Goal: Task Accomplishment & Management: Use online tool/utility

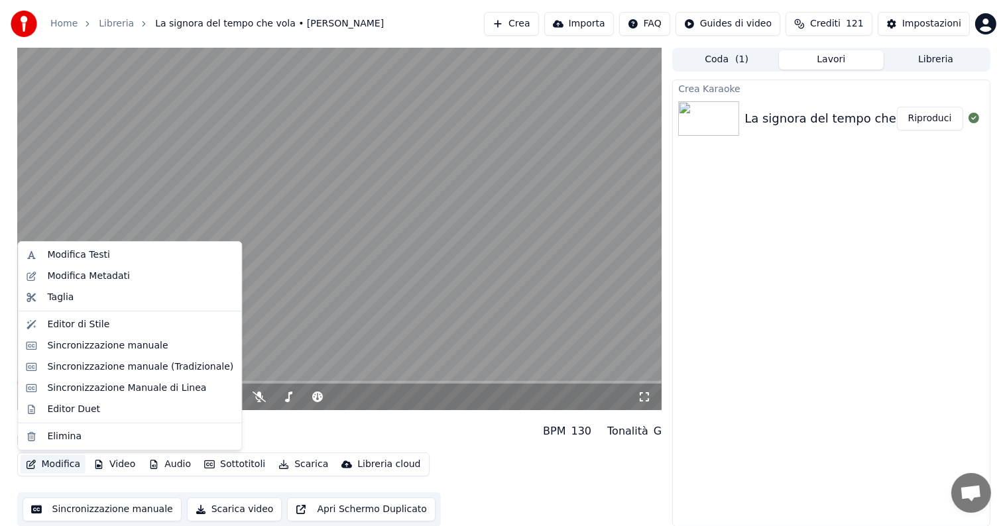
click at [52, 461] on button "Modifica" at bounding box center [54, 464] width 66 height 19
click at [95, 341] on div "Sincronizzazione manuale" at bounding box center [107, 345] width 121 height 13
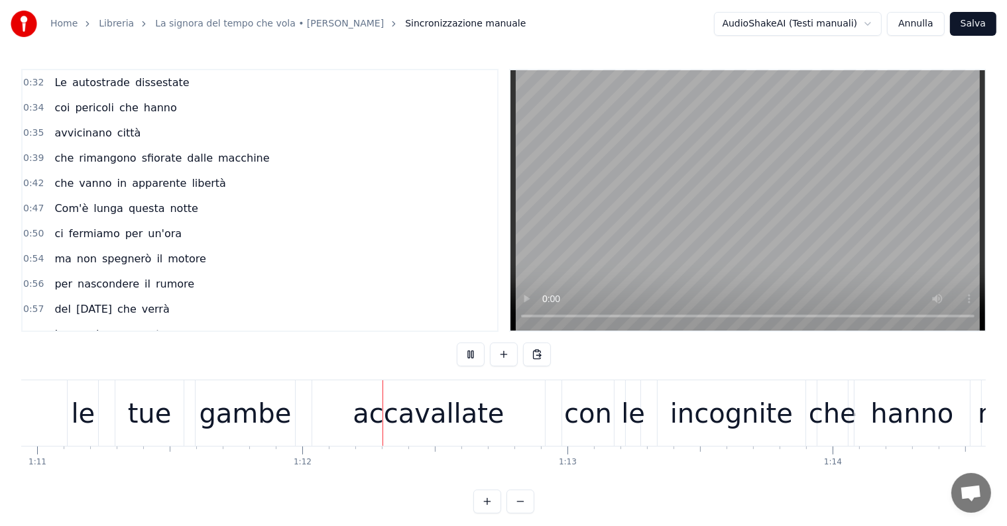
scroll to position [0, 18917]
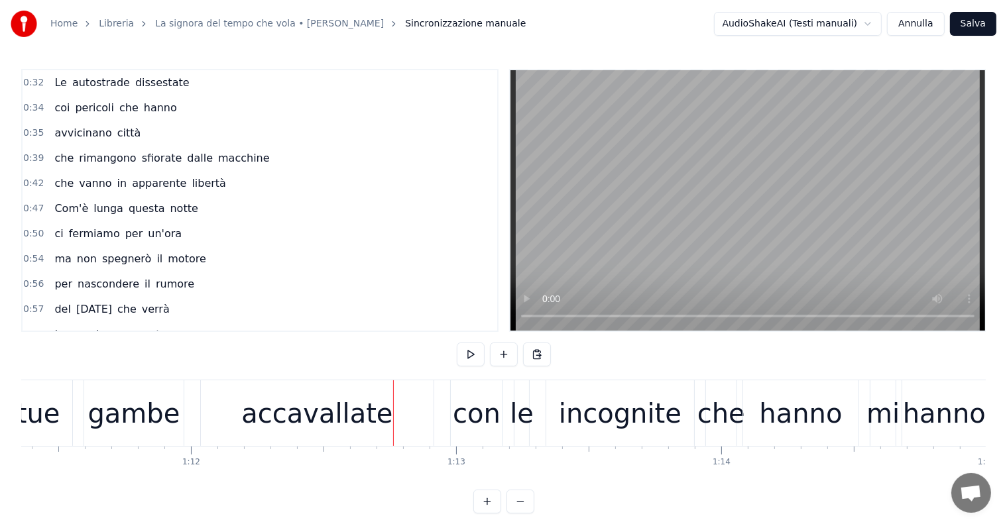
click at [56, 427] on div "tue" at bounding box center [39, 414] width 44 height 40
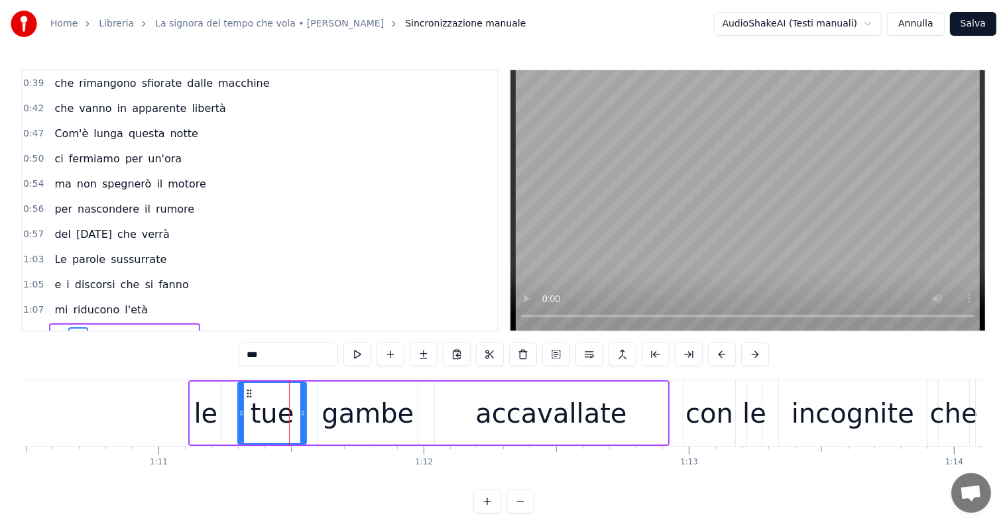
scroll to position [0, 18381]
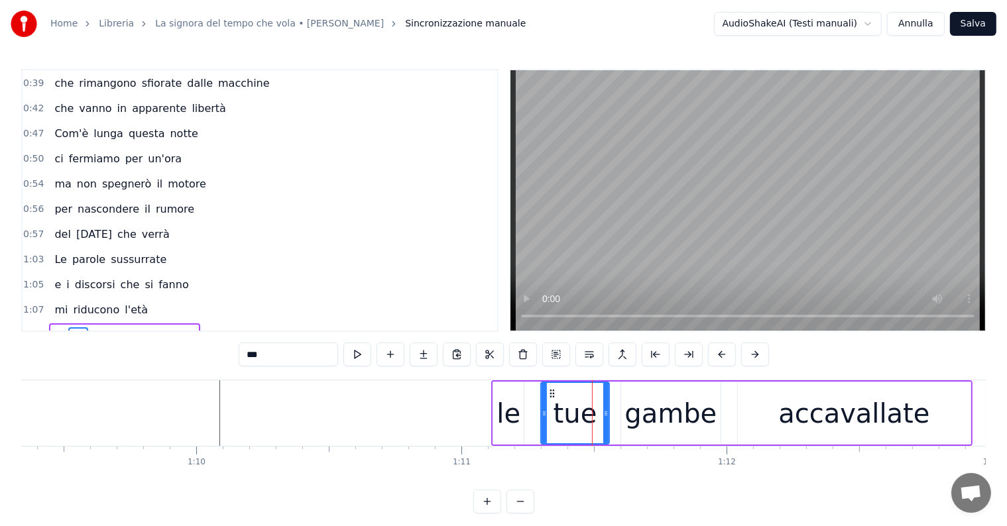
click at [513, 429] on div "le" at bounding box center [508, 414] width 24 height 40
type input "**"
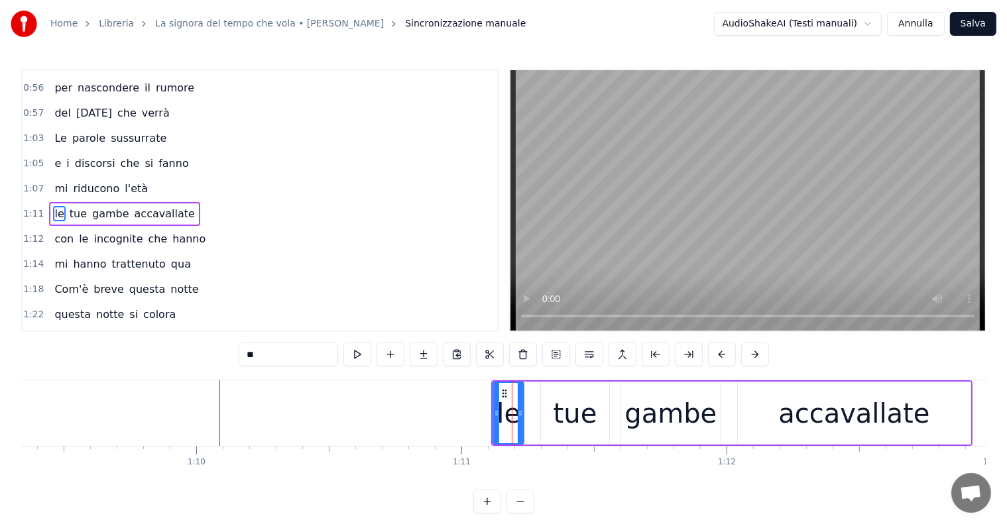
scroll to position [199, 0]
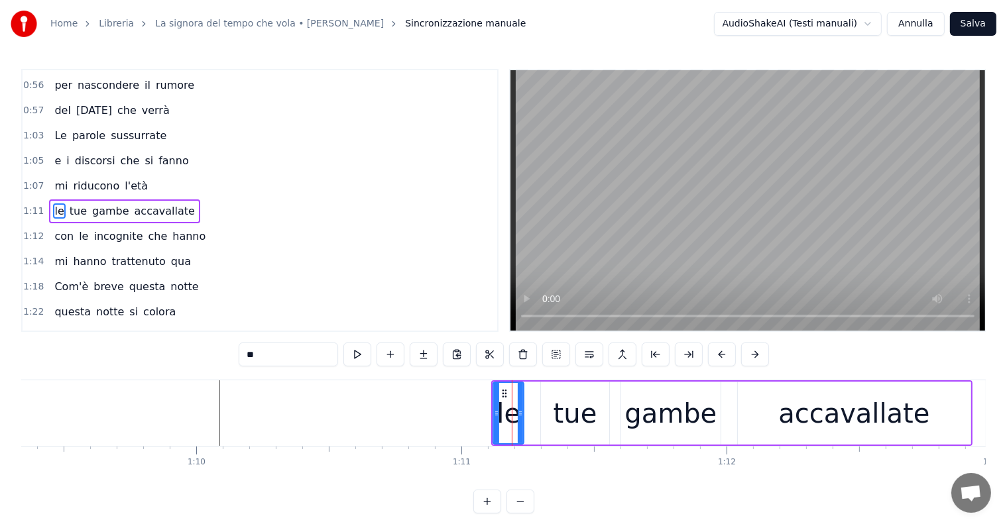
click at [65, 199] on div "1:11 le tue gambe accavallate" at bounding box center [260, 211] width 475 height 25
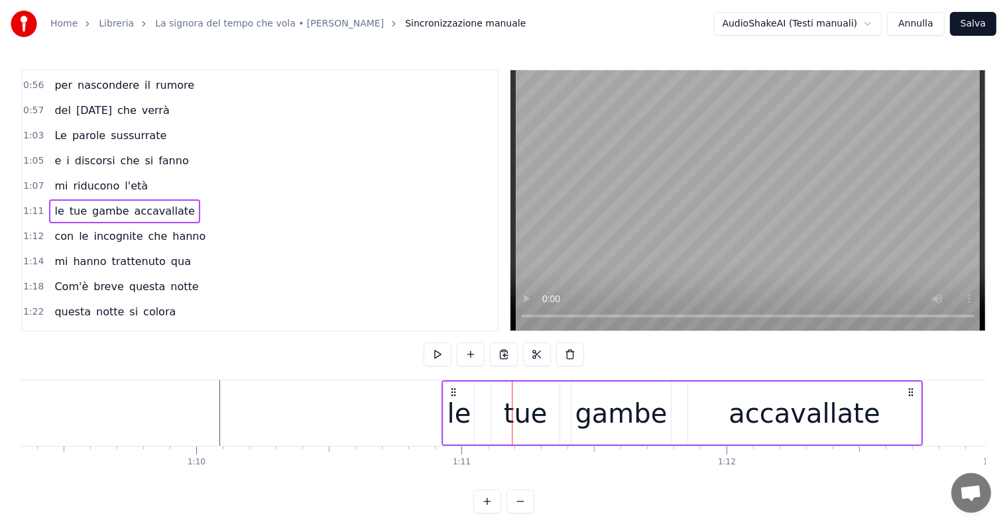
drag, startPoint x: 504, startPoint y: 388, endPoint x: 453, endPoint y: 388, distance: 50.4
click at [454, 389] on circle at bounding box center [454, 389] width 1 height 1
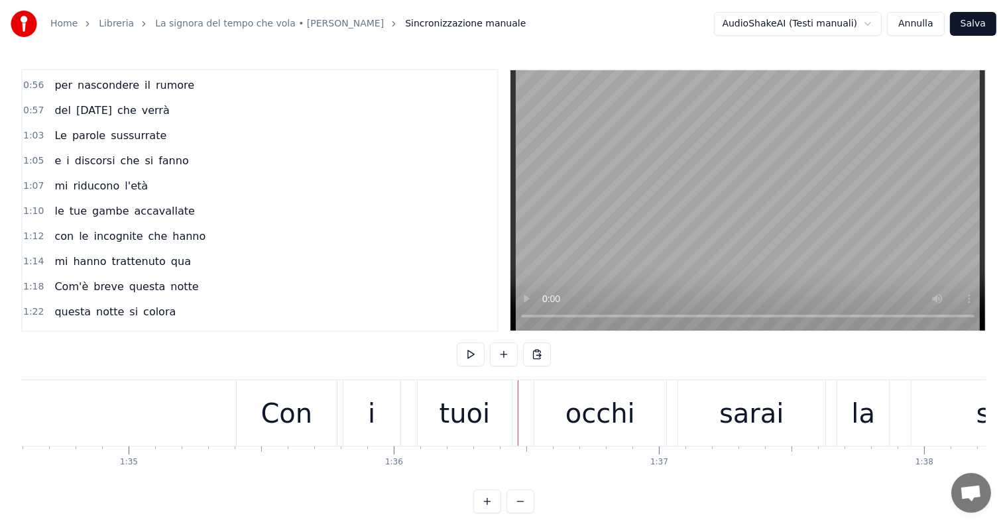
scroll to position [0, 24887]
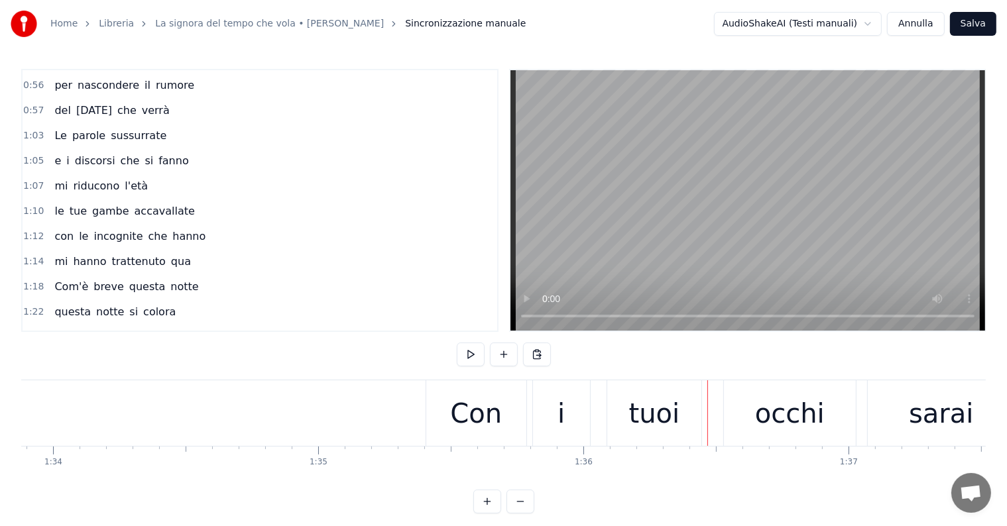
click at [462, 421] on div "Con" at bounding box center [476, 414] width 52 height 40
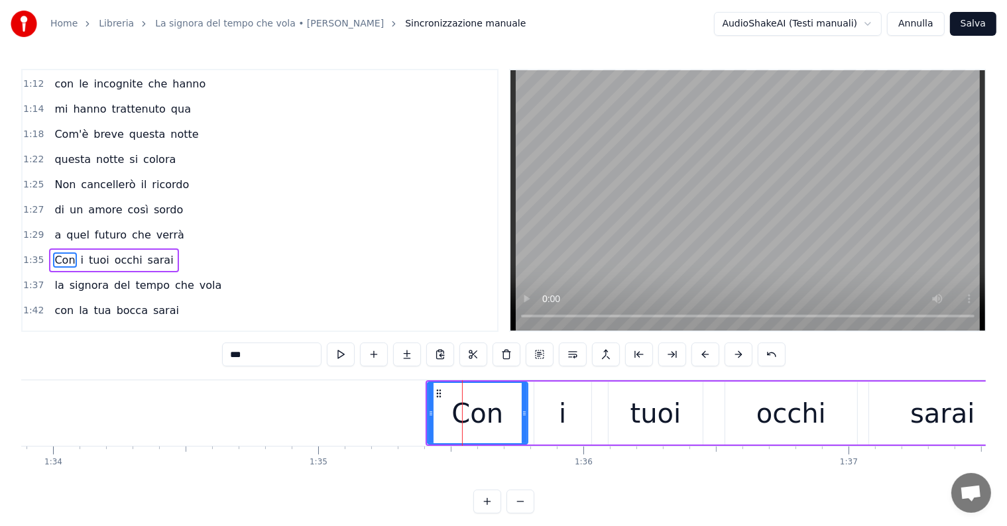
scroll to position [394, 0]
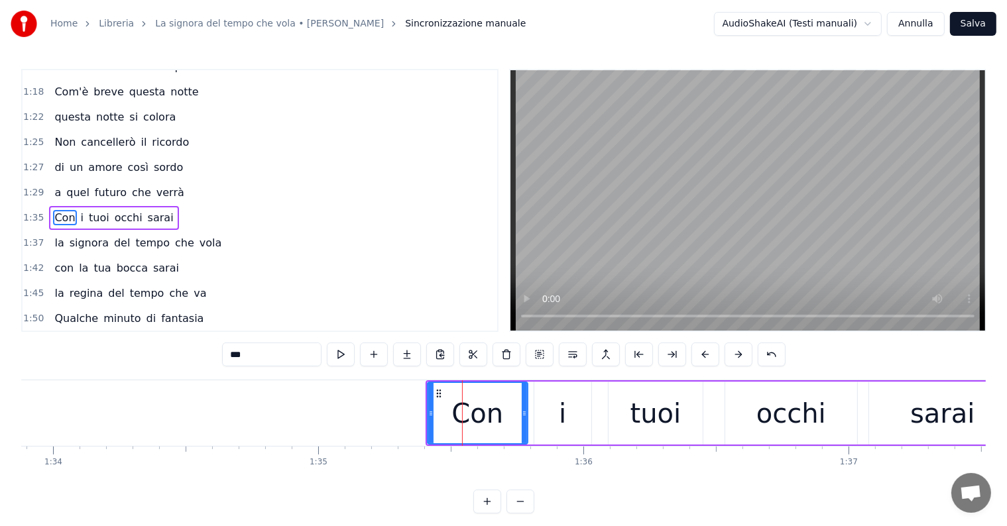
click at [66, 206] on div "Con i tuoi occhi sarai" at bounding box center [113, 218] width 129 height 24
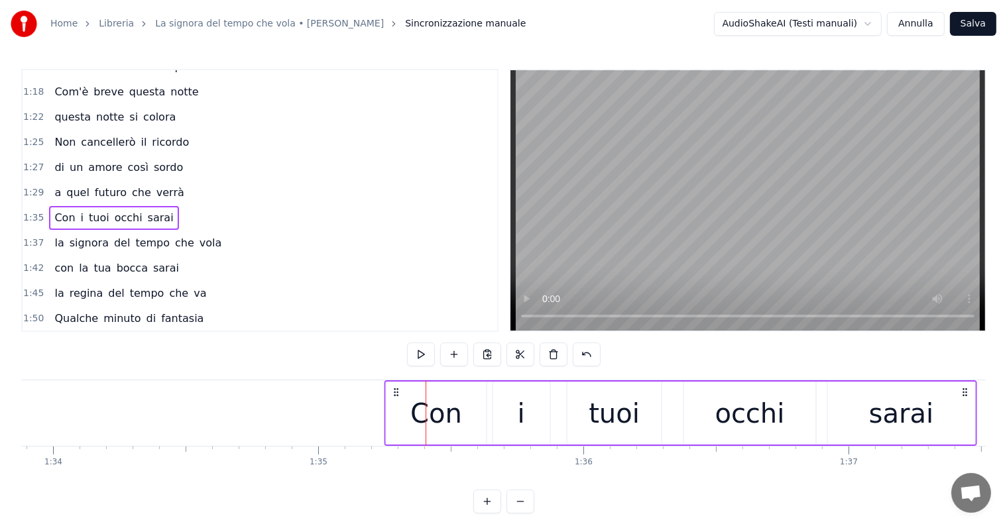
drag, startPoint x: 436, startPoint y: 388, endPoint x: 395, endPoint y: 390, distance: 41.1
click at [395, 390] on icon at bounding box center [396, 392] width 11 height 11
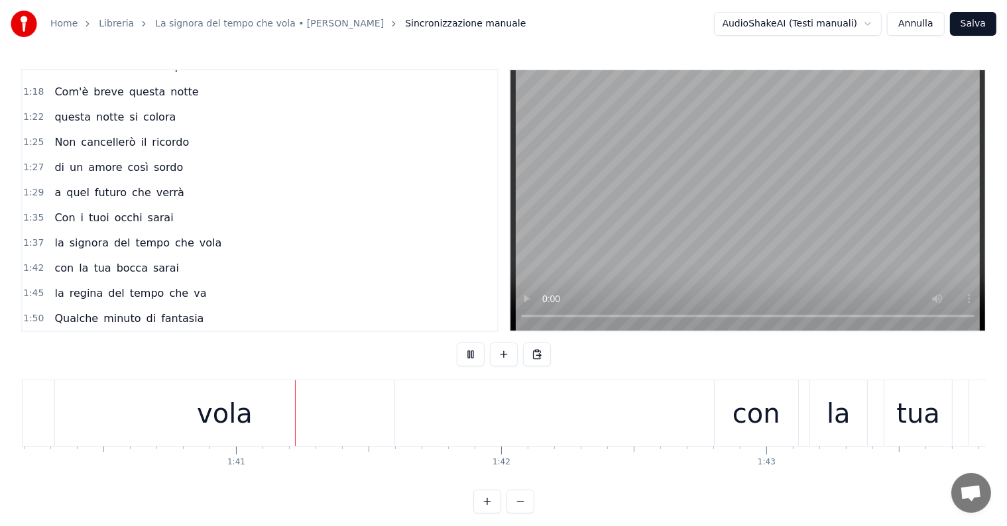
scroll to position [0, 26578]
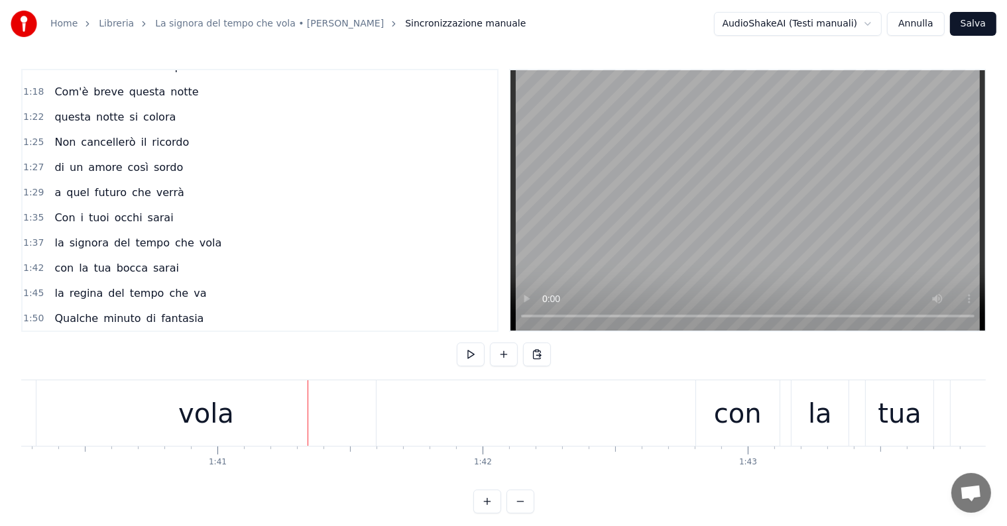
click at [181, 411] on div "vola" at bounding box center [206, 414] width 56 height 40
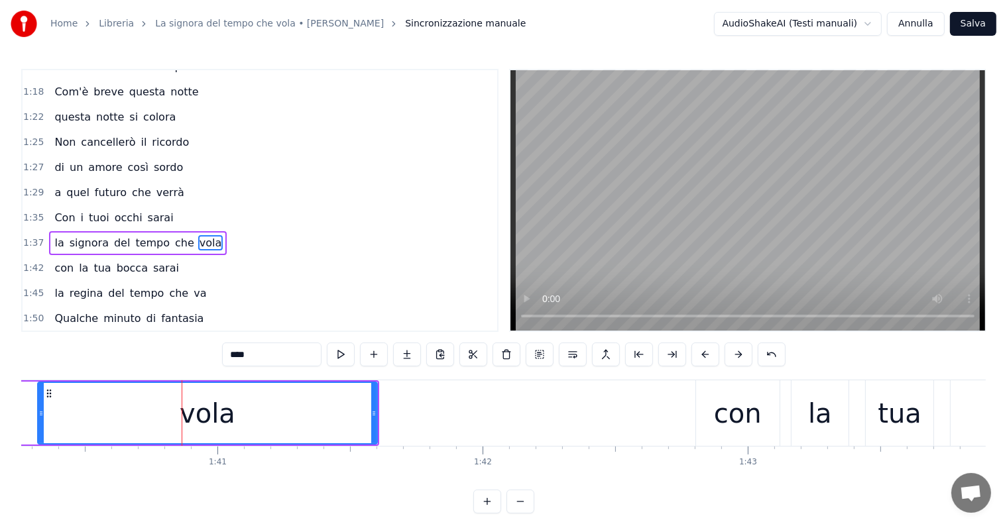
scroll to position [418, 0]
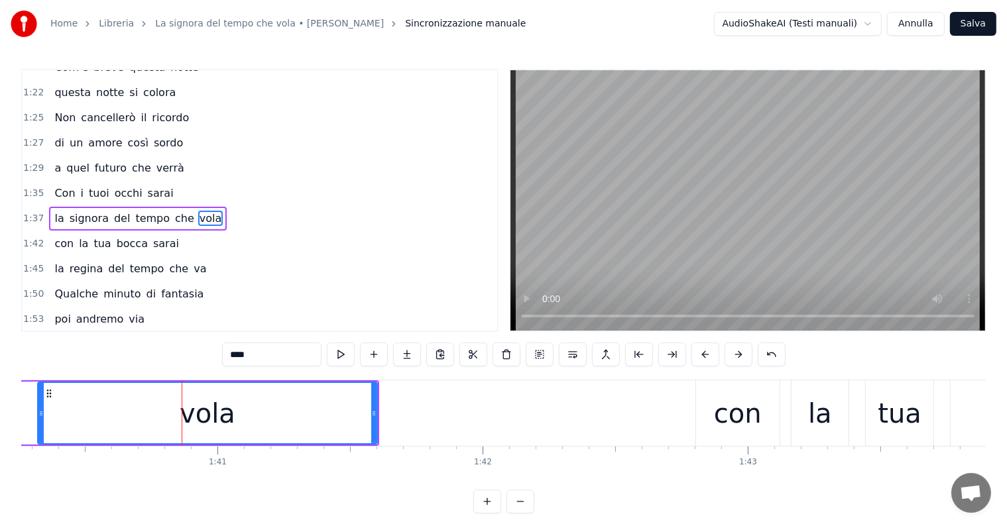
click at [49, 207] on div "la signora del tempo che vola" at bounding box center [138, 219] width 178 height 24
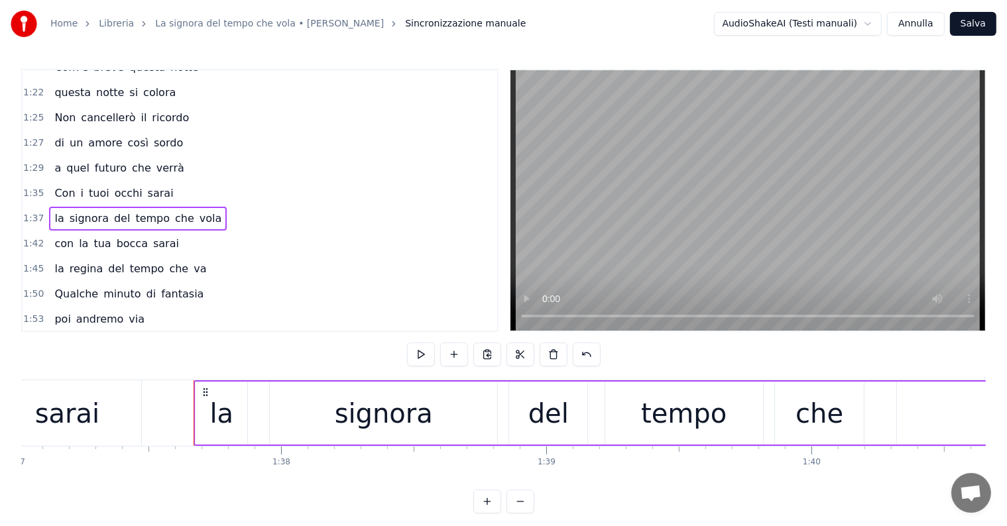
scroll to position [0, 25530]
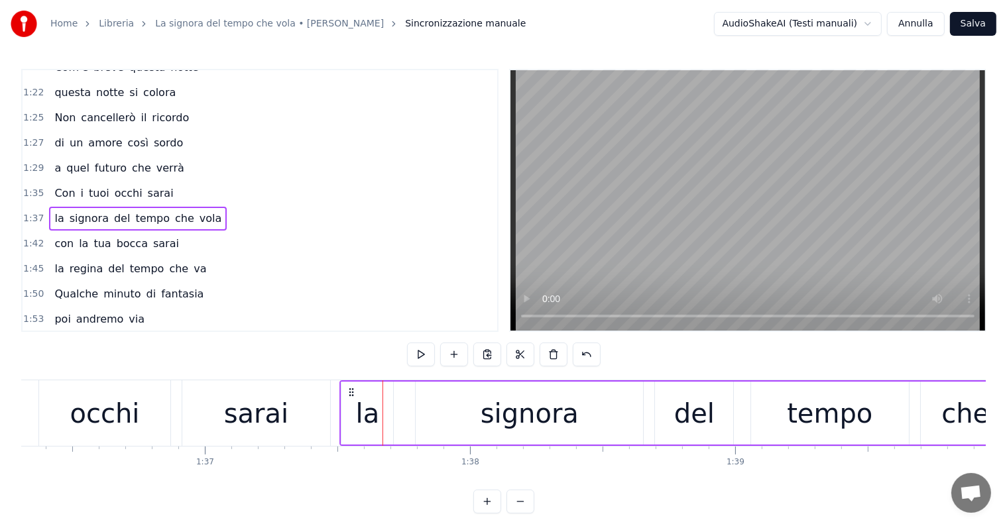
drag, startPoint x: 394, startPoint y: 392, endPoint x: 351, endPoint y: 393, distance: 43.7
click at [351, 393] on icon at bounding box center [351, 392] width 11 height 11
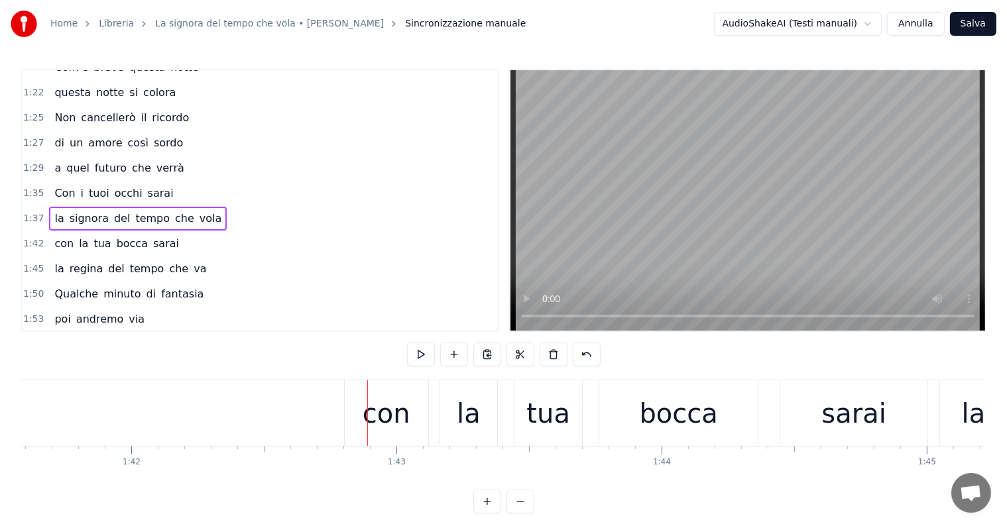
scroll to position [0, 26777]
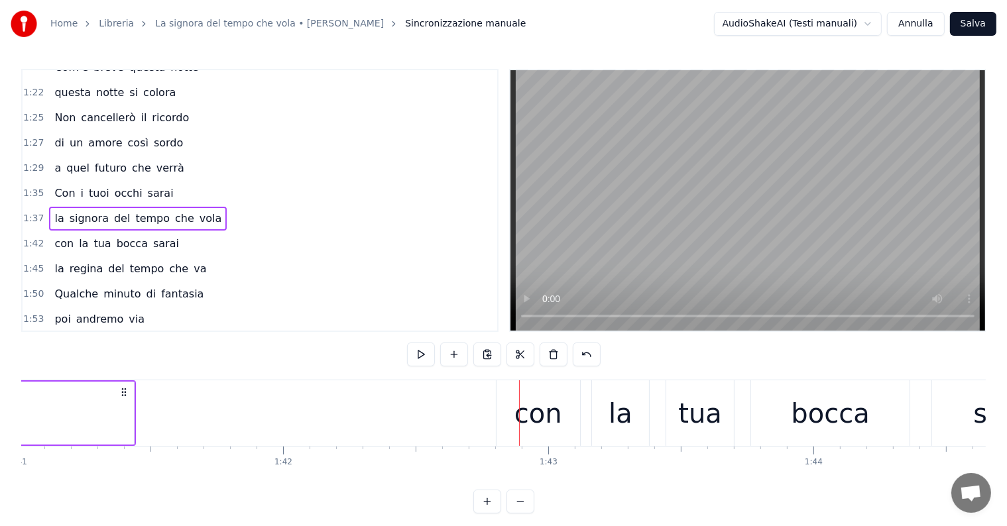
click at [524, 421] on div "con" at bounding box center [538, 414] width 48 height 40
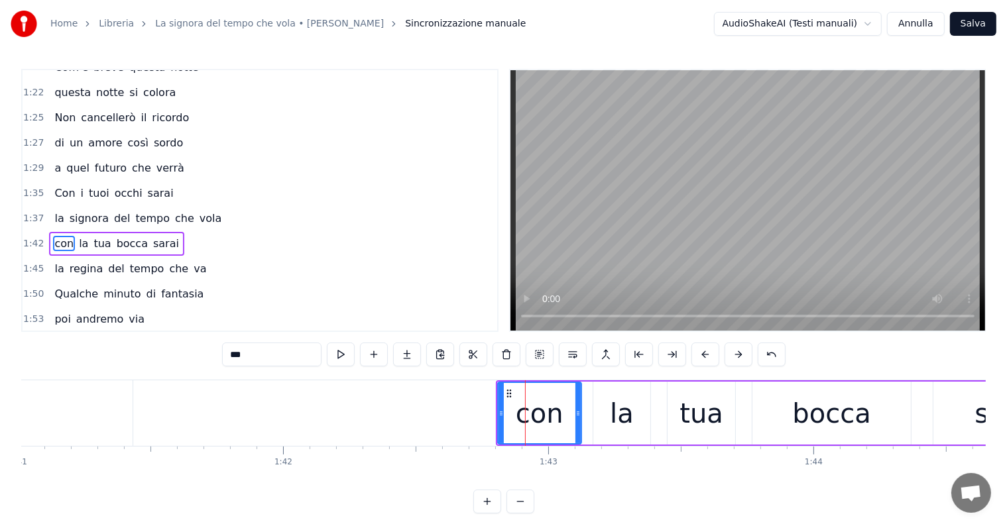
scroll to position [443, 0]
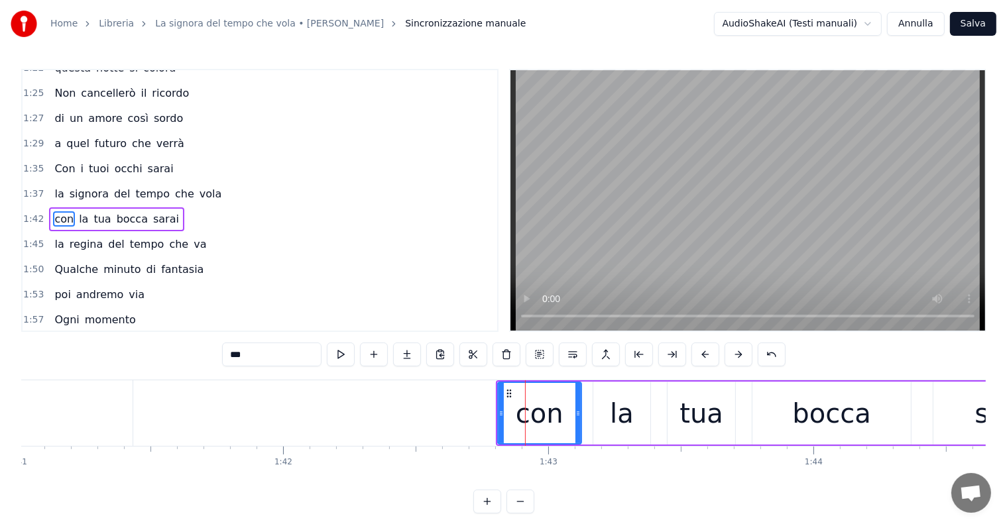
click at [63, 207] on div "con la tua bocca [PERSON_NAME]" at bounding box center [116, 219] width 135 height 24
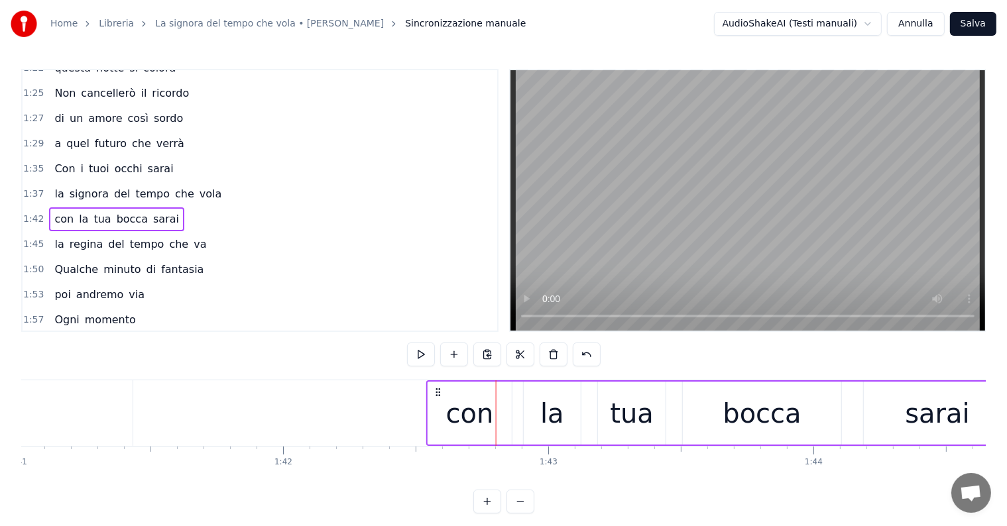
drag, startPoint x: 506, startPoint y: 392, endPoint x: 436, endPoint y: 387, distance: 69.7
click at [436, 387] on icon at bounding box center [438, 392] width 11 height 11
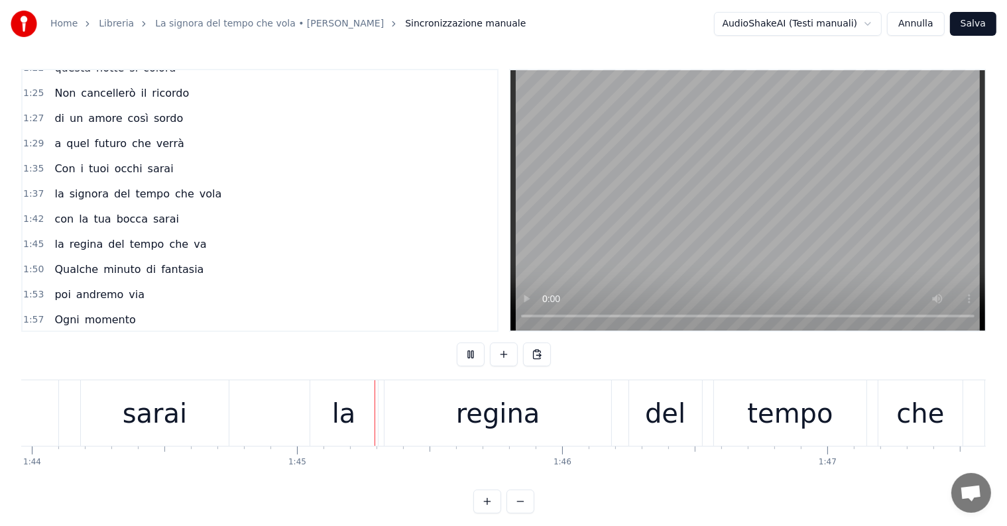
scroll to position [0, 27667]
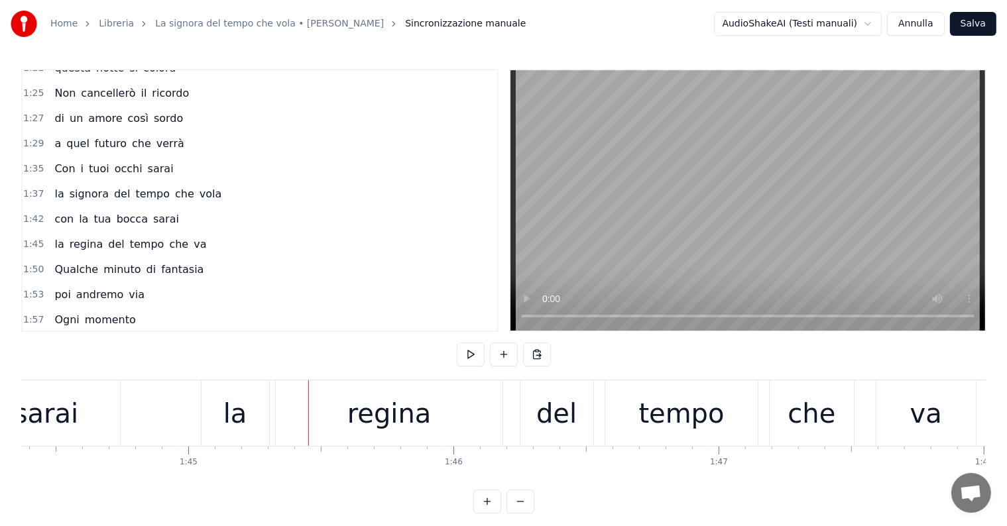
click at [241, 416] on div "la" at bounding box center [235, 414] width 24 height 40
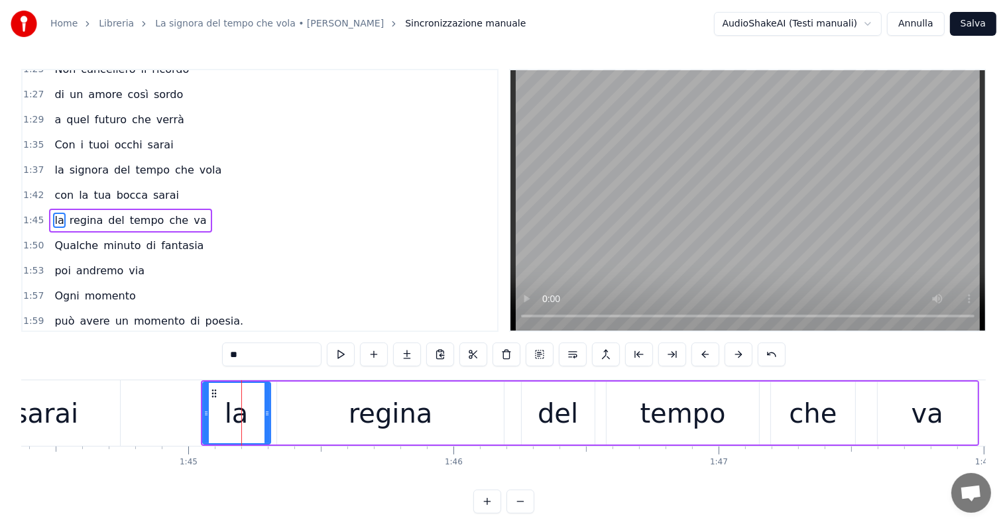
click at [71, 209] on div "la regina del tempo che va" at bounding box center [130, 221] width 162 height 24
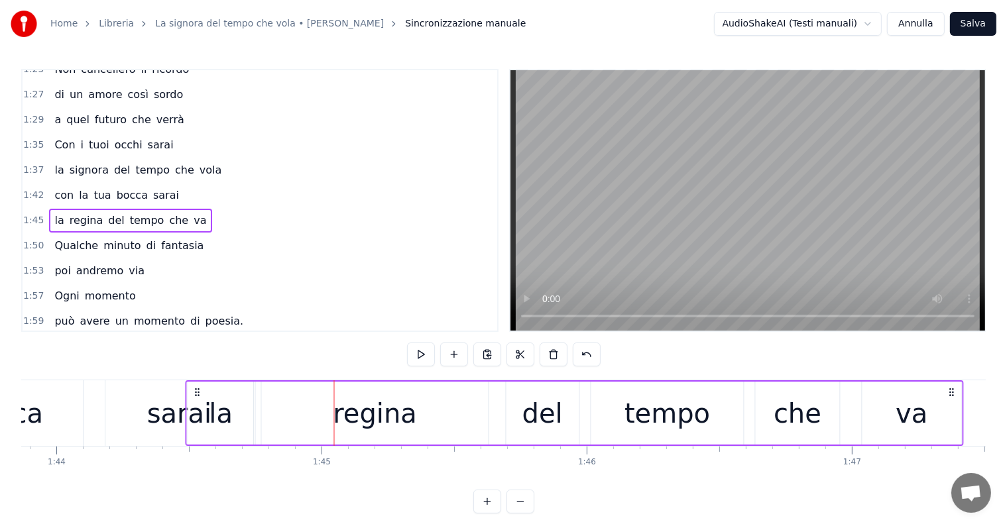
scroll to position [0, 27524]
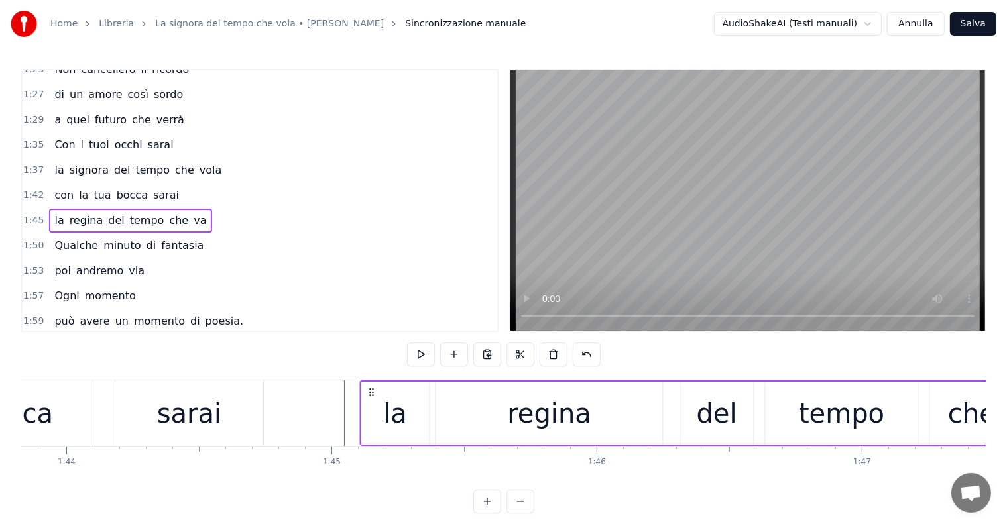
drag, startPoint x: 211, startPoint y: 390, endPoint x: 370, endPoint y: 386, distance: 159.1
click at [370, 386] on div "la regina del tempo che va" at bounding box center [749, 413] width 779 height 66
click at [151, 425] on div "sarai" at bounding box center [188, 413] width 147 height 66
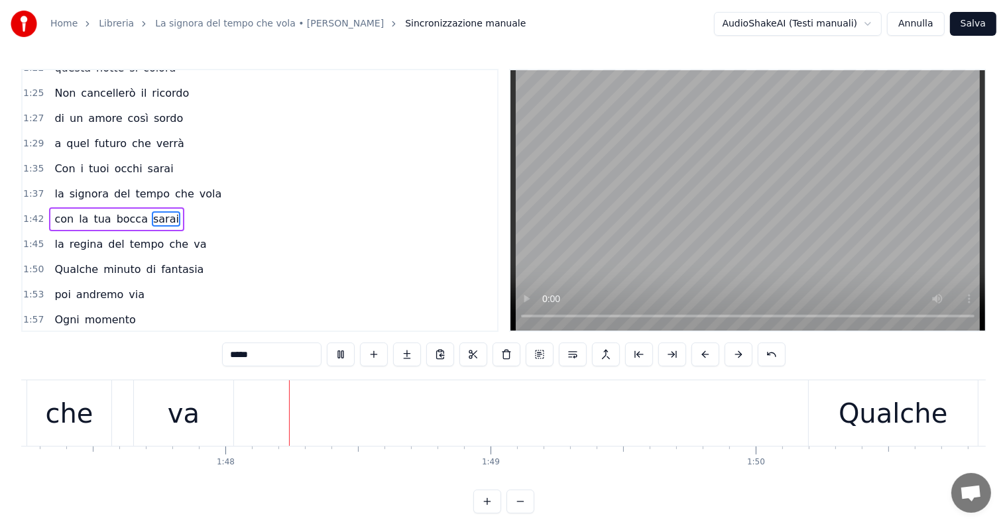
scroll to position [0, 28452]
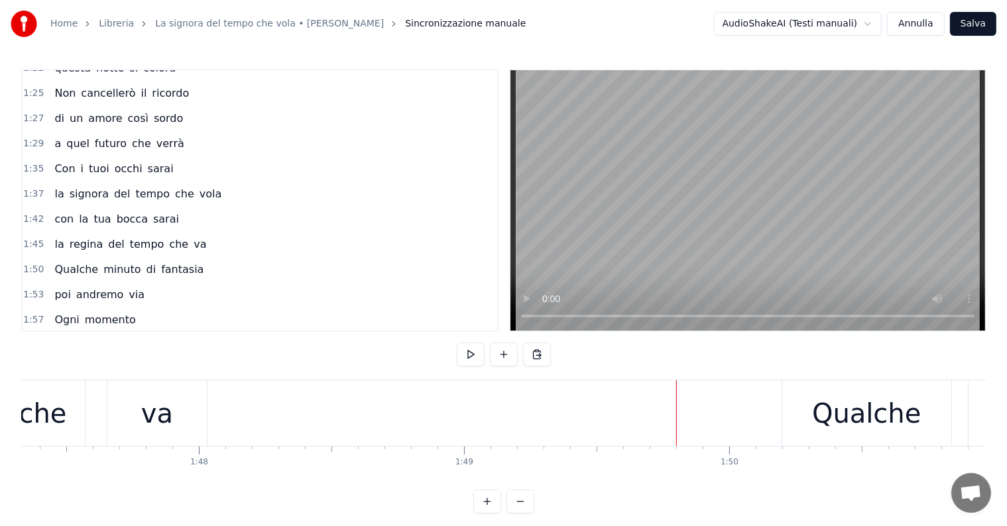
click at [61, 262] on span "Qualche" at bounding box center [76, 269] width 46 height 15
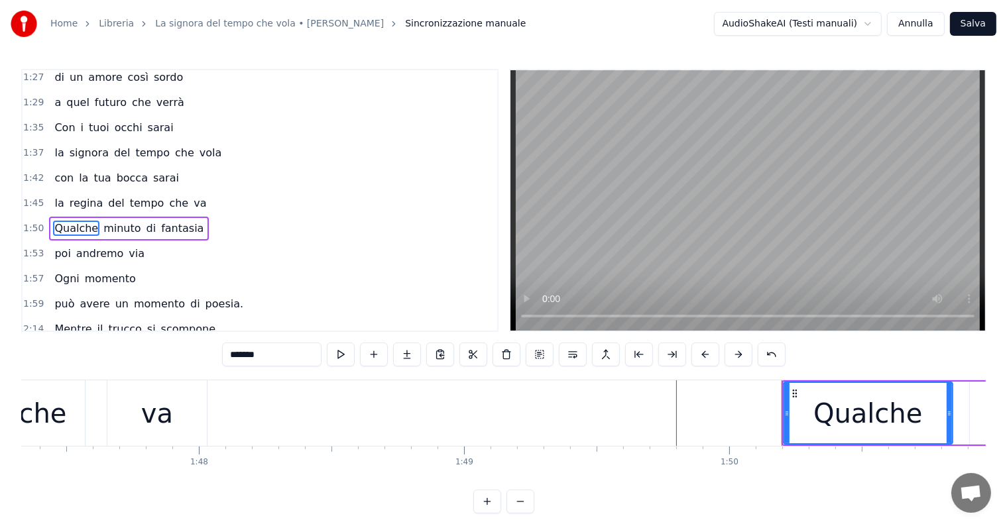
scroll to position [491, 0]
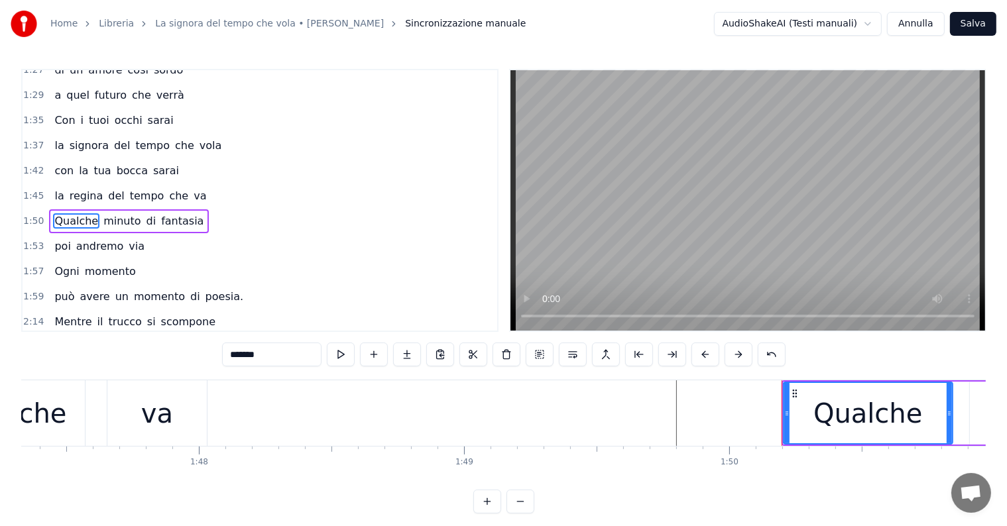
click at [68, 234] on div "1:53 poi andremo via" at bounding box center [260, 246] width 475 height 25
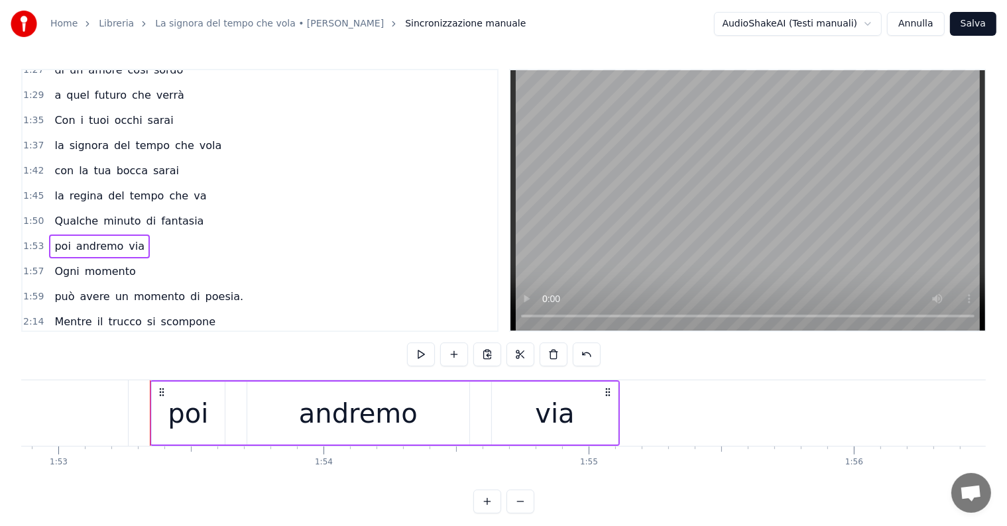
scroll to position [0, 29980]
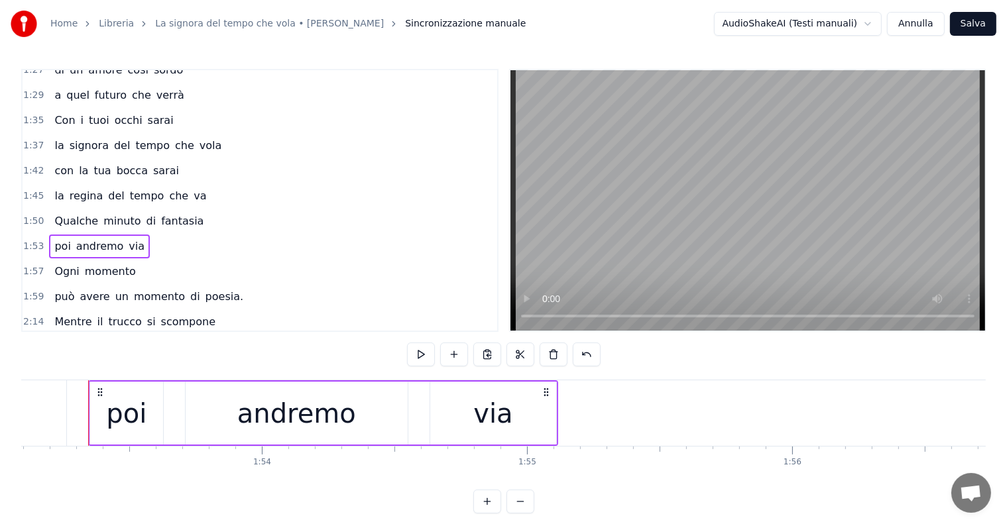
click at [54, 213] on span "Qualche" at bounding box center [76, 220] width 46 height 15
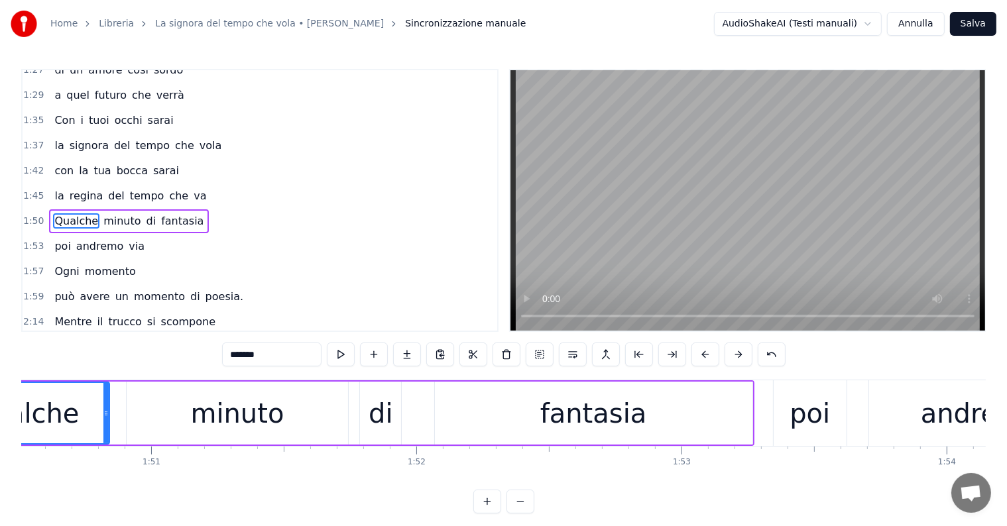
scroll to position [0, 29145]
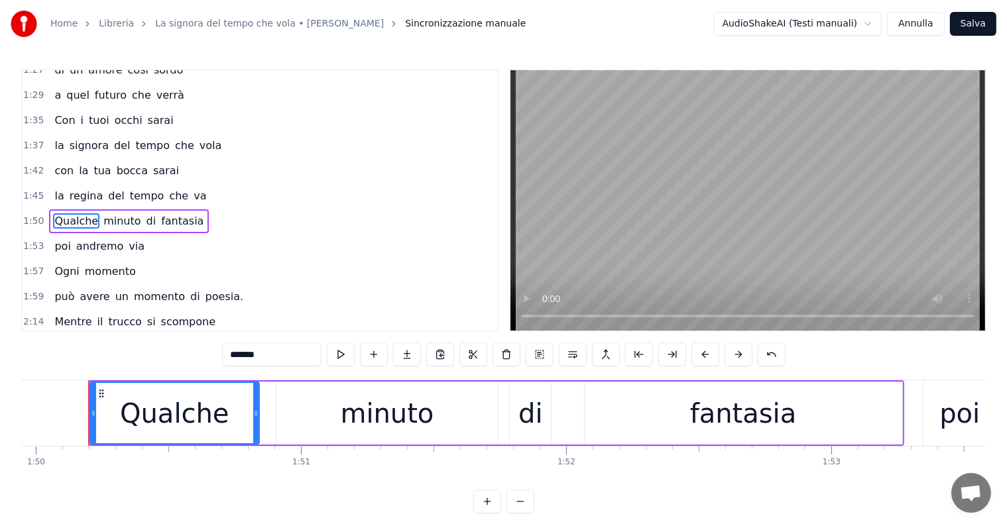
click at [51, 209] on div "Qualche minuto di fantasia" at bounding box center [129, 221] width 160 height 24
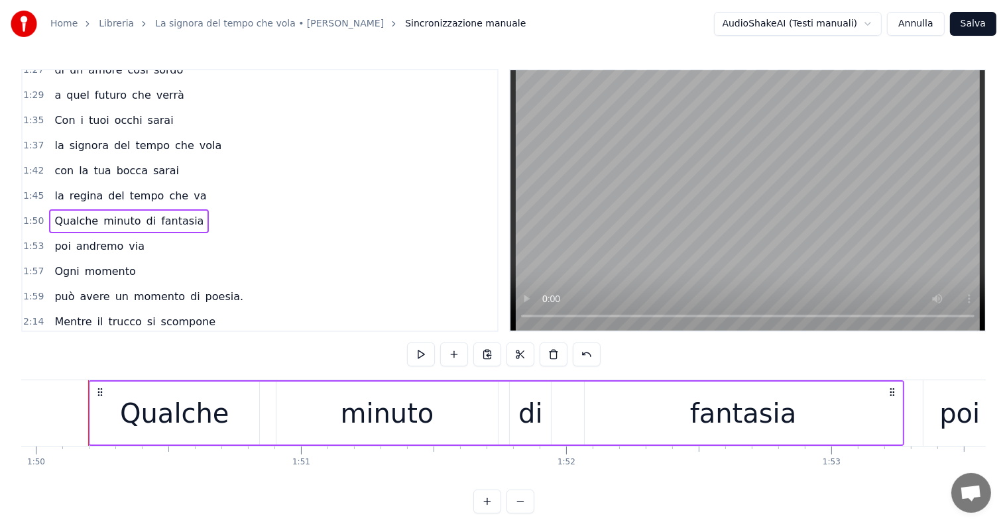
click at [451, 478] on div "Le autostrade dissestate coi pericoli che hanno avvicinano città che rimangono …" at bounding box center [503, 429] width 964 height 99
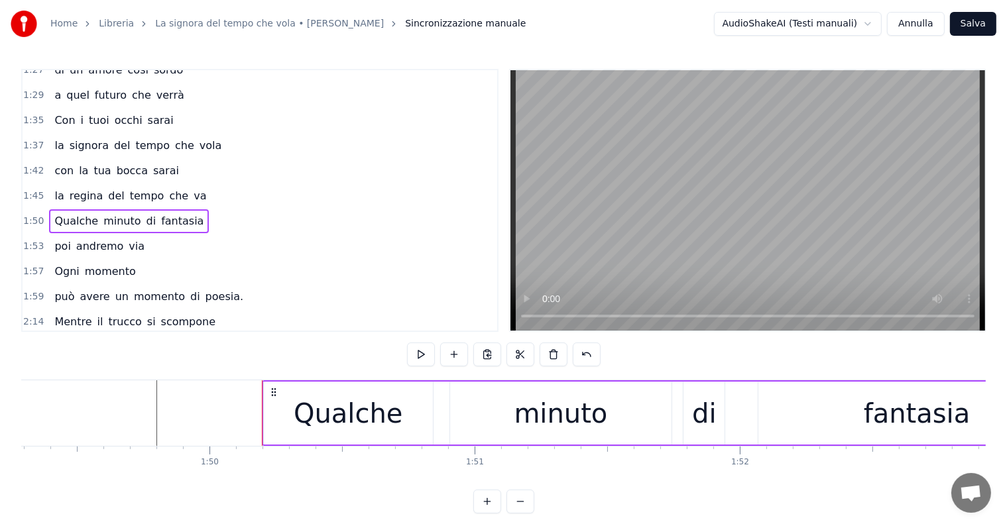
scroll to position [0, 28821]
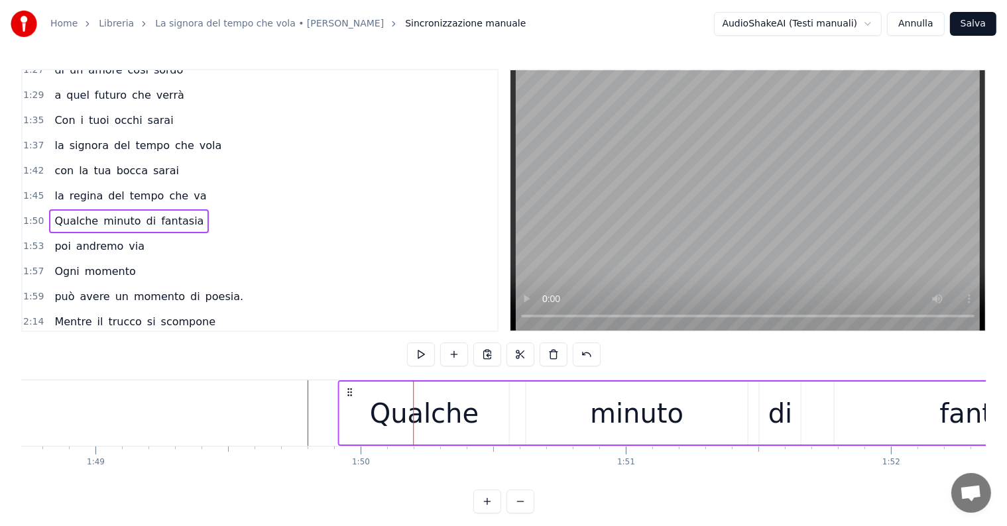
drag, startPoint x: 424, startPoint y: 392, endPoint x: 349, endPoint y: 393, distance: 75.6
click at [349, 393] on icon at bounding box center [349, 392] width 11 height 11
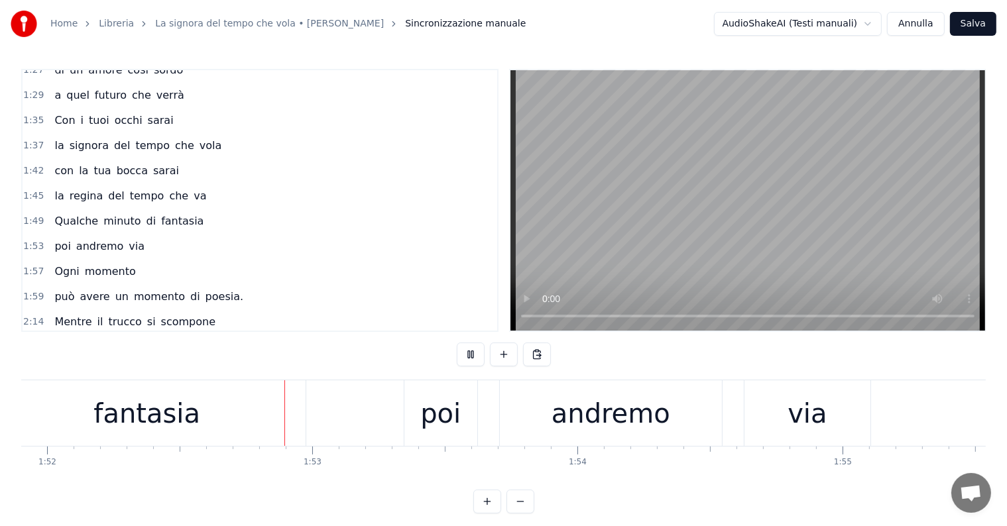
scroll to position [0, 29721]
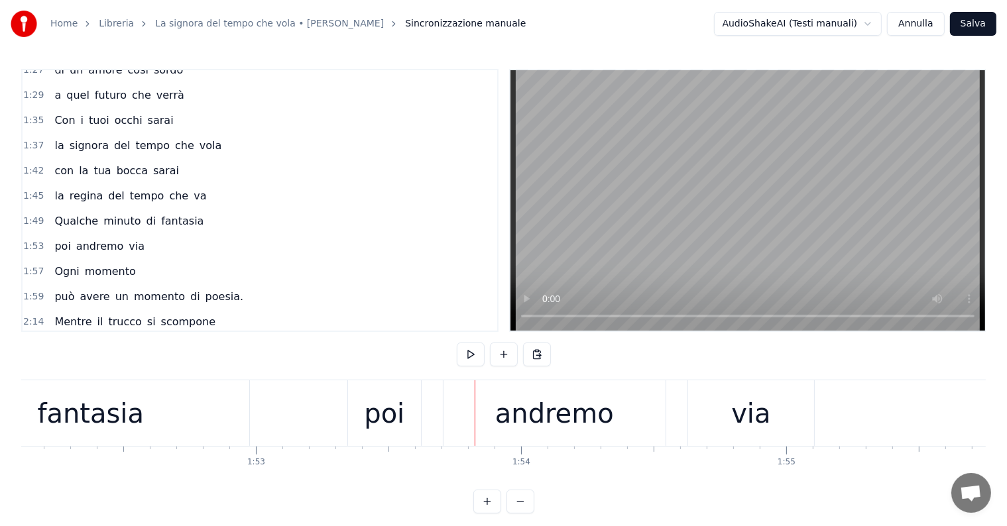
click at [78, 235] on div "poi andremo via" at bounding box center [99, 247] width 101 height 24
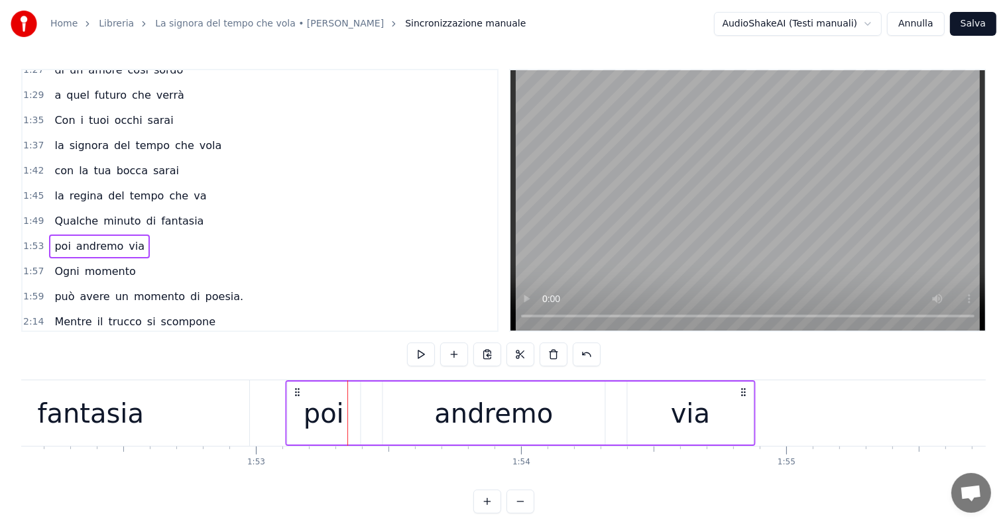
drag, startPoint x: 358, startPoint y: 394, endPoint x: 296, endPoint y: 384, distance: 62.3
click at [296, 384] on div "poi andremo via" at bounding box center [520, 413] width 471 height 66
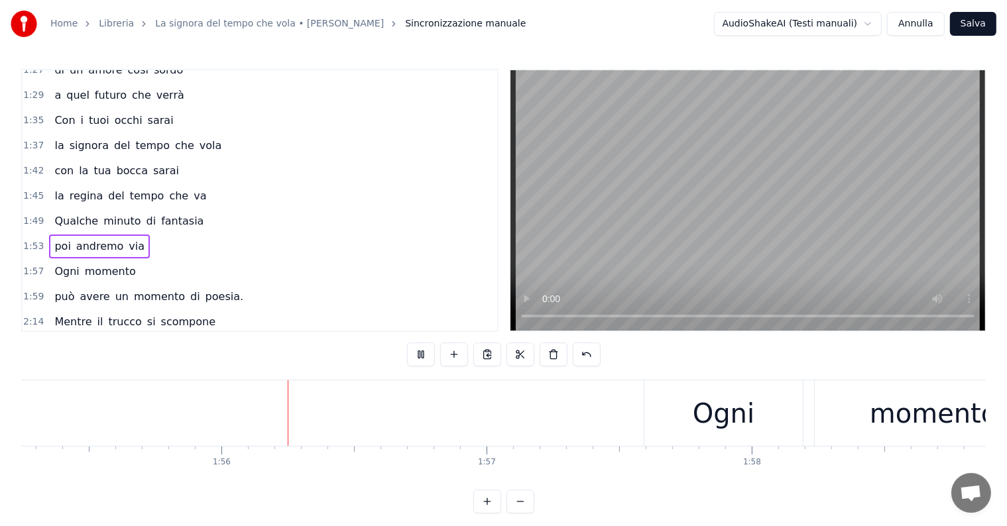
scroll to position [0, 30599]
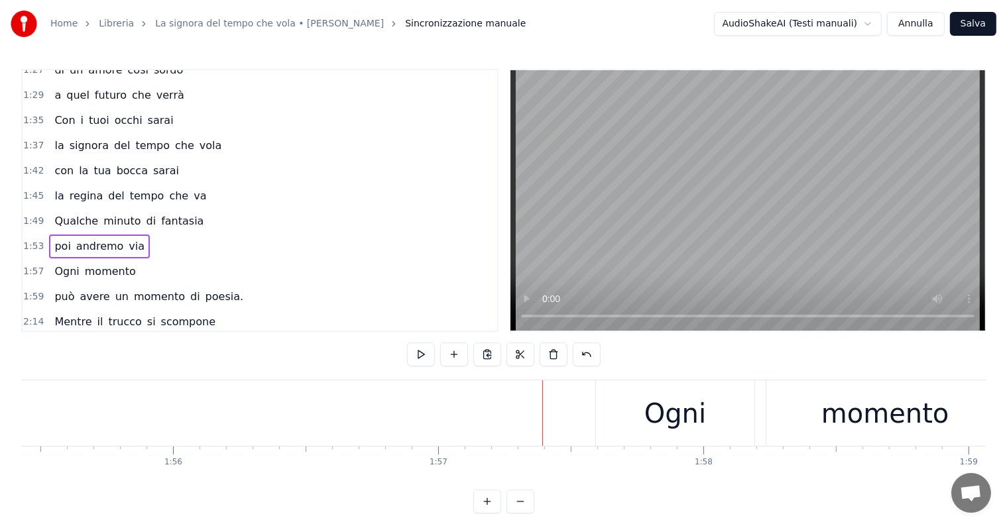
click at [76, 260] on div "Ogni momento" at bounding box center [94, 272] width 91 height 24
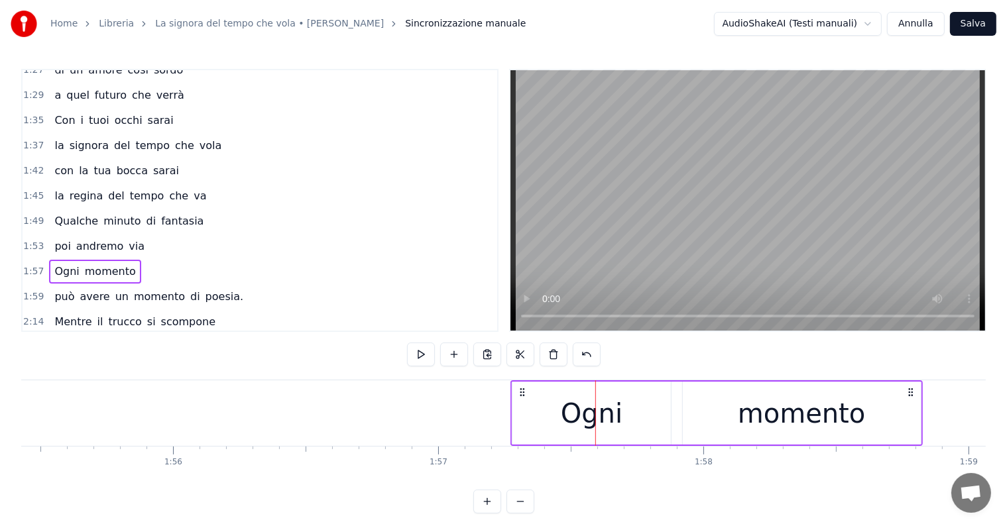
drag, startPoint x: 608, startPoint y: 392, endPoint x: 523, endPoint y: 388, distance: 84.9
click at [523, 388] on icon at bounding box center [522, 392] width 11 height 11
click at [73, 285] on div "può avere un momento di poesia." at bounding box center [148, 297] width 199 height 24
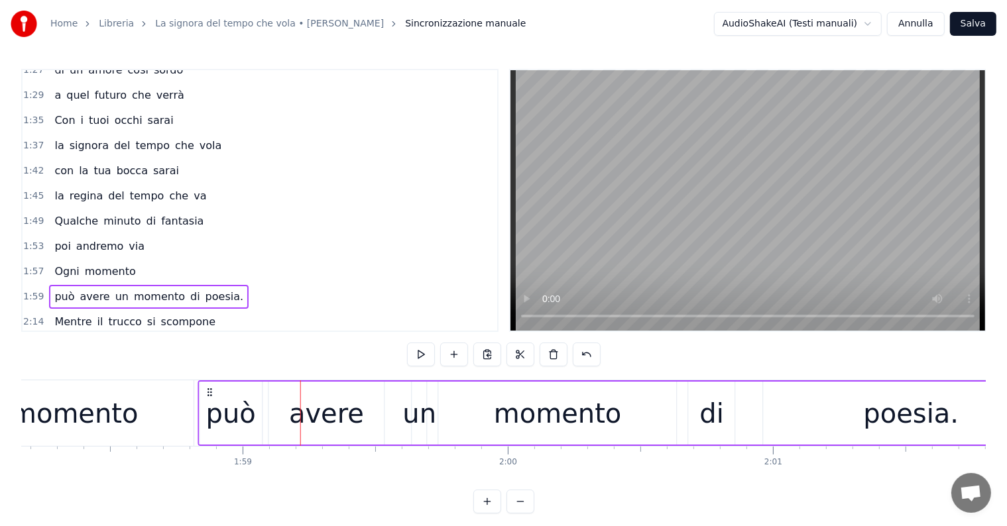
scroll to position [0, 31317]
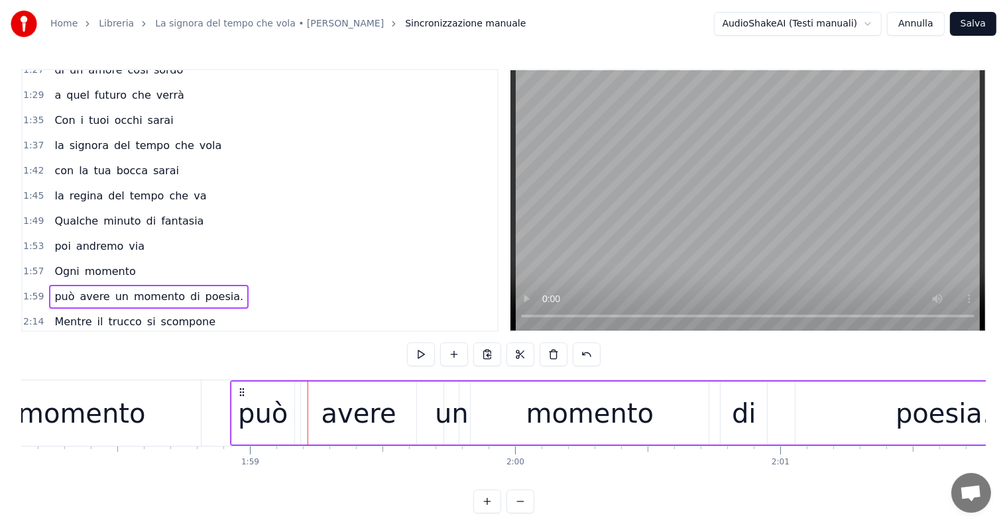
drag, startPoint x: 282, startPoint y: 392, endPoint x: 241, endPoint y: 374, distance: 44.5
click at [241, 374] on div "0:32 Le autostrade dissestate 0:34 coi pericoli che hanno 0:35 avvicinano città…" at bounding box center [503, 291] width 964 height 445
click at [52, 260] on div "Ogni momento" at bounding box center [94, 272] width 91 height 24
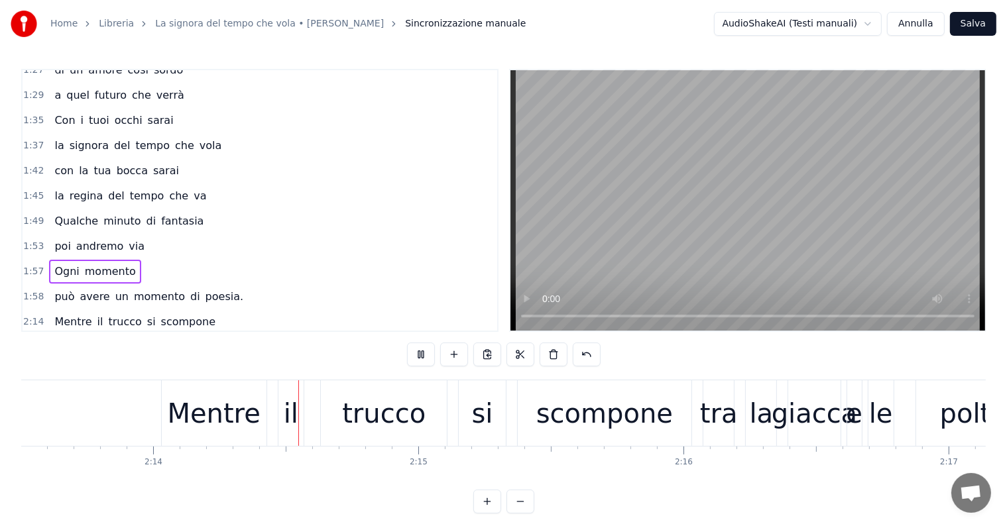
scroll to position [0, 35445]
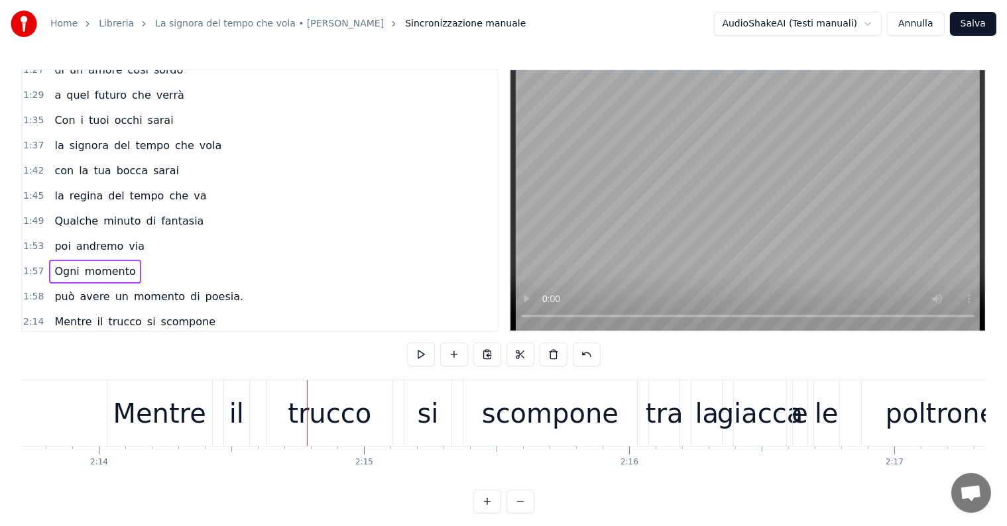
click at [154, 429] on div "Mentre" at bounding box center [159, 414] width 93 height 40
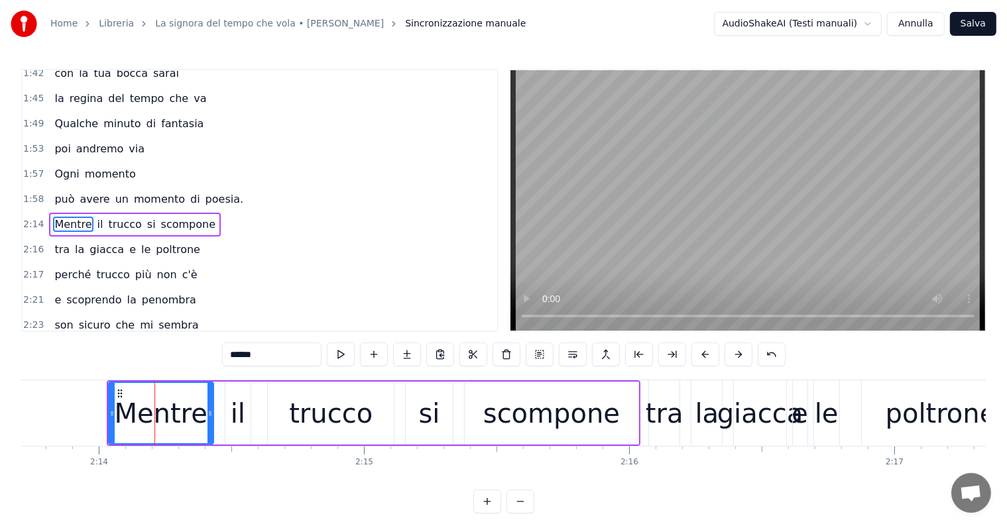
scroll to position [0, 35250]
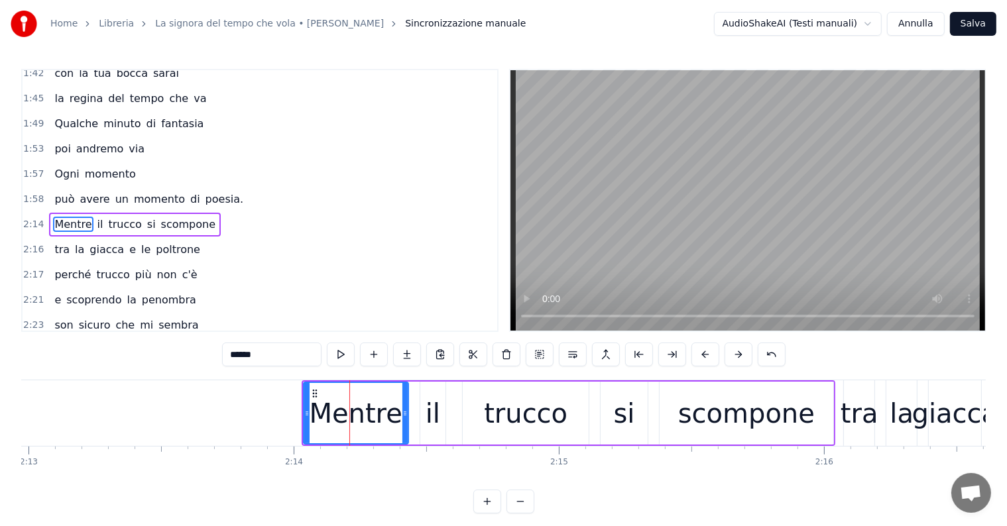
click at [58, 213] on div "Mentre il trucco si scompone" at bounding box center [135, 225] width 172 height 24
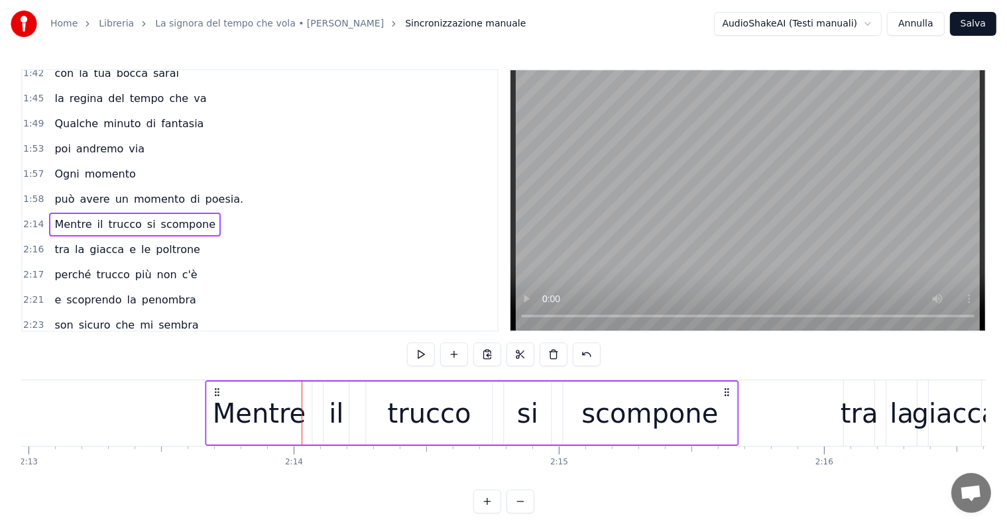
drag, startPoint x: 313, startPoint y: 390, endPoint x: 217, endPoint y: 378, distance: 96.8
click at [217, 378] on div "0:32 Le autostrade dissestate 0:34 coi pericoli che hanno 0:35 avvicinano città…" at bounding box center [503, 291] width 964 height 445
click at [58, 238] on div "tra la giacca e le poltrone" at bounding box center [127, 250] width 156 height 24
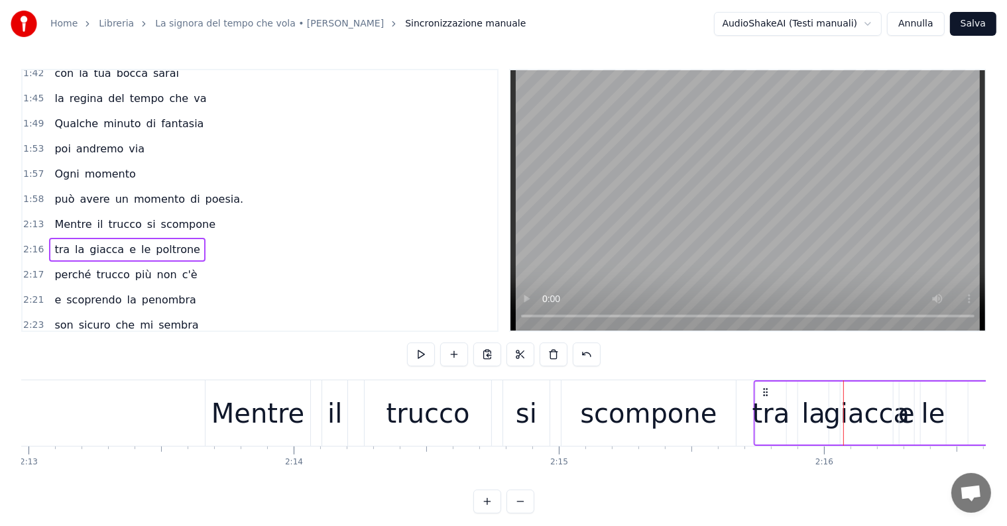
drag, startPoint x: 855, startPoint y: 390, endPoint x: 765, endPoint y: 390, distance: 89.5
click at [765, 390] on icon at bounding box center [765, 392] width 11 height 11
click at [60, 263] on div "perché trucco più non c'è" at bounding box center [125, 275] width 153 height 24
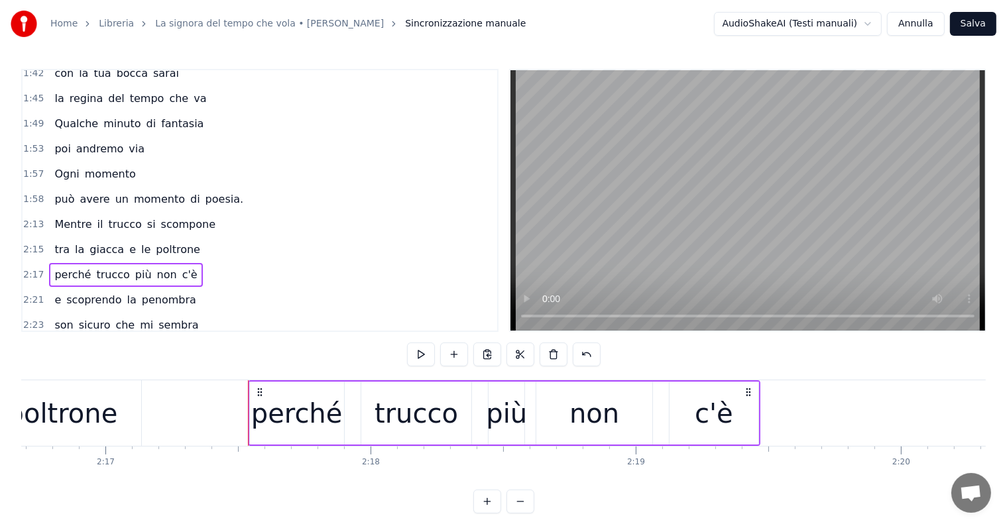
scroll to position [0, 36121]
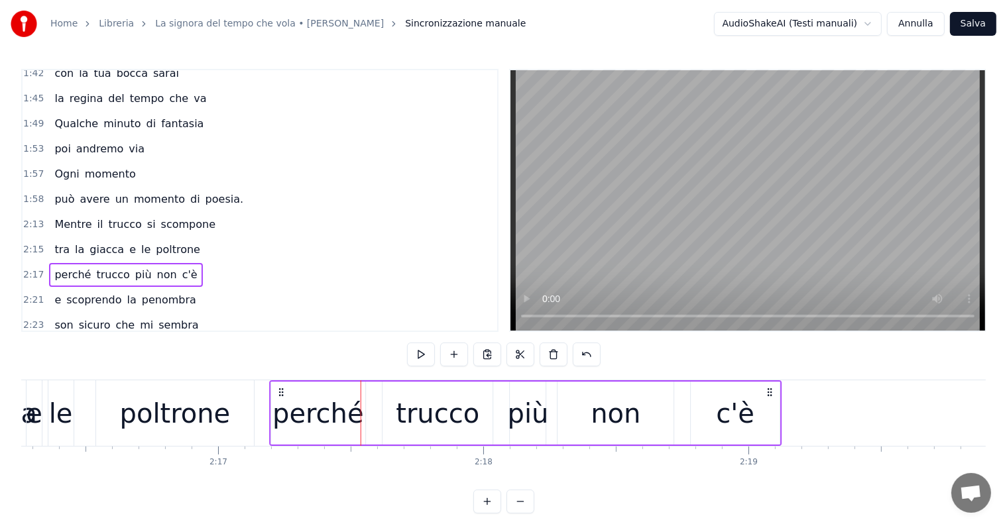
drag, startPoint x: 372, startPoint y: 388, endPoint x: 282, endPoint y: 388, distance: 90.1
click at [282, 389] on circle at bounding box center [282, 389] width 1 height 1
click at [49, 213] on div "Mentre il trucco si scompone" at bounding box center [135, 225] width 172 height 24
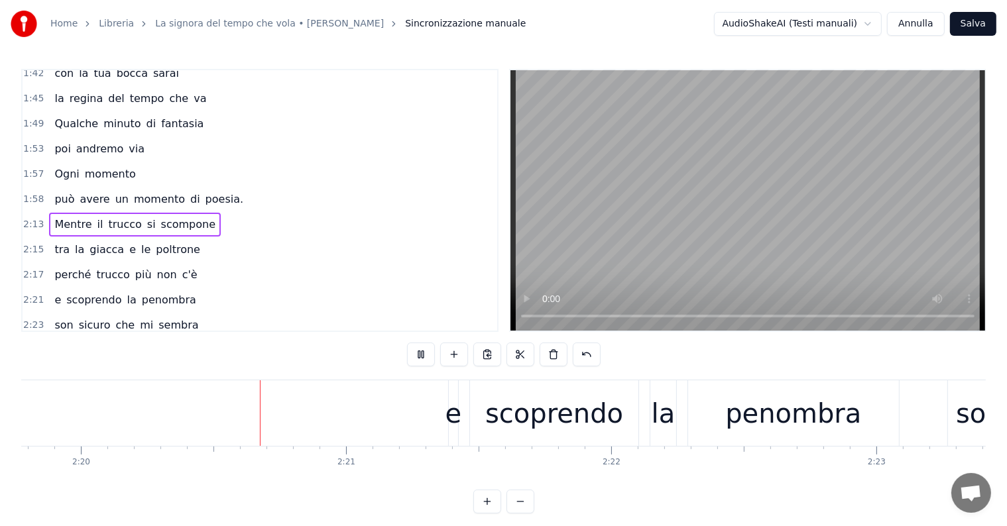
scroll to position [0, 37056]
click at [50, 288] on div "e scoprendo la penombra" at bounding box center [125, 300] width 152 height 24
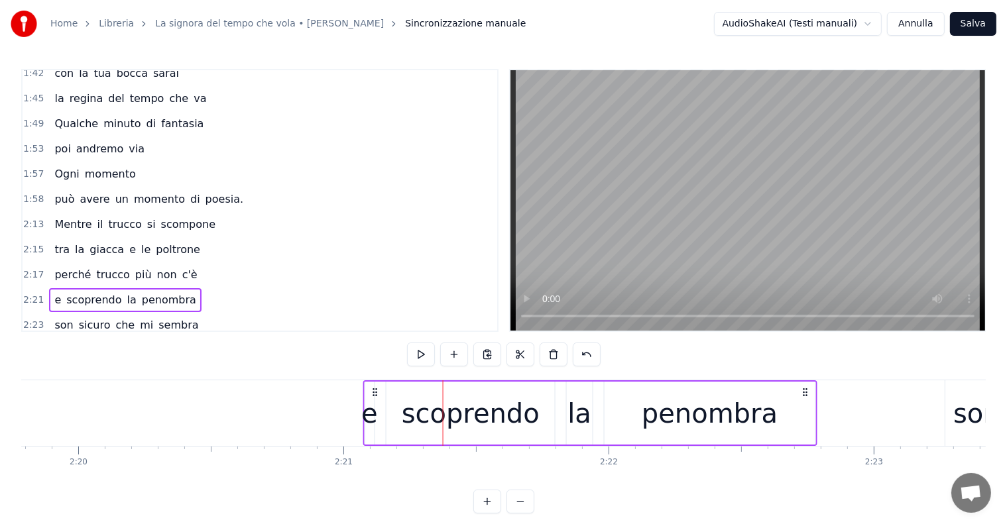
drag, startPoint x: 458, startPoint y: 390, endPoint x: 376, endPoint y: 390, distance: 82.2
click at [376, 390] on icon at bounding box center [375, 392] width 11 height 11
click at [68, 313] on div "son sicuro che mi sembra" at bounding box center [126, 325] width 154 height 24
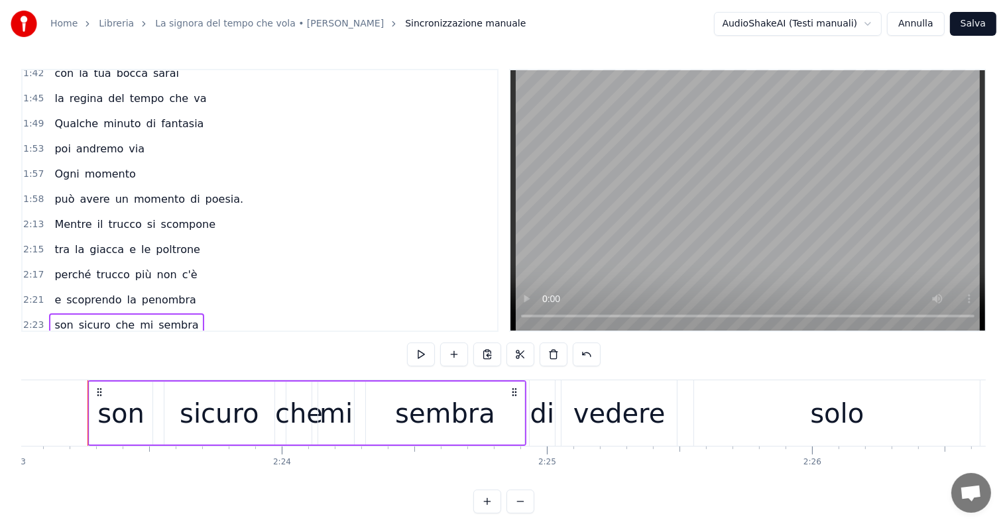
scroll to position [0, 37368]
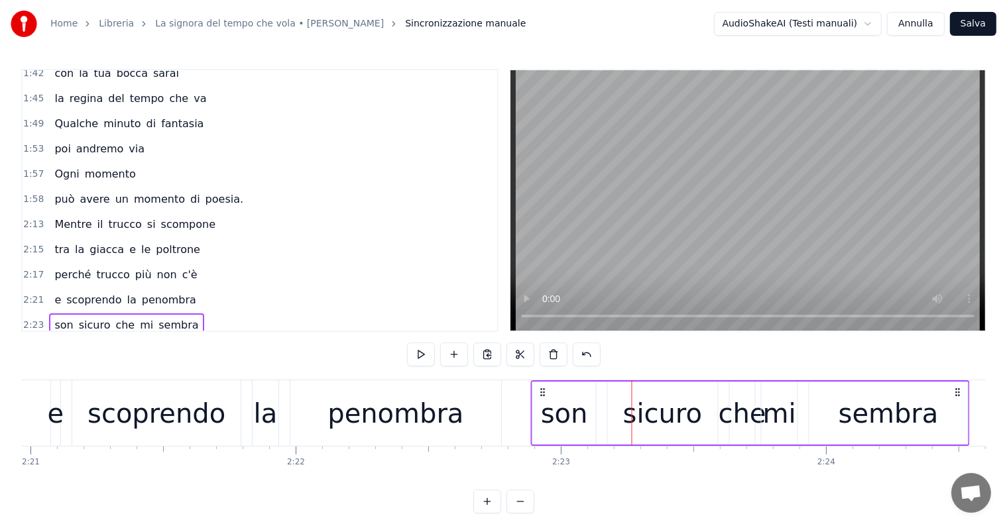
drag, startPoint x: 634, startPoint y: 390, endPoint x: 543, endPoint y: 392, distance: 91.5
click at [543, 392] on icon at bounding box center [542, 392] width 11 height 11
click at [59, 339] on div "di vedere solo te" at bounding box center [101, 351] width 105 height 24
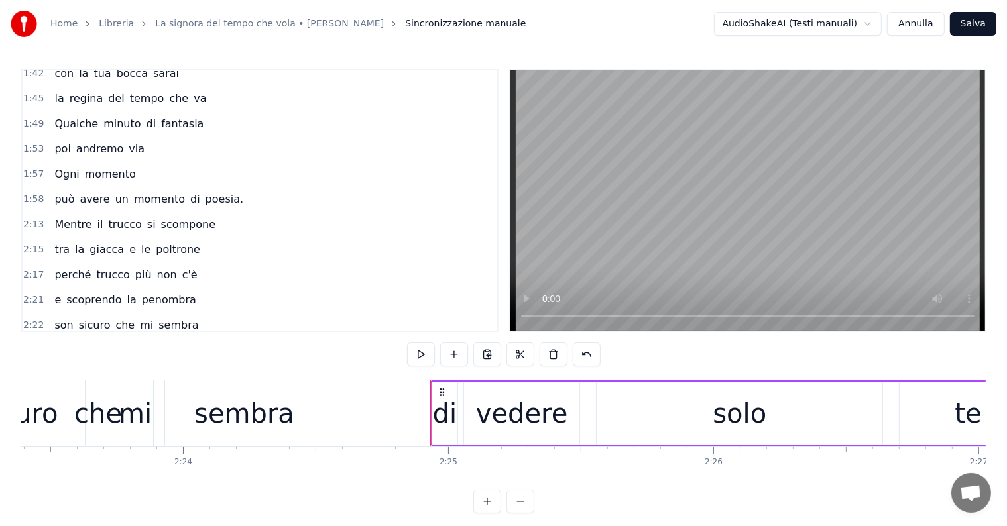
scroll to position [0, 37936]
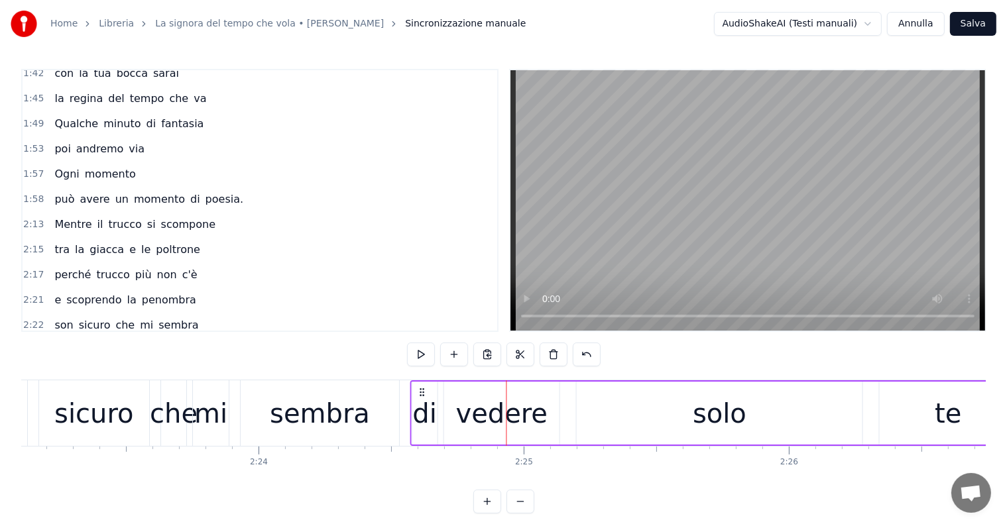
drag, startPoint x: 517, startPoint y: 392, endPoint x: 421, endPoint y: 390, distance: 95.5
click at [421, 390] on icon at bounding box center [421, 392] width 11 height 11
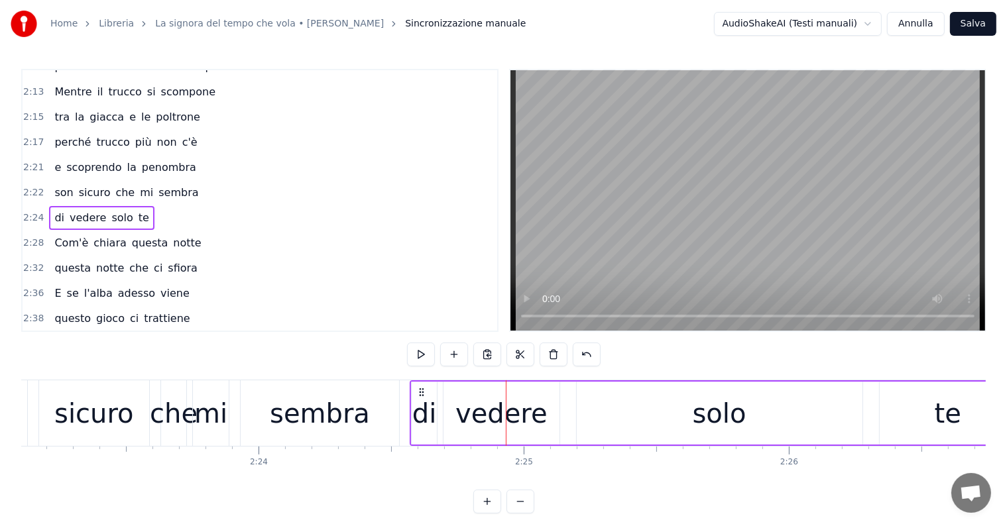
scroll to position [721, 0]
click at [62, 231] on div "Com'è chiara questa notte" at bounding box center [127, 243] width 157 height 24
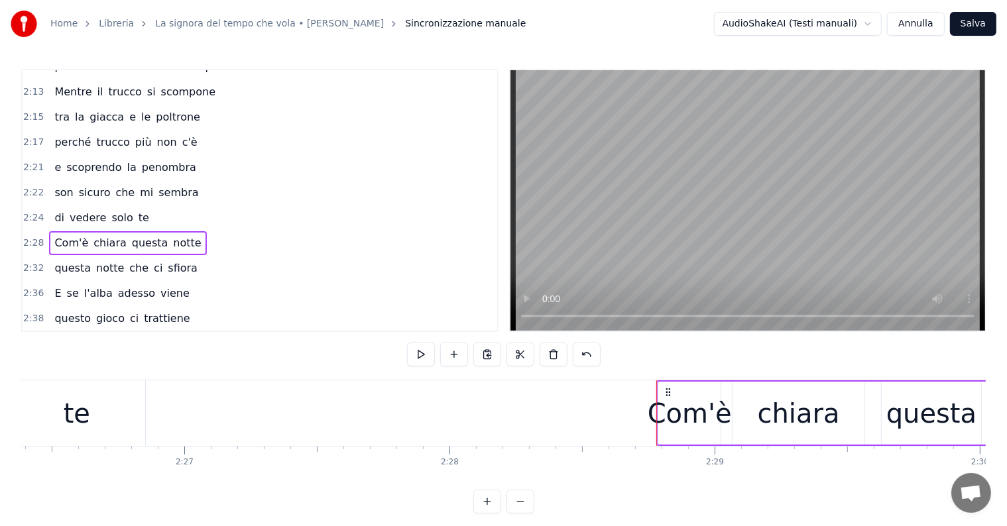
scroll to position [0, 38844]
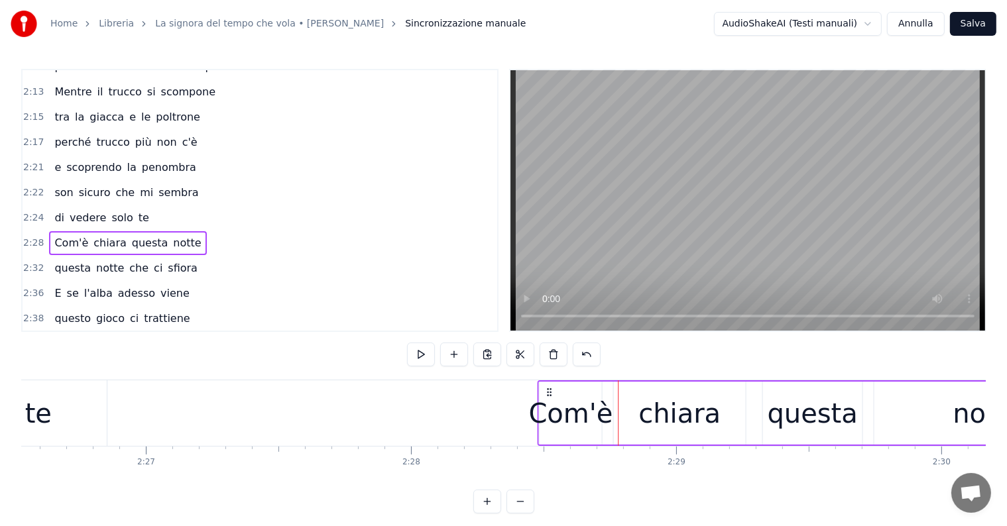
drag, startPoint x: 629, startPoint y: 390, endPoint x: 549, endPoint y: 391, distance: 80.2
click at [549, 391] on icon at bounding box center [549, 392] width 11 height 11
click at [60, 256] on div "questa notte che ci sfiora" at bounding box center [126, 268] width 154 height 24
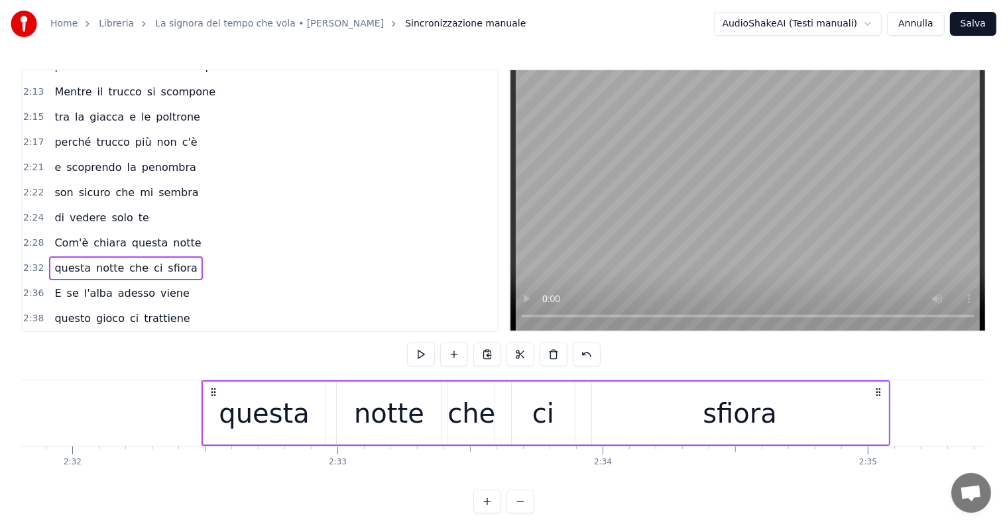
scroll to position [0, 40129]
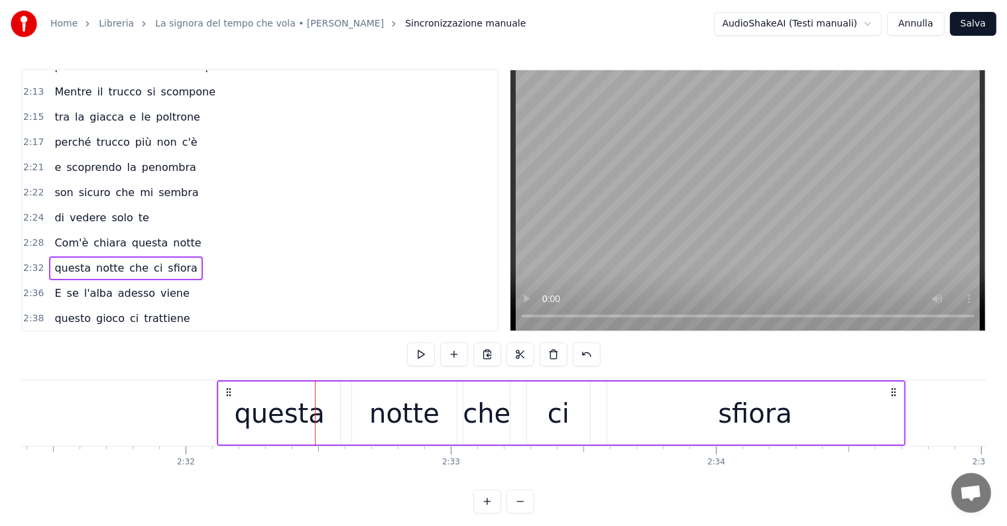
drag, startPoint x: 323, startPoint y: 389, endPoint x: 225, endPoint y: 395, distance: 98.3
click at [225, 395] on icon at bounding box center [228, 392] width 11 height 11
click at [56, 282] on div "E se l'alba adesso viene" at bounding box center [121, 294] width 145 height 24
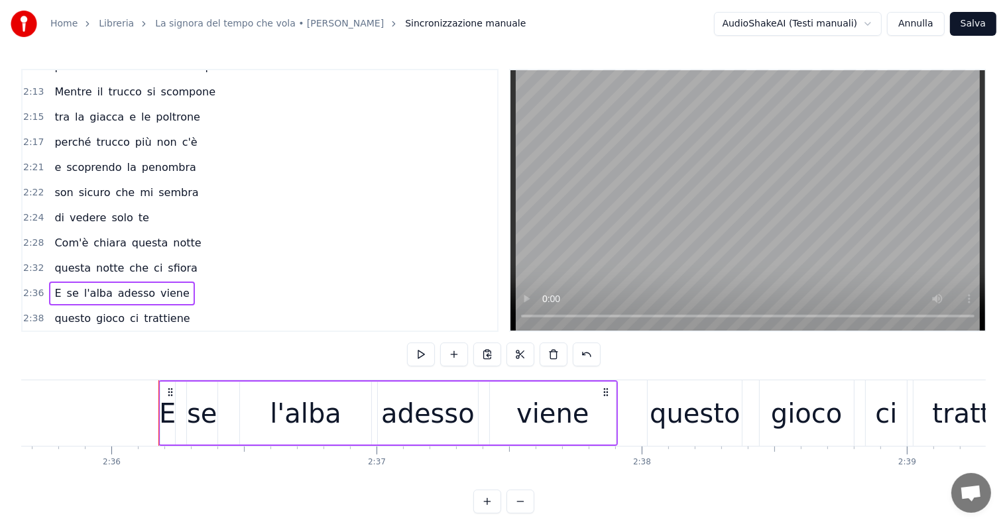
scroll to position [0, 41037]
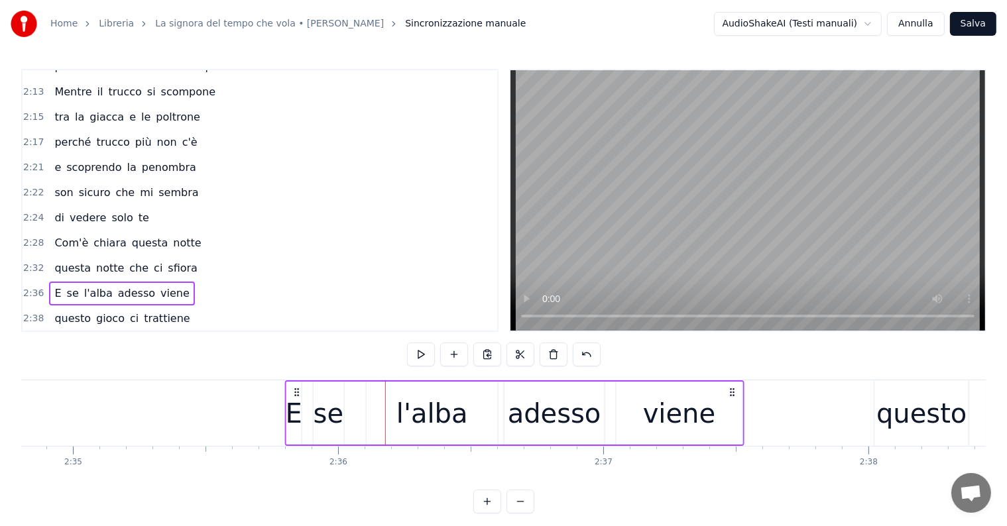
drag, startPoint x: 398, startPoint y: 390, endPoint x: 298, endPoint y: 391, distance: 100.1
click at [298, 391] on icon at bounding box center [296, 392] width 11 height 11
click at [83, 307] on div "questo gioco ci trattiene" at bounding box center [122, 319] width 146 height 24
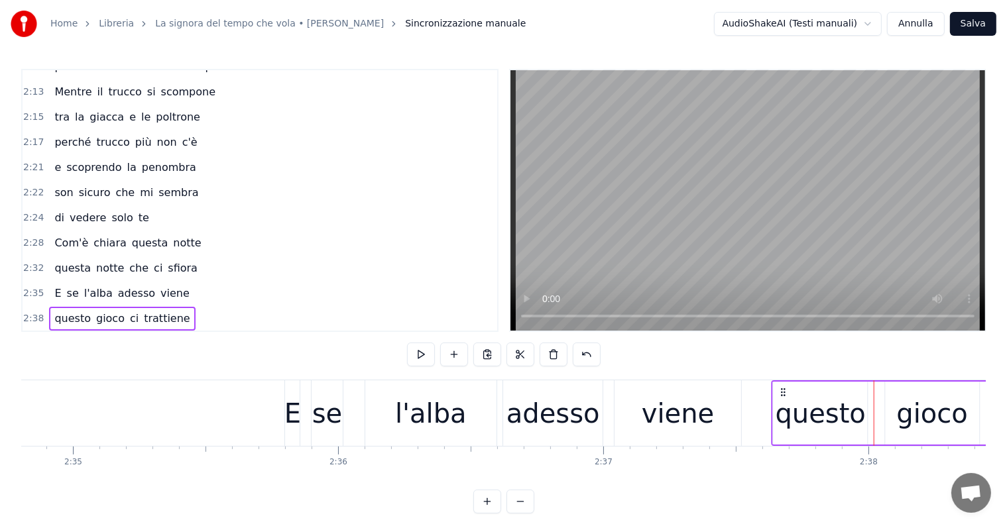
drag, startPoint x: 885, startPoint y: 389, endPoint x: 782, endPoint y: 383, distance: 102.9
click at [782, 383] on div "questo gioco ci trattiene" at bounding box center [982, 413] width 422 height 66
click at [49, 332] on div "dal futuro che verrà" at bounding box center [109, 344] width 121 height 24
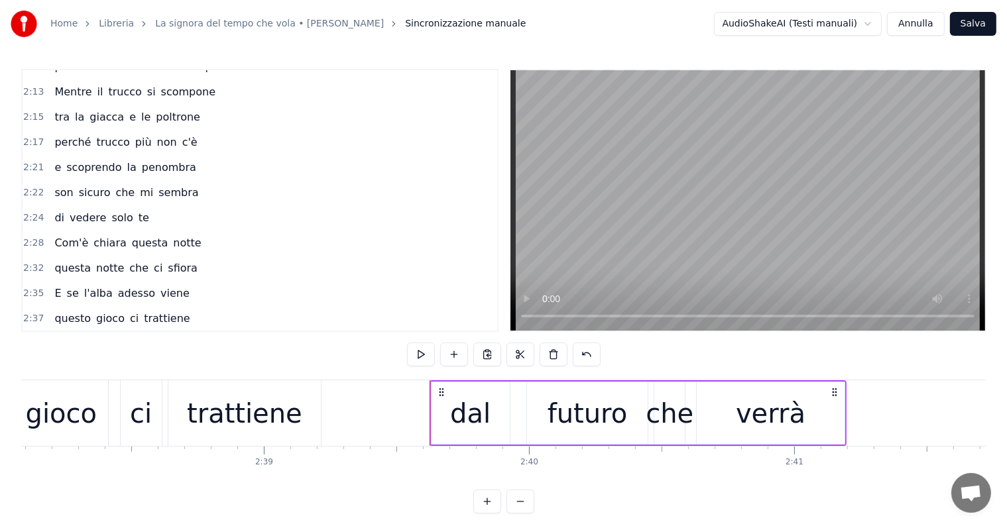
scroll to position [0, 41794]
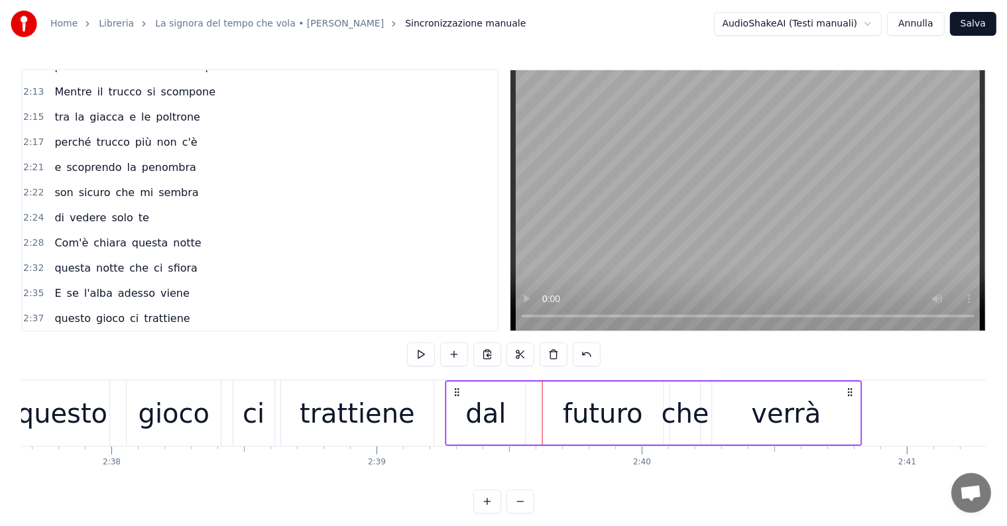
drag, startPoint x: 553, startPoint y: 391, endPoint x: 456, endPoint y: 391, distance: 97.4
click at [456, 391] on icon at bounding box center [456, 392] width 11 height 11
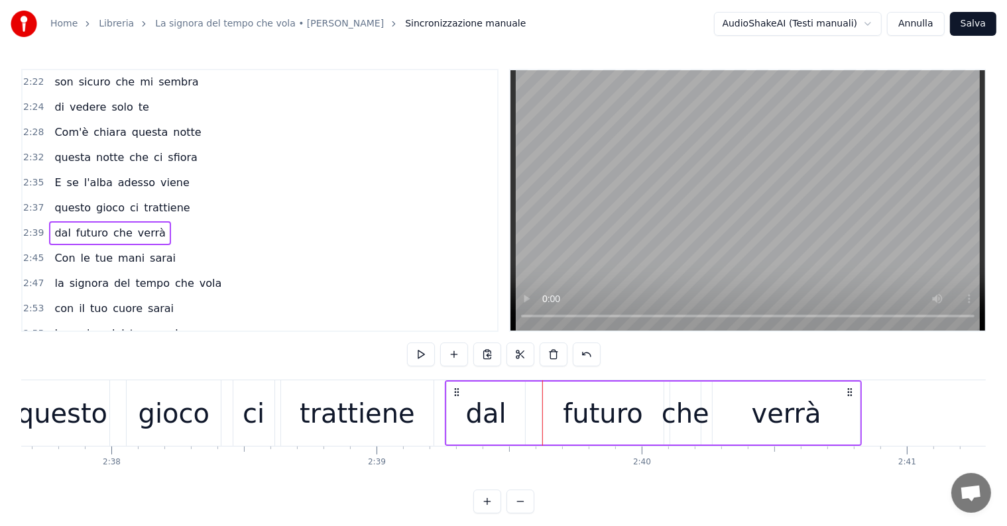
scroll to position [854, 0]
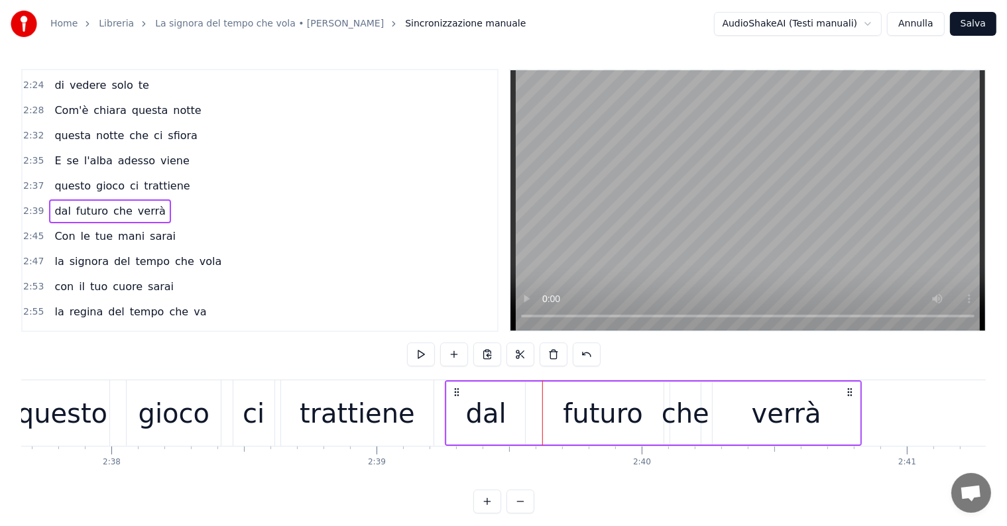
click at [62, 225] on div "Con le tue mani sarai" at bounding box center [115, 237] width 132 height 24
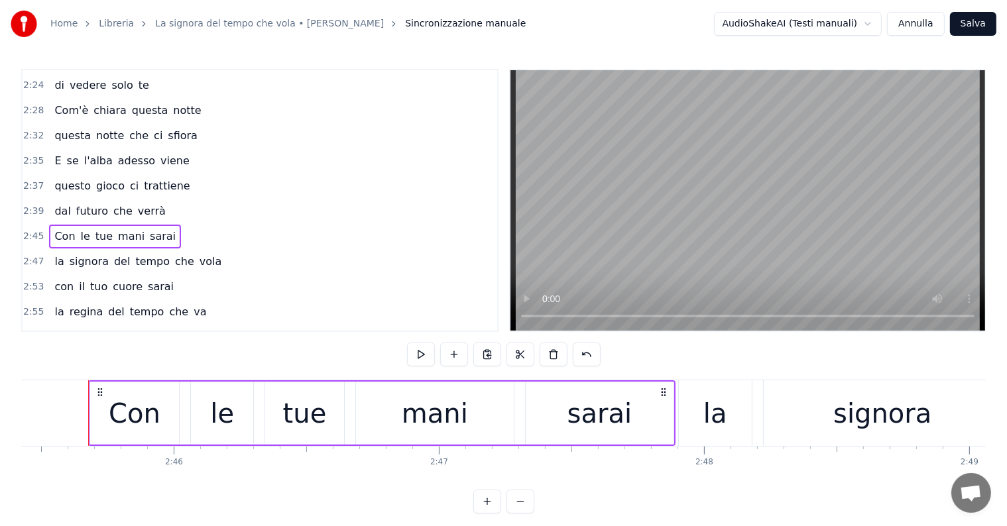
scroll to position [0, 43571]
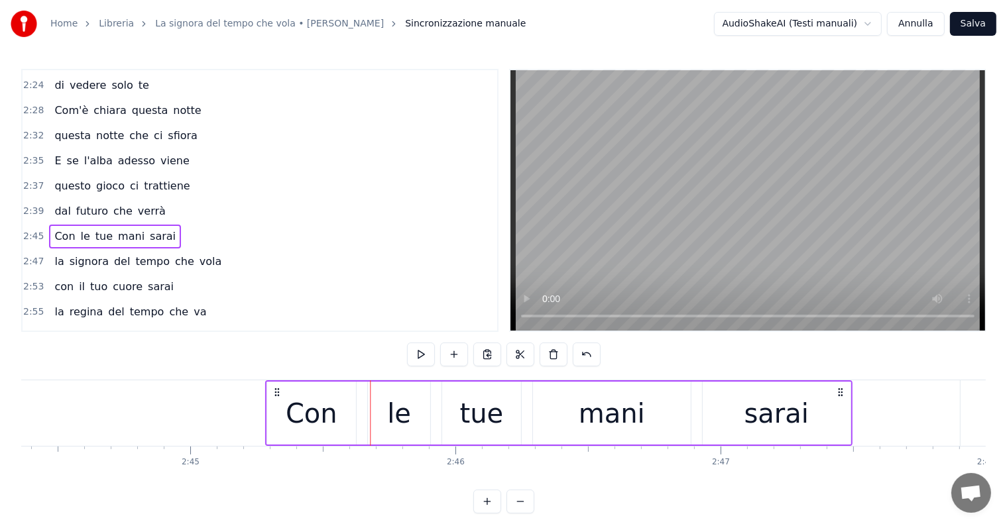
drag, startPoint x: 381, startPoint y: 388, endPoint x: 276, endPoint y: 390, distance: 105.4
click at [276, 390] on icon at bounding box center [276, 392] width 11 height 11
click at [56, 250] on div "la signora del tempo che vola" at bounding box center [138, 262] width 178 height 24
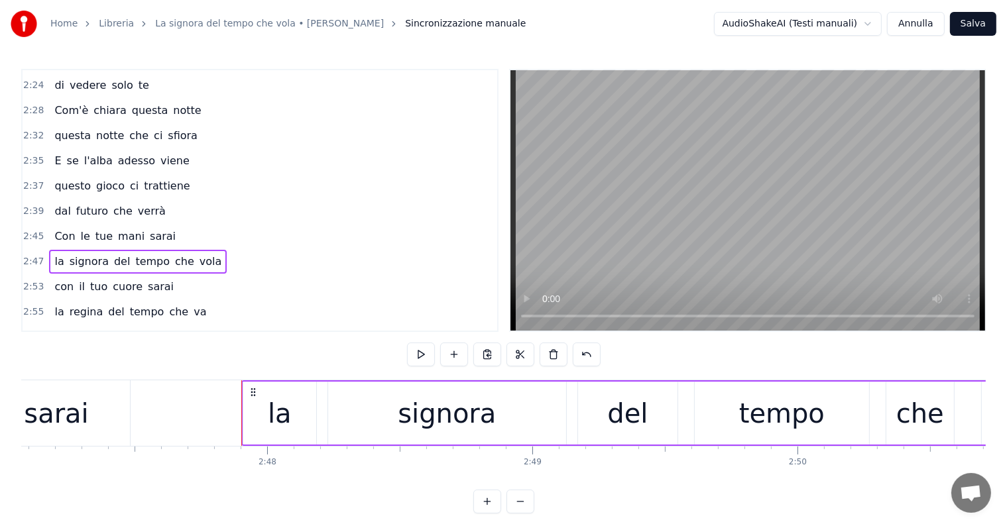
scroll to position [0, 44138]
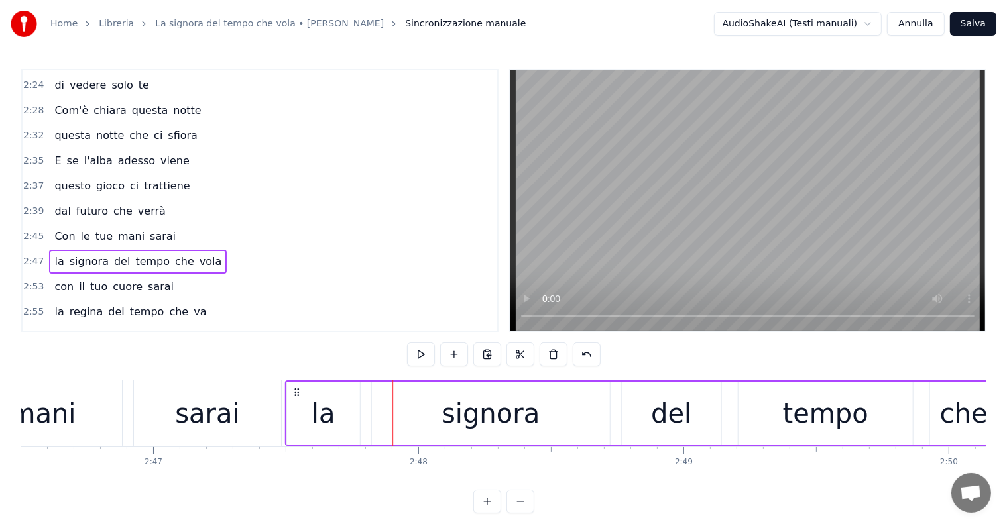
drag, startPoint x: 404, startPoint y: 392, endPoint x: 296, endPoint y: 395, distance: 107.4
click at [296, 395] on icon at bounding box center [296, 392] width 11 height 11
click at [72, 275] on div "con il tuo cuore sarai" at bounding box center [114, 287] width 130 height 24
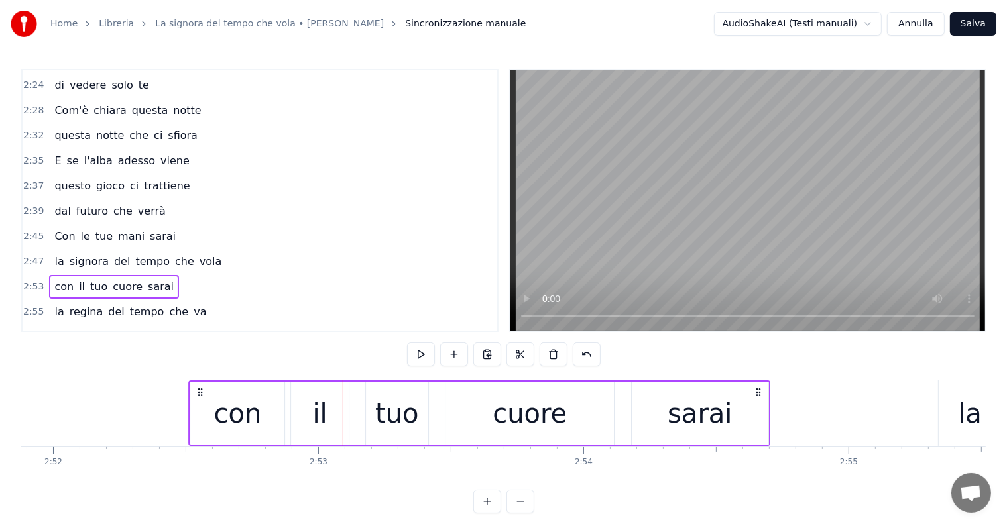
scroll to position [0, 45556]
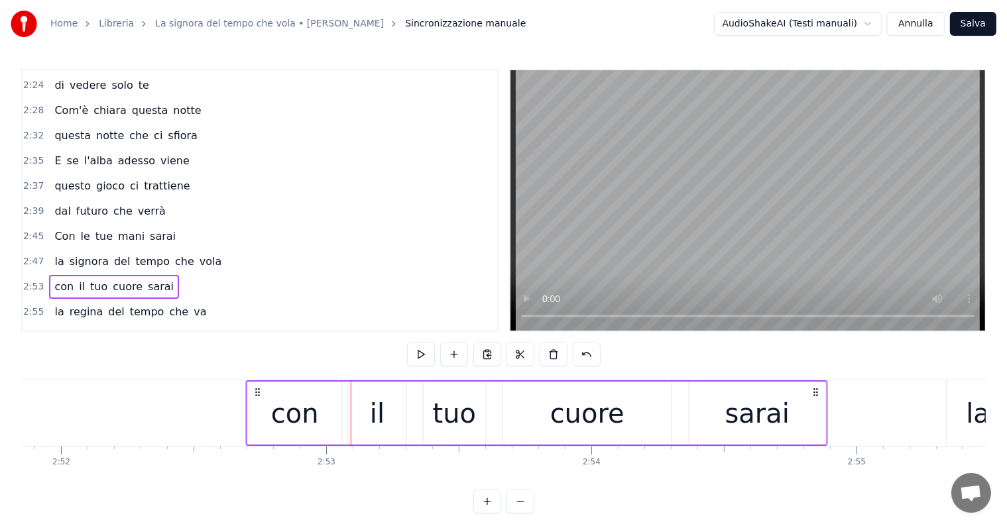
drag, startPoint x: 305, startPoint y: 391, endPoint x: 258, endPoint y: 392, distance: 47.1
click at [258, 392] on icon at bounding box center [257, 392] width 11 height 11
click at [61, 300] on div "la regina del tempo che va" at bounding box center [130, 312] width 162 height 24
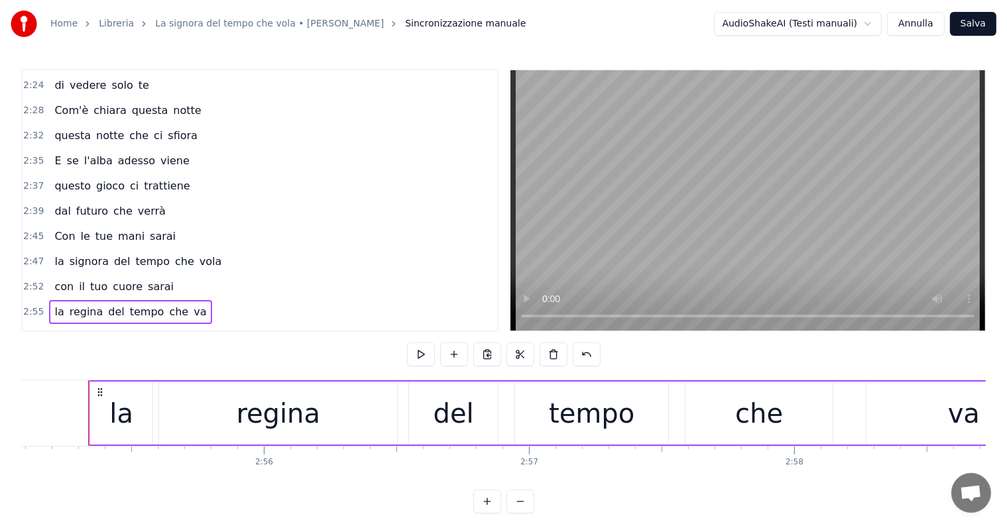
scroll to position [0, 46143]
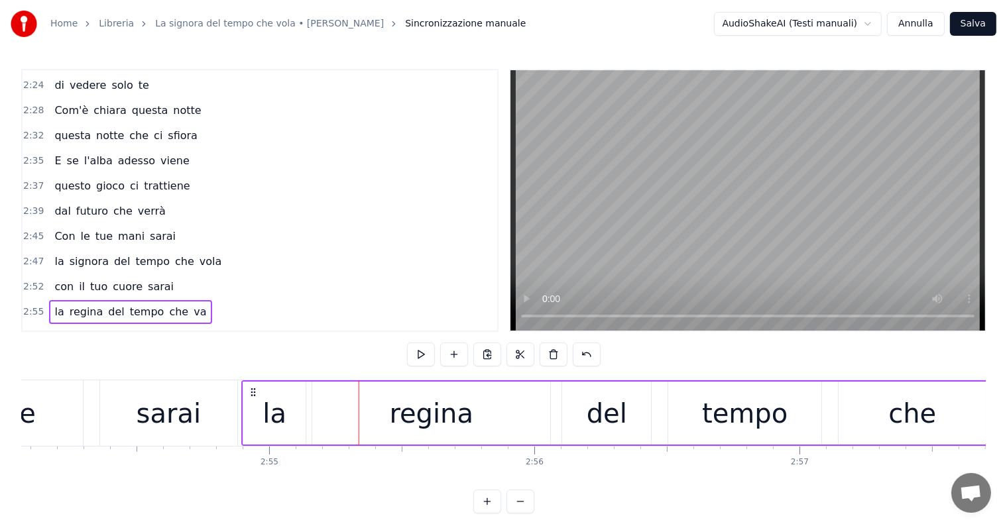
drag, startPoint x: 370, startPoint y: 389, endPoint x: 252, endPoint y: 394, distance: 117.4
click at [252, 394] on icon at bounding box center [253, 392] width 11 height 11
click at [76, 325] on div "Qualche minuto lasciato a noi" at bounding box center [137, 337] width 176 height 24
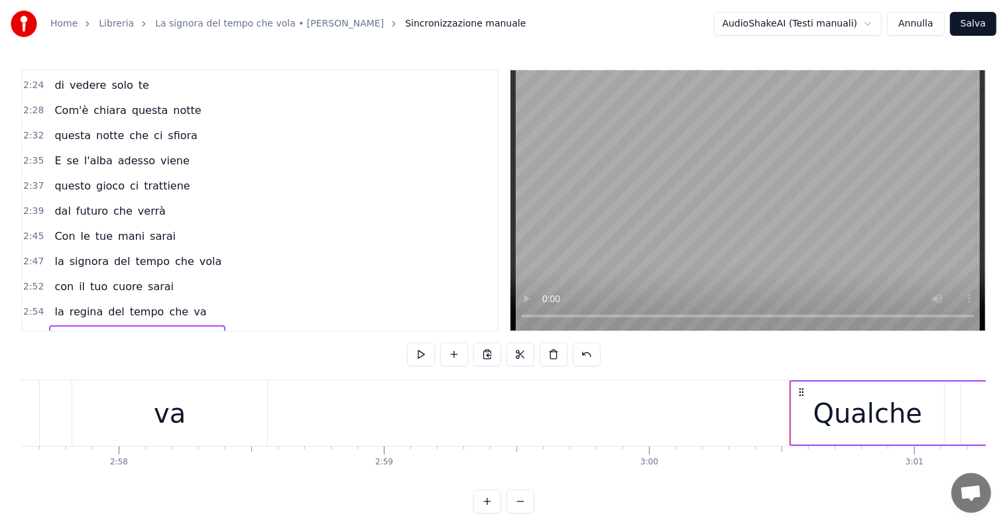
scroll to position [0, 47126]
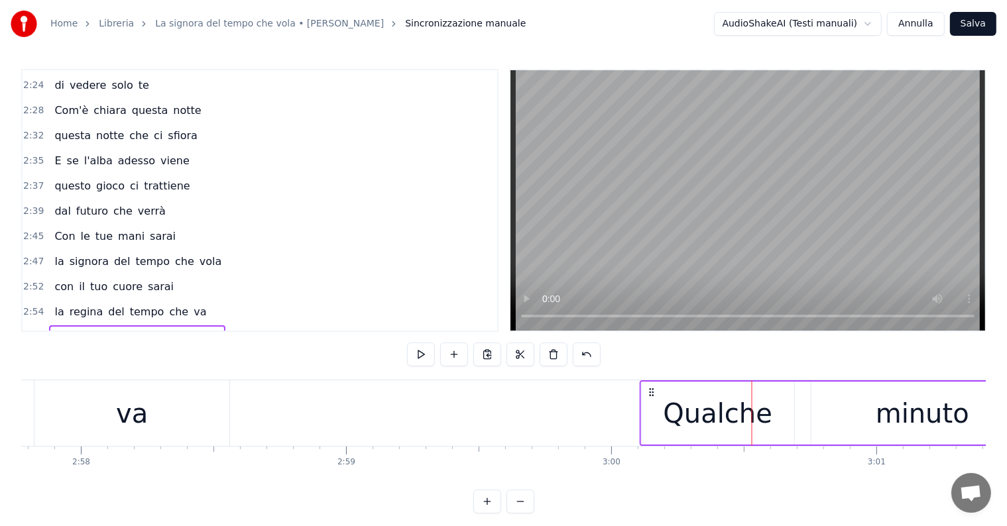
drag, startPoint x: 763, startPoint y: 394, endPoint x: 651, endPoint y: 406, distance: 112.6
click at [61, 351] on div "ce ne andremo poi" at bounding box center [107, 363] width 116 height 24
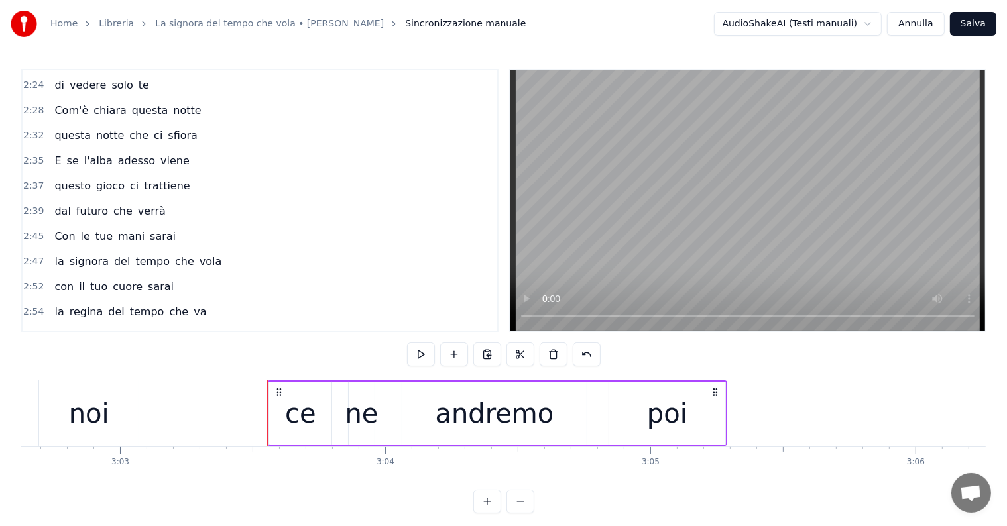
scroll to position [0, 48299]
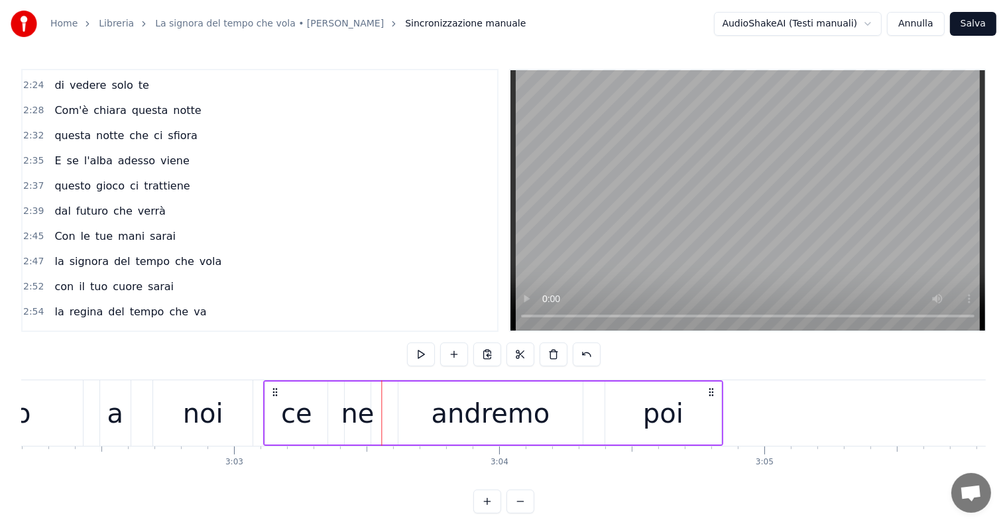
drag, startPoint x: 392, startPoint y: 388, endPoint x: 274, endPoint y: 388, distance: 118.6
click at [274, 388] on icon at bounding box center [275, 392] width 11 height 11
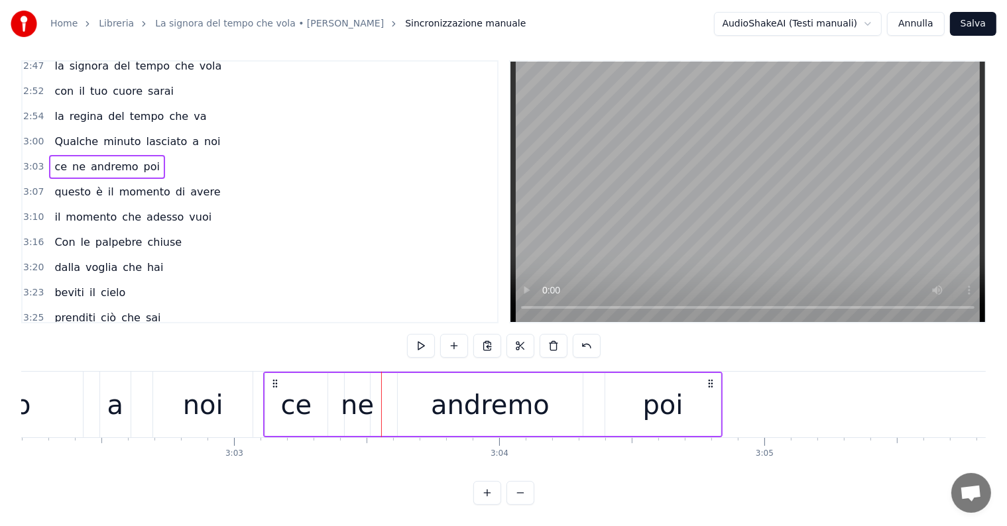
scroll to position [1052, 0]
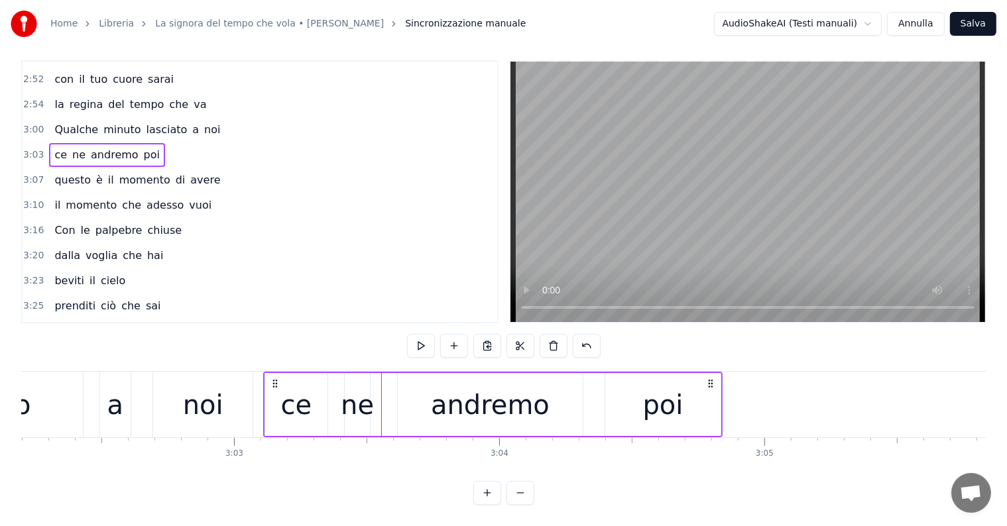
click at [51, 168] on div "questo è il momento di avere" at bounding box center [137, 180] width 176 height 24
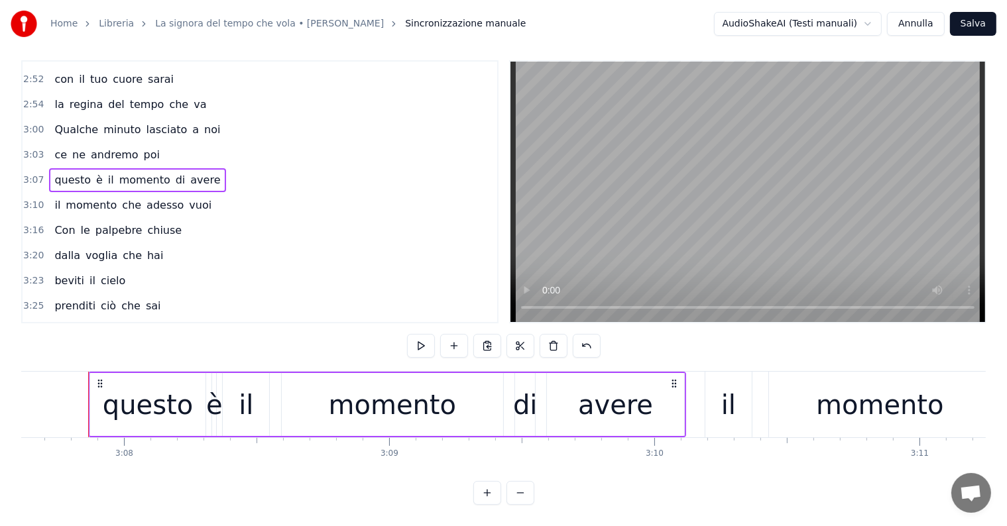
scroll to position [0, 49396]
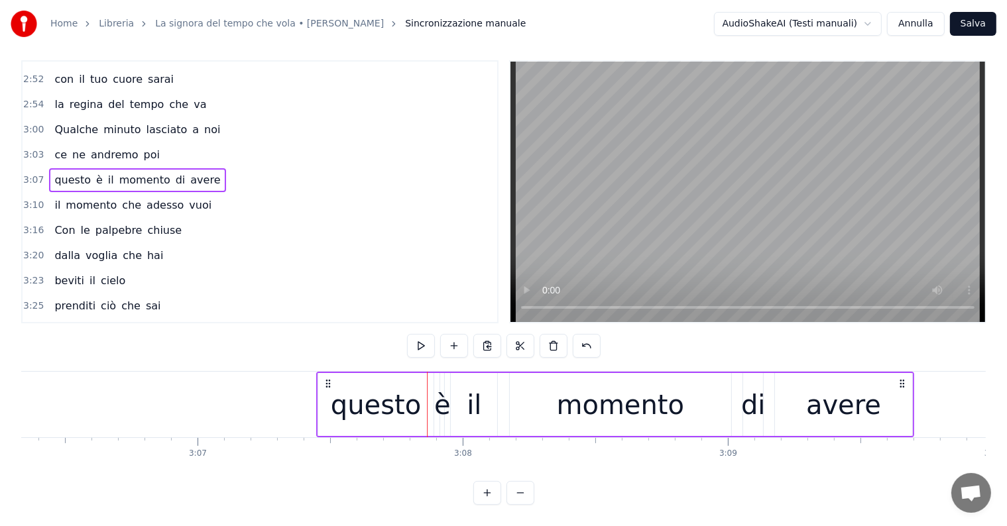
drag, startPoint x: 439, startPoint y: 368, endPoint x: 329, endPoint y: 374, distance: 110.8
click at [329, 378] on icon at bounding box center [328, 383] width 11 height 11
click at [95, 194] on div "il momento che adesso vuoi" at bounding box center [133, 206] width 168 height 24
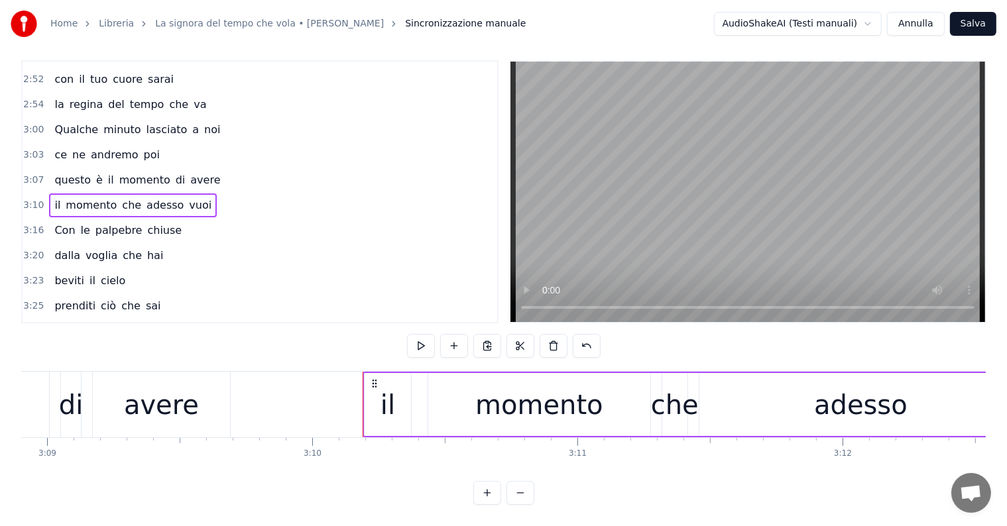
scroll to position [0, 50001]
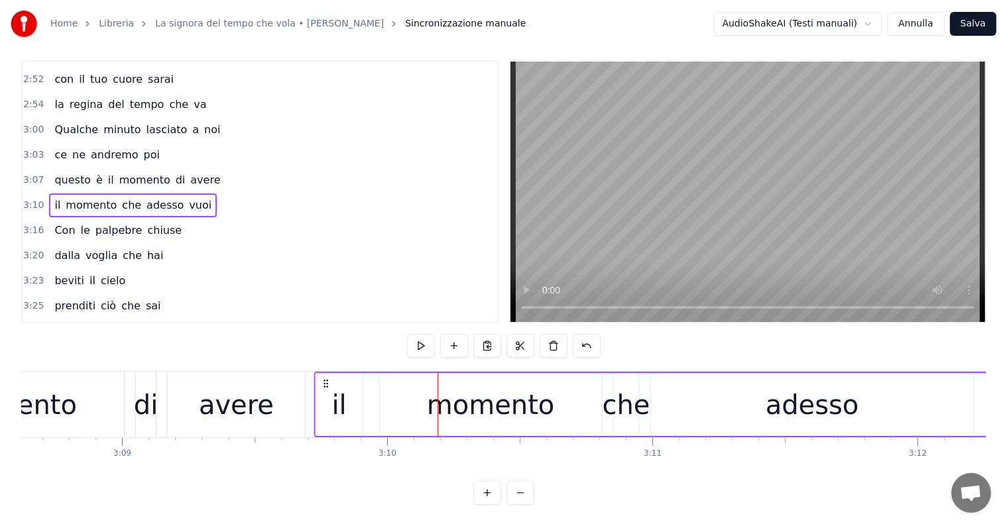
drag, startPoint x: 448, startPoint y: 368, endPoint x: 325, endPoint y: 370, distance: 123.3
click at [325, 378] on icon at bounding box center [325, 383] width 11 height 11
click at [80, 219] on div "Con le palpebre chiuse" at bounding box center [118, 231] width 138 height 24
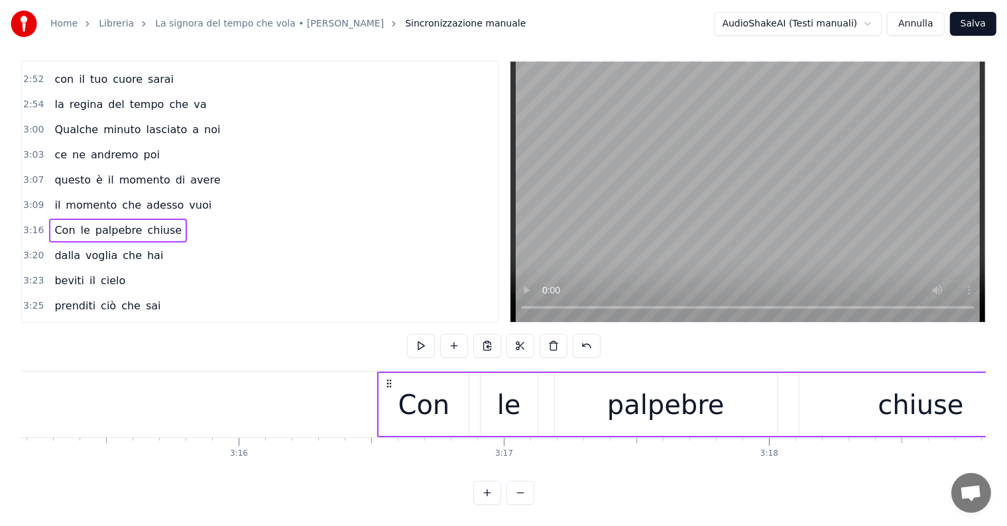
scroll to position [0, 51628]
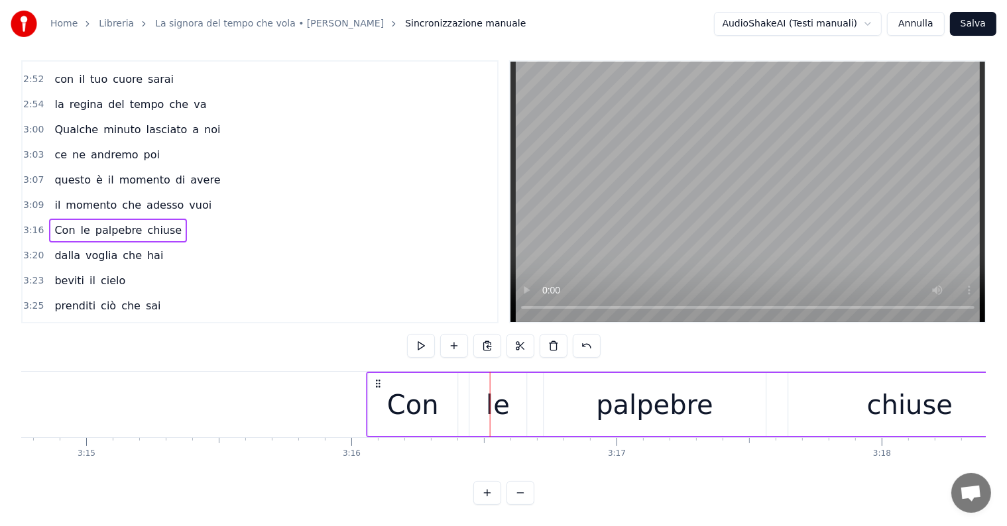
drag, startPoint x: 501, startPoint y: 370, endPoint x: 378, endPoint y: 374, distance: 123.3
click at [378, 378] on icon at bounding box center [378, 383] width 11 height 11
click at [66, 244] on div "dalla voglia che hai" at bounding box center [108, 256] width 119 height 24
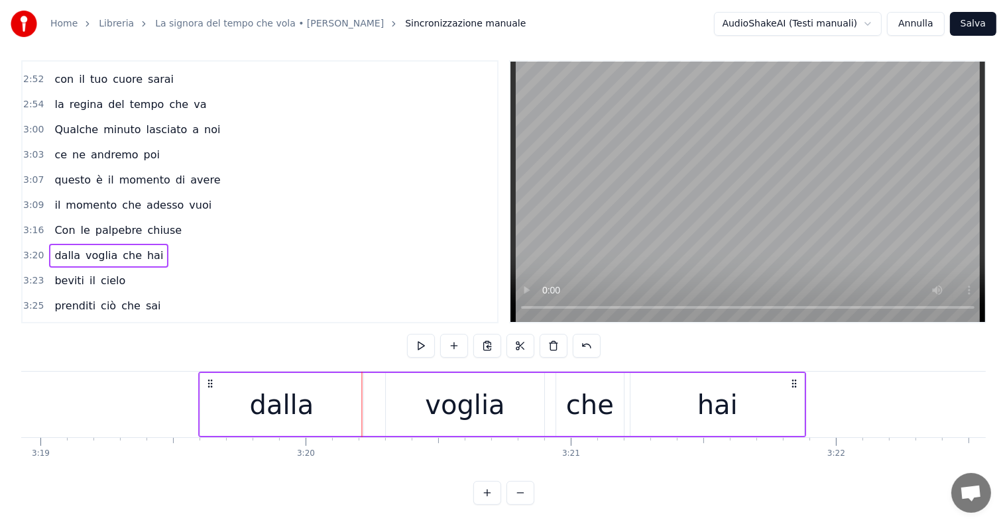
scroll to position [0, 52732]
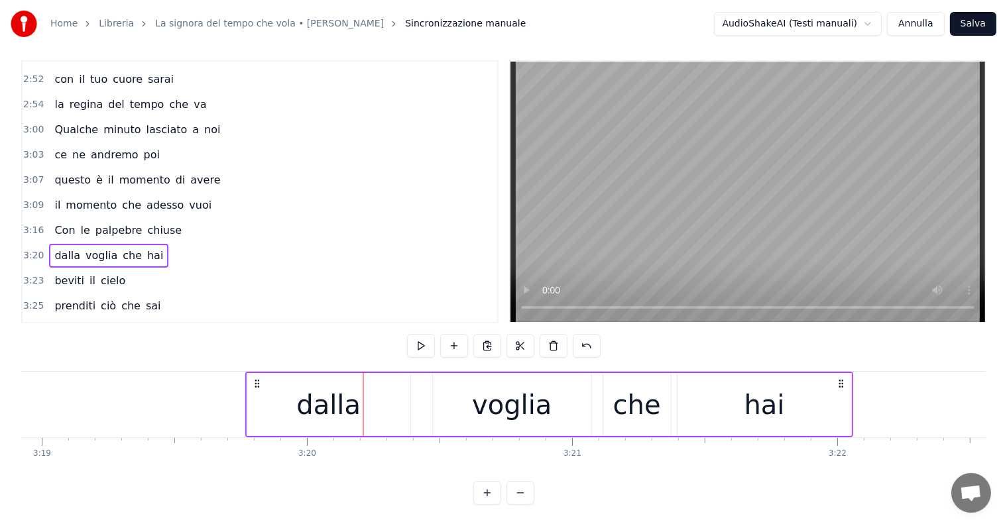
drag, startPoint x: 268, startPoint y: 370, endPoint x: 255, endPoint y: 380, distance: 16.0
click at [255, 380] on div "dalla voglia che hai" at bounding box center [549, 405] width 608 height 66
click at [82, 269] on div "beviti il cielo" at bounding box center [90, 281] width 82 height 24
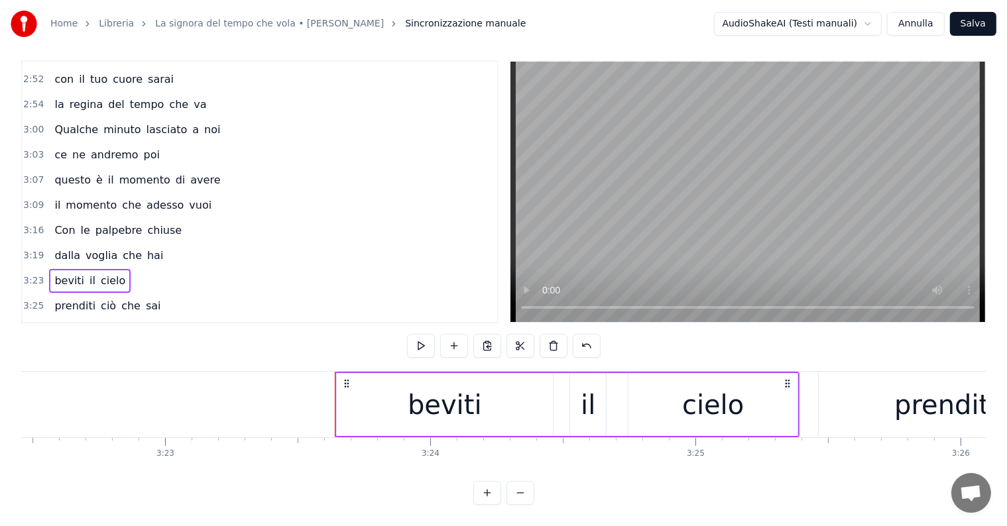
scroll to position [0, 53594]
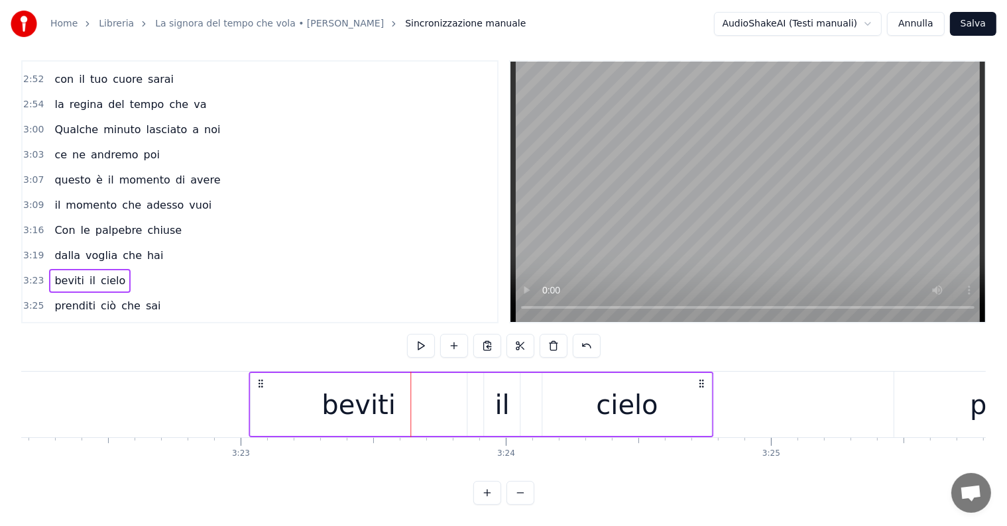
drag, startPoint x: 420, startPoint y: 373, endPoint x: 258, endPoint y: 378, distance: 161.8
click at [258, 378] on div "beviti il cielo" at bounding box center [481, 405] width 465 height 66
click at [96, 294] on div "prenditi ciò che sai" at bounding box center [107, 306] width 117 height 24
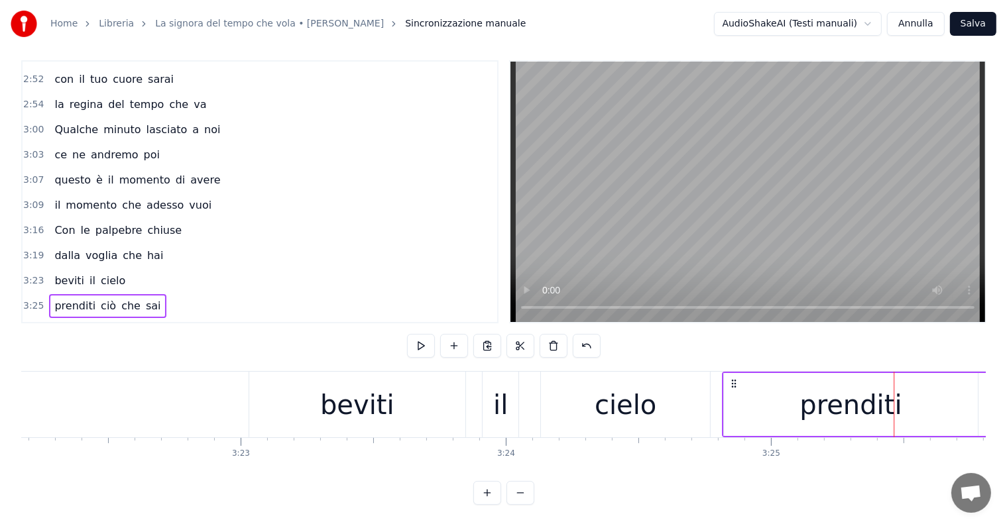
drag, startPoint x: 905, startPoint y: 373, endPoint x: 733, endPoint y: 384, distance: 172.0
click at [75, 319] on div "Con i tuoi occhi sarai" at bounding box center [113, 331] width 129 height 24
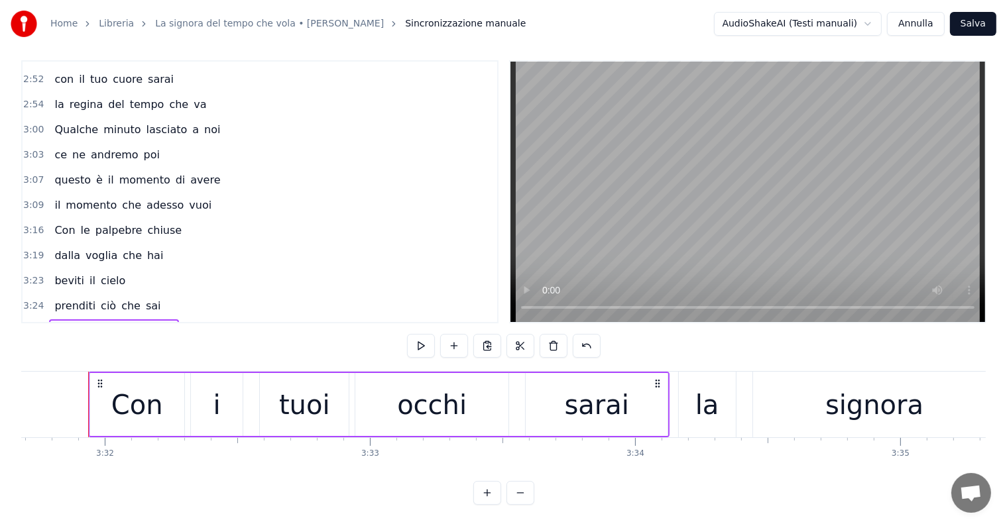
scroll to position [0, 55825]
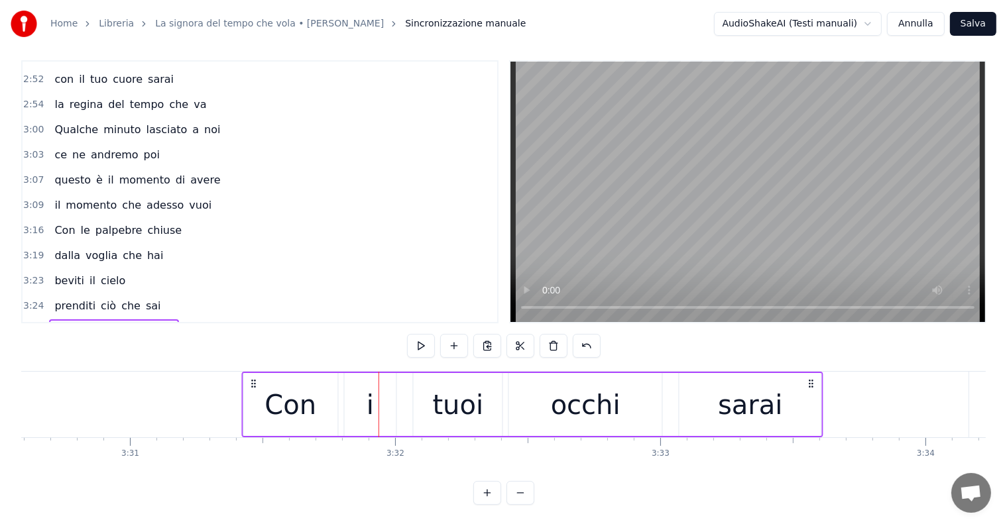
drag, startPoint x: 389, startPoint y: 369, endPoint x: 252, endPoint y: 369, distance: 137.2
click at [252, 378] on icon at bounding box center [253, 383] width 11 height 11
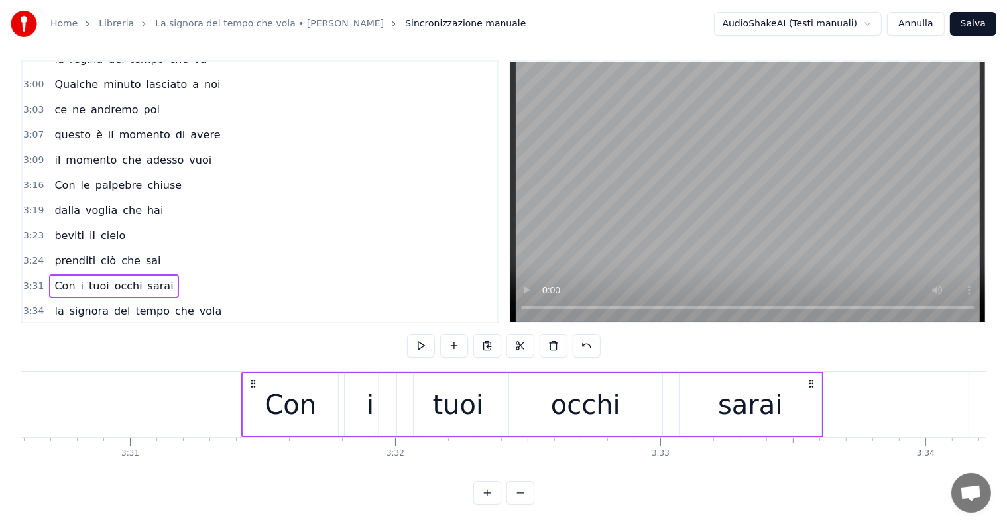
scroll to position [1119, 0]
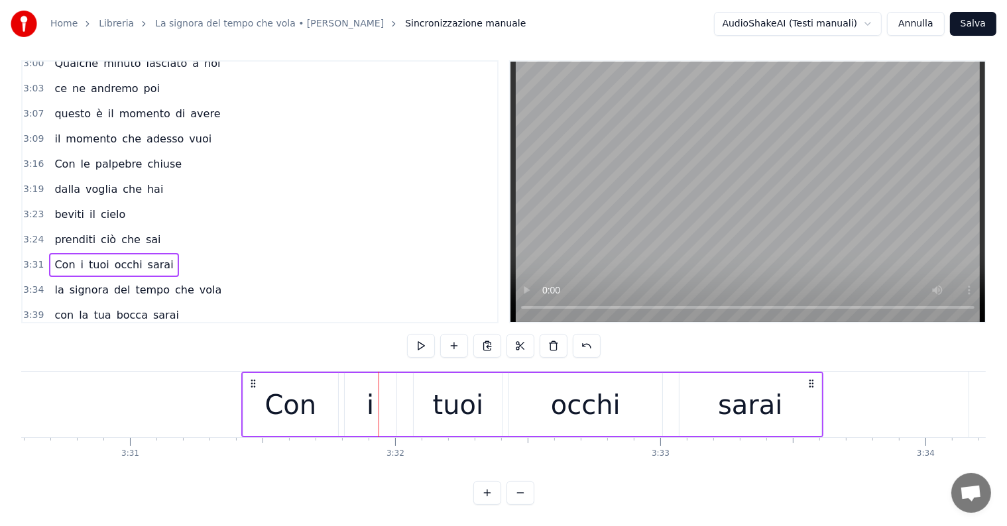
click at [81, 278] on div "la signora del tempo che vola" at bounding box center [138, 290] width 178 height 24
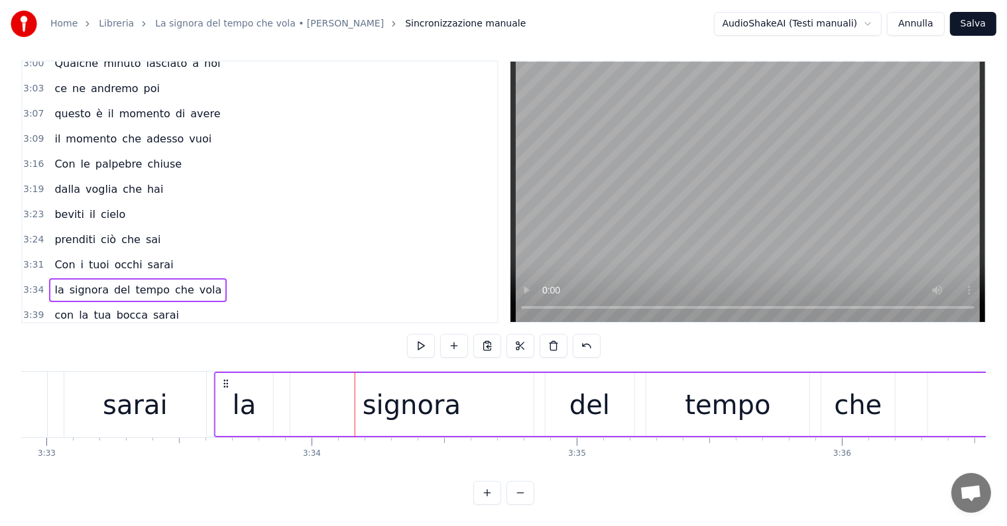
scroll to position [0, 56432]
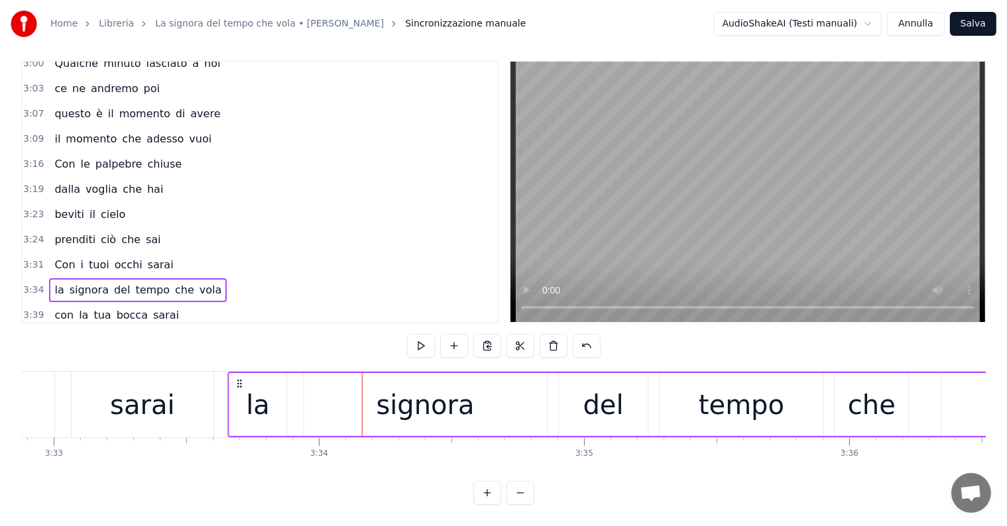
drag, startPoint x: 334, startPoint y: 371, endPoint x: 237, endPoint y: 376, distance: 96.9
click at [237, 378] on icon at bounding box center [239, 383] width 11 height 11
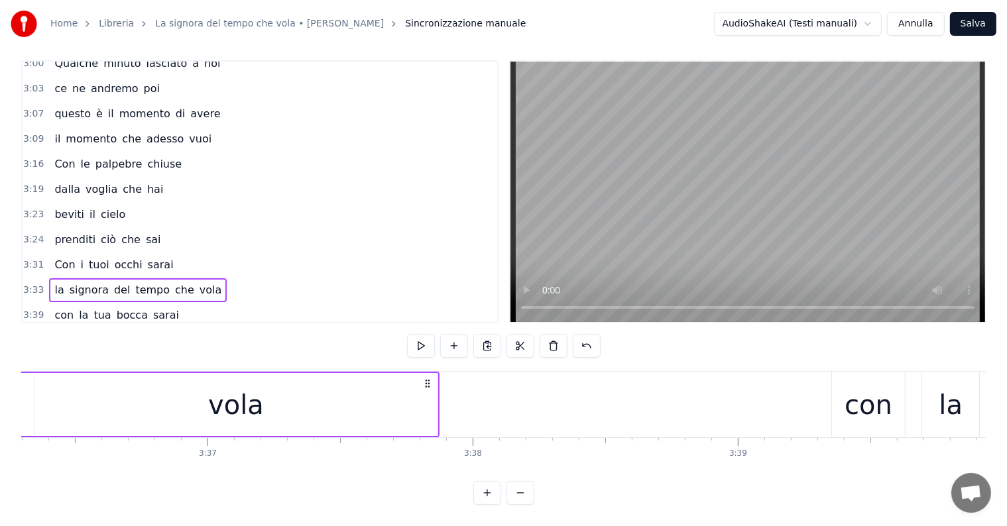
scroll to position [0, 57641]
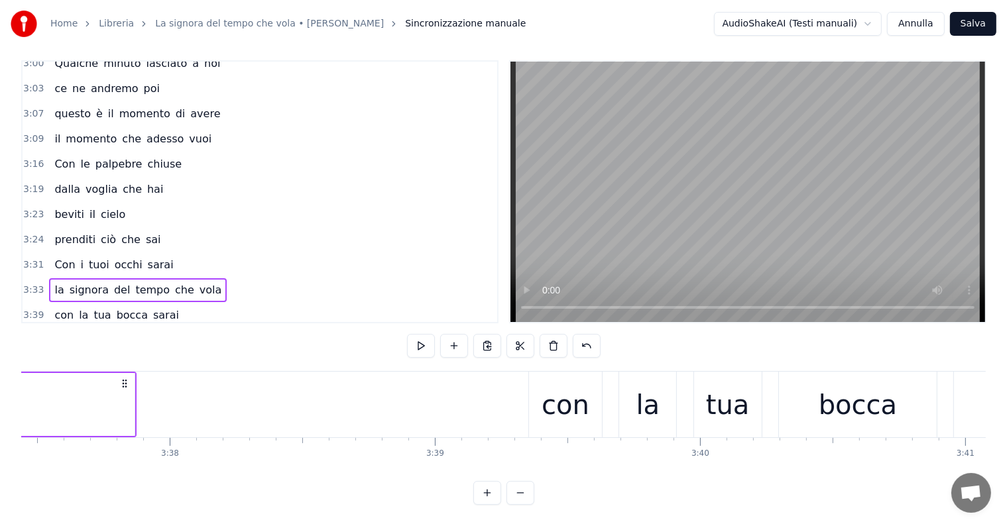
click at [53, 304] on div "con la tua bocca [PERSON_NAME]" at bounding box center [116, 316] width 135 height 24
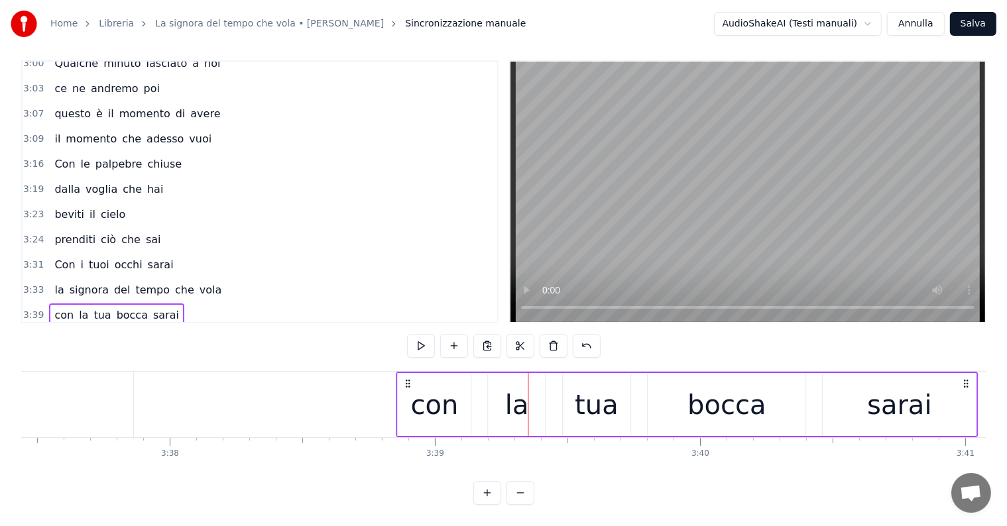
drag, startPoint x: 540, startPoint y: 371, endPoint x: 408, endPoint y: 375, distance: 131.9
click at [408, 378] on icon at bounding box center [408, 383] width 11 height 11
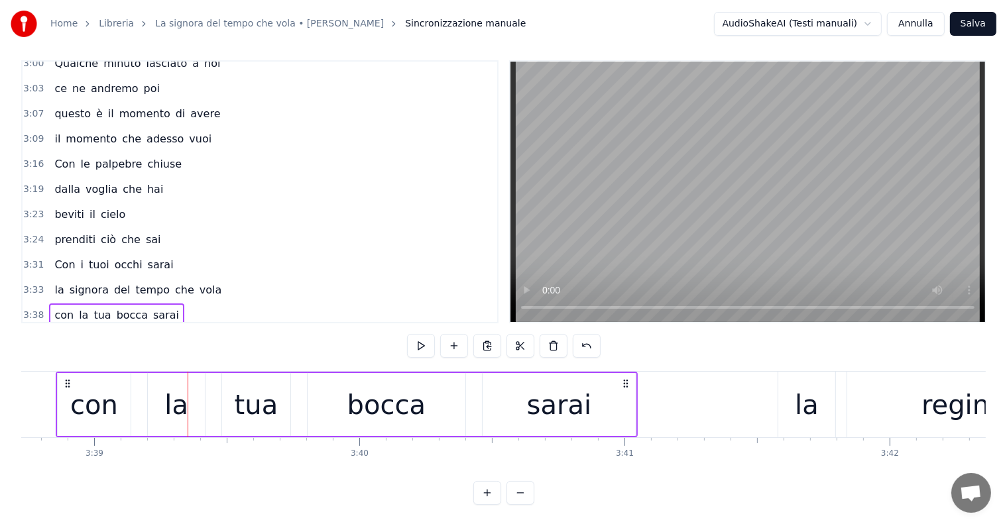
scroll to position [0, 58057]
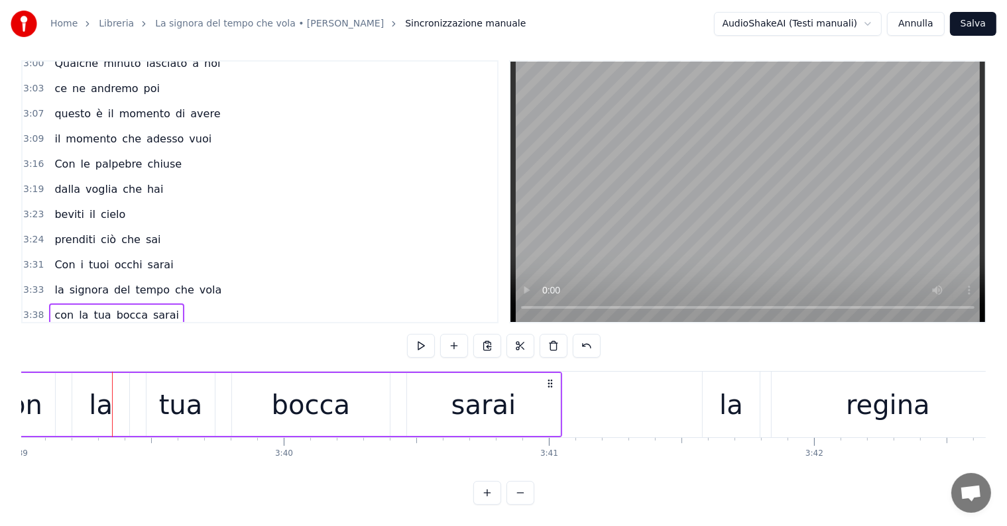
click at [61, 329] on div "la regina del tempo che va" at bounding box center [130, 341] width 162 height 24
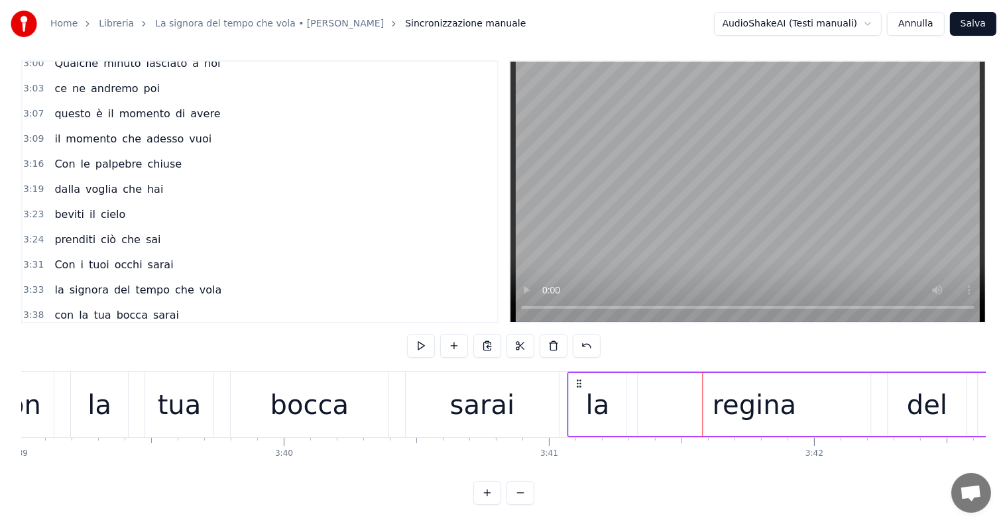
drag, startPoint x: 712, startPoint y: 371, endPoint x: 577, endPoint y: 382, distance: 135.6
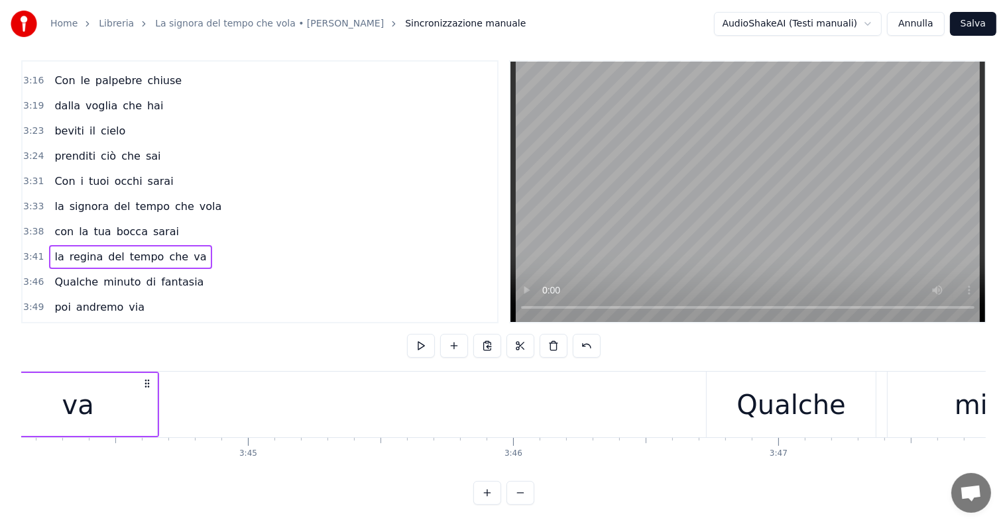
scroll to position [0, 59456]
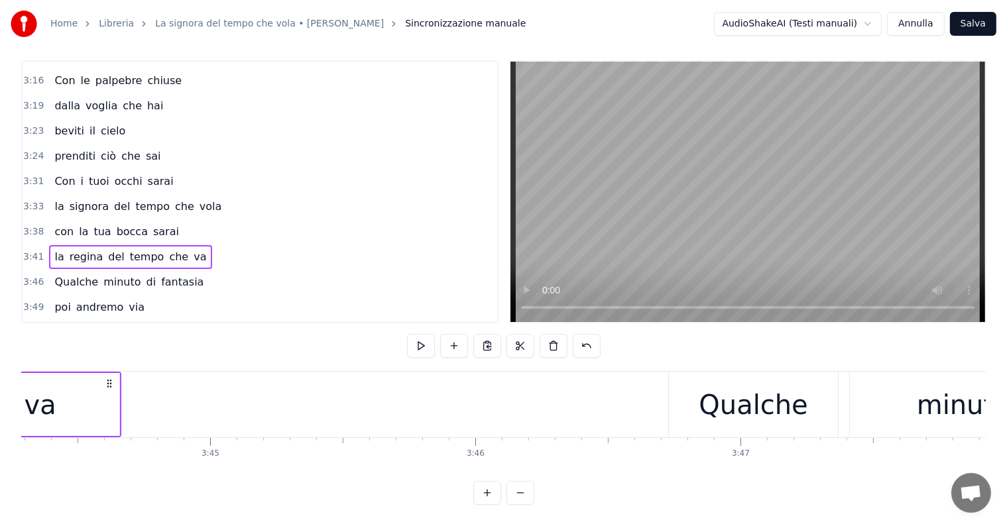
click at [78, 270] on div "Qualche minuto di fantasia" at bounding box center [129, 282] width 160 height 24
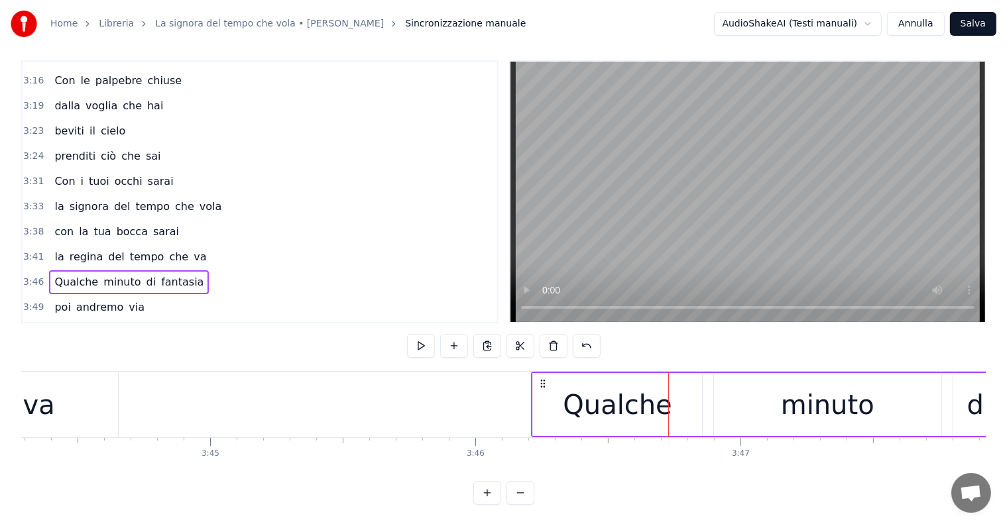
drag, startPoint x: 681, startPoint y: 370, endPoint x: 543, endPoint y: 373, distance: 137.2
click at [543, 378] on icon at bounding box center [542, 383] width 11 height 11
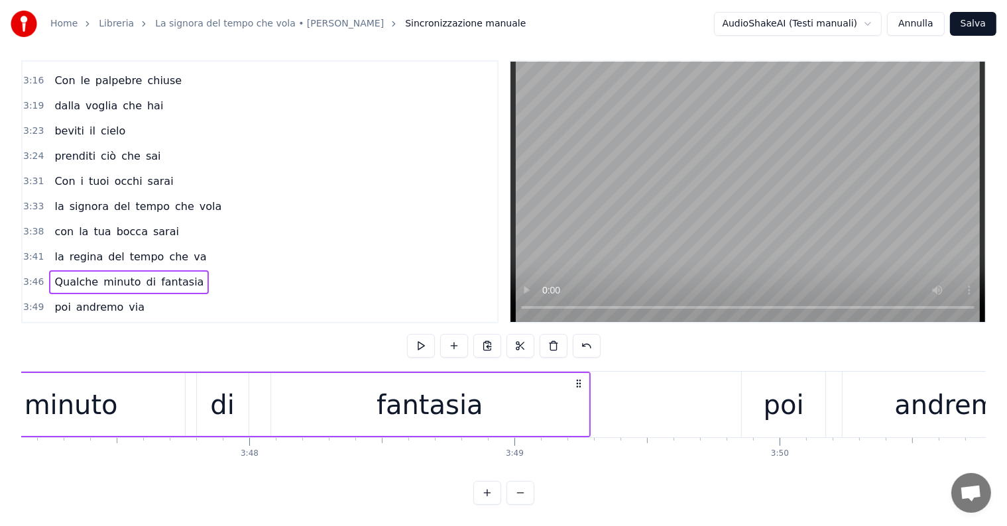
scroll to position [0, 60289]
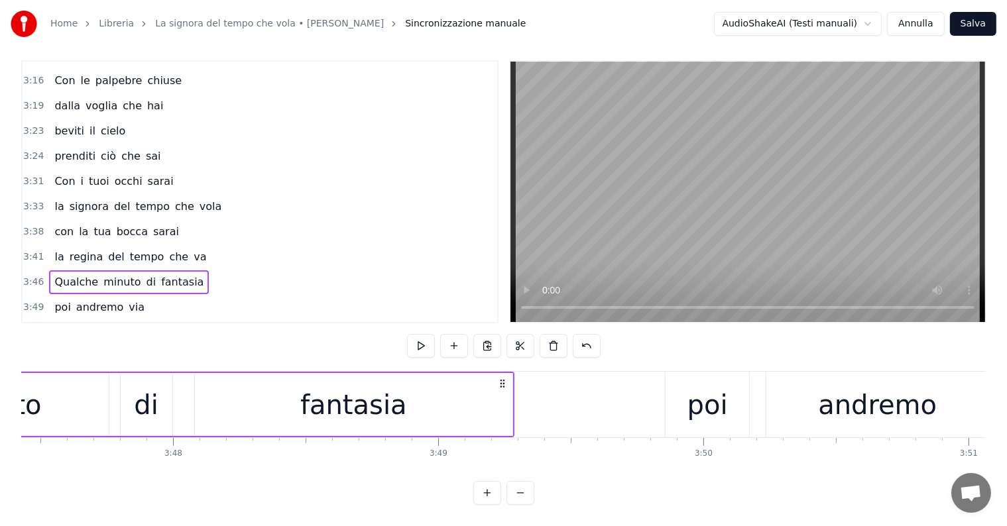
click at [68, 296] on div "poi andremo via" at bounding box center [99, 308] width 101 height 24
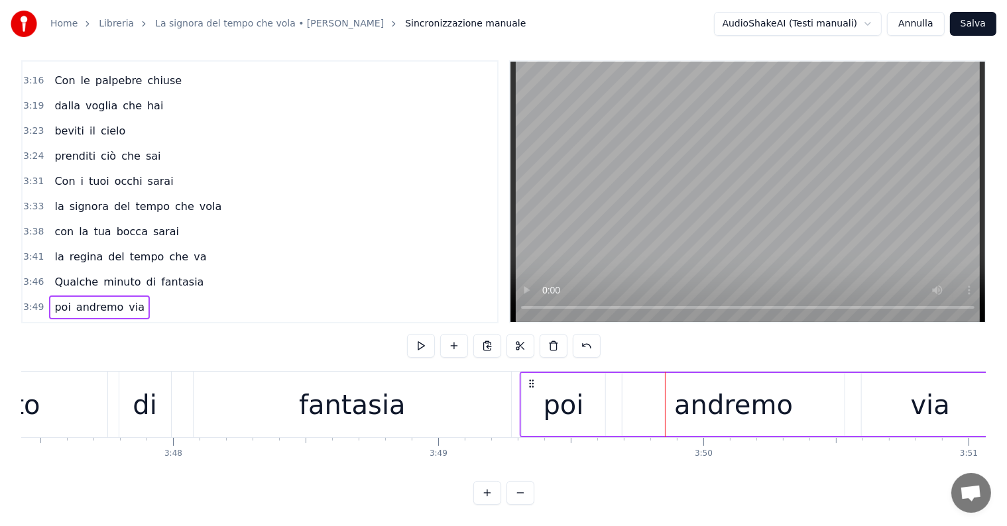
drag, startPoint x: 675, startPoint y: 370, endPoint x: 530, endPoint y: 374, distance: 145.2
click at [530, 378] on icon at bounding box center [531, 383] width 11 height 11
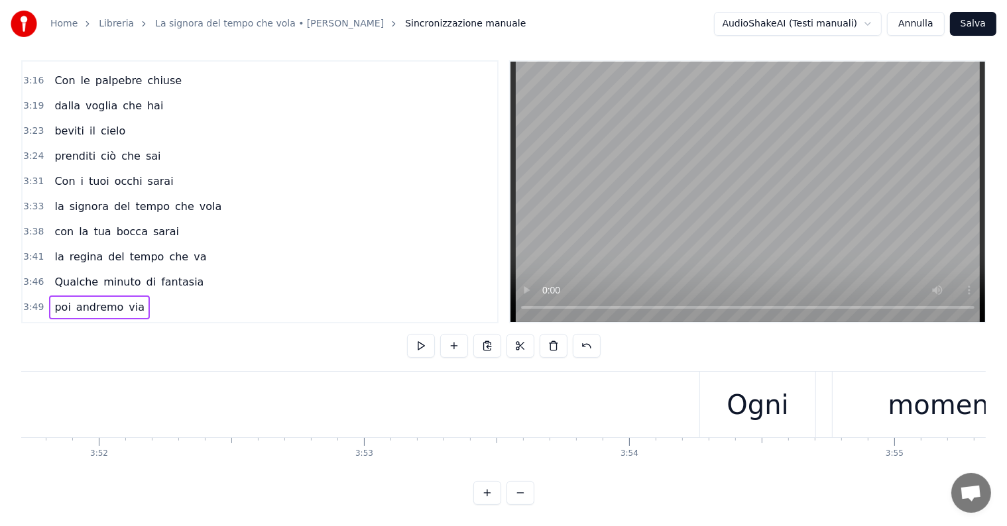
scroll to position [0, 61537]
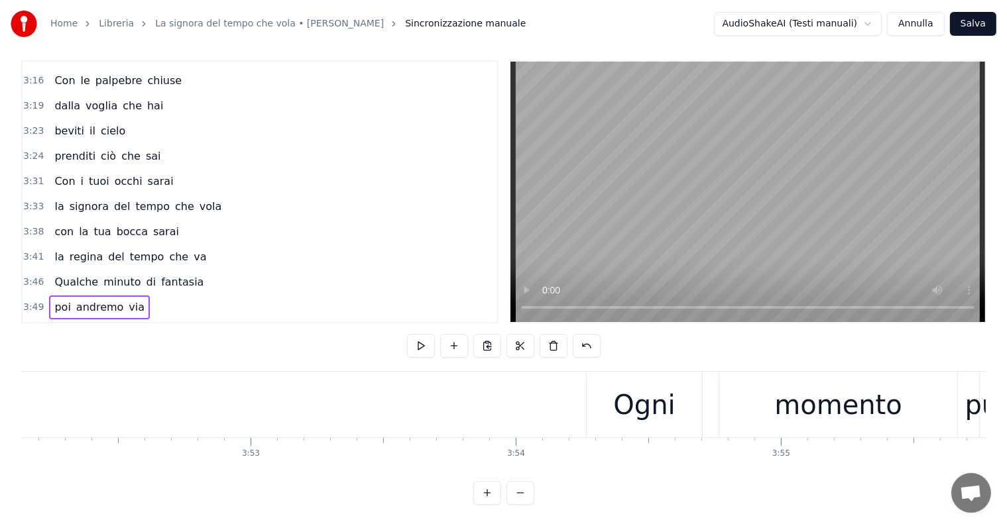
click at [95, 321] on div "Ogni momento può avere" at bounding box center [125, 333] width 152 height 24
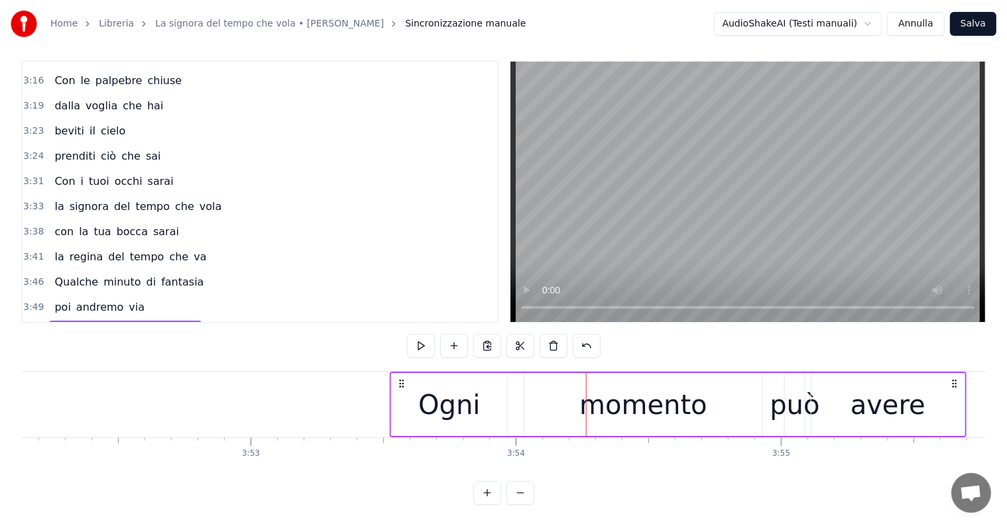
drag, startPoint x: 596, startPoint y: 368, endPoint x: 400, endPoint y: 371, distance: 196.2
click at [400, 378] on icon at bounding box center [401, 383] width 11 height 11
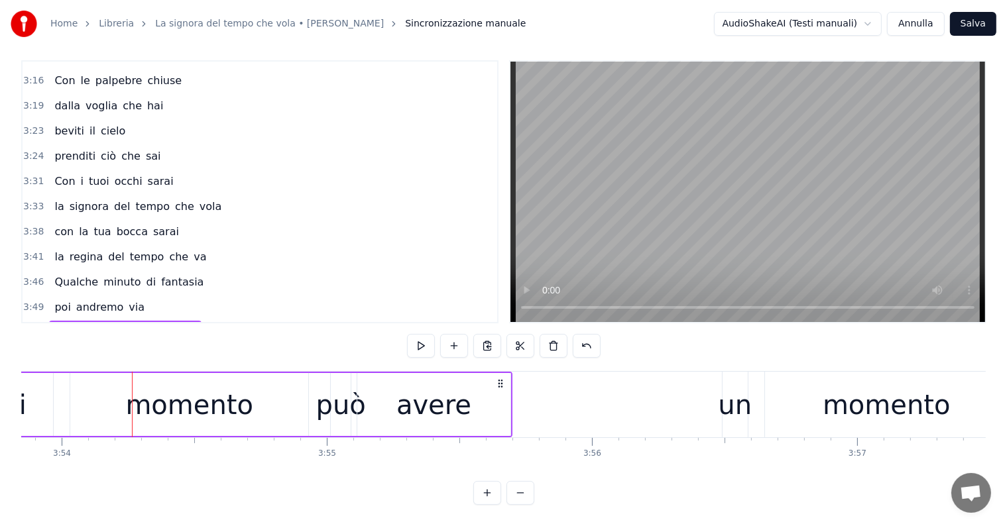
scroll to position [0, 62104]
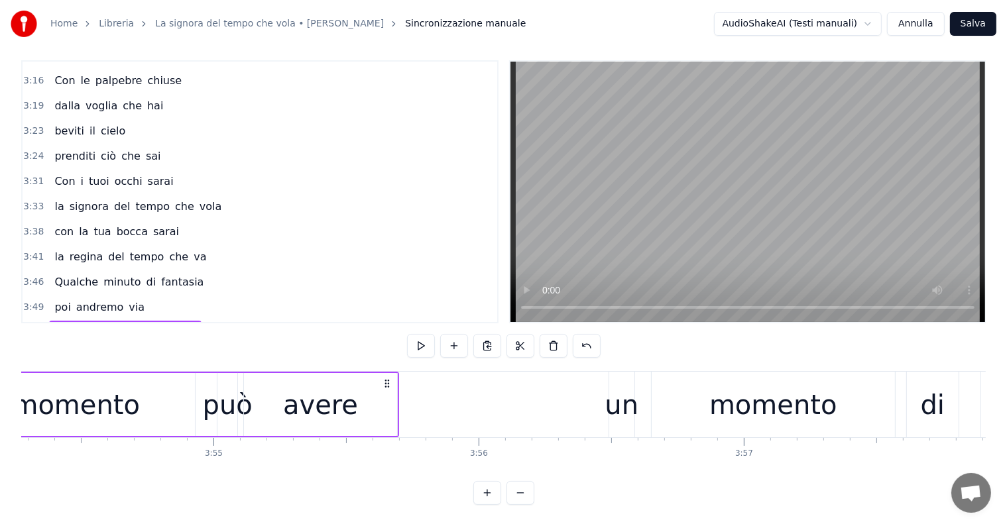
click at [68, 346] on div "un momento di poesia" at bounding box center [116, 358] width 135 height 24
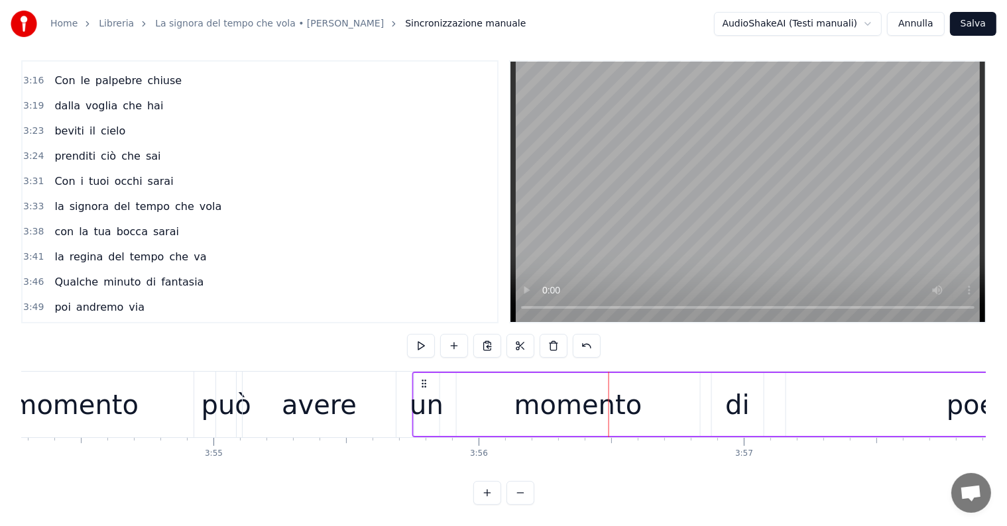
drag, startPoint x: 622, startPoint y: 370, endPoint x: 426, endPoint y: 371, distance: 196.2
click at [426, 378] on icon at bounding box center [424, 383] width 11 height 11
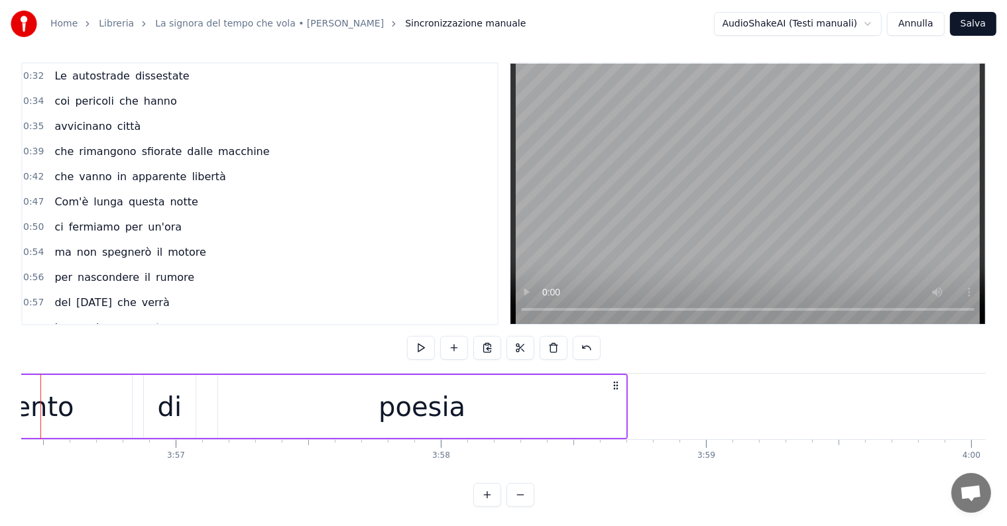
scroll to position [0, 0]
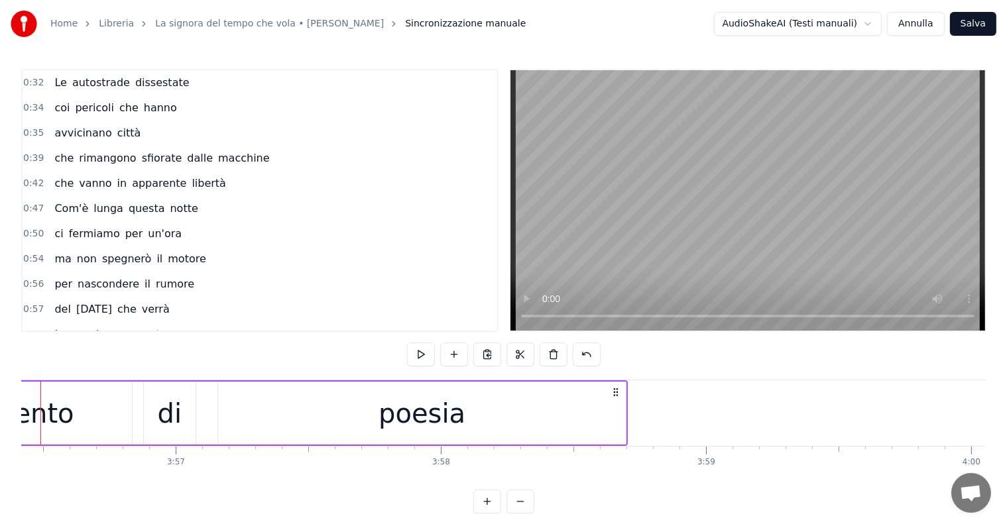
click at [79, 89] on span "autostrade" at bounding box center [101, 82] width 60 height 15
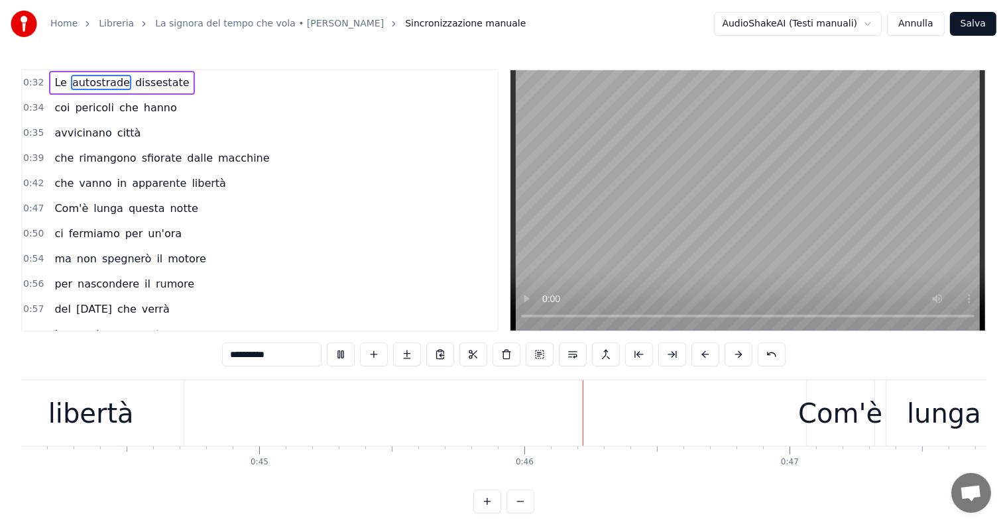
scroll to position [0, 12038]
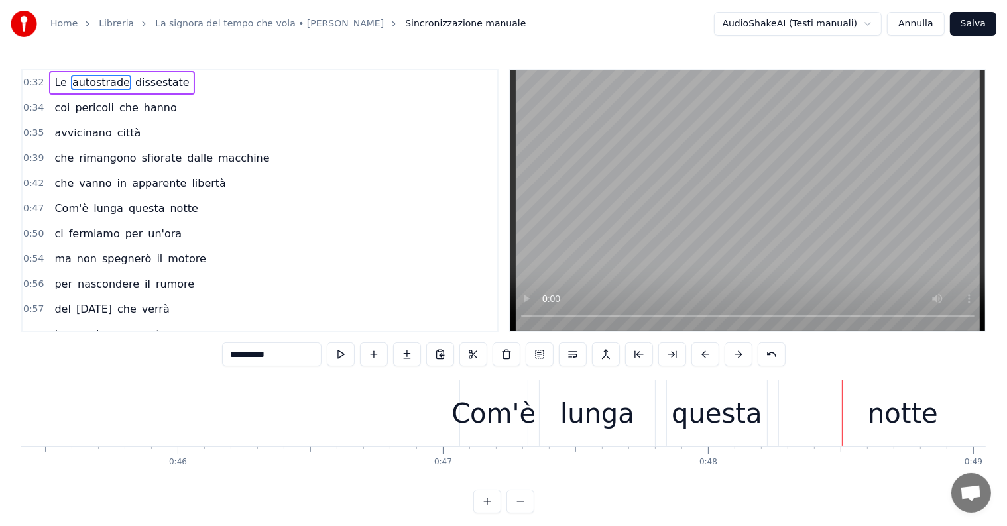
click at [64, 212] on div "Com'è lunga questa notte" at bounding box center [126, 209] width 154 height 24
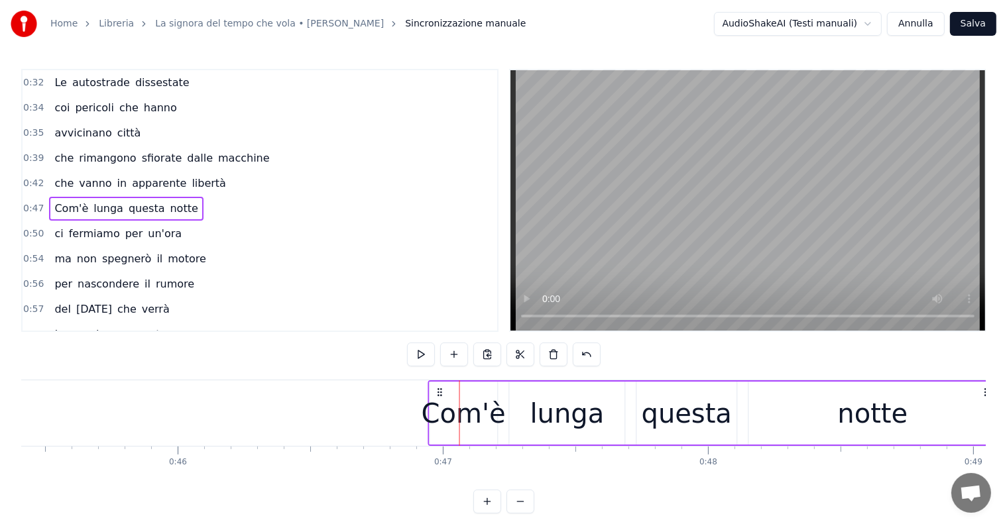
drag, startPoint x: 469, startPoint y: 390, endPoint x: 437, endPoint y: 390, distance: 31.8
click at [437, 390] on icon at bounding box center [439, 392] width 11 height 11
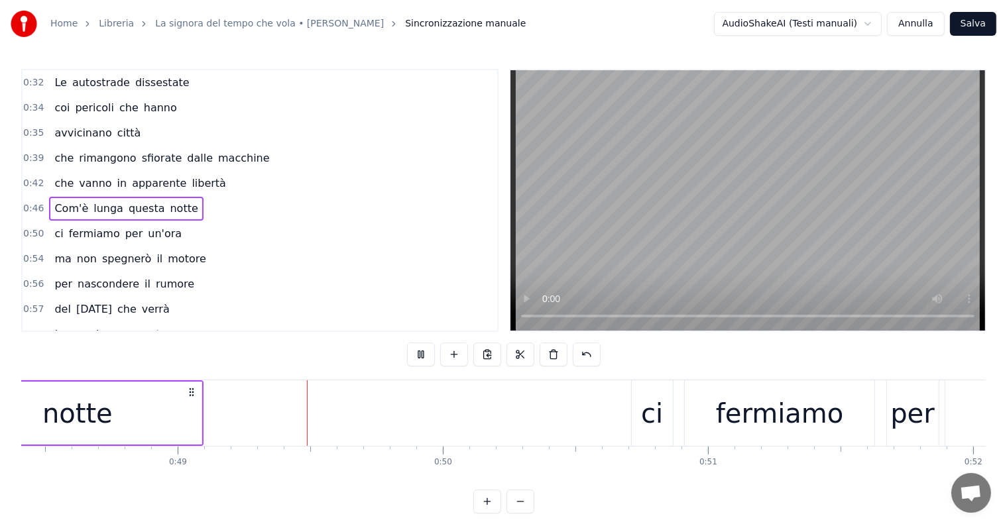
scroll to position [0, 12886]
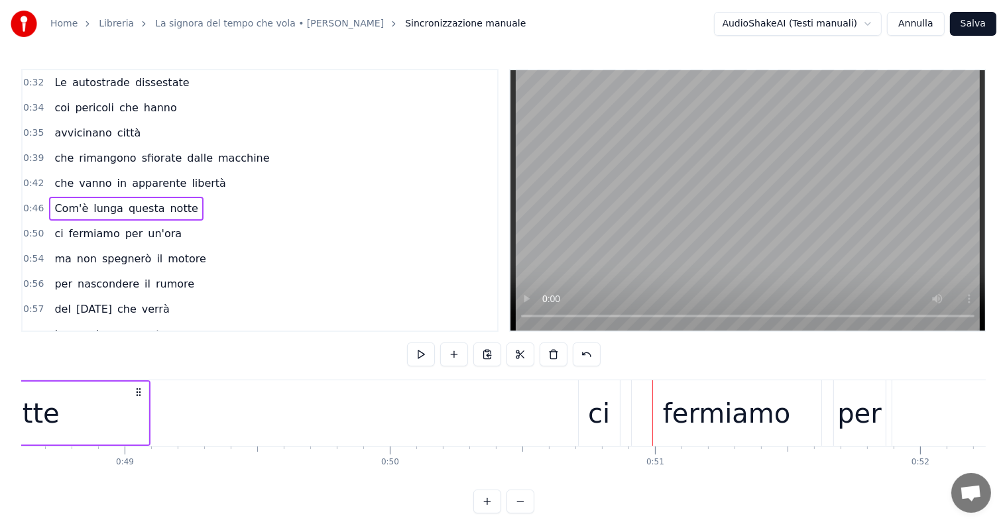
click at [77, 238] on div "ci fermiamo per un'ora" at bounding box center [118, 234] width 138 height 24
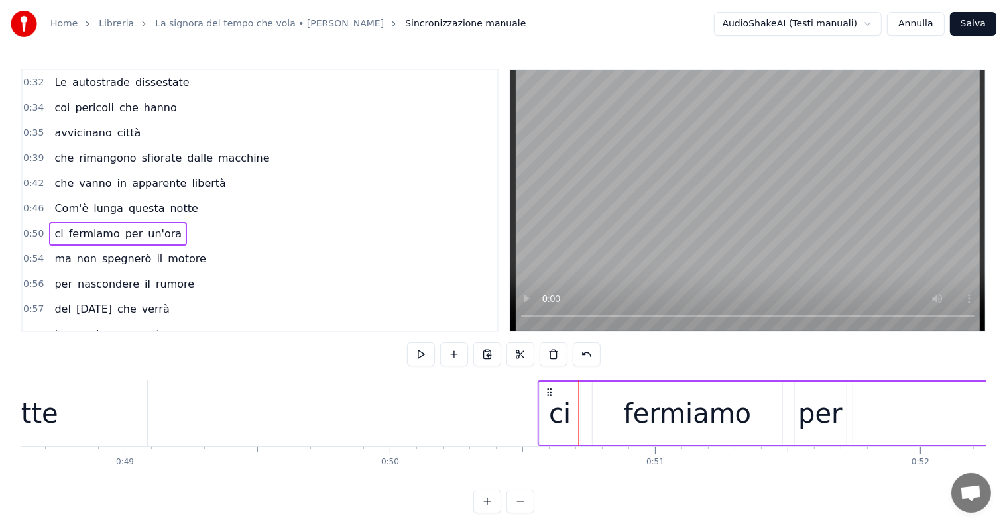
drag, startPoint x: 589, startPoint y: 392, endPoint x: 547, endPoint y: 390, distance: 41.1
click at [547, 390] on icon at bounding box center [548, 392] width 11 height 11
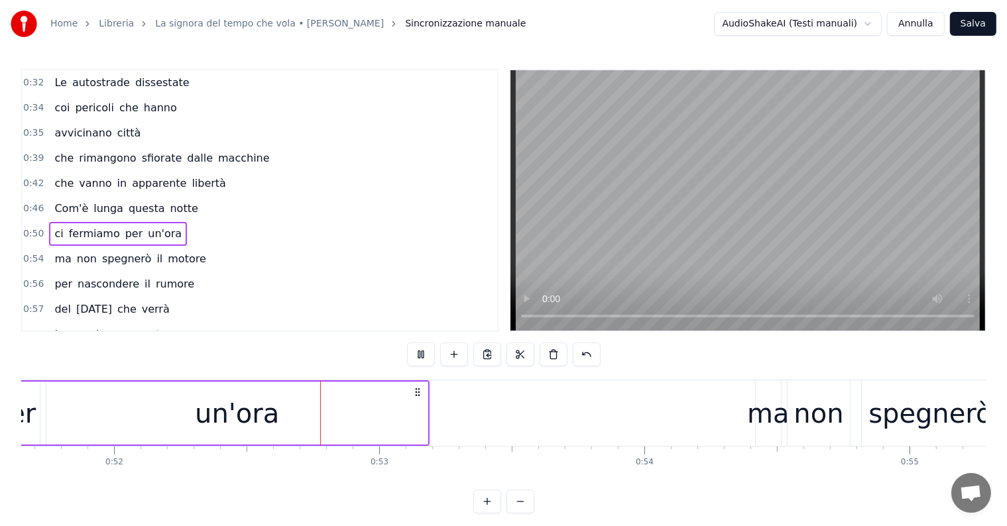
scroll to position [0, 13784]
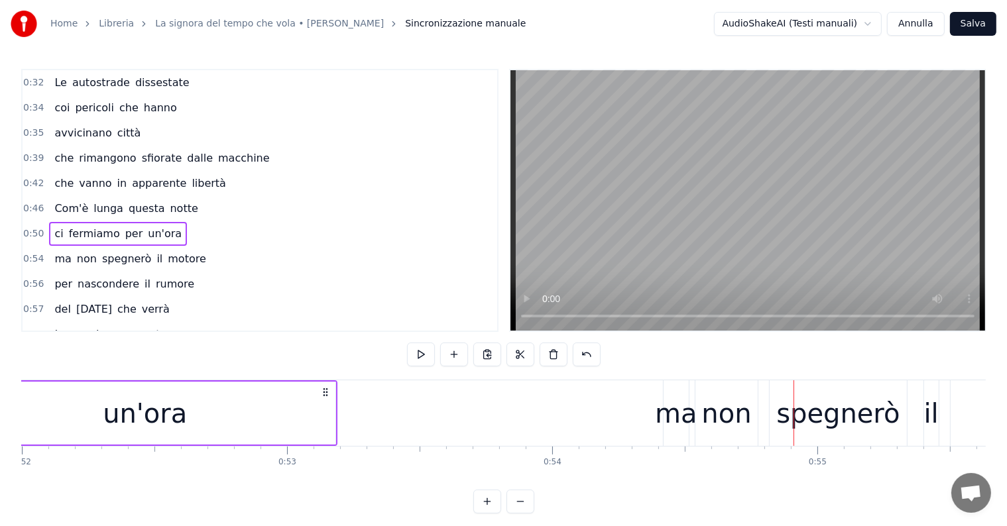
click at [87, 260] on div "ma non spegnerò il motore" at bounding box center [130, 259] width 162 height 24
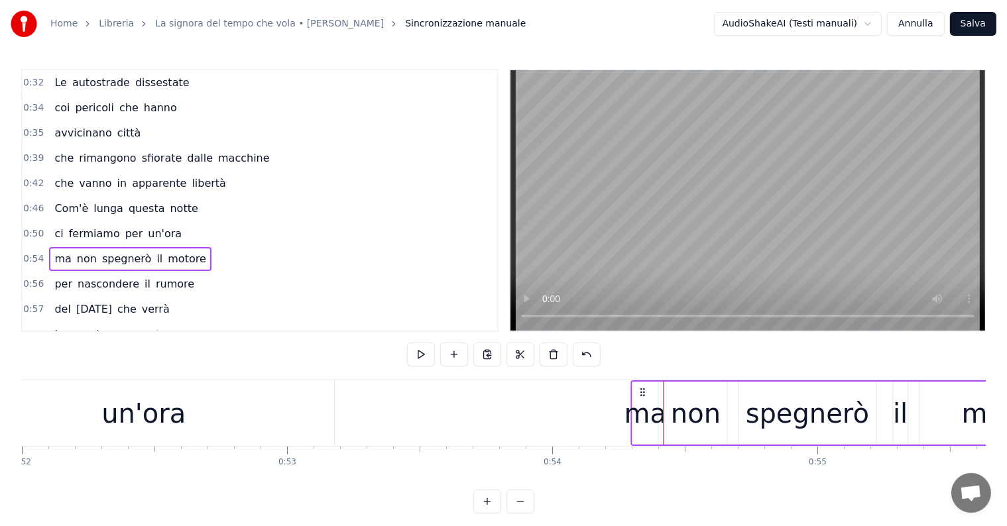
drag, startPoint x: 674, startPoint y: 388, endPoint x: 642, endPoint y: 384, distance: 32.7
click at [642, 384] on div "ma non spegnerò il motore" at bounding box center [865, 413] width 471 height 66
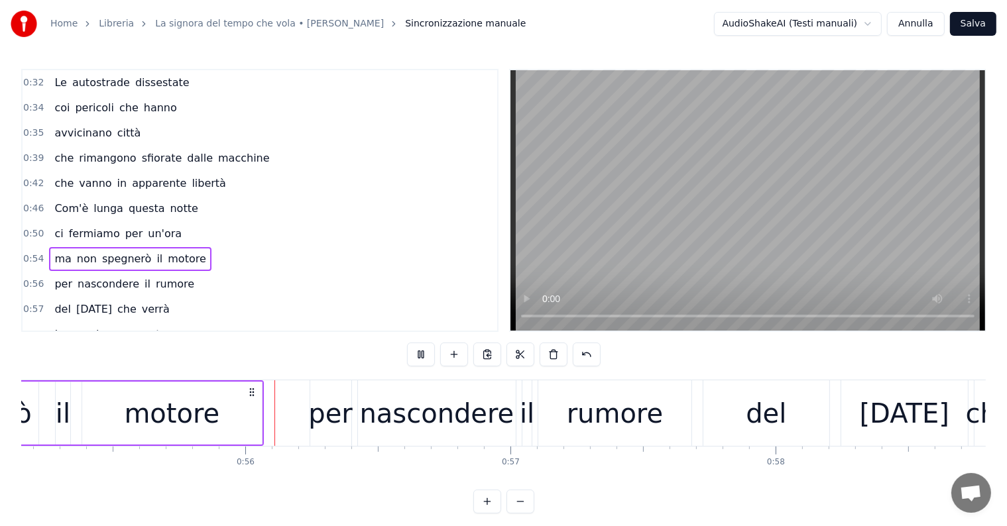
scroll to position [0, 14625]
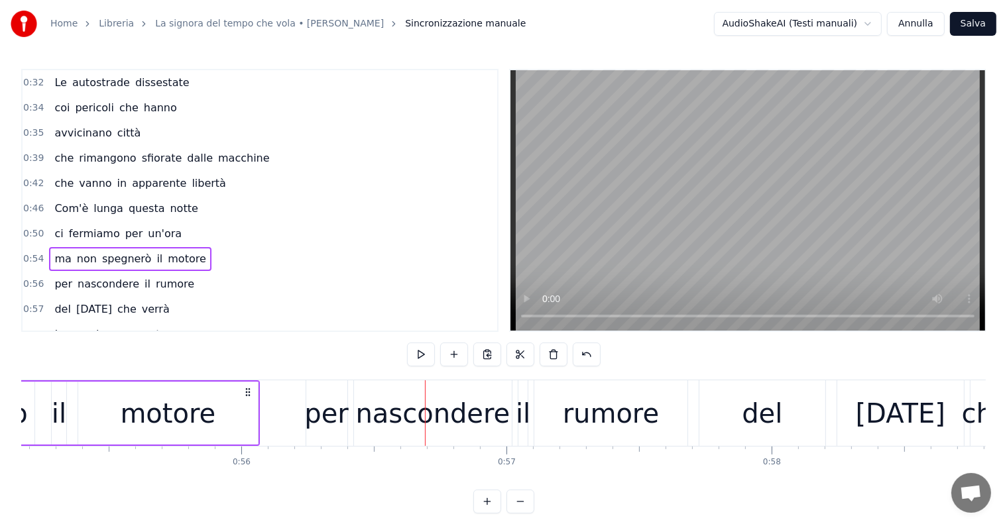
click at [71, 286] on div "per nascondere il rumore" at bounding box center [124, 284] width 150 height 24
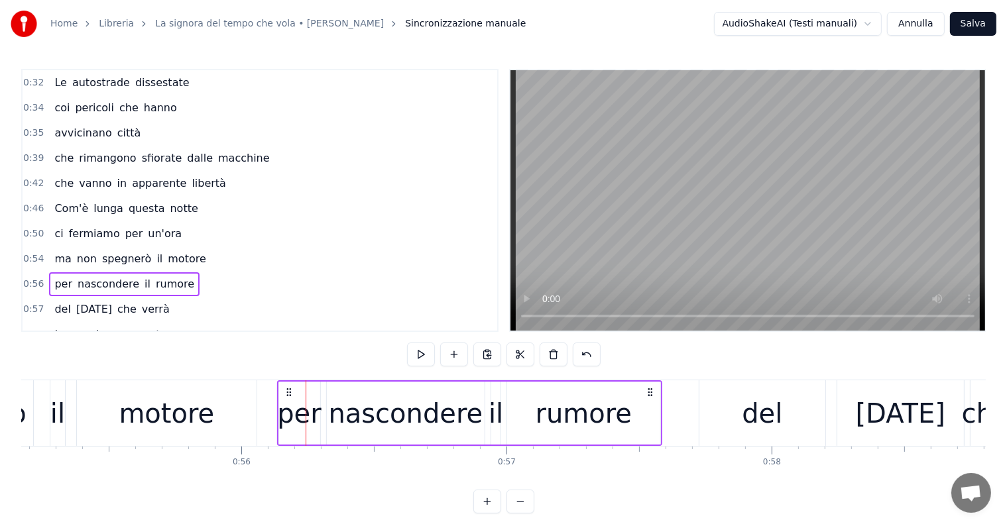
drag, startPoint x: 315, startPoint y: 390, endPoint x: 287, endPoint y: 386, distance: 28.8
click at [287, 386] on div "per nascondere il rumore" at bounding box center [468, 413] width 385 height 66
click at [74, 311] on div "del [DATE] che verrà" at bounding box center [111, 310] width 125 height 24
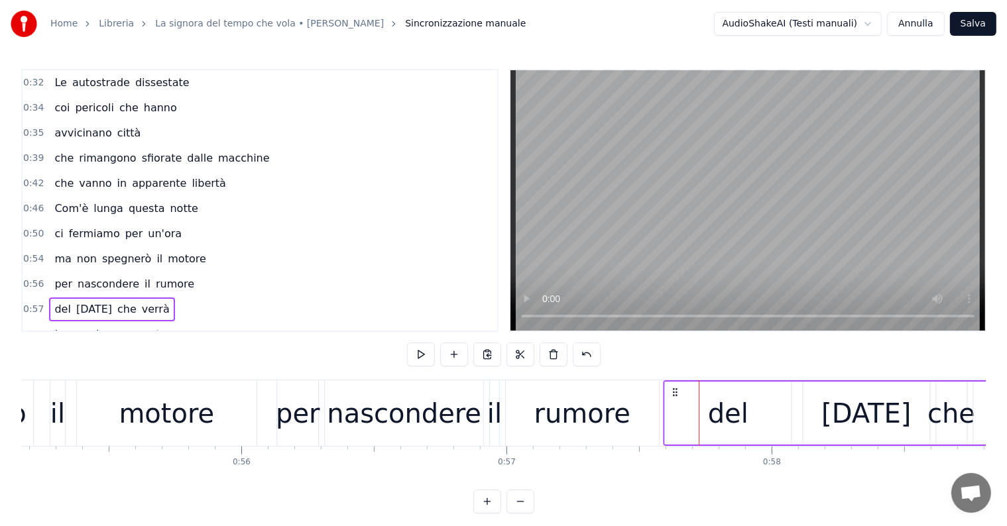
drag, startPoint x: 710, startPoint y: 390, endPoint x: 674, endPoint y: 386, distance: 36.0
click at [674, 387] on icon at bounding box center [674, 392] width 11 height 11
click at [62, 262] on div "ma non spegnerò il motore" at bounding box center [130, 259] width 162 height 24
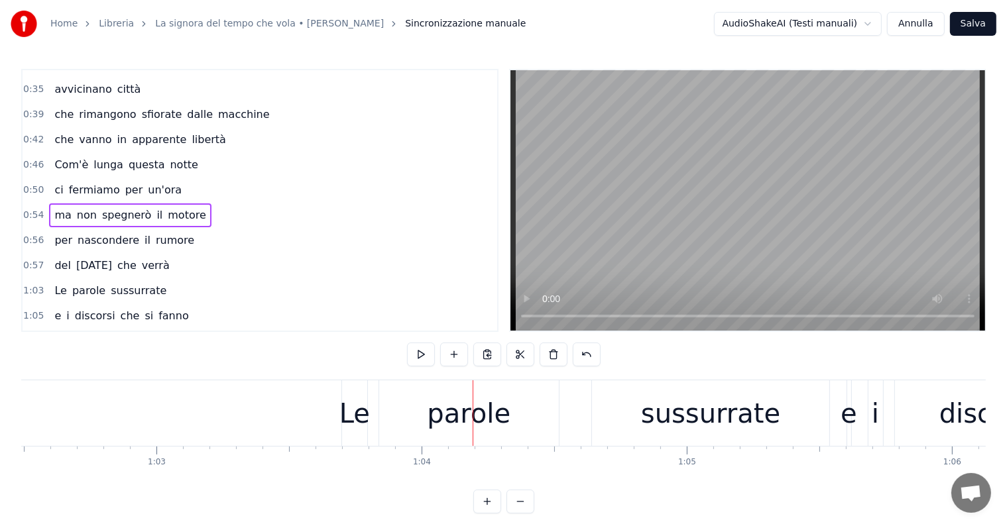
scroll to position [66, 0]
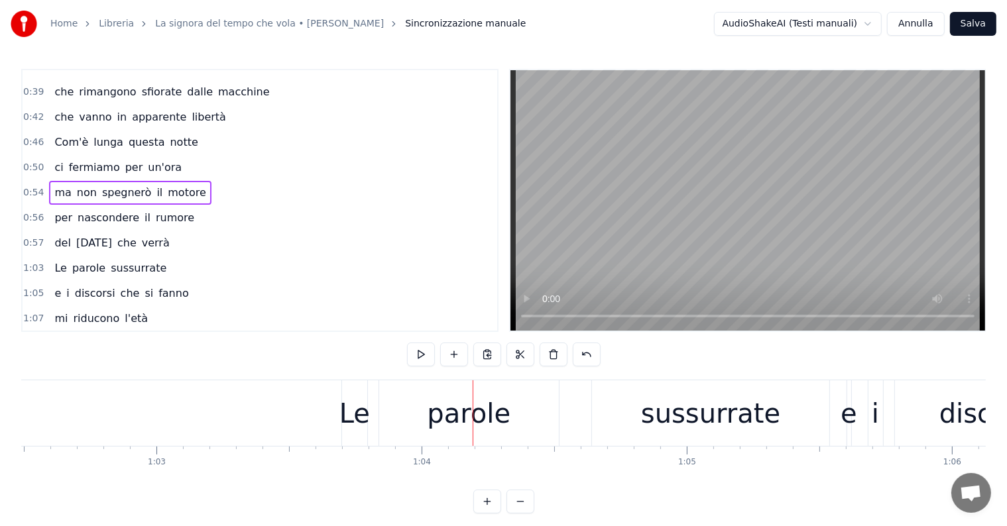
click at [72, 269] on div "Le parole sussurrate" at bounding box center [110, 268] width 123 height 24
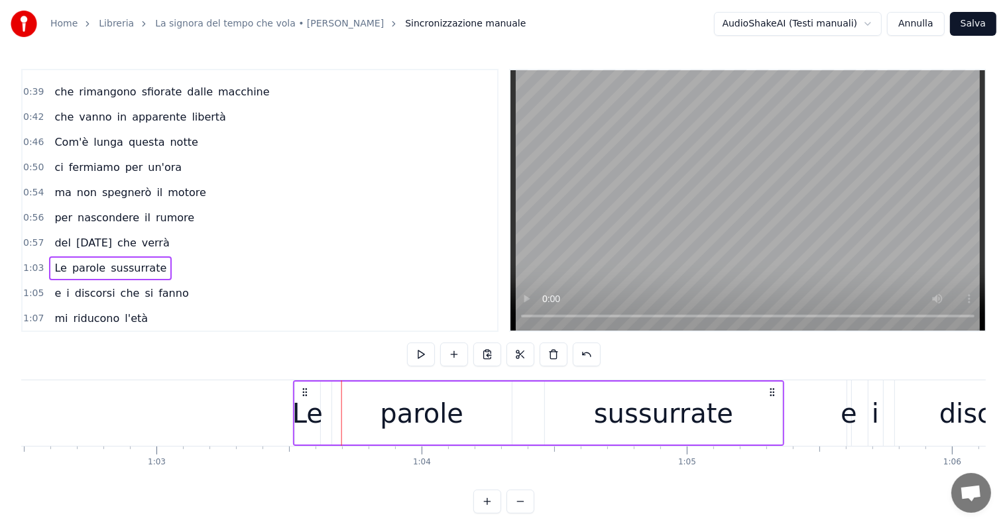
drag, startPoint x: 353, startPoint y: 390, endPoint x: 304, endPoint y: 387, distance: 48.5
click at [304, 387] on icon at bounding box center [305, 392] width 11 height 11
click at [54, 294] on div "e i discorsi che si fanno" at bounding box center [121, 294] width 144 height 24
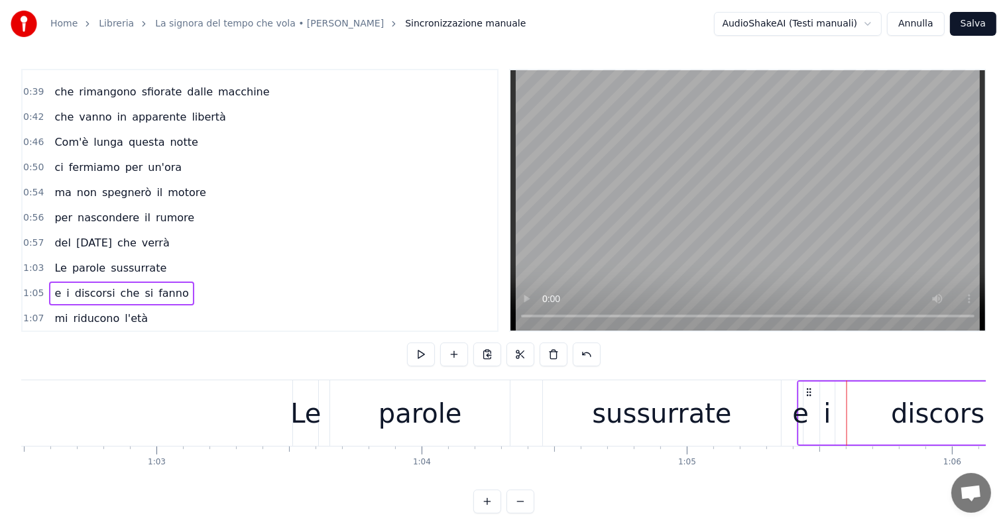
drag, startPoint x: 857, startPoint y: 390, endPoint x: 808, endPoint y: 391, distance: 49.0
click at [808, 391] on icon at bounding box center [808, 392] width 11 height 11
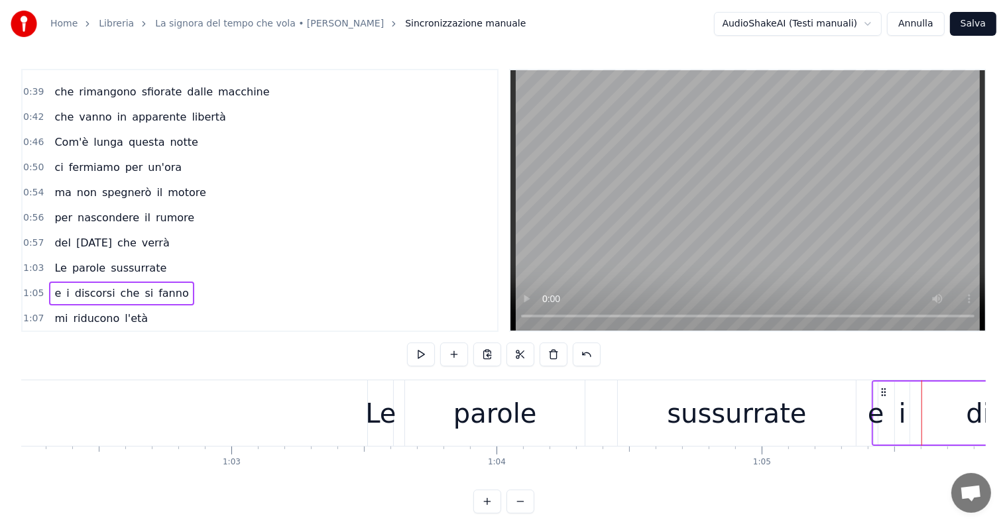
scroll to position [0, 16377]
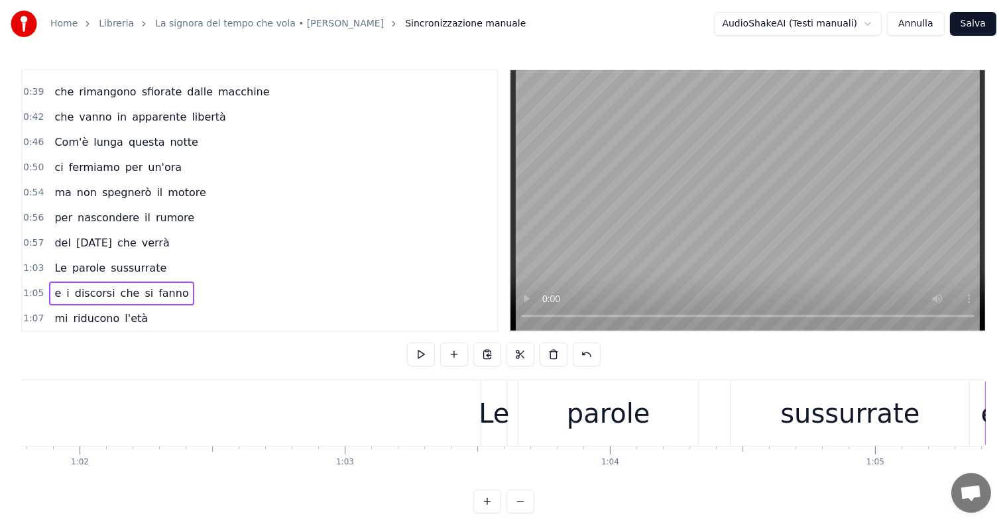
click at [66, 221] on div "per nascondere il rumore" at bounding box center [124, 218] width 150 height 24
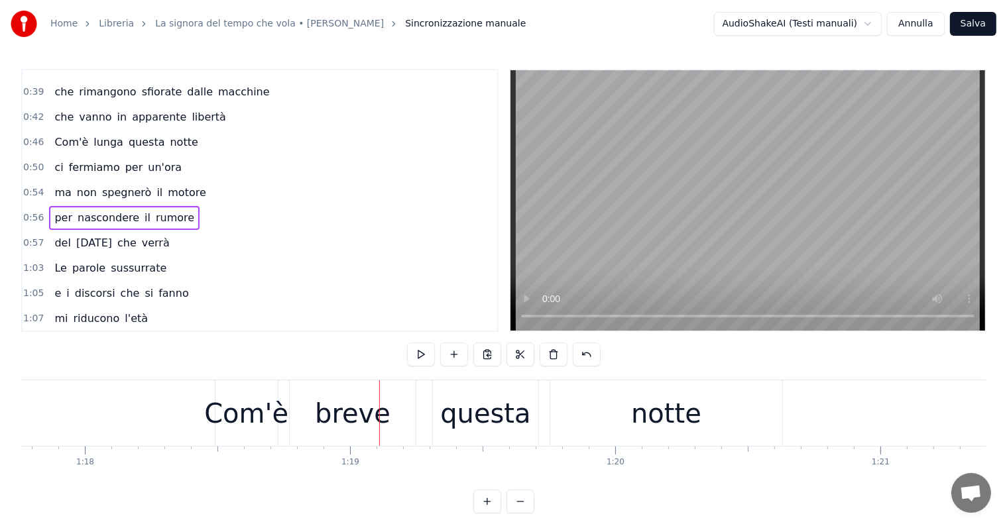
scroll to position [0, 20462]
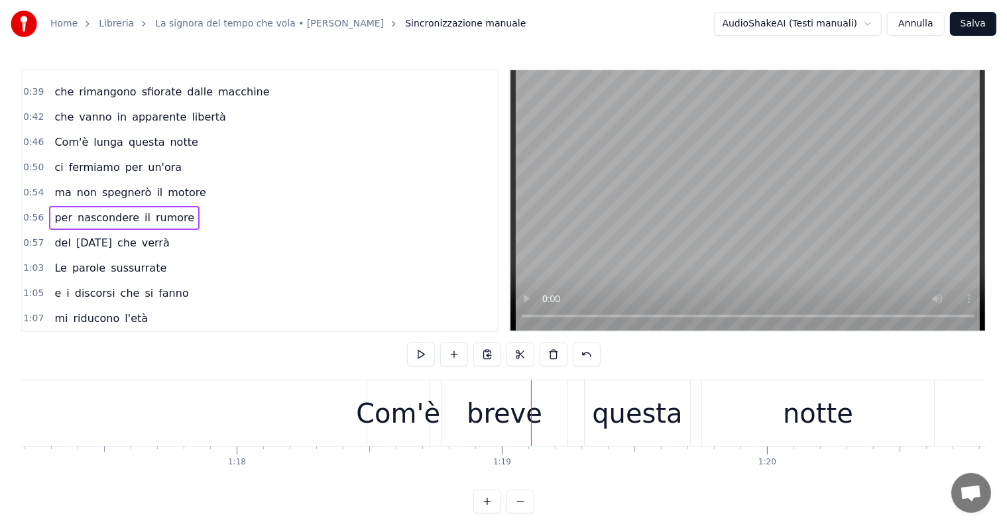
click at [384, 412] on div "Com'è" at bounding box center [398, 414] width 84 height 40
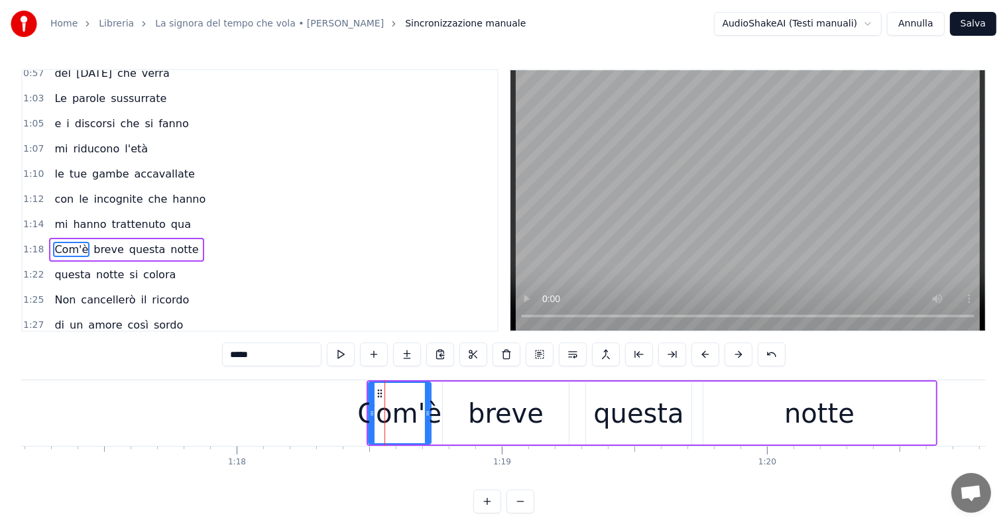
scroll to position [272, 0]
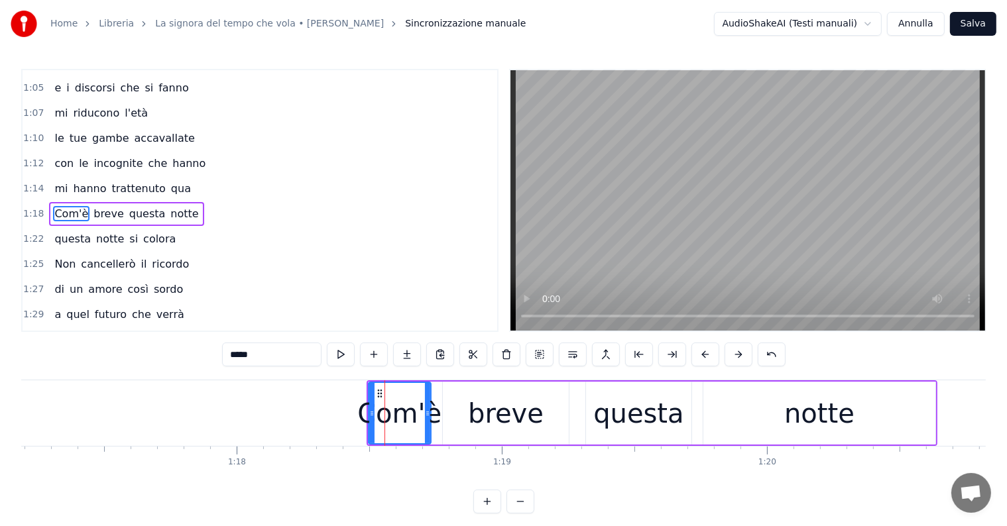
click at [53, 202] on div "Com'è breve questa notte" at bounding box center [126, 214] width 154 height 24
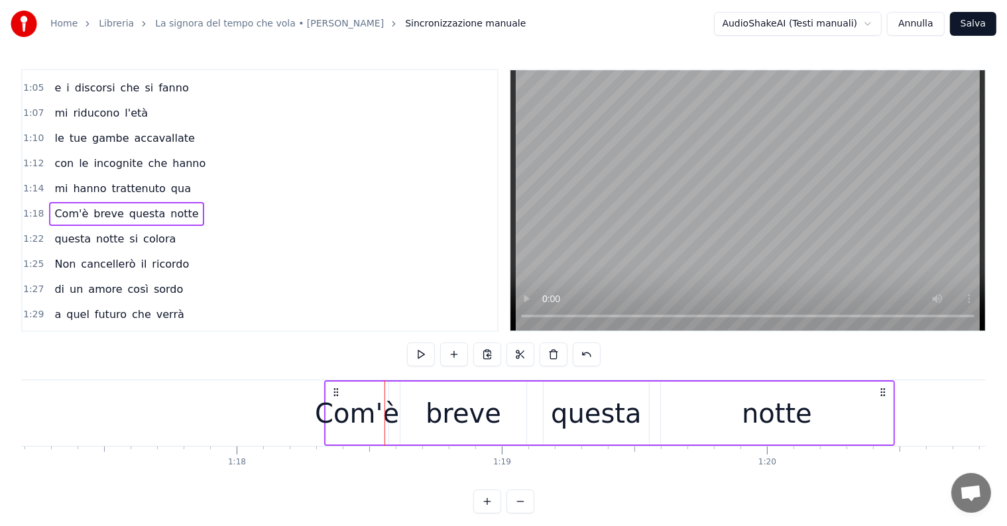
drag, startPoint x: 376, startPoint y: 392, endPoint x: 334, endPoint y: 392, distance: 42.4
click at [334, 392] on circle at bounding box center [334, 392] width 1 height 1
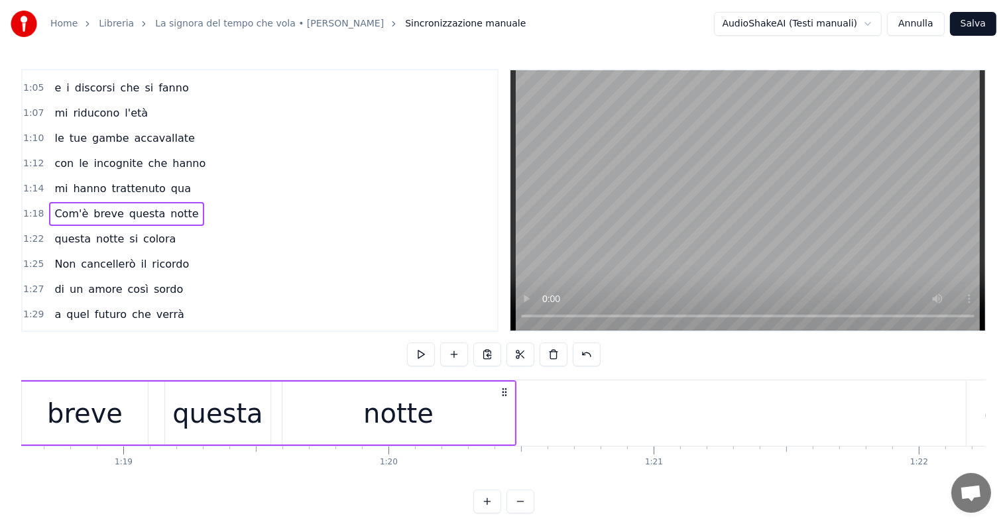
scroll to position [0, 20991]
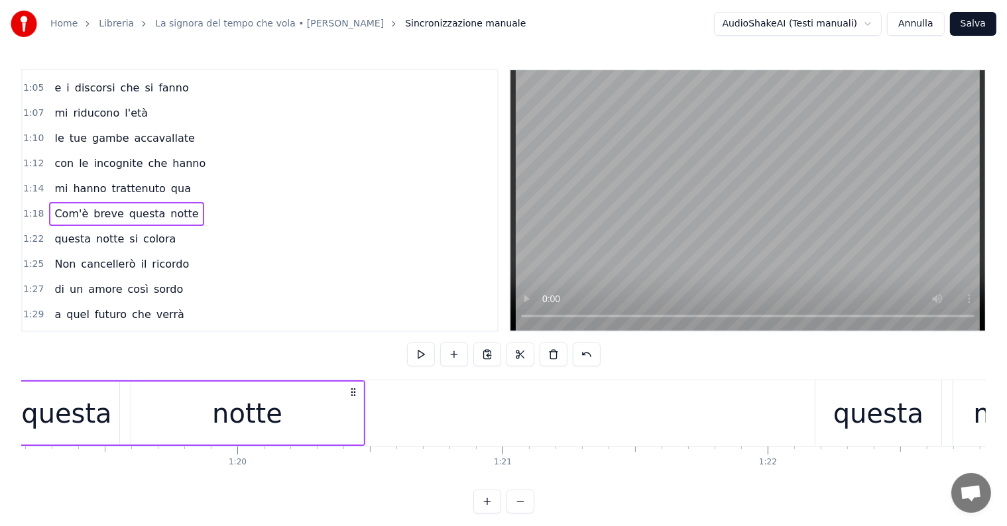
click at [85, 235] on div "questa notte si colora" at bounding box center [115, 239] width 132 height 24
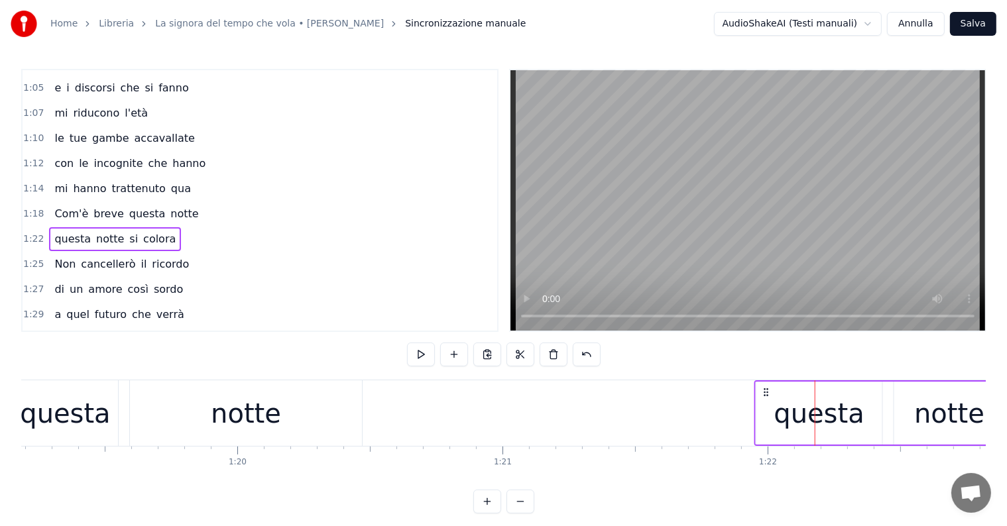
drag, startPoint x: 826, startPoint y: 392, endPoint x: 765, endPoint y: 387, distance: 60.5
click at [765, 387] on icon at bounding box center [766, 392] width 11 height 11
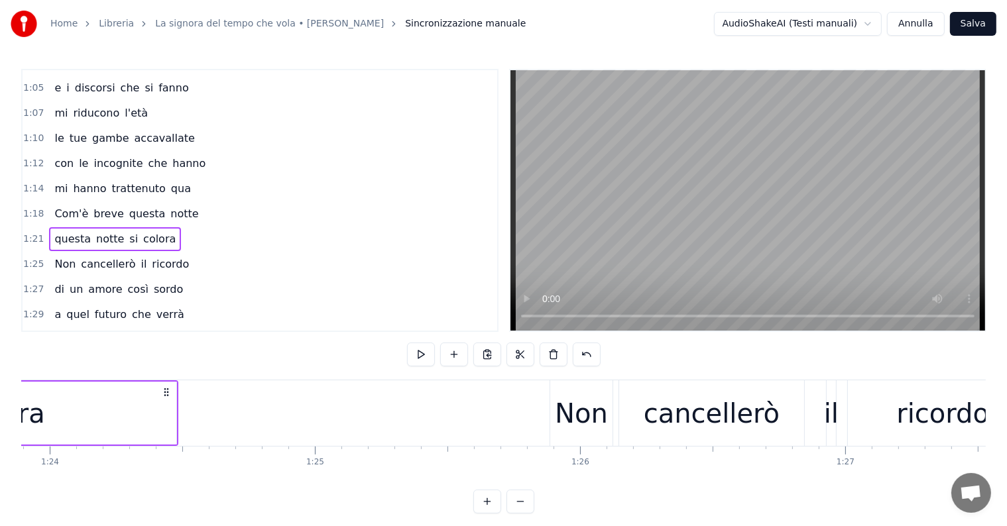
scroll to position [0, 22277]
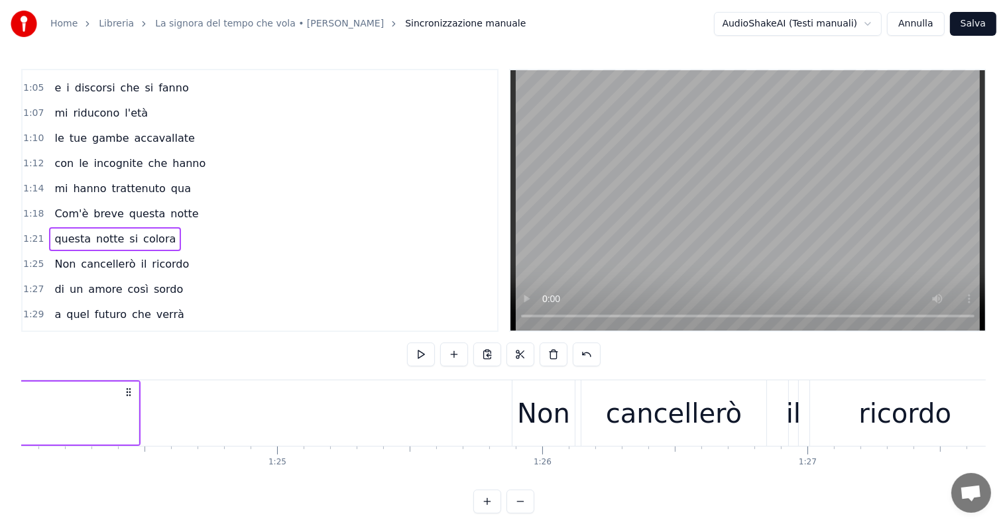
click at [63, 257] on div "Non cancellerò il ricordo" at bounding box center [121, 264] width 145 height 24
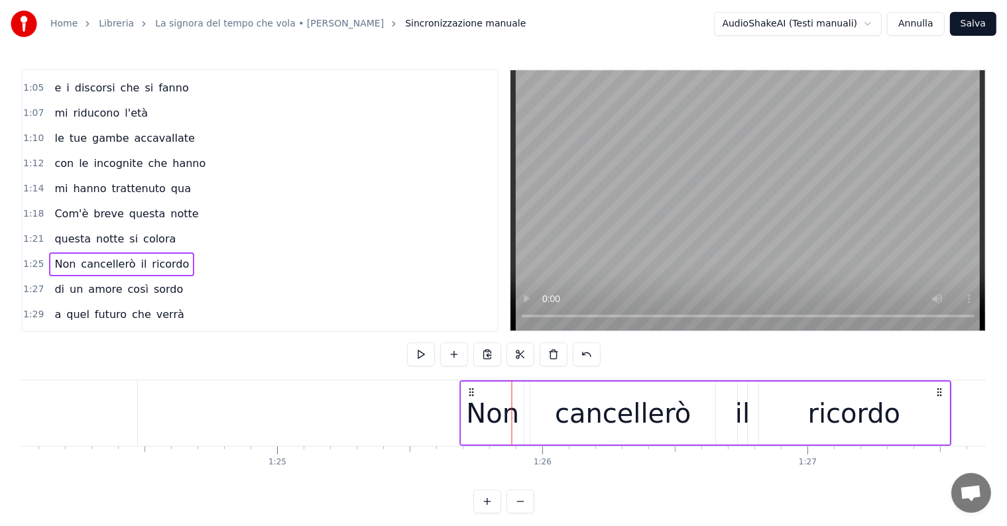
drag, startPoint x: 523, startPoint y: 390, endPoint x: 471, endPoint y: 390, distance: 51.7
click at [471, 390] on icon at bounding box center [472, 392] width 11 height 11
click at [70, 283] on div "di un amore così sordo" at bounding box center [118, 290] width 139 height 24
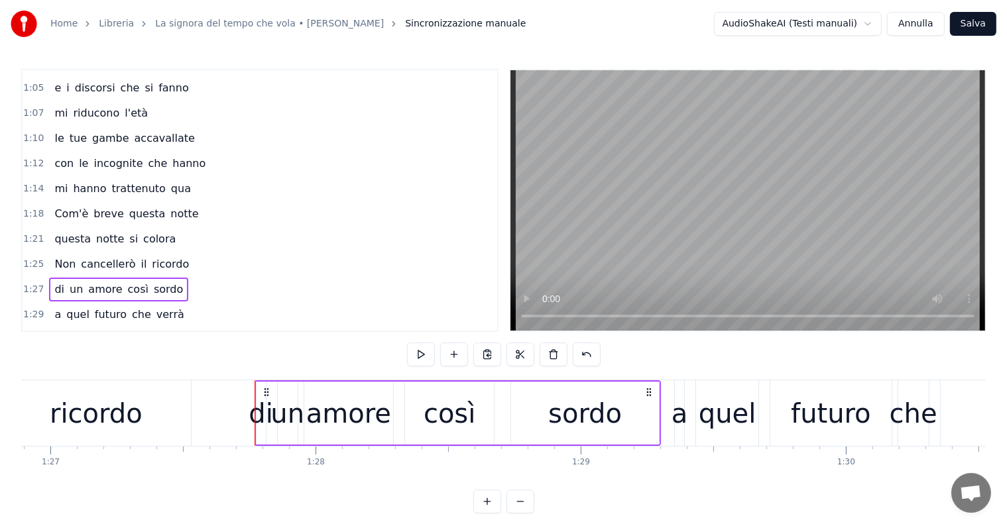
scroll to position [0, 22920]
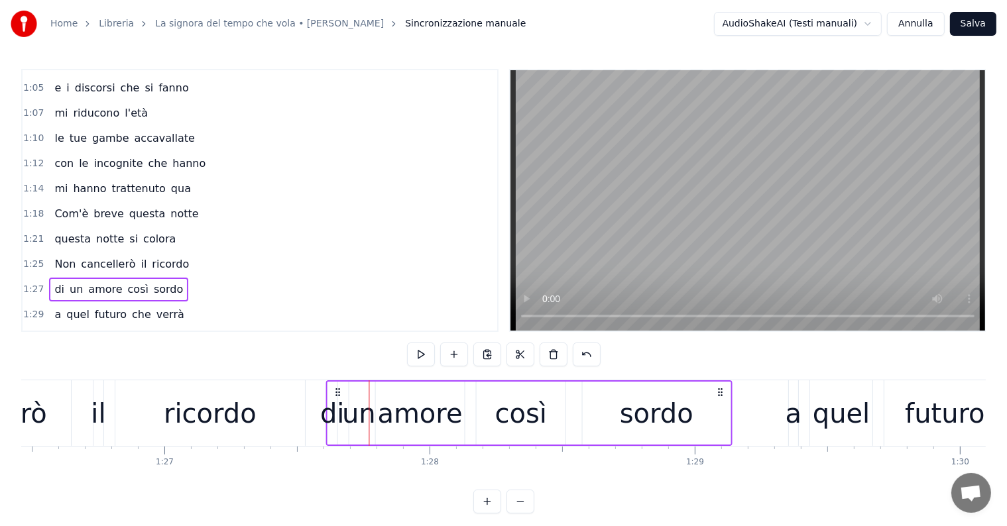
drag, startPoint x: 381, startPoint y: 390, endPoint x: 338, endPoint y: 390, distance: 43.1
click at [338, 390] on icon at bounding box center [337, 392] width 11 height 11
click at [74, 307] on div "a quel futuro che verrà" at bounding box center [119, 315] width 140 height 24
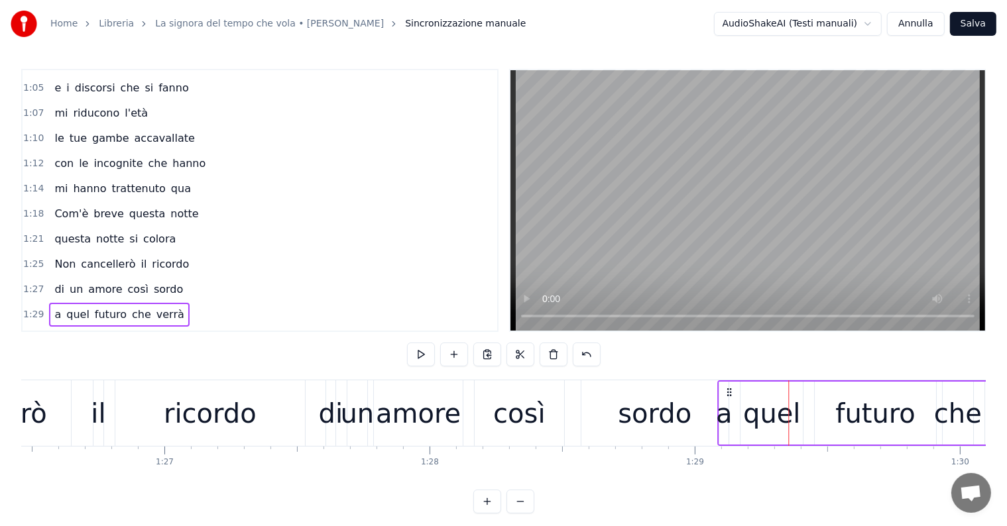
drag, startPoint x: 798, startPoint y: 386, endPoint x: 726, endPoint y: 390, distance: 71.7
click at [726, 390] on icon at bounding box center [729, 392] width 11 height 11
drag, startPoint x: 729, startPoint y: 390, endPoint x: 750, endPoint y: 390, distance: 20.5
click at [750, 390] on icon at bounding box center [749, 392] width 11 height 11
click at [755, 392] on icon at bounding box center [755, 392] width 11 height 11
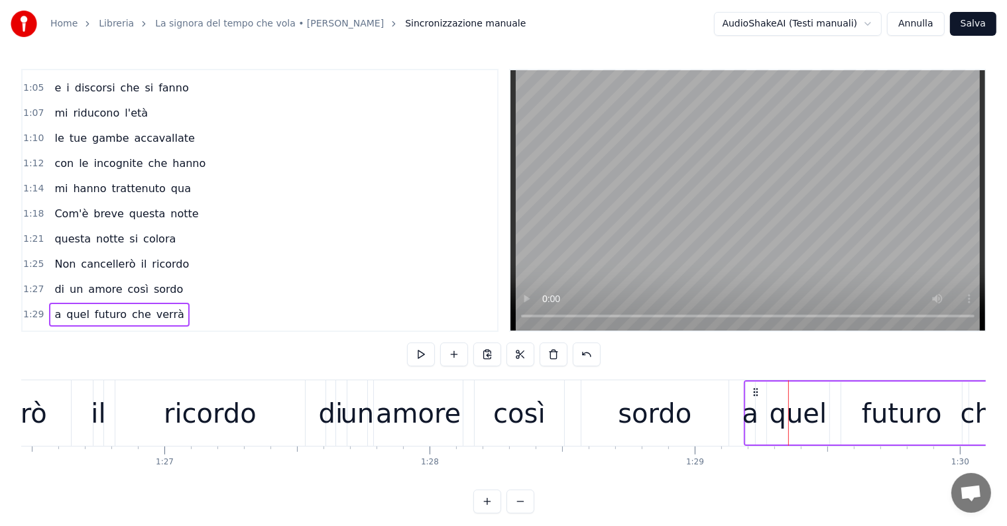
click at [78, 328] on div "Con i tuoi occhi sarai" at bounding box center [113, 340] width 129 height 24
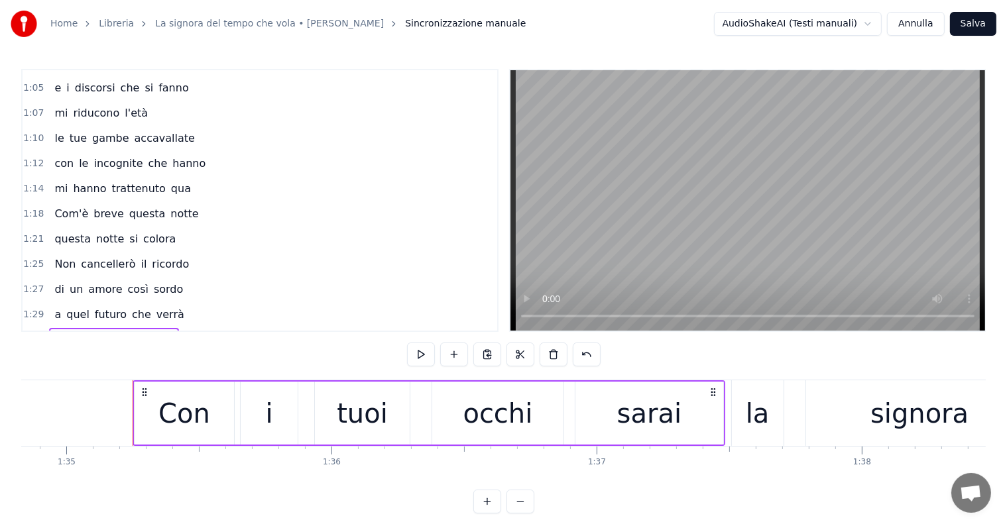
scroll to position [0, 25183]
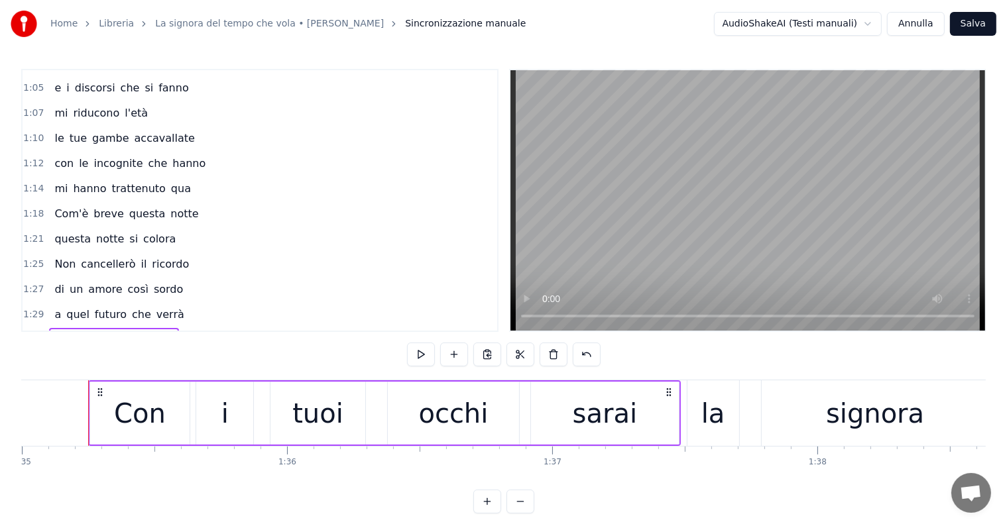
click at [50, 184] on div "mi hanno trattenuto qua" at bounding box center [122, 189] width 147 height 24
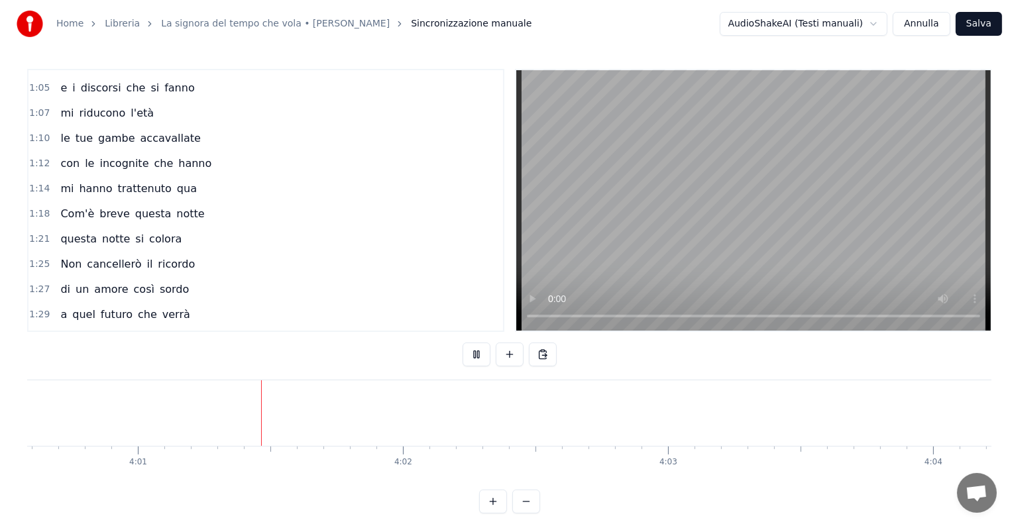
scroll to position [0, 63783]
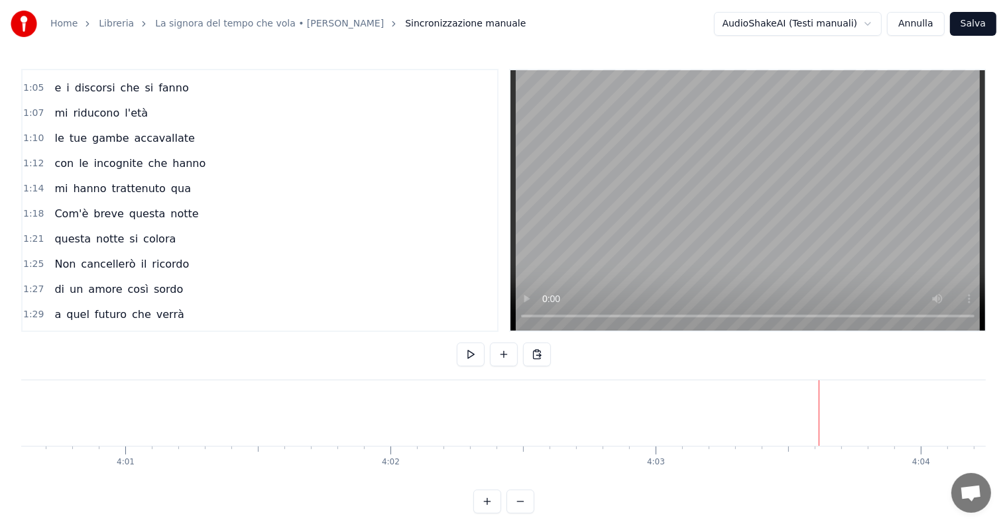
click at [970, 22] on button "Salva" at bounding box center [973, 24] width 46 height 24
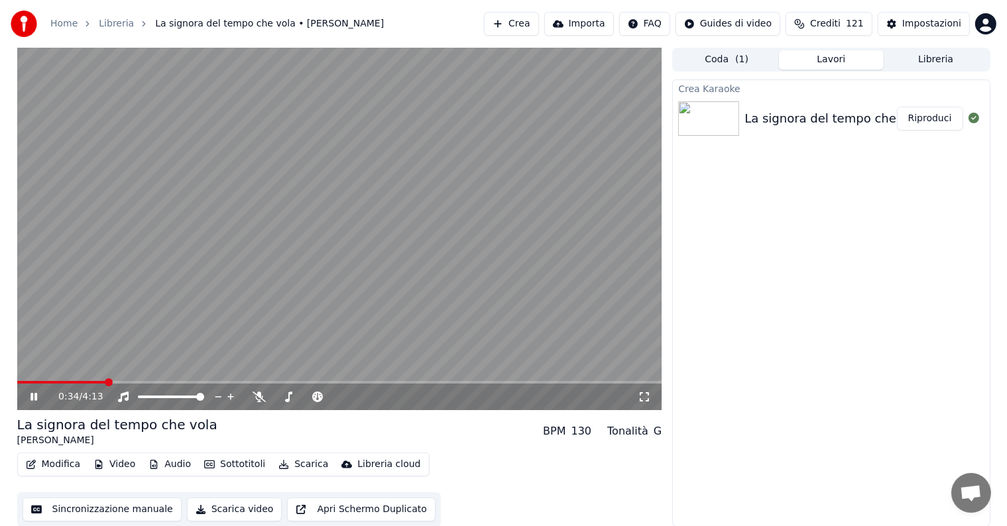
click at [30, 396] on icon at bounding box center [33, 397] width 7 height 8
click at [176, 463] on button "Audio" at bounding box center [169, 464] width 53 height 19
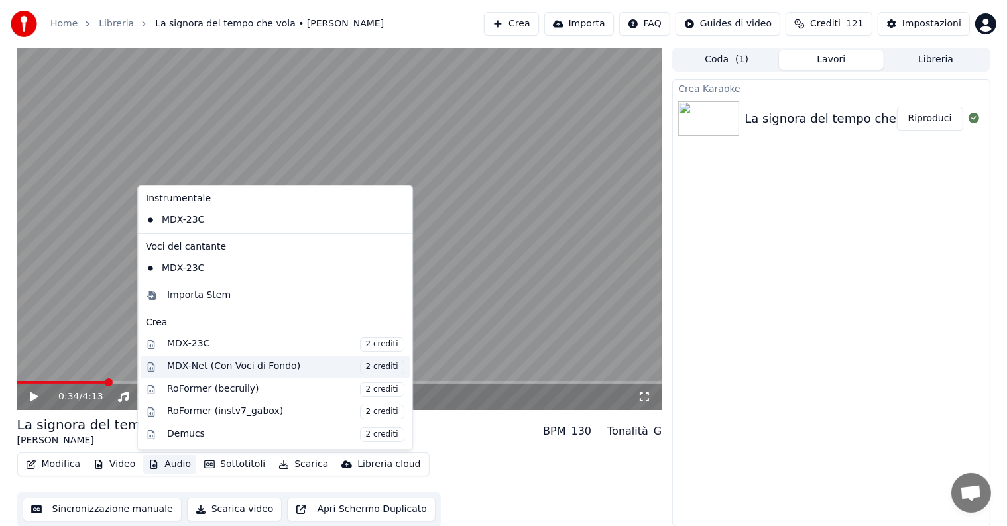
click at [223, 366] on div "MDX-Net (Con Voci di Fondo) 2 crediti" at bounding box center [285, 367] width 237 height 15
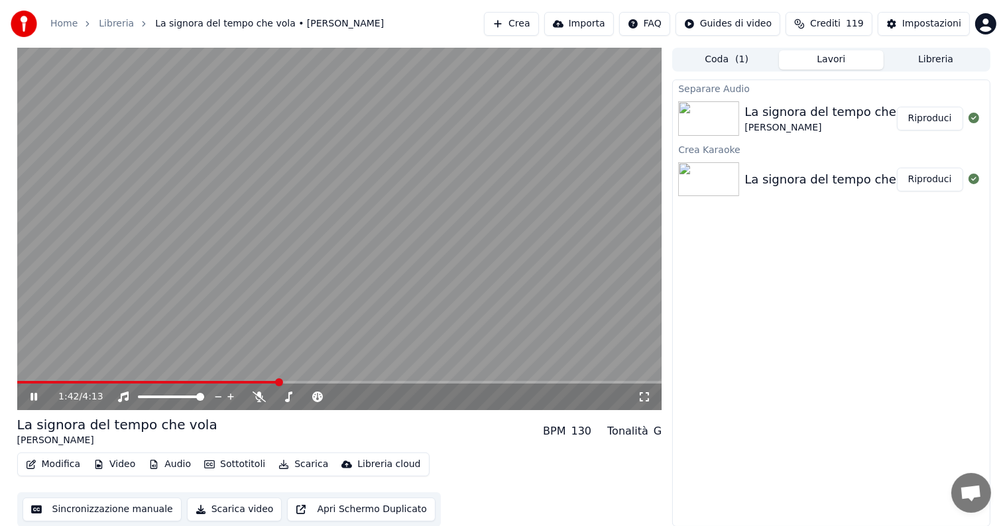
drag, startPoint x: 32, startPoint y: 394, endPoint x: 42, endPoint y: 397, distance: 10.3
click at [32, 395] on icon at bounding box center [33, 397] width 7 height 8
click at [168, 459] on button "Audio" at bounding box center [169, 464] width 53 height 19
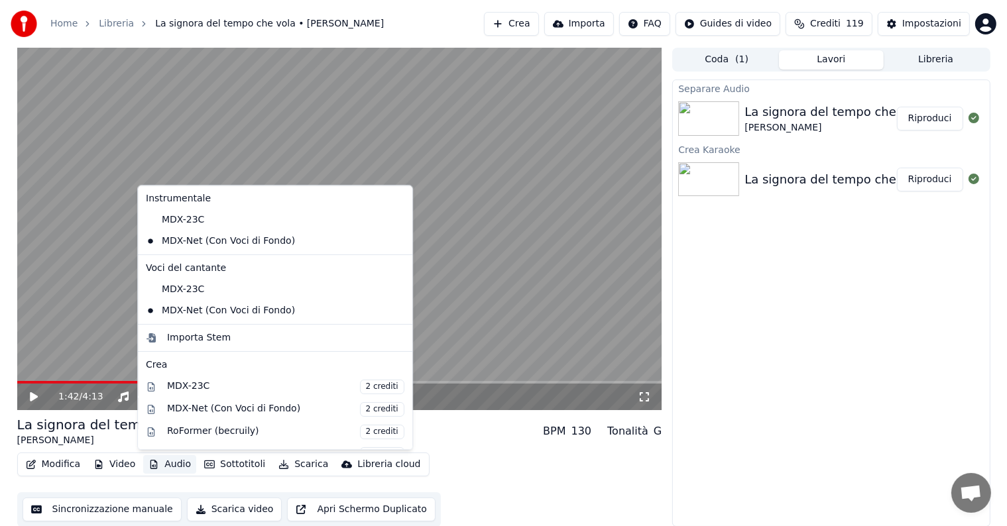
click at [444, 437] on div "La signora del tempo che vola [PERSON_NAME] BPM 130 Tonalità G" at bounding box center [339, 432] width 645 height 32
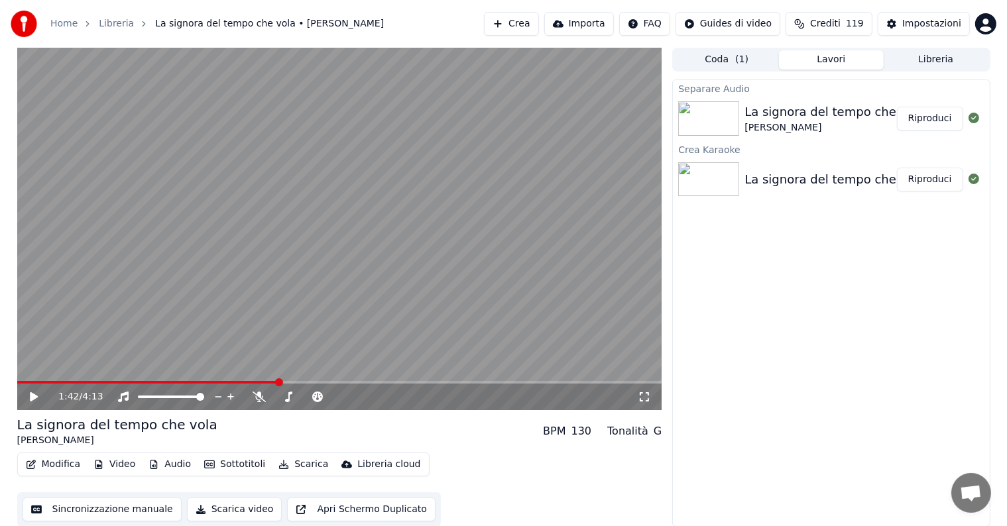
click at [936, 113] on button "Riproduci" at bounding box center [930, 119] width 66 height 24
click at [29, 396] on icon at bounding box center [43, 397] width 31 height 11
click at [162, 465] on button "Audio" at bounding box center [169, 464] width 53 height 19
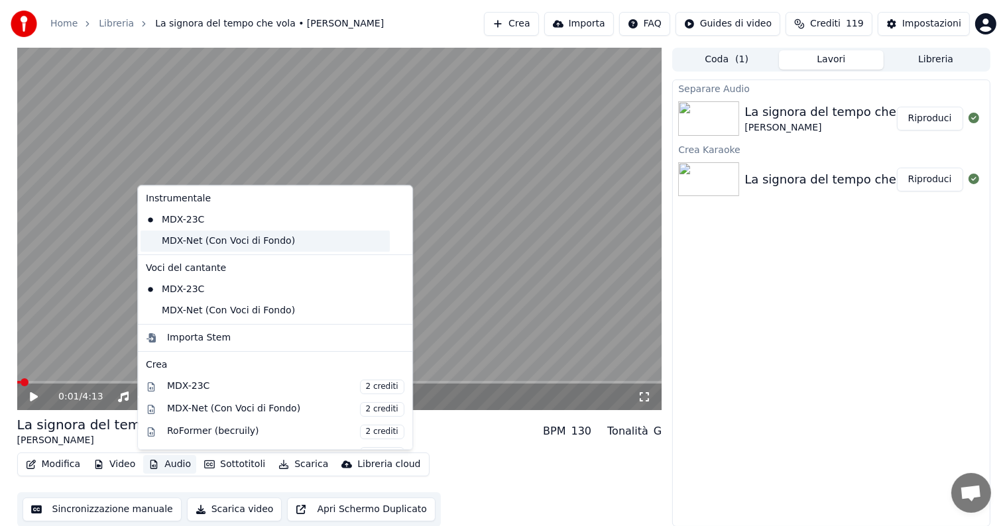
click at [194, 241] on div "MDX-Net (Con Voci di Fondo)" at bounding box center [264, 241] width 249 height 21
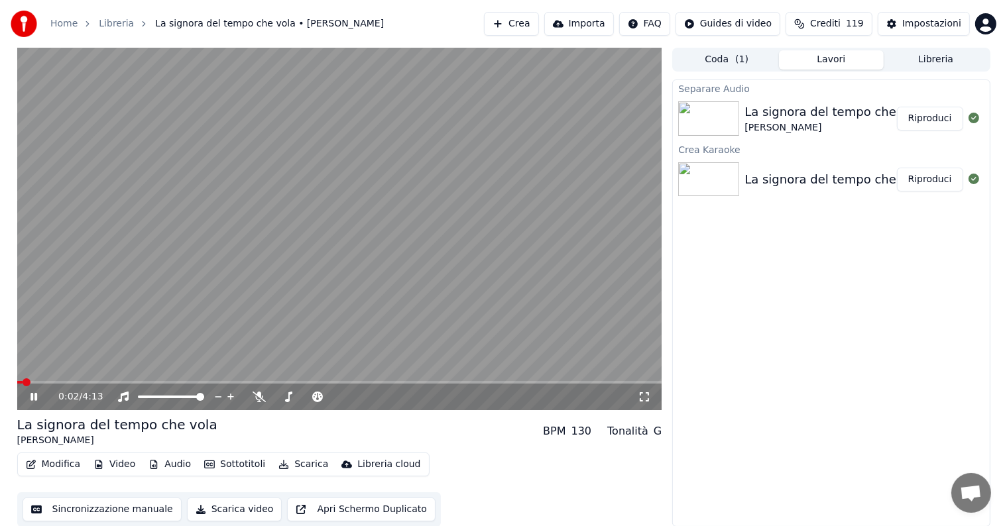
click at [32, 398] on icon at bounding box center [33, 397] width 7 height 8
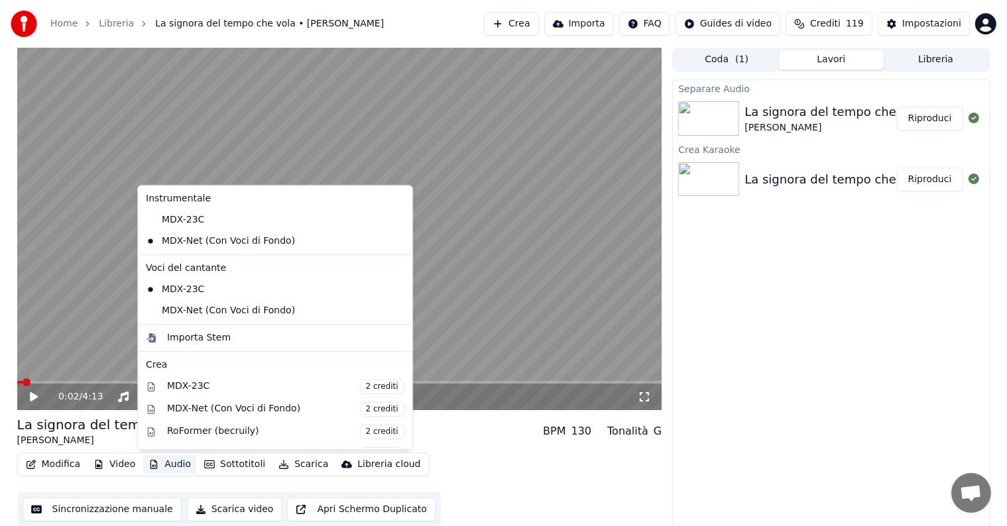
click at [166, 464] on button "Audio" at bounding box center [169, 464] width 53 height 19
click at [181, 308] on div "MDX-Net (Con Voci di Fondo)" at bounding box center [264, 310] width 249 height 21
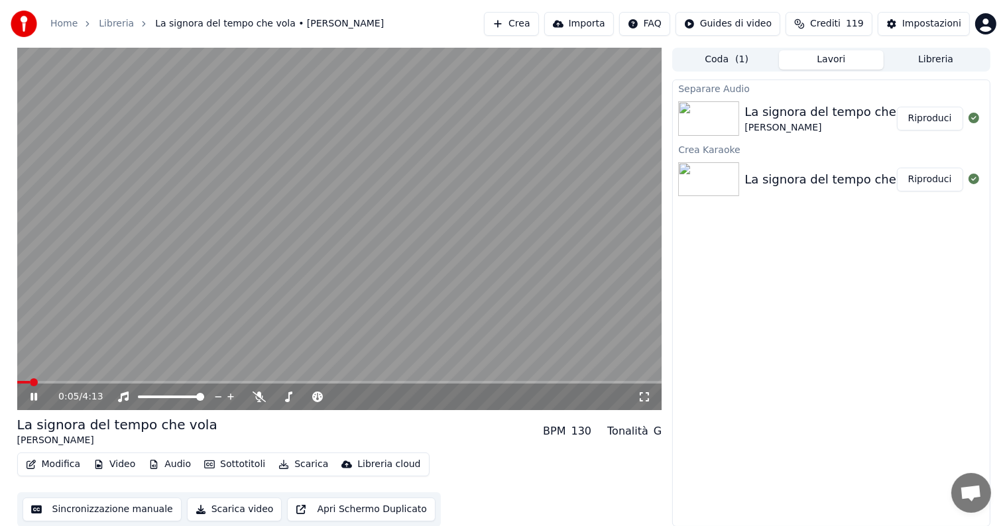
click at [31, 397] on icon at bounding box center [33, 397] width 7 height 8
click at [301, 465] on button "Scarica" at bounding box center [303, 464] width 60 height 19
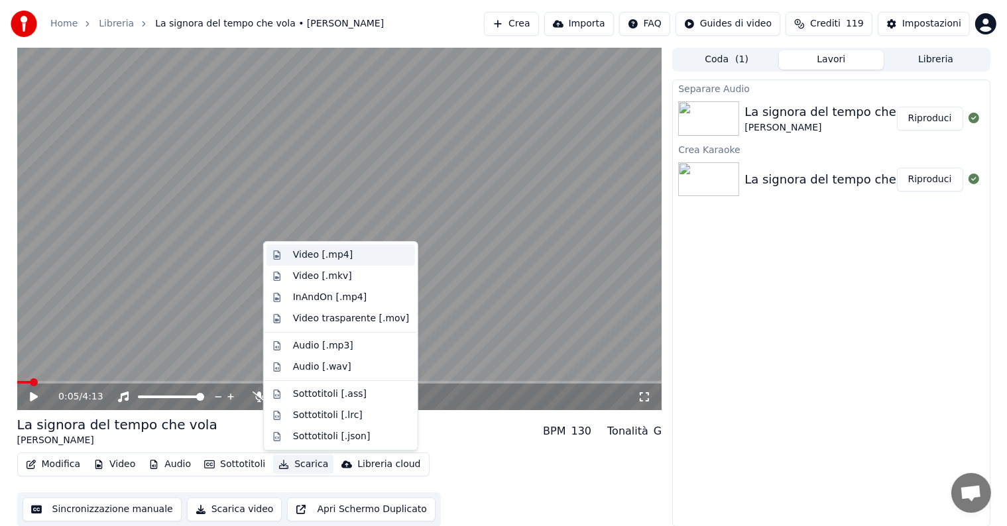
click at [312, 257] on div "Video [.mp4]" at bounding box center [323, 255] width 60 height 13
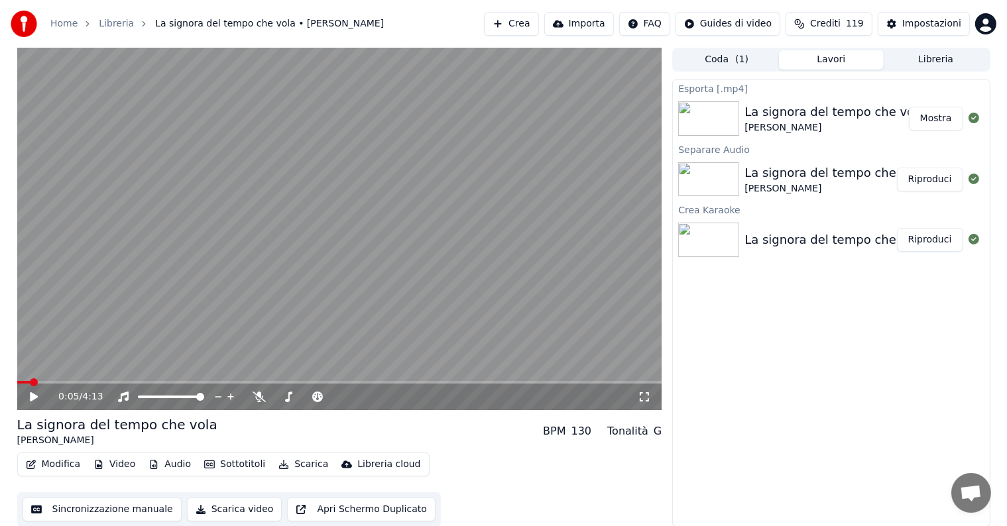
click at [946, 114] on button "Mostra" at bounding box center [936, 119] width 54 height 24
click at [535, 24] on button "Crea" at bounding box center [511, 24] width 54 height 24
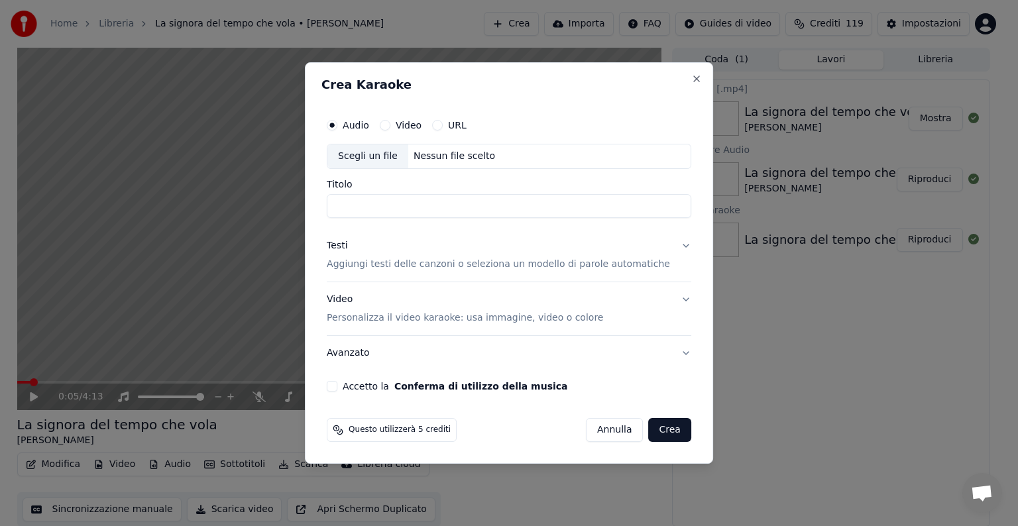
click at [447, 152] on div "Nessun file scelto" at bounding box center [454, 156] width 92 height 13
type input "**********"
click at [669, 243] on button "Testi Aggiungi testi delle canzoni o seleziona un modello di parole automatiche" at bounding box center [509, 255] width 364 height 53
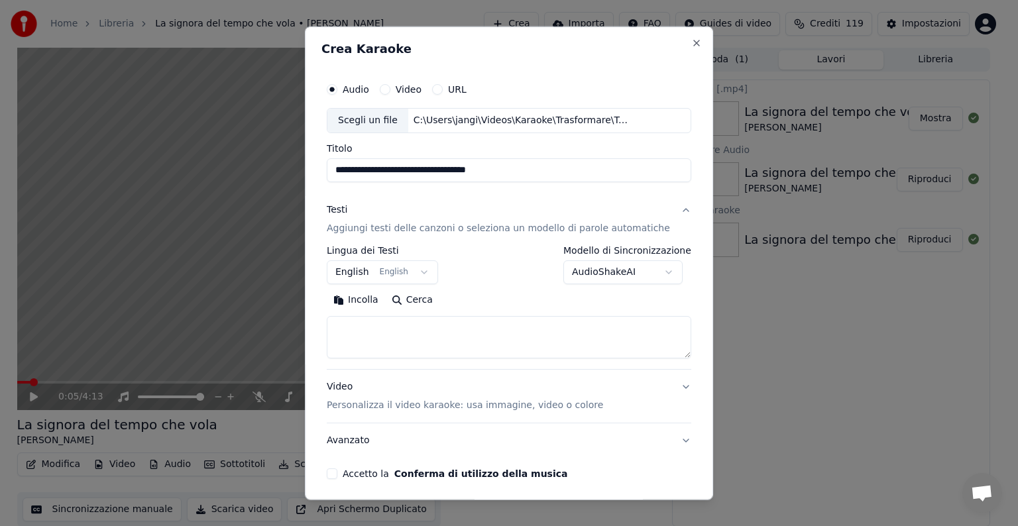
click at [424, 272] on body "**********" at bounding box center [503, 263] width 1007 height 526
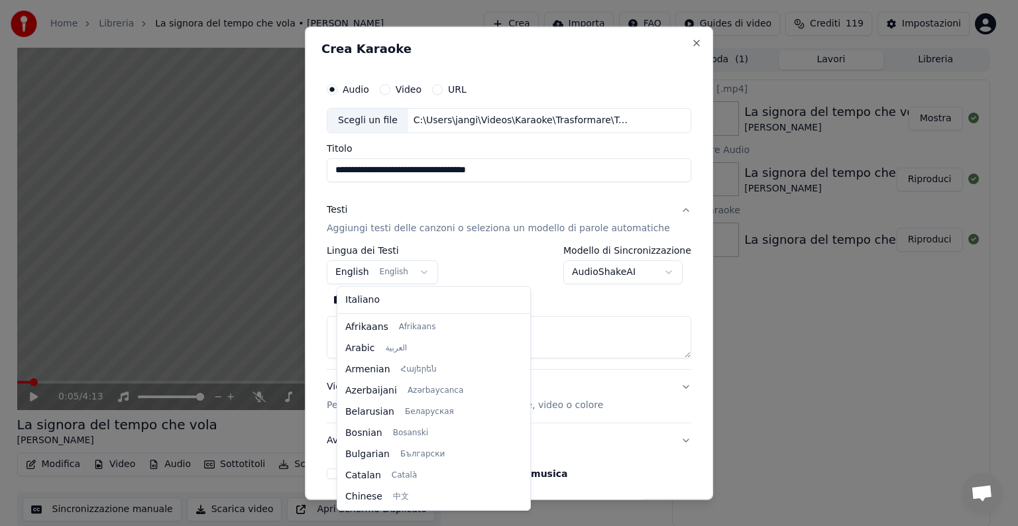
scroll to position [106, 0]
select select "**"
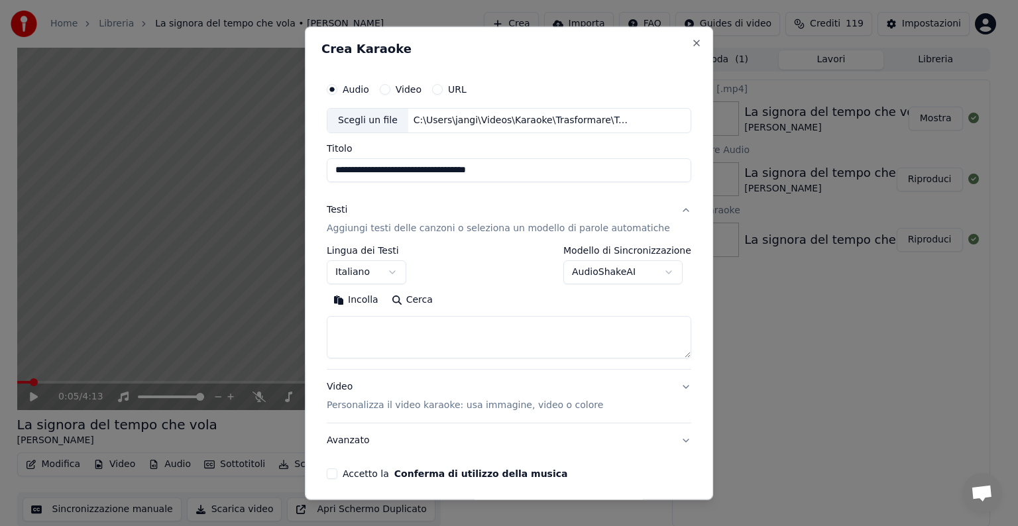
click at [379, 329] on textarea at bounding box center [509, 337] width 364 height 42
click at [375, 302] on button "Incolla" at bounding box center [356, 300] width 58 height 21
click at [408, 339] on textarea at bounding box center [493, 337] width 333 height 42
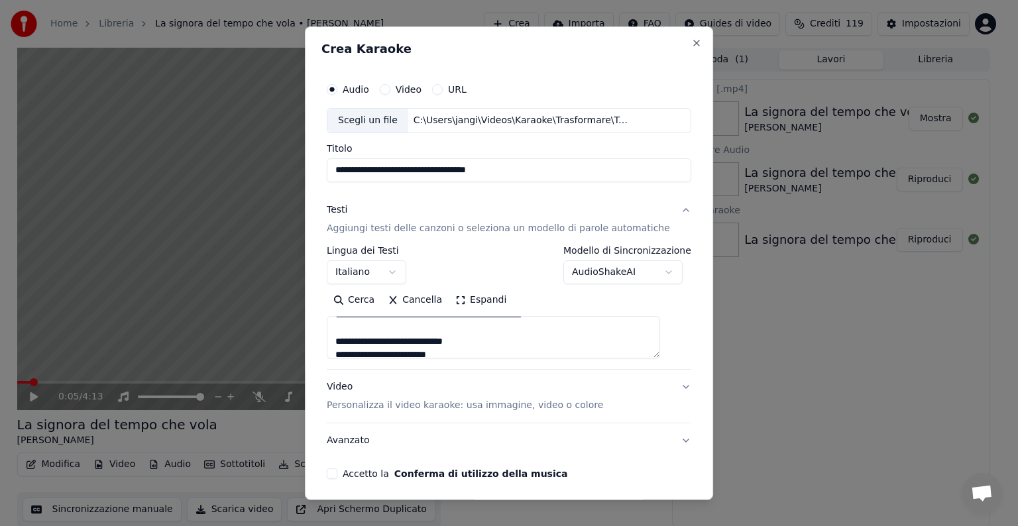
click at [588, 323] on textarea at bounding box center [493, 337] width 333 height 42
drag, startPoint x: 665, startPoint y: 357, endPoint x: 669, endPoint y: 397, distance: 40.0
click at [669, 397] on div "**********" at bounding box center [509, 325] width 364 height 265
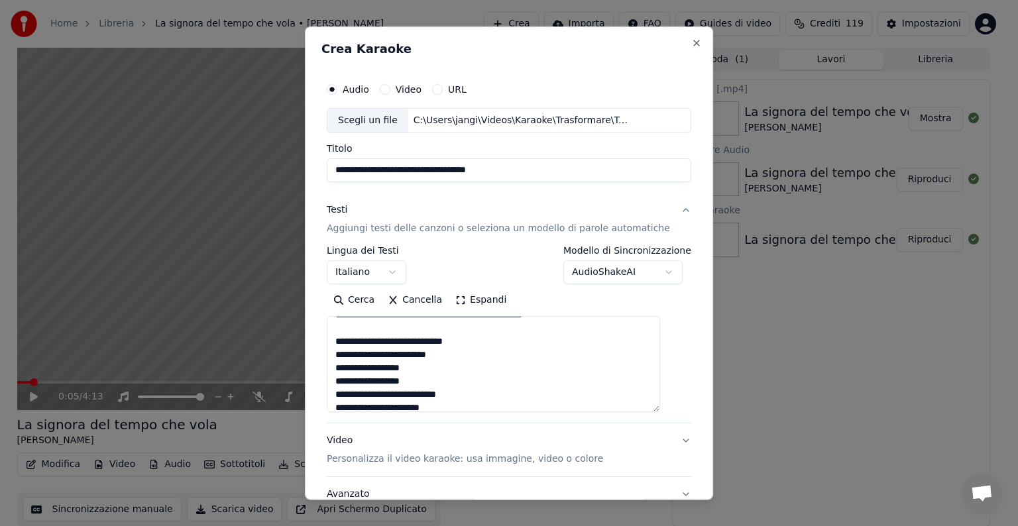
drag, startPoint x: 666, startPoint y: 352, endPoint x: 671, endPoint y: 406, distance: 53.9
click at [671, 406] on div "**********" at bounding box center [508, 304] width 375 height 467
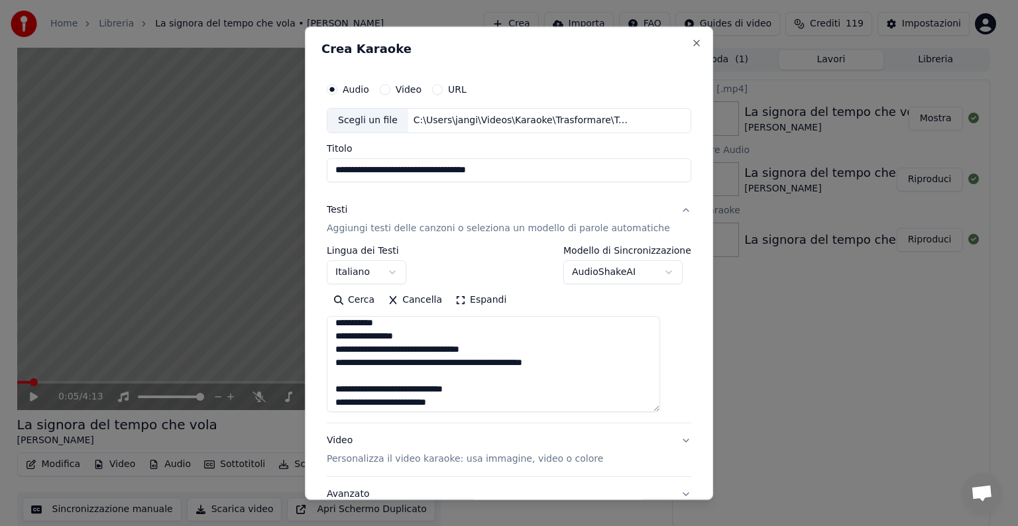
scroll to position [66, 0]
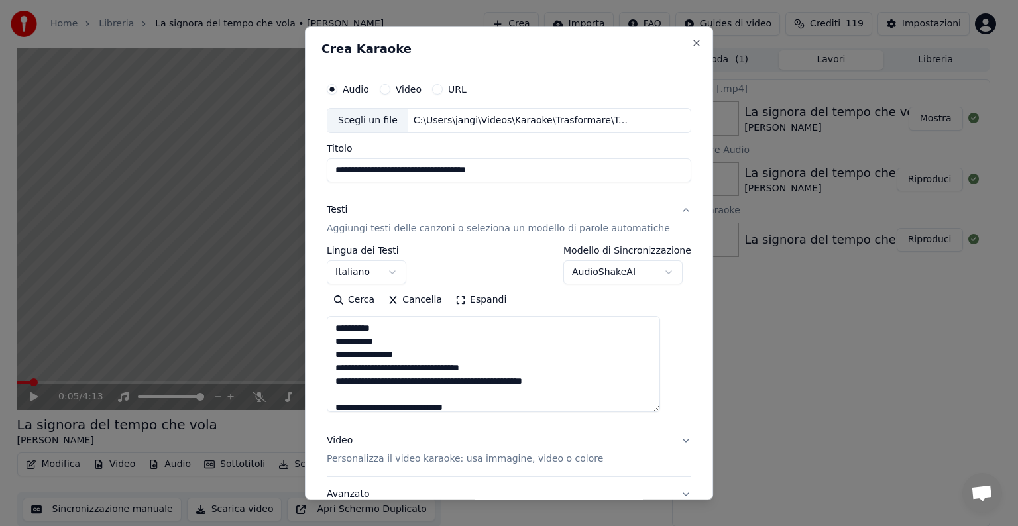
click at [596, 384] on textarea at bounding box center [493, 364] width 333 height 96
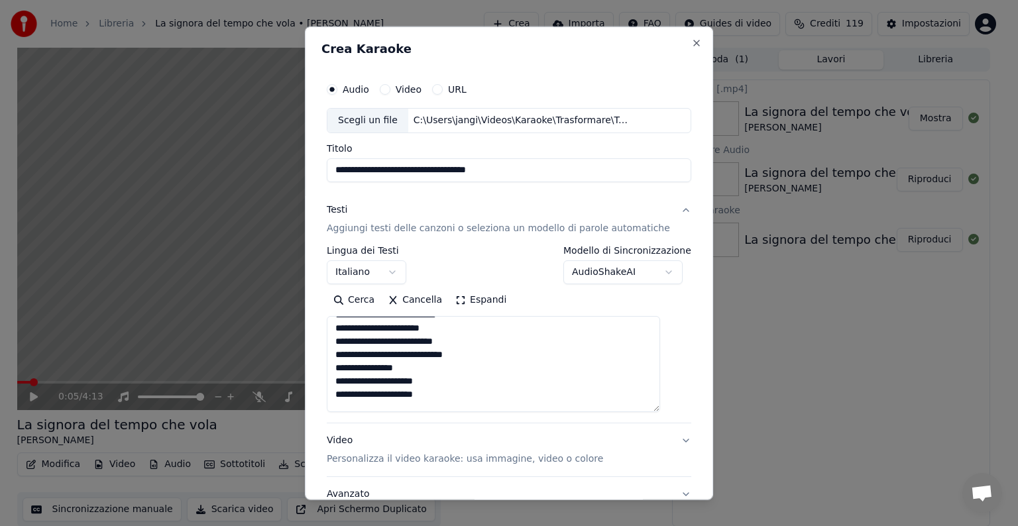
scroll to position [265, 0]
click at [456, 328] on textarea at bounding box center [493, 364] width 333 height 96
click at [518, 341] on textarea at bounding box center [493, 364] width 333 height 96
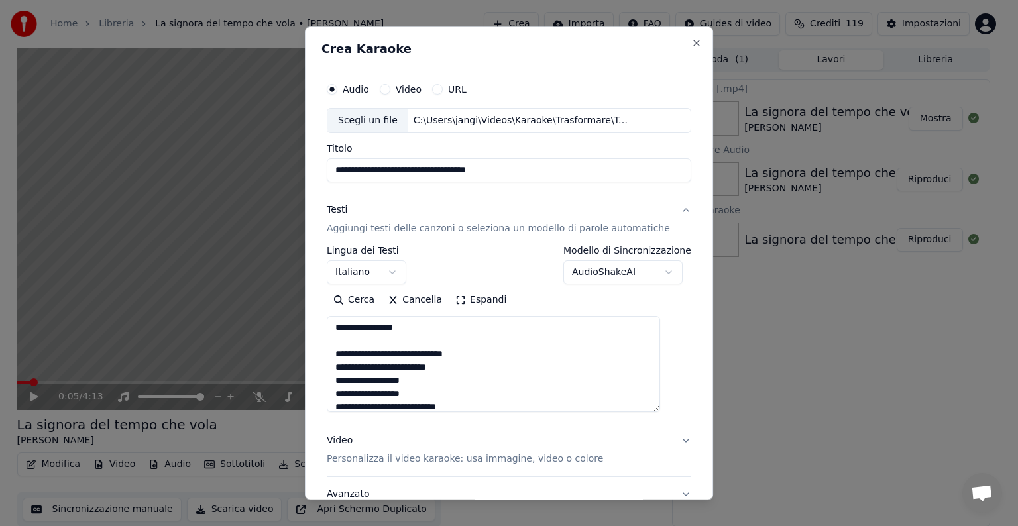
click at [427, 326] on textarea at bounding box center [493, 364] width 333 height 96
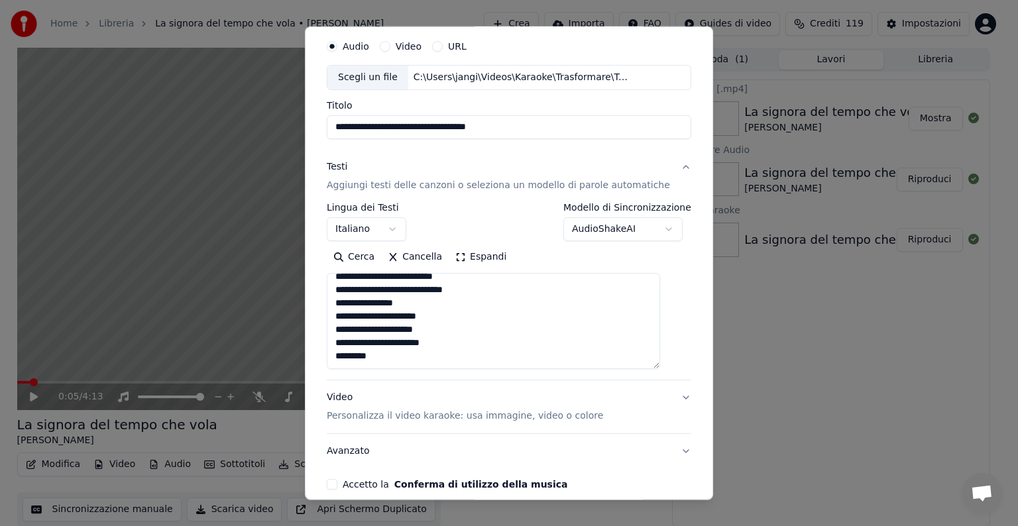
scroll to position [66, 0]
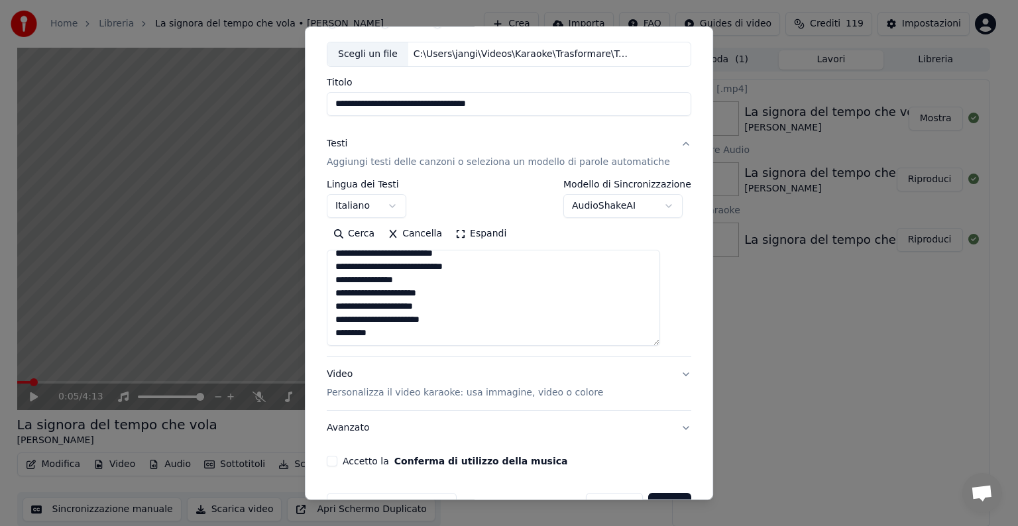
type textarea "**********"
click at [663, 373] on button "Video Personalizza il video karaoke: usa immagine, video o colore" at bounding box center [509, 383] width 364 height 53
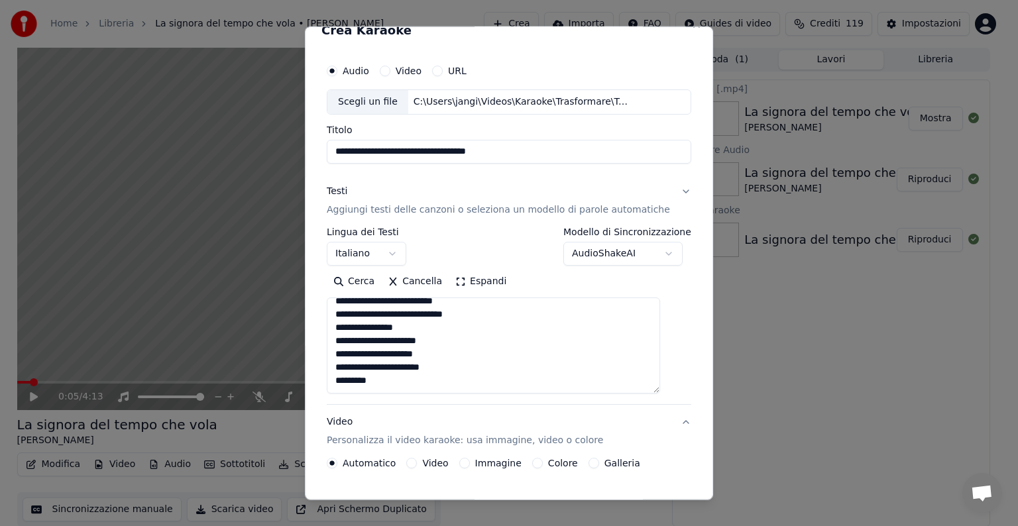
scroll to position [15, 0]
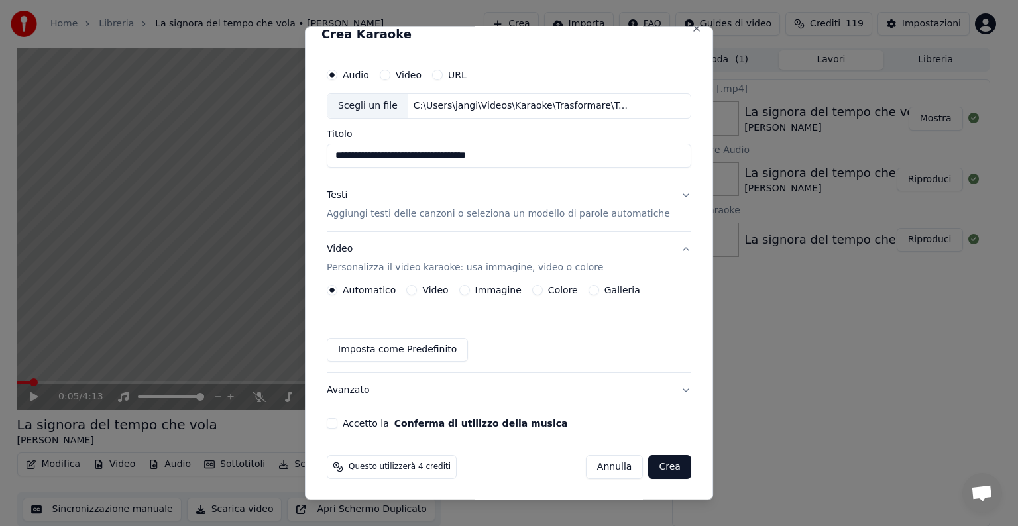
click at [468, 285] on button "Immagine" at bounding box center [464, 290] width 11 height 11
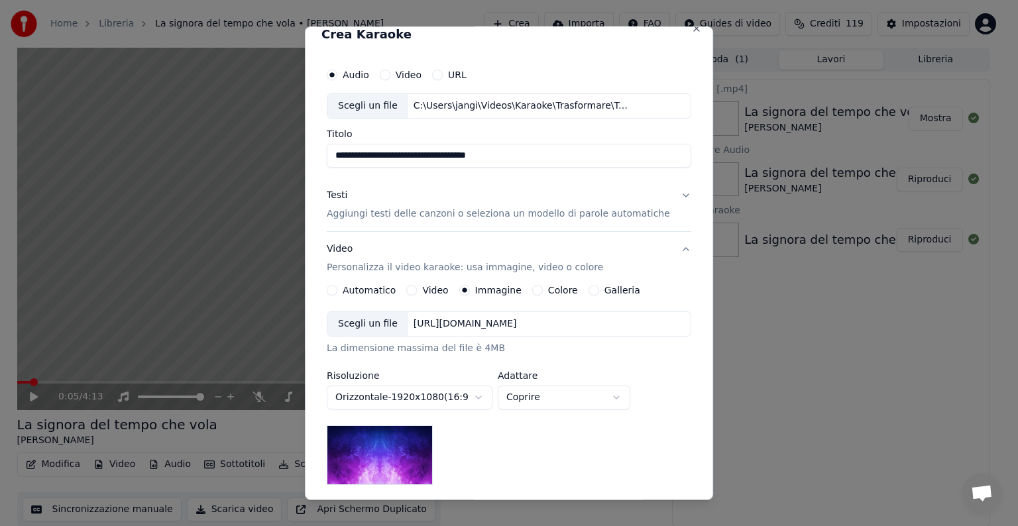
click at [486, 320] on div "[URL][DOMAIN_NAME]" at bounding box center [465, 323] width 114 height 13
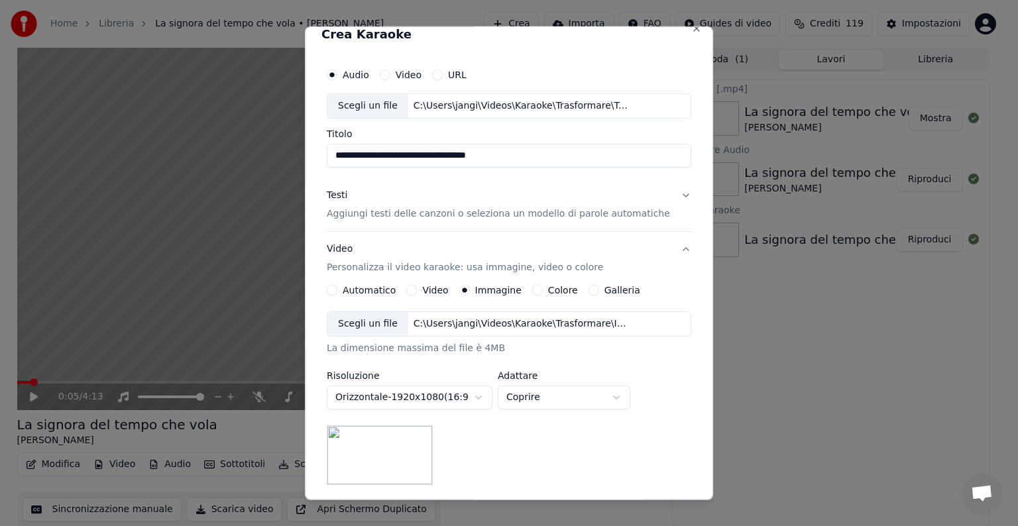
click at [632, 392] on body "**********" at bounding box center [503, 263] width 1007 height 526
select select "*****"
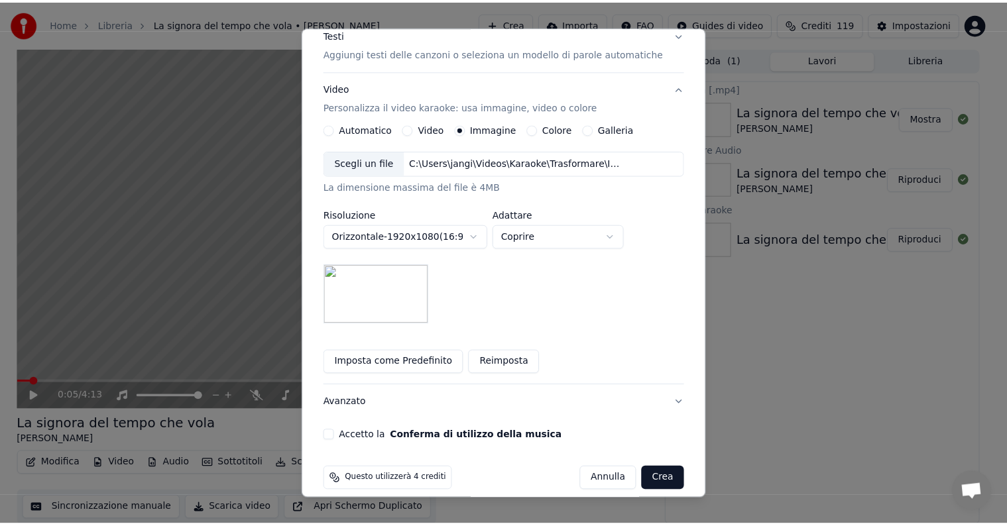
scroll to position [188, 0]
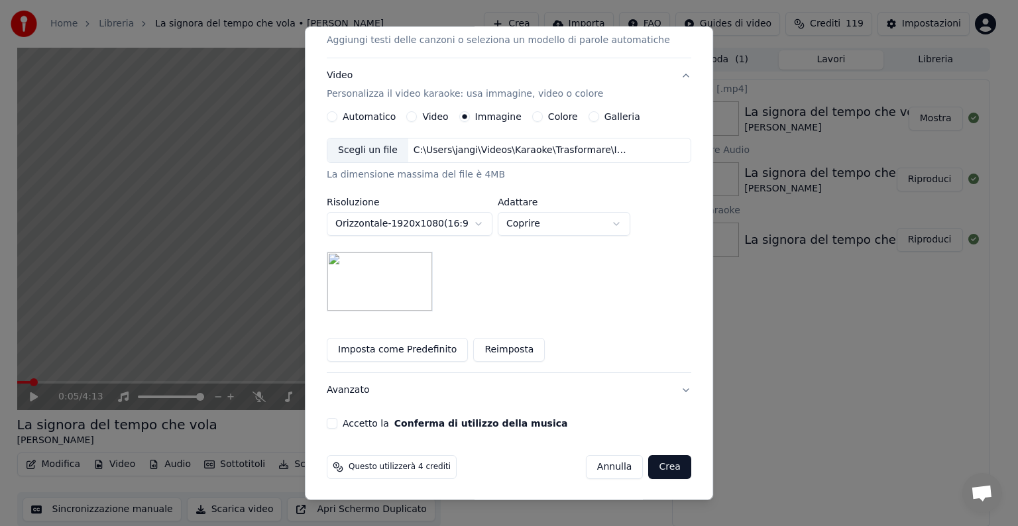
click at [337, 421] on button "Accetto la Conferma di utilizzo della musica" at bounding box center [332, 423] width 11 height 11
click at [649, 467] on button "Crea" at bounding box center [670, 467] width 42 height 24
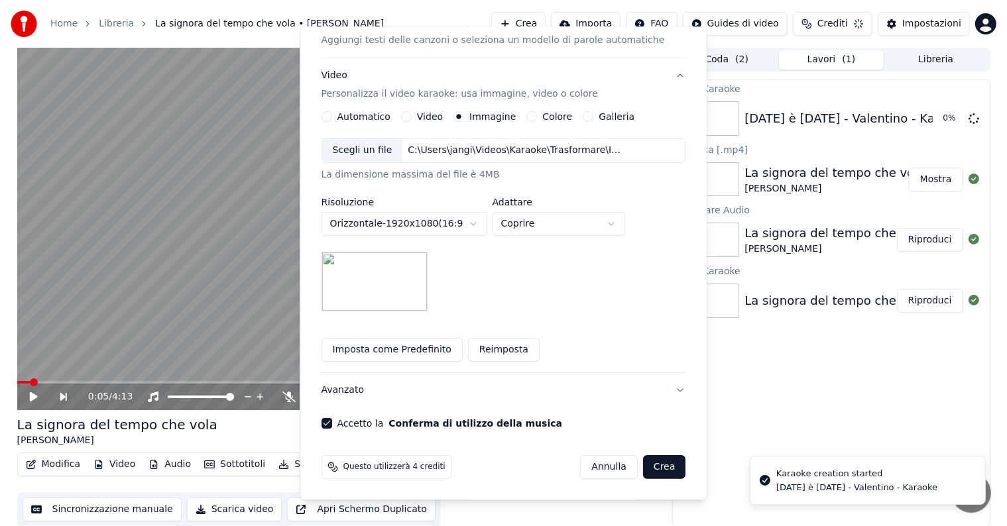
scroll to position [15, 0]
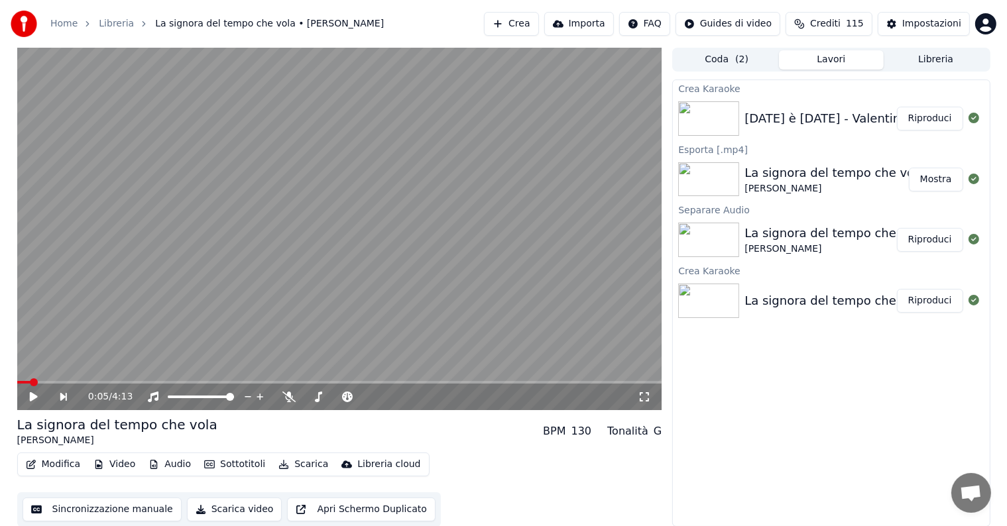
click at [936, 122] on button "Riproduci" at bounding box center [930, 119] width 66 height 24
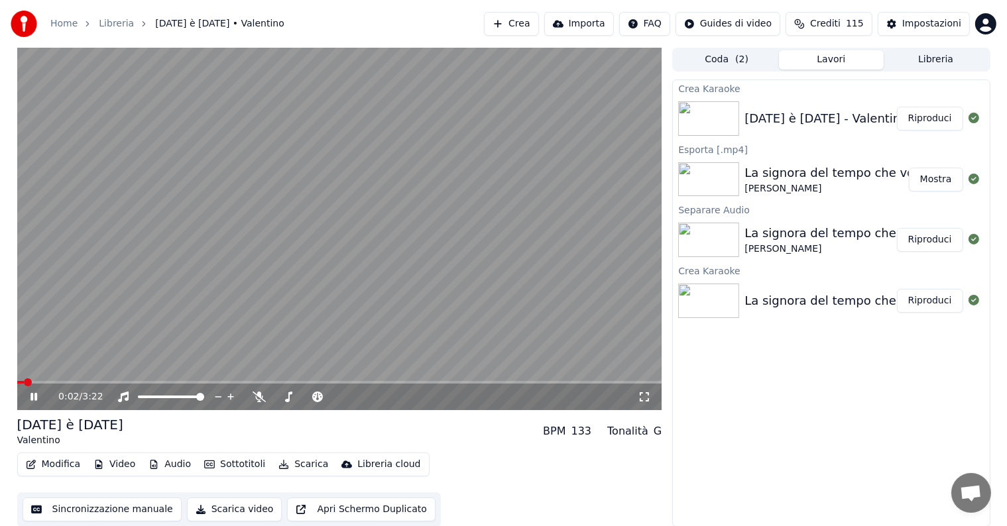
click at [34, 396] on icon at bounding box center [33, 397] width 7 height 8
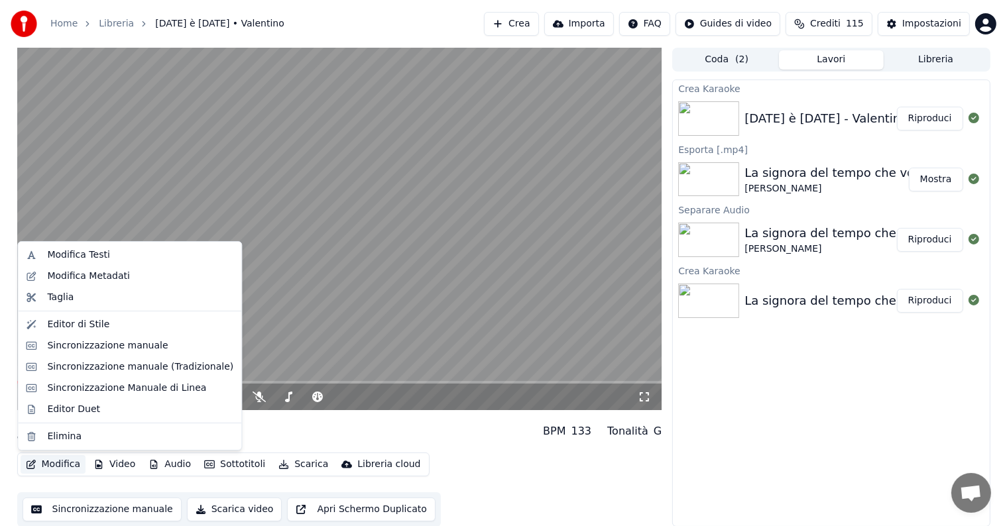
click at [60, 465] on button "Modifica" at bounding box center [54, 464] width 66 height 19
click at [115, 350] on div "Sincronizzazione manuale" at bounding box center [107, 345] width 121 height 13
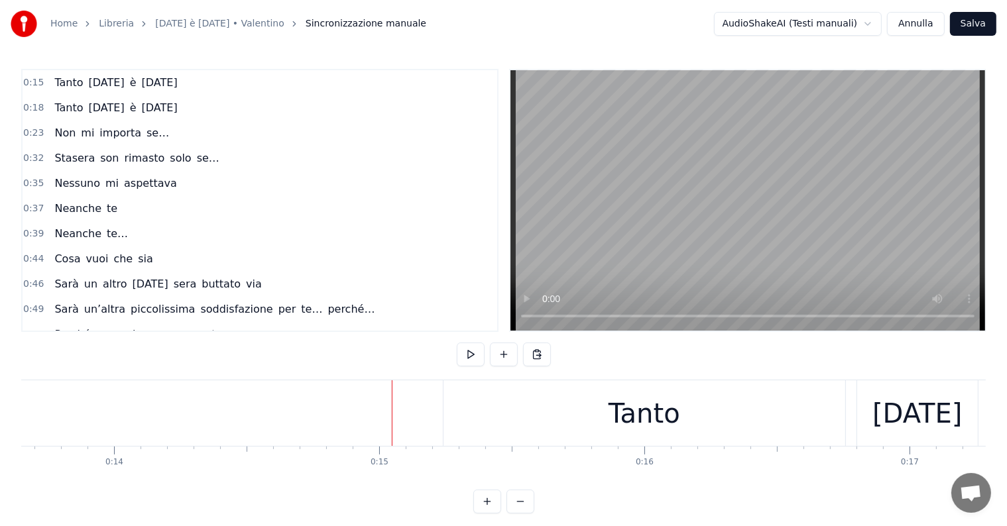
scroll to position [0, 3438]
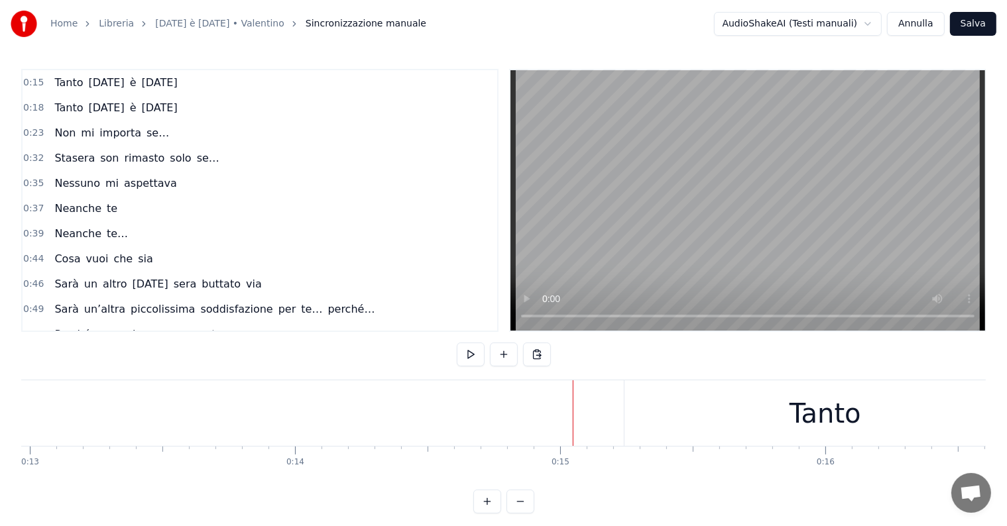
click at [920, 21] on button "Annulla" at bounding box center [916, 24] width 58 height 24
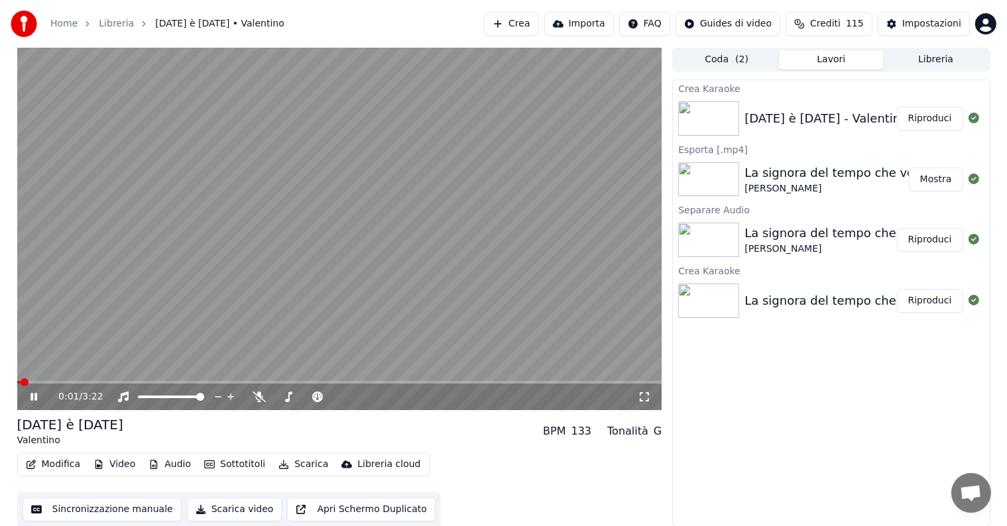
click at [32, 395] on icon at bounding box center [33, 397] width 7 height 8
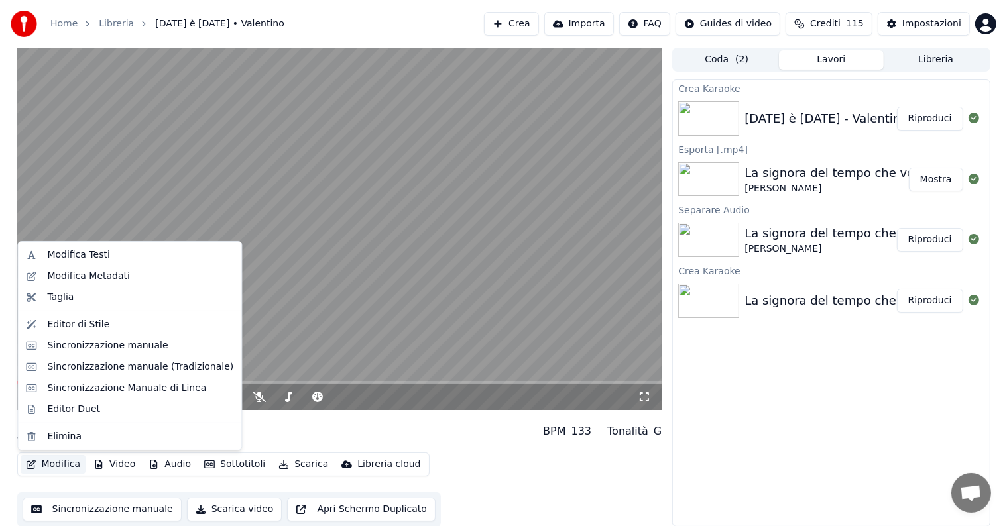
click at [51, 469] on button "Modifica" at bounding box center [54, 464] width 66 height 19
click at [97, 252] on div "Modifica Testi" at bounding box center [78, 255] width 62 height 13
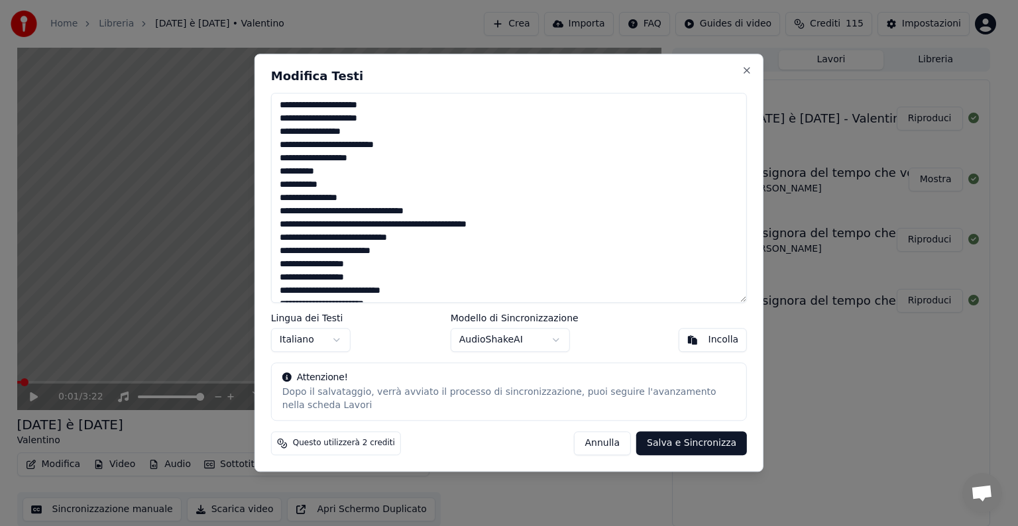
drag, startPoint x: 279, startPoint y: 119, endPoint x: 384, endPoint y: 120, distance: 105.4
click at [384, 120] on textarea at bounding box center [509, 198] width 476 height 210
click at [392, 119] on textarea at bounding box center [509, 198] width 476 height 210
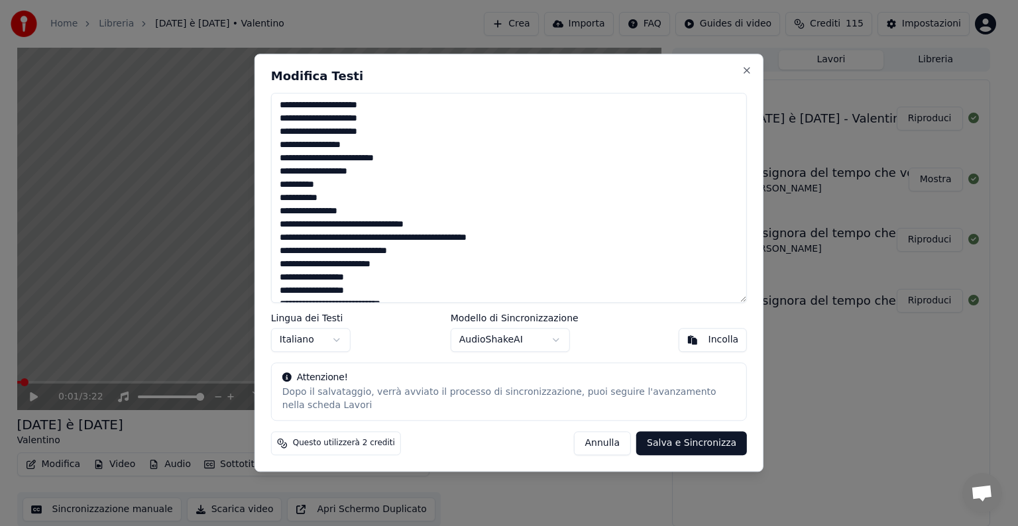
click at [615, 448] on button "Annulla" at bounding box center [602, 444] width 58 height 24
type textarea "**********"
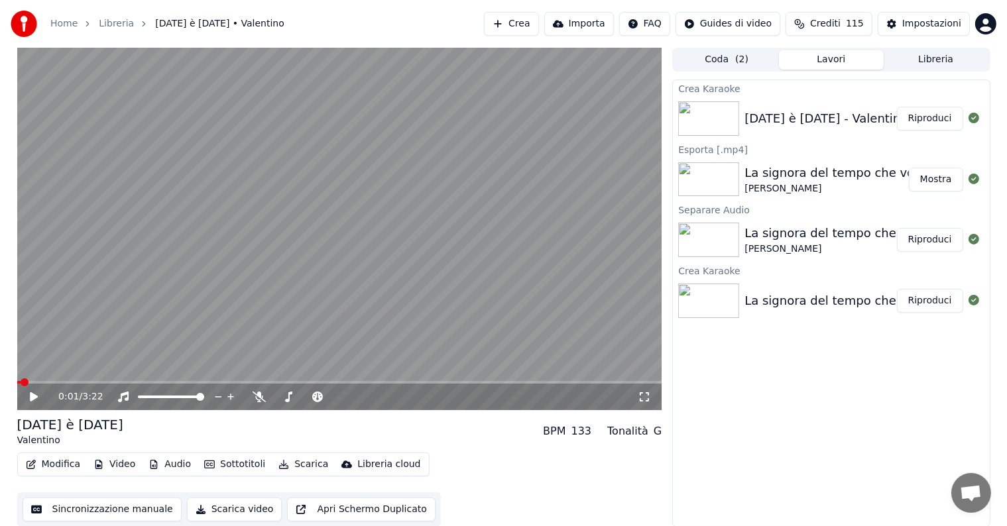
click at [36, 469] on button "Modifica" at bounding box center [54, 464] width 66 height 19
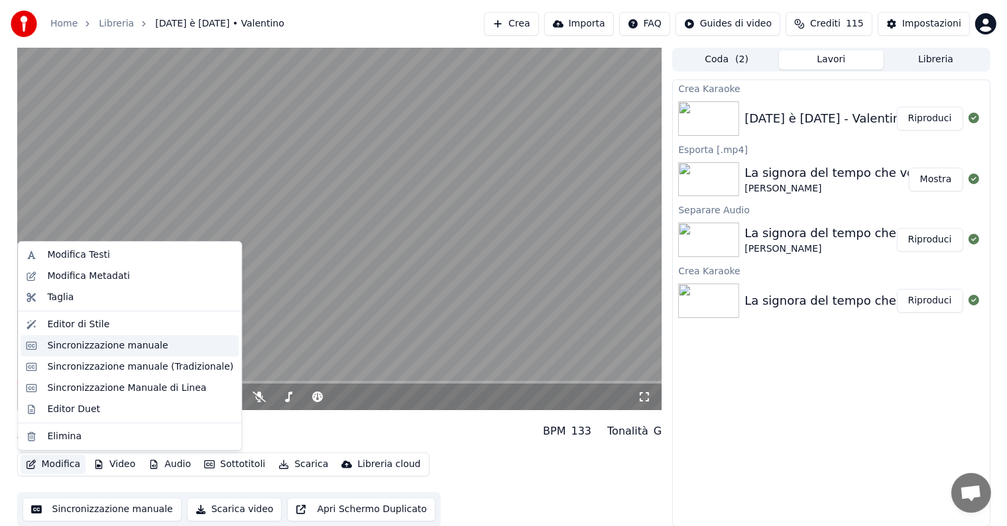
click at [94, 345] on div "Sincronizzazione manuale" at bounding box center [107, 345] width 121 height 13
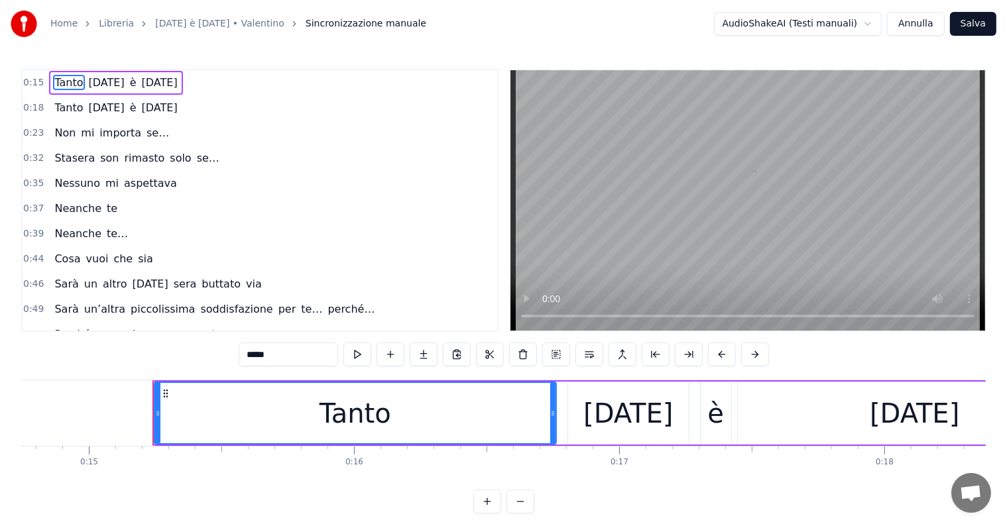
scroll to position [0, 3973]
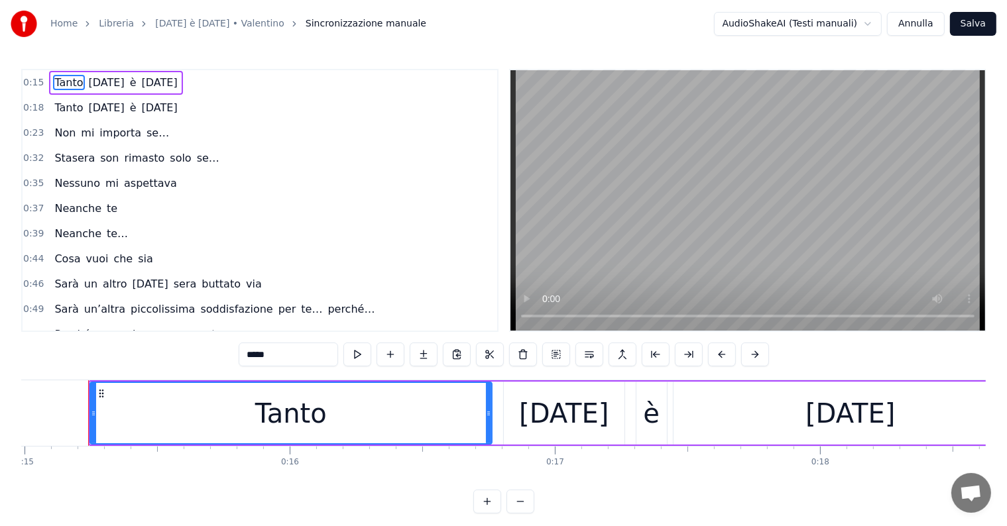
click at [79, 115] on div "Tanto [DATE] è [DATE]" at bounding box center [115, 108] width 133 height 24
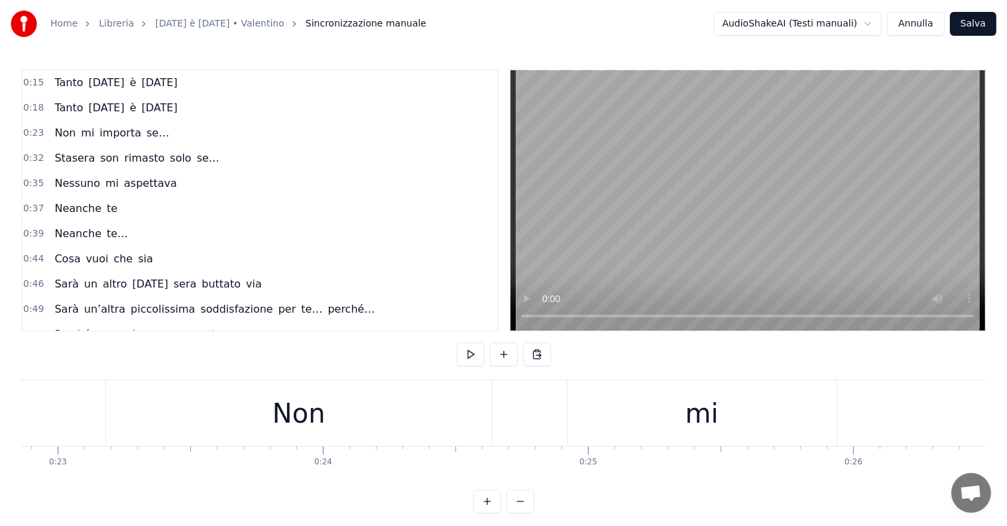
scroll to position [0, 6212]
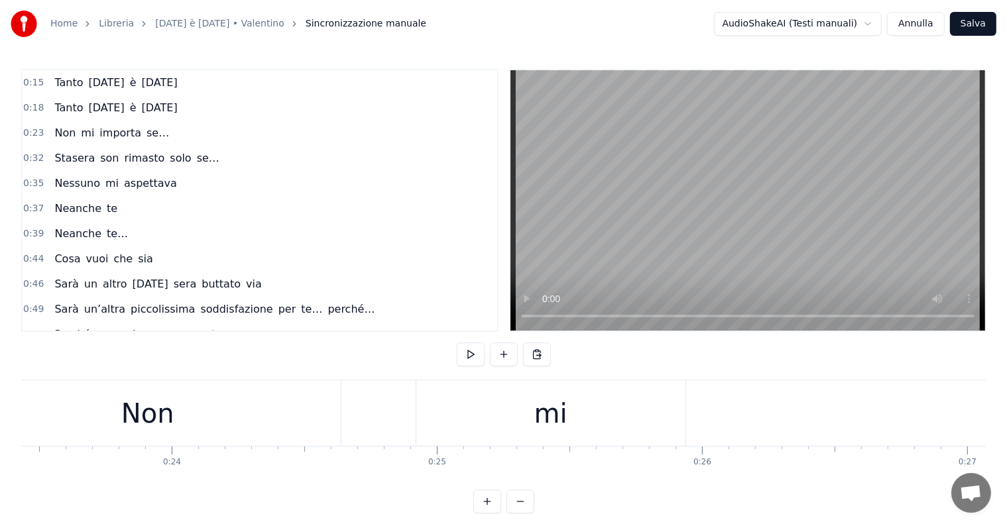
click at [573, 431] on div "mi" at bounding box center [550, 413] width 269 height 66
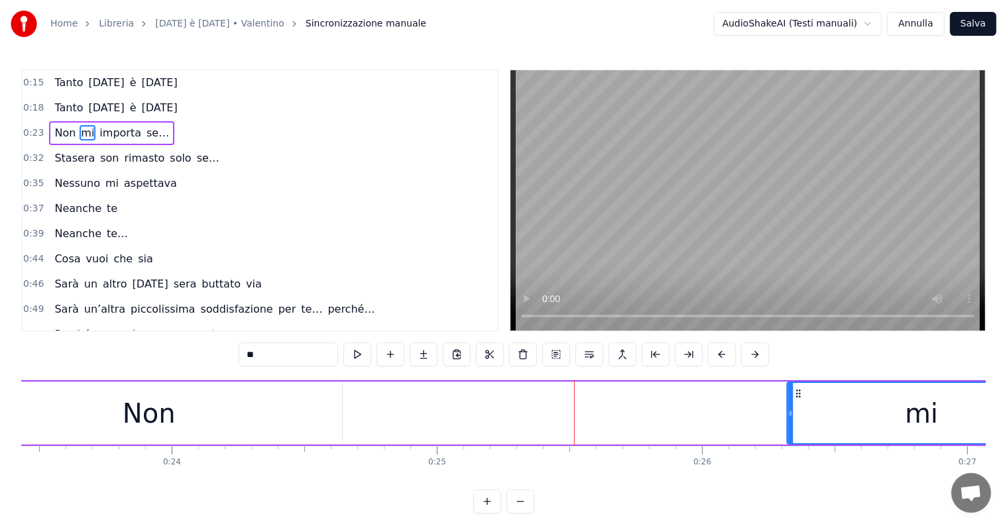
drag, startPoint x: 427, startPoint y: 392, endPoint x: 798, endPoint y: 406, distance: 371.4
click at [798, 406] on div "mi" at bounding box center [921, 413] width 268 height 60
click at [154, 415] on div "Non" at bounding box center [149, 414] width 53 height 40
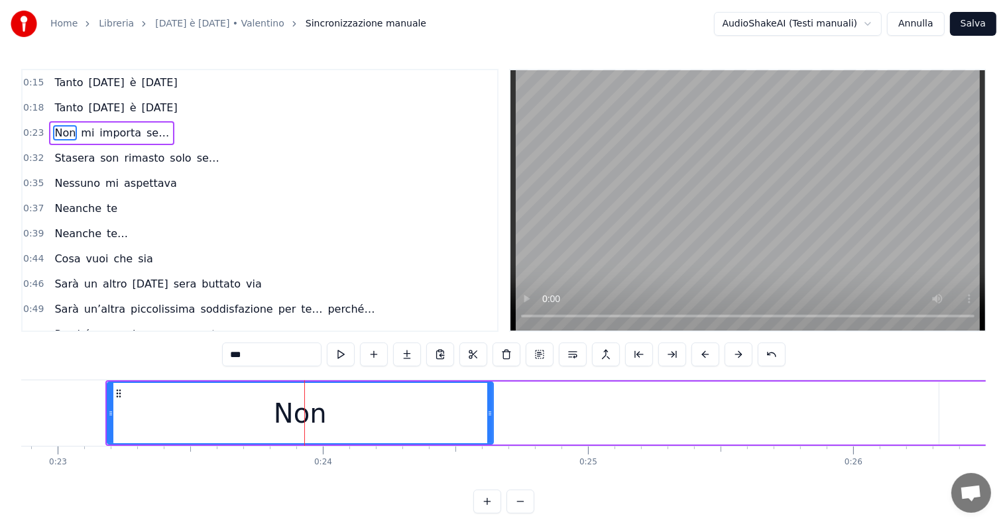
scroll to position [0, 5970]
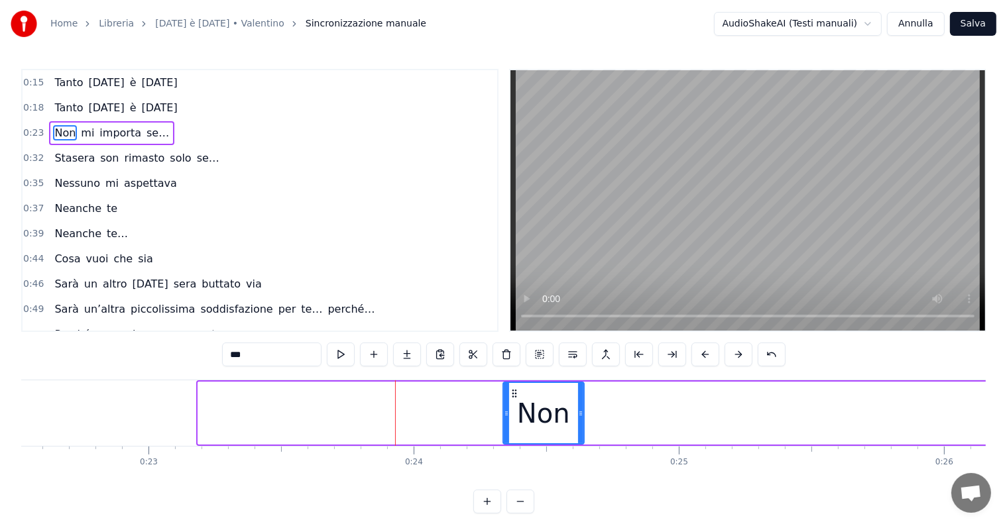
drag, startPoint x: 201, startPoint y: 414, endPoint x: 507, endPoint y: 414, distance: 305.5
click at [507, 414] on icon at bounding box center [506, 413] width 5 height 11
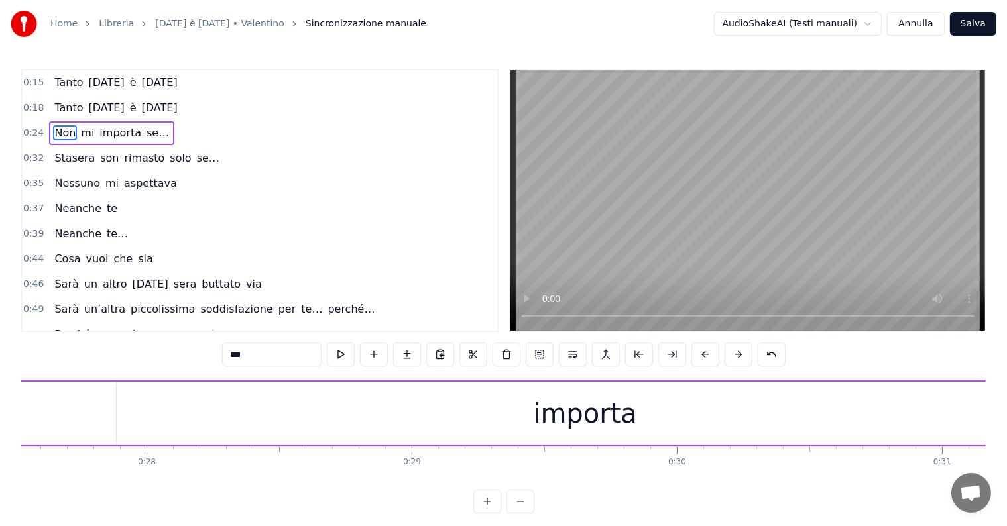
scroll to position [0, 7749]
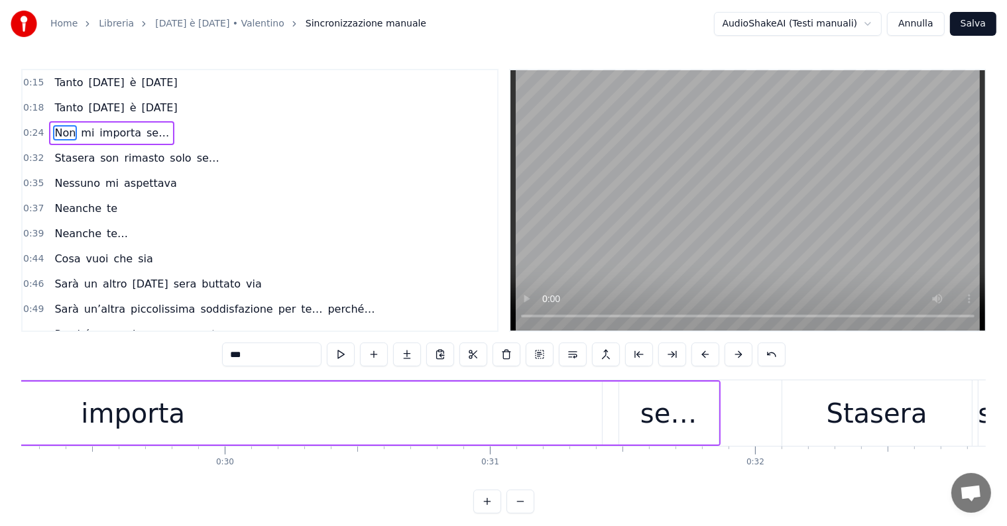
click at [156, 428] on div "importa" at bounding box center [133, 414] width 104 height 40
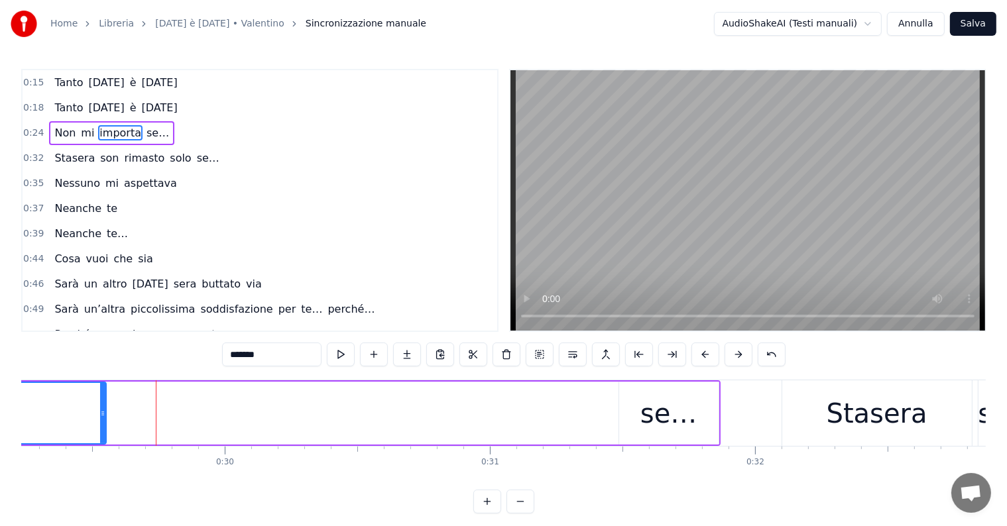
drag, startPoint x: 598, startPoint y: 413, endPoint x: 97, endPoint y: 417, distance: 500.4
click at [100, 417] on icon at bounding box center [102, 413] width 5 height 11
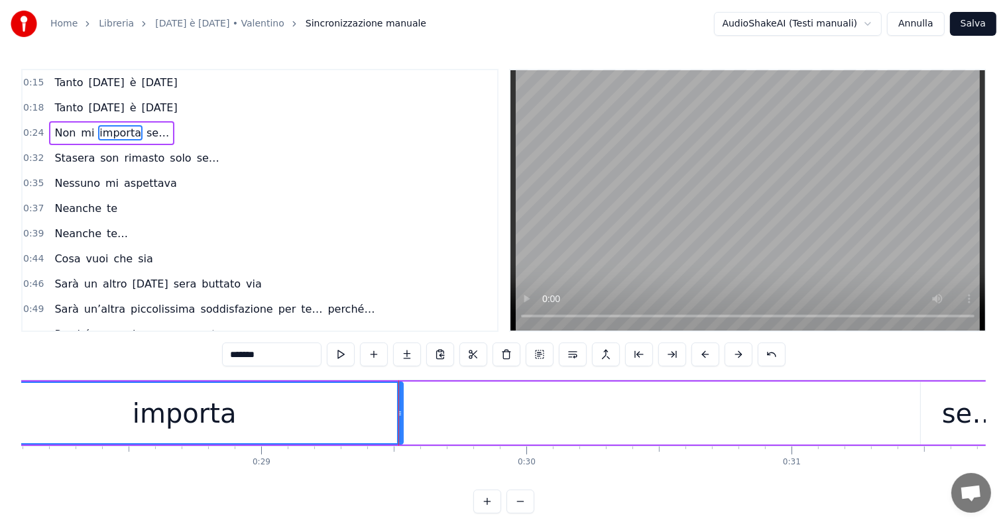
scroll to position [0, 7237]
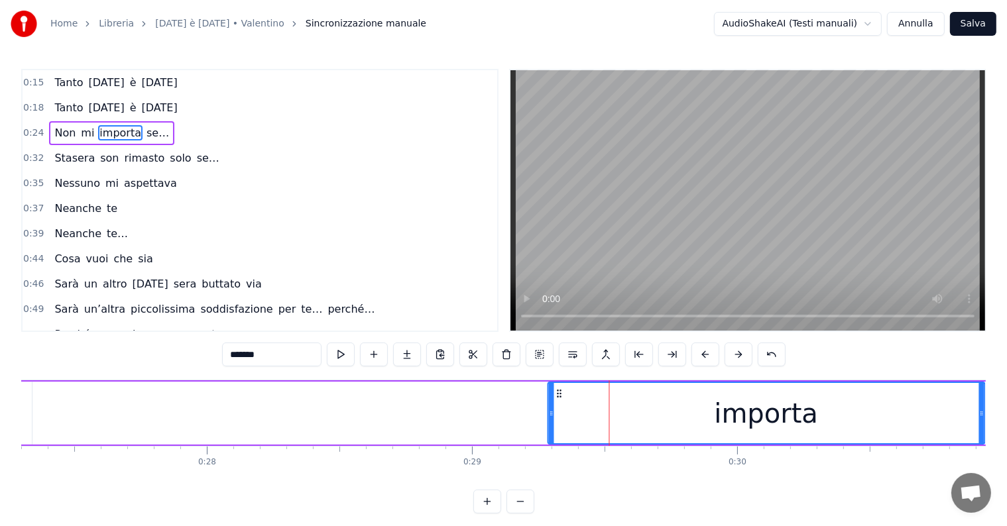
drag, startPoint x: 188, startPoint y: 390, endPoint x: 559, endPoint y: 390, distance: 371.1
click at [560, 390] on circle at bounding box center [560, 390] width 1 height 1
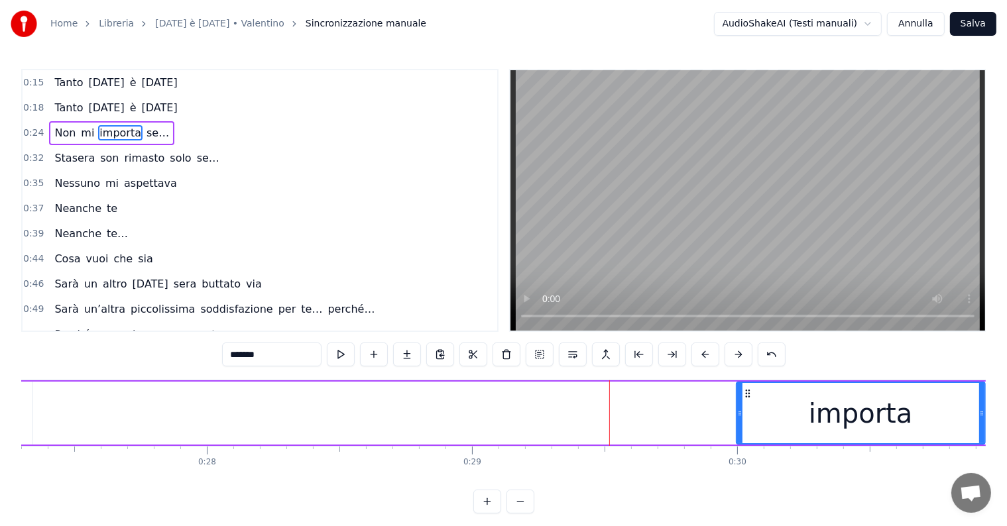
drag, startPoint x: 549, startPoint y: 409, endPoint x: 737, endPoint y: 409, distance: 188.2
click at [737, 409] on icon at bounding box center [739, 413] width 5 height 11
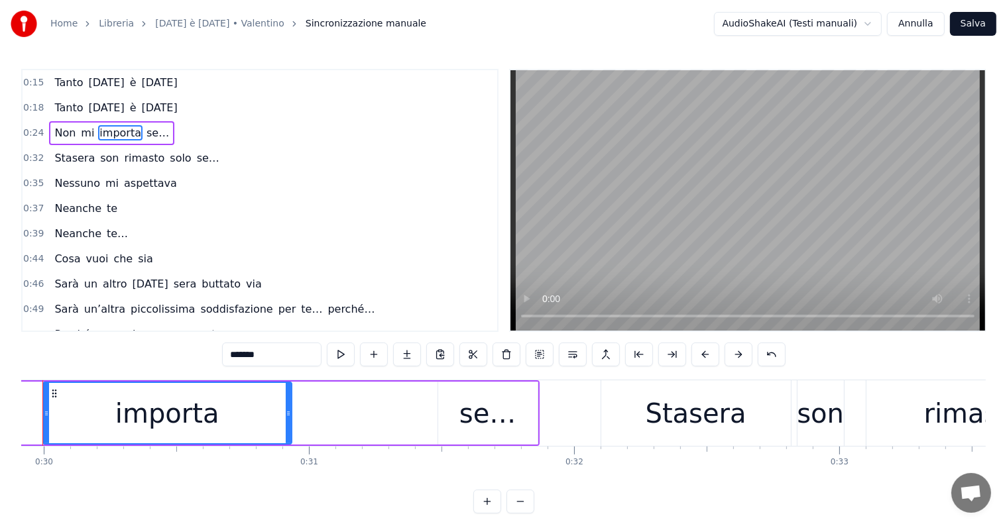
scroll to position [0, 7840]
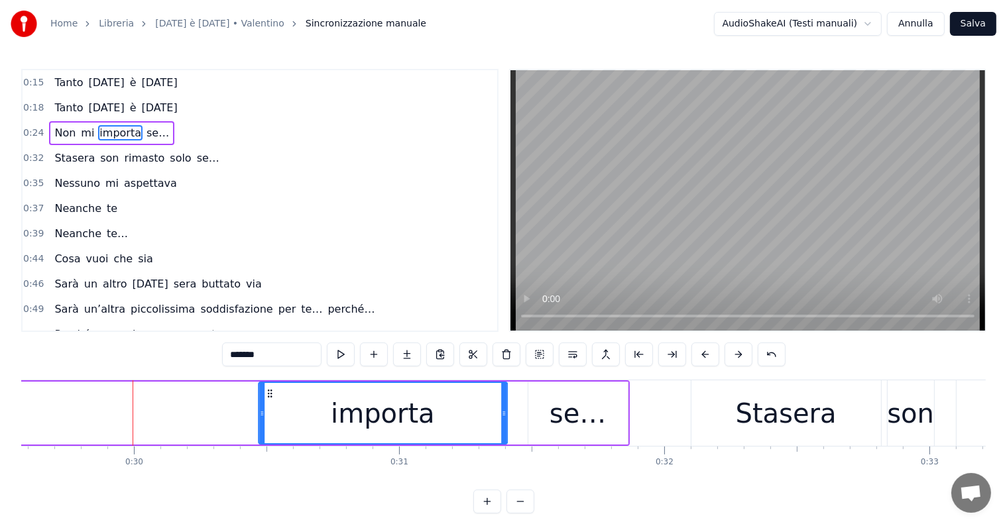
drag, startPoint x: 142, startPoint y: 390, endPoint x: 268, endPoint y: 400, distance: 125.7
click at [268, 400] on div "importa" at bounding box center [382, 413] width 247 height 60
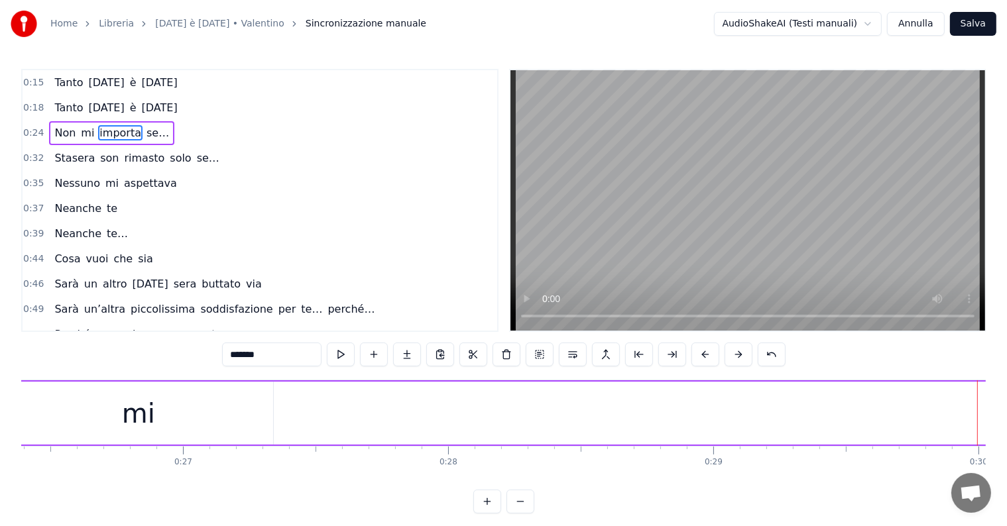
scroll to position [0, 6875]
click at [241, 414] on div "mi" at bounding box center [259, 413] width 269 height 63
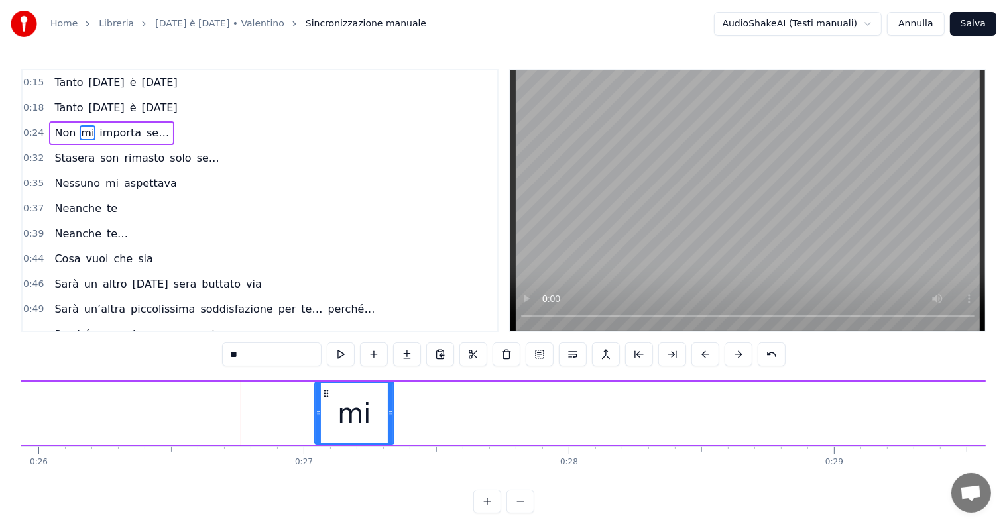
drag, startPoint x: 125, startPoint y: 412, endPoint x: 315, endPoint y: 410, distance: 190.2
click at [315, 410] on icon at bounding box center [317, 413] width 5 height 11
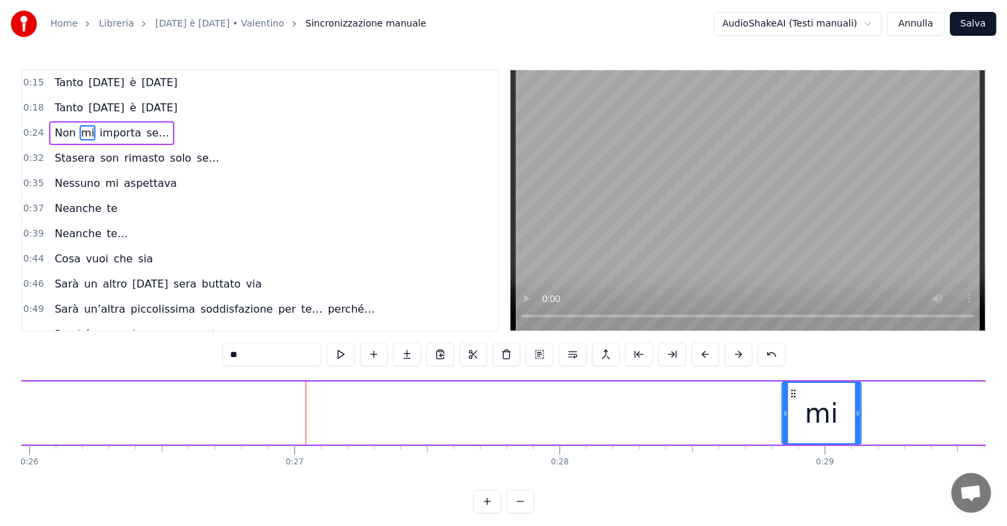
drag, startPoint x: 322, startPoint y: 388, endPoint x: 815, endPoint y: 394, distance: 493.1
click at [799, 394] on icon at bounding box center [793, 393] width 11 height 11
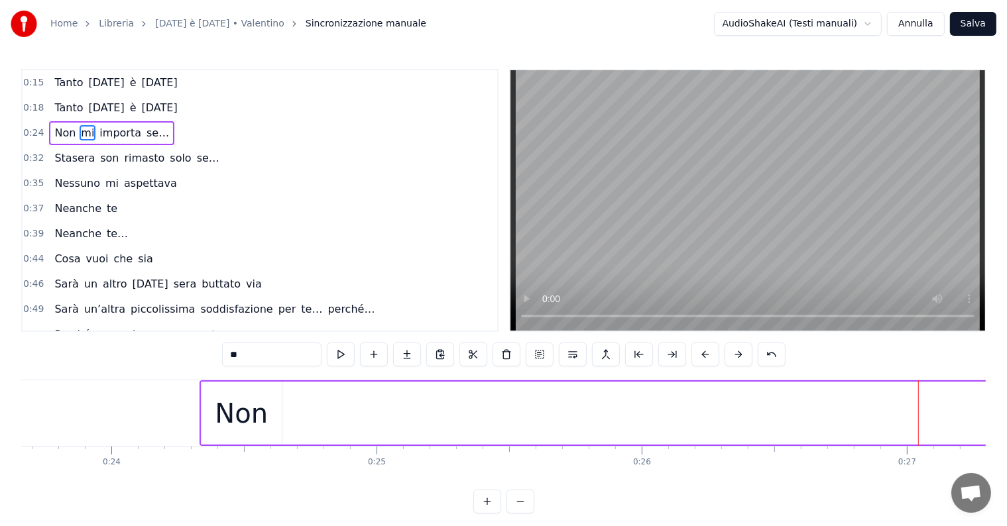
scroll to position [0, 6211]
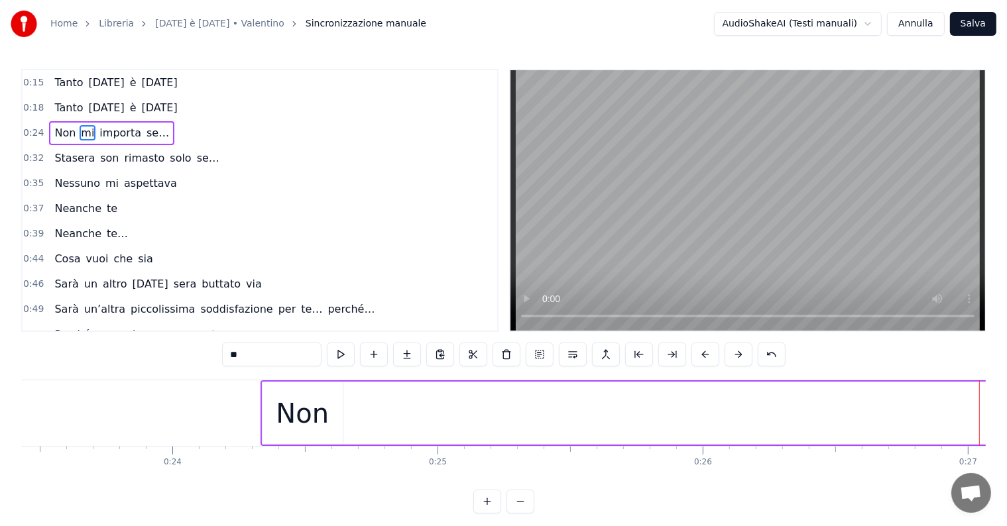
click at [305, 419] on div "Non" at bounding box center [302, 414] width 53 height 40
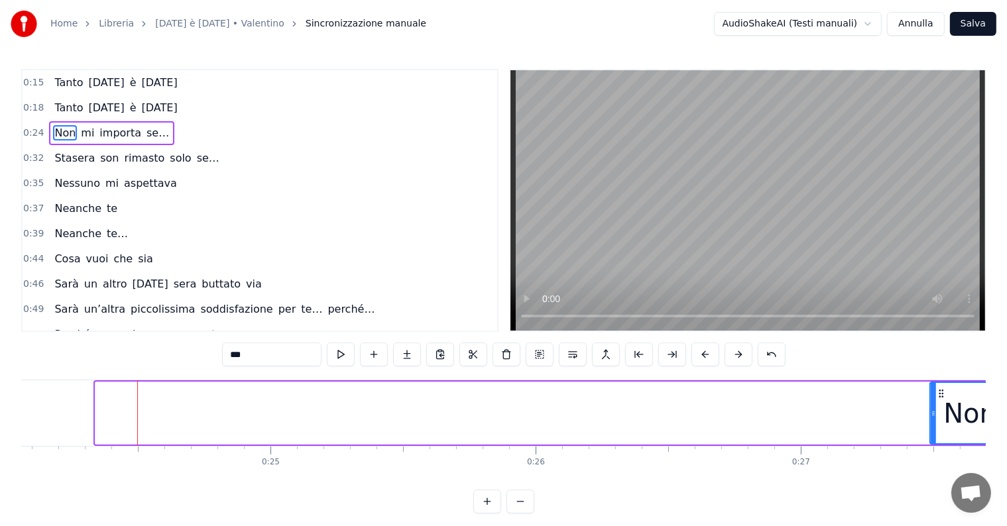
drag, startPoint x: 272, startPoint y: 392, endPoint x: 930, endPoint y: 400, distance: 658.8
click at [930, 400] on div "Non" at bounding box center [969, 413] width 79 height 60
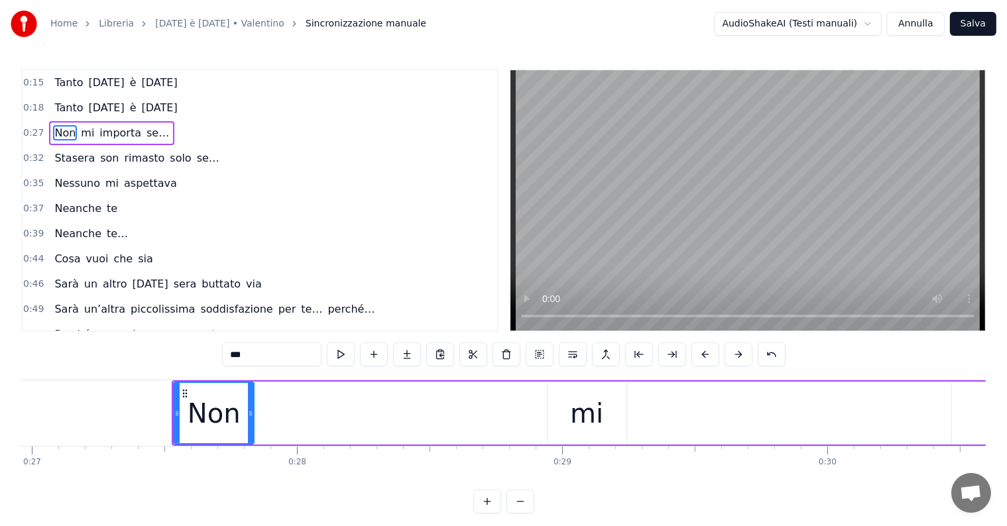
scroll to position [0, 7176]
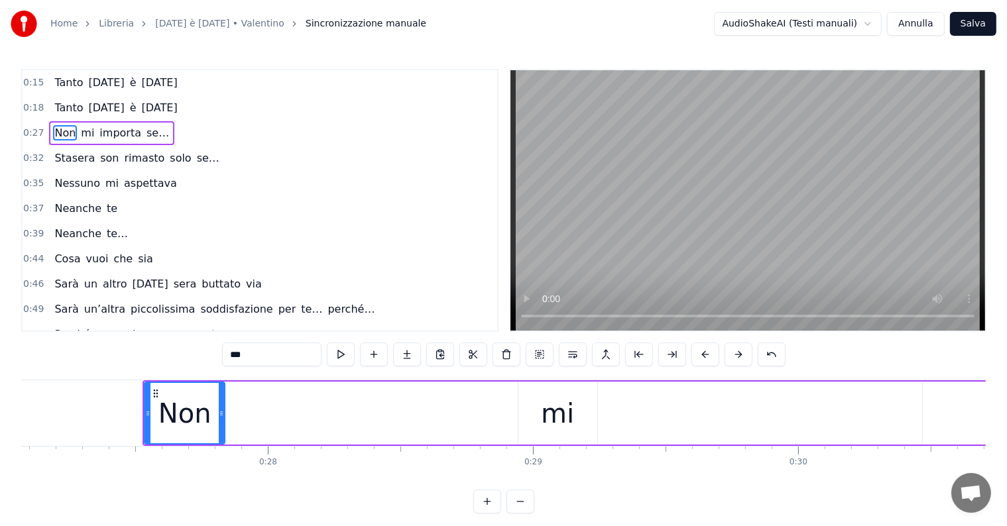
click at [536, 426] on div "mi" at bounding box center [557, 413] width 79 height 63
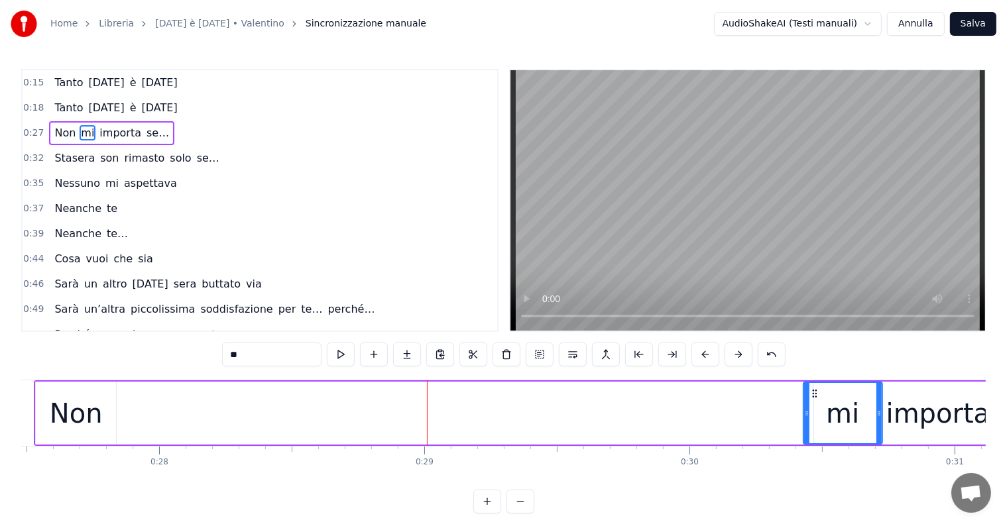
drag, startPoint x: 528, startPoint y: 393, endPoint x: 804, endPoint y: 386, distance: 276.4
click at [811, 386] on div "mi" at bounding box center [843, 413] width 78 height 60
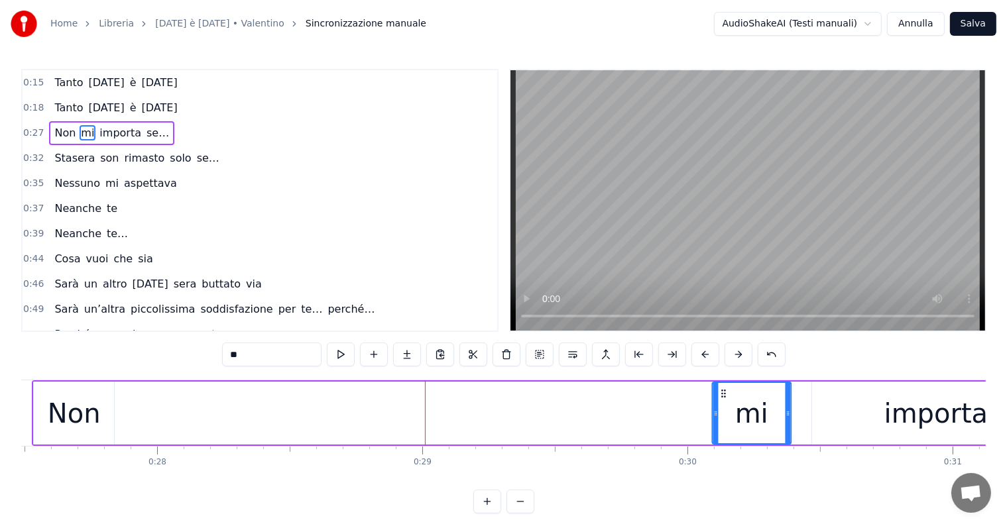
drag, startPoint x: 813, startPoint y: 391, endPoint x: 719, endPoint y: 406, distance: 95.2
click at [719, 406] on div "mi" at bounding box center [752, 413] width 78 height 60
click at [60, 415] on div "Non" at bounding box center [74, 414] width 53 height 40
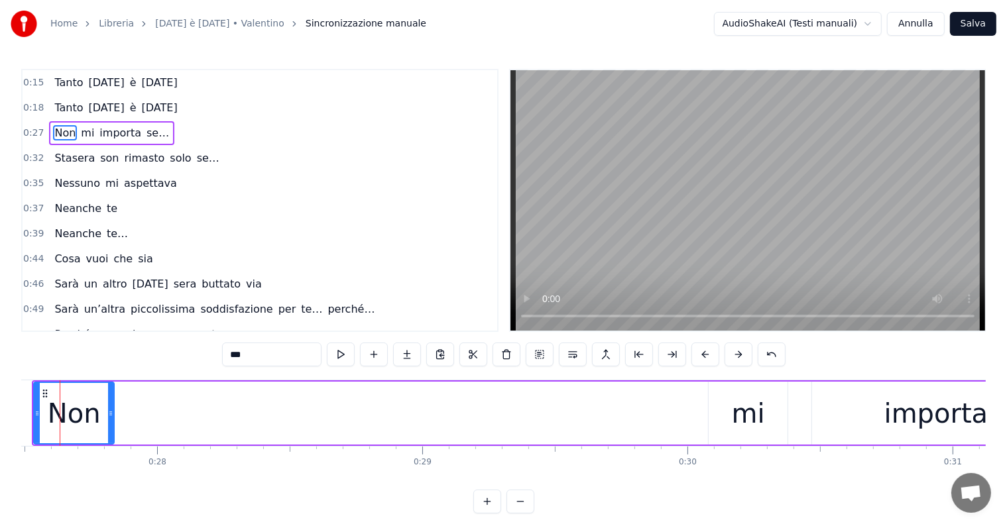
scroll to position [0, 7258]
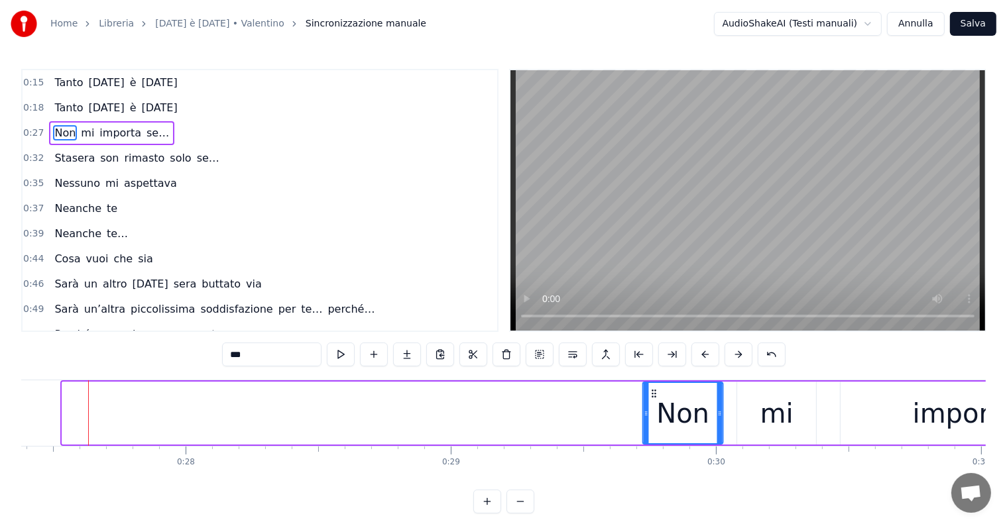
drag, startPoint x: 72, startPoint y: 392, endPoint x: 653, endPoint y: 396, distance: 580.6
click at [653, 396] on icon at bounding box center [654, 393] width 11 height 11
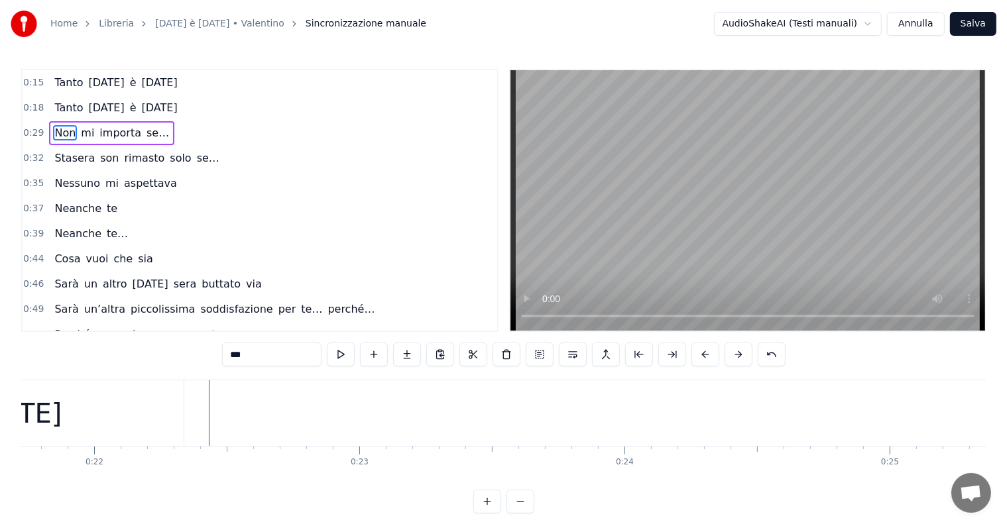
scroll to position [0, 5638]
click at [105, 429] on div "[DATE]" at bounding box center [137, 414] width 89 height 40
type input "********"
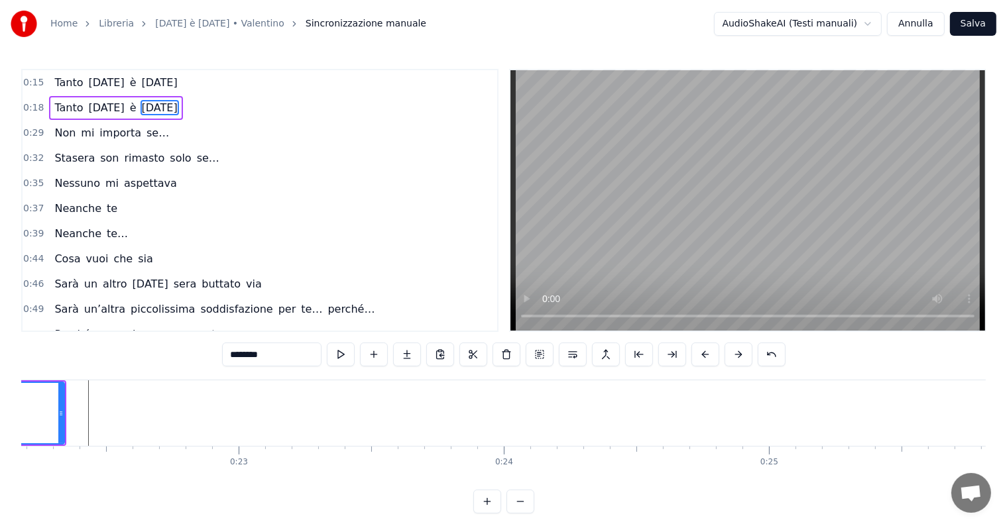
scroll to position [0, 5819]
click at [45, 121] on div "0:29 Non mi importa se…" at bounding box center [260, 133] width 475 height 25
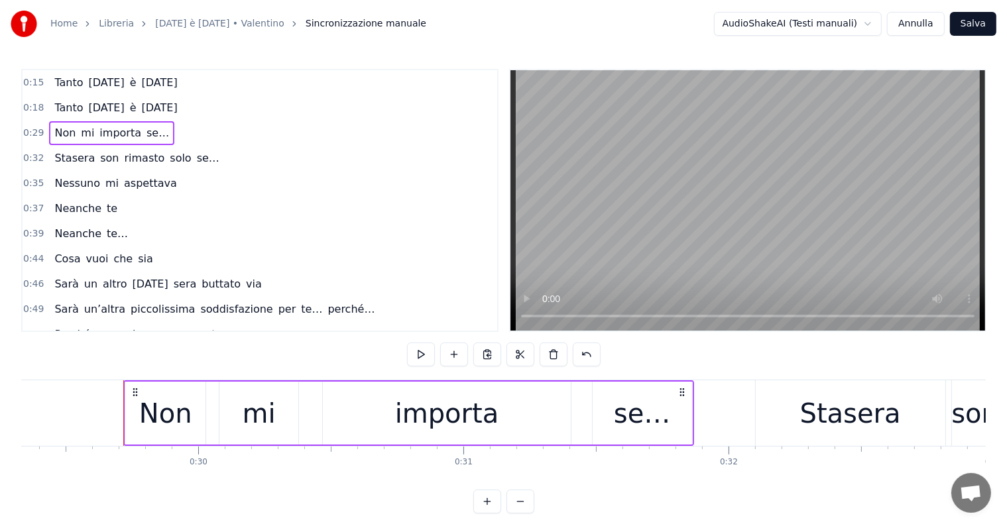
scroll to position [0, 7811]
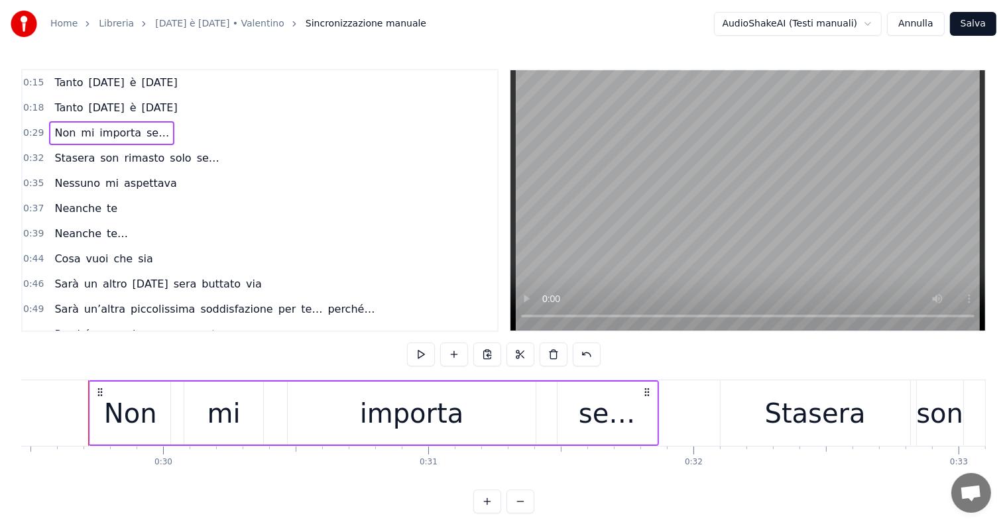
click at [49, 117] on div "Tanto [DATE] è [DATE]" at bounding box center [115, 108] width 133 height 24
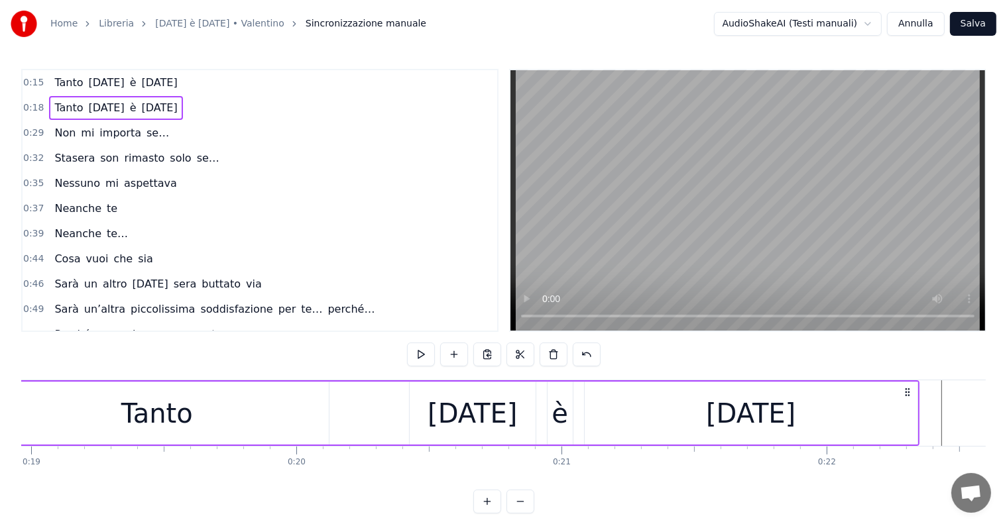
scroll to position [0, 4922]
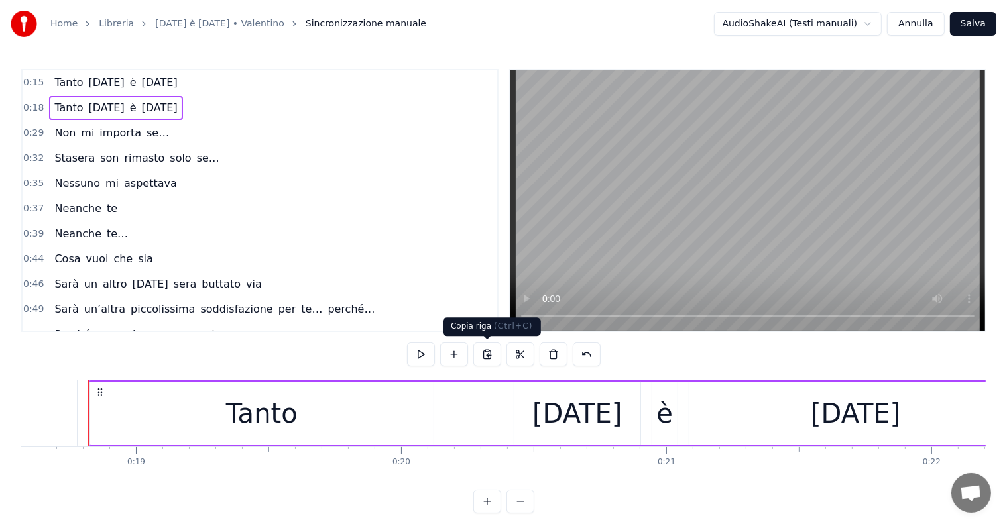
click at [486, 349] on button at bounding box center [487, 355] width 28 height 24
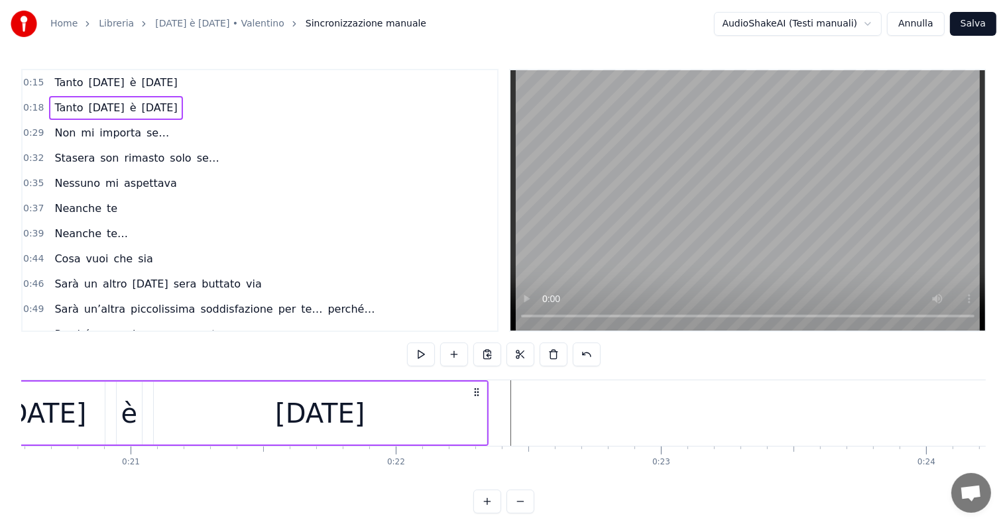
scroll to position [0, 5488]
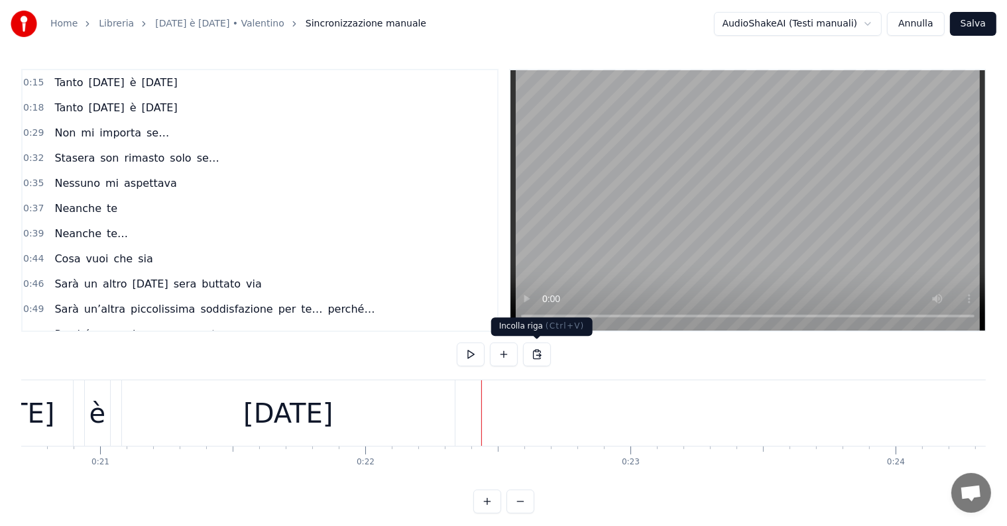
click at [541, 351] on button at bounding box center [537, 355] width 28 height 24
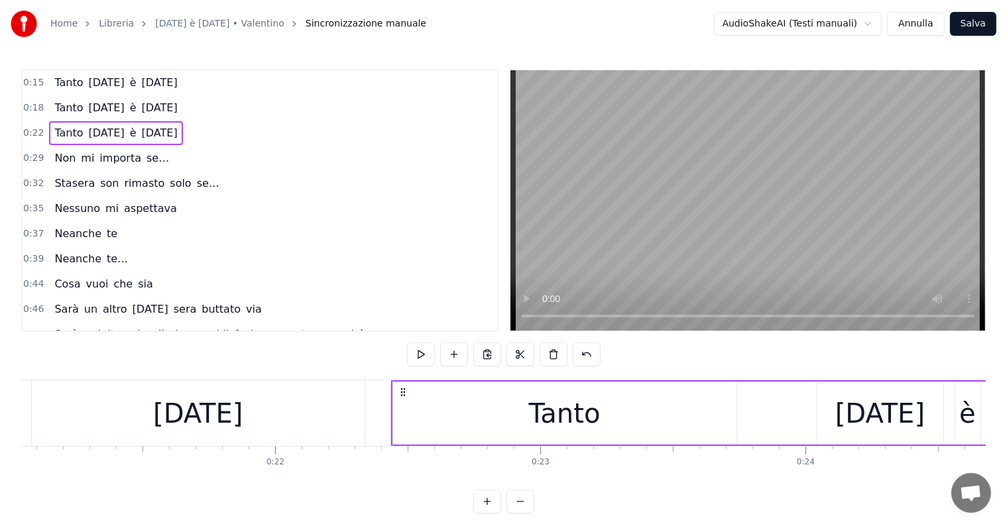
scroll to position [0, 5518]
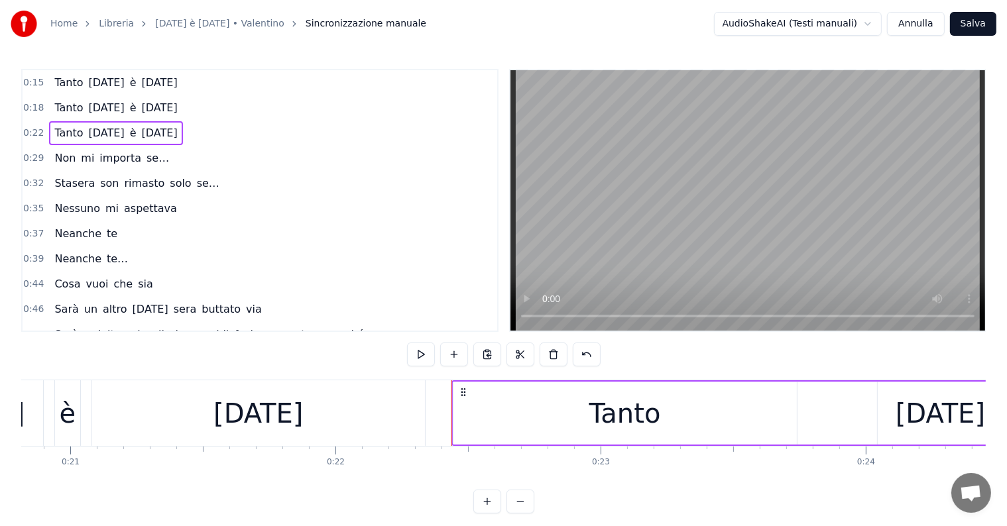
click at [61, 117] on div "Tanto [DATE] è [DATE]" at bounding box center [115, 108] width 133 height 24
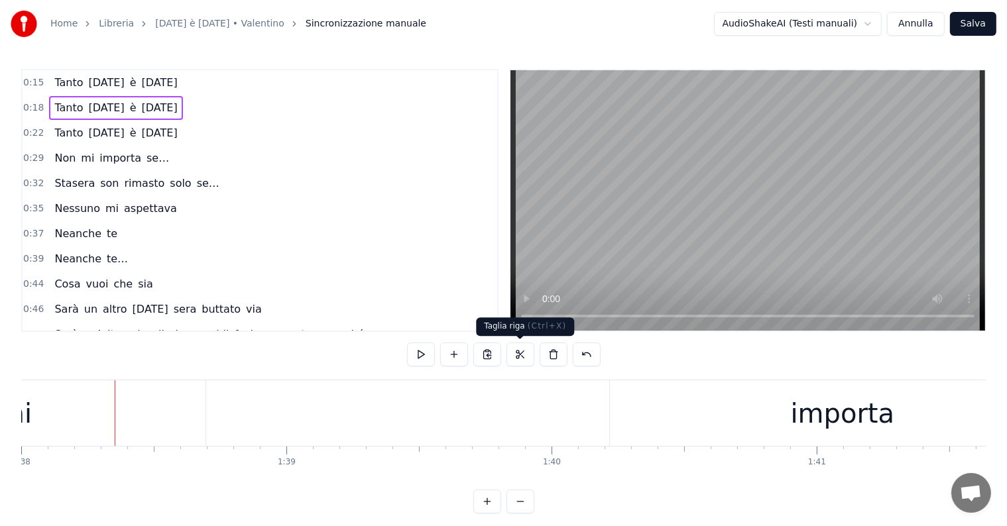
scroll to position [0, 26005]
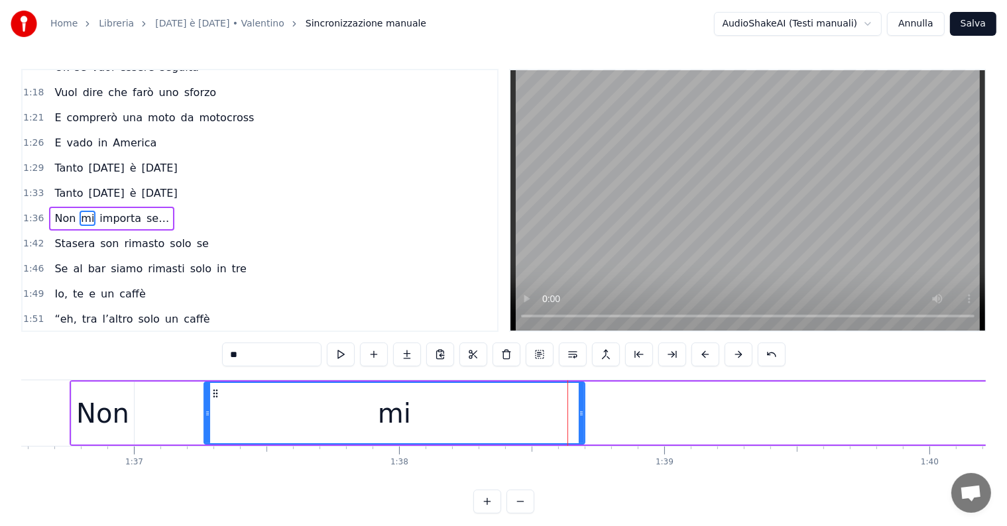
scroll to position [0, 25480]
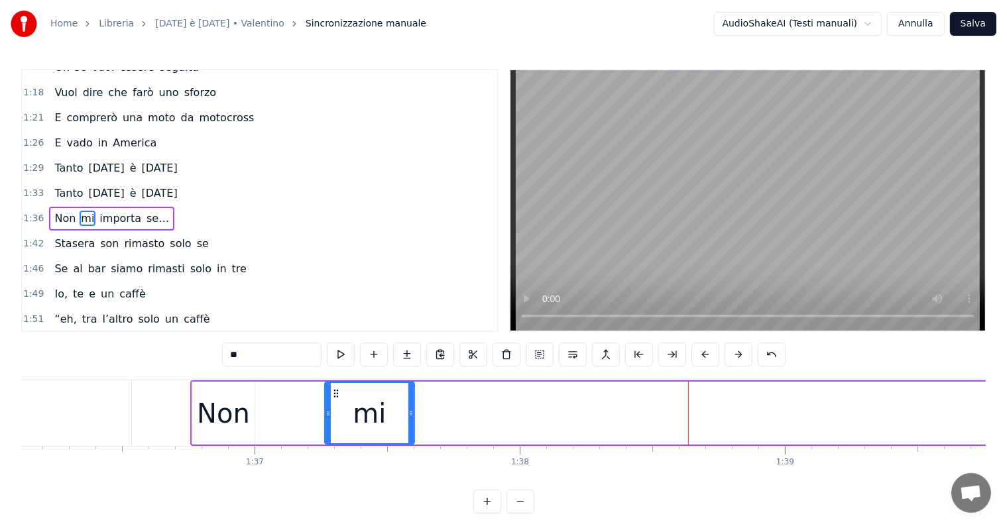
drag, startPoint x: 702, startPoint y: 408, endPoint x: 408, endPoint y: 418, distance: 294.4
click at [408, 418] on div at bounding box center [410, 413] width 5 height 60
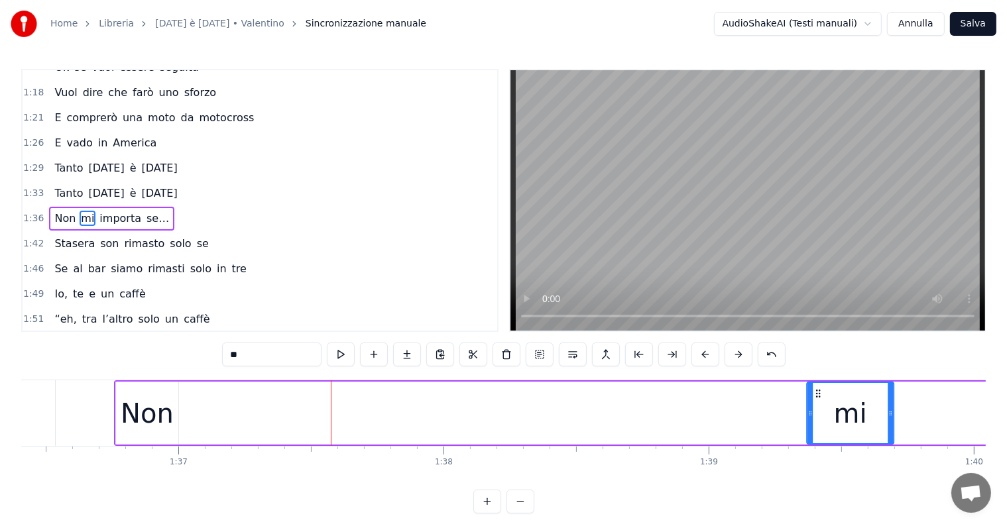
drag, startPoint x: 335, startPoint y: 389, endPoint x: 816, endPoint y: 390, distance: 481.8
click at [816, 390] on icon at bounding box center [818, 393] width 11 height 11
click at [122, 423] on div "Non" at bounding box center [139, 414] width 53 height 40
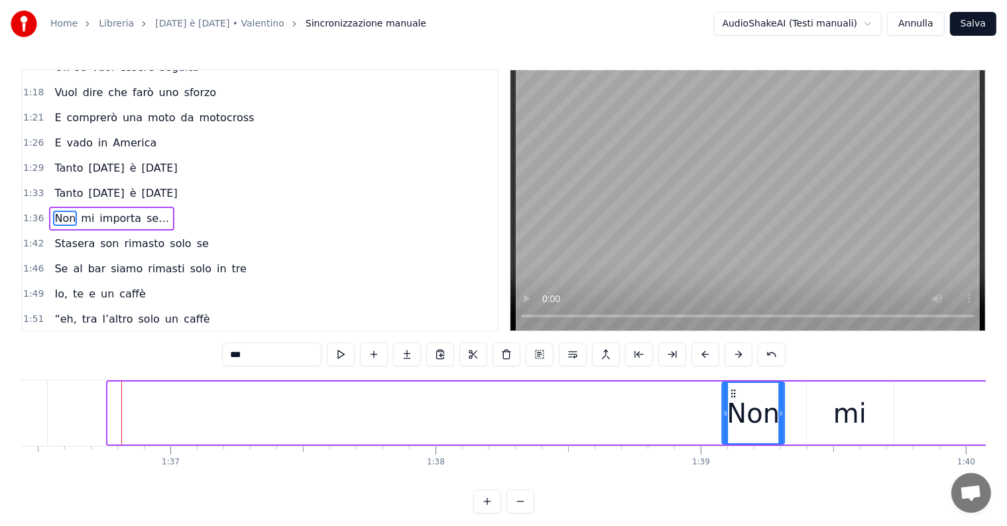
drag, startPoint x: 117, startPoint y: 392, endPoint x: 731, endPoint y: 392, distance: 614.3
click at [731, 392] on icon at bounding box center [733, 393] width 11 height 11
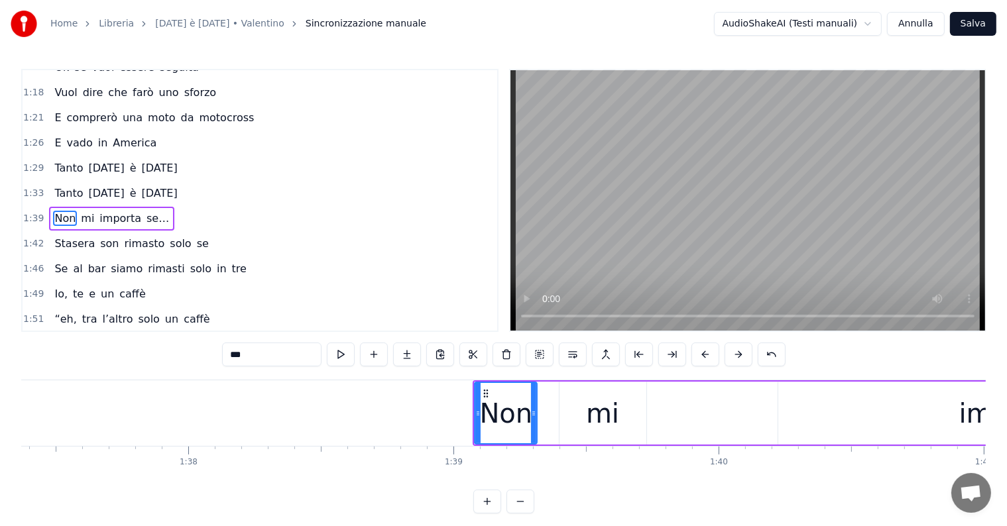
scroll to position [0, 26084]
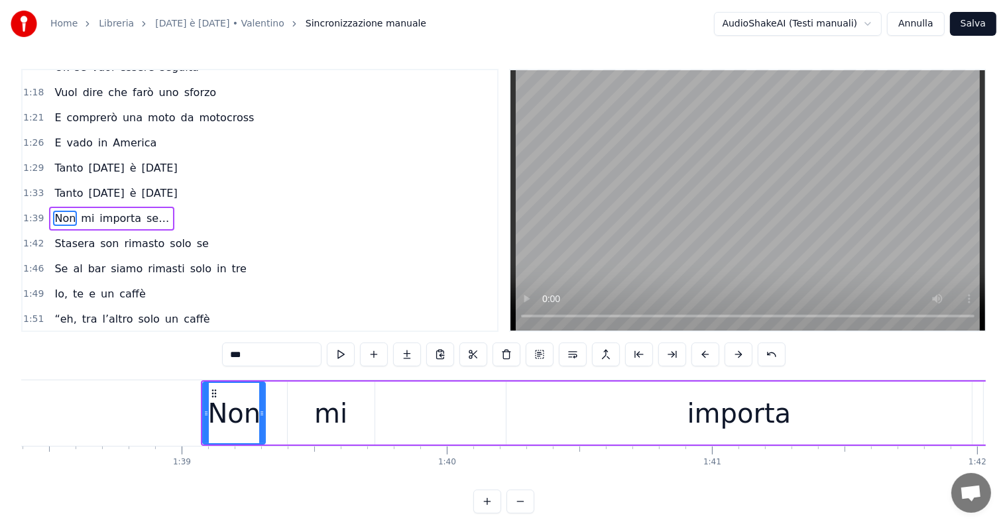
click at [719, 418] on div "importa" at bounding box center [739, 414] width 104 height 40
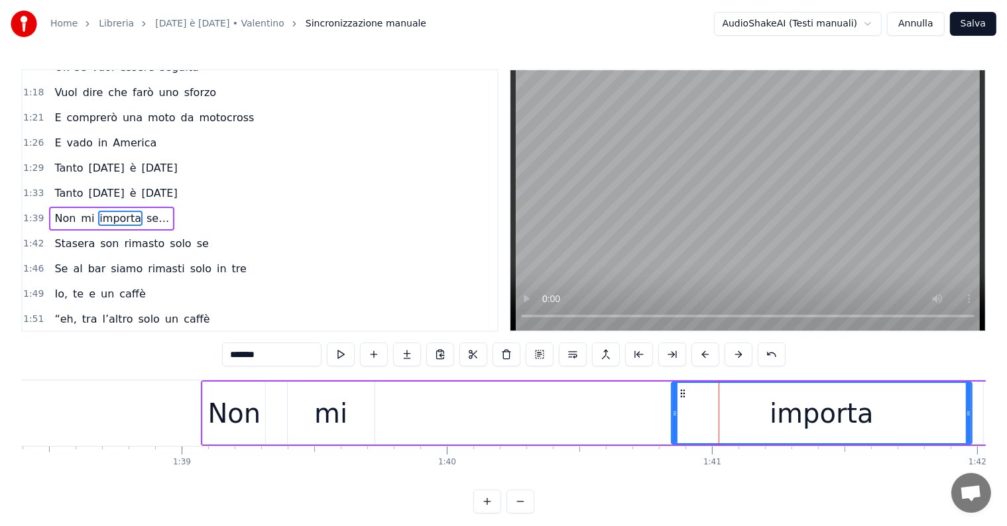
drag, startPoint x: 509, startPoint y: 416, endPoint x: 674, endPoint y: 416, distance: 165.0
click at [674, 416] on icon at bounding box center [674, 413] width 5 height 11
click at [331, 421] on div "mi" at bounding box center [330, 414] width 33 height 40
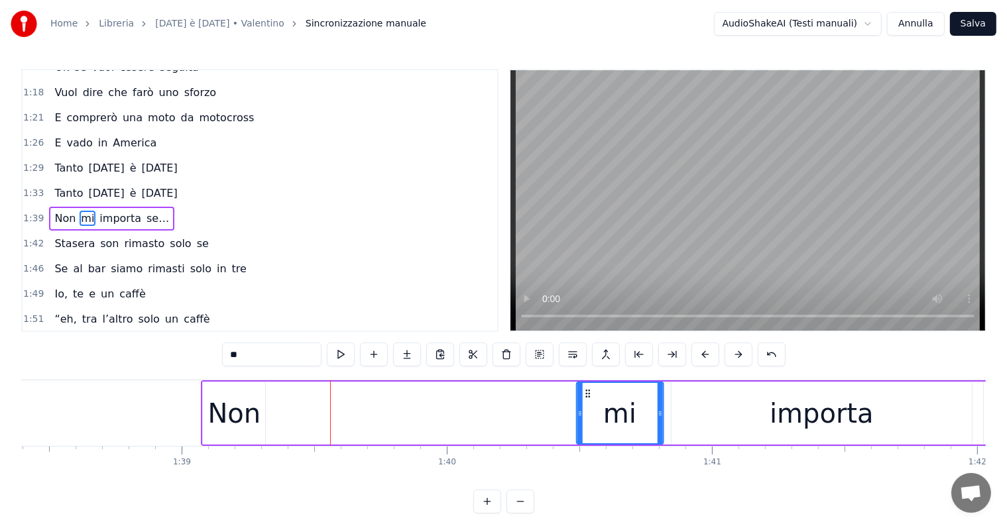
drag, startPoint x: 294, startPoint y: 392, endPoint x: 583, endPoint y: 399, distance: 289.0
click at [583, 399] on div "mi" at bounding box center [619, 413] width 85 height 60
click at [223, 420] on div "Non" at bounding box center [234, 414] width 53 height 40
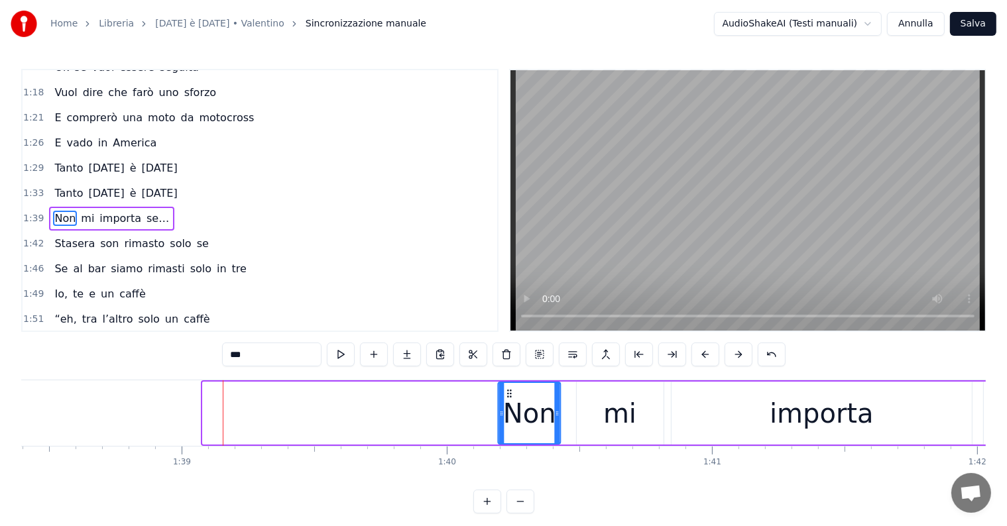
drag, startPoint x: 213, startPoint y: 393, endPoint x: 508, endPoint y: 397, distance: 295.6
click at [508, 397] on icon at bounding box center [509, 393] width 11 height 11
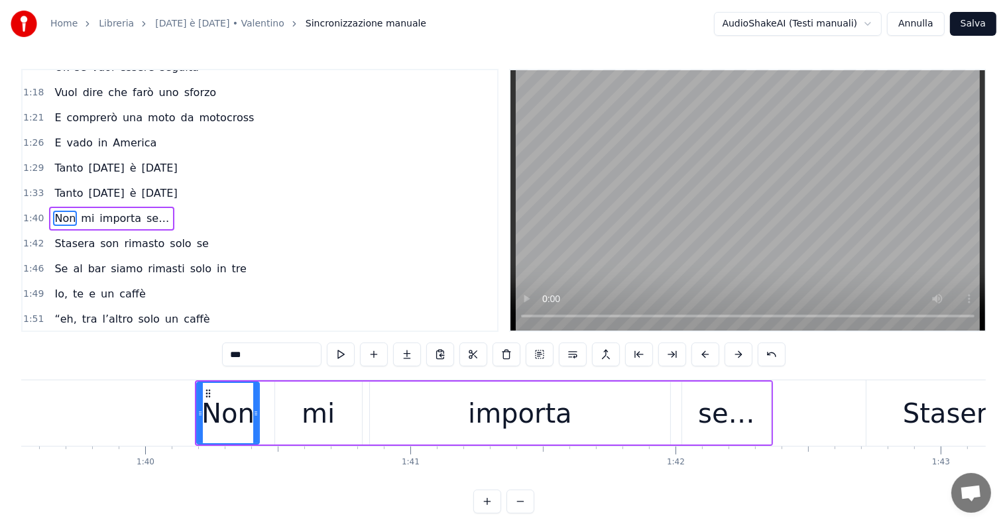
scroll to position [0, 26416]
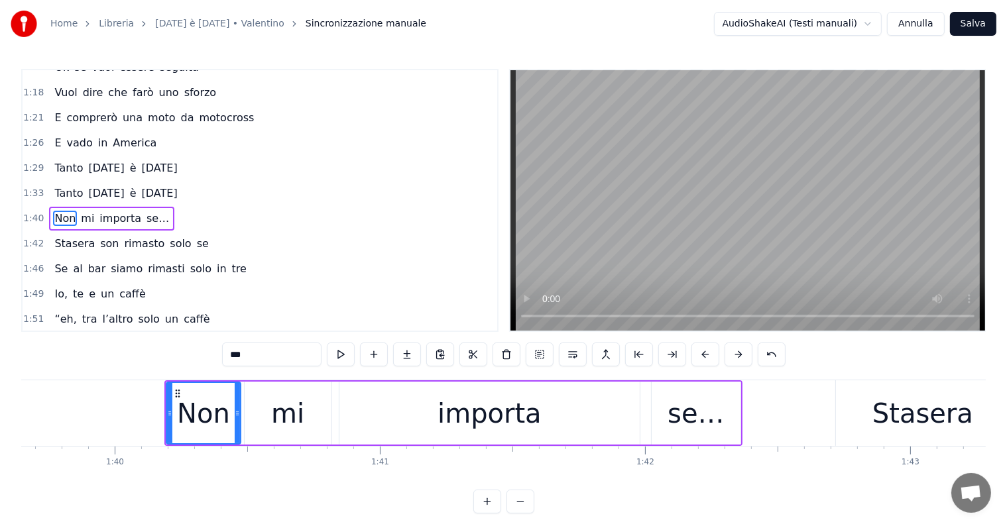
drag, startPoint x: 226, startPoint y: 416, endPoint x: 238, endPoint y: 415, distance: 11.9
click at [238, 415] on icon at bounding box center [237, 413] width 5 height 11
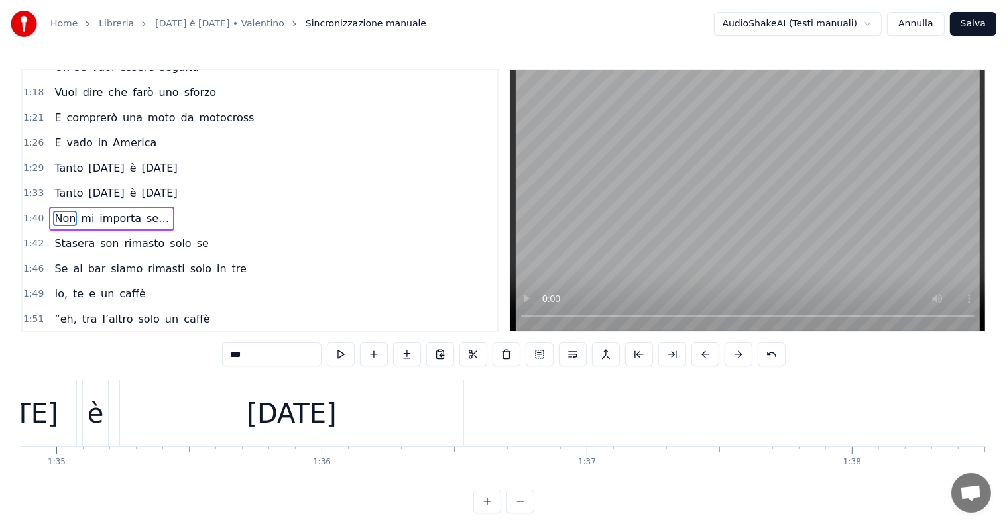
scroll to position [0, 24968]
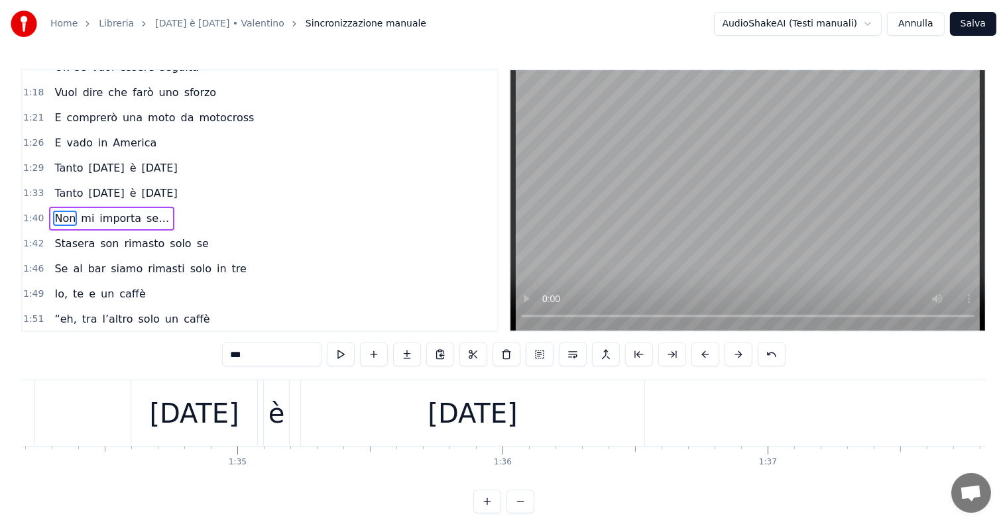
click at [485, 424] on div "[DATE]" at bounding box center [471, 414] width 89 height 40
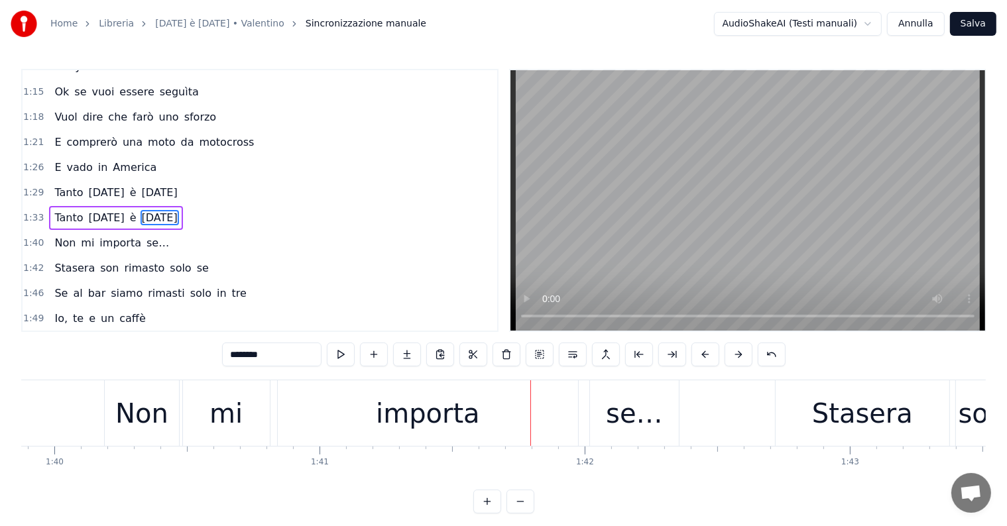
scroll to position [0, 26415]
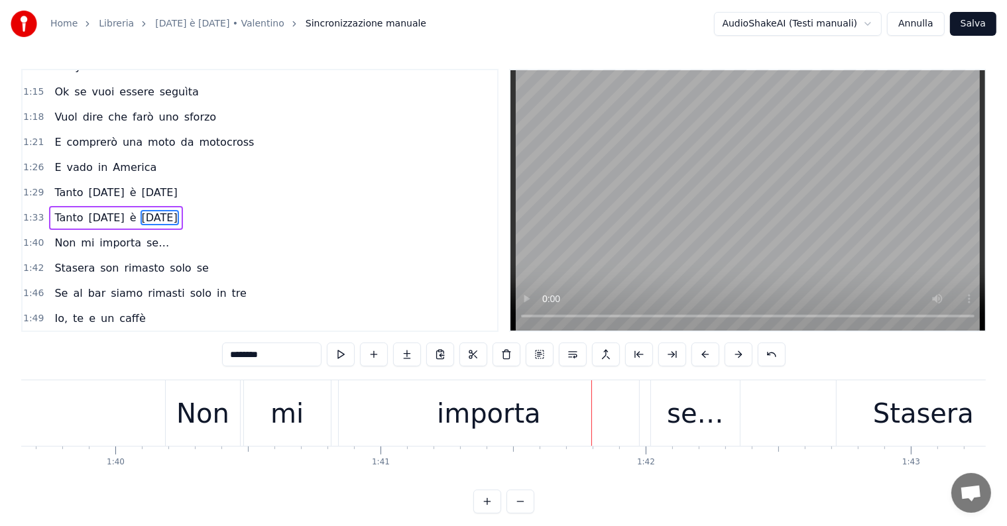
click at [419, 418] on div "importa" at bounding box center [489, 413] width 300 height 66
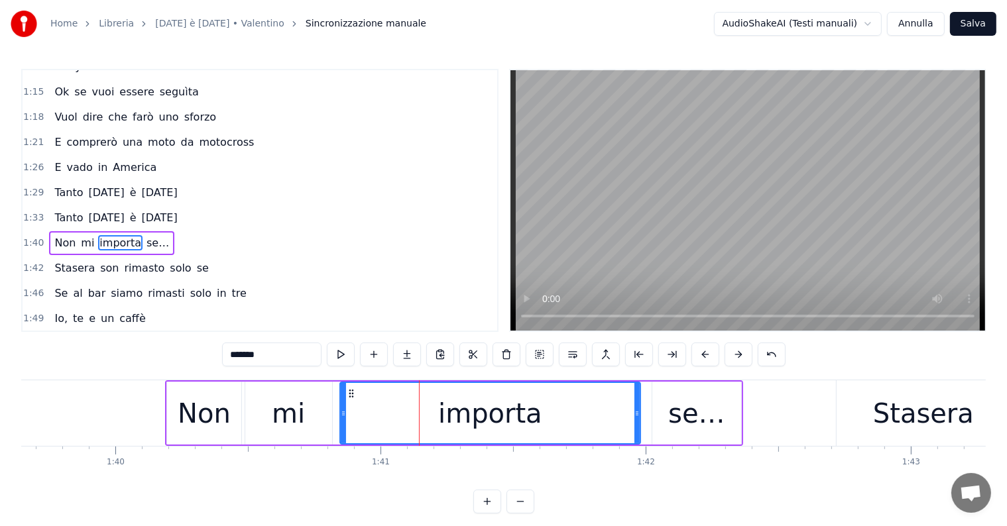
scroll to position [418, 0]
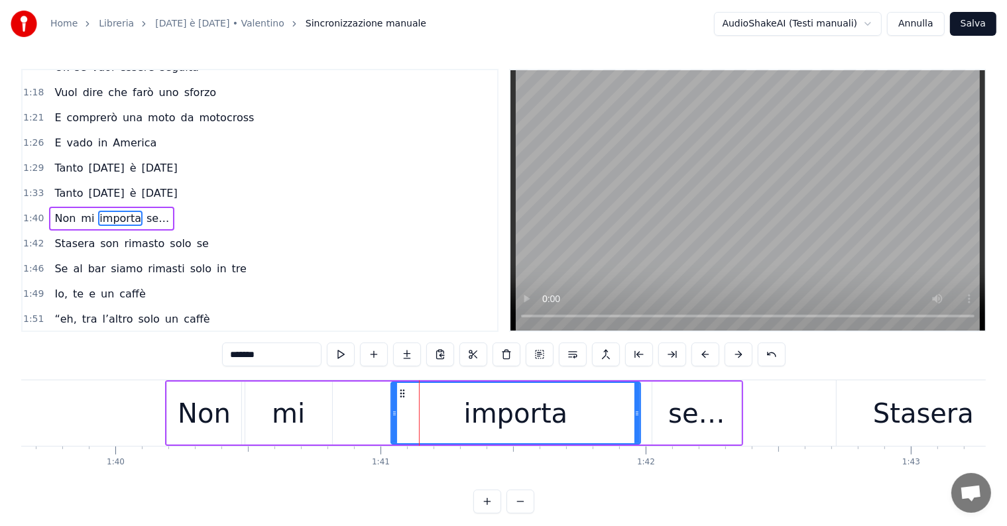
drag, startPoint x: 343, startPoint y: 413, endPoint x: 394, endPoint y: 414, distance: 51.0
click at [394, 414] on icon at bounding box center [394, 413] width 5 height 11
click at [303, 414] on div "mi" at bounding box center [288, 413] width 87 height 63
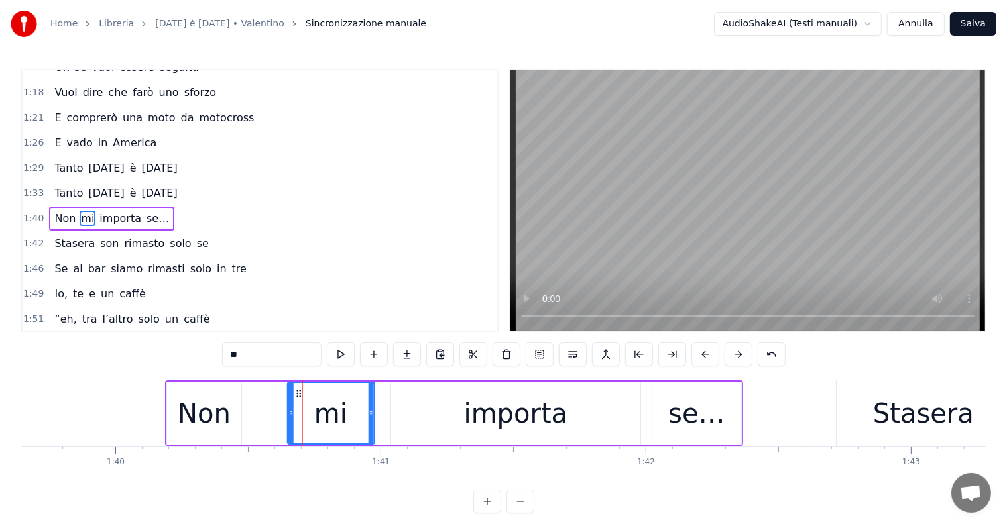
drag, startPoint x: 254, startPoint y: 392, endPoint x: 297, endPoint y: 392, distance: 42.4
click at [297, 392] on icon at bounding box center [299, 393] width 11 height 11
click at [207, 416] on div "Non" at bounding box center [204, 414] width 53 height 40
type input "***"
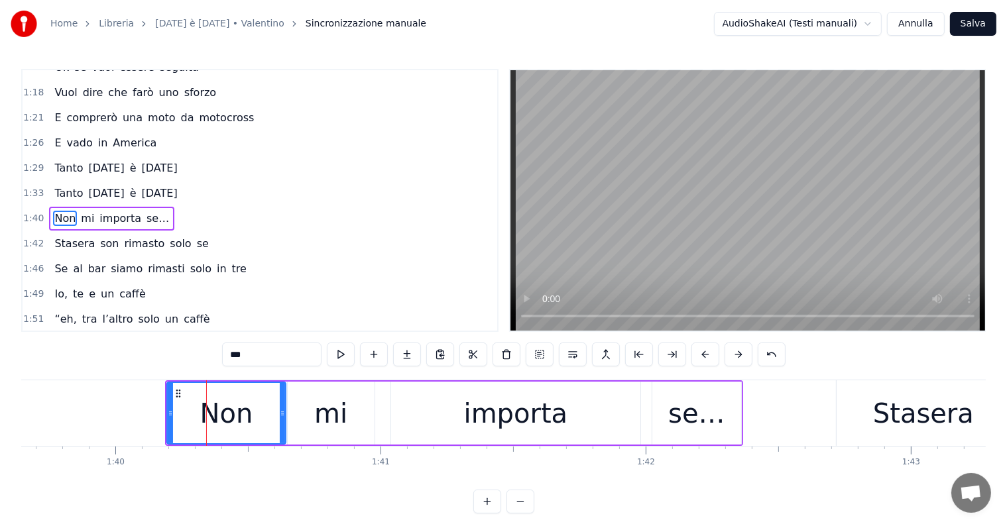
drag, startPoint x: 237, startPoint y: 412, endPoint x: 282, endPoint y: 411, distance: 44.4
click at [282, 411] on icon at bounding box center [282, 413] width 5 height 11
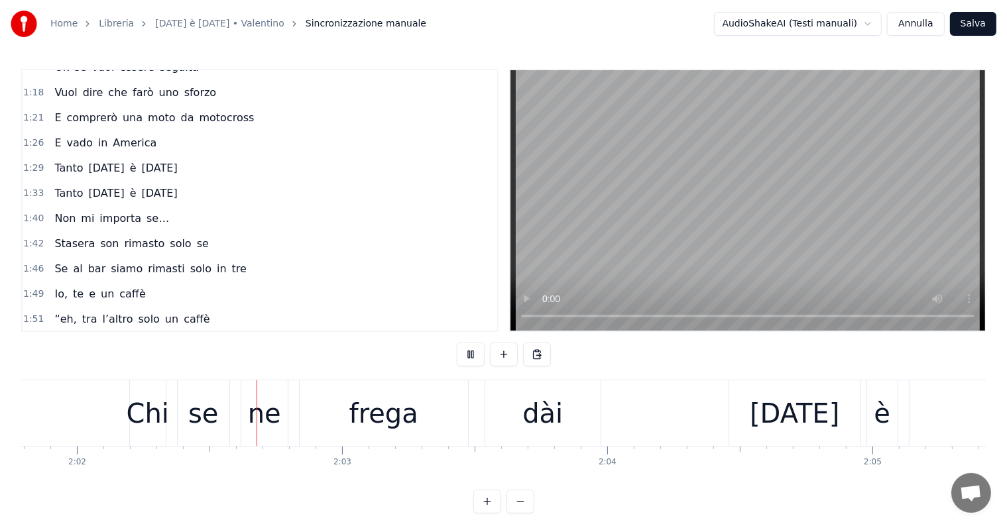
scroll to position [0, 32454]
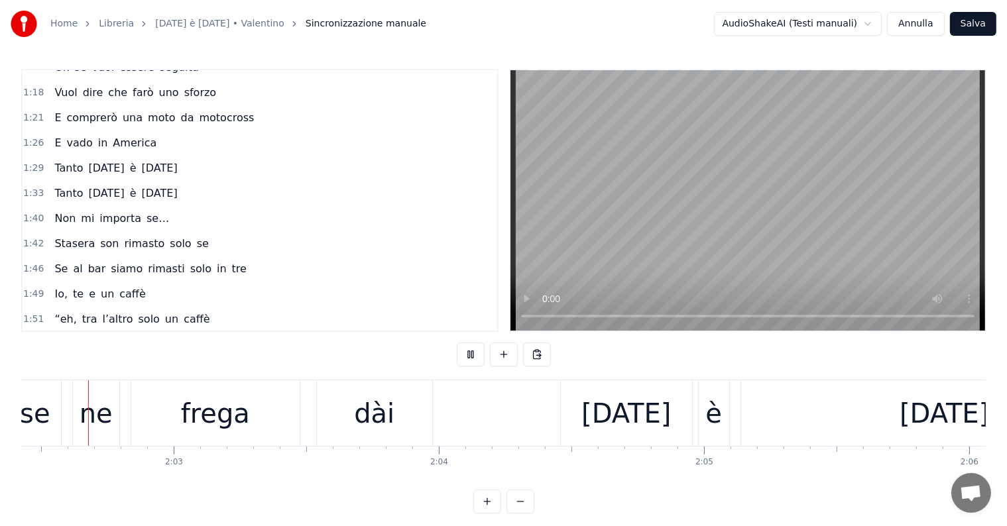
click at [46, 423] on div "se" at bounding box center [35, 414] width 30 height 40
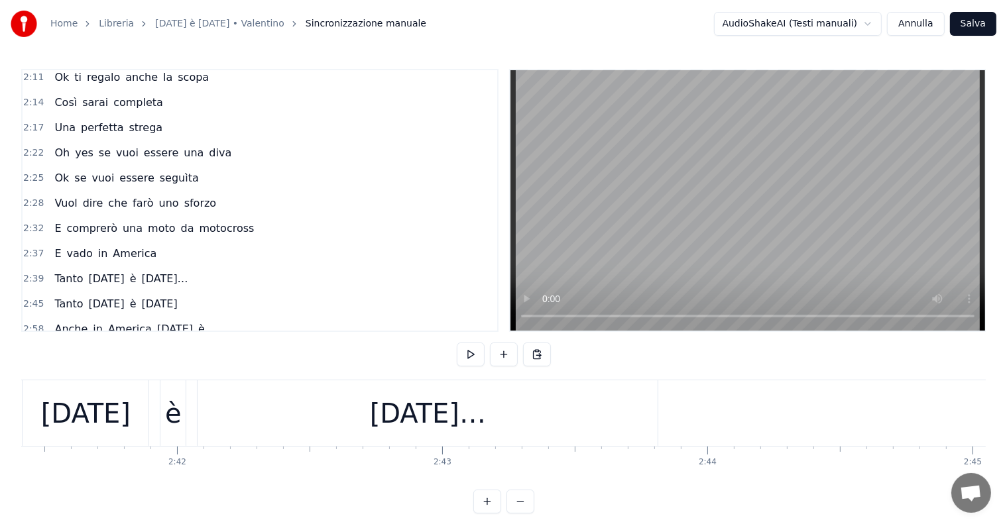
scroll to position [0, 42729]
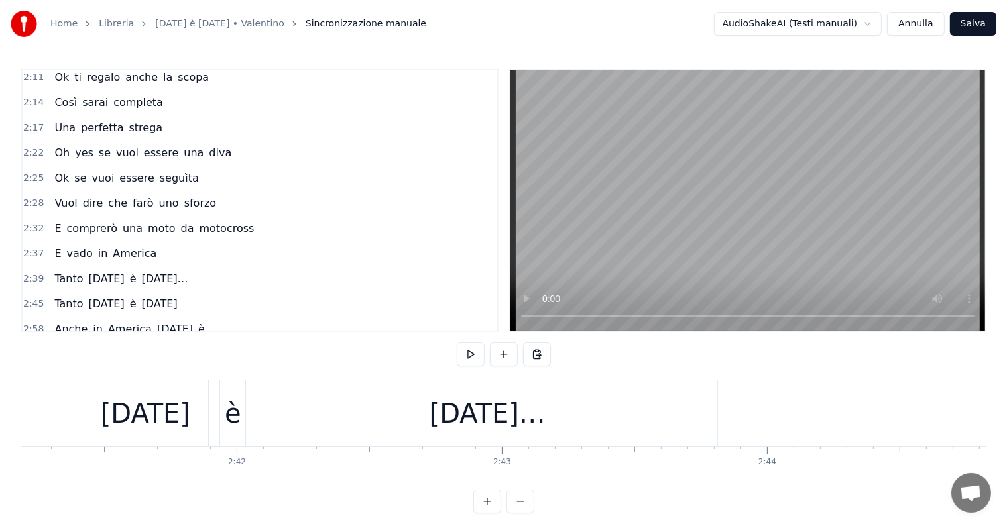
click at [483, 412] on div "[DATE]…" at bounding box center [487, 414] width 116 height 40
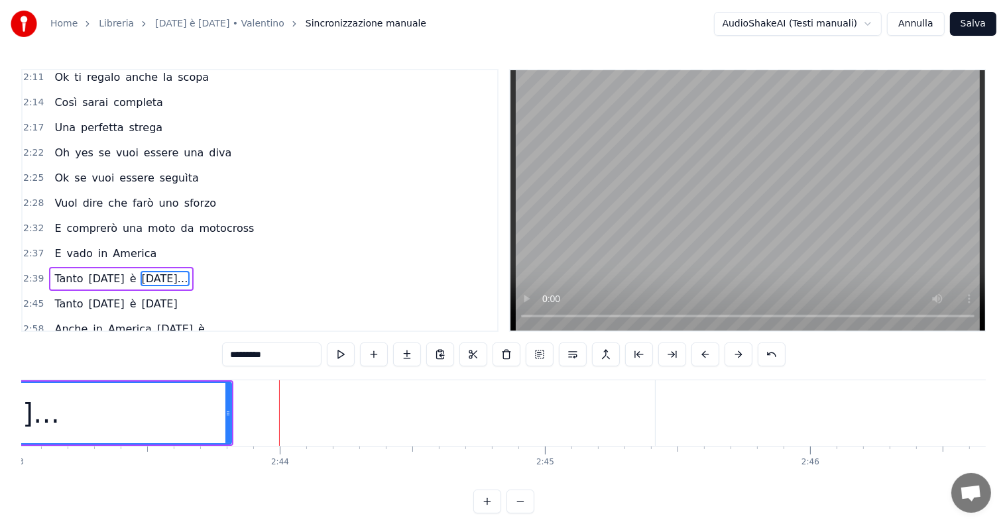
scroll to position [0, 43248]
click at [53, 217] on div "E comprerò una moto da motocross" at bounding box center [154, 229] width 210 height 24
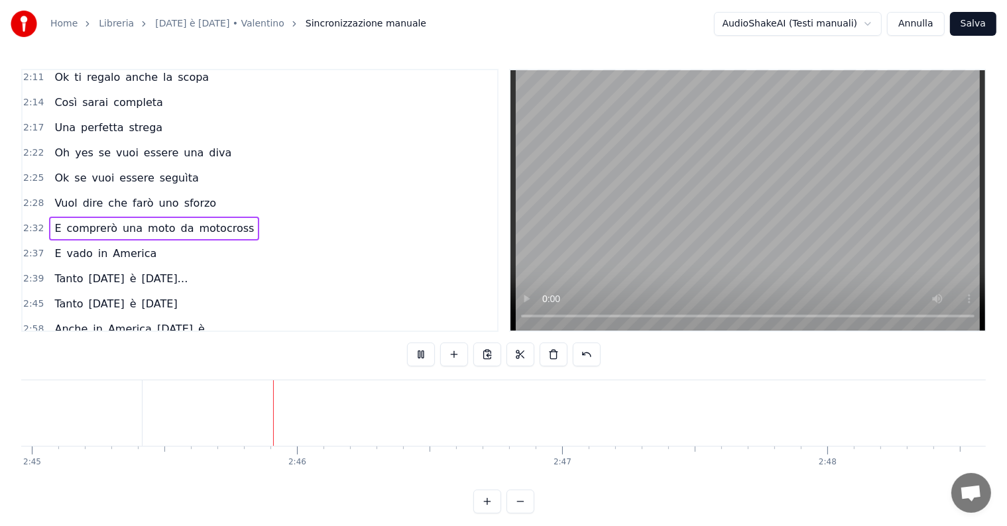
scroll to position [0, 43768]
click at [89, 242] on div "E vado in [GEOGRAPHIC_DATA]" at bounding box center [105, 254] width 113 height 24
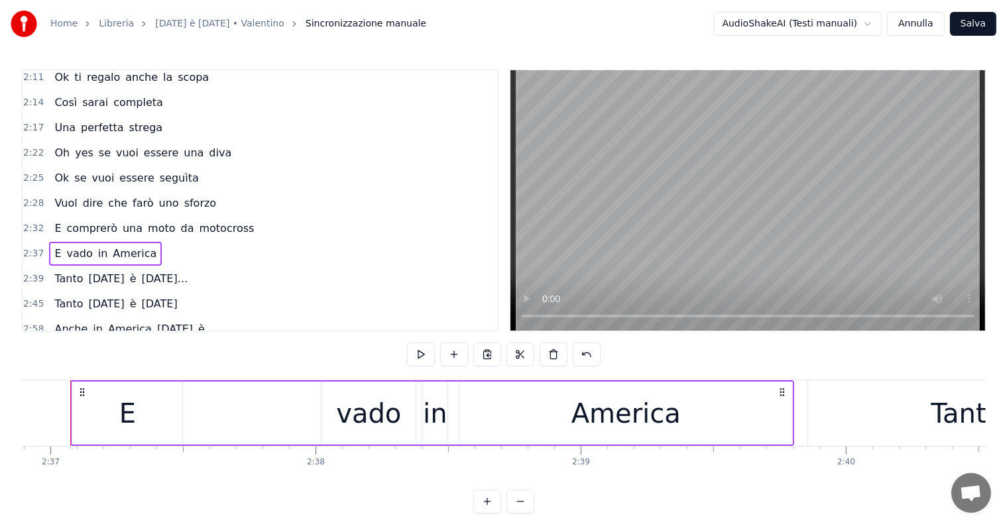
scroll to position [0, 41573]
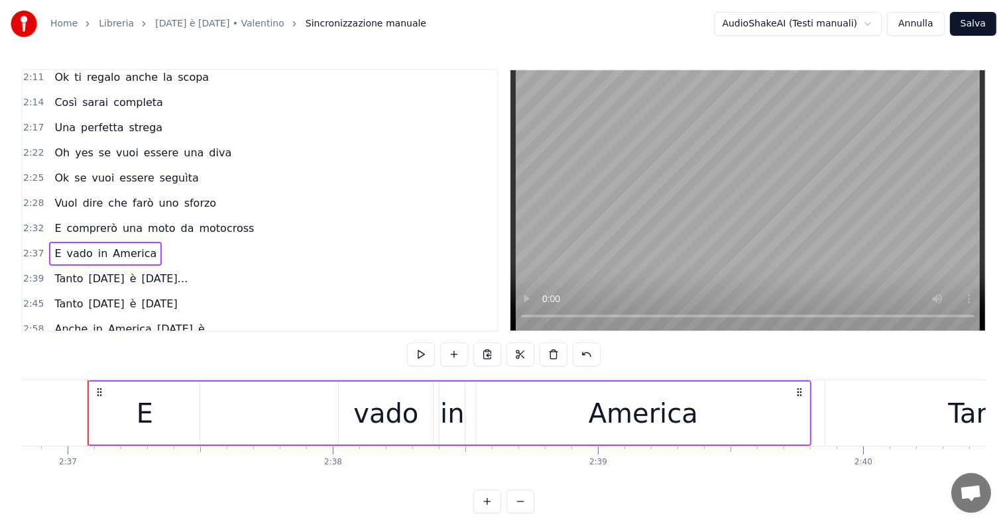
click at [85, 267] on div "Tanto [DATE] è [DATE]…" at bounding box center [121, 279] width 144 height 24
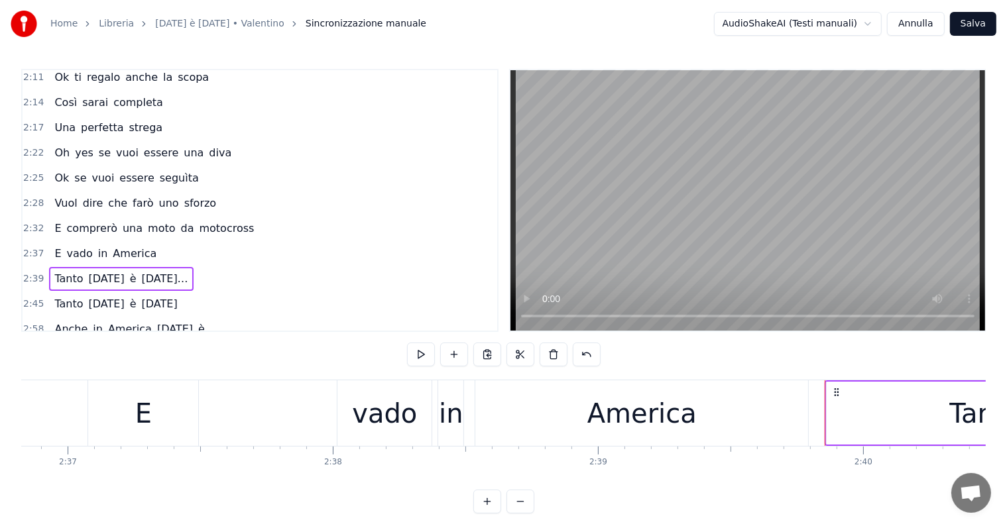
click at [91, 292] on div "Tanto [DATE] è [DATE]" at bounding box center [115, 304] width 133 height 24
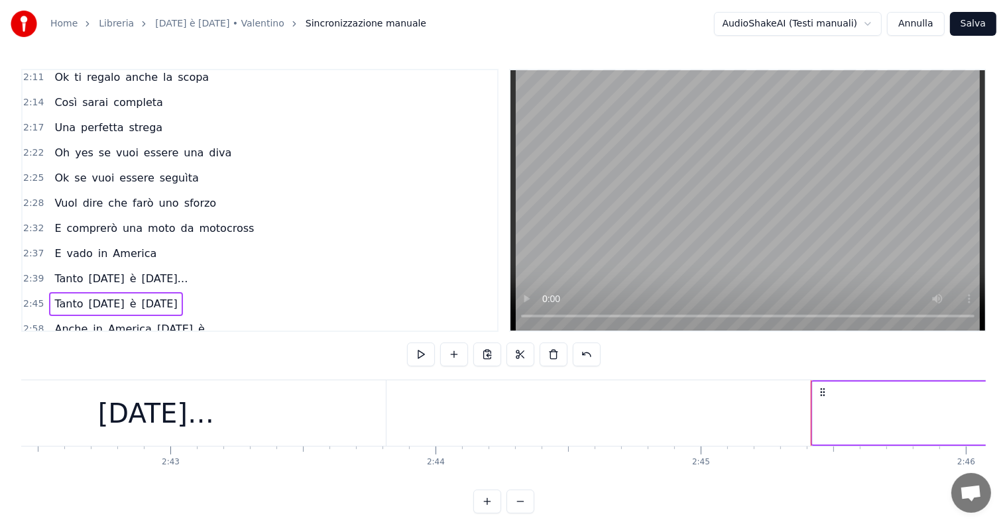
scroll to position [0, 42849]
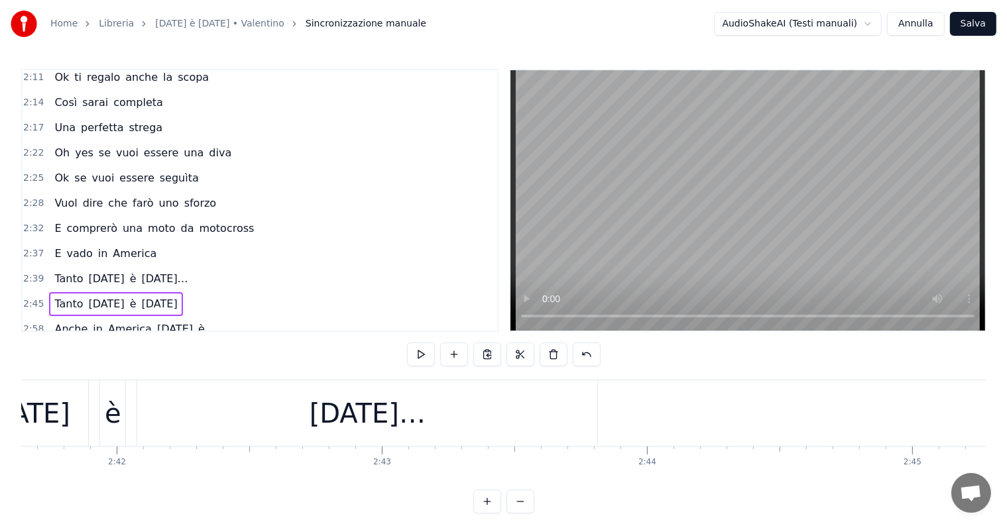
click at [476, 396] on div "[DATE]…" at bounding box center [367, 413] width 460 height 66
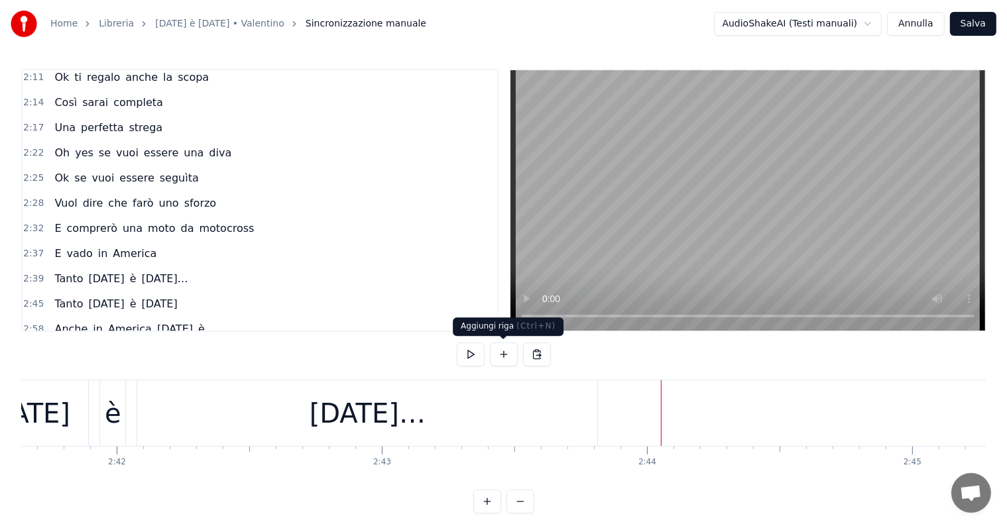
click at [496, 352] on button at bounding box center [504, 355] width 28 height 24
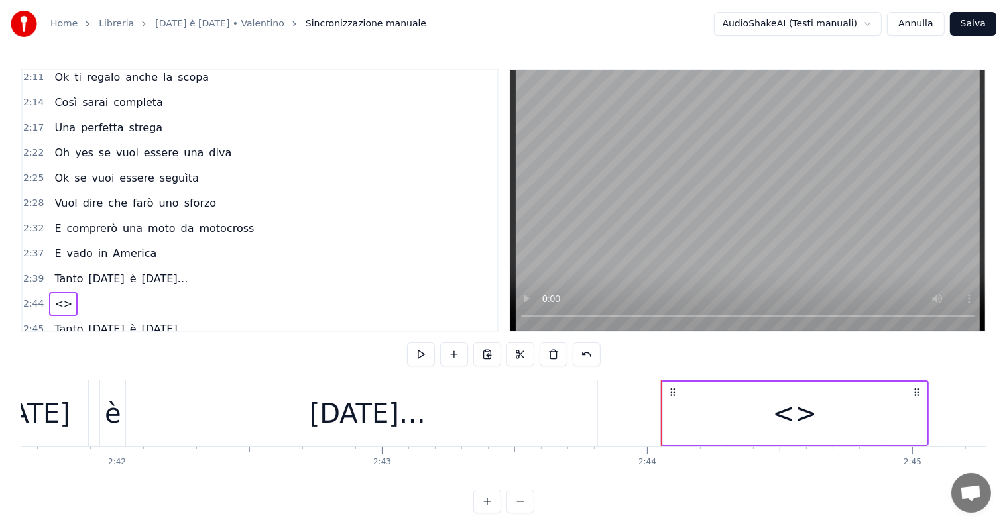
click at [61, 296] on span "<>" at bounding box center [63, 303] width 21 height 15
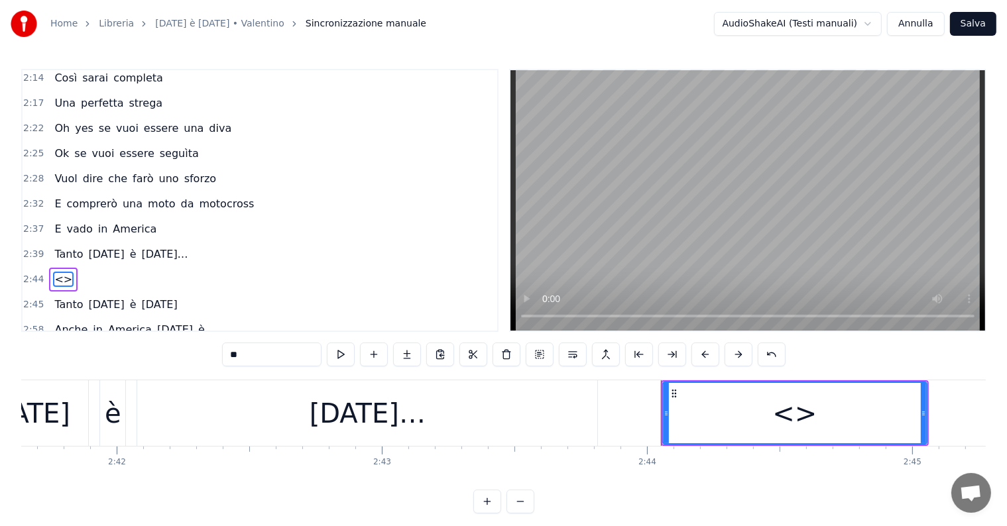
click at [274, 353] on input "**" at bounding box center [271, 355] width 99 height 24
type input "*"
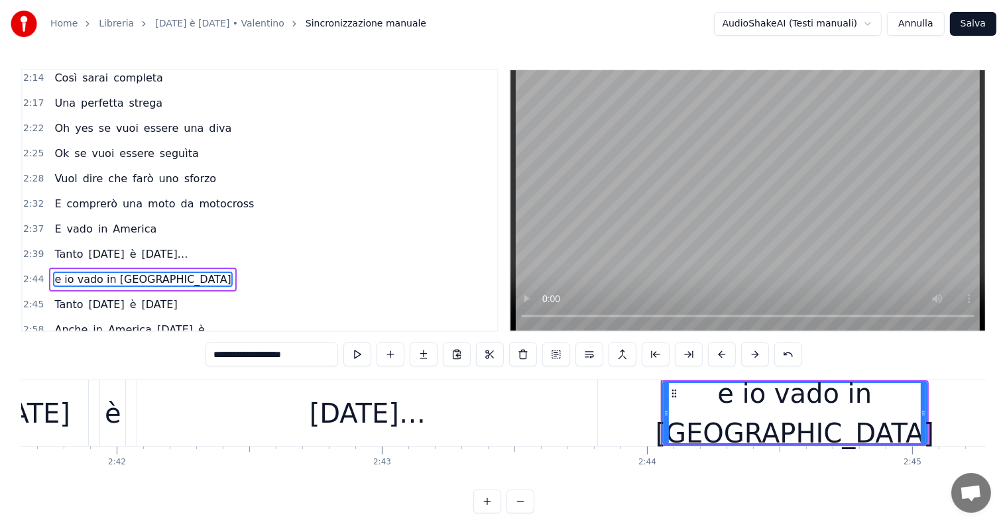
click at [612, 475] on div "Tanto [DATE] è [DATE] Tanto [DATE] è [DATE] Tanto [DATE] è [DATE] Non mi import…" at bounding box center [503, 429] width 964 height 99
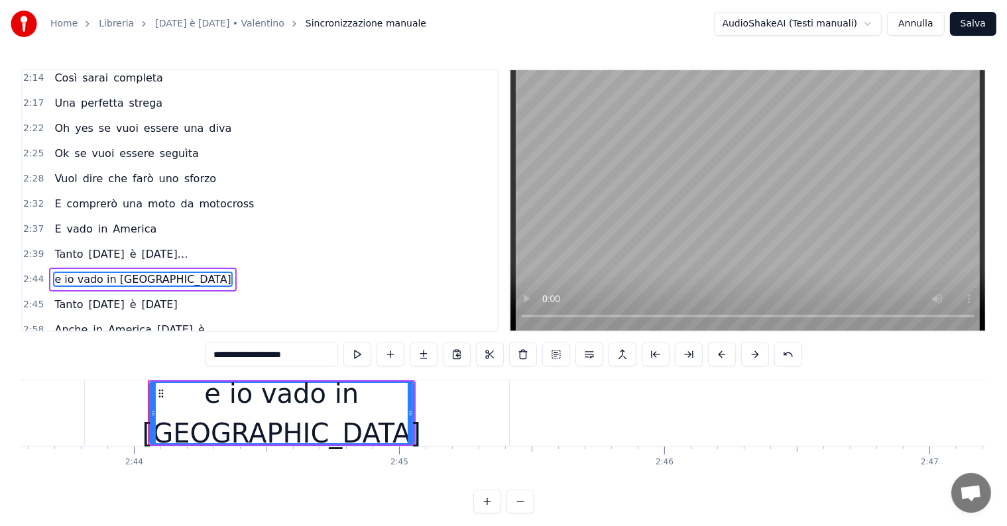
scroll to position [0, 43393]
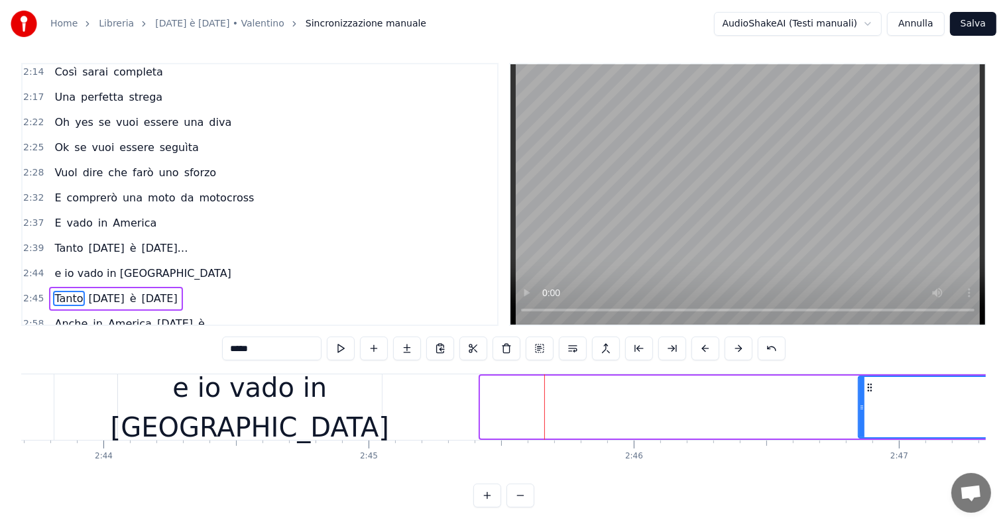
drag, startPoint x: 483, startPoint y: 406, endPoint x: 861, endPoint y: 406, distance: 377.8
click at [861, 406] on icon at bounding box center [861, 407] width 5 height 11
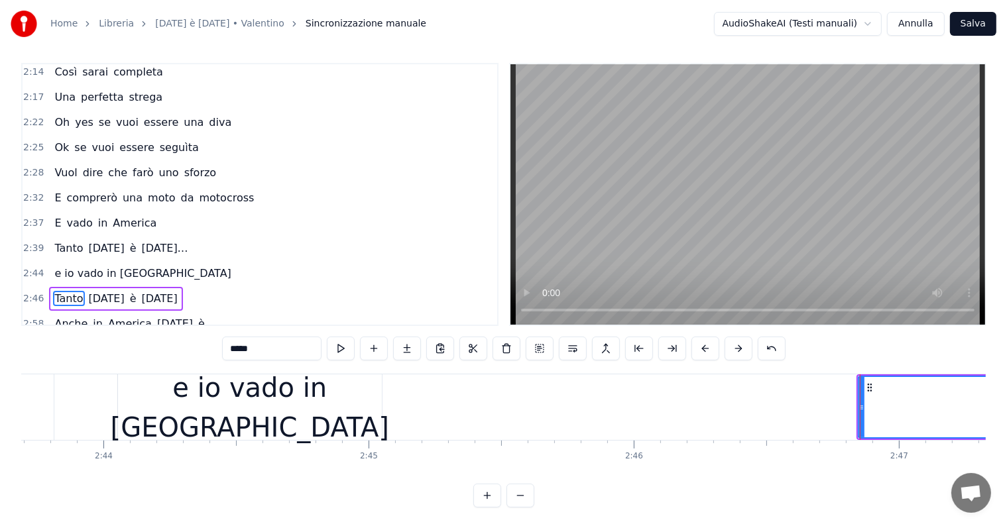
click at [292, 411] on div "e io vado in [GEOGRAPHIC_DATA]" at bounding box center [250, 408] width 278 height 80
type input "**********"
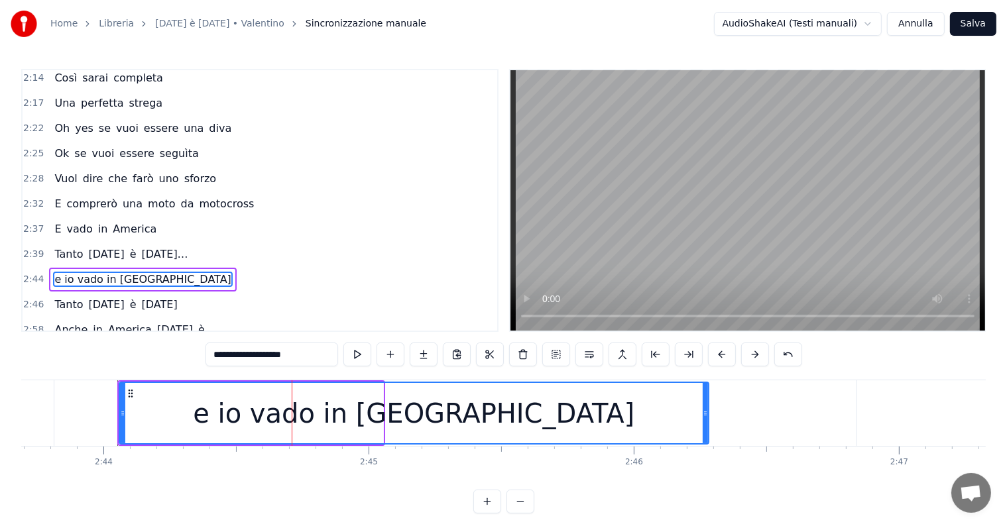
drag, startPoint x: 379, startPoint y: 410, endPoint x: 706, endPoint y: 410, distance: 327.4
click at [706, 410] on icon at bounding box center [704, 413] width 5 height 11
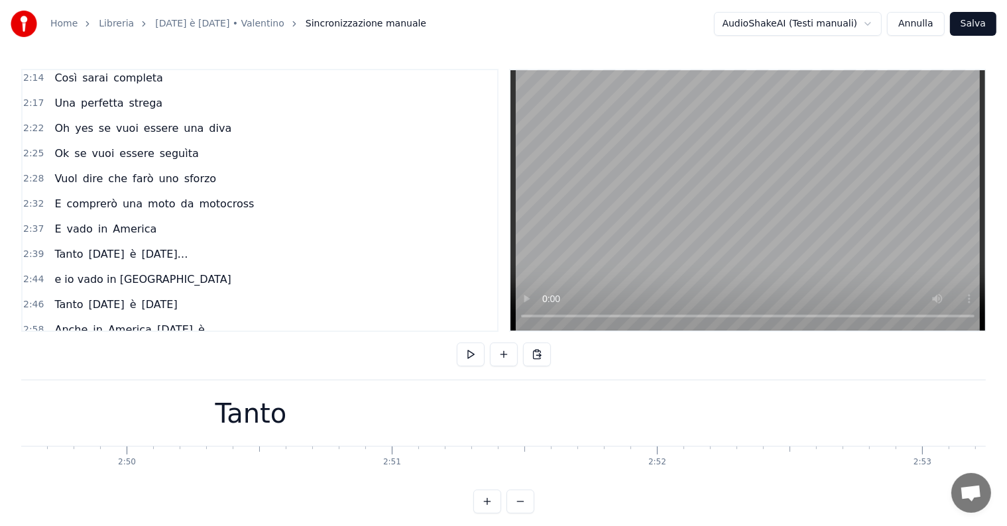
scroll to position [0, 44991]
click at [353, 401] on div "Tanto" at bounding box center [219, 413] width 1922 height 66
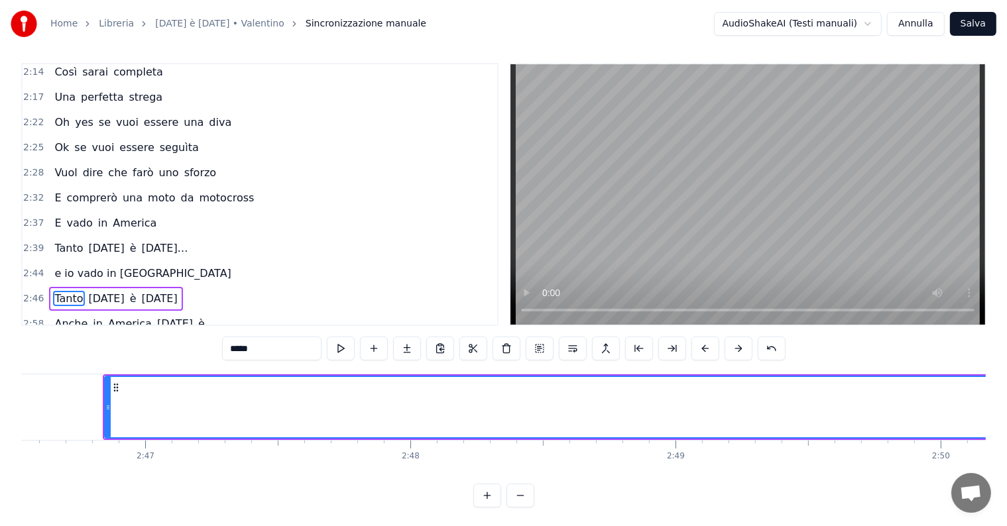
scroll to position [0, 44026]
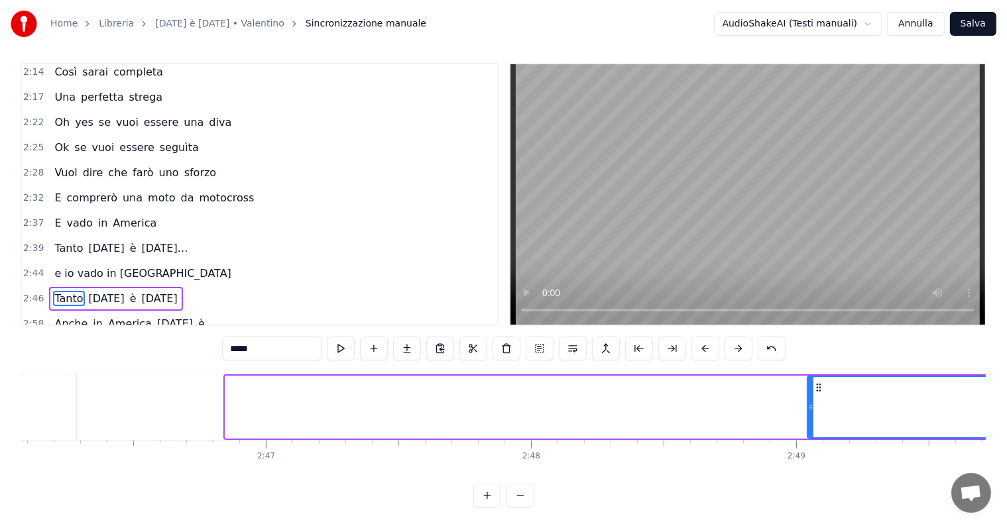
drag, startPoint x: 227, startPoint y: 402, endPoint x: 809, endPoint y: 400, distance: 581.9
click at [809, 400] on div at bounding box center [810, 407] width 5 height 60
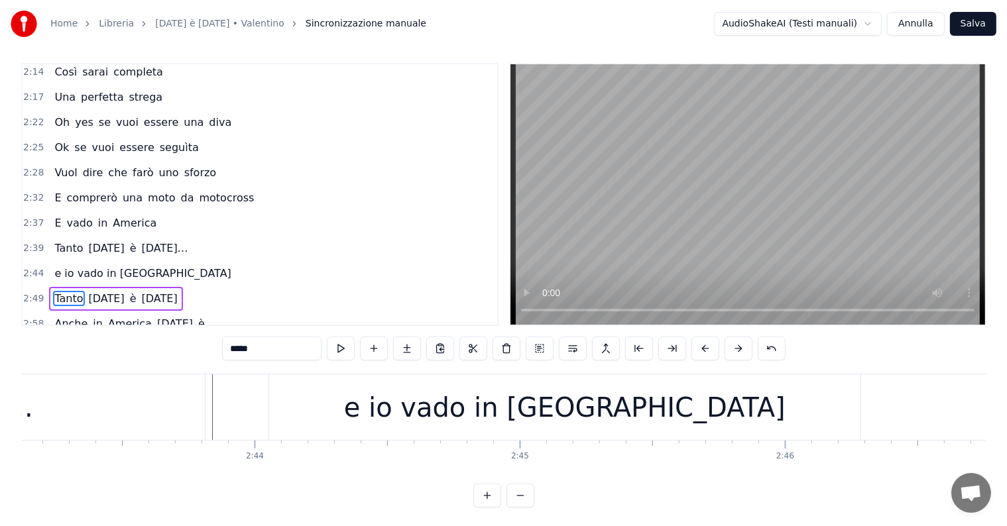
scroll to position [0, 43121]
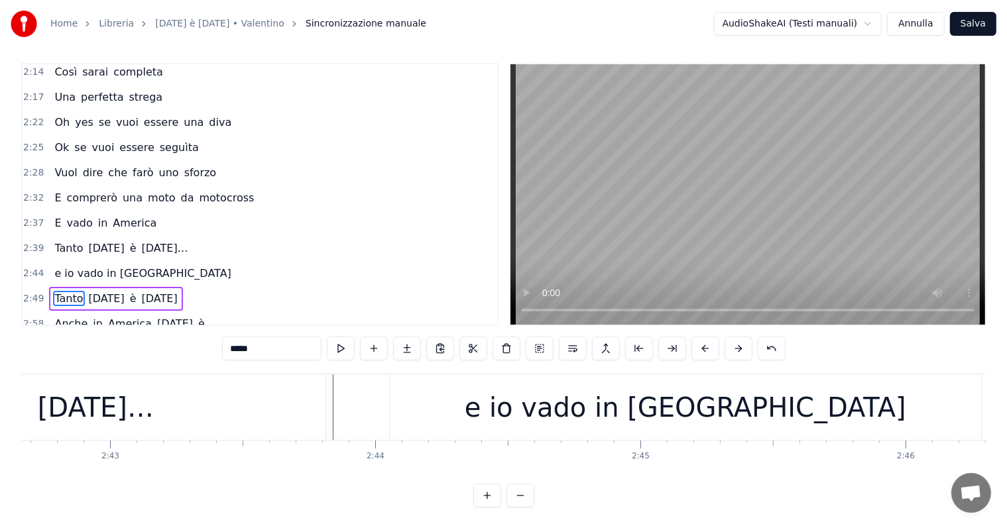
click at [68, 414] on div "[DATE]…" at bounding box center [96, 408] width 116 height 40
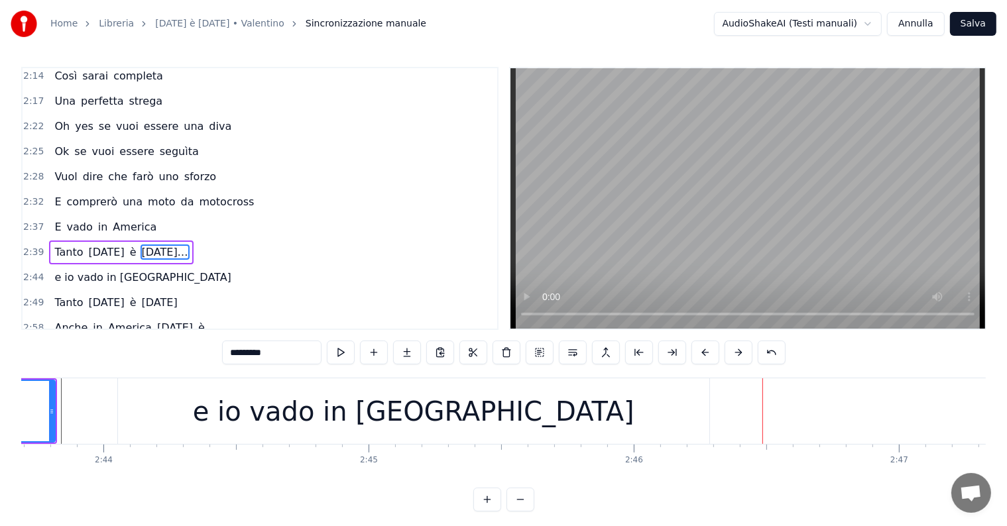
scroll to position [0, 43332]
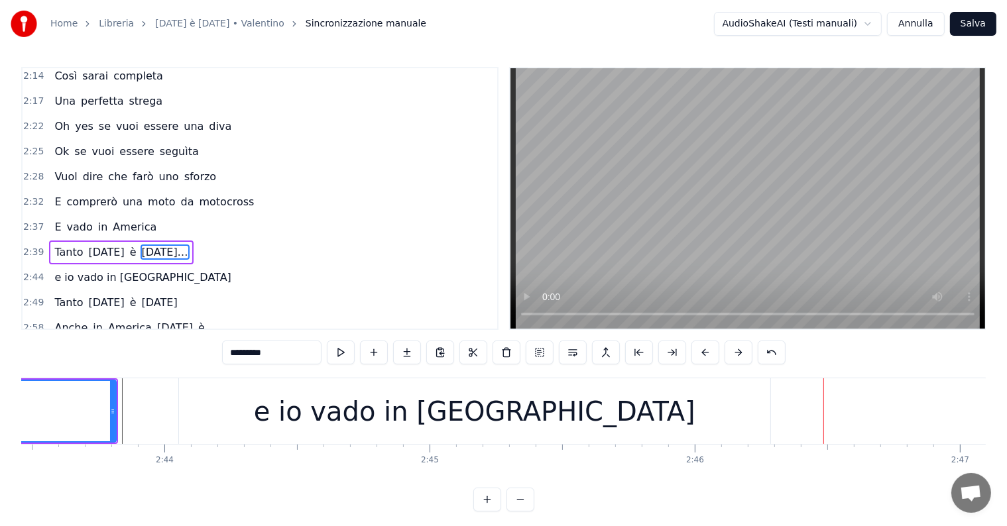
click at [474, 421] on div "e io vado in [GEOGRAPHIC_DATA]" at bounding box center [474, 412] width 441 height 40
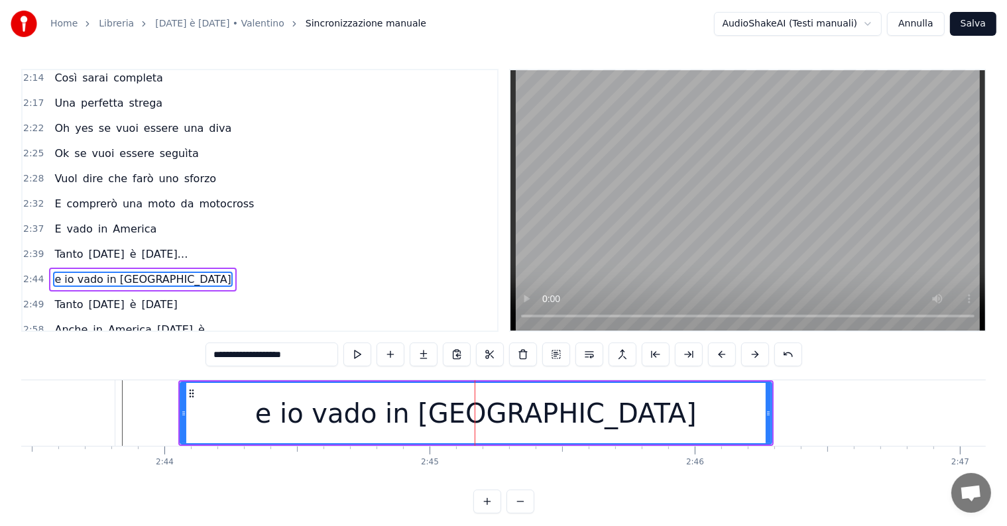
click at [315, 359] on input "**********" at bounding box center [271, 355] width 133 height 24
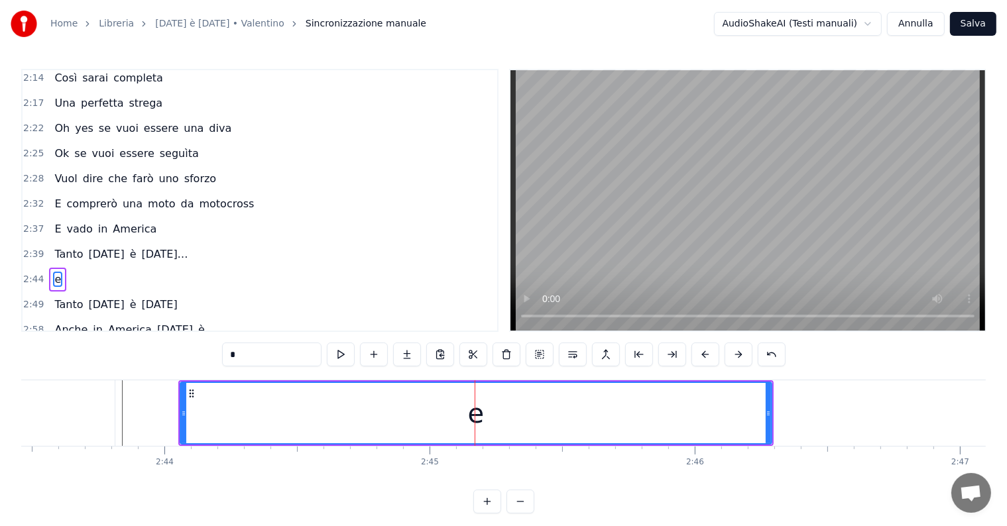
type input "*"
click at [647, 415] on div "e" at bounding box center [476, 413] width 590 height 60
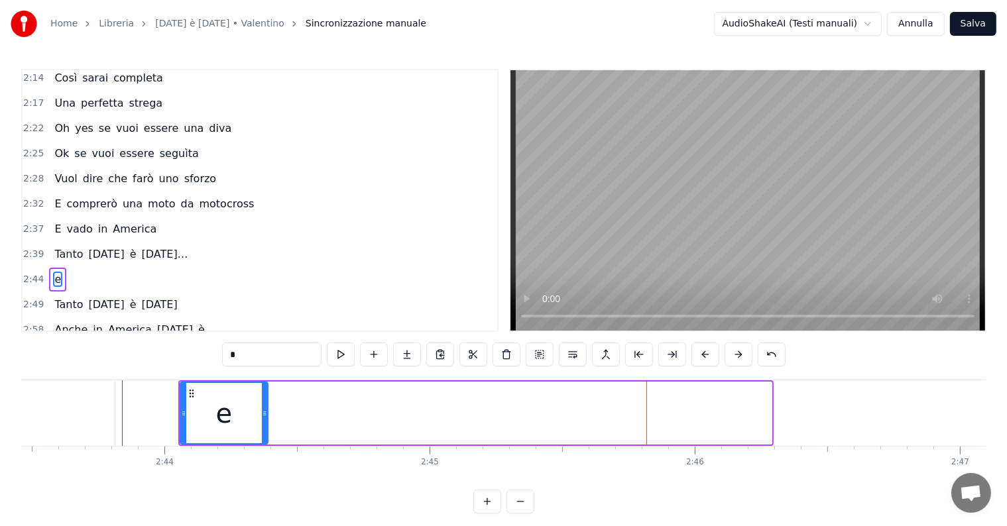
drag, startPoint x: 769, startPoint y: 404, endPoint x: 265, endPoint y: 403, distance: 503.7
click at [265, 403] on div at bounding box center [264, 413] width 5 height 60
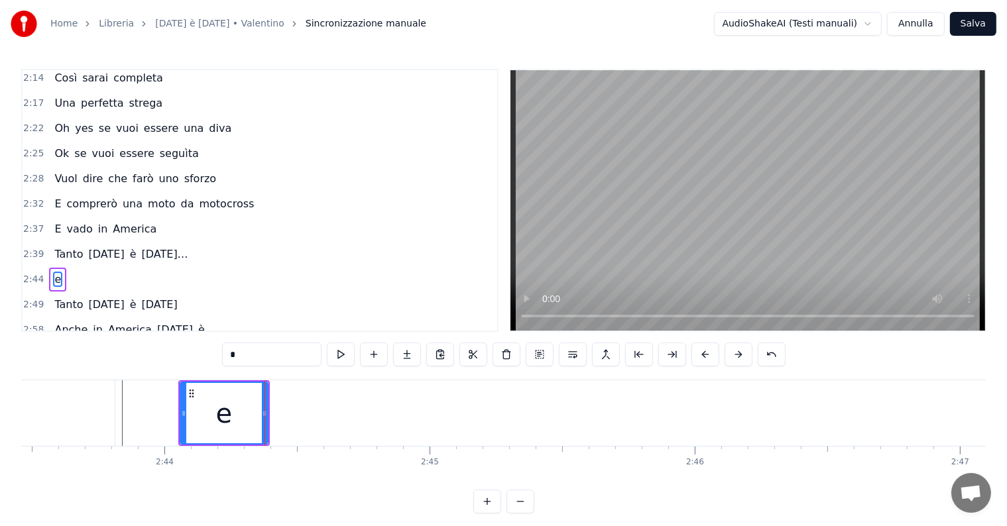
click at [56, 268] on div "e" at bounding box center [57, 280] width 17 height 24
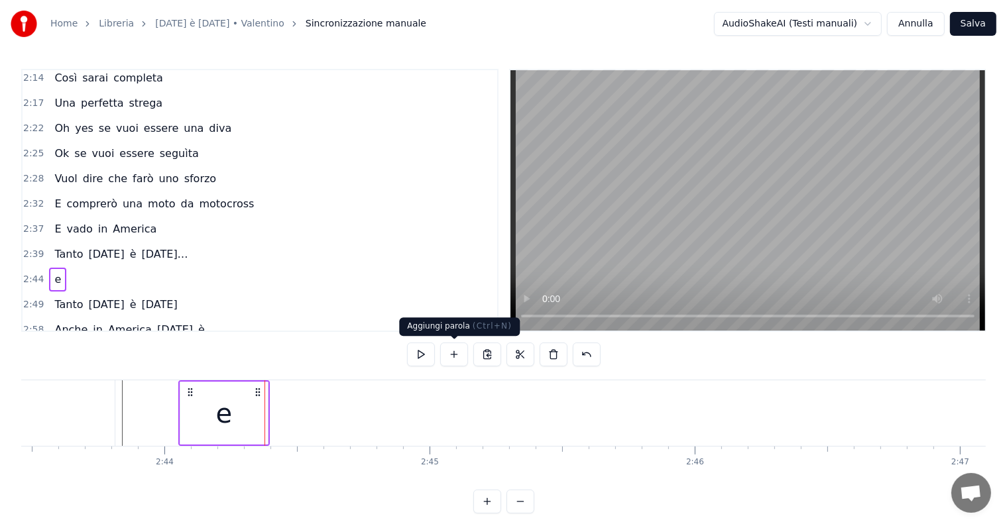
click at [455, 353] on button at bounding box center [454, 355] width 28 height 24
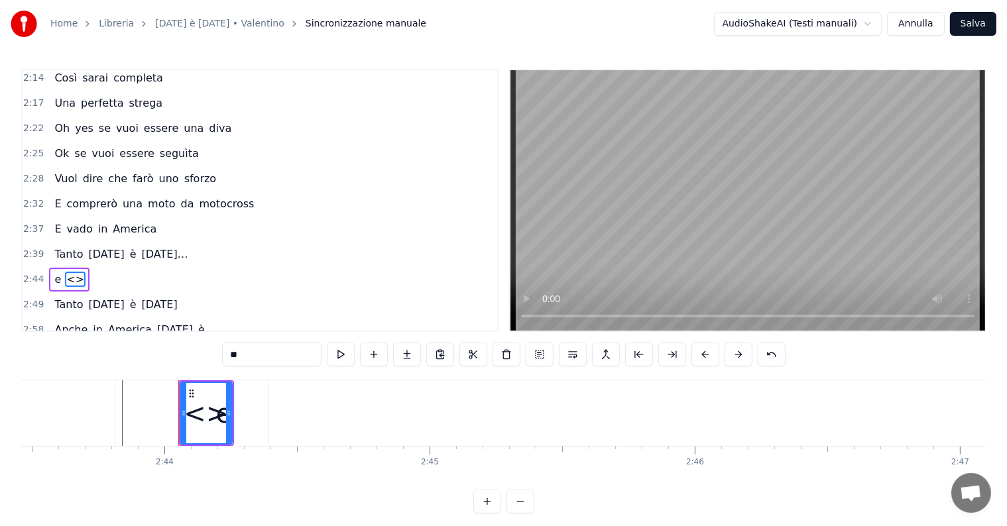
click at [277, 350] on input "**" at bounding box center [271, 355] width 99 height 24
type input "*"
type input "**"
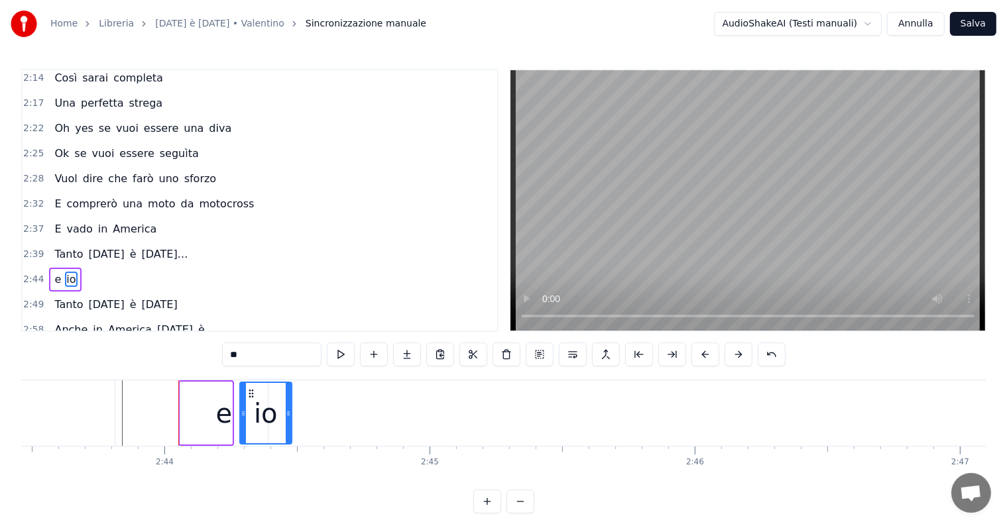
drag, startPoint x: 189, startPoint y: 390, endPoint x: 249, endPoint y: 389, distance: 59.6
click at [249, 390] on circle at bounding box center [249, 390] width 1 height 1
click at [71, 268] on div "e io" at bounding box center [65, 280] width 32 height 24
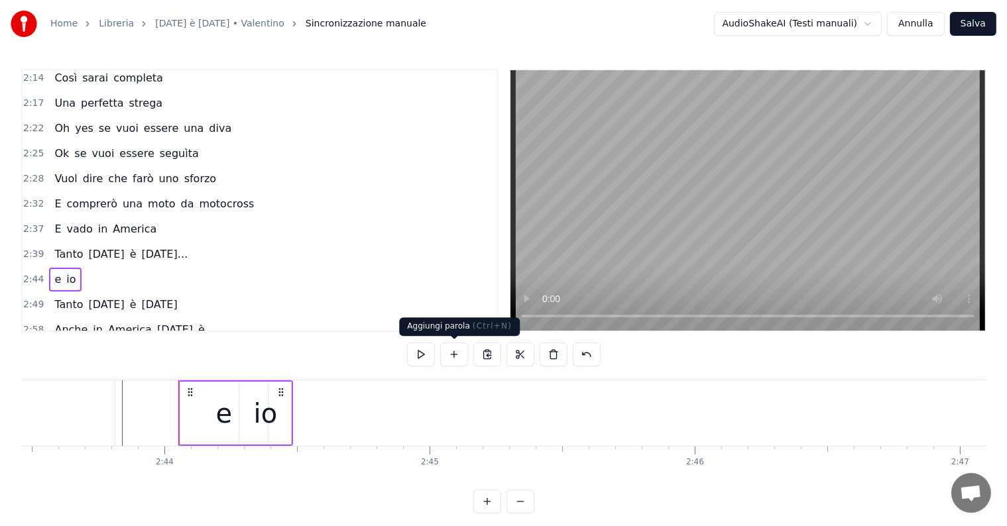
click at [456, 351] on button at bounding box center [454, 355] width 28 height 24
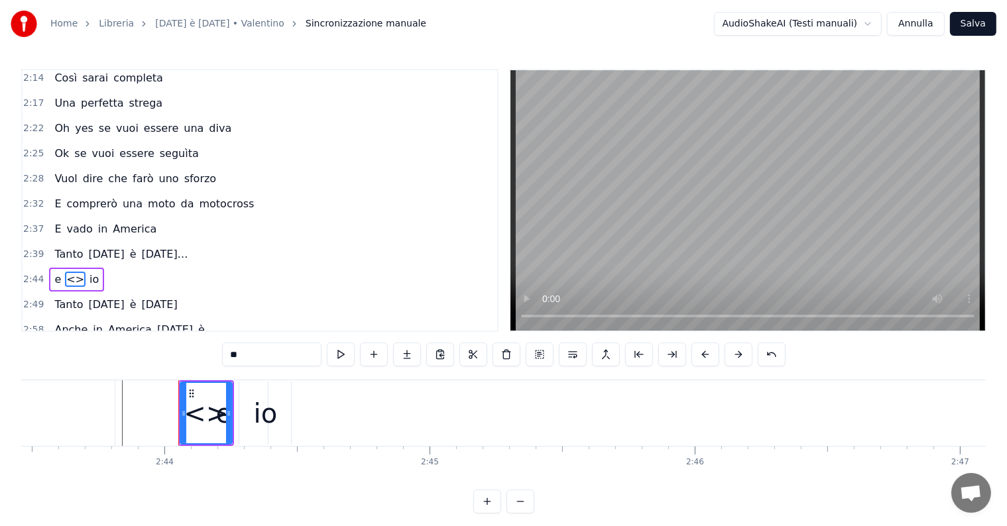
click at [264, 354] on input "**" at bounding box center [271, 355] width 99 height 24
type input "*"
type input "****"
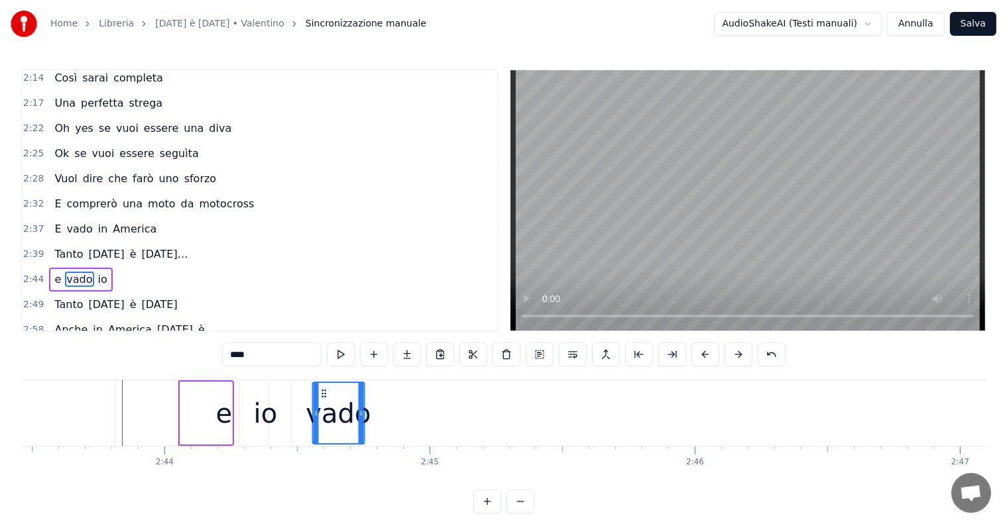
drag, startPoint x: 188, startPoint y: 388, endPoint x: 319, endPoint y: 390, distance: 131.9
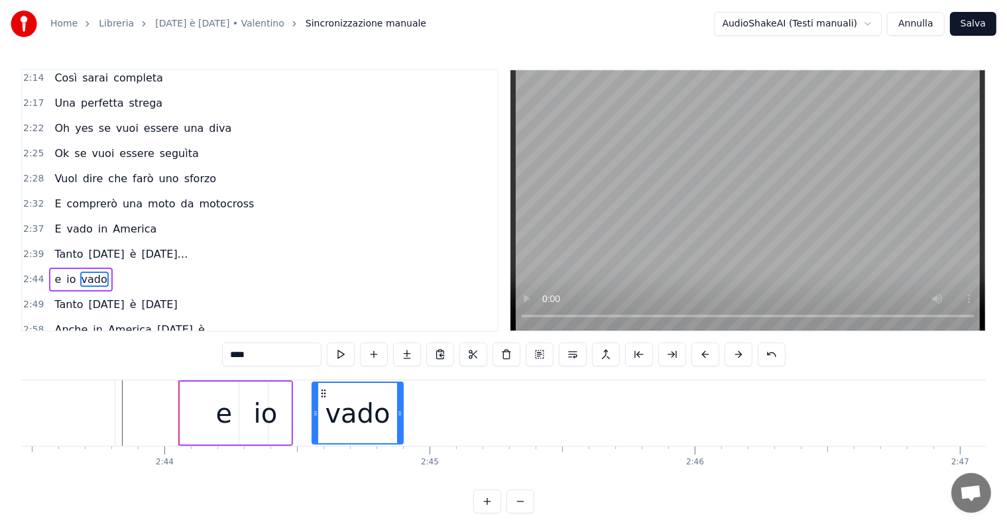
drag, startPoint x: 361, startPoint y: 402, endPoint x: 400, endPoint y: 402, distance: 39.1
click at [400, 402] on div at bounding box center [399, 413] width 5 height 60
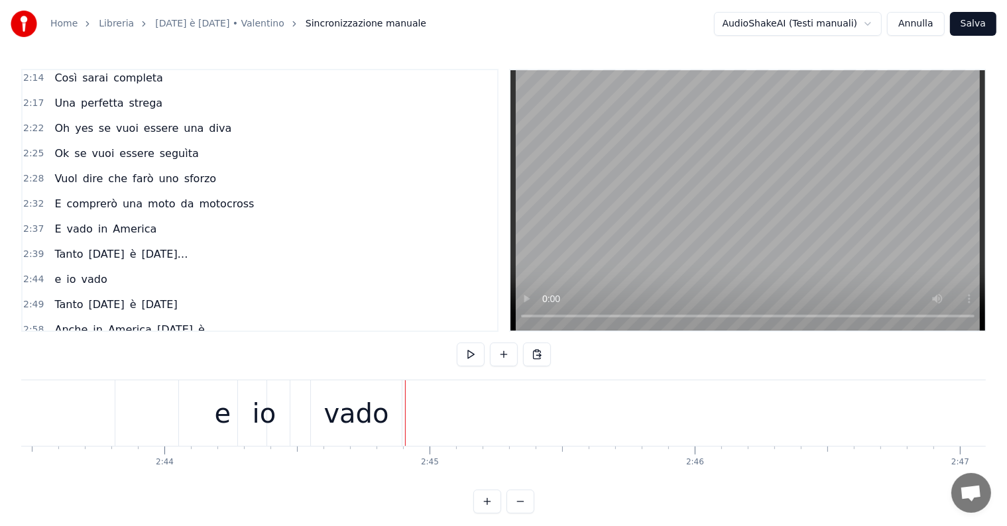
click at [400, 413] on div "vado" at bounding box center [356, 413] width 91 height 66
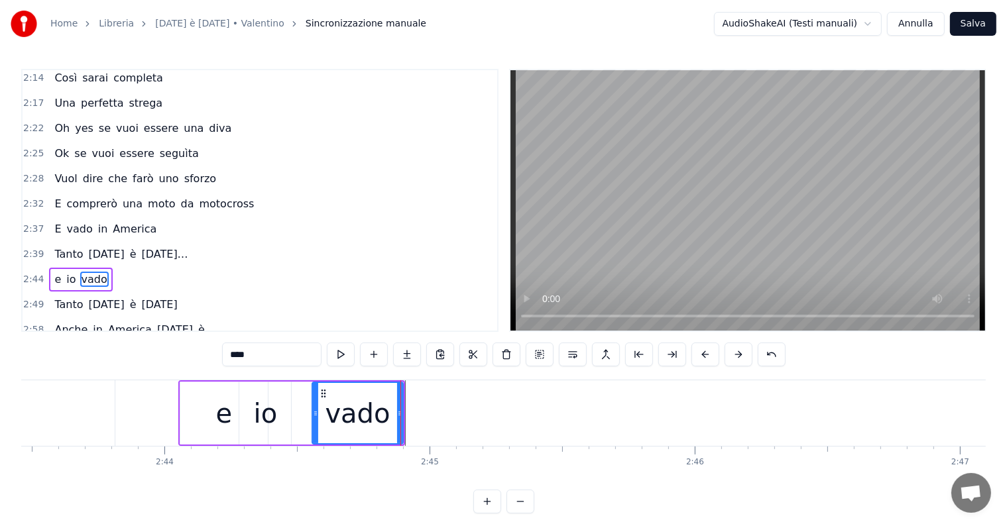
click at [99, 268] on div "e io vado" at bounding box center [80, 280] width 63 height 24
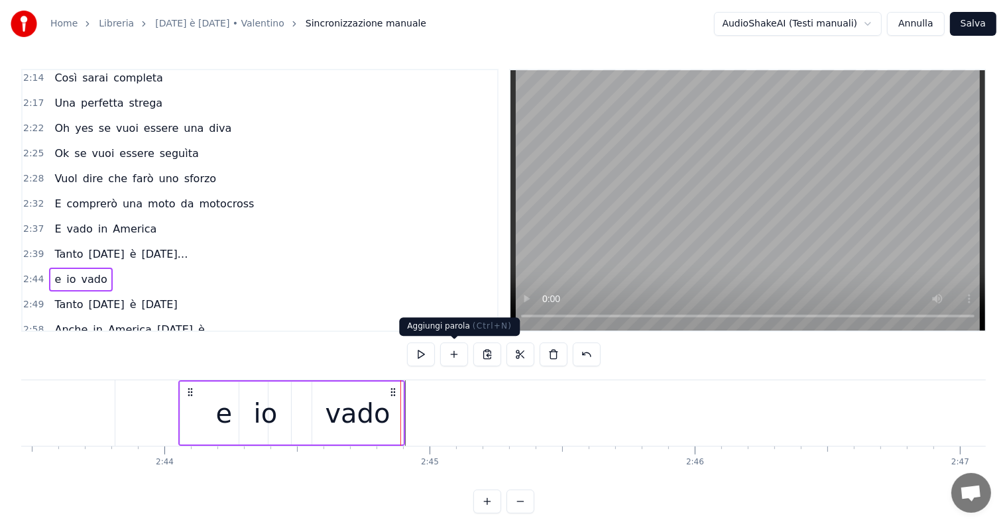
click at [453, 351] on button at bounding box center [454, 355] width 28 height 24
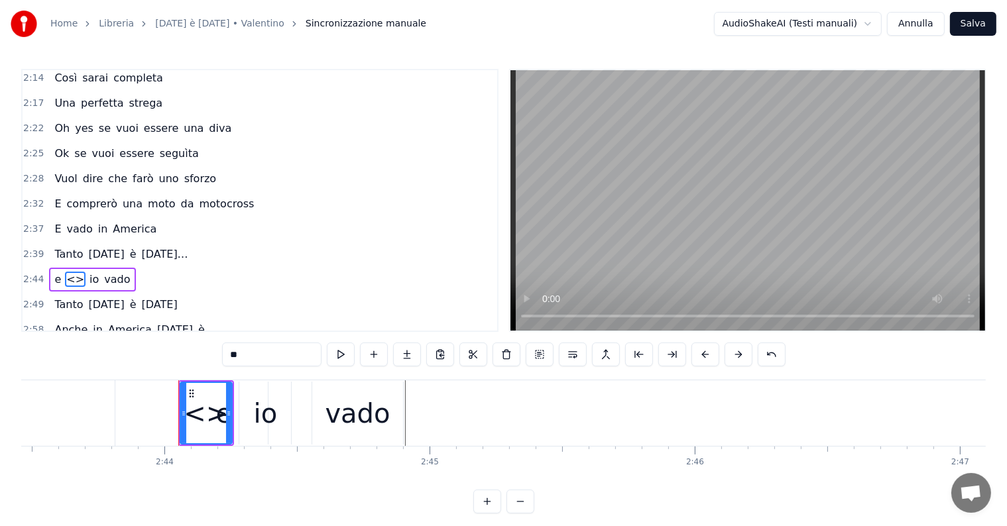
click at [280, 357] on input "**" at bounding box center [271, 355] width 99 height 24
type input "*"
type input "**"
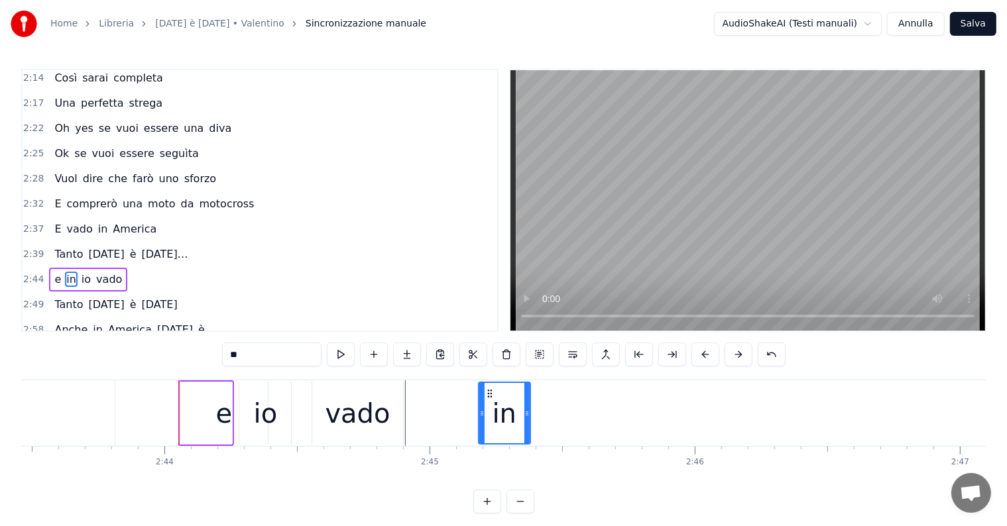
drag, startPoint x: 189, startPoint y: 390, endPoint x: 487, endPoint y: 394, distance: 298.2
click at [113, 268] on div "e io vado in" at bounding box center [88, 280] width 78 height 24
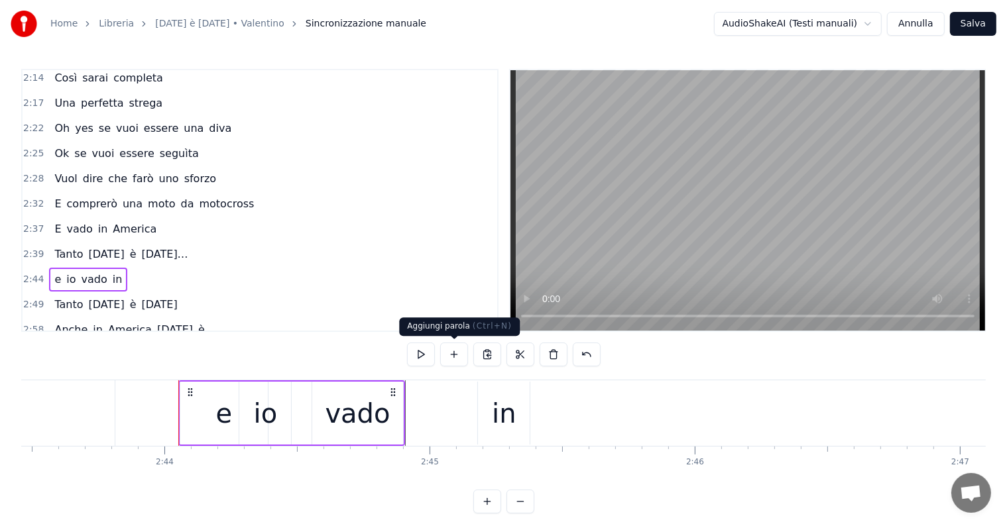
click at [454, 353] on button at bounding box center [454, 355] width 28 height 24
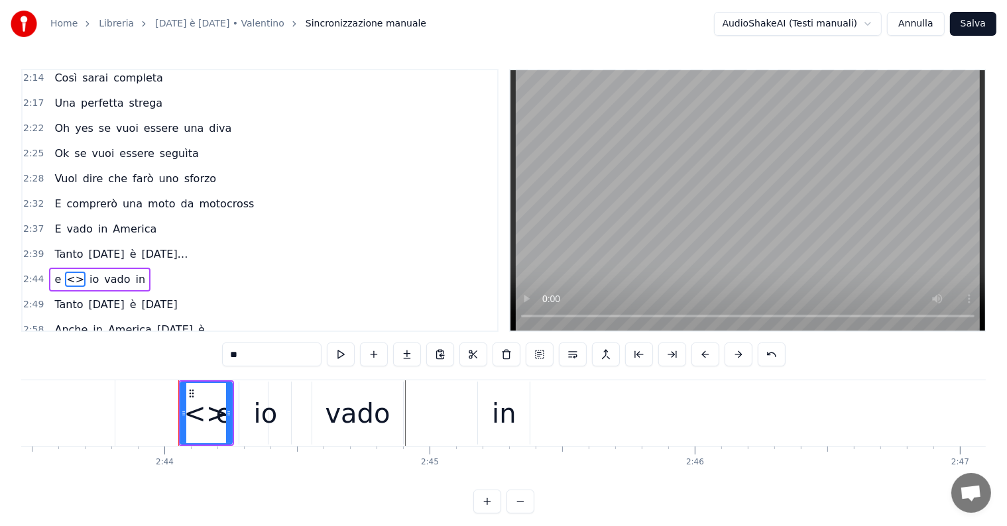
click at [260, 358] on input "**" at bounding box center [271, 355] width 99 height 24
type input "*"
type input "*******"
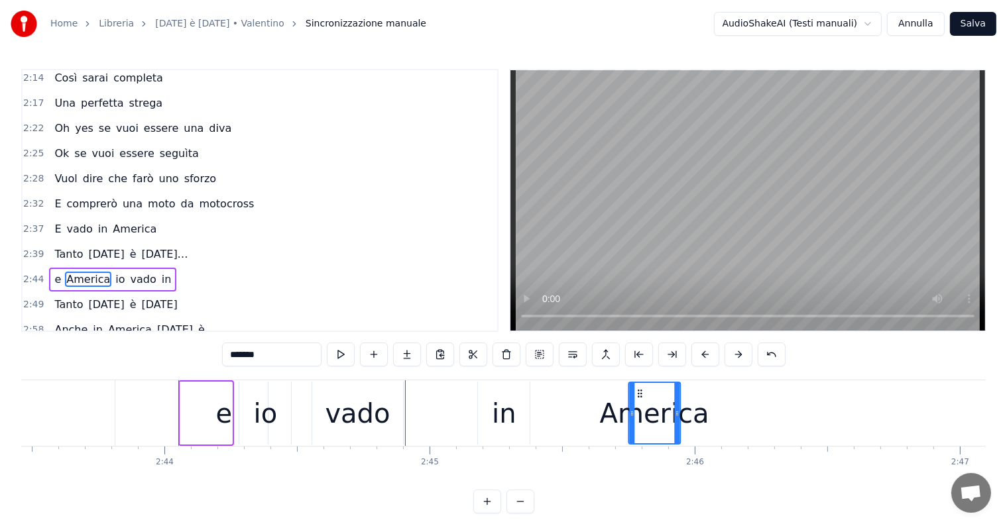
drag, startPoint x: 190, startPoint y: 390, endPoint x: 638, endPoint y: 384, distance: 448.0
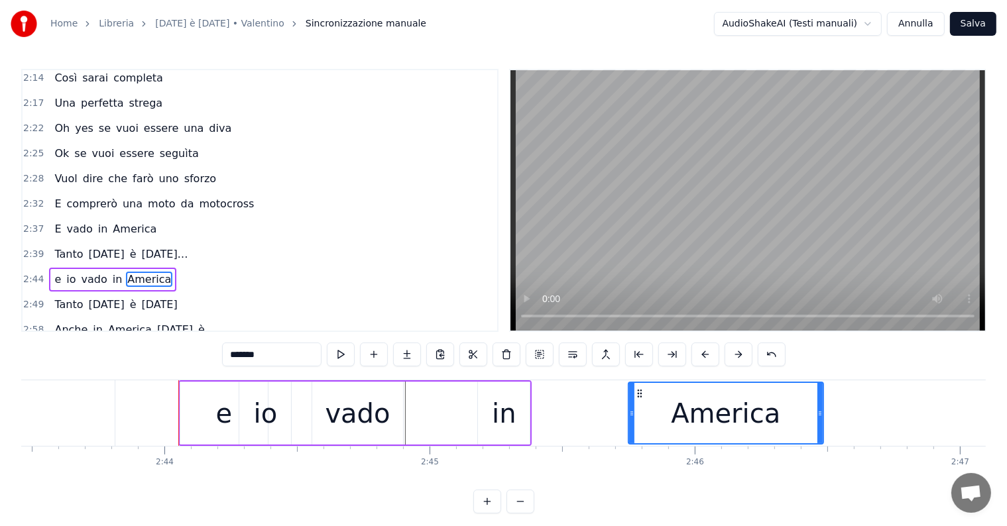
drag, startPoint x: 677, startPoint y: 408, endPoint x: 838, endPoint y: 400, distance: 161.3
click at [822, 400] on div at bounding box center [819, 413] width 5 height 60
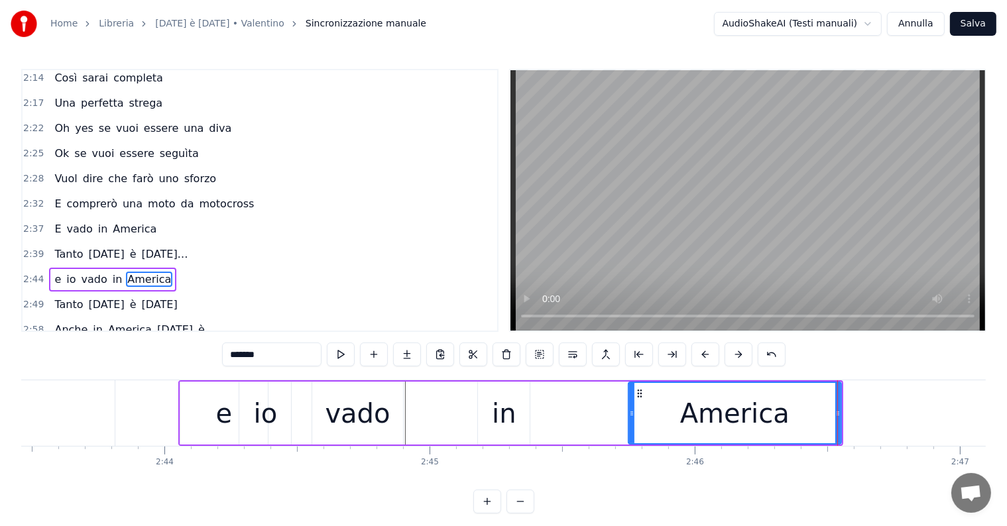
click at [58, 243] on div "Tanto [DATE] è [DATE]…" at bounding box center [121, 255] width 144 height 24
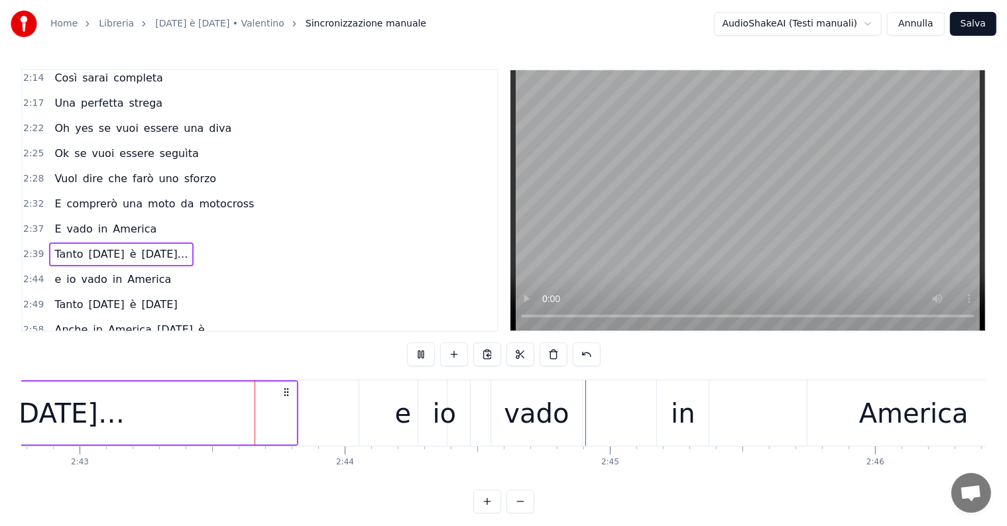
scroll to position [0, 43205]
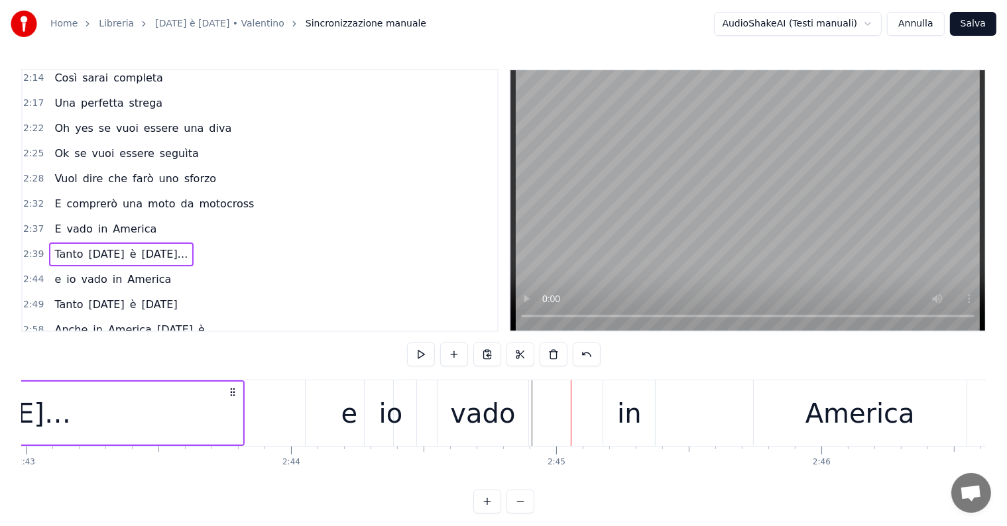
click at [53, 268] on div "e io vado in [GEOGRAPHIC_DATA]" at bounding box center [112, 280] width 127 height 24
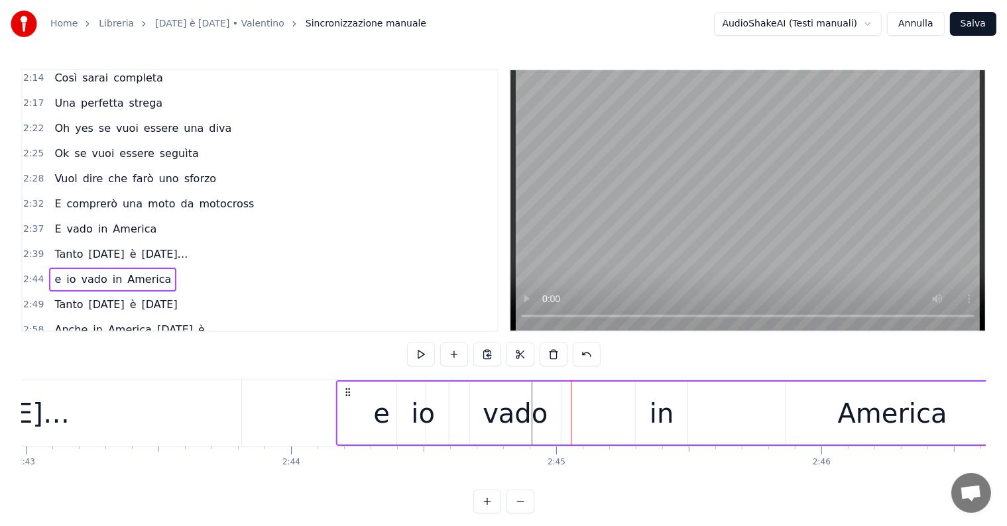
drag, startPoint x: 314, startPoint y: 390, endPoint x: 345, endPoint y: 390, distance: 30.5
click at [345, 390] on icon at bounding box center [347, 392] width 11 height 11
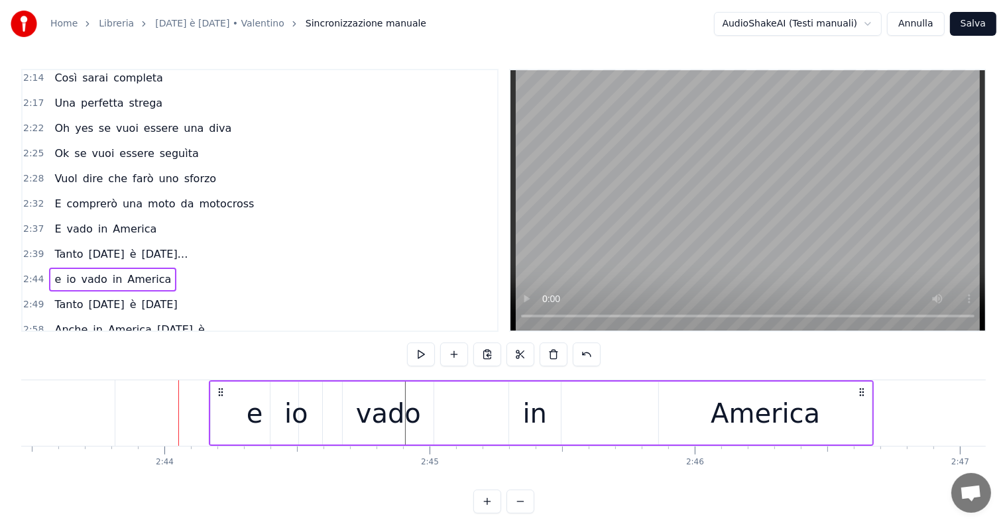
scroll to position [0, 43513]
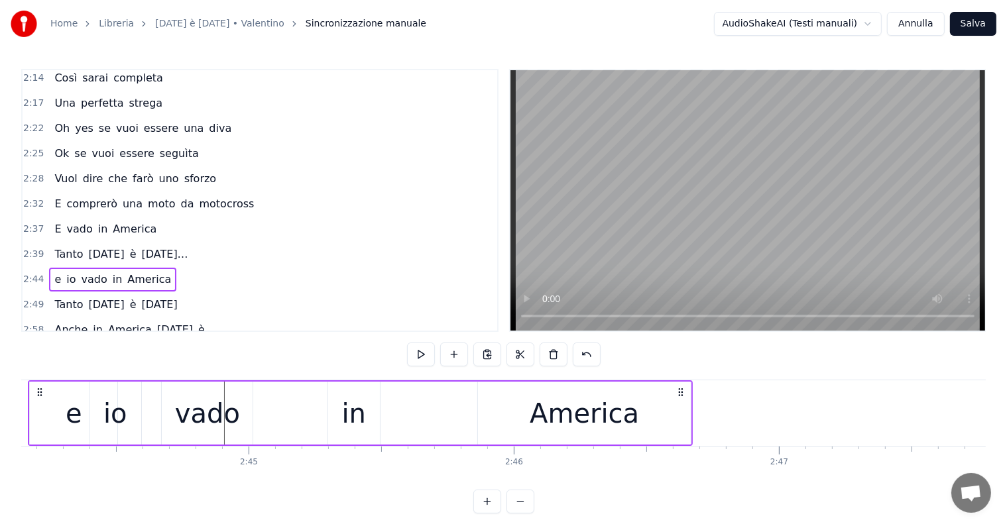
click at [581, 414] on div "America" at bounding box center [584, 414] width 109 height 40
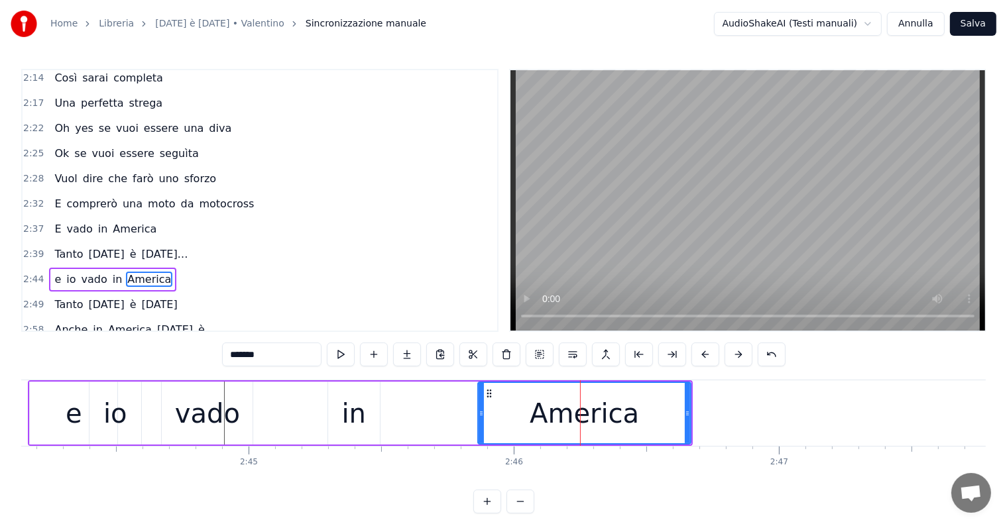
click at [337, 413] on div "in" at bounding box center [354, 413] width 52 height 63
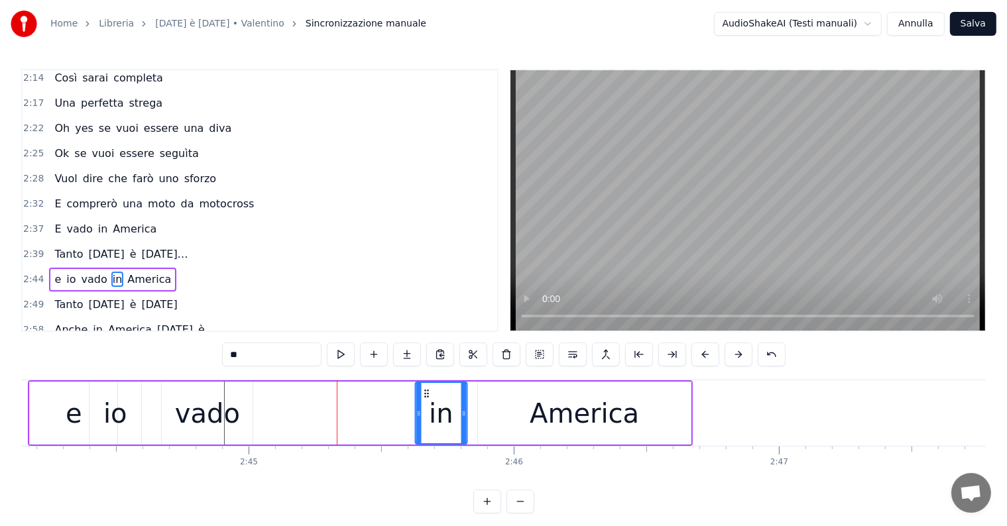
drag, startPoint x: 339, startPoint y: 390, endPoint x: 425, endPoint y: 398, distance: 87.2
click at [425, 398] on icon at bounding box center [426, 393] width 11 height 11
click at [215, 423] on div "vado" at bounding box center [207, 414] width 65 height 40
type input "****"
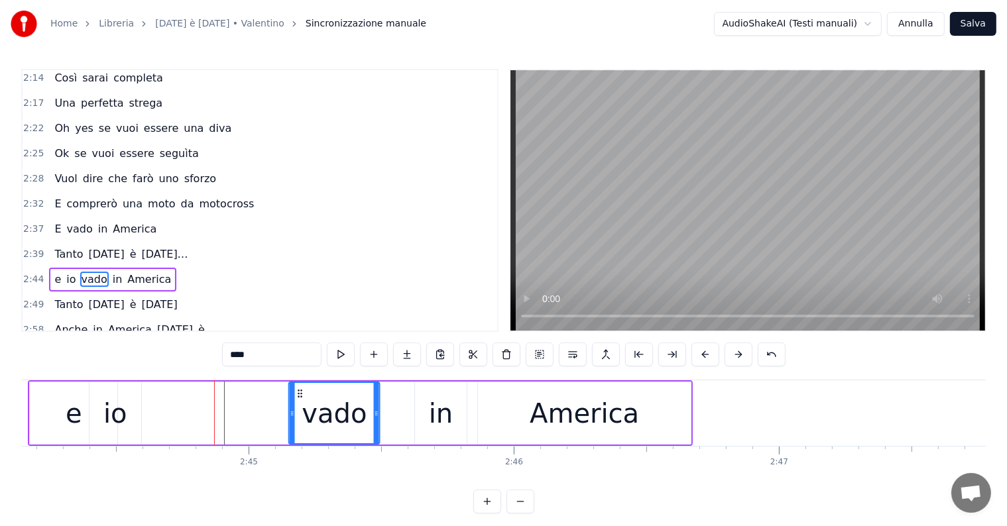
drag, startPoint x: 174, startPoint y: 391, endPoint x: 300, endPoint y: 394, distance: 126.0
click at [300, 394] on icon at bounding box center [300, 393] width 11 height 11
click at [58, 243] on div "Tanto [DATE] è [DATE]…" at bounding box center [121, 255] width 144 height 24
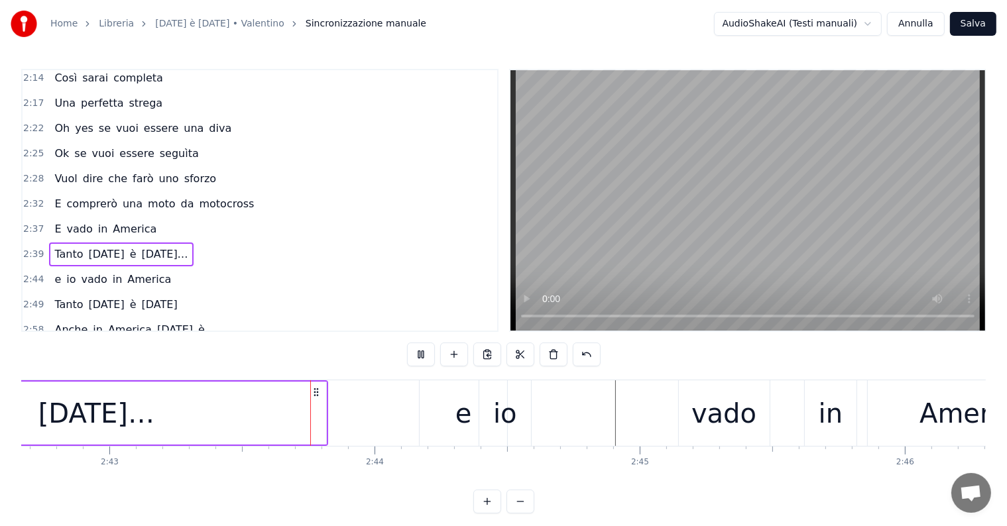
scroll to position [0, 43184]
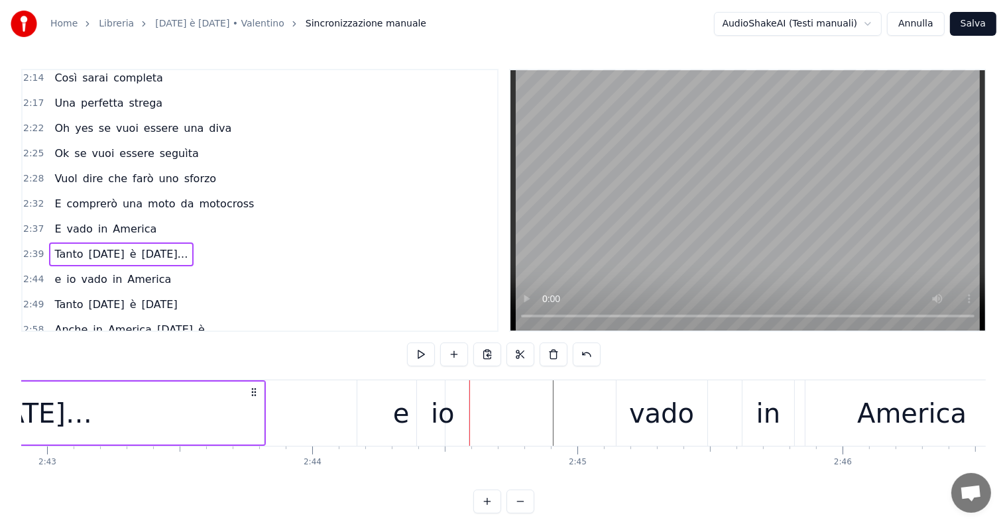
click at [403, 423] on div "e" at bounding box center [401, 414] width 17 height 40
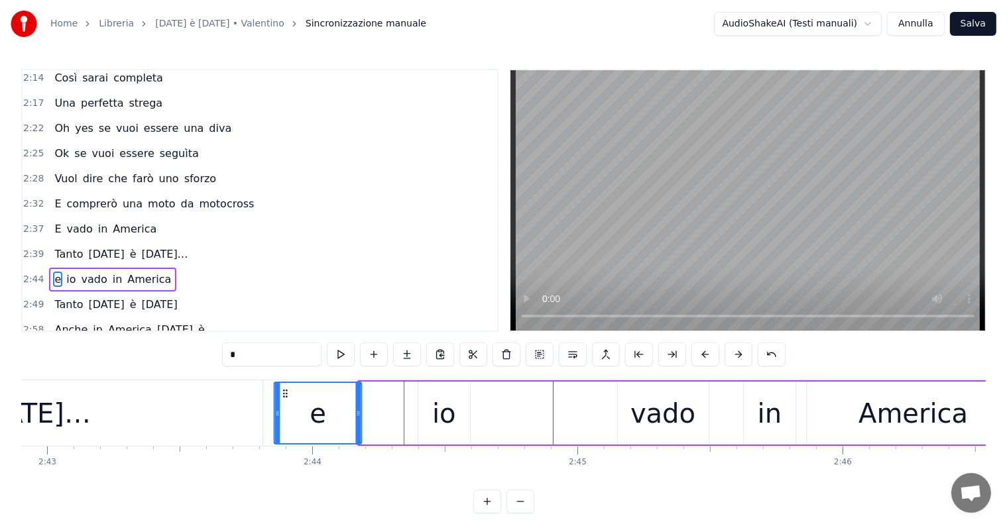
drag, startPoint x: 369, startPoint y: 392, endPoint x: 284, endPoint y: 390, distance: 84.8
click at [284, 390] on icon at bounding box center [285, 393] width 11 height 11
click at [61, 243] on div "Tanto [DATE] è [DATE]…" at bounding box center [121, 255] width 144 height 24
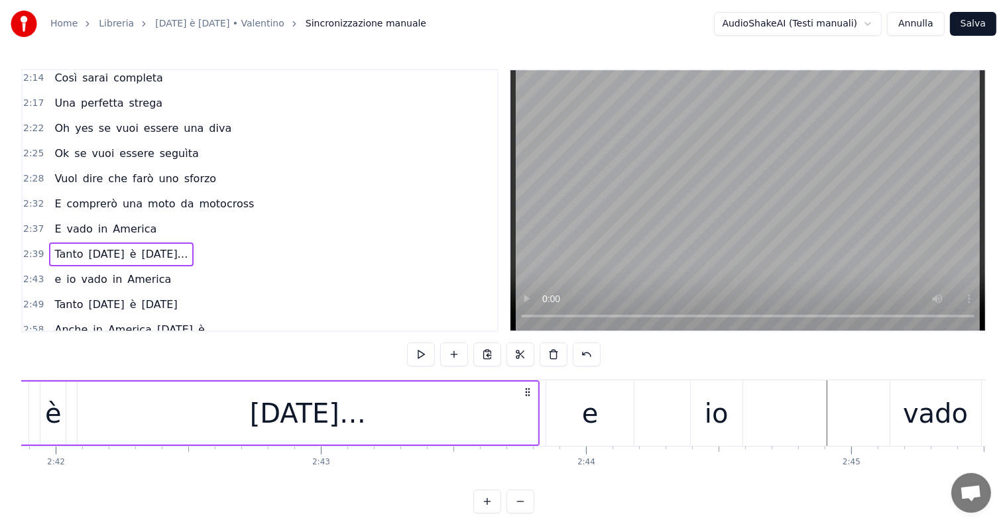
scroll to position [0, 42849]
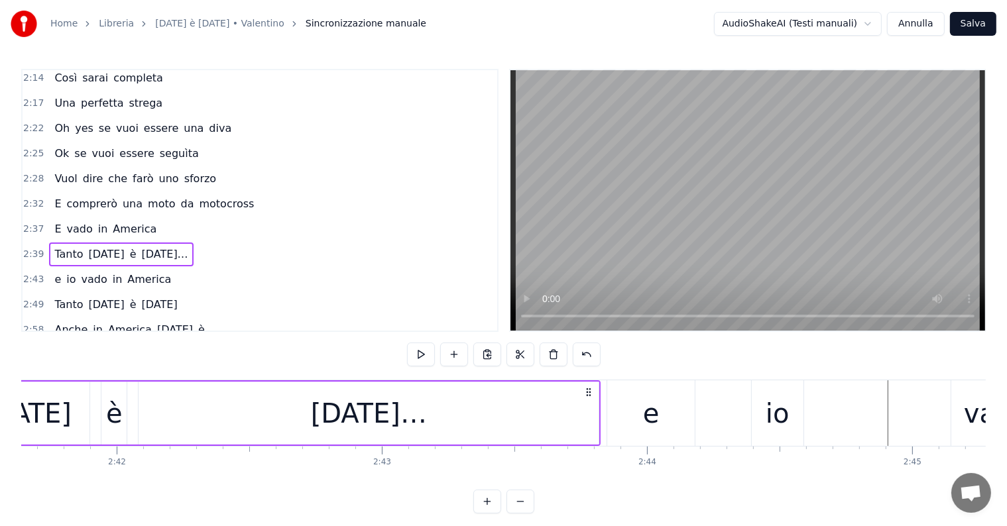
click at [438, 428] on div "[DATE]…" at bounding box center [369, 413] width 460 height 63
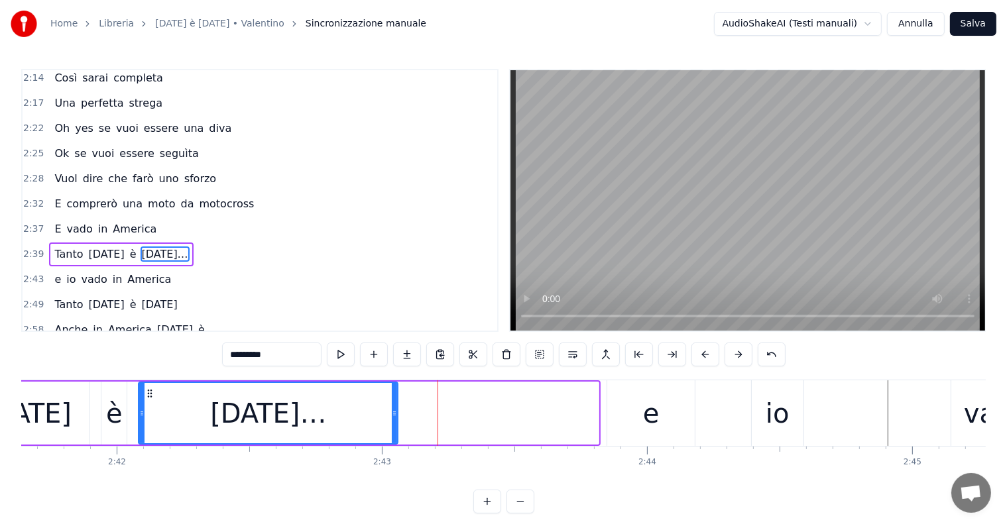
drag, startPoint x: 594, startPoint y: 408, endPoint x: 394, endPoint y: 413, distance: 200.9
click at [394, 413] on icon at bounding box center [394, 413] width 5 height 11
click at [53, 243] on div "Tanto [DATE] è [DATE]…" at bounding box center [121, 255] width 144 height 24
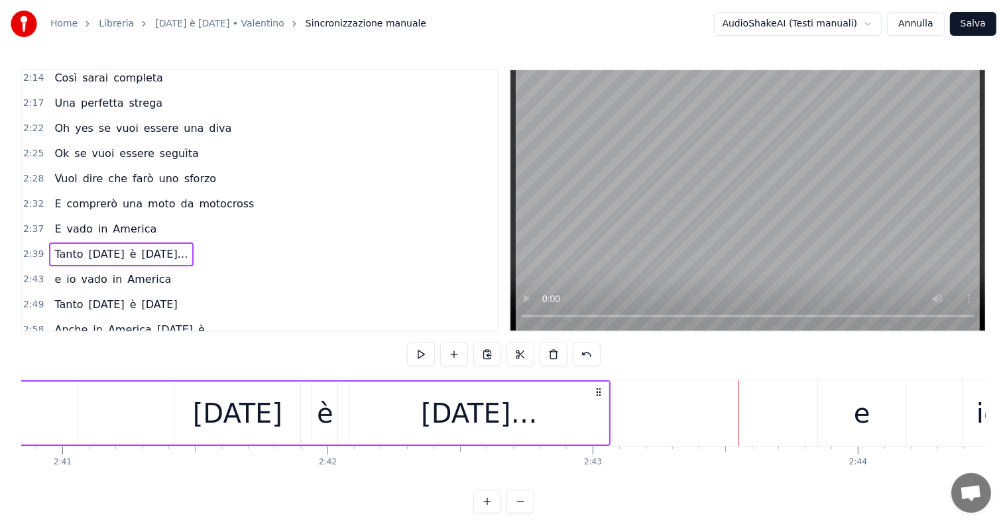
scroll to position [0, 42790]
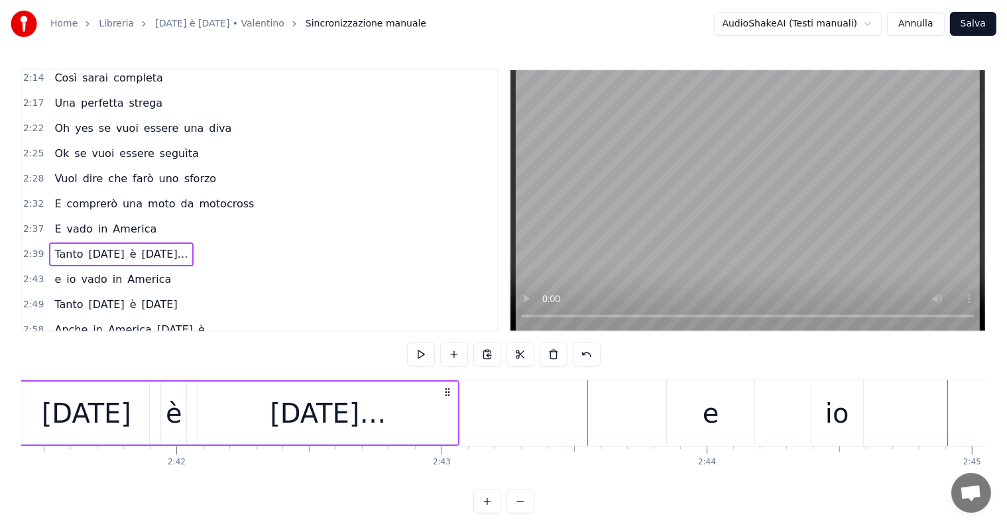
click at [709, 429] on div "e" at bounding box center [710, 414] width 17 height 40
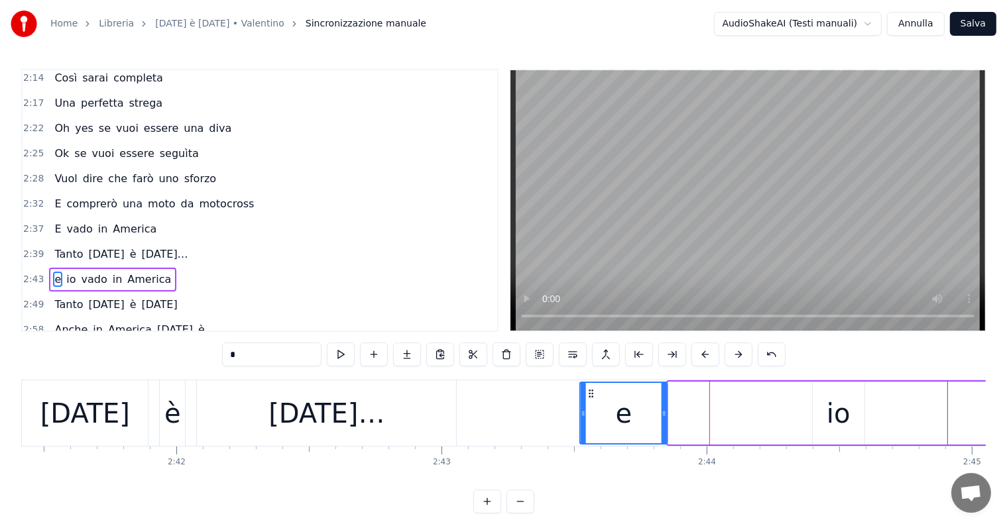
drag, startPoint x: 678, startPoint y: 392, endPoint x: 590, endPoint y: 398, distance: 88.3
click at [590, 398] on icon at bounding box center [591, 393] width 11 height 11
drag, startPoint x: 663, startPoint y: 402, endPoint x: 616, endPoint y: 406, distance: 47.8
click at [616, 406] on div at bounding box center [616, 413] width 5 height 60
click at [836, 431] on div "io" at bounding box center [838, 414] width 24 height 40
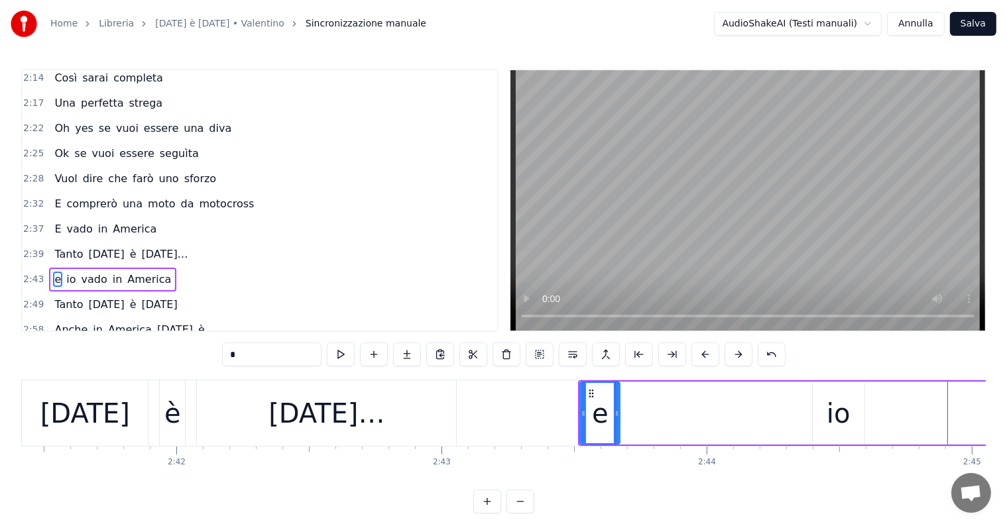
type input "**"
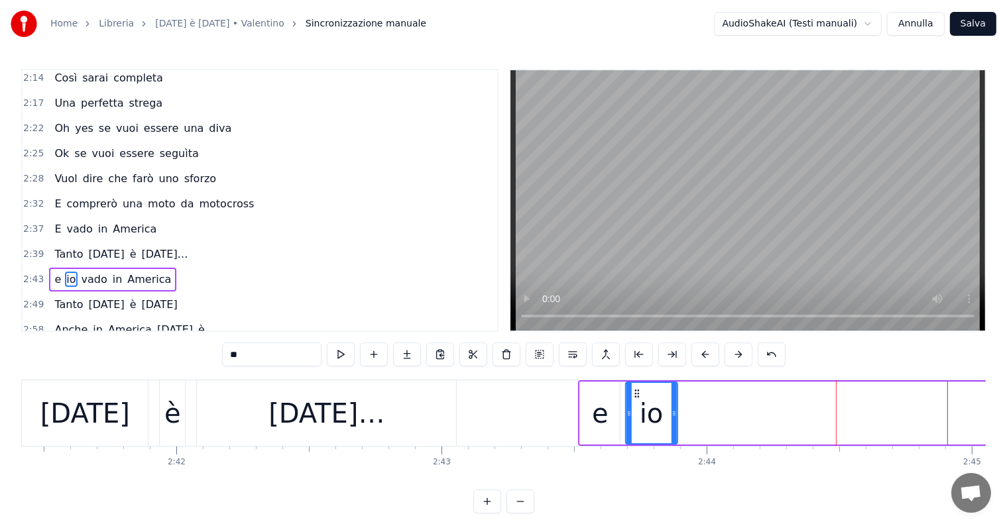
drag, startPoint x: 822, startPoint y: 392, endPoint x: 636, endPoint y: 407, distance: 186.8
click at [636, 407] on div "io" at bounding box center [651, 413] width 50 height 60
click at [68, 243] on div "Tanto [DATE] è [DATE]…" at bounding box center [121, 255] width 144 height 24
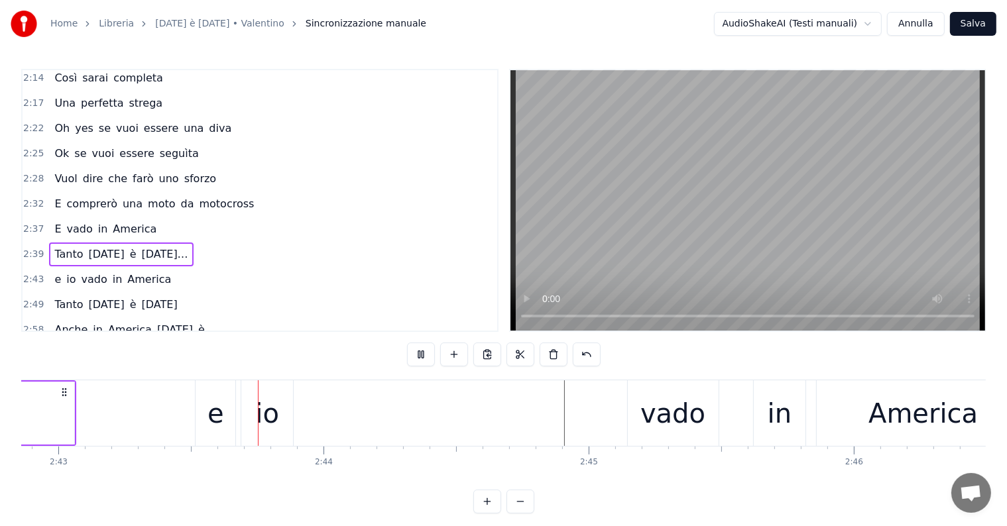
scroll to position [0, 43179]
click at [267, 427] on div "io" at bounding box center [261, 414] width 24 height 40
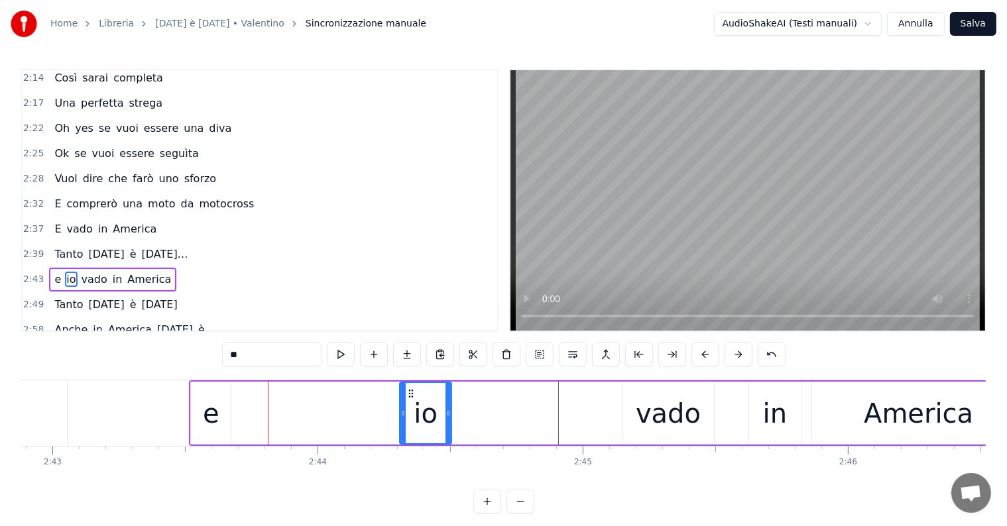
drag, startPoint x: 244, startPoint y: 390, endPoint x: 407, endPoint y: 392, distance: 163.1
click at [407, 392] on icon at bounding box center [411, 393] width 11 height 11
drag, startPoint x: 449, startPoint y: 415, endPoint x: 492, endPoint y: 414, distance: 43.1
click at [492, 414] on icon at bounding box center [490, 413] width 5 height 11
click at [217, 424] on div "e" at bounding box center [211, 414] width 17 height 40
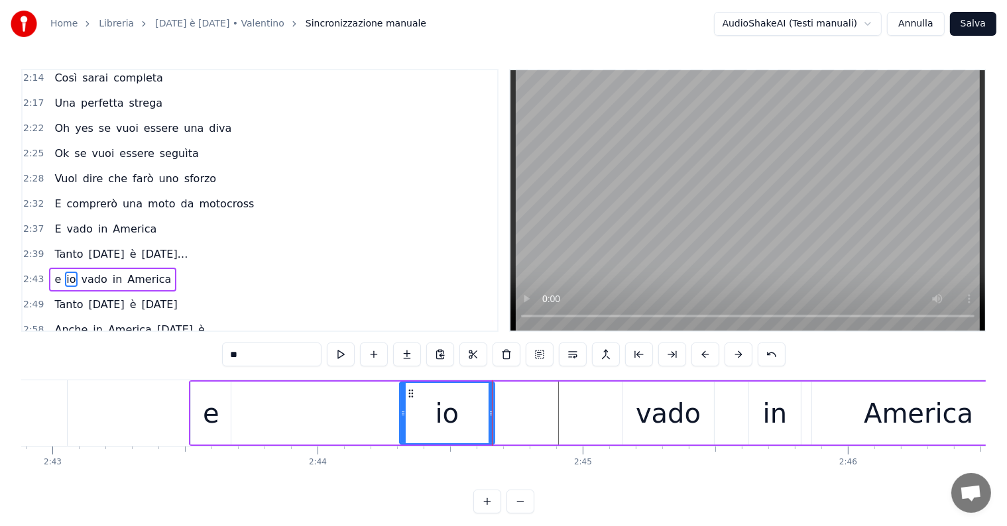
type input "*"
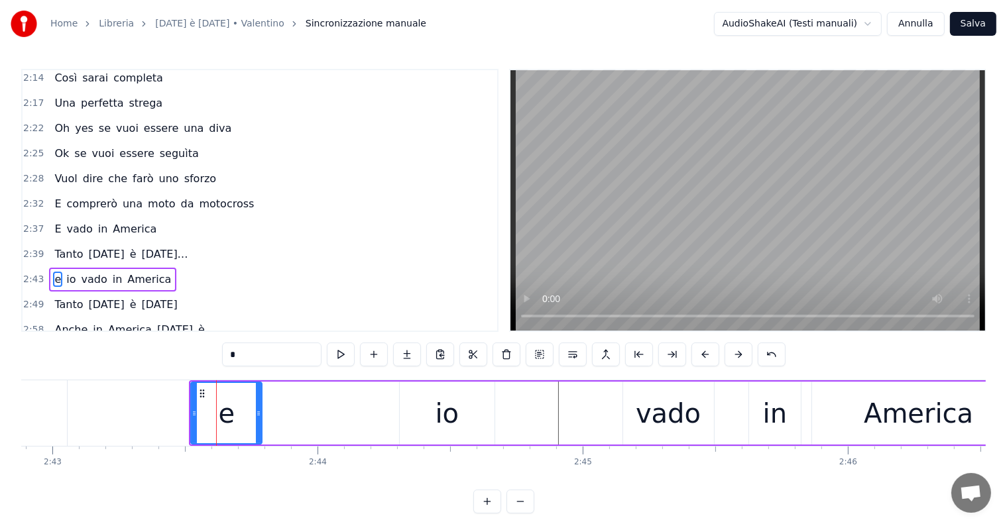
drag, startPoint x: 227, startPoint y: 413, endPoint x: 258, endPoint y: 412, distance: 31.2
click at [258, 412] on icon at bounding box center [258, 413] width 5 height 11
click at [60, 243] on div "Tanto [DATE] è [DATE]…" at bounding box center [121, 255] width 144 height 24
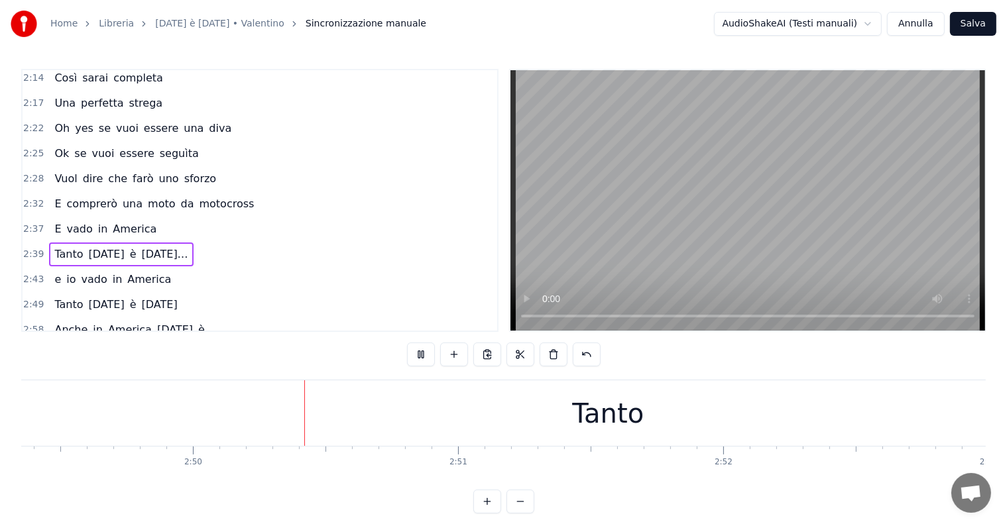
scroll to position [0, 44898]
click at [530, 398] on div "Tanto" at bounding box center [604, 413] width 1340 height 66
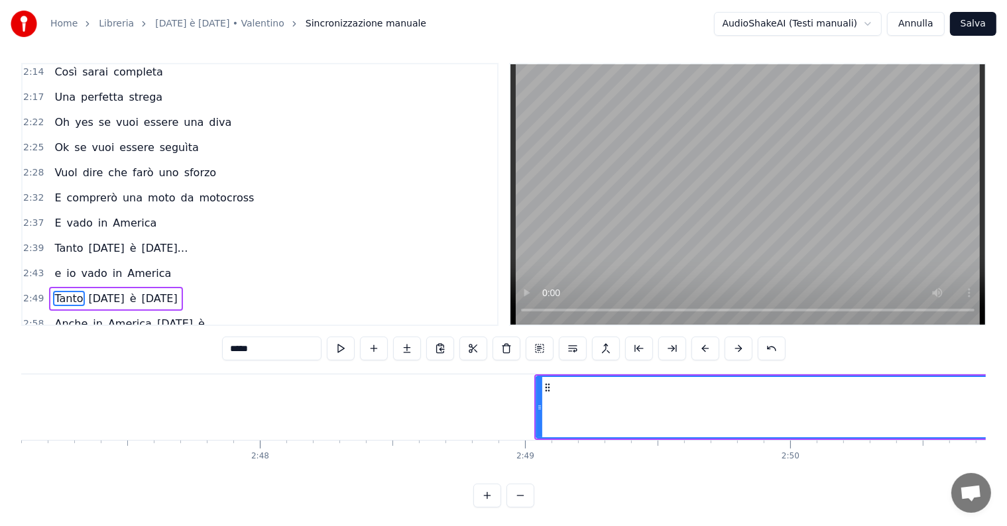
scroll to position [0, 44237]
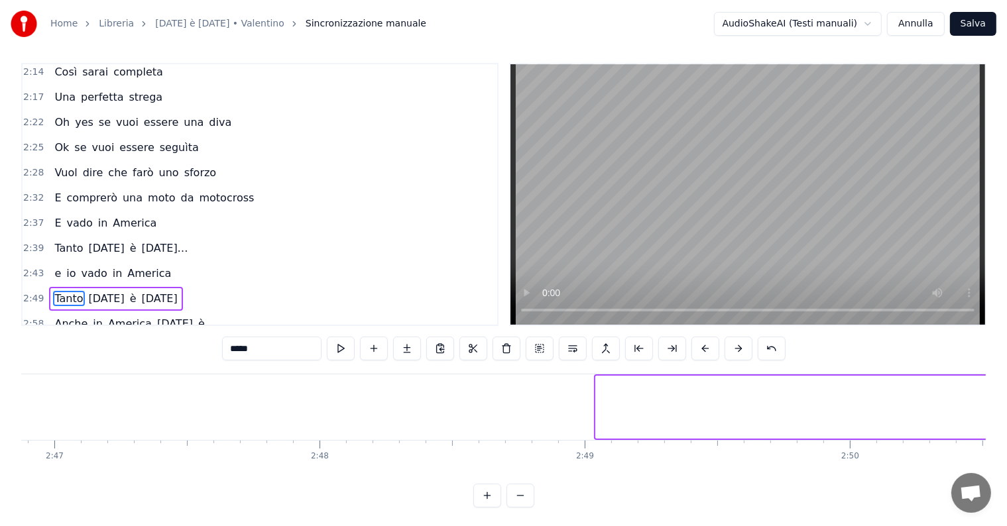
drag, startPoint x: 599, startPoint y: 394, endPoint x: 999, endPoint y: 394, distance: 399.6
click at [999, 394] on div "Home Libreria [DATE] è [DATE] • Valentino Sincronizzazione manuale AudioShakeAI…" at bounding box center [503, 251] width 1007 height 514
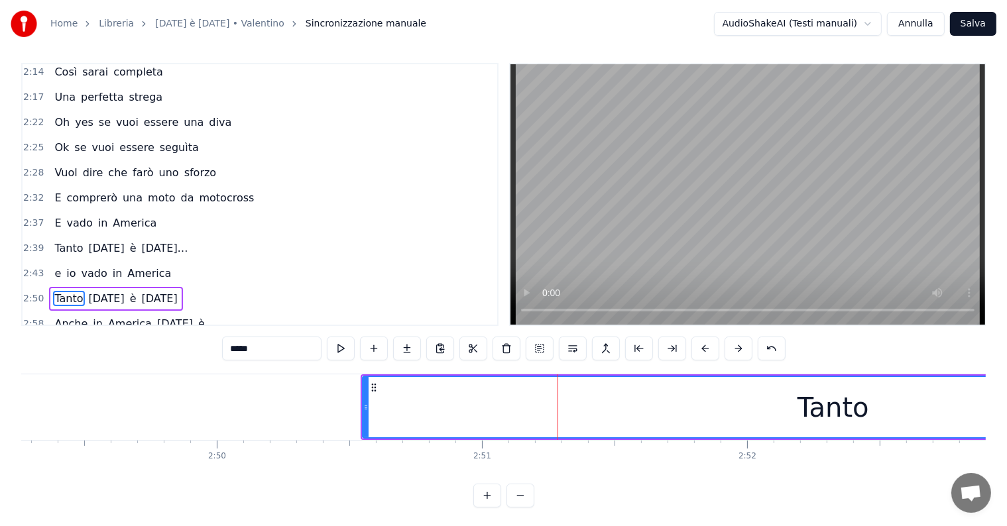
scroll to position [0, 44960]
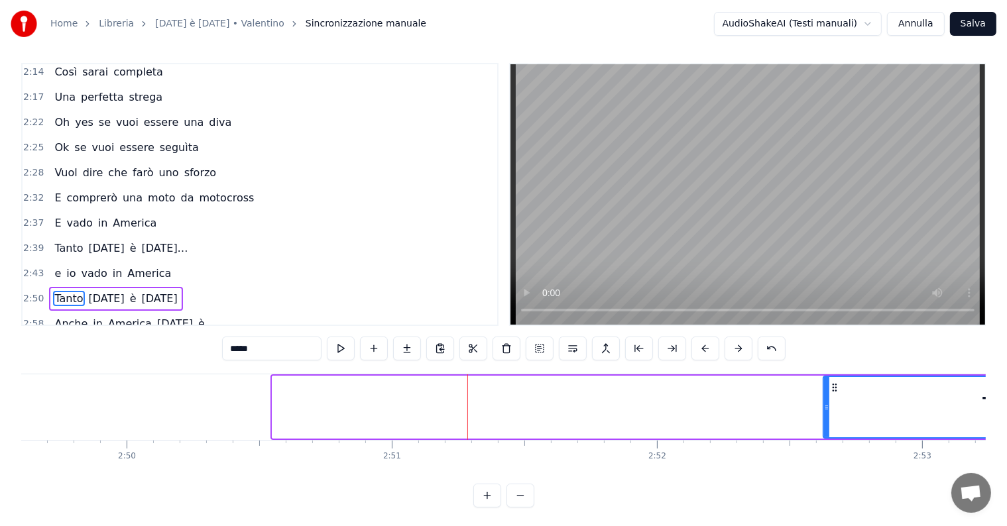
drag, startPoint x: 273, startPoint y: 396, endPoint x: 857, endPoint y: 396, distance: 583.9
click at [829, 396] on div at bounding box center [826, 407] width 5 height 60
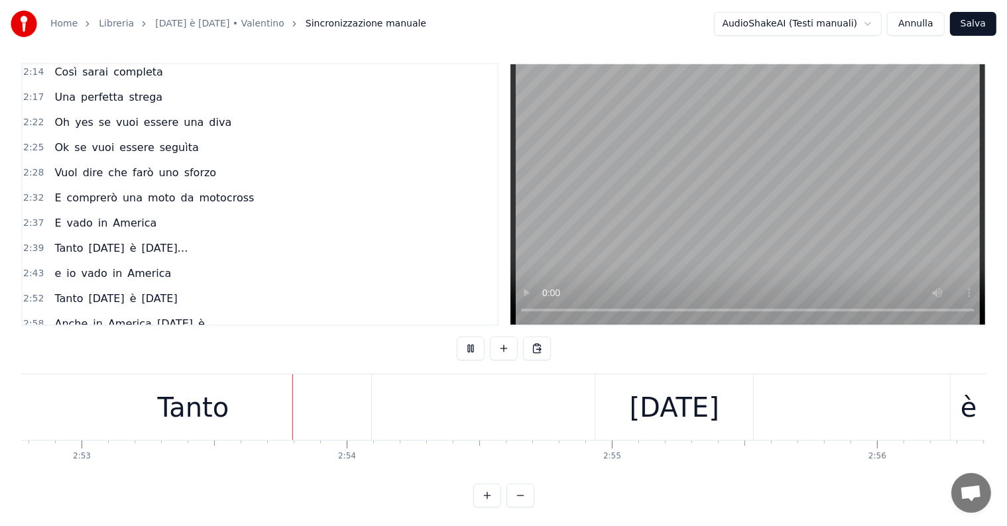
scroll to position [0, 45804]
click at [218, 404] on div "Tanto" at bounding box center [189, 408] width 72 height 40
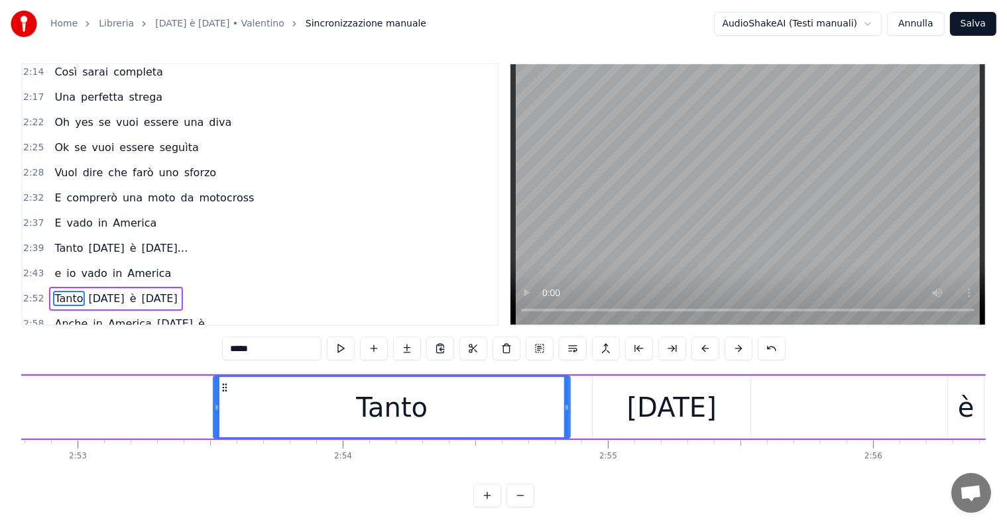
drag, startPoint x: 23, startPoint y: 387, endPoint x: 227, endPoint y: 388, distance: 203.5
click at [226, 388] on icon at bounding box center [224, 387] width 11 height 11
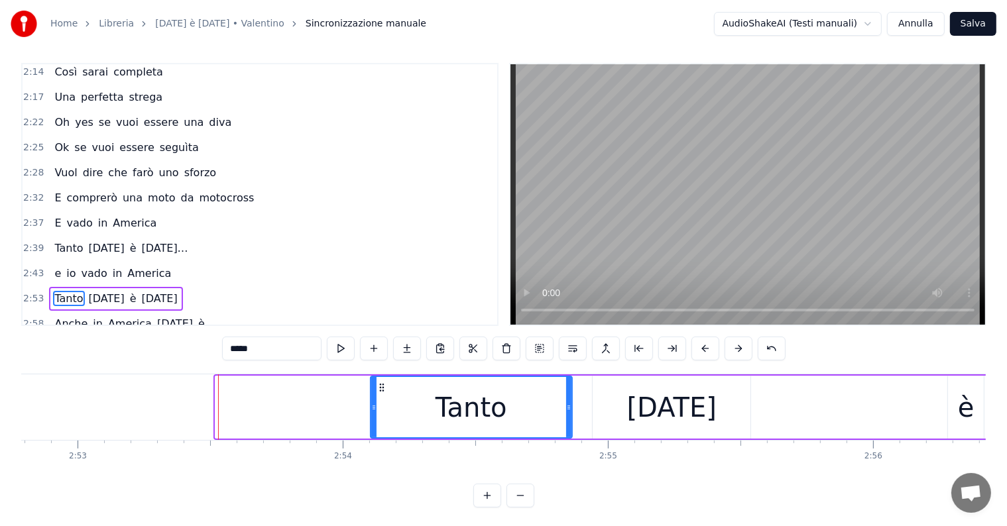
drag, startPoint x: 216, startPoint y: 402, endPoint x: 371, endPoint y: 407, distance: 155.1
click at [371, 407] on icon at bounding box center [373, 407] width 5 height 11
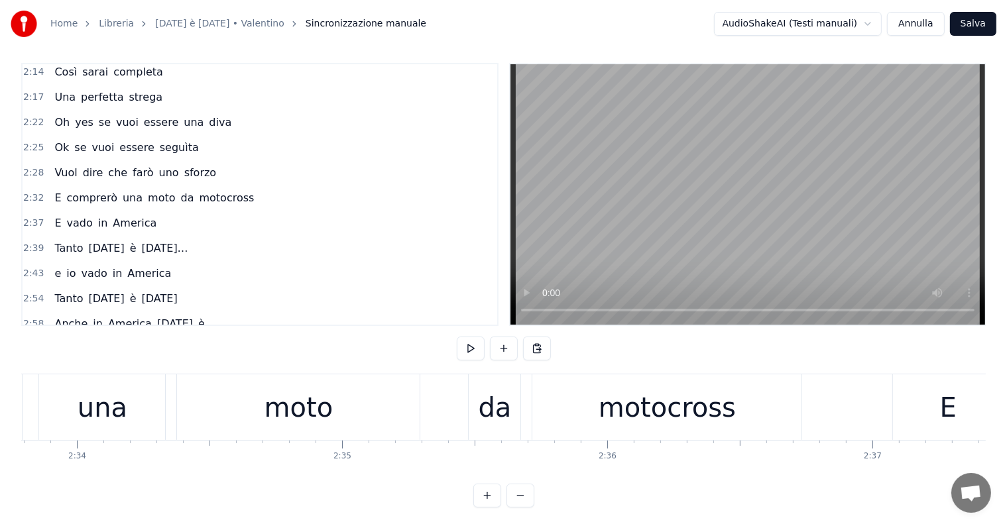
scroll to position [0, 40558]
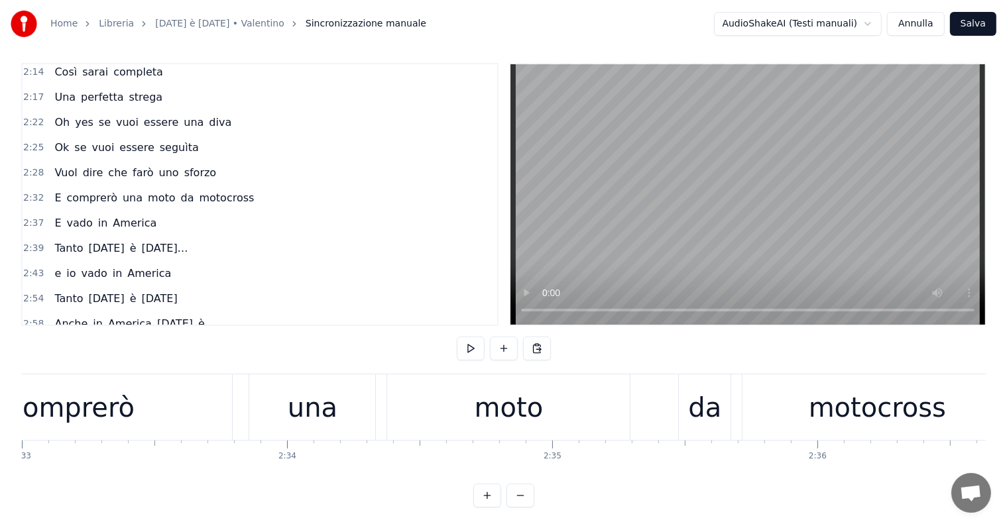
click at [87, 262] on div "e io vado in [GEOGRAPHIC_DATA]" at bounding box center [112, 274] width 127 height 24
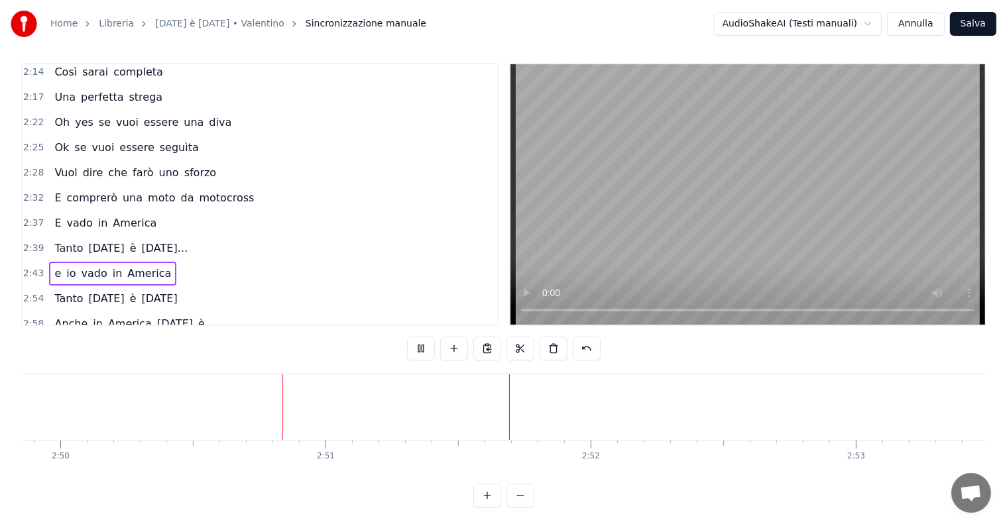
scroll to position [0, 45095]
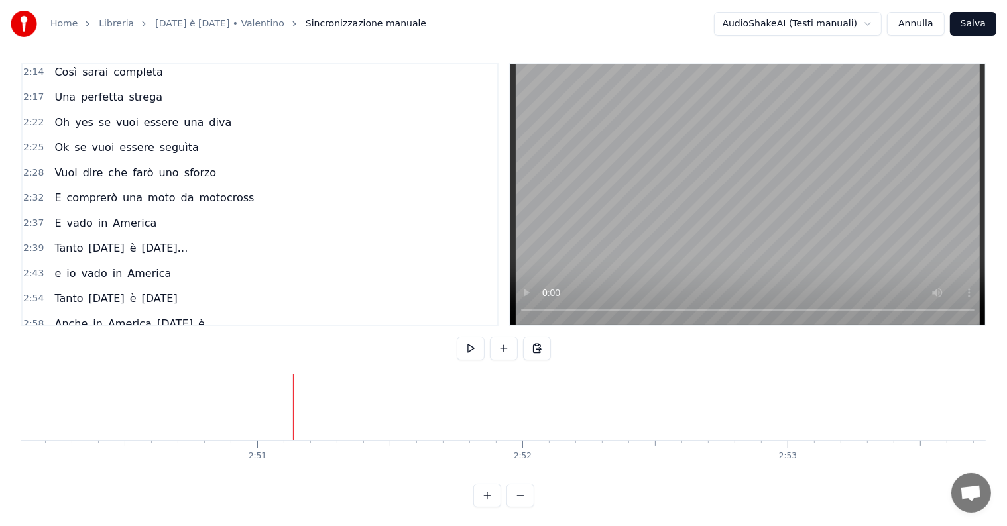
click at [598, 421] on div "Tanto" at bounding box center [621, 408] width 72 height 40
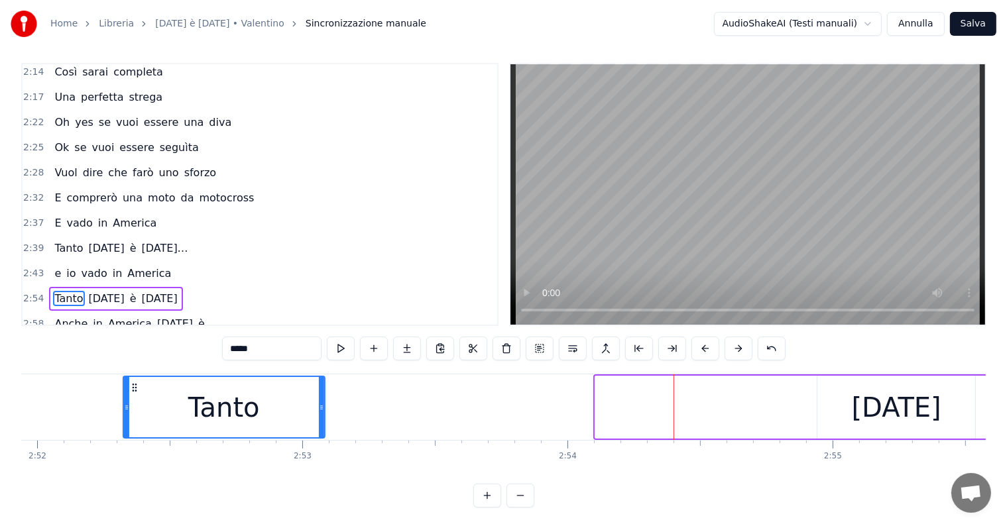
scroll to position [0, 45505]
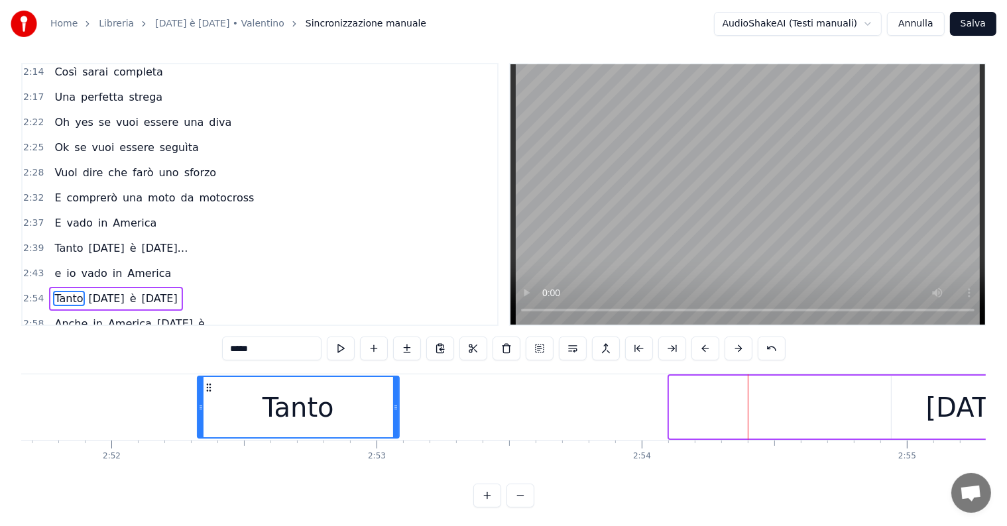
drag, startPoint x: 530, startPoint y: 387, endPoint x: 115, endPoint y: 410, distance: 415.5
click at [198, 410] on div "Tanto" at bounding box center [298, 407] width 200 height 60
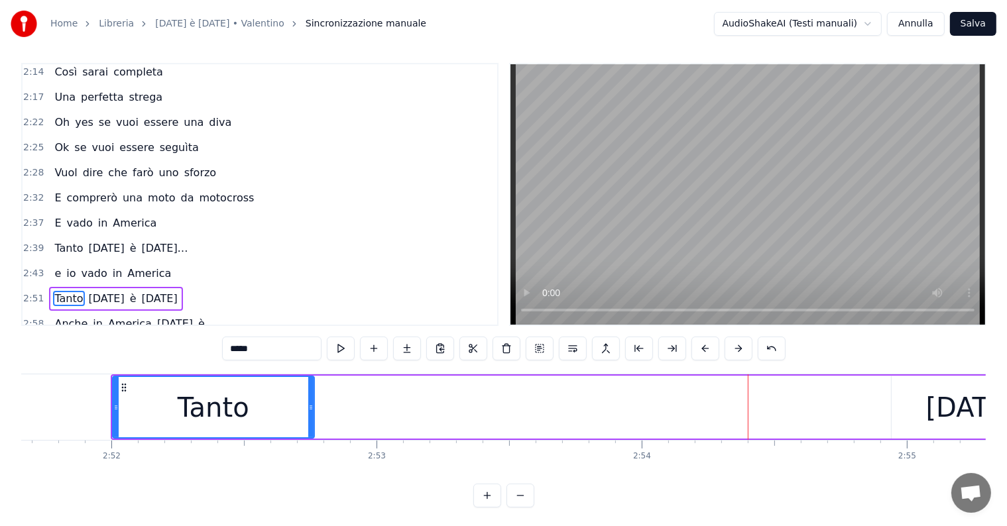
click at [923, 412] on div "[DATE]" at bounding box center [970, 407] width 158 height 63
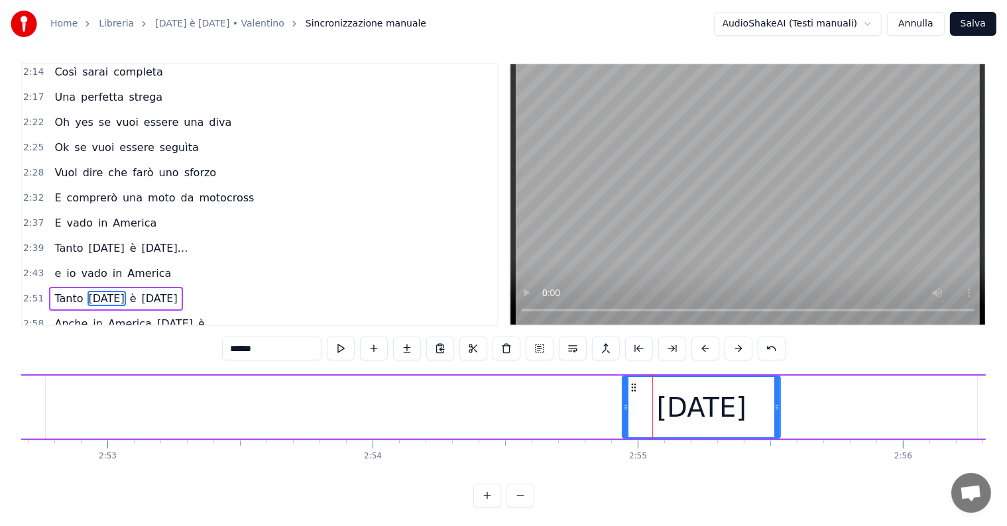
scroll to position [0, 45714]
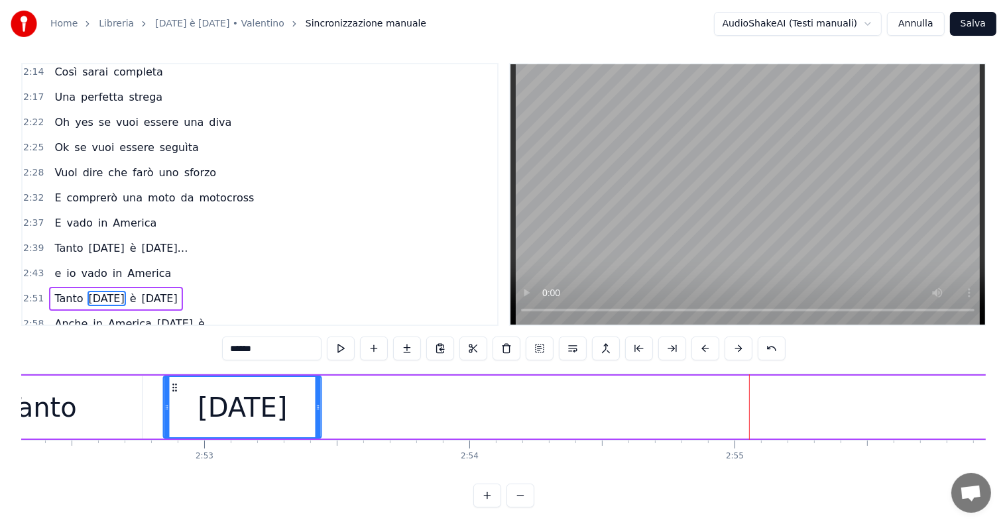
drag, startPoint x: 694, startPoint y: 384, endPoint x: 158, endPoint y: 405, distance: 536.5
click at [164, 405] on div "[DATE]" at bounding box center [242, 407] width 156 height 60
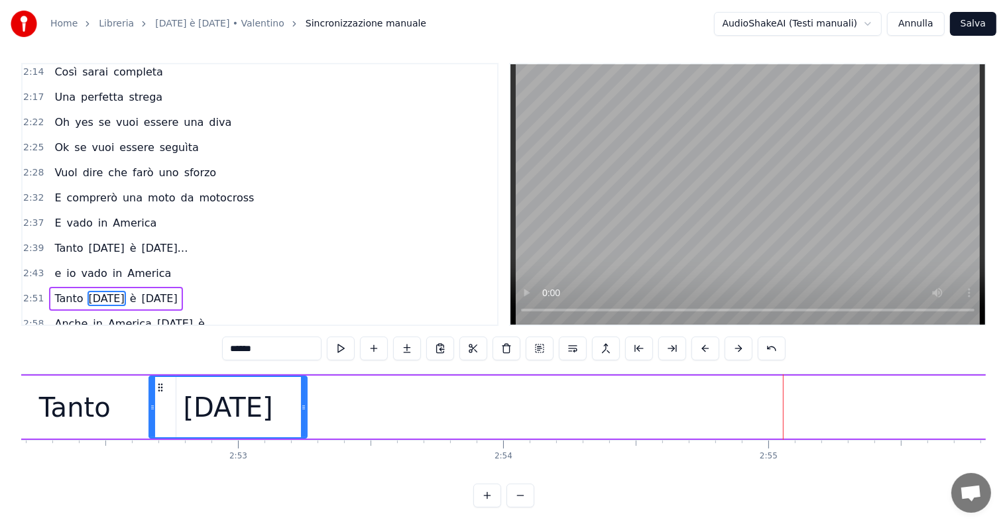
scroll to position [0, 45111]
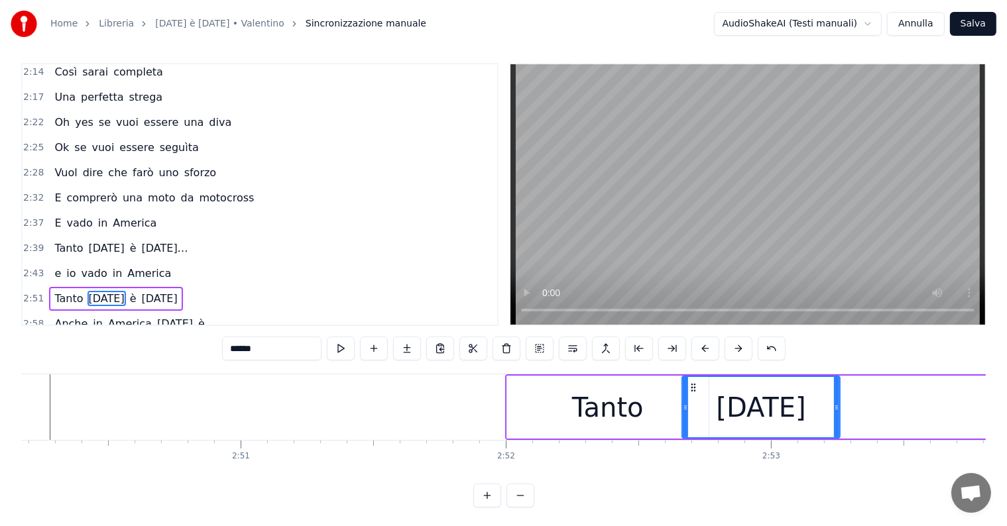
click at [583, 402] on div "Tanto" at bounding box center [608, 408] width 72 height 40
type input "*****"
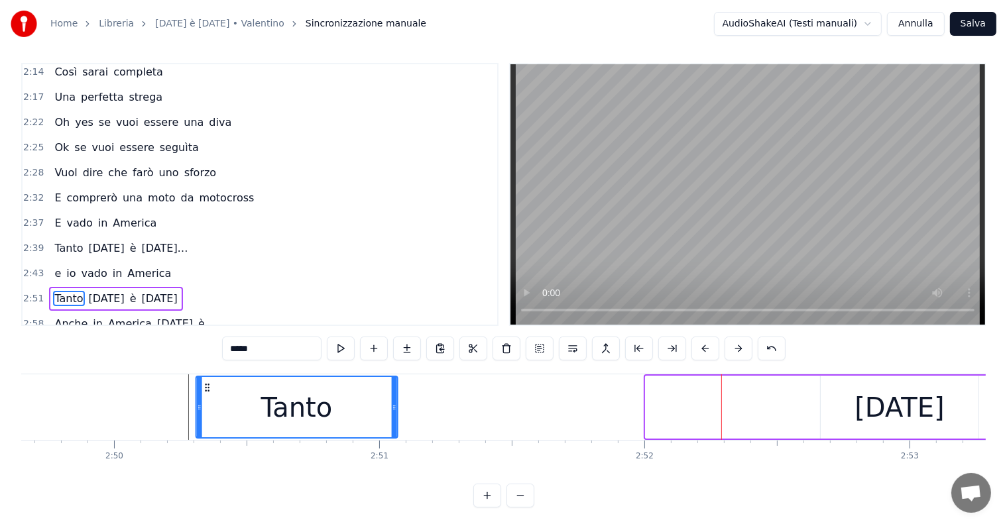
scroll to position [0, 44958]
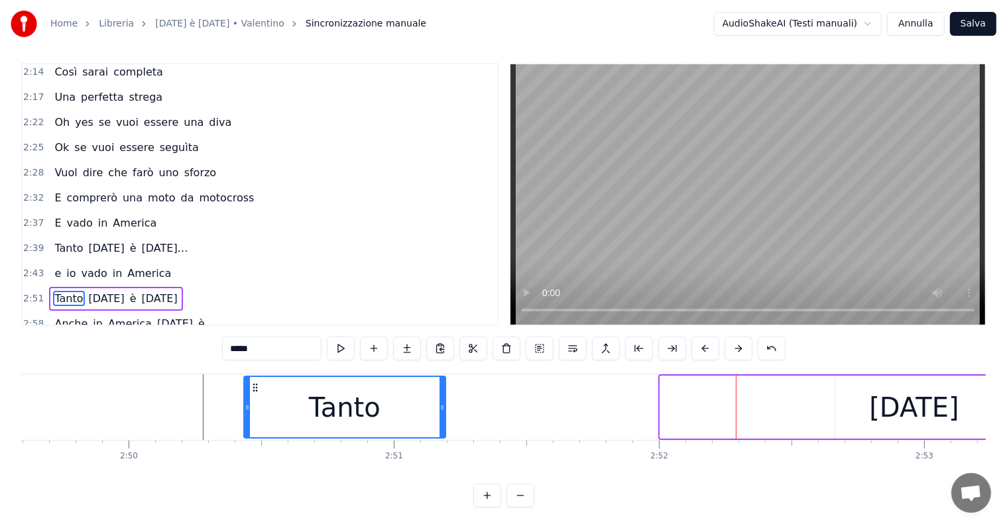
drag, startPoint x: 517, startPoint y: 387, endPoint x: 254, endPoint y: 410, distance: 264.1
click at [254, 410] on div "Tanto" at bounding box center [345, 407] width 200 height 60
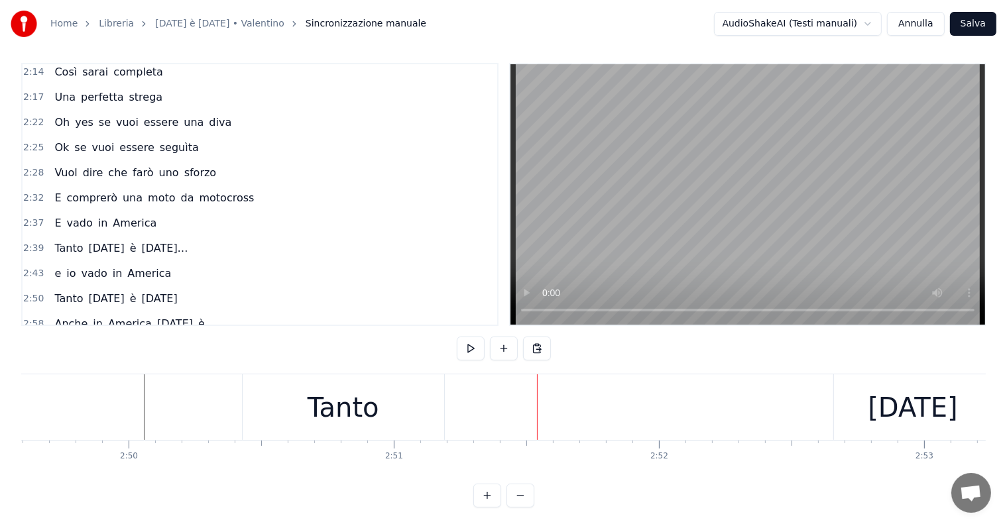
click at [392, 389] on div "Tanto" at bounding box center [343, 407] width 201 height 66
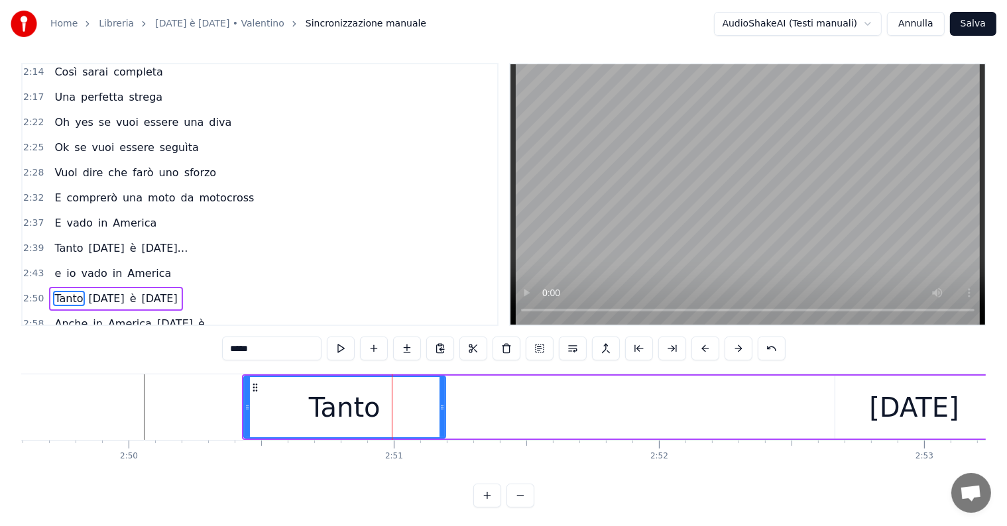
click at [258, 345] on input "*****" at bounding box center [271, 349] width 99 height 24
type input "*"
click at [908, 408] on div "[DATE]" at bounding box center [913, 408] width 89 height 40
type input "******"
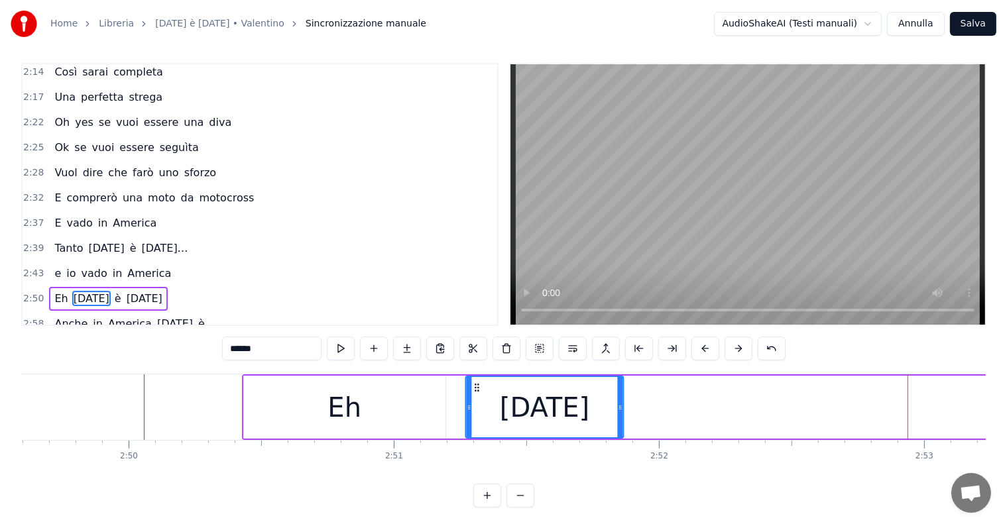
drag, startPoint x: 847, startPoint y: 382, endPoint x: 477, endPoint y: 421, distance: 372.5
click at [477, 421] on div "[DATE]" at bounding box center [544, 407] width 156 height 60
drag, startPoint x: 620, startPoint y: 398, endPoint x: 643, endPoint y: 397, distance: 22.6
click at [642, 397] on div at bounding box center [639, 407] width 5 height 60
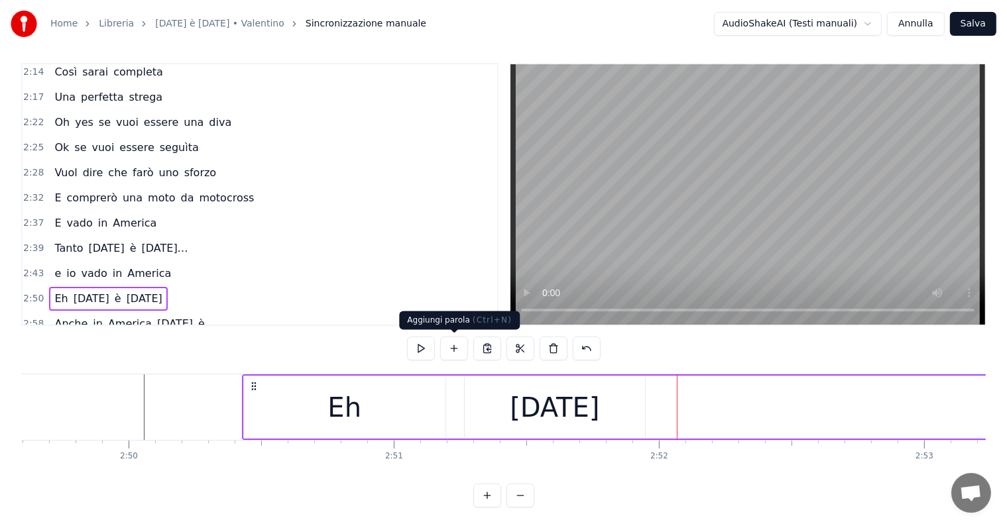
click at [455, 349] on button at bounding box center [454, 349] width 28 height 24
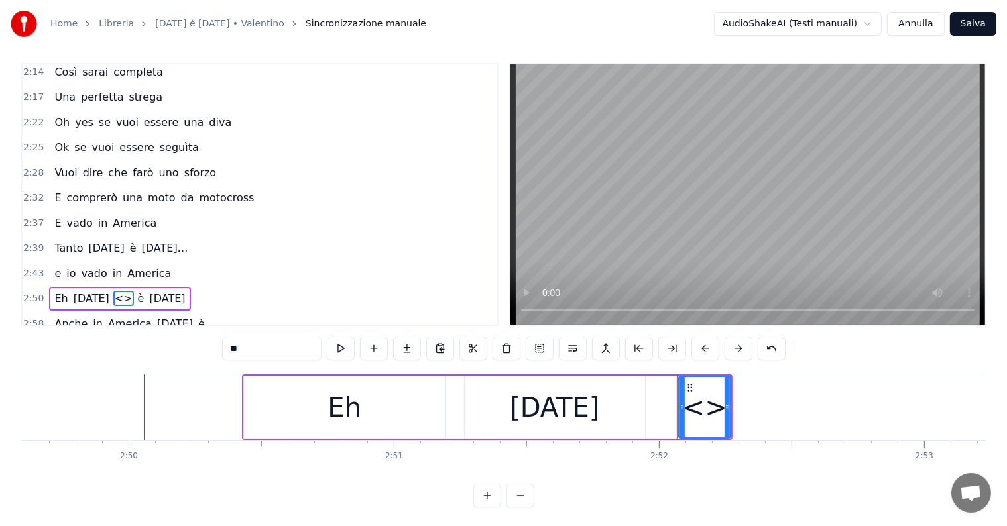
click at [286, 347] on input "**" at bounding box center [271, 349] width 99 height 24
type input "*"
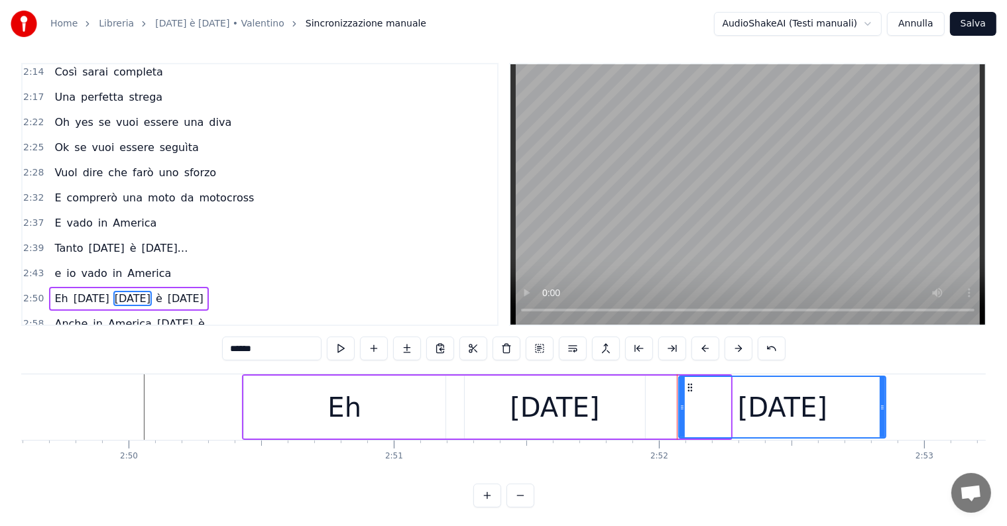
drag, startPoint x: 726, startPoint y: 394, endPoint x: 881, endPoint y: 396, distance: 155.1
click at [881, 396] on div at bounding box center [881, 407] width 5 height 60
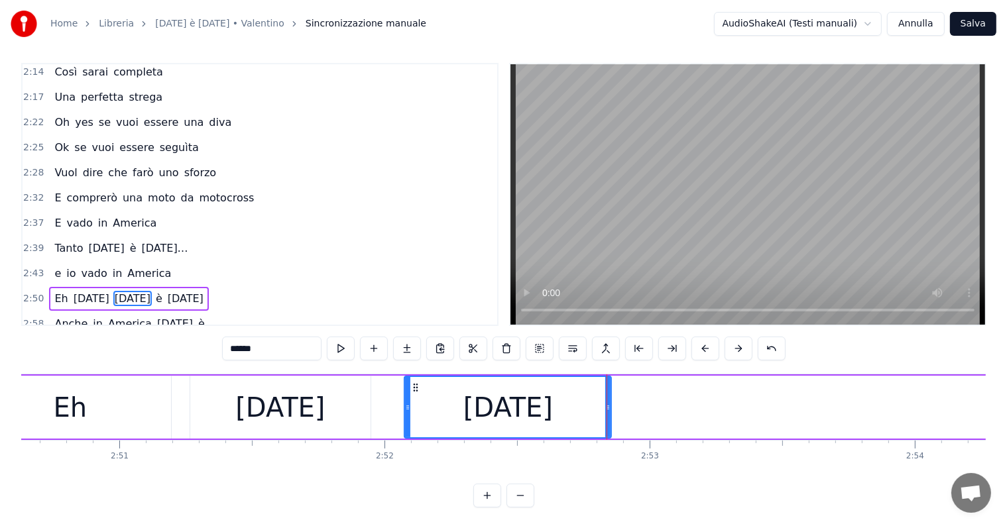
scroll to position [0, 45292]
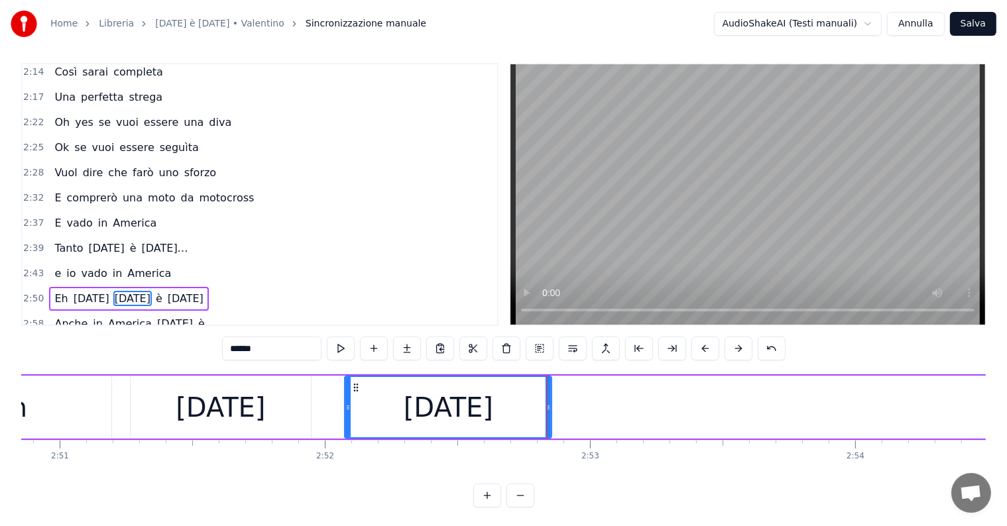
type input "******"
click at [50, 287] on div "Eh [DATE] [DATE] è [DATE]" at bounding box center [128, 299] width 159 height 24
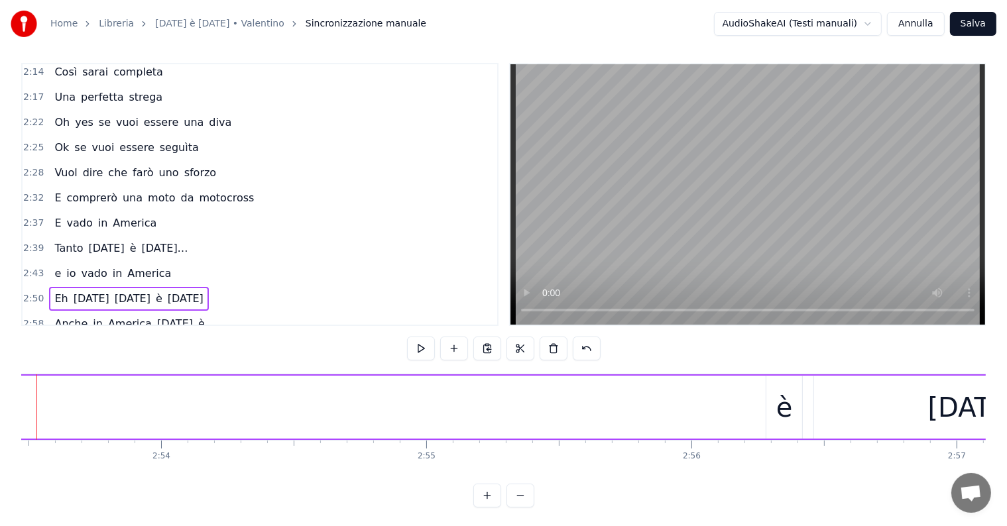
scroll to position [0, 46076]
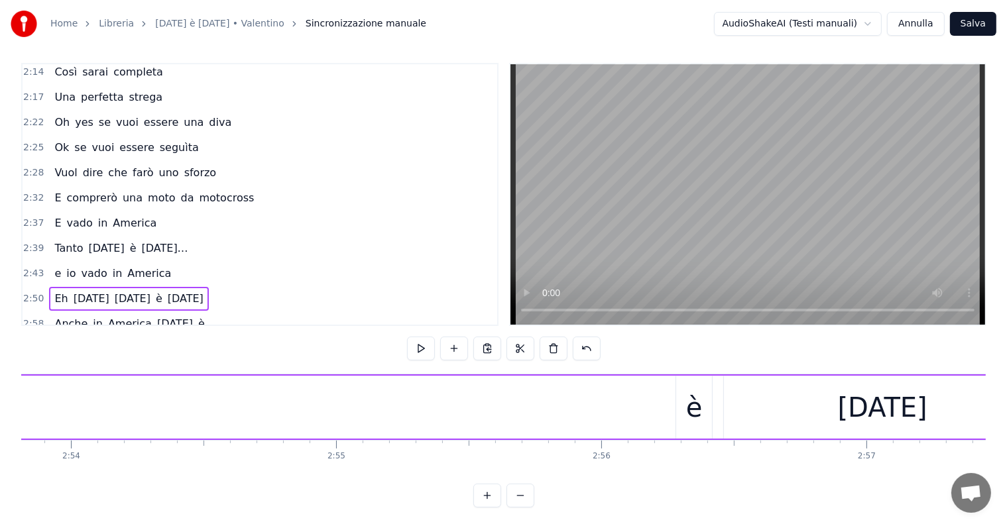
click at [685, 411] on div "è" at bounding box center [694, 407] width 36 height 63
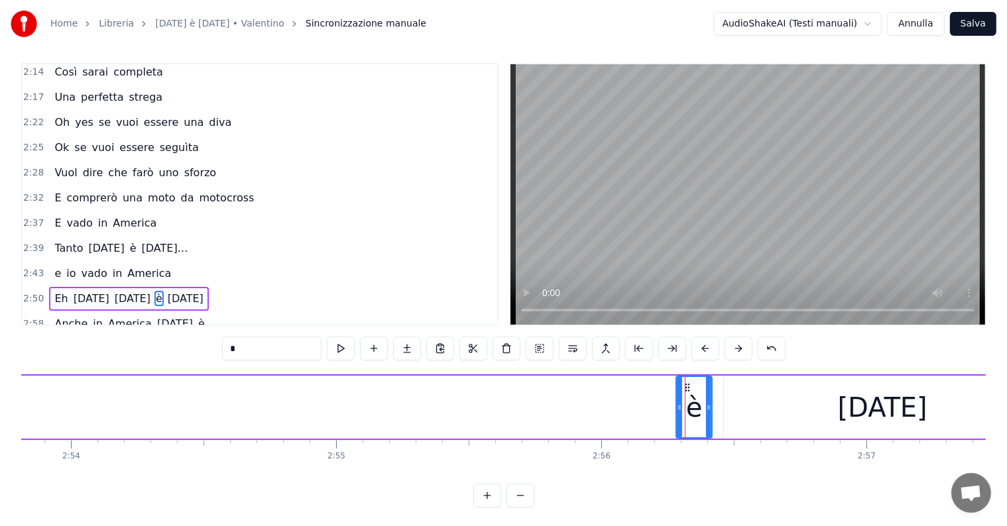
click at [682, 385] on icon at bounding box center [687, 387] width 11 height 11
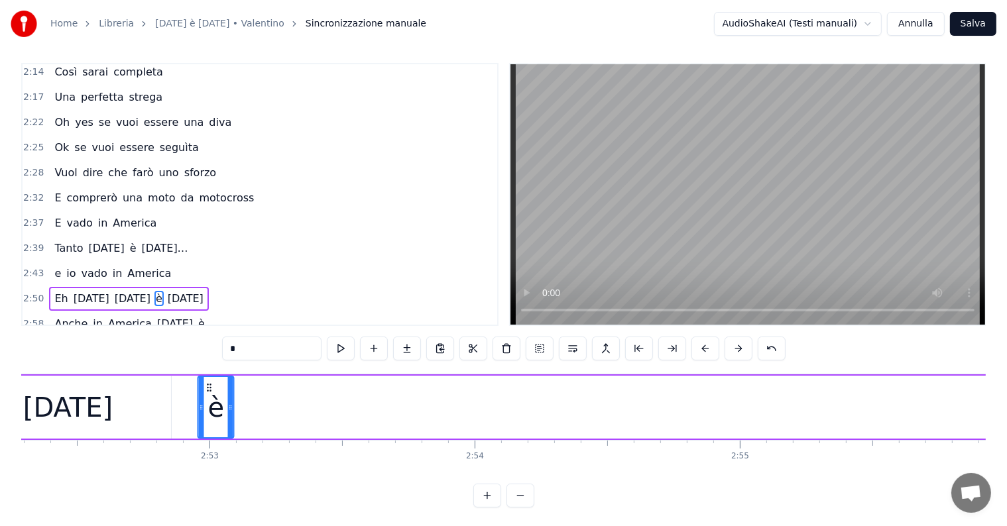
scroll to position [0, 45658]
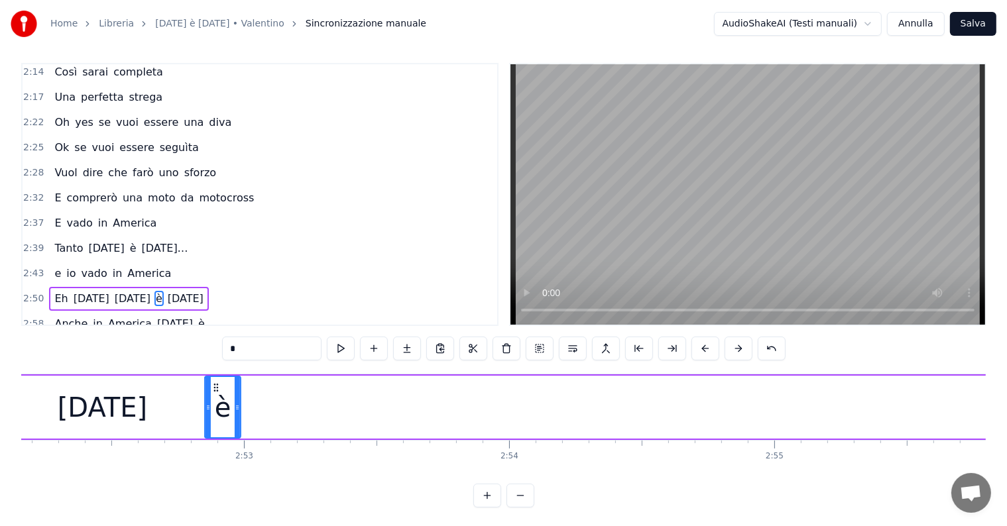
drag, startPoint x: 687, startPoint y: 385, endPoint x: 212, endPoint y: 399, distance: 474.7
click at [212, 399] on div "è" at bounding box center [222, 407] width 34 height 60
drag, startPoint x: 212, startPoint y: 386, endPoint x: 234, endPoint y: 388, distance: 22.0
click at [234, 388] on icon at bounding box center [236, 387] width 11 height 11
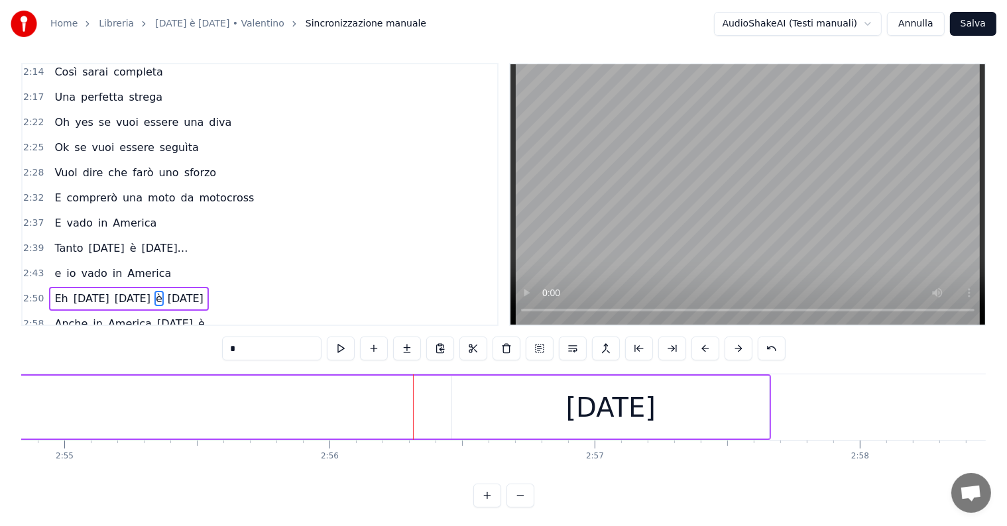
scroll to position [0, 46408]
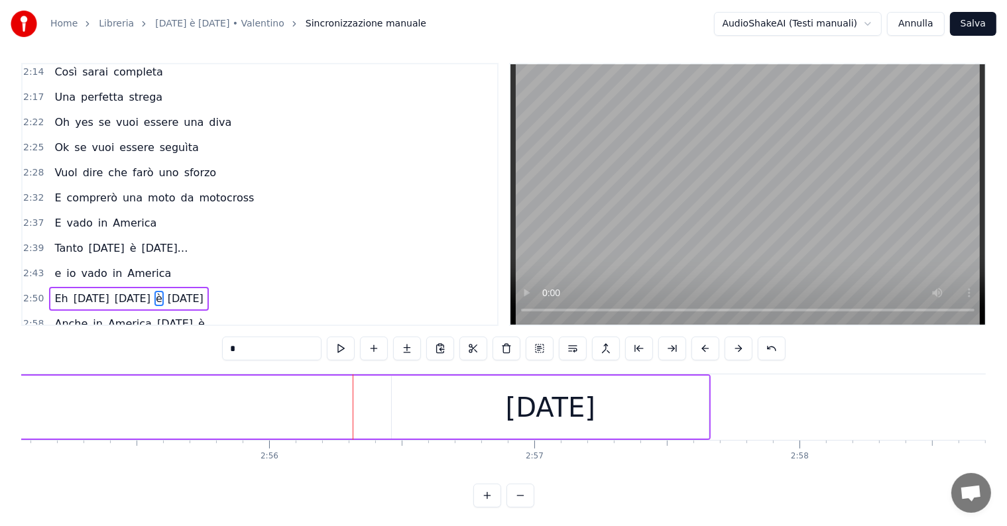
click at [488, 408] on div "[DATE]" at bounding box center [550, 407] width 317 height 63
type input "********"
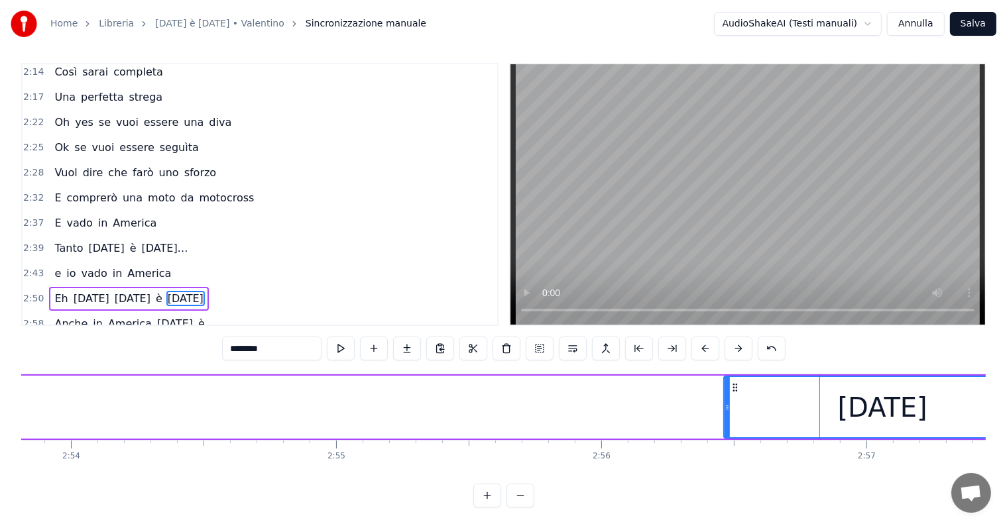
scroll to position [0, 46016]
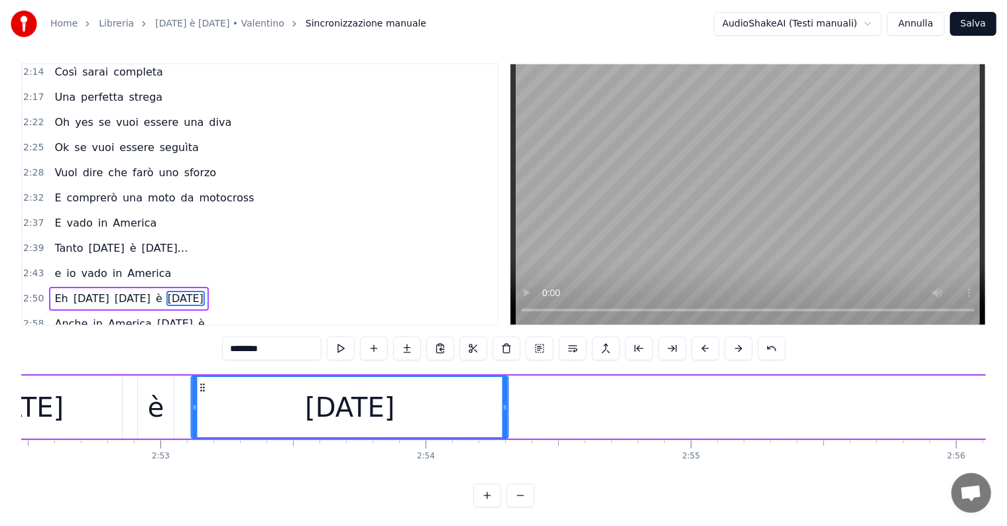
drag, startPoint x: 795, startPoint y: 384, endPoint x: 221, endPoint y: 404, distance: 573.6
click at [203, 404] on div "[DATE]" at bounding box center [349, 407] width 315 height 60
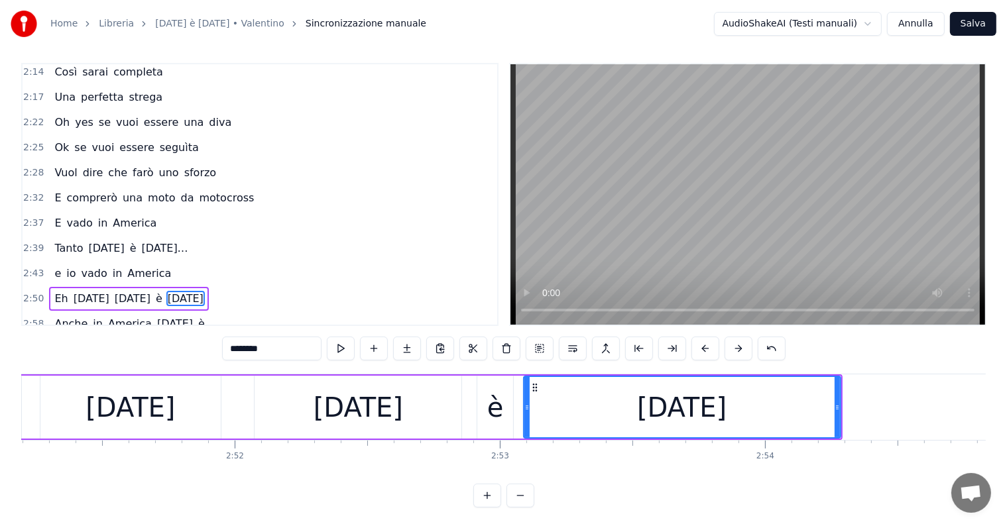
scroll to position [0, 45323]
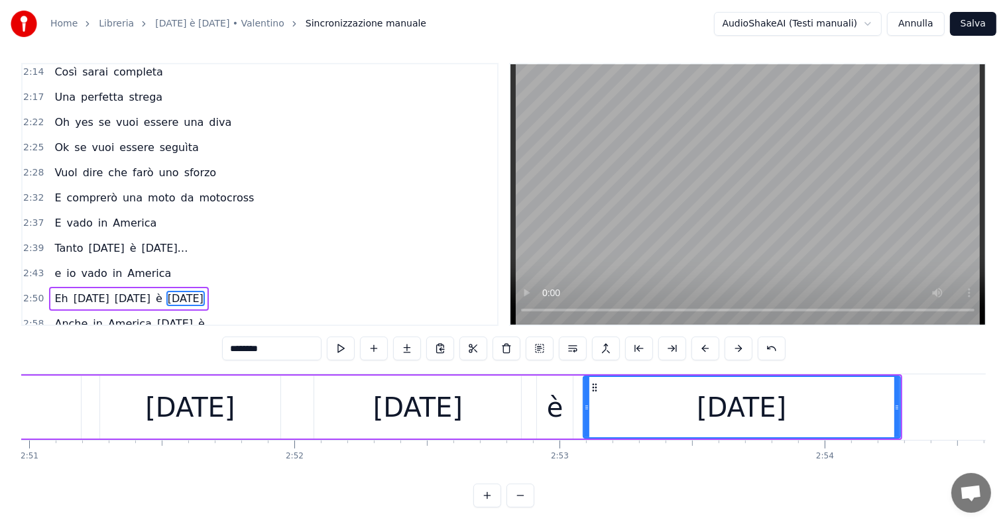
click at [49, 262] on div "e io vado in [GEOGRAPHIC_DATA]" at bounding box center [112, 274] width 127 height 24
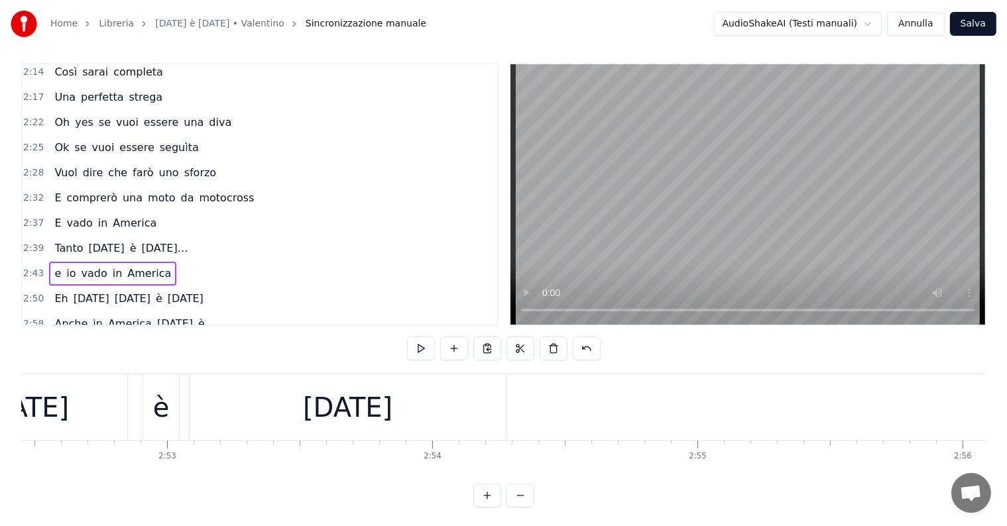
scroll to position [0, 45684]
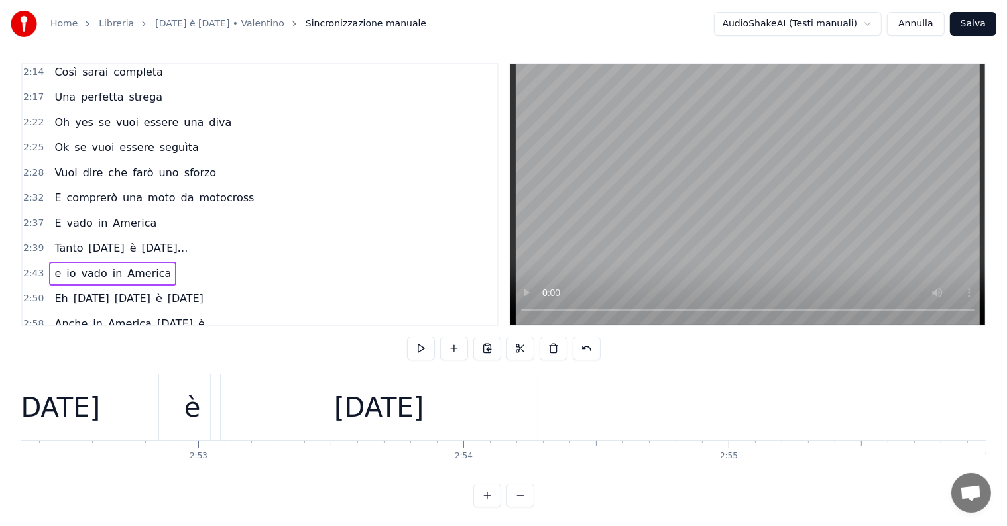
click at [307, 407] on div "[DATE]" at bounding box center [379, 407] width 317 height 66
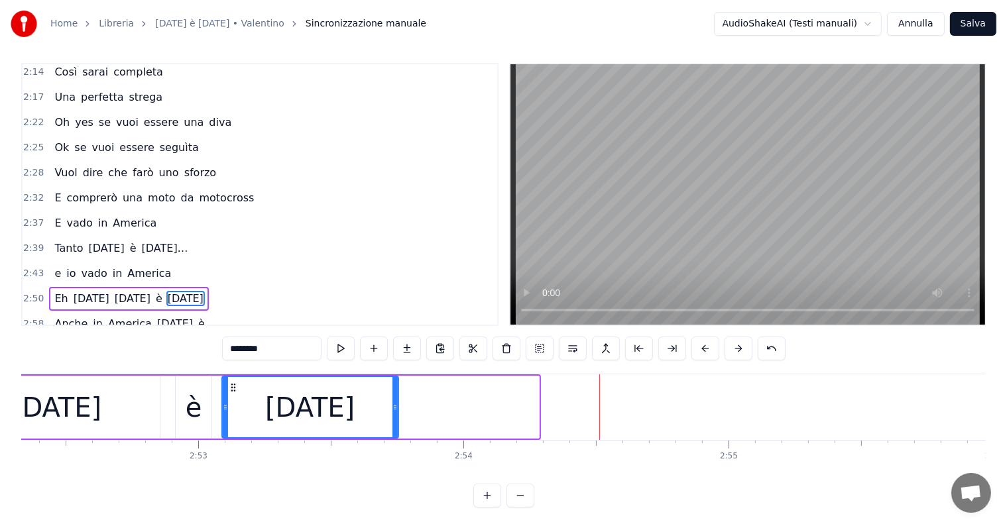
drag, startPoint x: 535, startPoint y: 388, endPoint x: 394, endPoint y: 389, distance: 141.2
click at [394, 389] on div at bounding box center [394, 407] width 5 height 60
click at [72, 414] on div "[DATE]" at bounding box center [56, 408] width 89 height 40
type input "******"
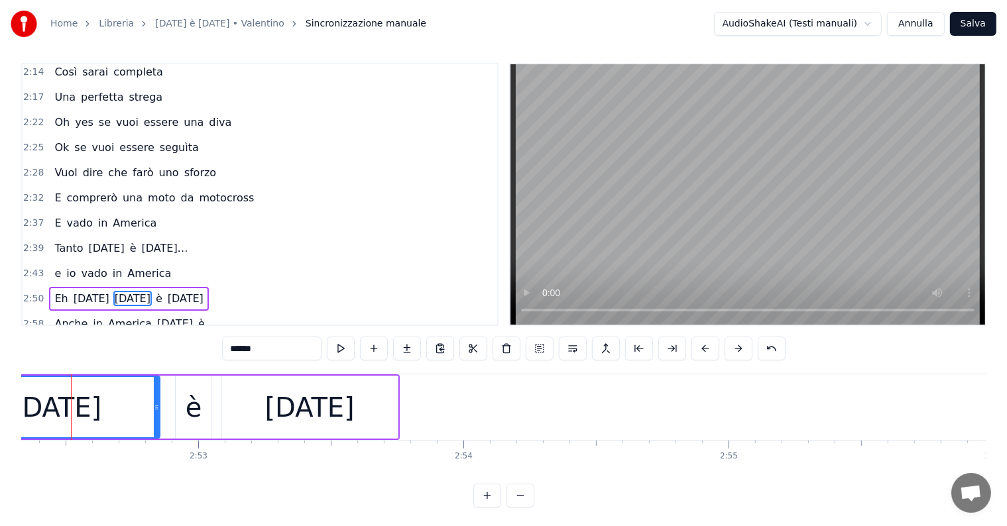
scroll to position [0, 45667]
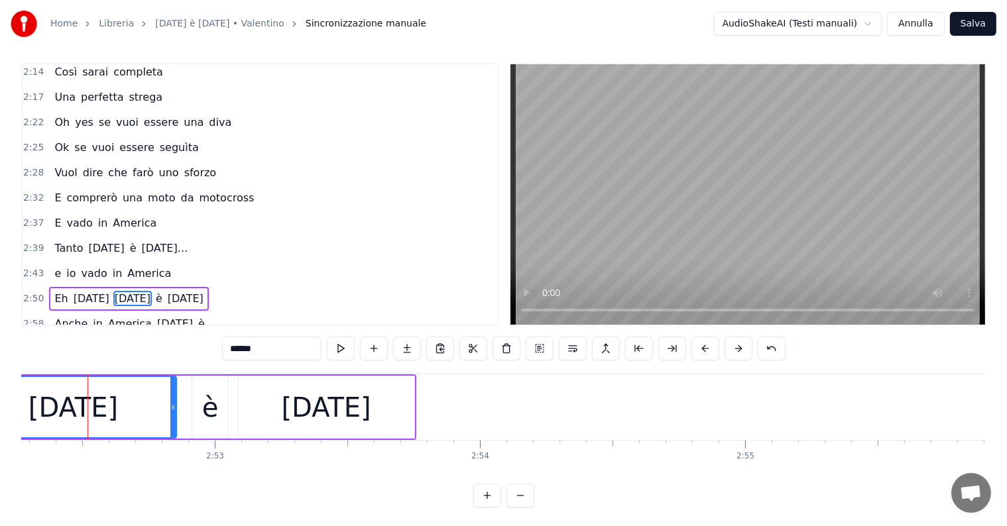
click at [49, 287] on div "Eh [DATE] [DATE] è [DATE]" at bounding box center [128, 299] width 159 height 24
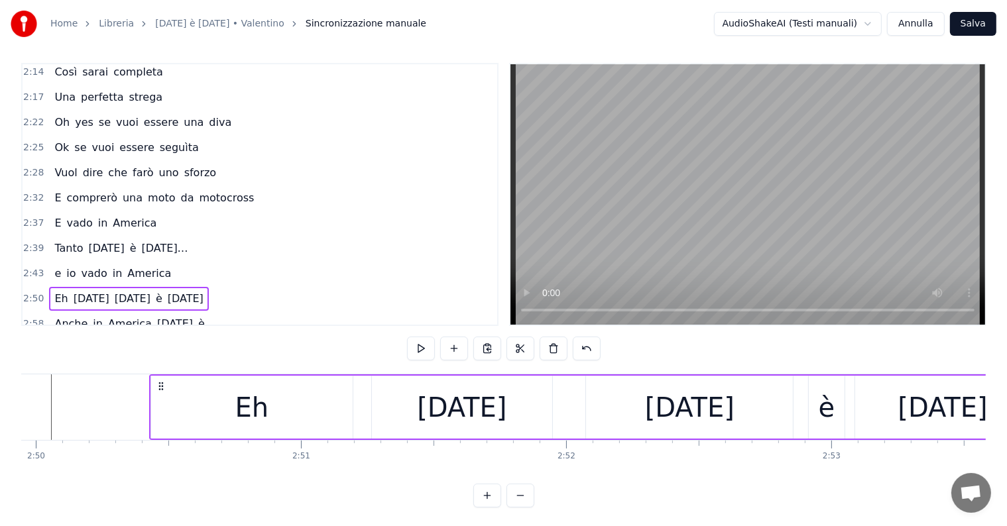
scroll to position [0, 45232]
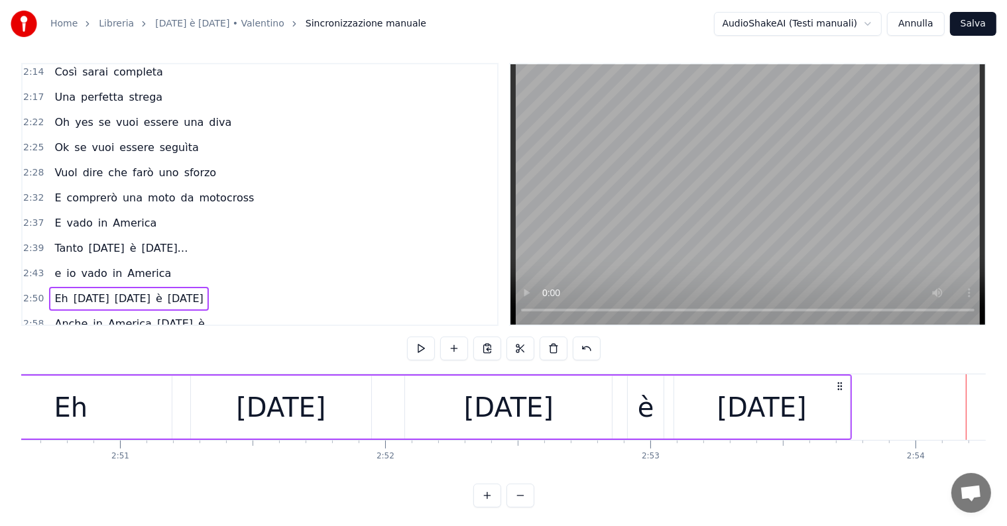
click at [649, 406] on div "è" at bounding box center [646, 408] width 17 height 40
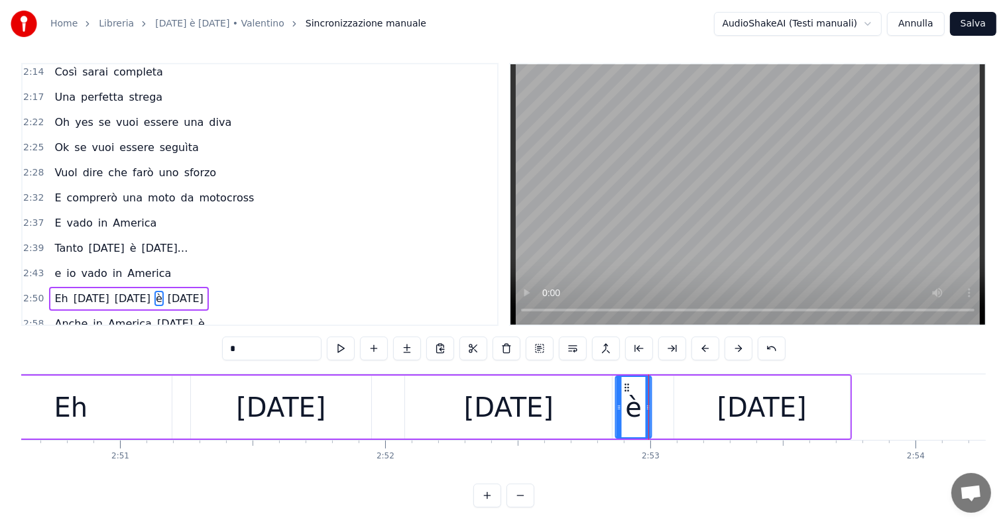
drag, startPoint x: 638, startPoint y: 383, endPoint x: 626, endPoint y: 384, distance: 12.0
click at [626, 384] on icon at bounding box center [627, 387] width 11 height 11
click at [717, 413] on div "[DATE]" at bounding box center [761, 408] width 89 height 40
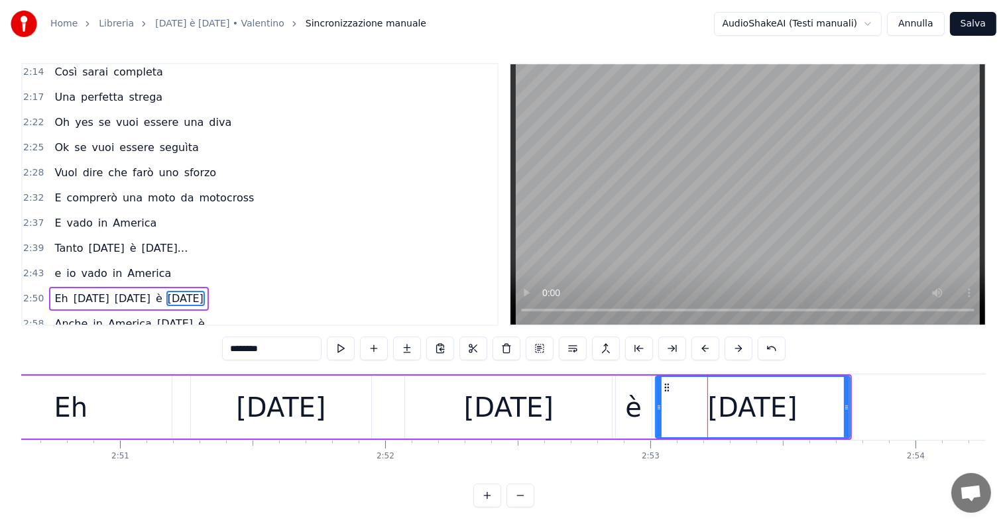
drag, startPoint x: 676, startPoint y: 403, endPoint x: 657, endPoint y: 403, distance: 18.6
click at [657, 403] on icon at bounding box center [658, 407] width 5 height 11
click at [67, 394] on div "Eh" at bounding box center [71, 408] width 34 height 40
type input "**"
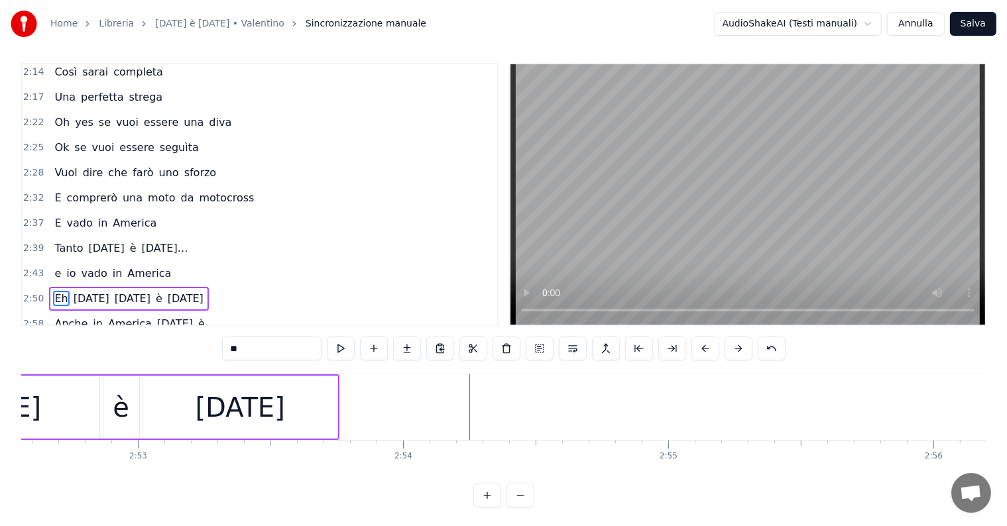
scroll to position [0, 45594]
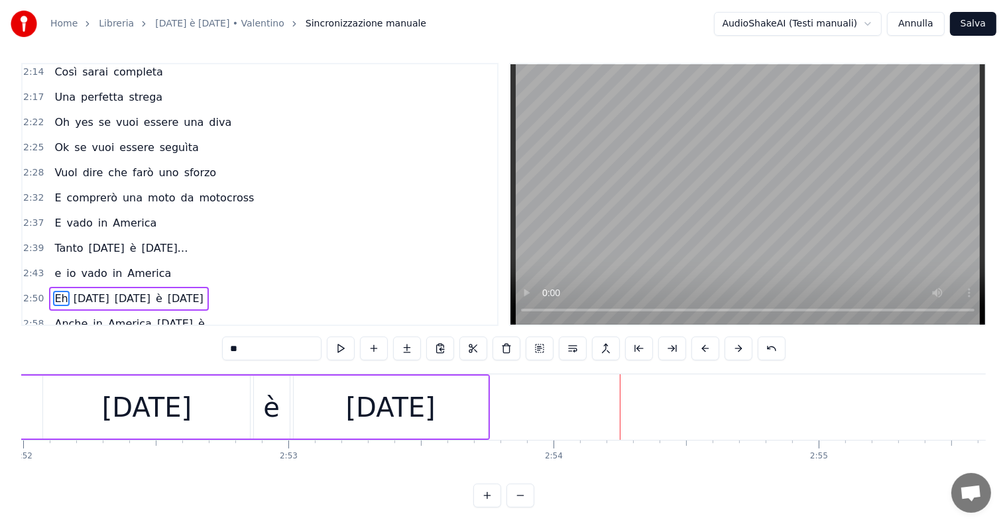
click at [85, 286] on div "2:50 Eh [DATE] [DATE] è [DATE]" at bounding box center [260, 298] width 475 height 25
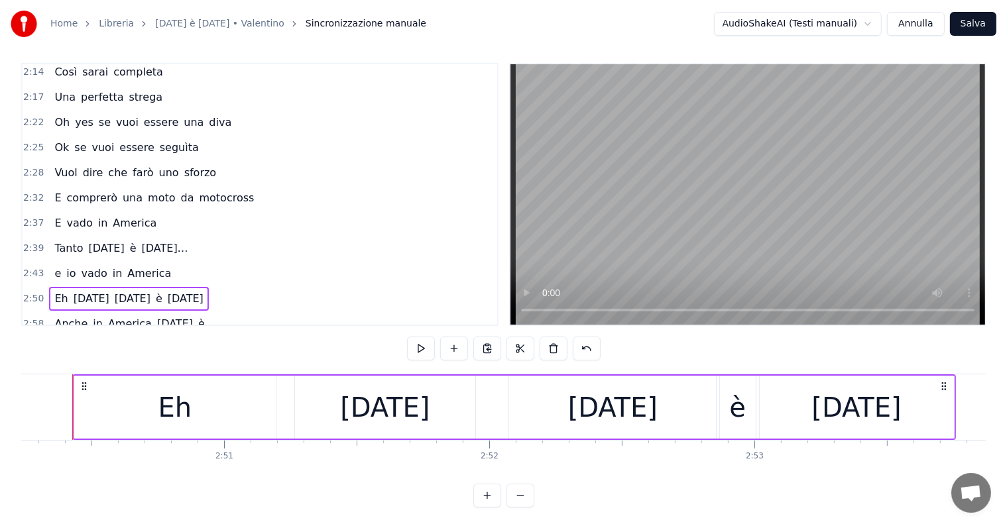
scroll to position [0, 45112]
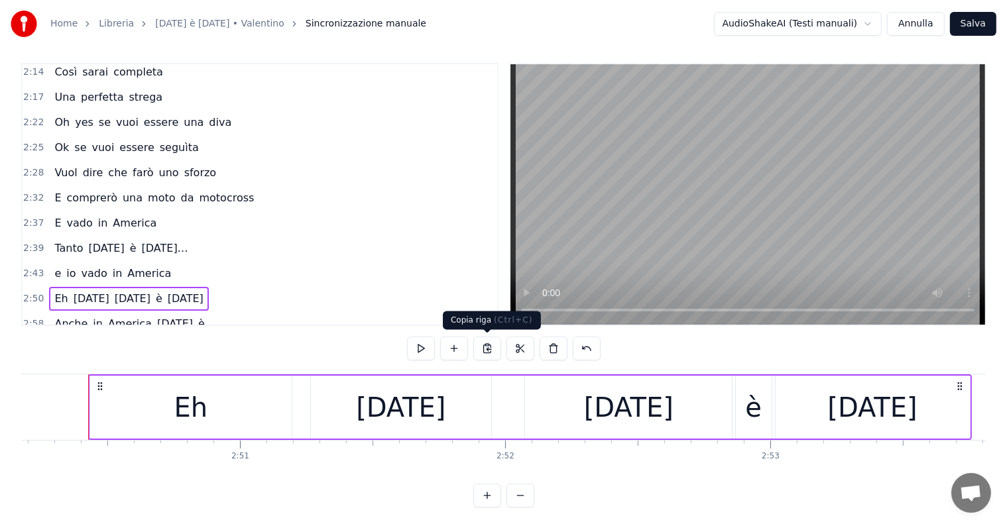
click at [488, 342] on button at bounding box center [487, 349] width 28 height 24
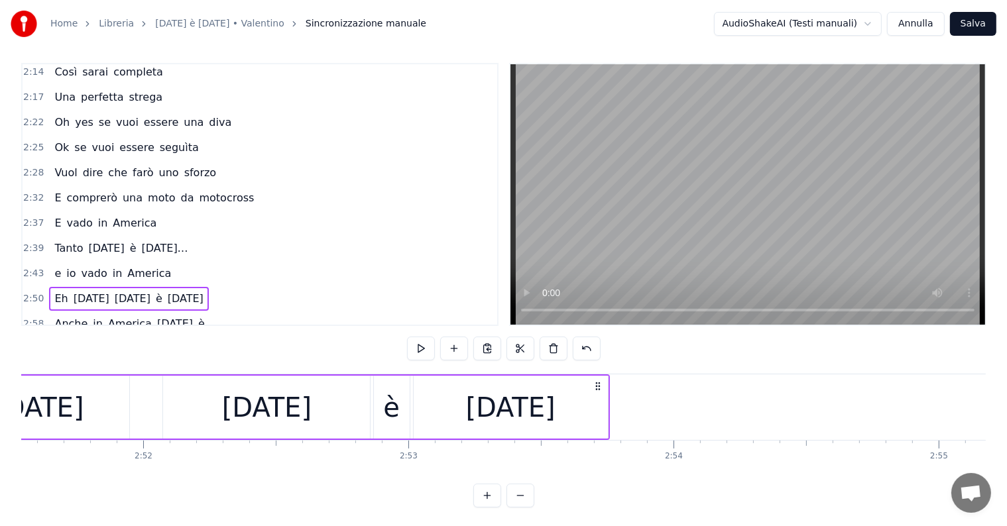
scroll to position [0, 45533]
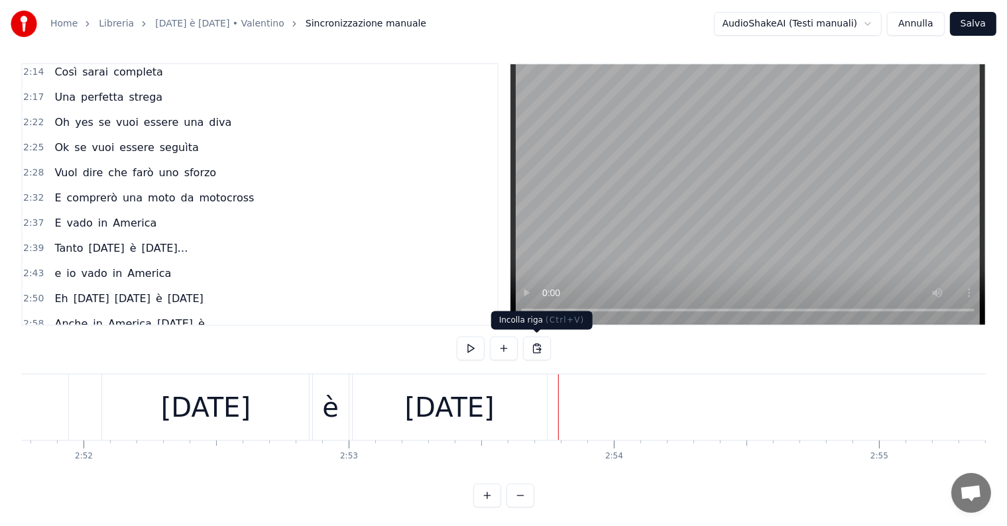
click at [536, 345] on button at bounding box center [537, 349] width 28 height 24
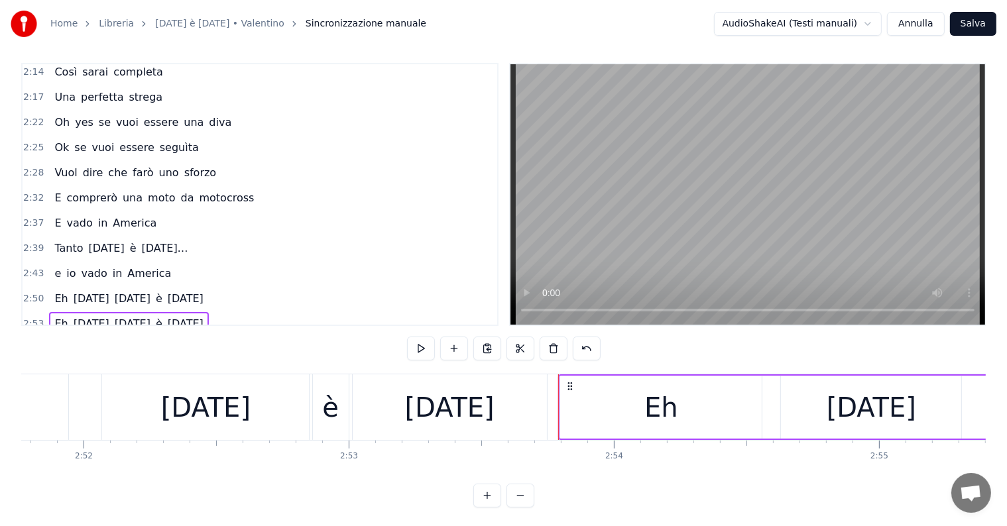
click at [631, 419] on div "Eh" at bounding box center [660, 407] width 201 height 63
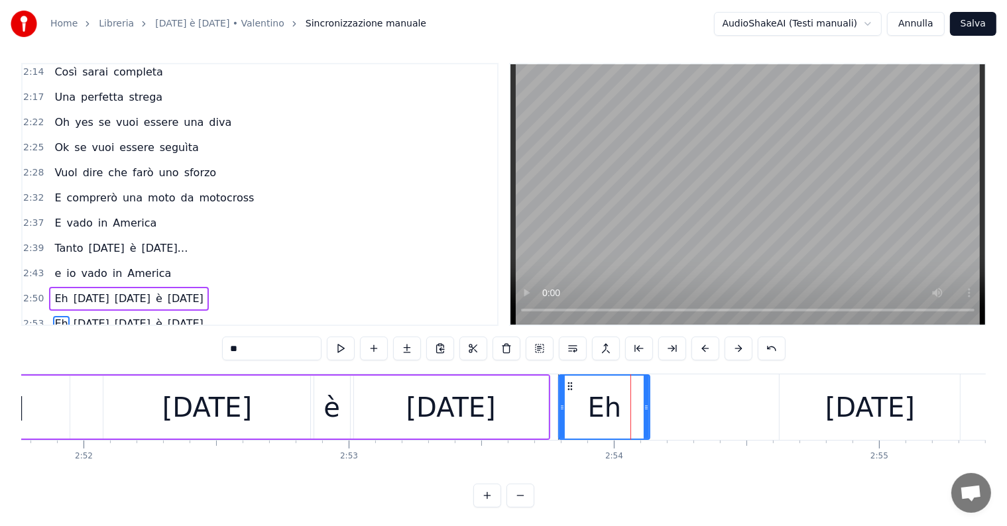
drag, startPoint x: 758, startPoint y: 387, endPoint x: 647, endPoint y: 382, distance: 110.8
click at [647, 382] on div at bounding box center [646, 407] width 5 height 63
click at [856, 406] on div "[DATE]" at bounding box center [869, 408] width 89 height 40
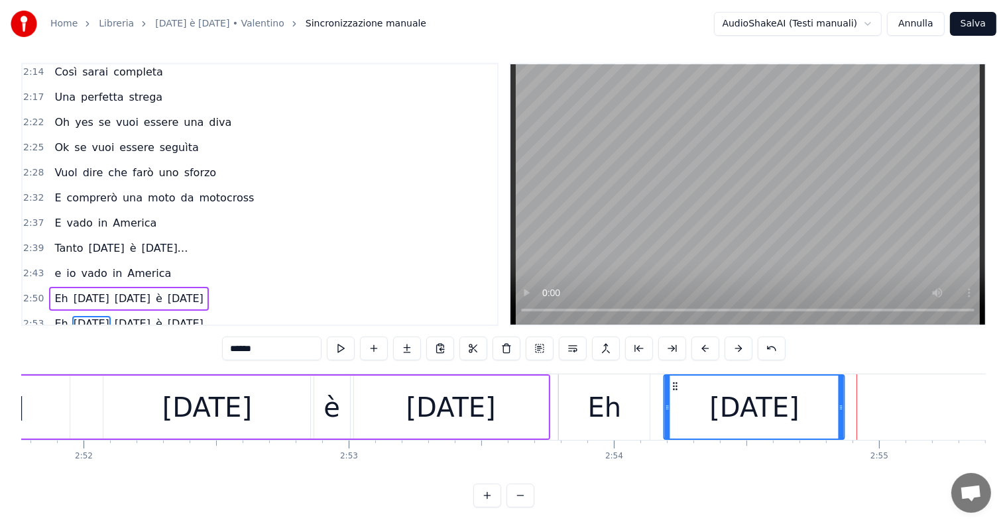
drag, startPoint x: 791, startPoint y: 384, endPoint x: 675, endPoint y: 385, distance: 115.3
click at [675, 385] on icon at bounding box center [675, 386] width 11 height 11
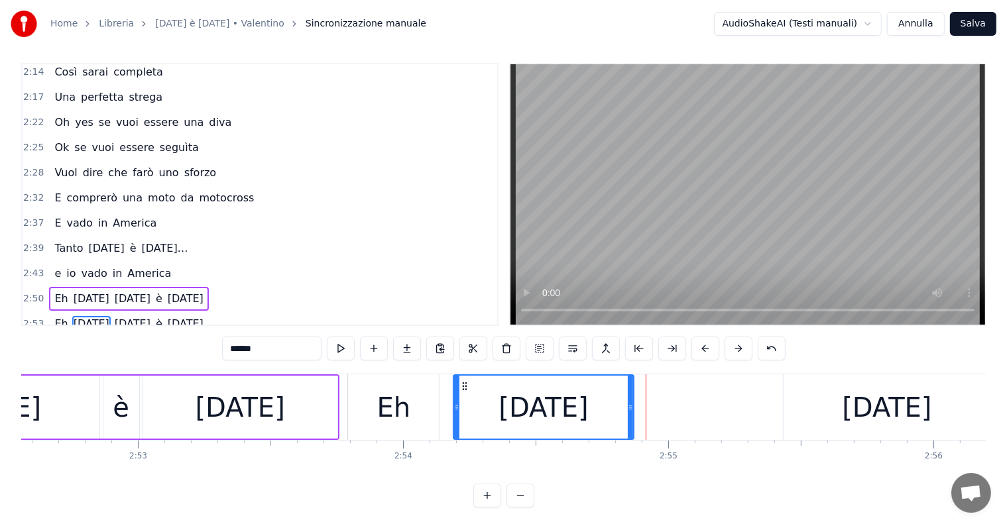
scroll to position [0, 45835]
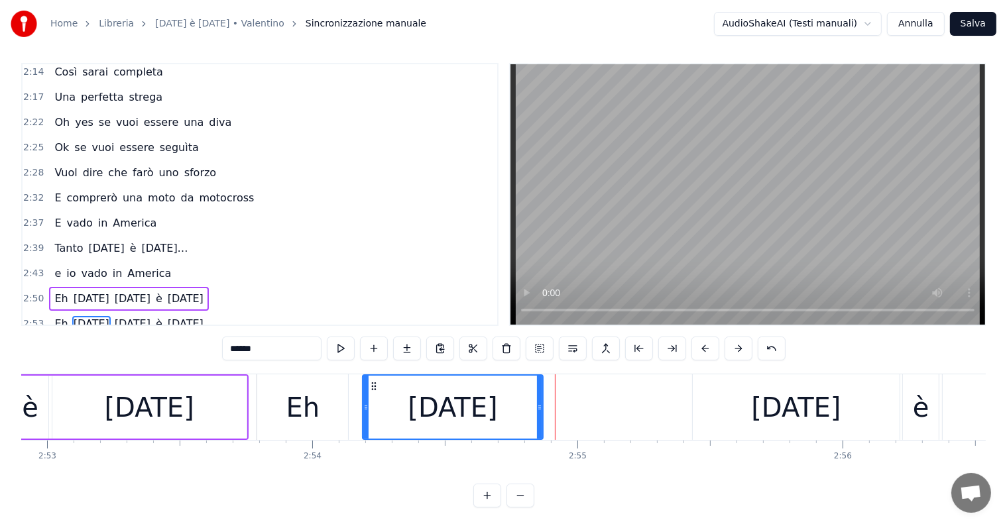
click at [816, 414] on div "[DATE]" at bounding box center [795, 408] width 89 height 40
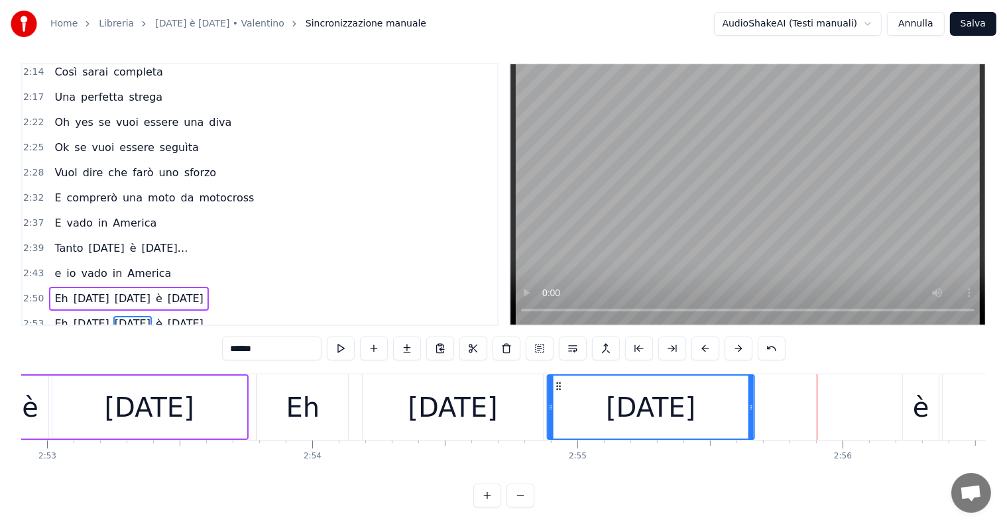
drag, startPoint x: 703, startPoint y: 384, endPoint x: 557, endPoint y: 390, distance: 146.6
click at [557, 390] on icon at bounding box center [558, 386] width 11 height 11
click at [915, 421] on div "è" at bounding box center [921, 408] width 17 height 40
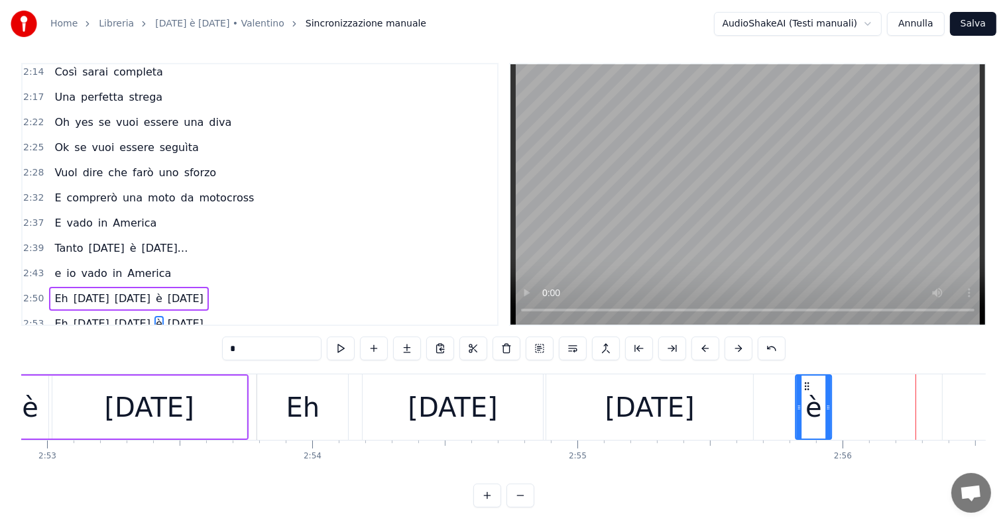
drag, startPoint x: 913, startPoint y: 384, endPoint x: 806, endPoint y: 394, distance: 107.8
click at [806, 394] on div "è" at bounding box center [814, 407] width 34 height 63
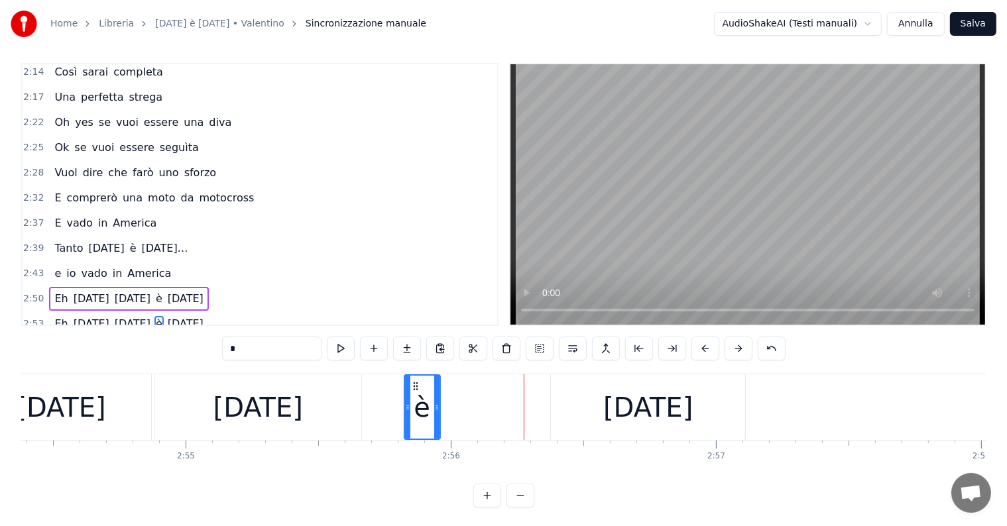
scroll to position [0, 46258]
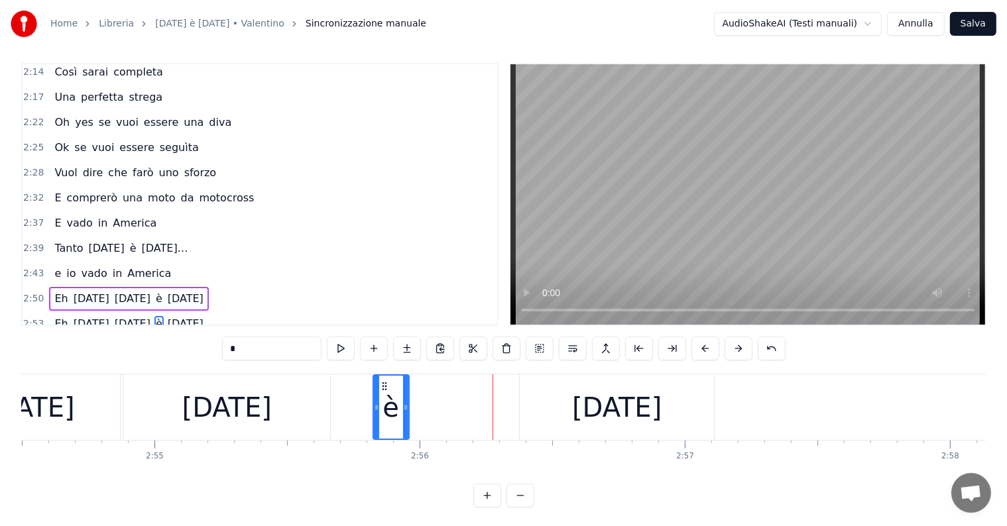
click at [631, 416] on div "[DATE]" at bounding box center [616, 408] width 89 height 40
type input "********"
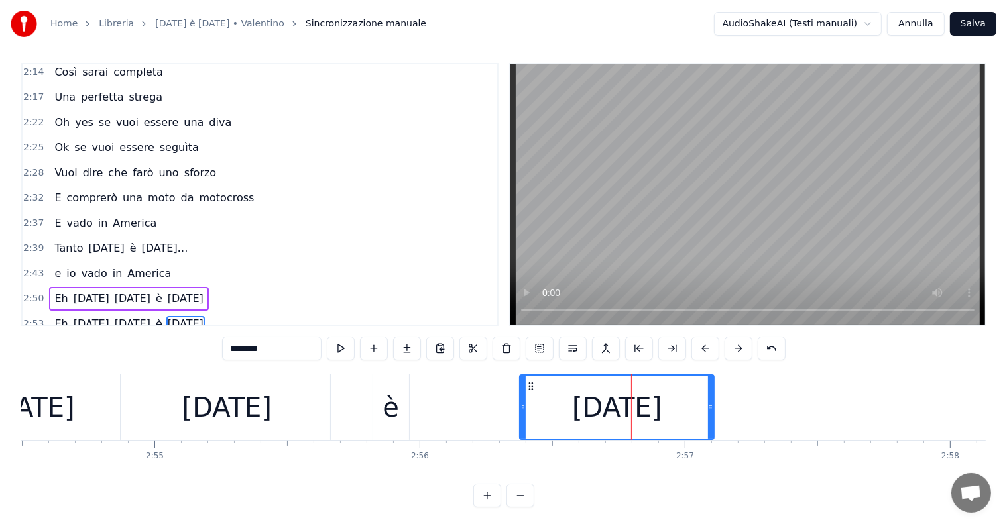
click at [530, 382] on icon at bounding box center [531, 386] width 11 height 11
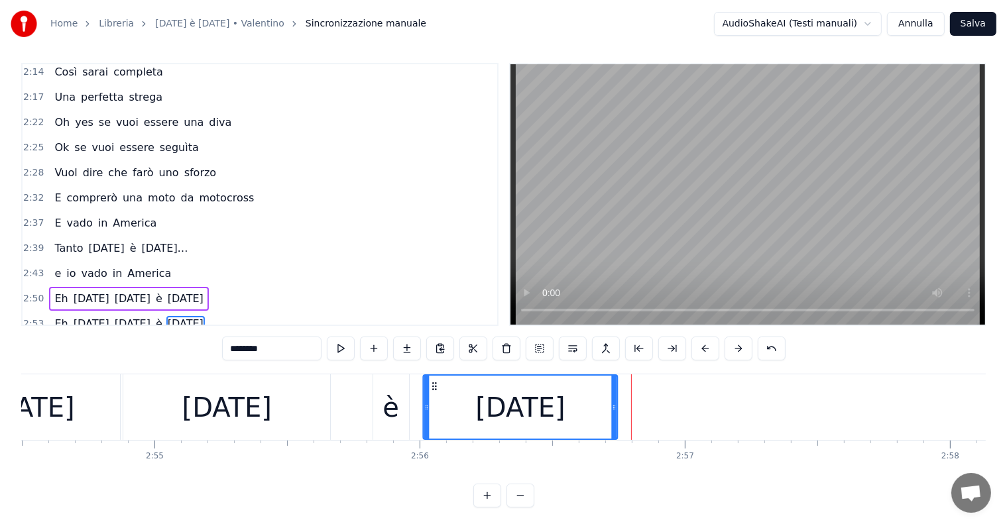
drag, startPoint x: 533, startPoint y: 382, endPoint x: 432, endPoint y: 390, distance: 101.7
click at [432, 390] on icon at bounding box center [434, 386] width 11 height 11
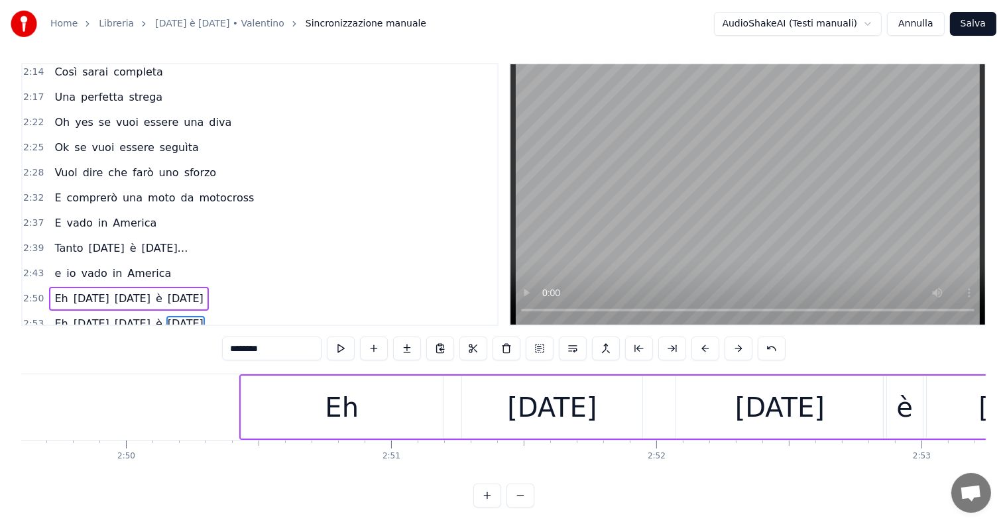
scroll to position [0, 45081]
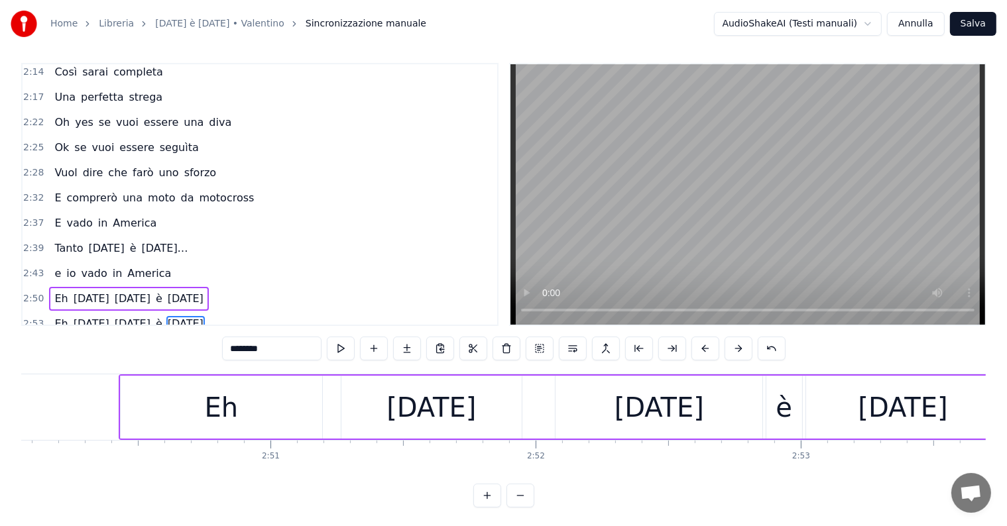
click at [49, 287] on div "Eh [DATE] [DATE] è [DATE]" at bounding box center [128, 299] width 159 height 24
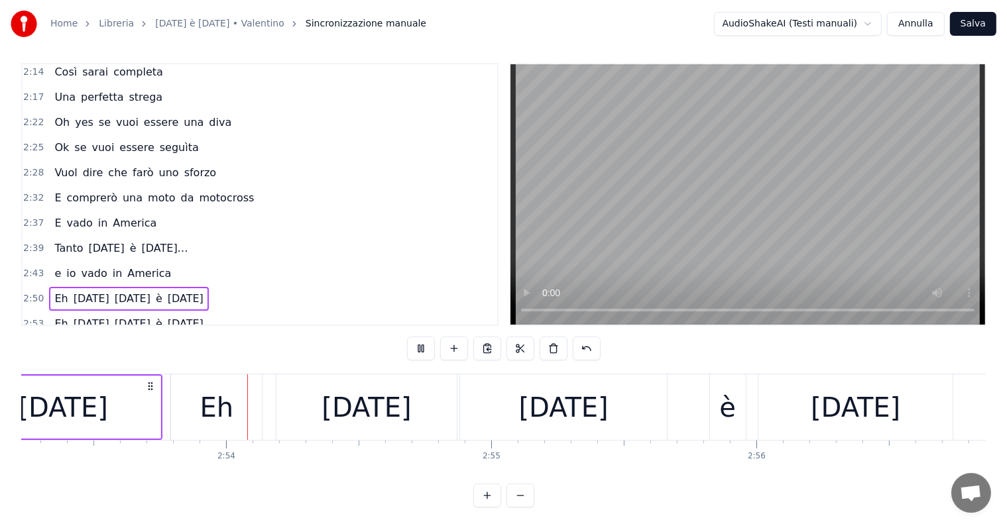
scroll to position [0, 45940]
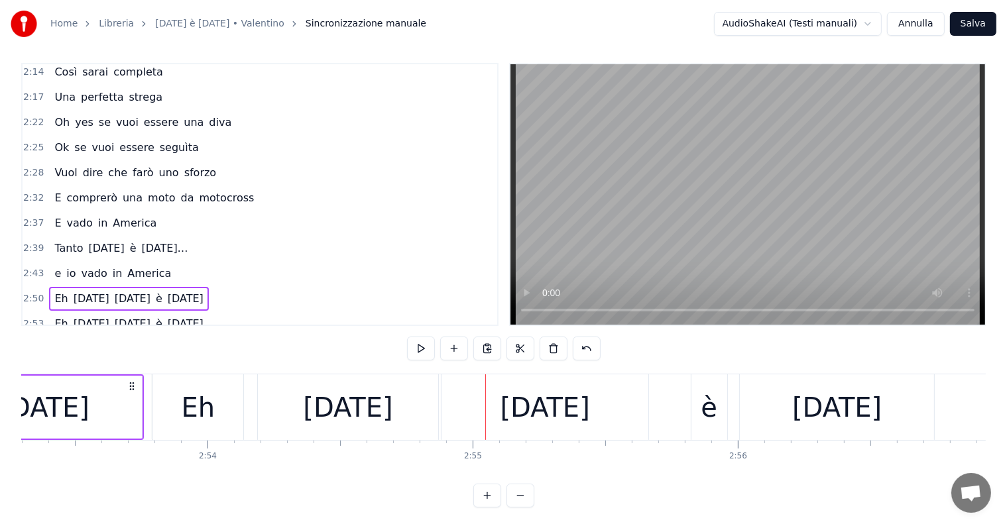
click at [66, 312] on div "Eh [DATE] [DATE] è [DATE]" at bounding box center [128, 324] width 159 height 24
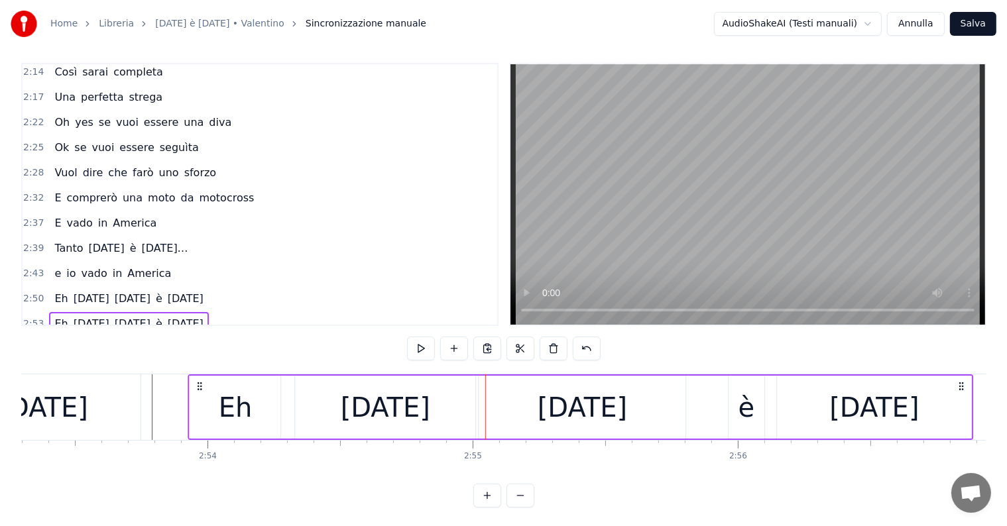
drag, startPoint x: 163, startPoint y: 384, endPoint x: 199, endPoint y: 384, distance: 35.8
click at [199, 384] on icon at bounding box center [200, 386] width 11 height 11
click at [204, 412] on div "Eh" at bounding box center [235, 407] width 91 height 63
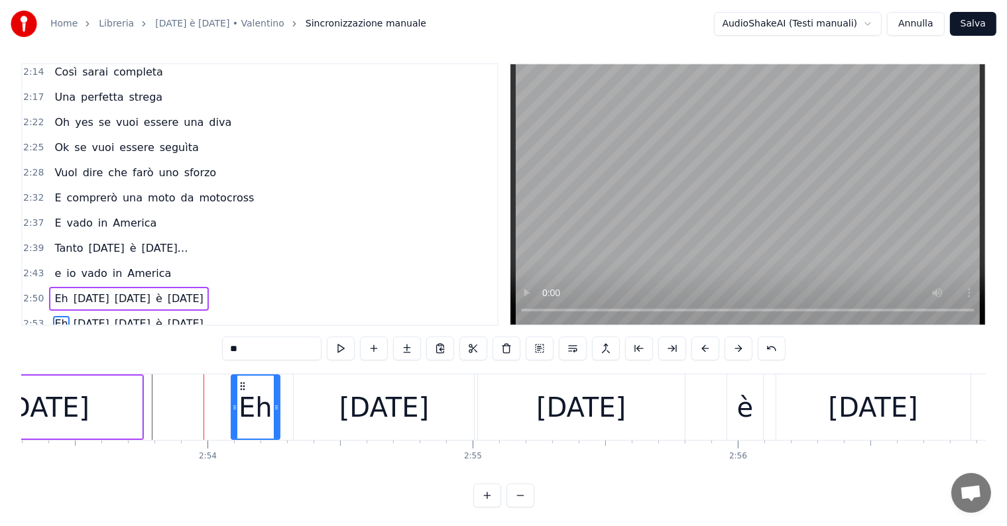
drag, startPoint x: 190, startPoint y: 409, endPoint x: 233, endPoint y: 411, distance: 42.5
click at [233, 411] on icon at bounding box center [234, 407] width 5 height 11
click at [53, 312] on div "Eh [DATE] [DATE] è [DATE]" at bounding box center [128, 324] width 159 height 24
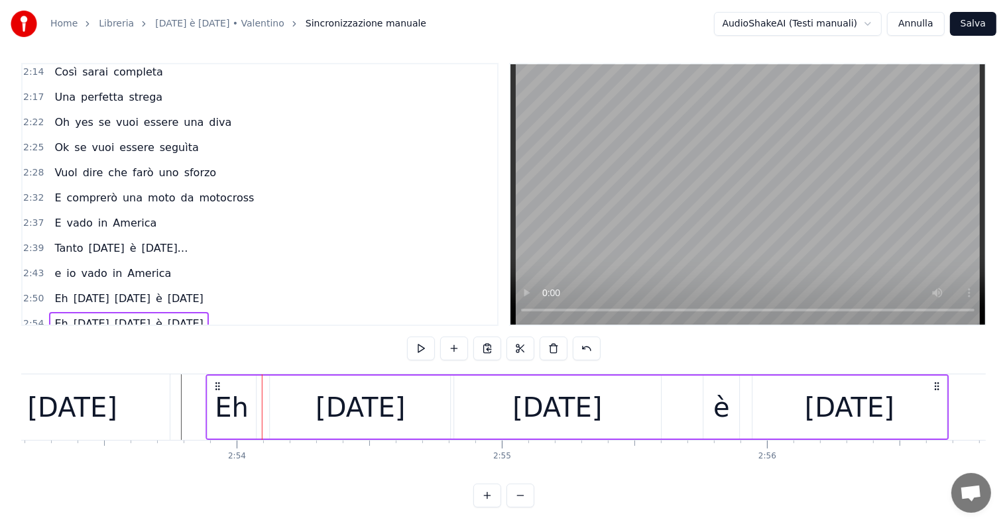
scroll to position [0, 45902]
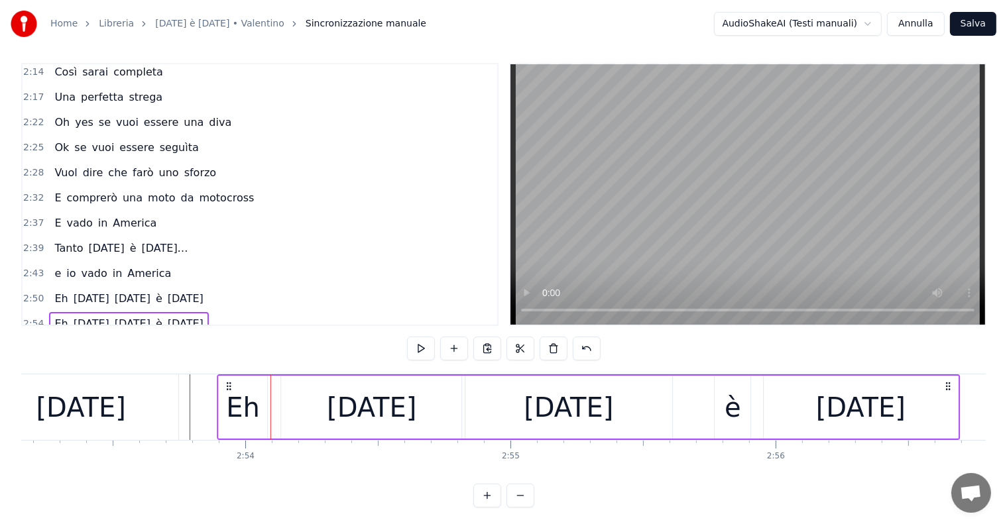
drag, startPoint x: 243, startPoint y: 382, endPoint x: 229, endPoint y: 376, distance: 15.1
click at [229, 376] on div "Eh [DATE] [DATE] è [DATE]" at bounding box center [588, 407] width 743 height 66
click at [50, 287] on div "Eh [DATE] [DATE] è [DATE]" at bounding box center [128, 299] width 159 height 24
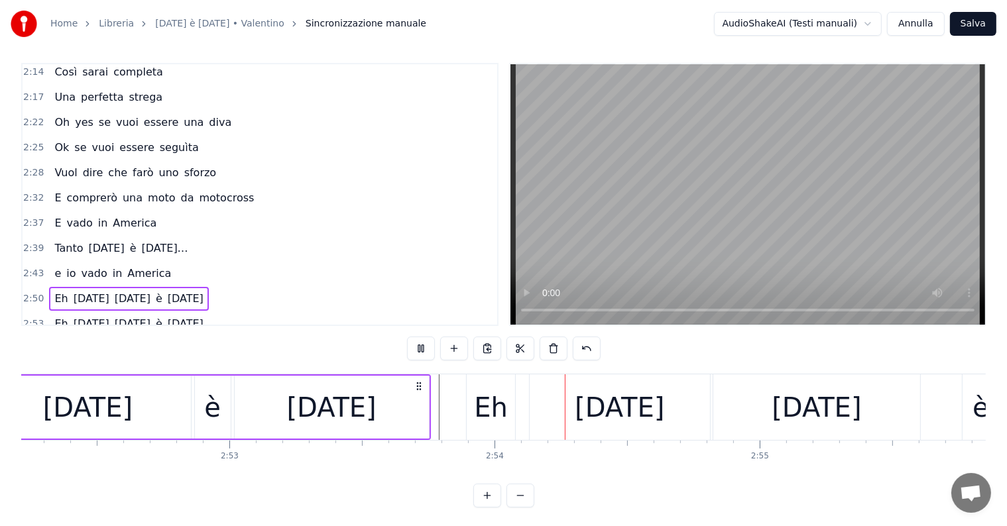
scroll to position [0, 46020]
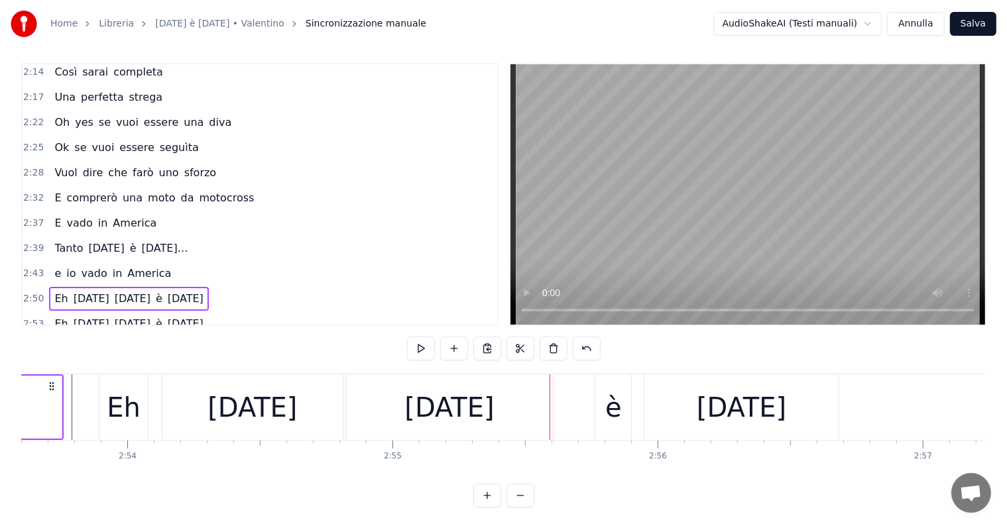
click at [62, 312] on div "Eh [DATE] [DATE] è [DATE]" at bounding box center [128, 324] width 159 height 24
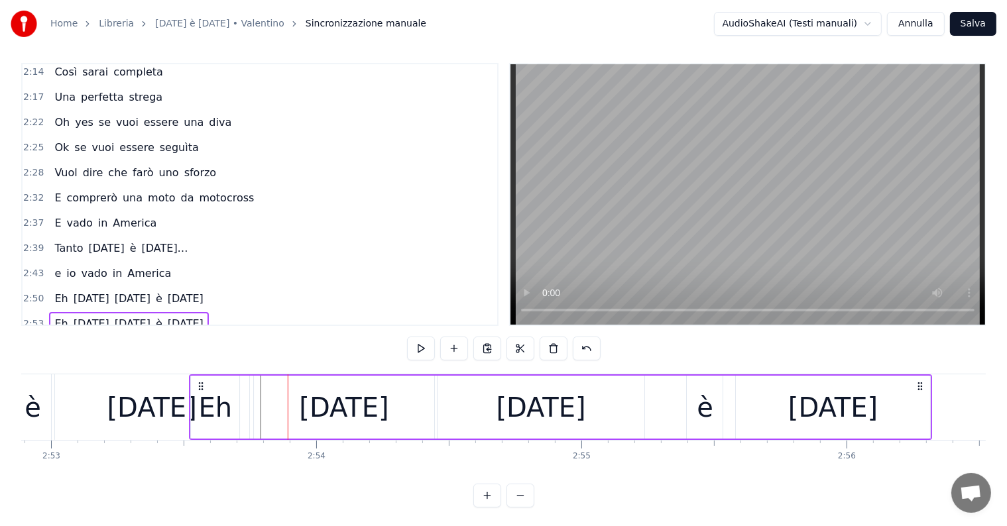
scroll to position [0, 45831]
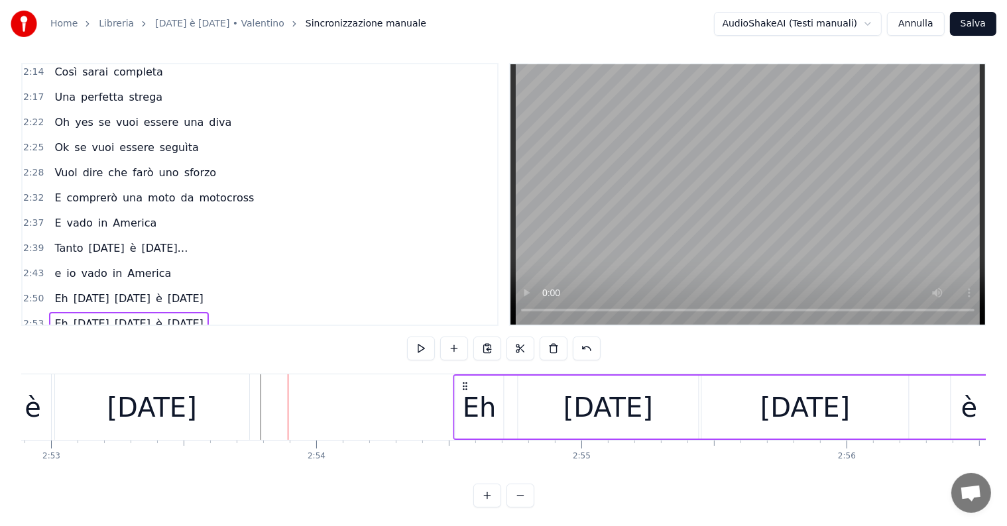
drag, startPoint x: 110, startPoint y: 383, endPoint x: 465, endPoint y: 386, distance: 354.6
click at [465, 386] on icon at bounding box center [465, 386] width 11 height 11
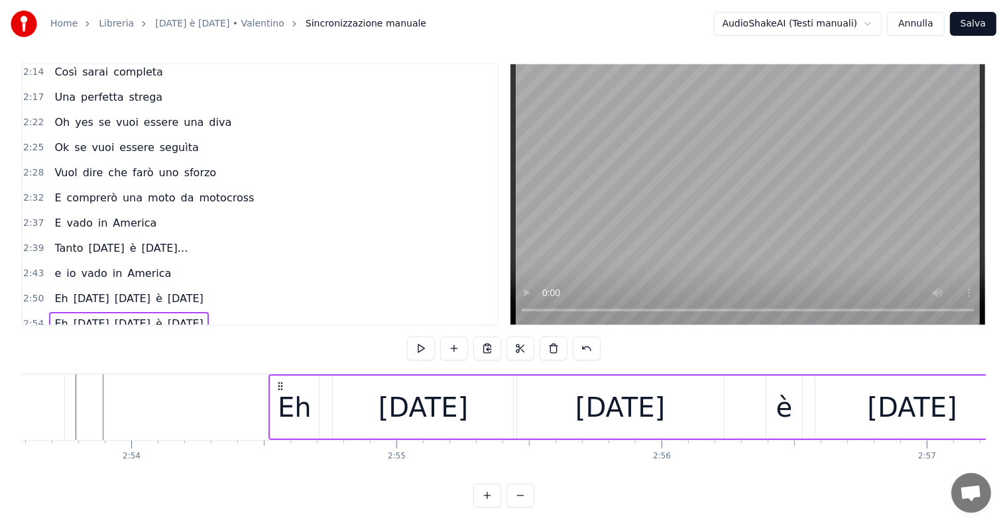
scroll to position [0, 46076]
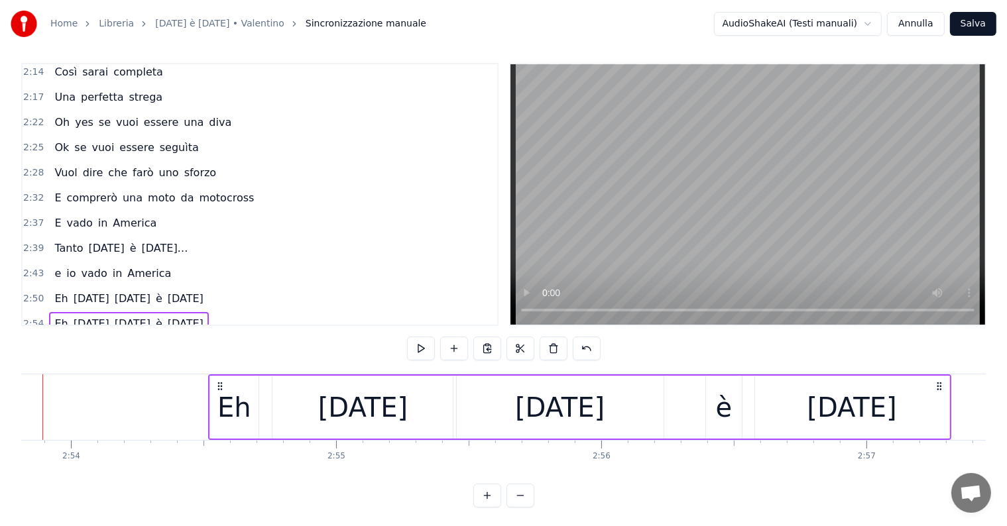
click at [52, 287] on div "Eh [DATE] [DATE] è [DATE]" at bounding box center [128, 299] width 159 height 24
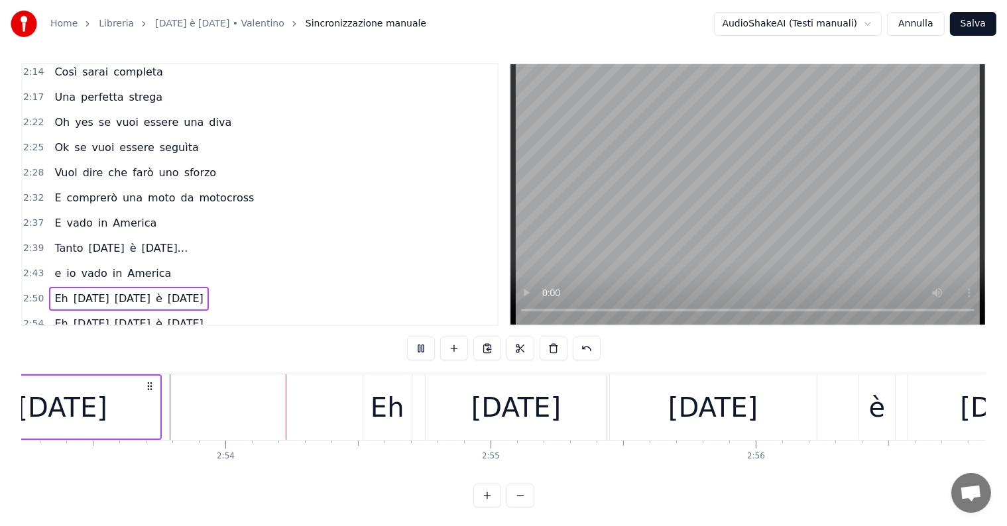
scroll to position [0, 46014]
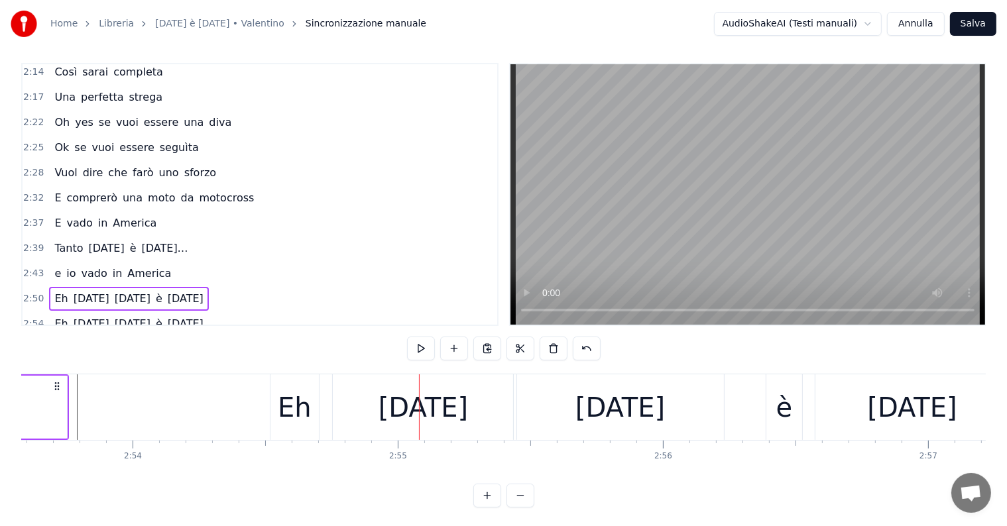
click at [64, 312] on div "Eh [DATE] [DATE] è [DATE]" at bounding box center [128, 324] width 159 height 24
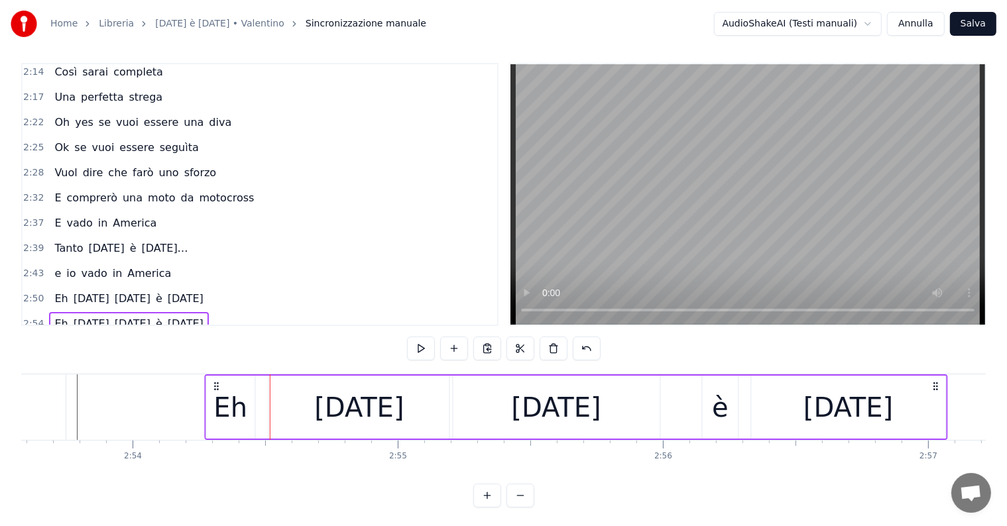
drag, startPoint x: 281, startPoint y: 382, endPoint x: 215, endPoint y: 381, distance: 65.6
click at [215, 381] on icon at bounding box center [216, 386] width 11 height 11
click at [626, 411] on div "[DATE]" at bounding box center [556, 407] width 207 height 63
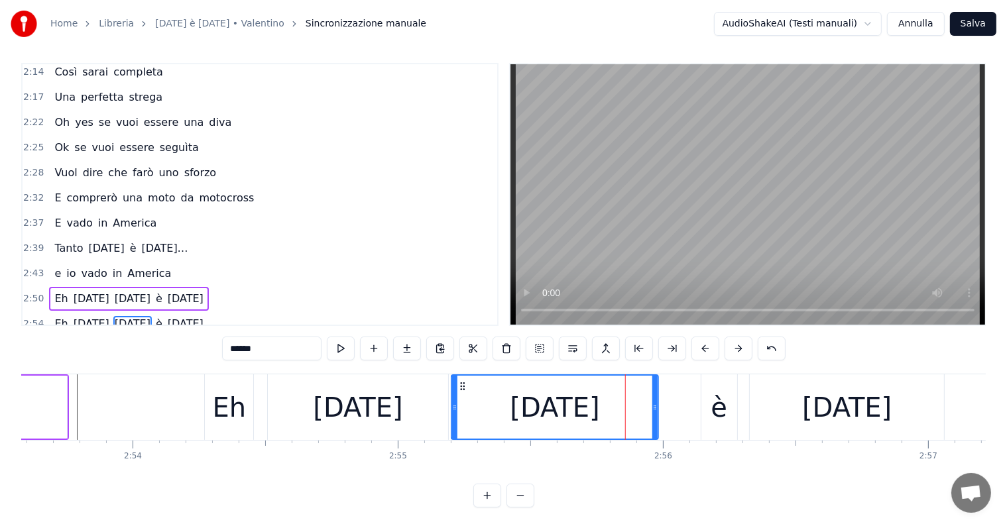
click at [457, 384] on icon at bounding box center [462, 386] width 11 height 11
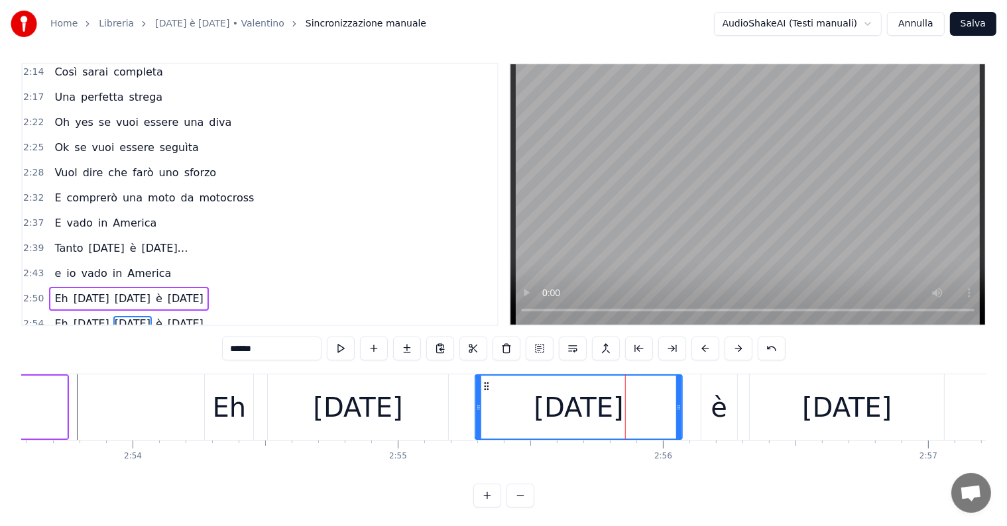
drag, startPoint x: 459, startPoint y: 384, endPoint x: 483, endPoint y: 385, distance: 23.9
click at [483, 385] on icon at bounding box center [486, 386] width 11 height 11
click at [396, 416] on div "[DATE]" at bounding box center [357, 408] width 89 height 40
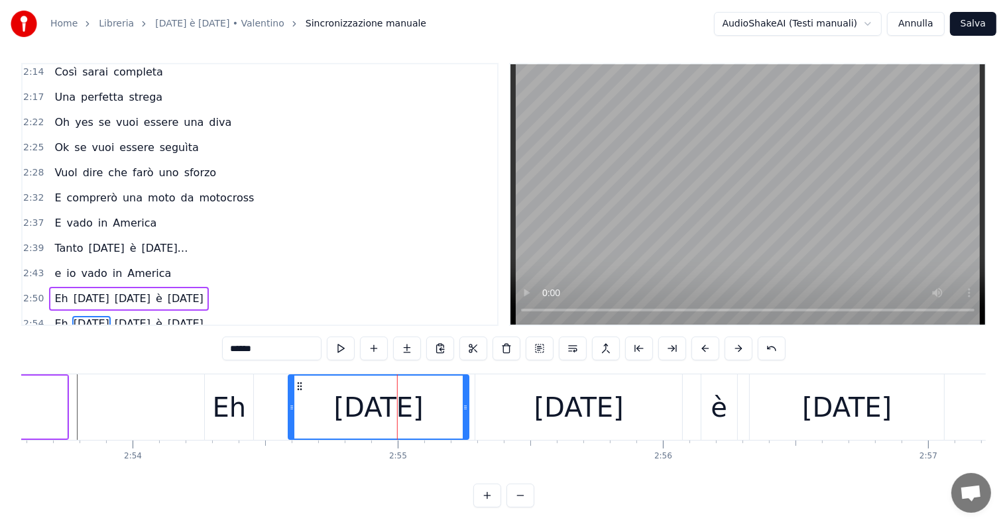
drag, startPoint x: 279, startPoint y: 383, endPoint x: 300, endPoint y: 383, distance: 20.5
click at [300, 383] on icon at bounding box center [299, 386] width 11 height 11
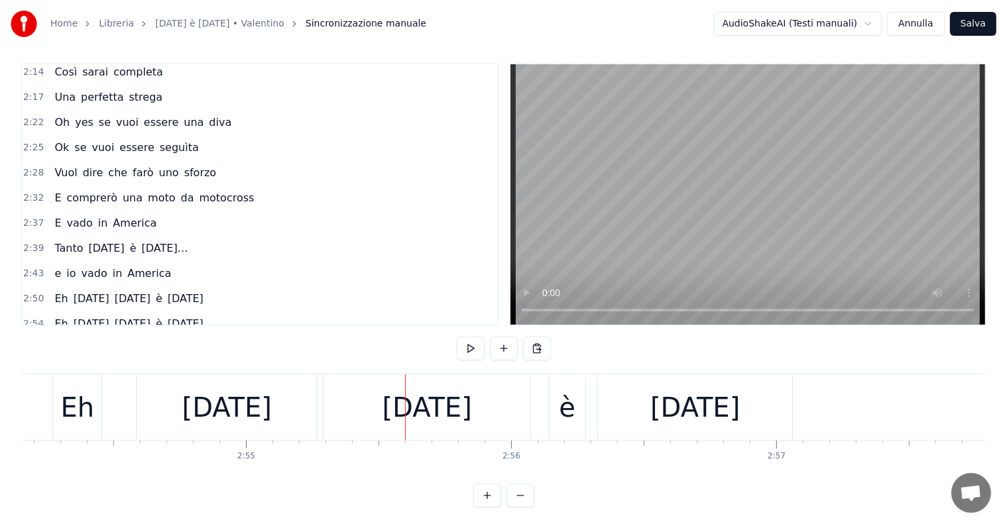
scroll to position [0, 46197]
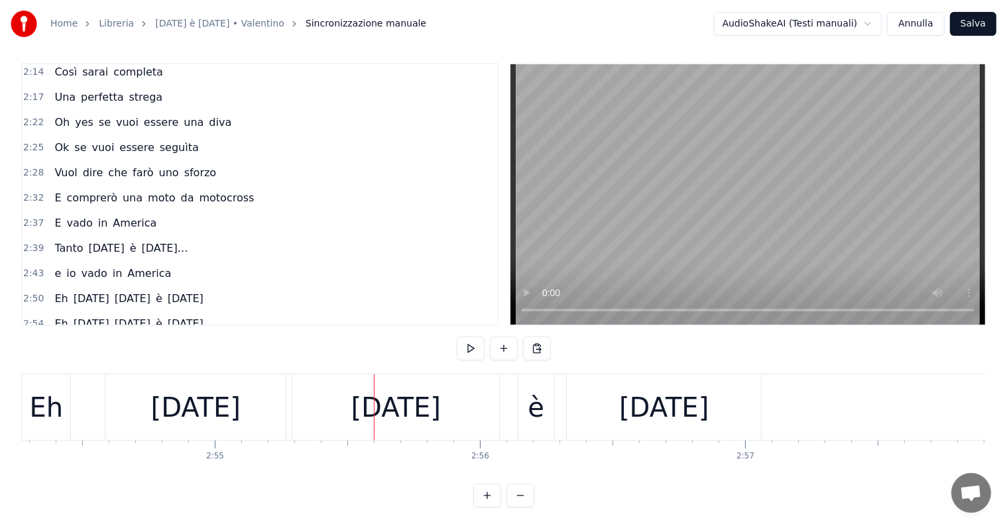
click at [674, 416] on div "[DATE]" at bounding box center [663, 408] width 89 height 40
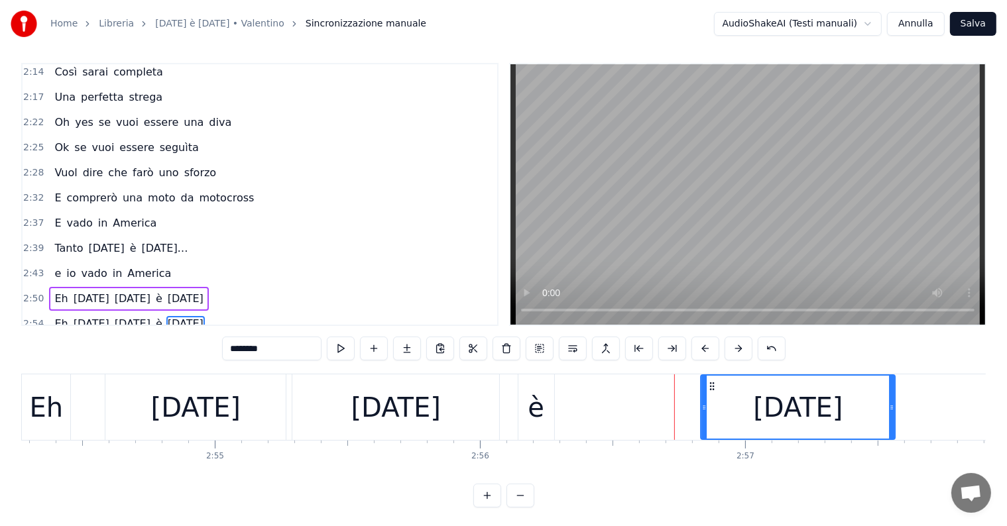
drag, startPoint x: 580, startPoint y: 382, endPoint x: 720, endPoint y: 394, distance: 140.4
click at [720, 394] on div "[DATE]" at bounding box center [798, 407] width 193 height 63
click at [529, 427] on div "è" at bounding box center [536, 407] width 36 height 66
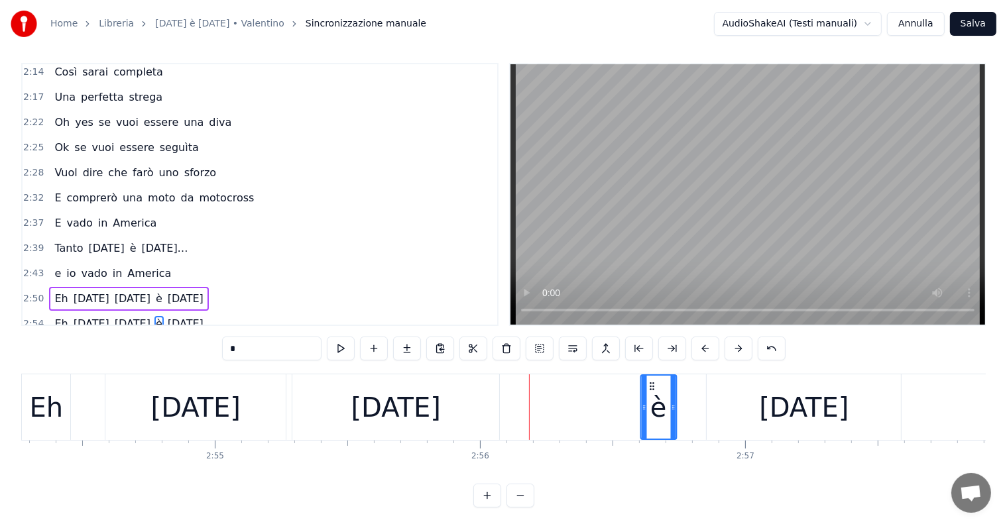
drag, startPoint x: 528, startPoint y: 384, endPoint x: 650, endPoint y: 386, distance: 122.6
click at [650, 386] on icon at bounding box center [651, 386] width 11 height 11
click at [404, 408] on div "[DATE]" at bounding box center [395, 408] width 89 height 40
type input "******"
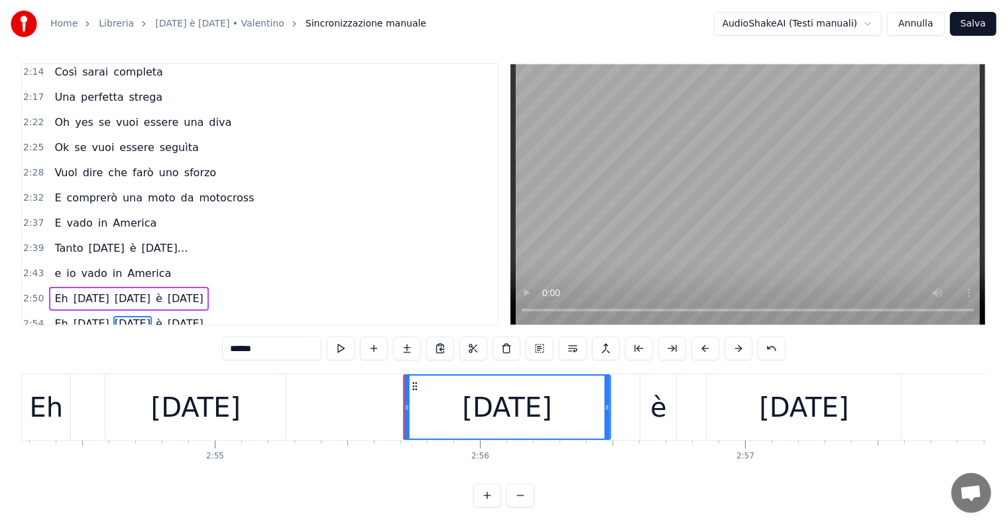
drag, startPoint x: 302, startPoint y: 385, endPoint x: 413, endPoint y: 390, distance: 111.4
click at [413, 390] on icon at bounding box center [415, 386] width 11 height 11
click at [213, 427] on div "[DATE]" at bounding box center [195, 407] width 180 height 66
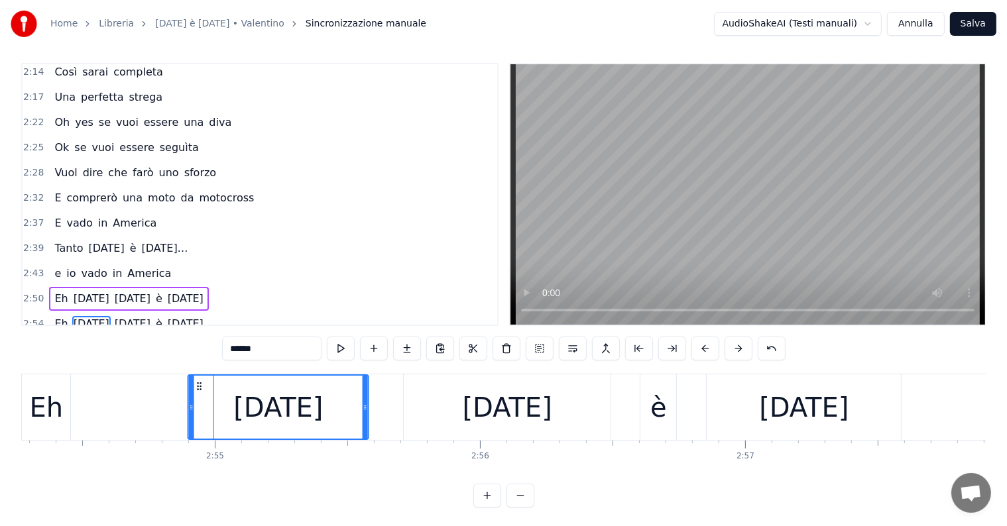
drag, startPoint x: 114, startPoint y: 382, endPoint x: 197, endPoint y: 391, distance: 83.4
click at [197, 391] on div "[DATE]" at bounding box center [278, 407] width 179 height 63
click at [49, 312] on div "Eh [DATE] [DATE] è [DATE]" at bounding box center [128, 324] width 159 height 24
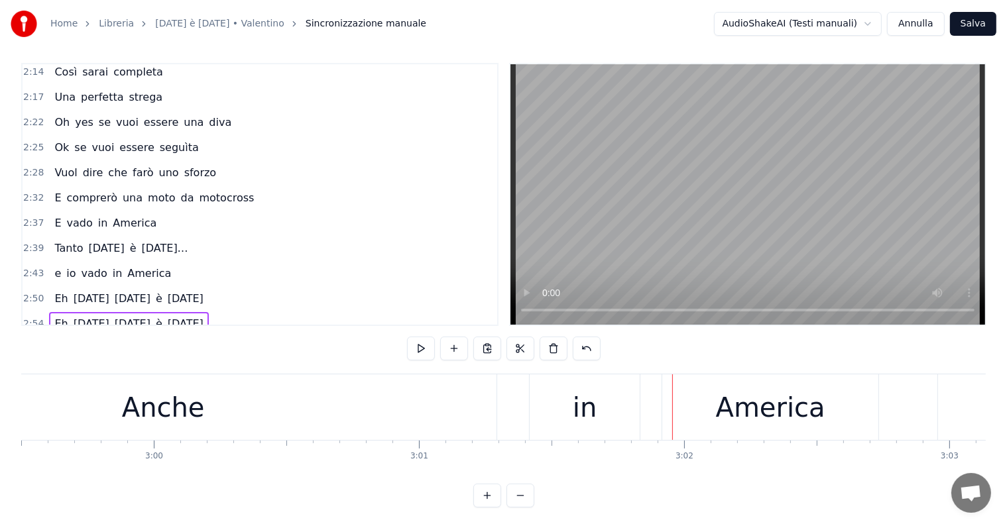
scroll to position [0, 47494]
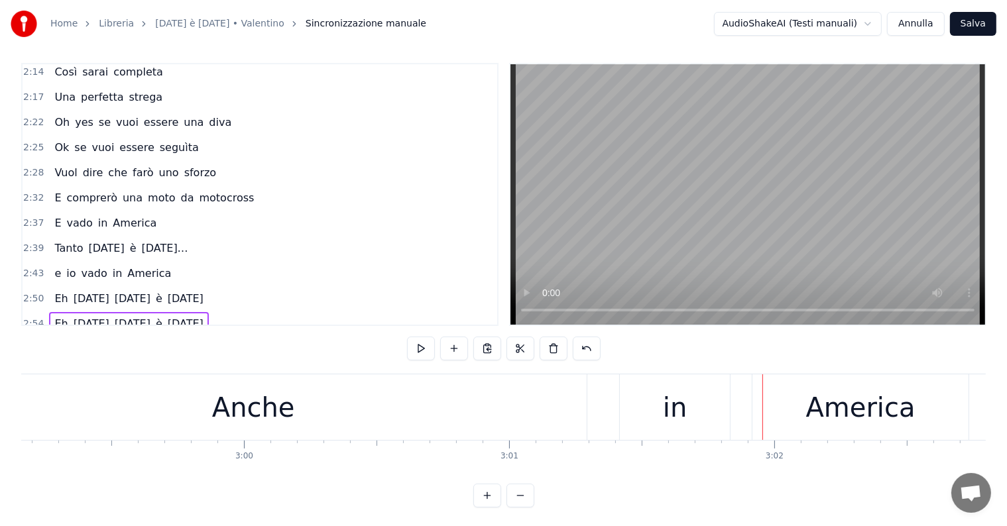
click at [379, 414] on div "Anche" at bounding box center [253, 407] width 667 height 66
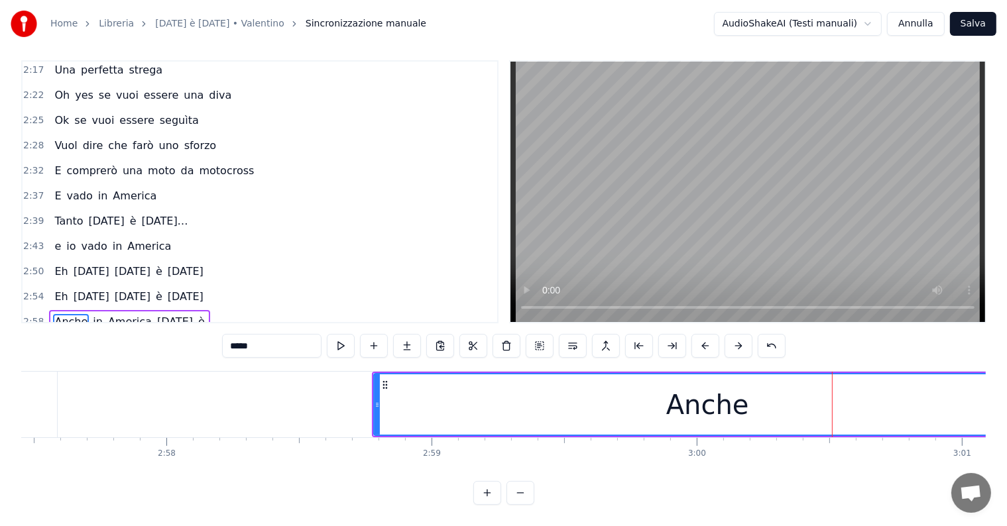
scroll to position [0, 47011]
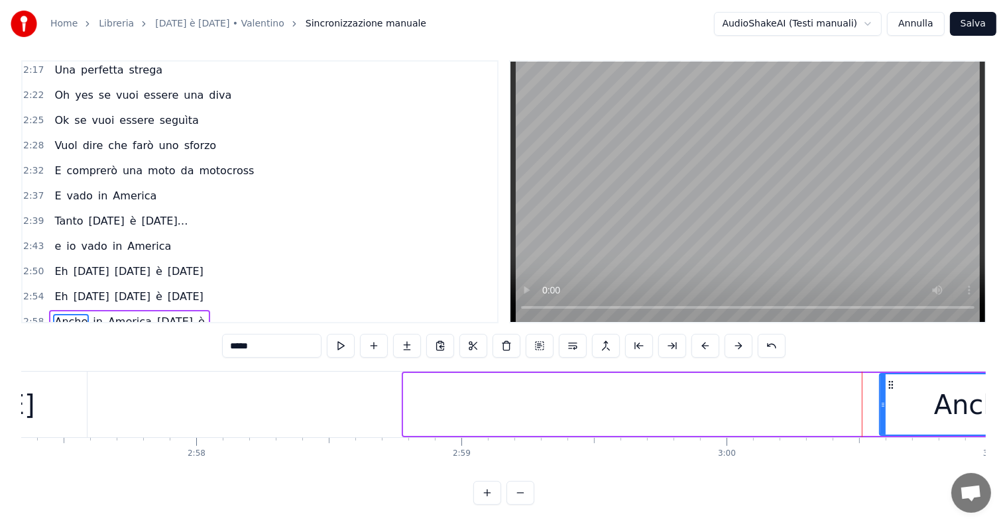
drag, startPoint x: 406, startPoint y: 384, endPoint x: 881, endPoint y: 400, distance: 476.1
click at [881, 400] on div at bounding box center [882, 404] width 5 height 60
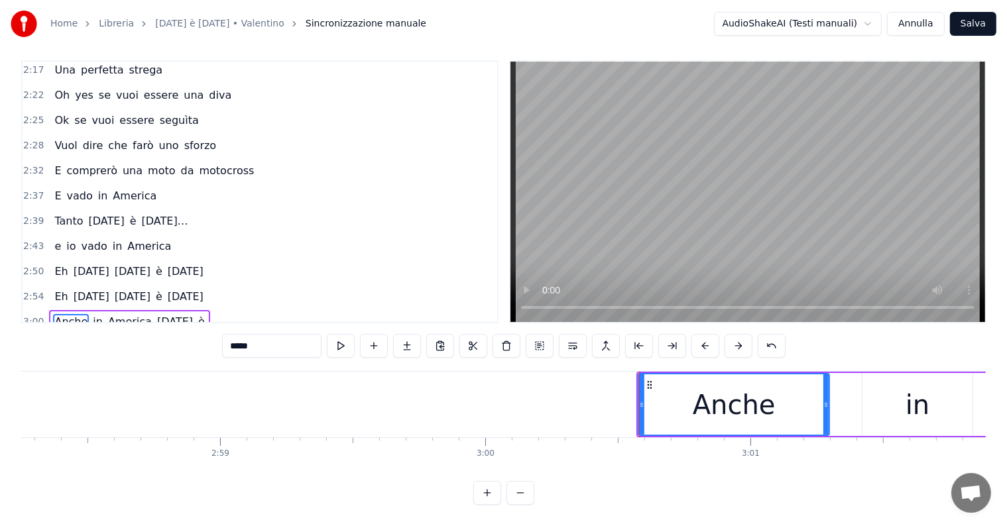
scroll to position [0, 47403]
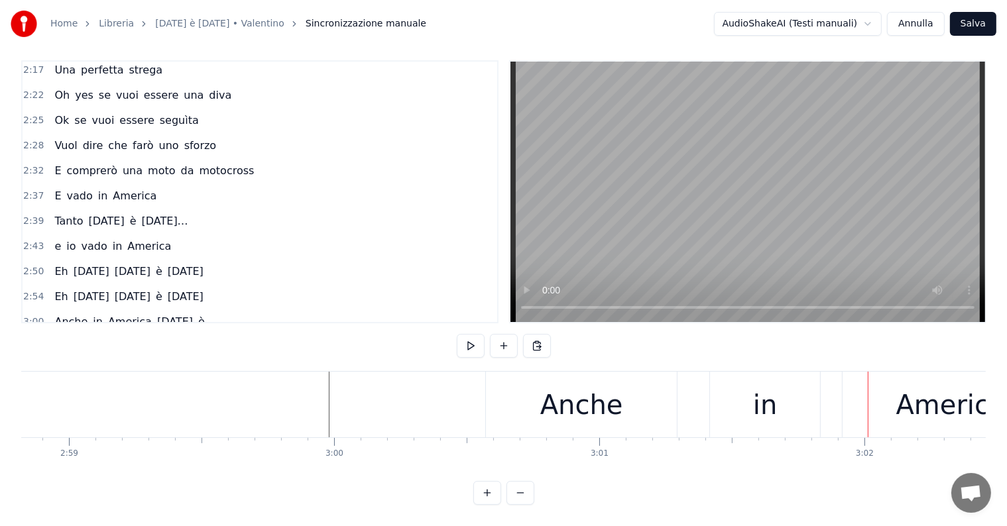
click at [795, 394] on div "in" at bounding box center [765, 405] width 110 height 66
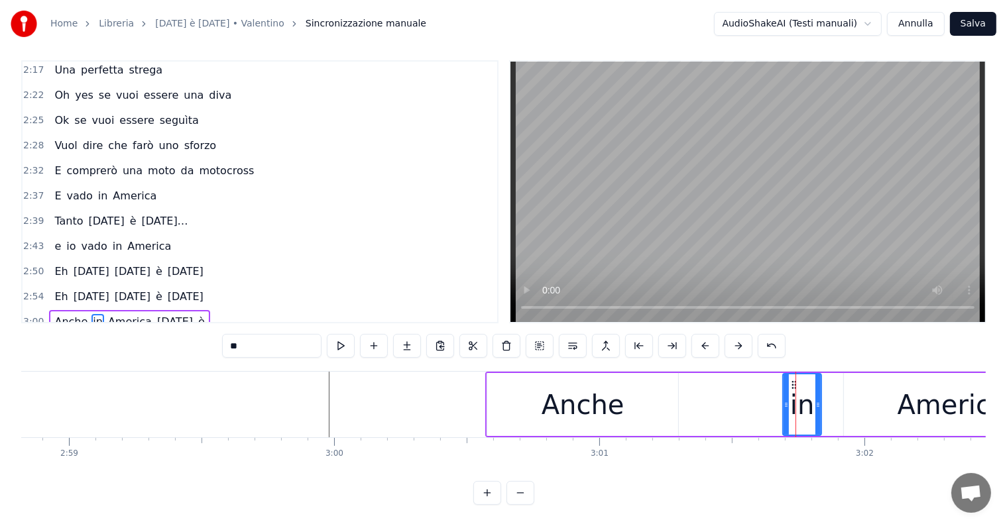
drag, startPoint x: 714, startPoint y: 391, endPoint x: 787, endPoint y: 392, distance: 72.2
click at [787, 400] on icon at bounding box center [785, 405] width 5 height 11
drag, startPoint x: 793, startPoint y: 372, endPoint x: 807, endPoint y: 372, distance: 14.6
click at [807, 384] on circle at bounding box center [807, 384] width 1 height 1
click at [620, 414] on div "Anche" at bounding box center [582, 404] width 191 height 63
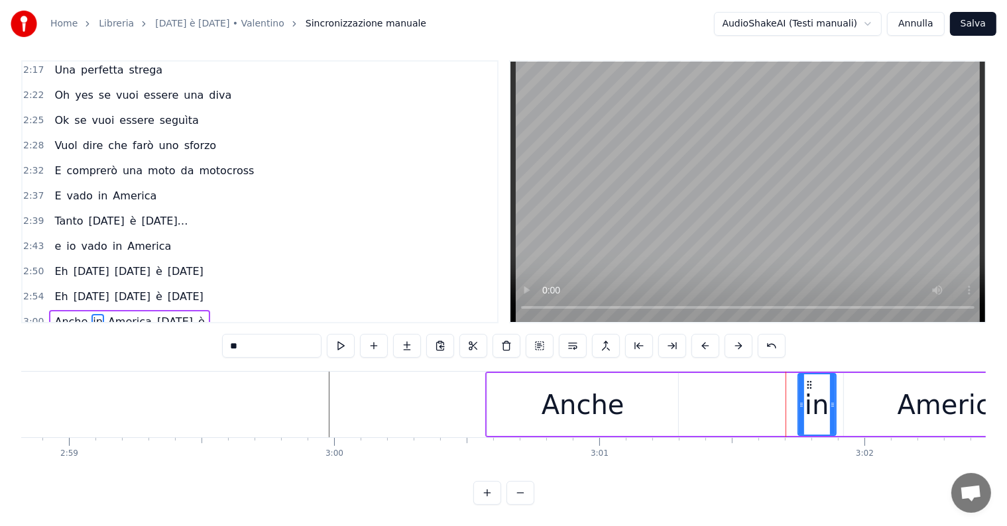
type input "*****"
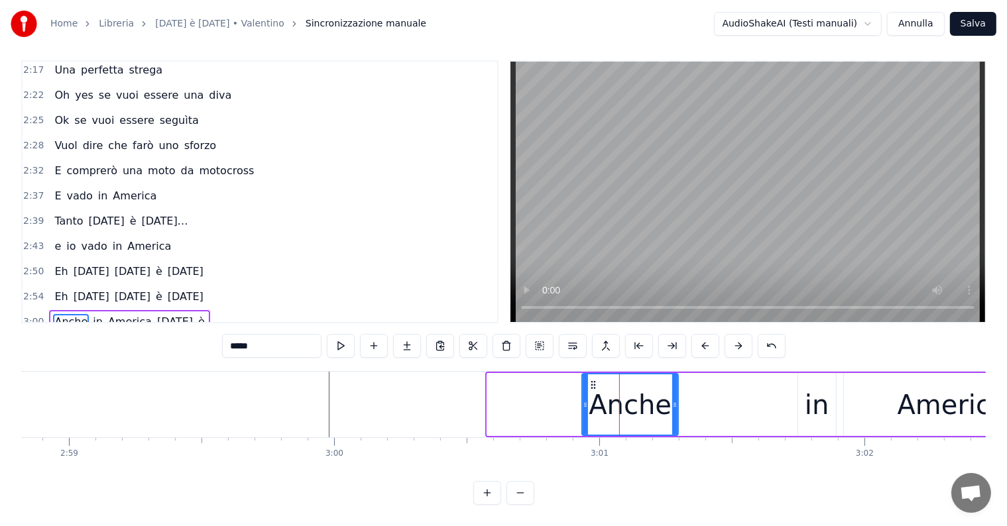
drag, startPoint x: 491, startPoint y: 392, endPoint x: 586, endPoint y: 392, distance: 94.8
click at [586, 400] on icon at bounding box center [585, 405] width 5 height 11
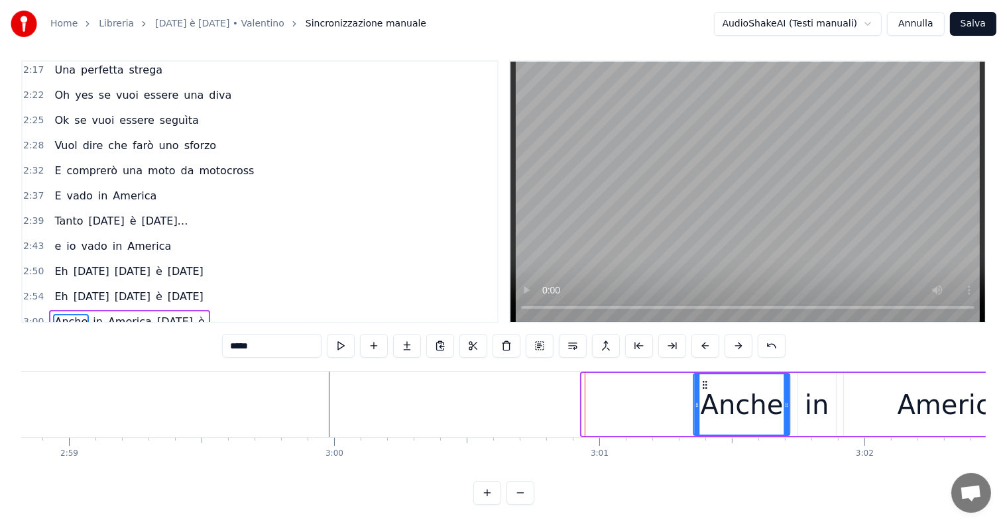
drag, startPoint x: 590, startPoint y: 371, endPoint x: 702, endPoint y: 374, distance: 112.0
click at [702, 380] on icon at bounding box center [705, 385] width 11 height 11
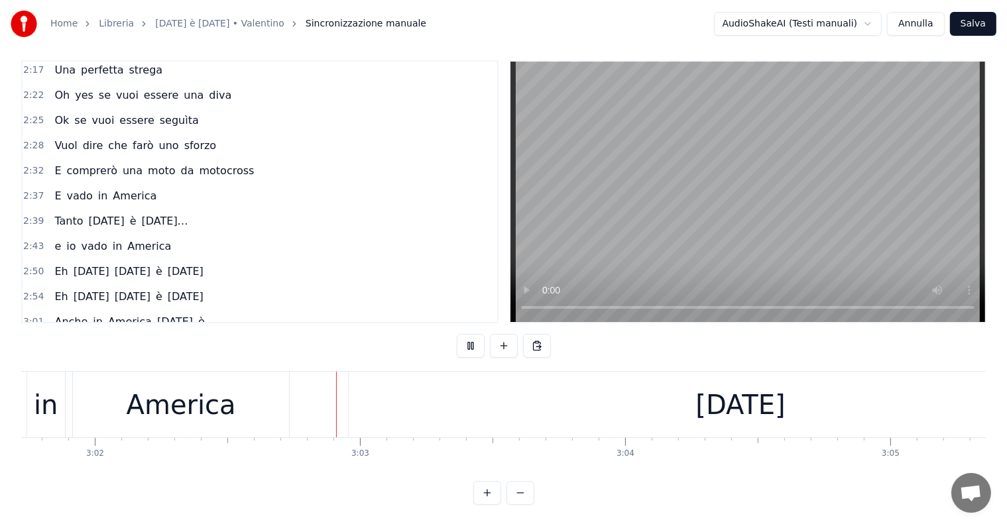
scroll to position [0, 48236]
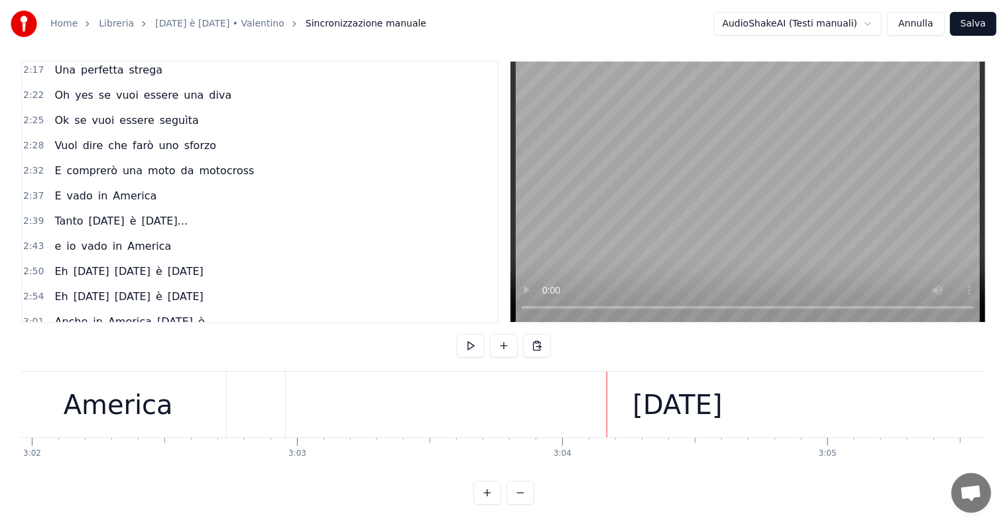
click at [700, 402] on div "[DATE]" at bounding box center [677, 405] width 89 height 40
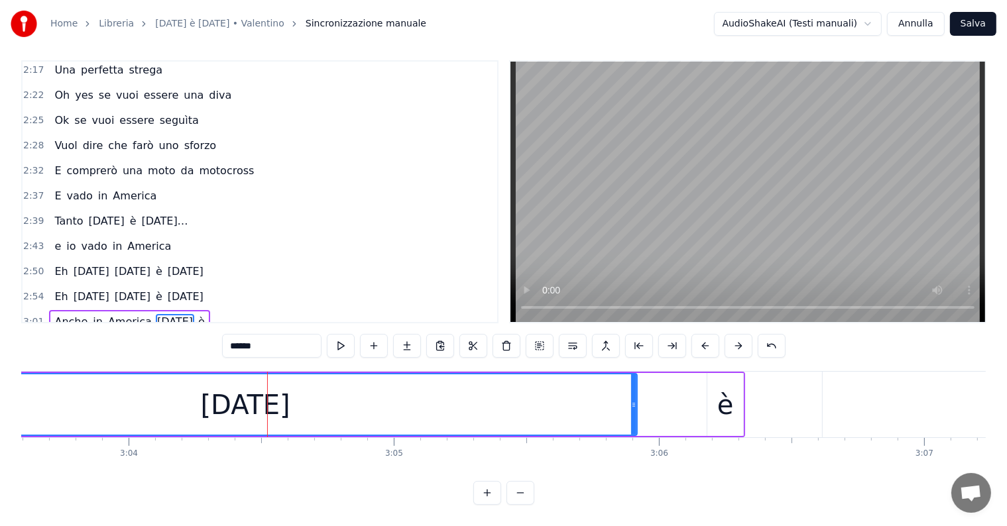
scroll to position [0, 48549]
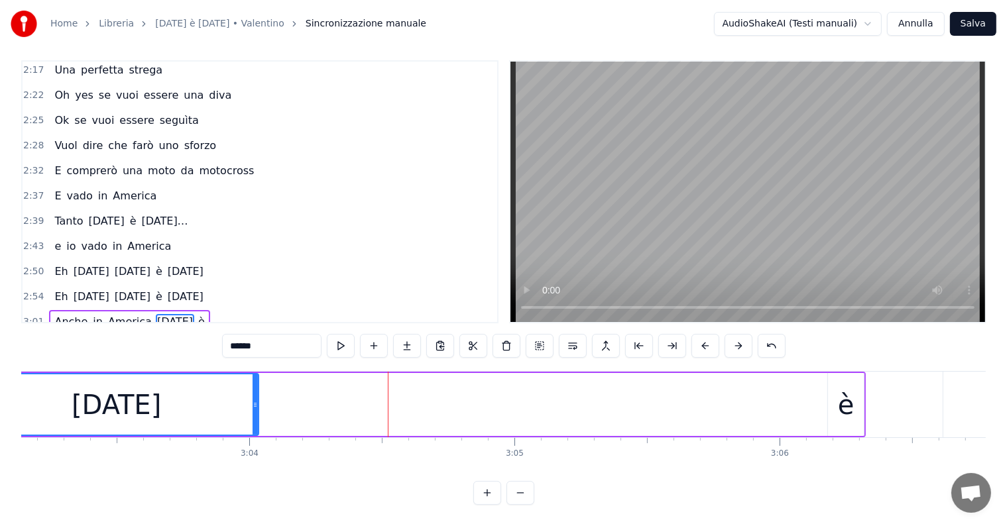
drag, startPoint x: 753, startPoint y: 394, endPoint x: 241, endPoint y: 406, distance: 512.4
click at [252, 406] on div at bounding box center [254, 404] width 5 height 60
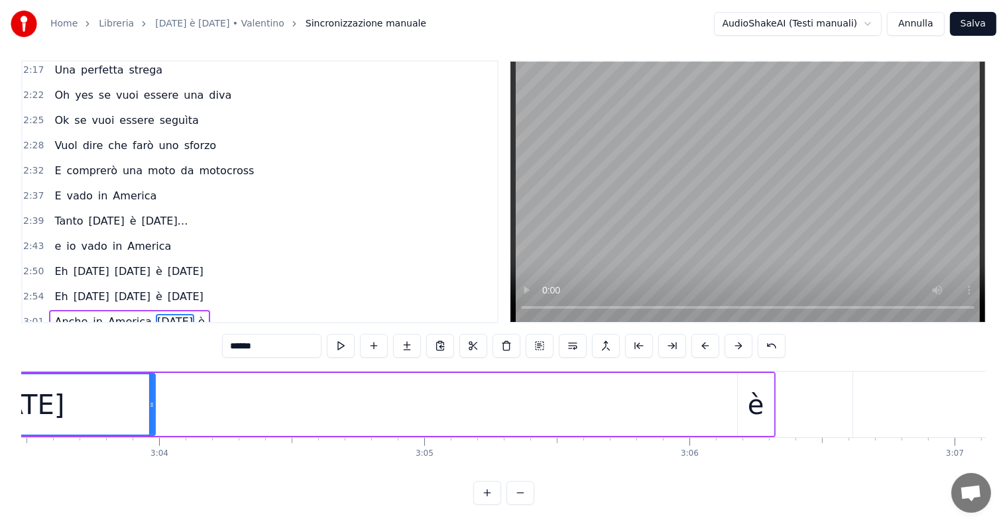
scroll to position [0, 48670]
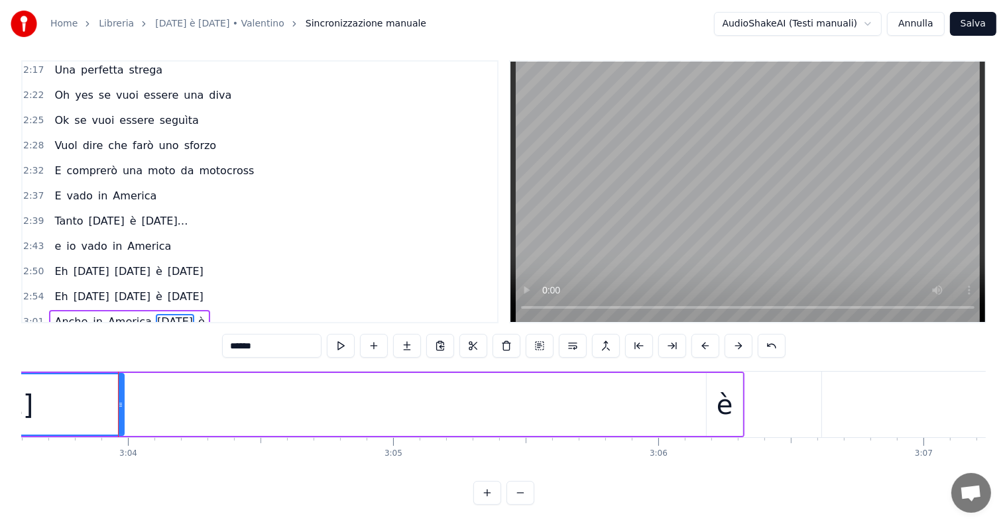
click at [722, 406] on div "è" at bounding box center [724, 405] width 17 height 40
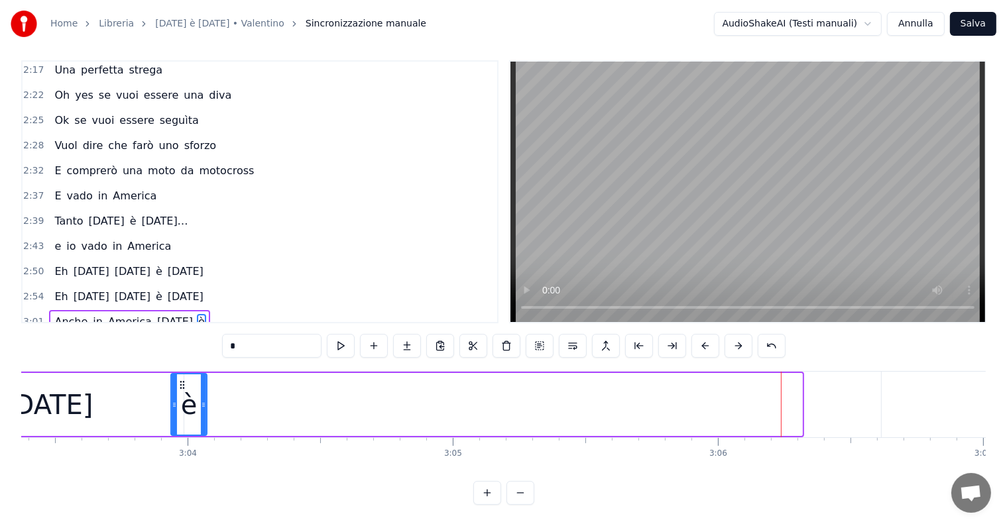
scroll to position [0, 48597]
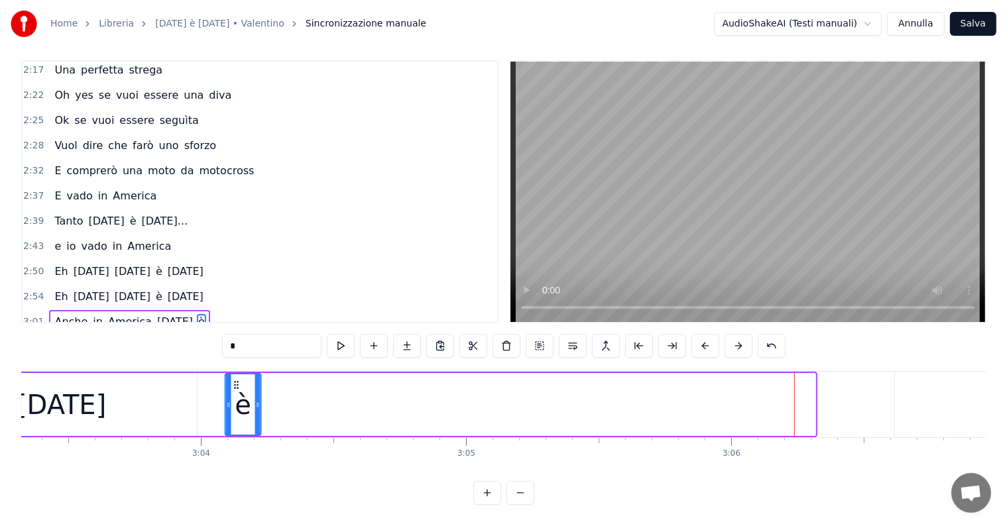
drag, startPoint x: 718, startPoint y: 372, endPoint x: 236, endPoint y: 414, distance: 484.3
click at [236, 414] on div "è" at bounding box center [242, 404] width 34 height 60
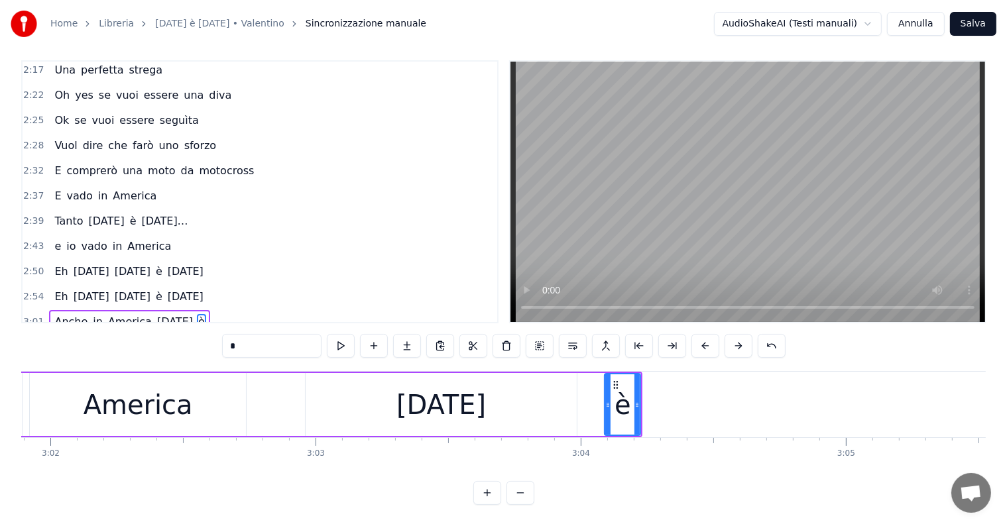
scroll to position [0, 48156]
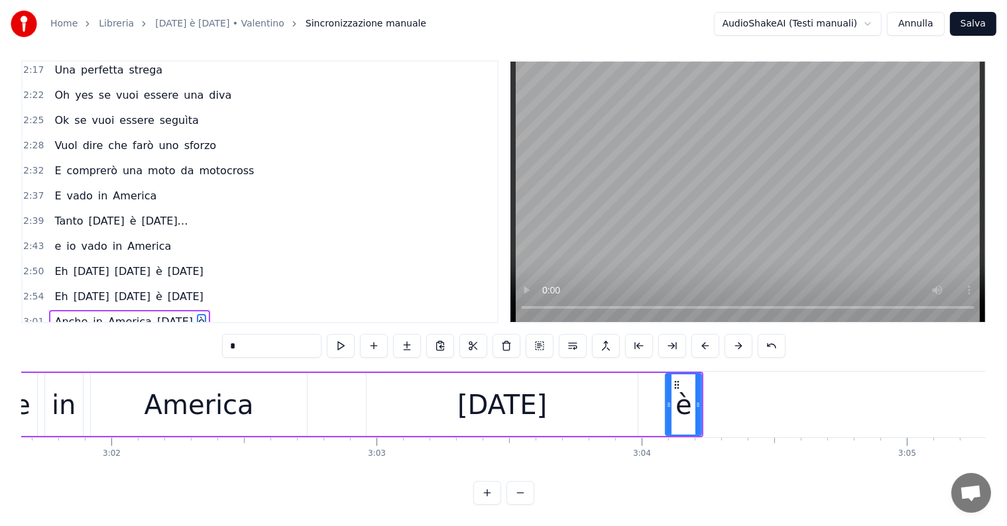
click at [225, 400] on div "America" at bounding box center [198, 405] width 109 height 40
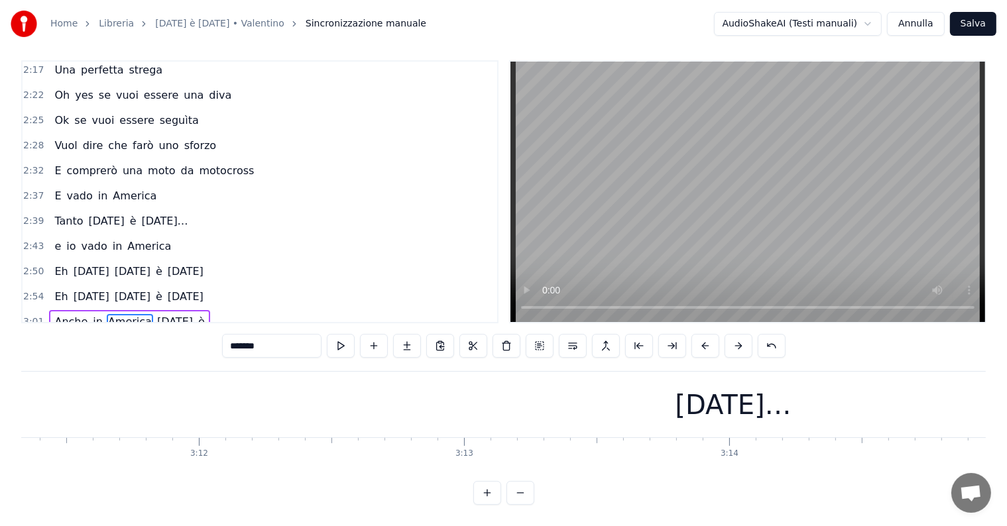
scroll to position [0, 50750]
click at [860, 399] on div "[DATE]…" at bounding box center [702, 405] width 3922 height 66
type input "*********"
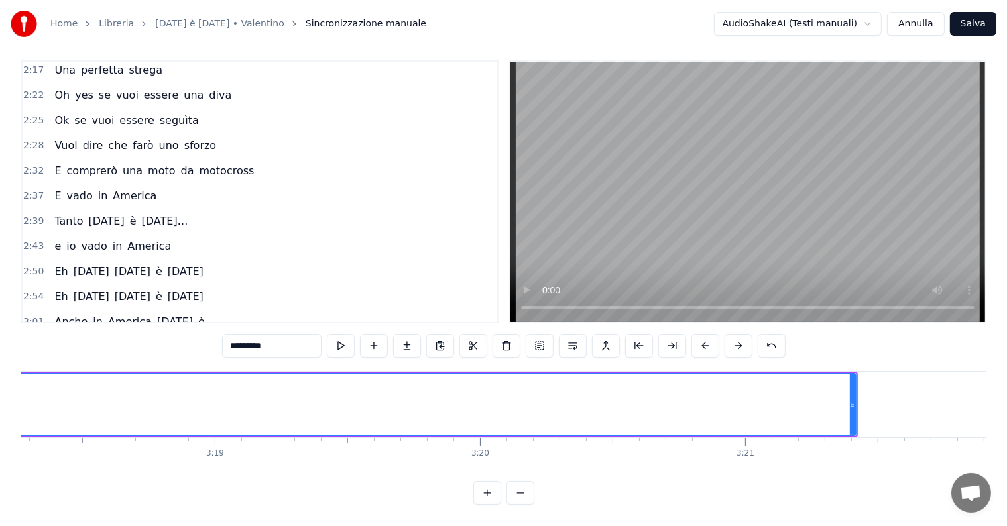
scroll to position [0, 52620]
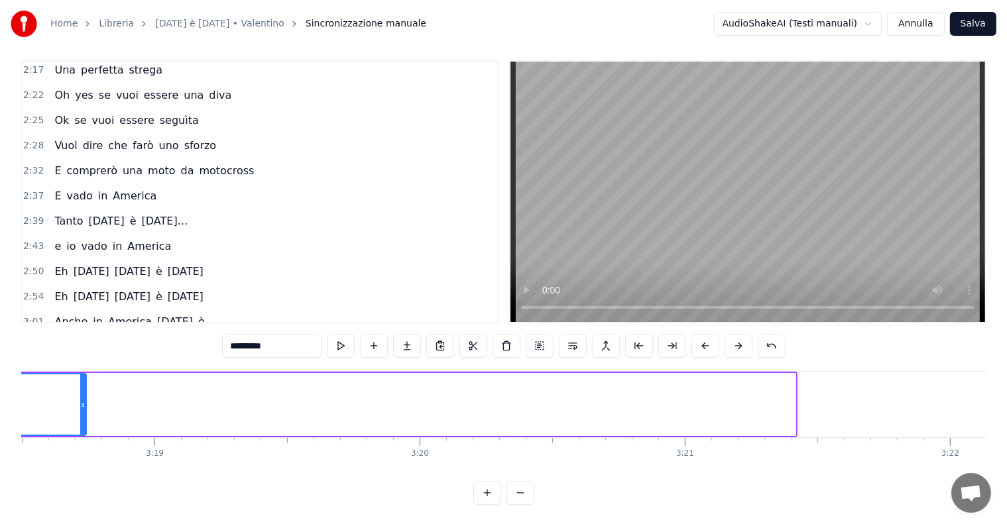
drag, startPoint x: 793, startPoint y: 378, endPoint x: 64, endPoint y: 392, distance: 729.1
click at [80, 392] on div at bounding box center [82, 404] width 5 height 60
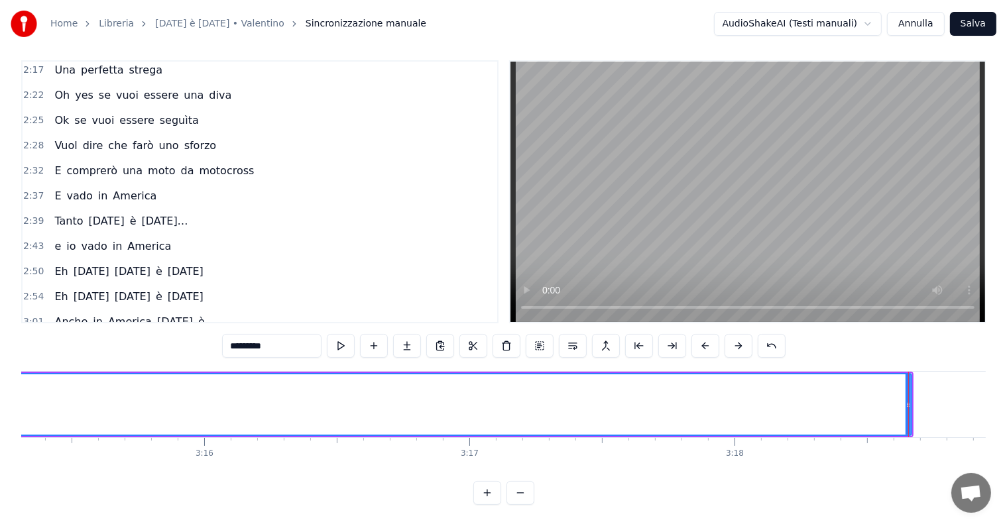
scroll to position [0, 51805]
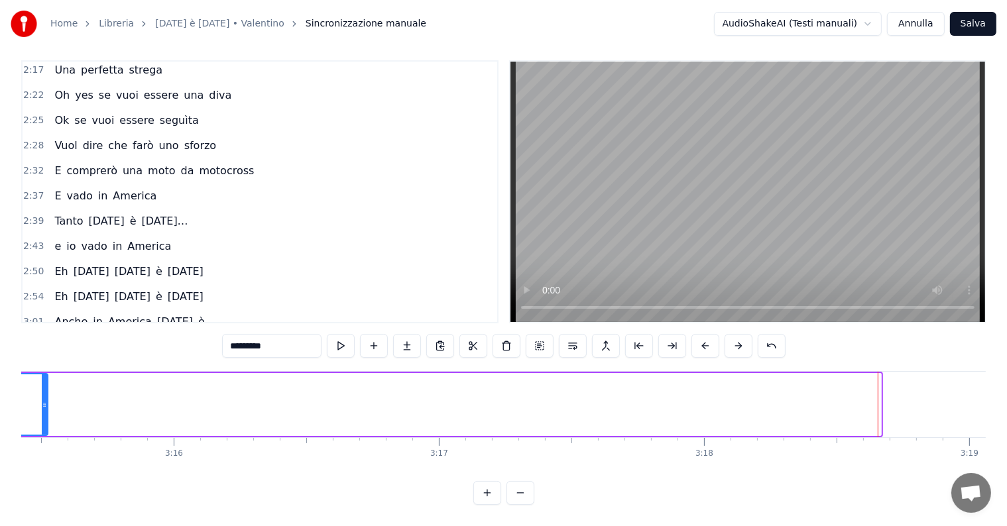
drag, startPoint x: 878, startPoint y: 378, endPoint x: 45, endPoint y: 381, distance: 833.1
click at [45, 381] on div at bounding box center [44, 404] width 5 height 60
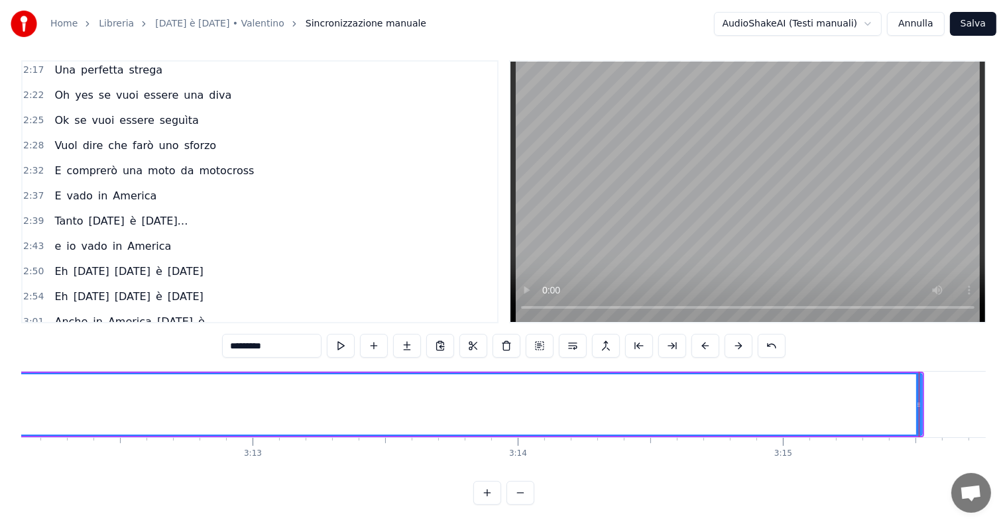
scroll to position [0, 50931]
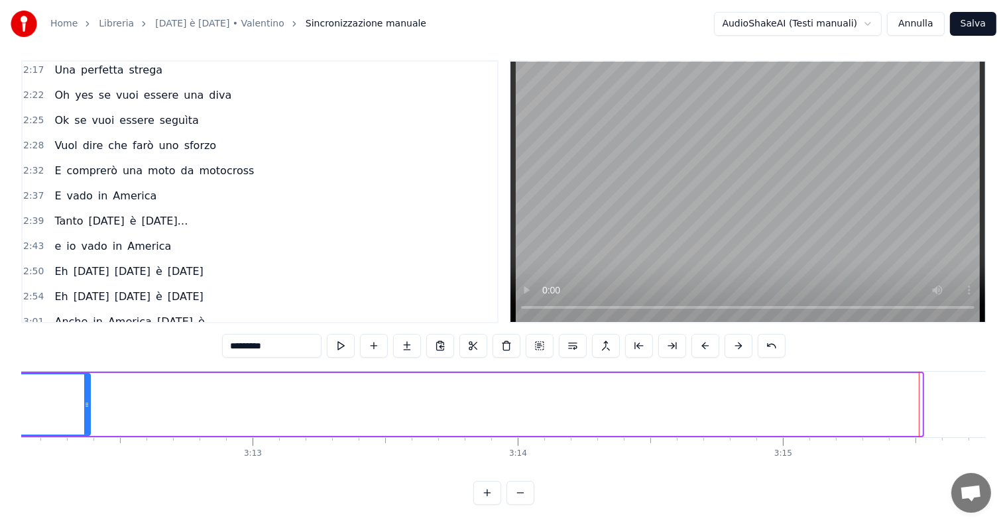
drag, startPoint x: 919, startPoint y: 370, endPoint x: 87, endPoint y: 390, distance: 831.9
click at [87, 390] on div at bounding box center [86, 404] width 5 height 60
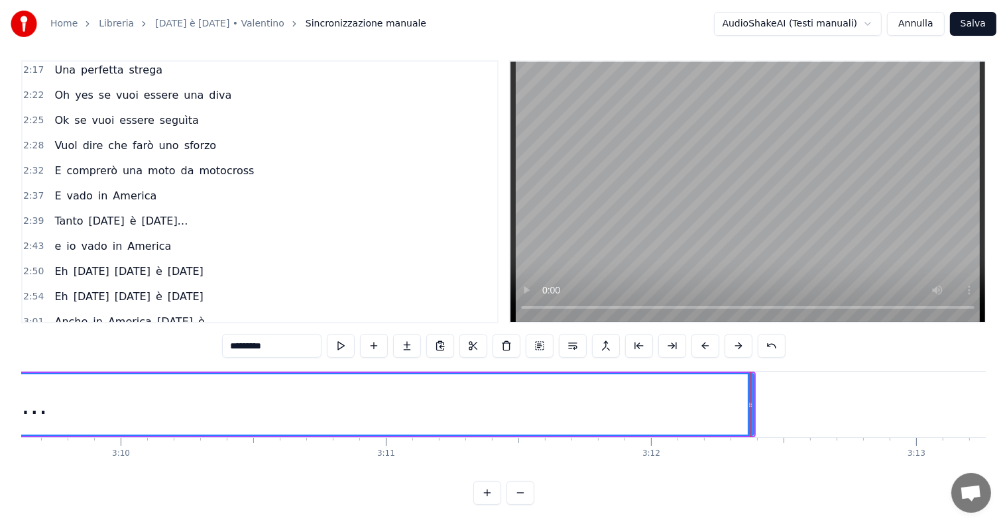
scroll to position [0, 50237]
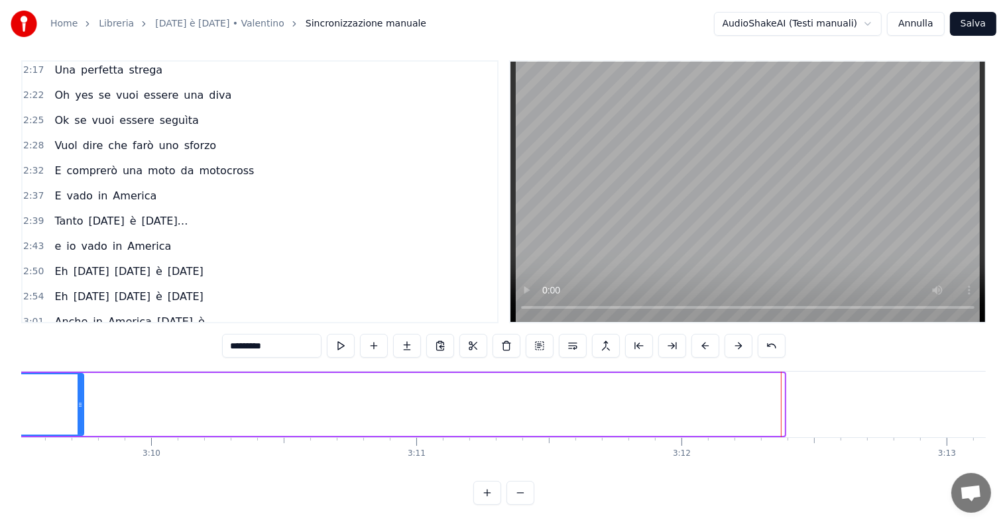
drag, startPoint x: 782, startPoint y: 376, endPoint x: 82, endPoint y: 410, distance: 701.3
click at [82, 410] on div at bounding box center [80, 404] width 5 height 60
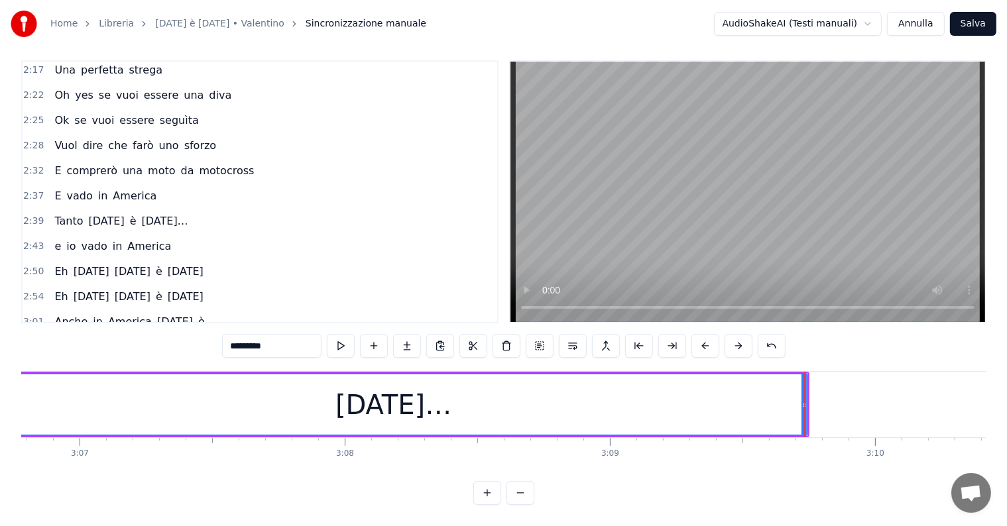
scroll to position [0, 49423]
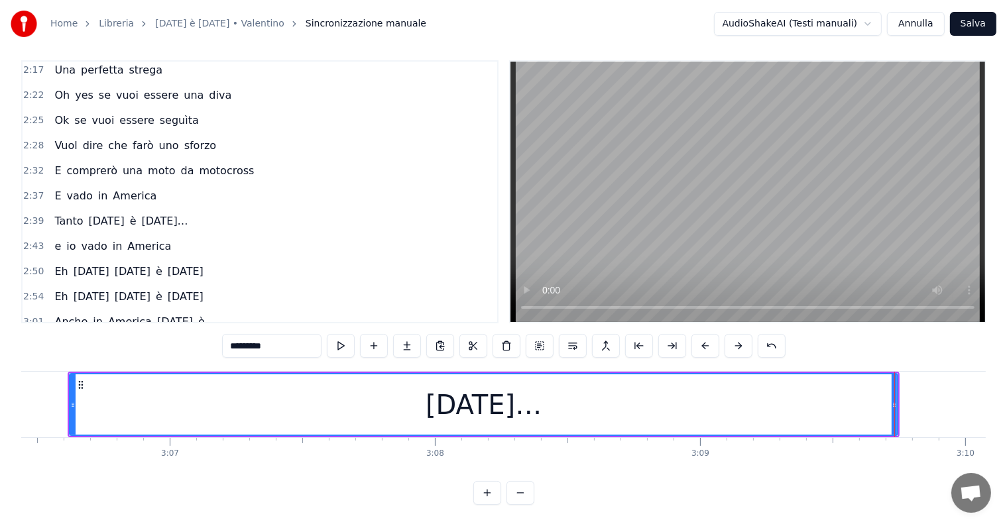
drag, startPoint x: 893, startPoint y: 378, endPoint x: 864, endPoint y: 383, distance: 29.5
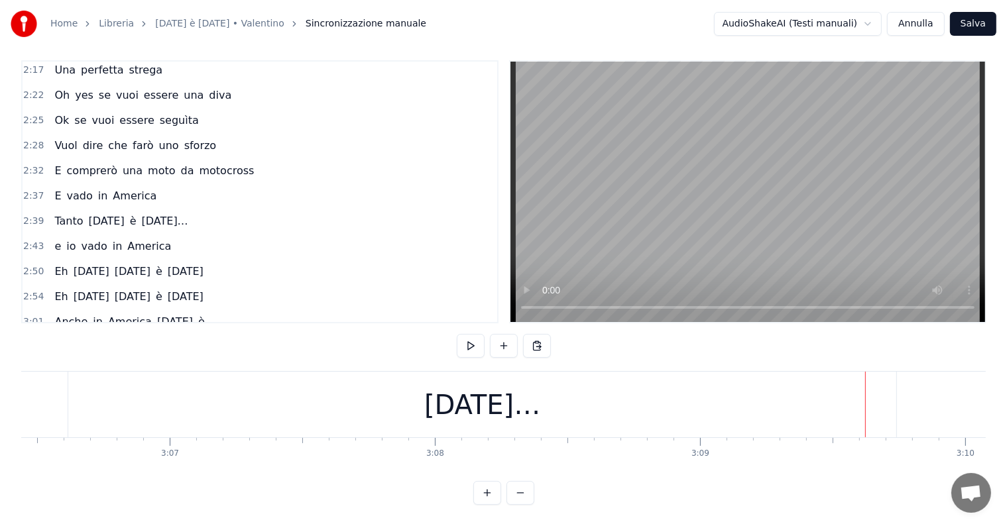
click at [848, 394] on div "[DATE]…" at bounding box center [482, 405] width 828 height 66
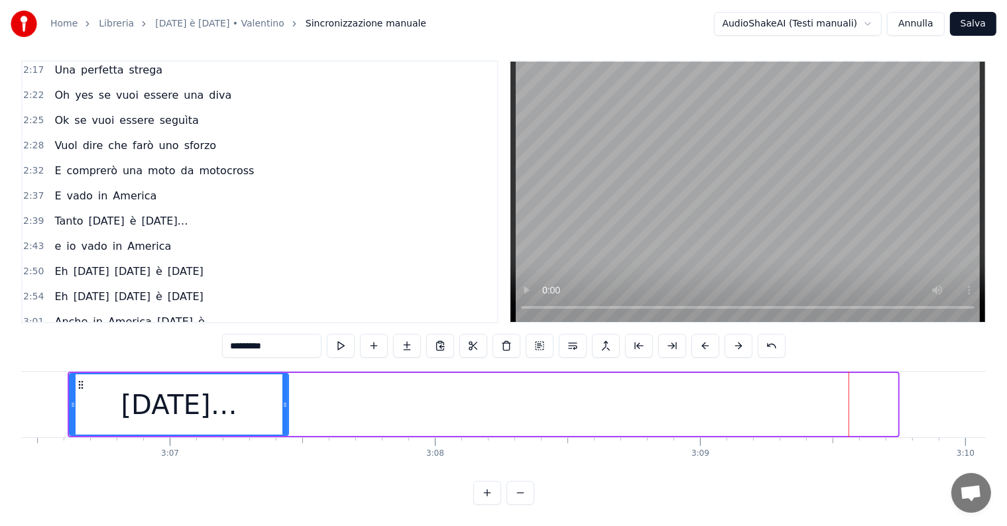
drag, startPoint x: 893, startPoint y: 376, endPoint x: 278, endPoint y: 406, distance: 615.7
click at [282, 406] on div at bounding box center [284, 404] width 5 height 60
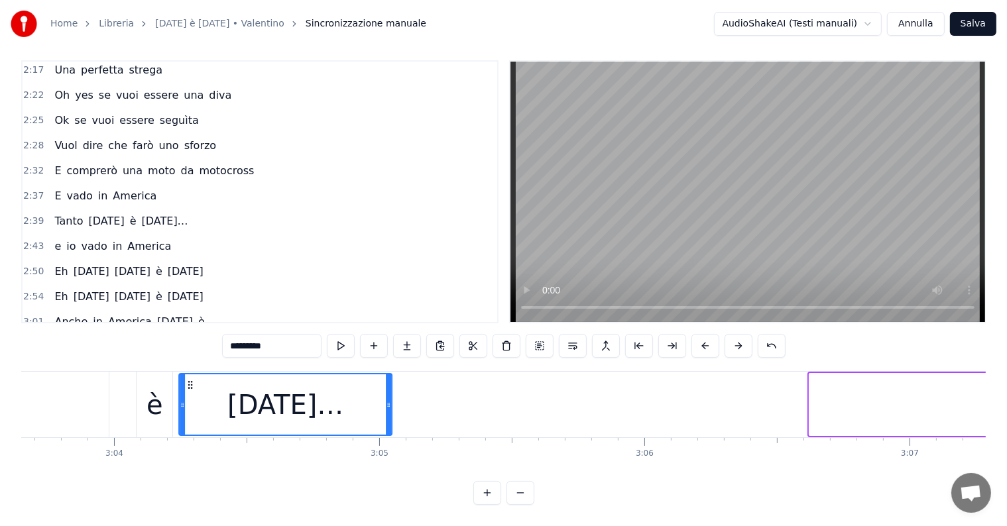
scroll to position [0, 48677]
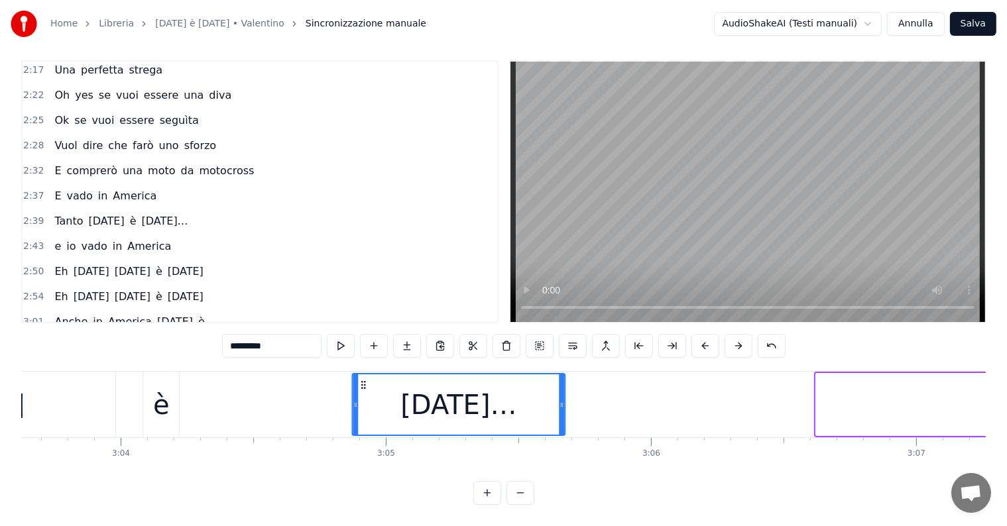
drag, startPoint x: 534, startPoint y: 368, endPoint x: 364, endPoint y: 384, distance: 171.0
click at [364, 384] on div "[DATE]…" at bounding box center [458, 404] width 211 height 60
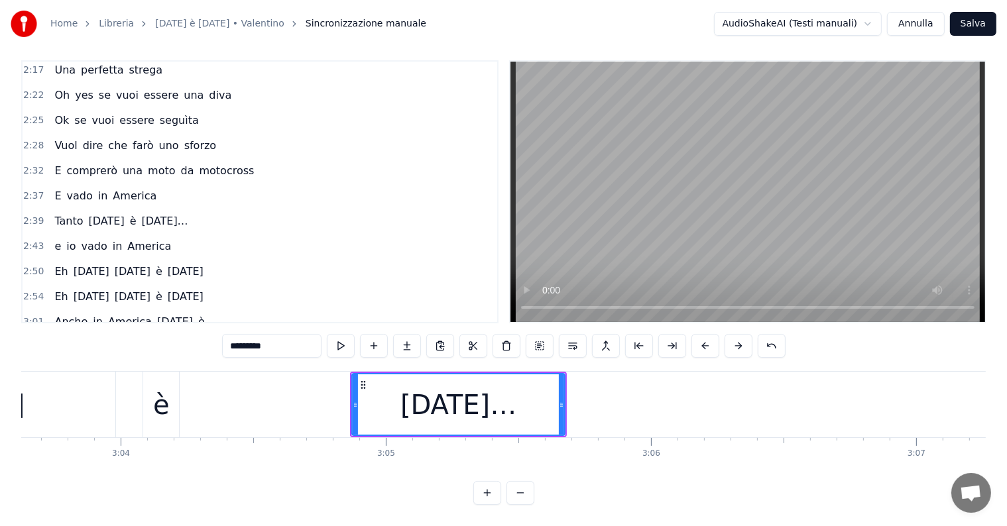
click at [56, 310] on div "Anche in America [DATE] è" at bounding box center [129, 322] width 160 height 24
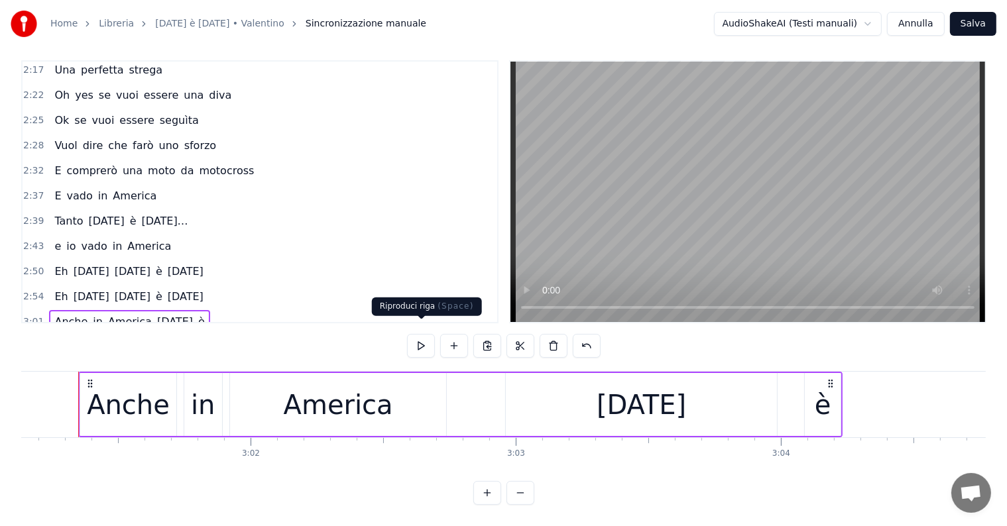
scroll to position [0, 48008]
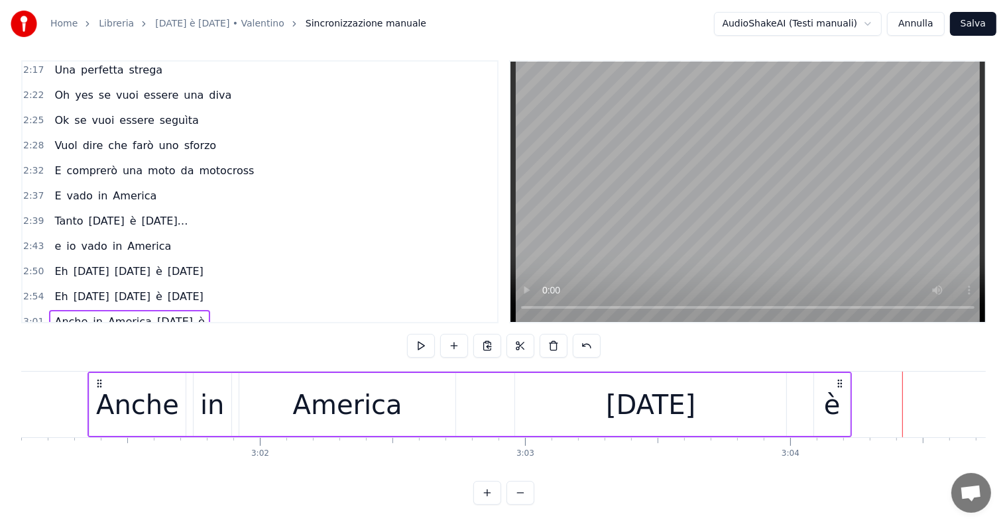
click at [632, 402] on div "[DATE]" at bounding box center [650, 405] width 89 height 40
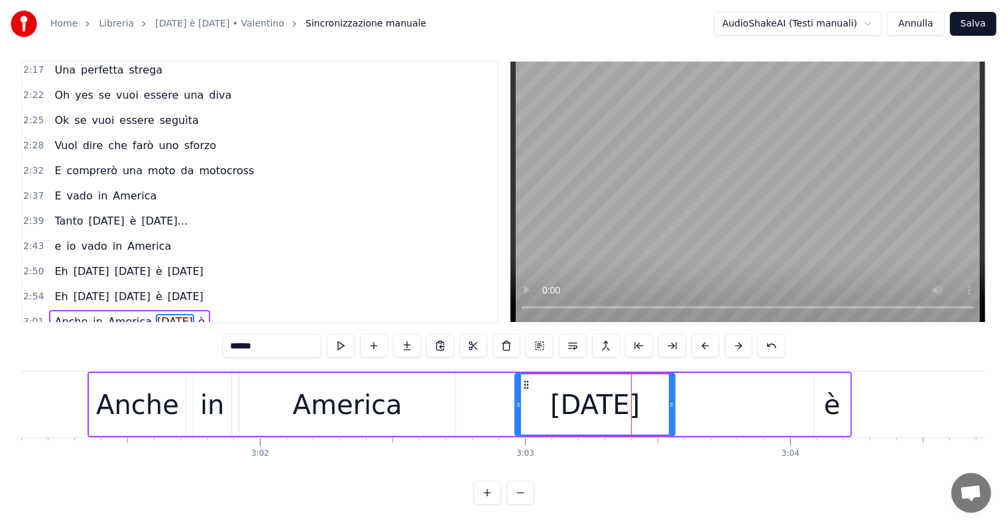
drag, startPoint x: 782, startPoint y: 390, endPoint x: 671, endPoint y: 390, distance: 111.3
click at [671, 400] on icon at bounding box center [671, 405] width 5 height 11
click at [826, 396] on div "è" at bounding box center [832, 405] width 17 height 40
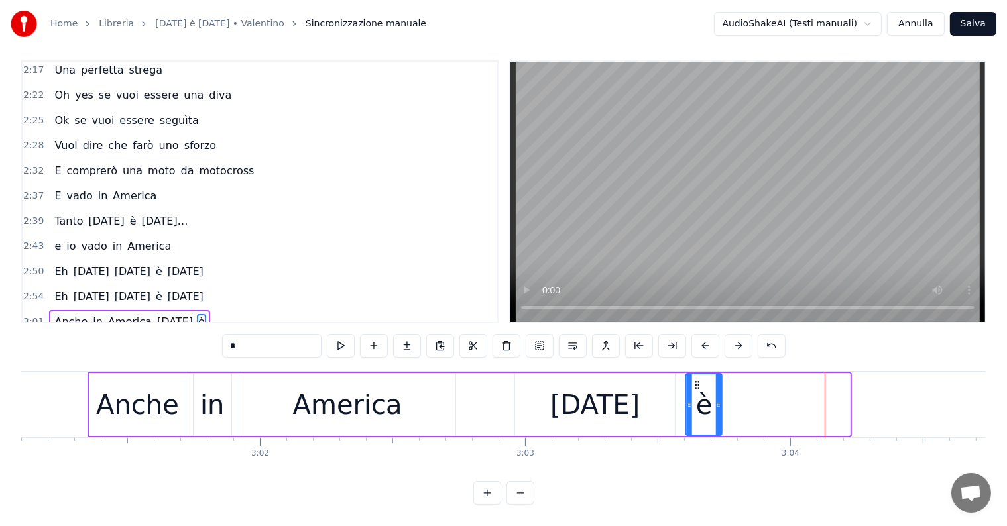
drag, startPoint x: 826, startPoint y: 368, endPoint x: 697, endPoint y: 373, distance: 128.7
click at [697, 380] on icon at bounding box center [697, 385] width 11 height 11
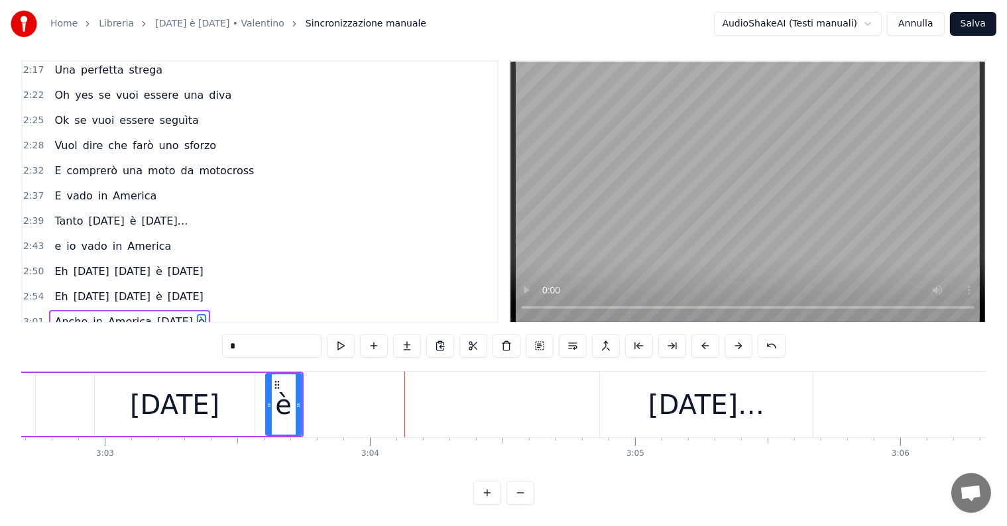
scroll to position [0, 48338]
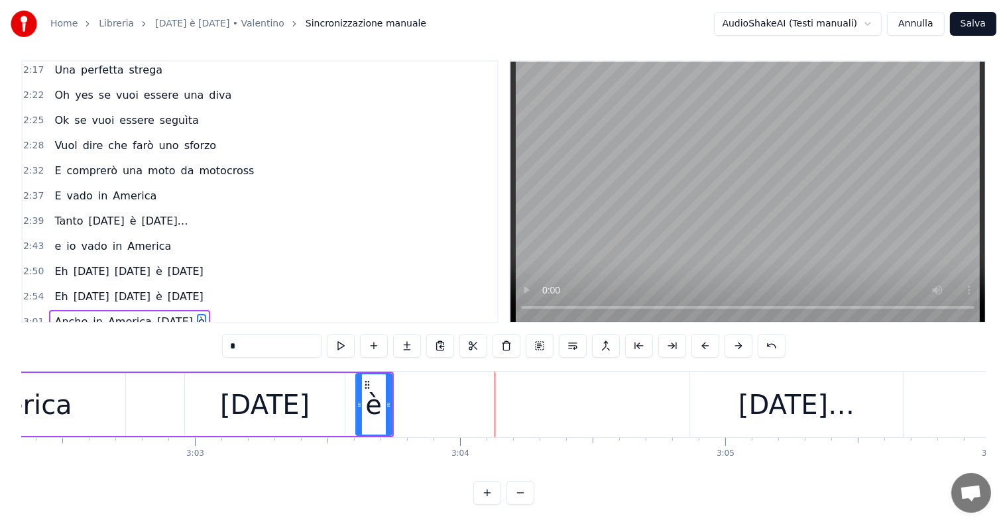
click at [783, 399] on div "[DATE]…" at bounding box center [796, 405] width 116 height 40
type input "*********"
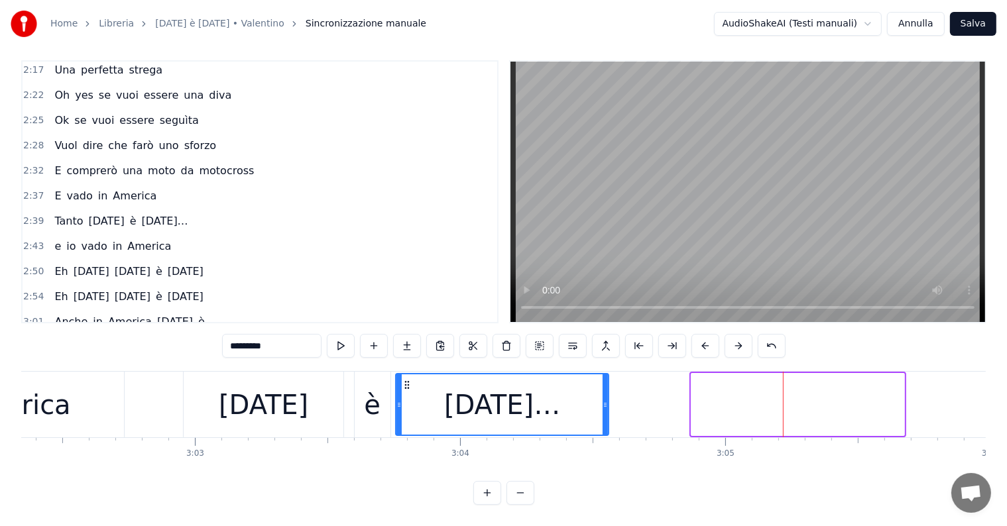
drag, startPoint x: 702, startPoint y: 370, endPoint x: 406, endPoint y: 376, distance: 296.3
click at [406, 380] on icon at bounding box center [407, 385] width 11 height 11
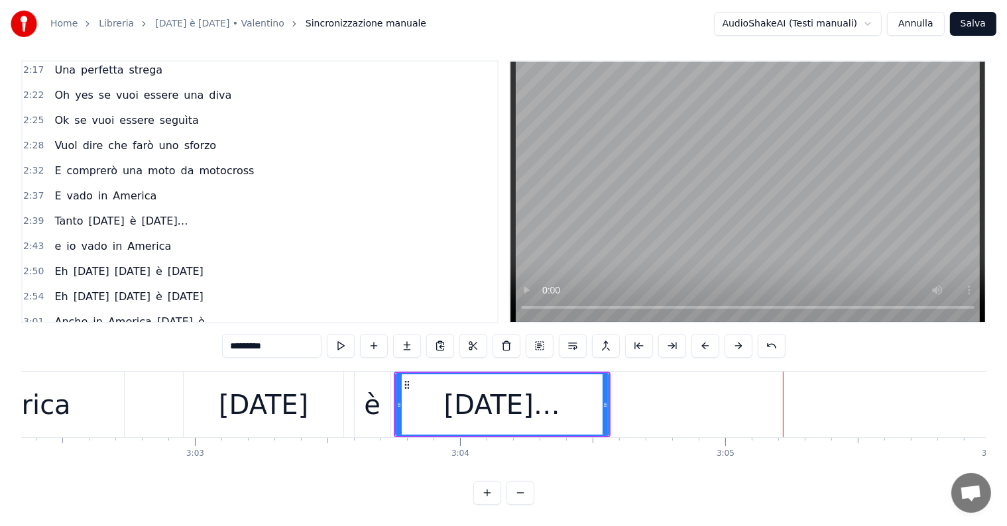
click at [50, 310] on div "Anche in America [DATE] è" at bounding box center [129, 322] width 160 height 24
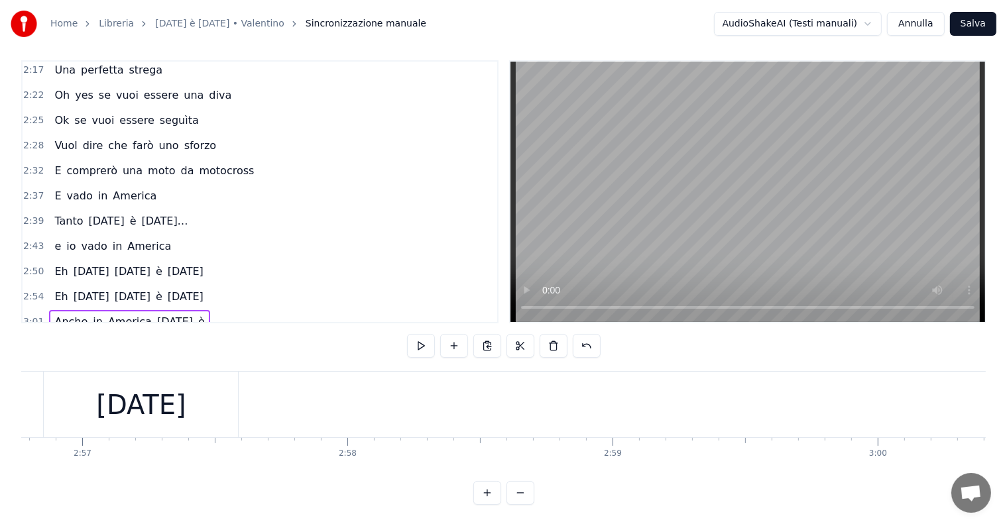
scroll to position [0, 46830]
click at [194, 385] on div "[DATE]" at bounding box center [170, 405] width 89 height 40
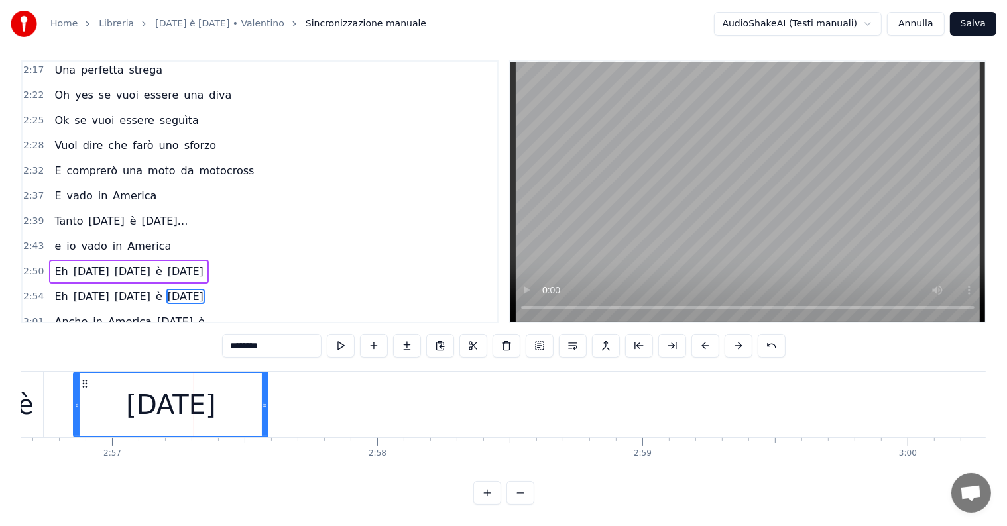
scroll to position [6, 0]
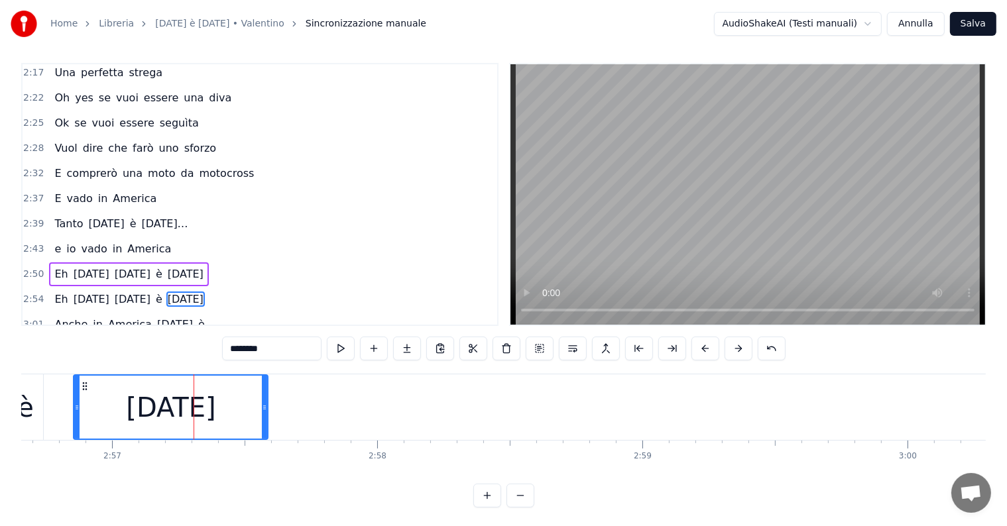
click at [49, 262] on div "Eh [DATE] [DATE] è [DATE]" at bounding box center [128, 274] width 159 height 24
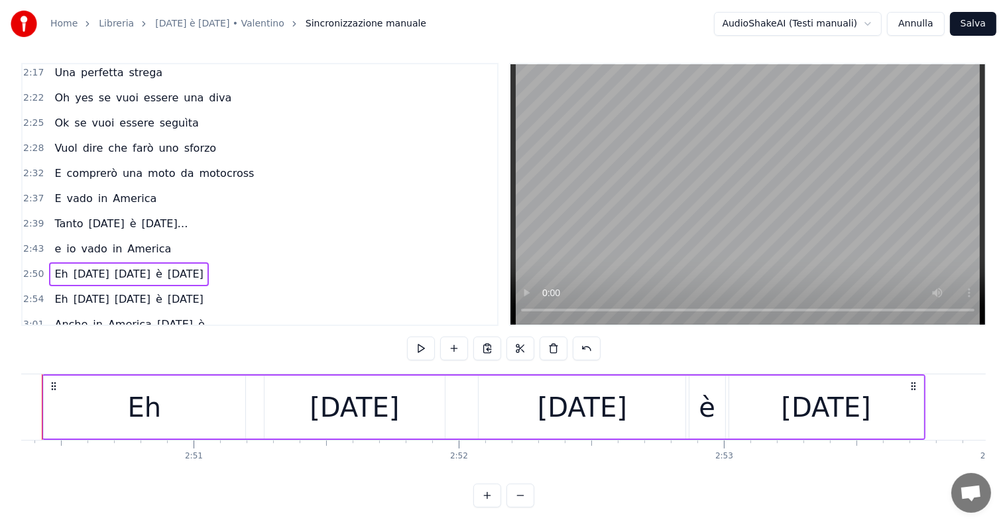
scroll to position [0, 45112]
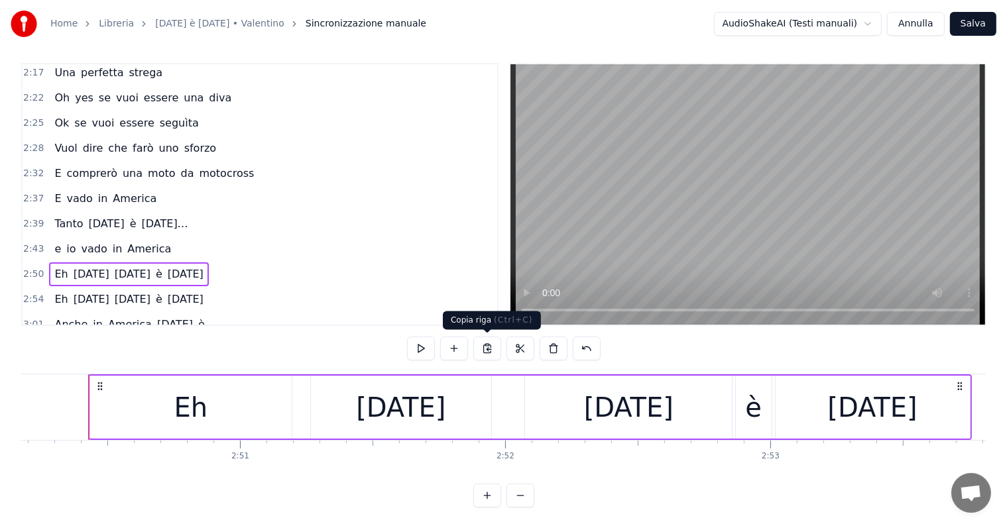
click at [482, 351] on button at bounding box center [487, 349] width 28 height 24
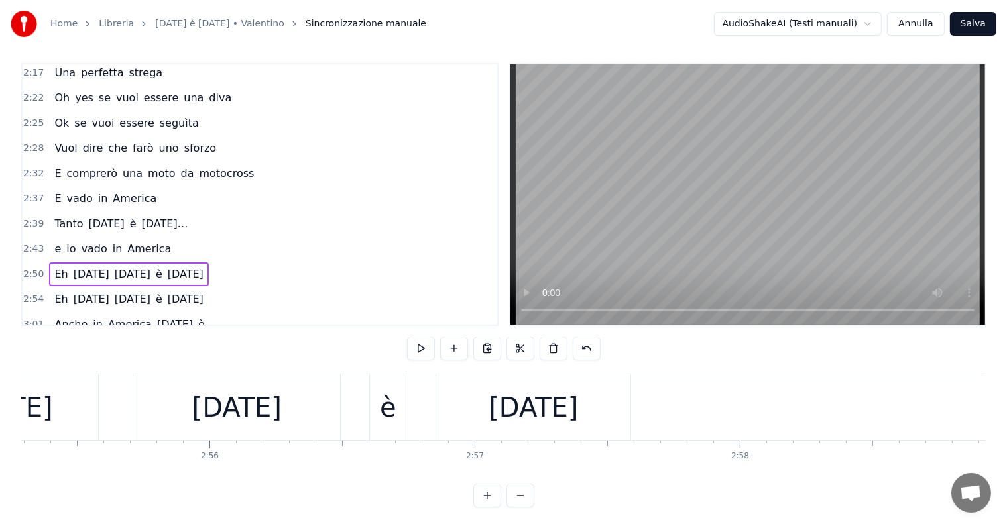
scroll to position [0, 46619]
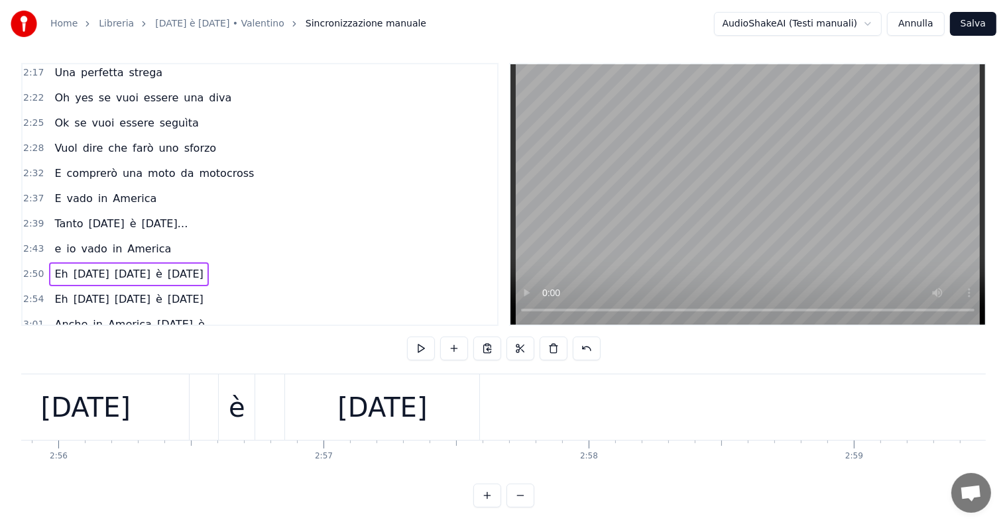
click at [480, 390] on div "Eh [DATE] [DATE] è [DATE]" at bounding box center [41, 407] width 883 height 66
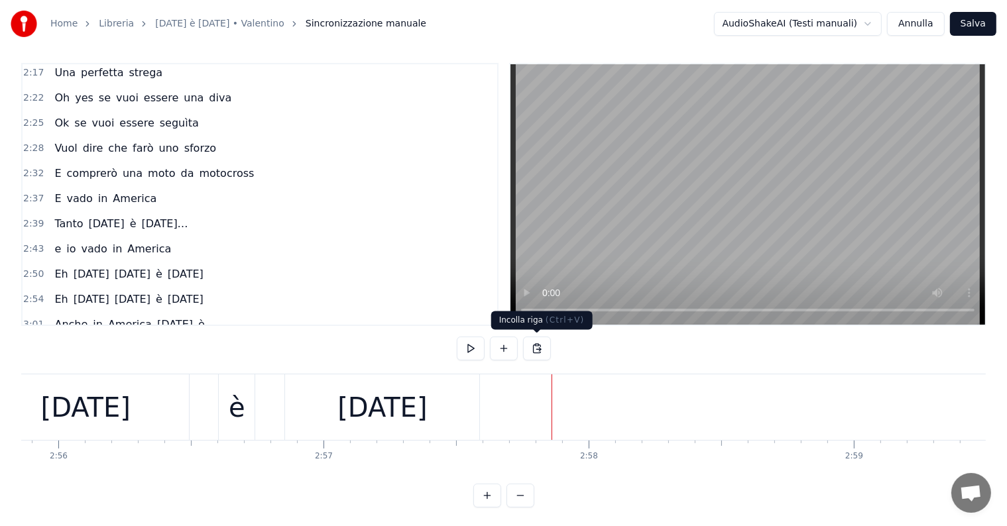
click at [534, 351] on button at bounding box center [537, 349] width 28 height 24
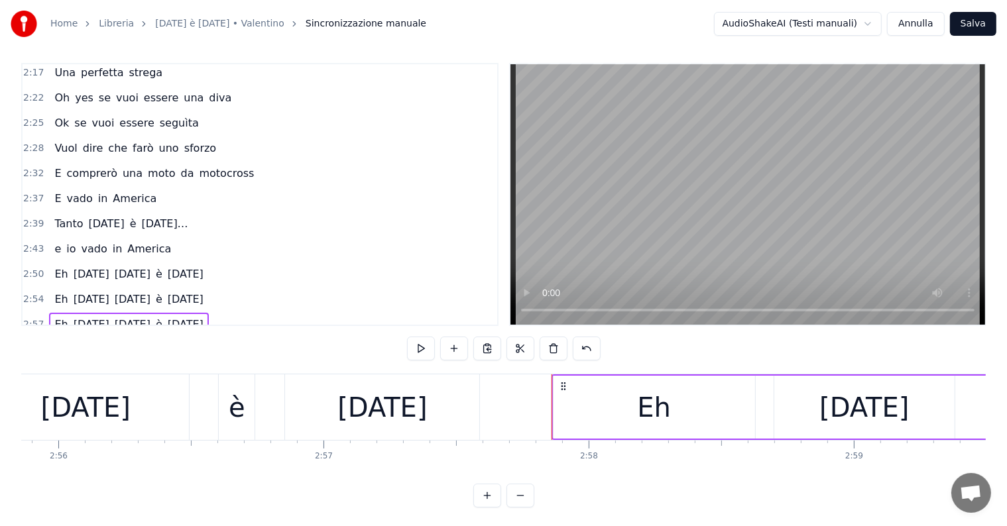
click at [50, 288] on div "Eh [DATE] [DATE] è [DATE]" at bounding box center [128, 300] width 159 height 24
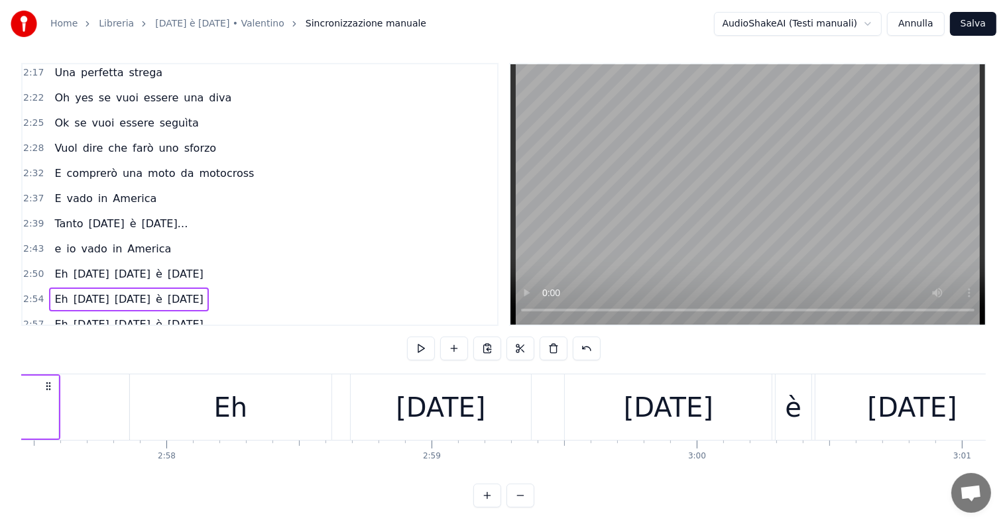
scroll to position [0, 46950]
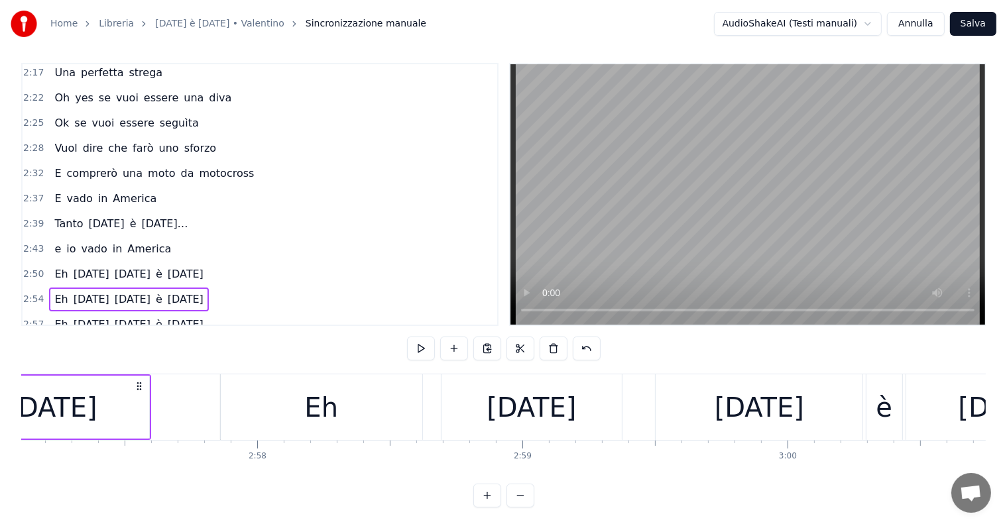
click at [66, 313] on div "Eh [DATE] [DATE] è [DATE]" at bounding box center [128, 325] width 159 height 24
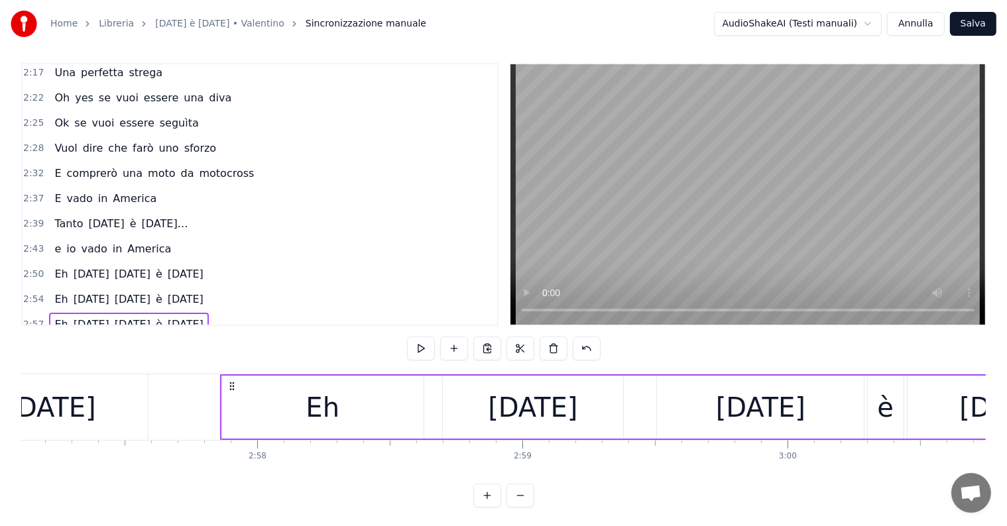
click at [270, 402] on div "Eh" at bounding box center [322, 407] width 201 height 63
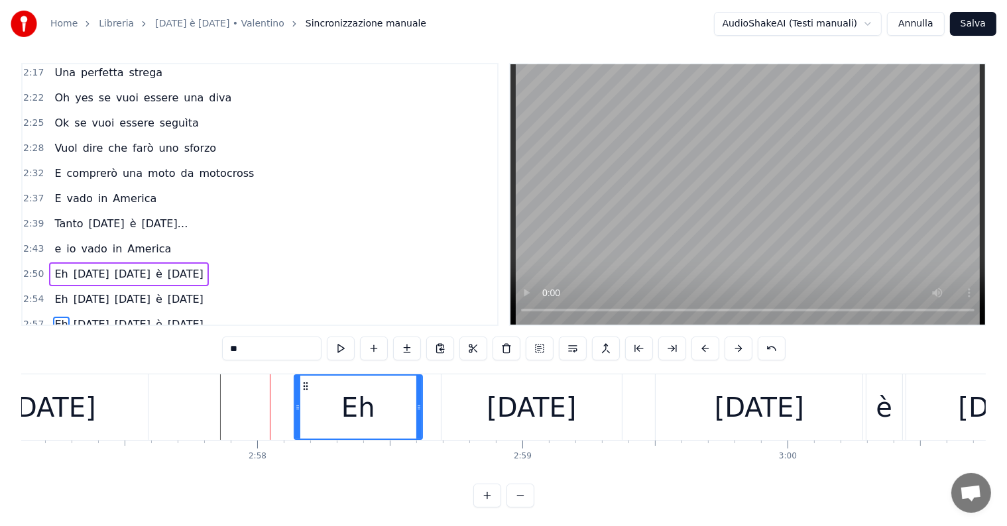
drag, startPoint x: 223, startPoint y: 406, endPoint x: 297, endPoint y: 406, distance: 73.6
click at [297, 406] on icon at bounding box center [297, 407] width 5 height 11
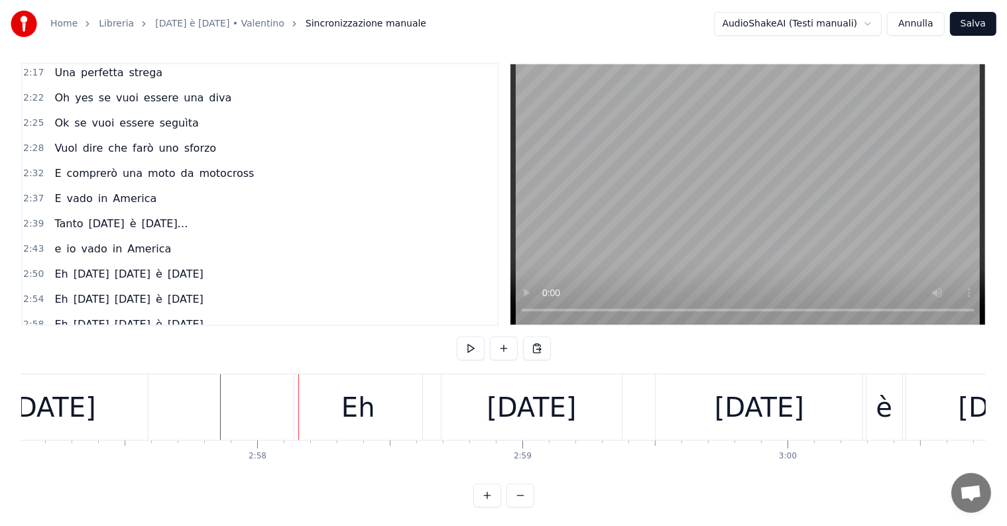
click at [61, 313] on div "Eh [DATE] [DATE] è [DATE]" at bounding box center [128, 325] width 159 height 24
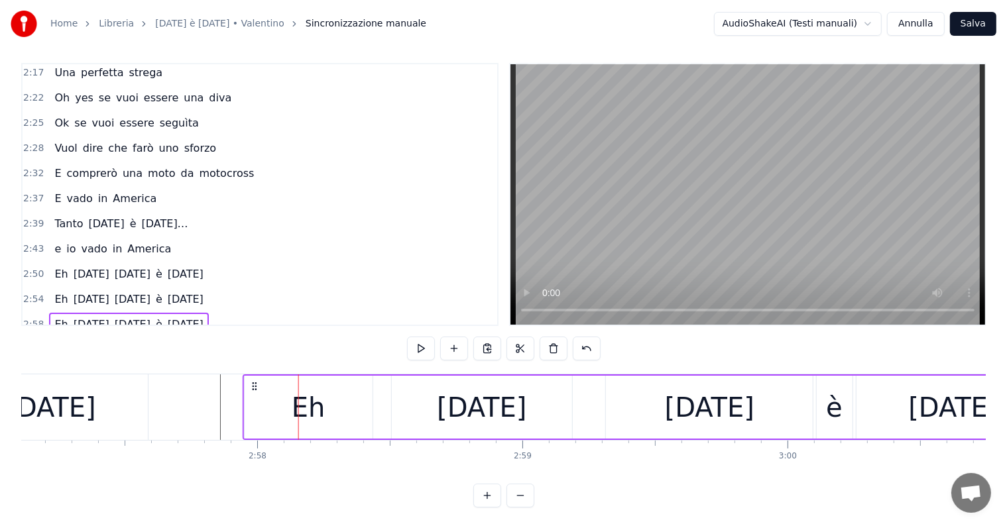
drag, startPoint x: 305, startPoint y: 384, endPoint x: 254, endPoint y: 384, distance: 51.0
click at [254, 384] on icon at bounding box center [254, 386] width 11 height 11
click at [50, 288] on div "Eh [DATE] [DATE] è [DATE]" at bounding box center [128, 300] width 159 height 24
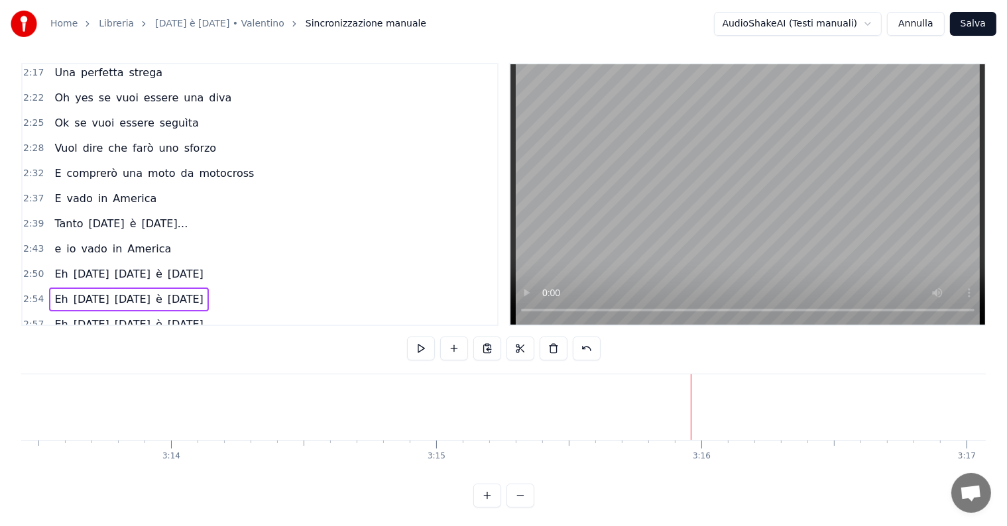
scroll to position [909, 0]
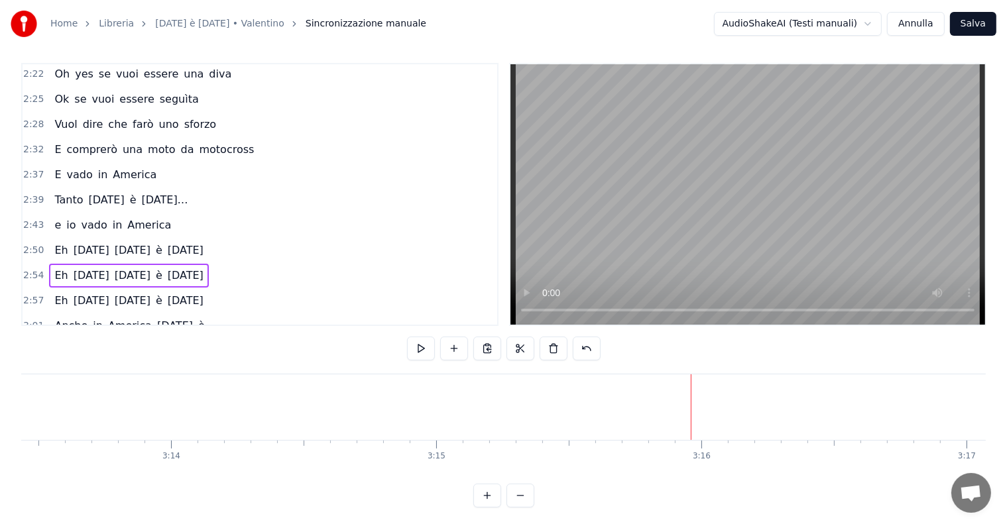
click at [211, 288] on div "2:57 Eh [DATE] [DATE] è [DATE]" at bounding box center [260, 300] width 475 height 25
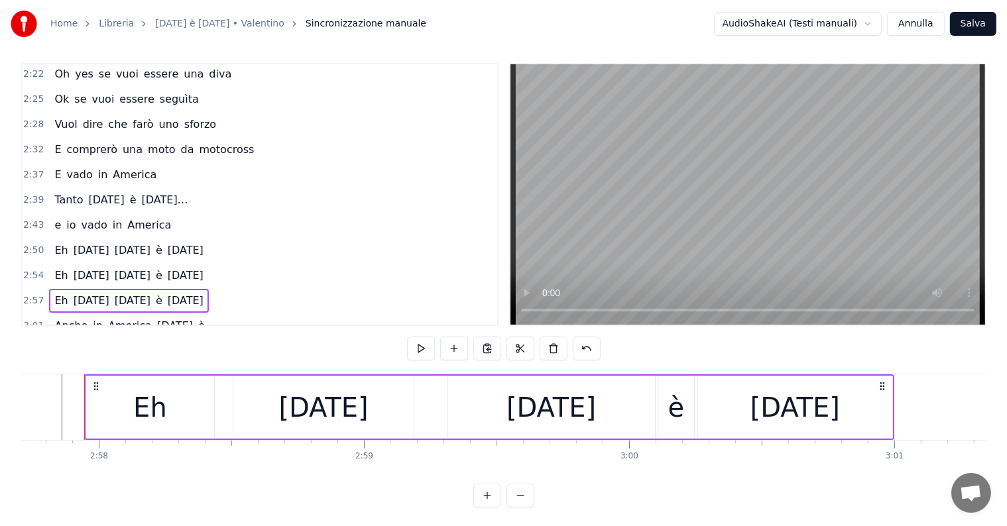
scroll to position [0, 47105]
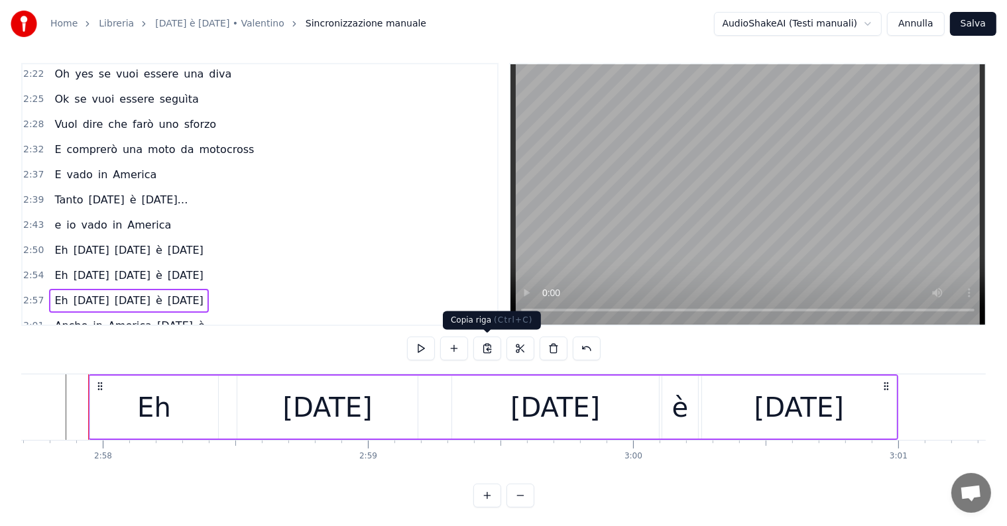
click at [488, 350] on button at bounding box center [487, 349] width 28 height 24
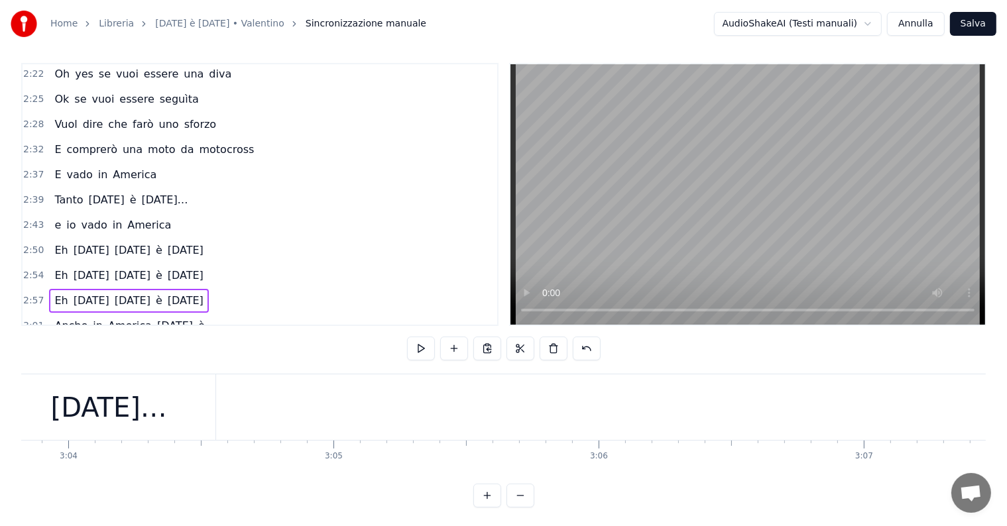
scroll to position [0, 48760]
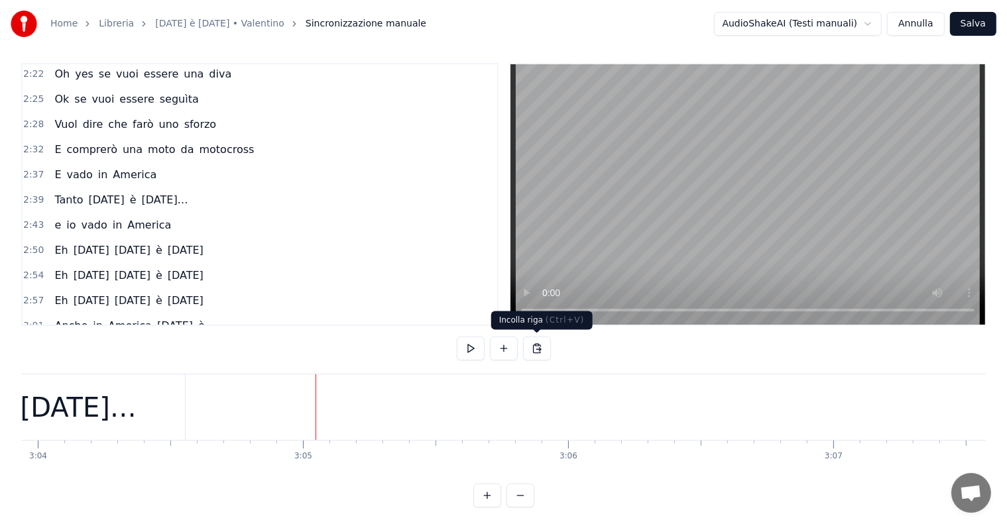
click at [537, 345] on button at bounding box center [537, 349] width 28 height 24
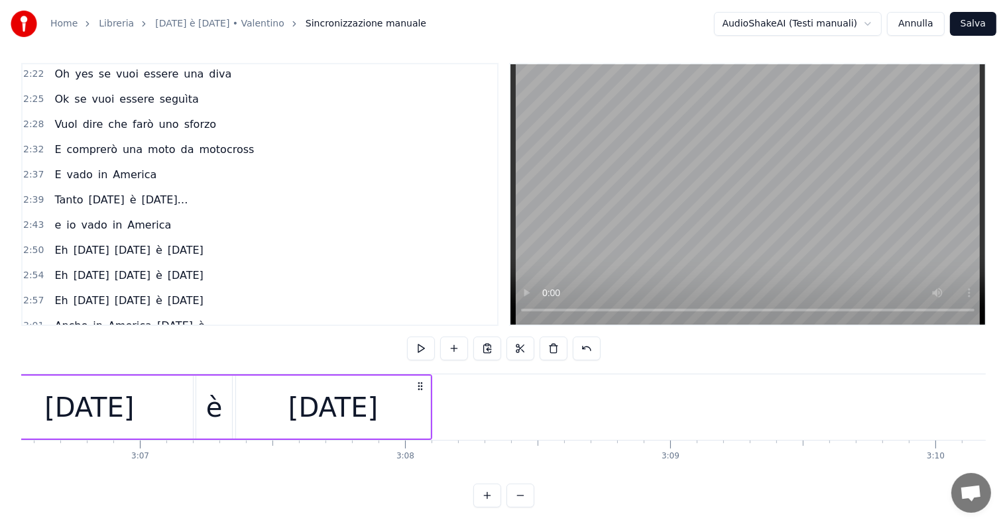
scroll to position [0, 49574]
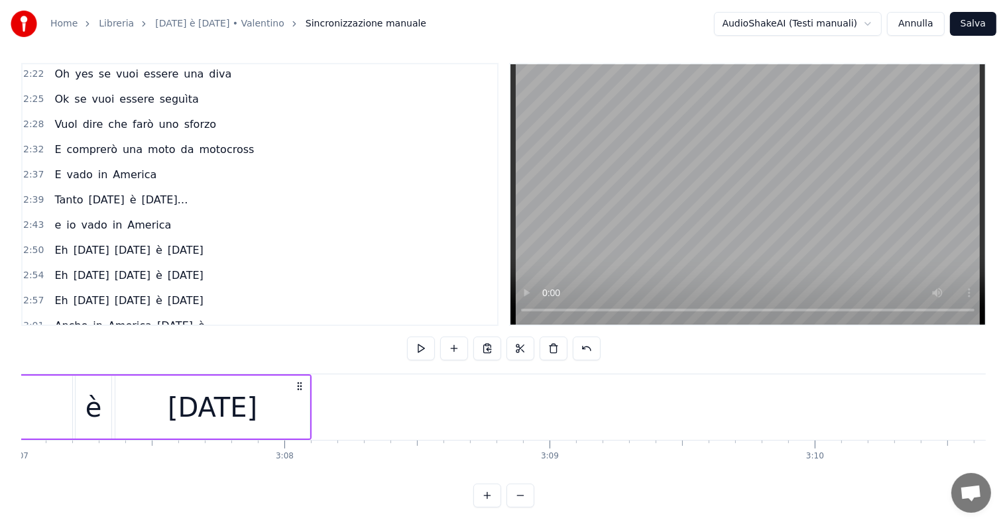
click at [58, 289] on div "Eh [DATE] [DATE] è [DATE]" at bounding box center [128, 301] width 159 height 24
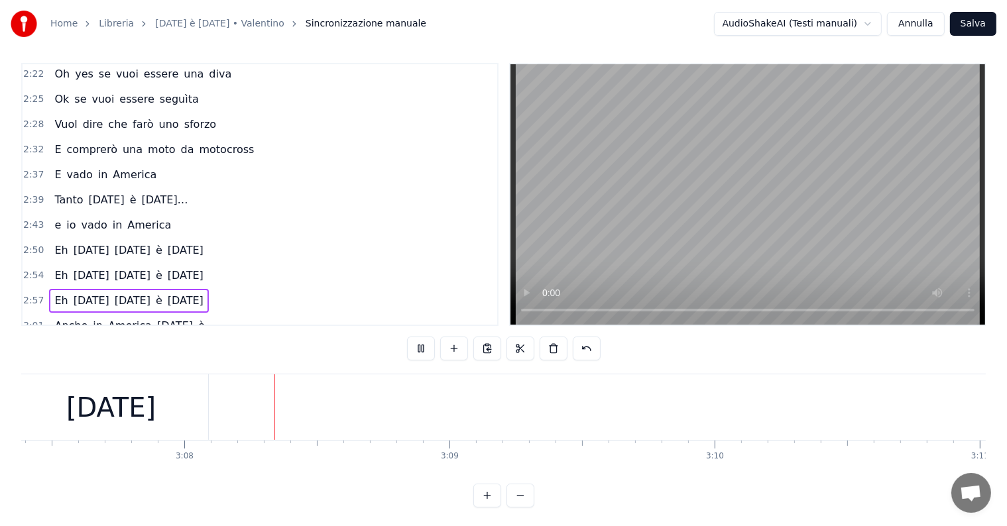
scroll to position [0, 49683]
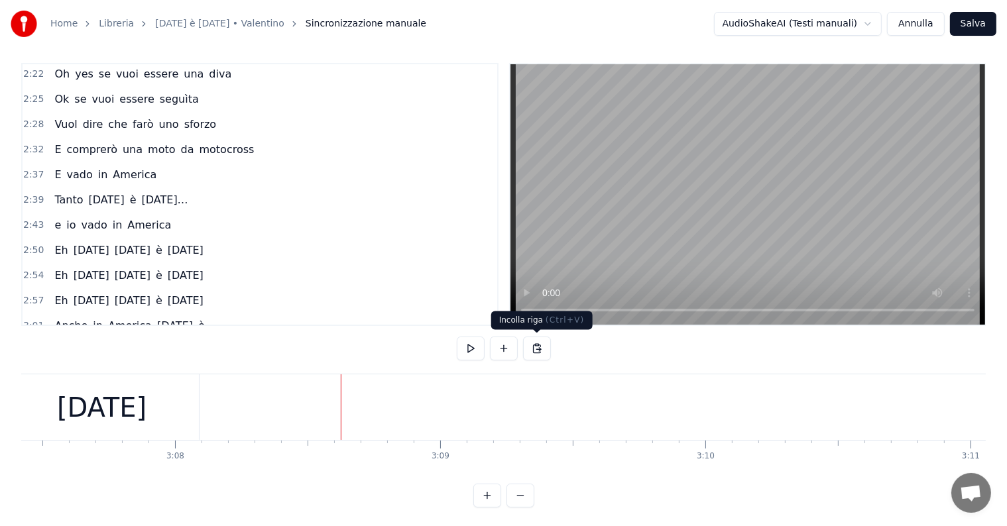
click at [539, 342] on button at bounding box center [537, 349] width 28 height 24
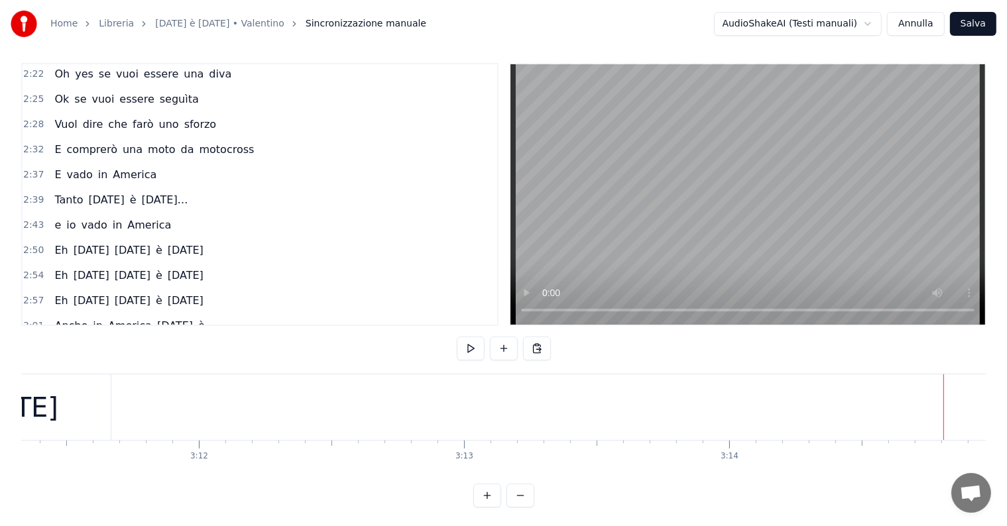
scroll to position [0, 50479]
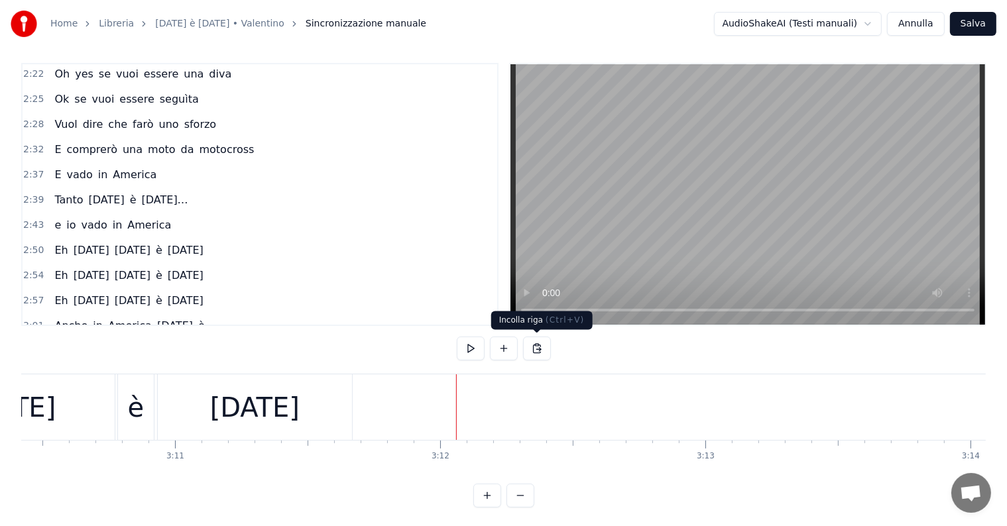
click at [538, 347] on button at bounding box center [537, 349] width 28 height 24
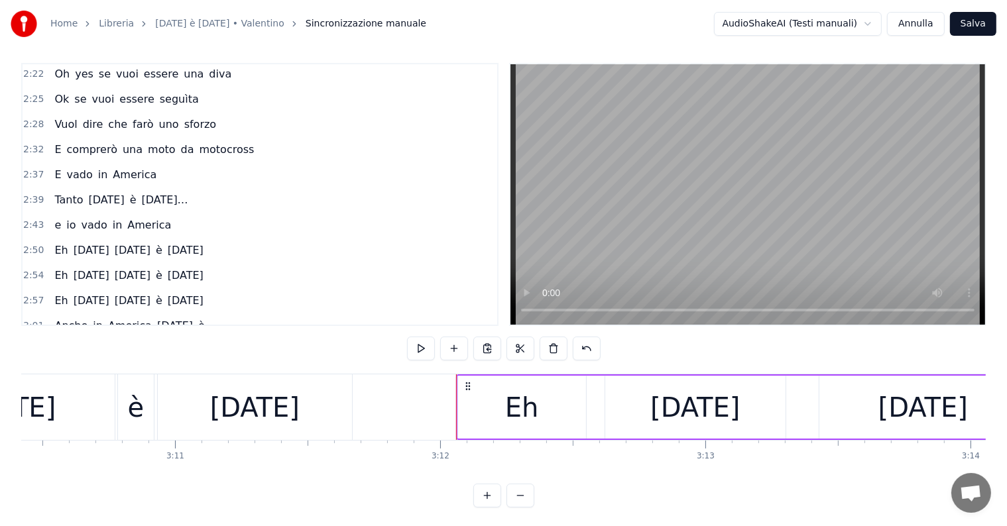
click at [245, 404] on div "[DATE]" at bounding box center [254, 408] width 89 height 40
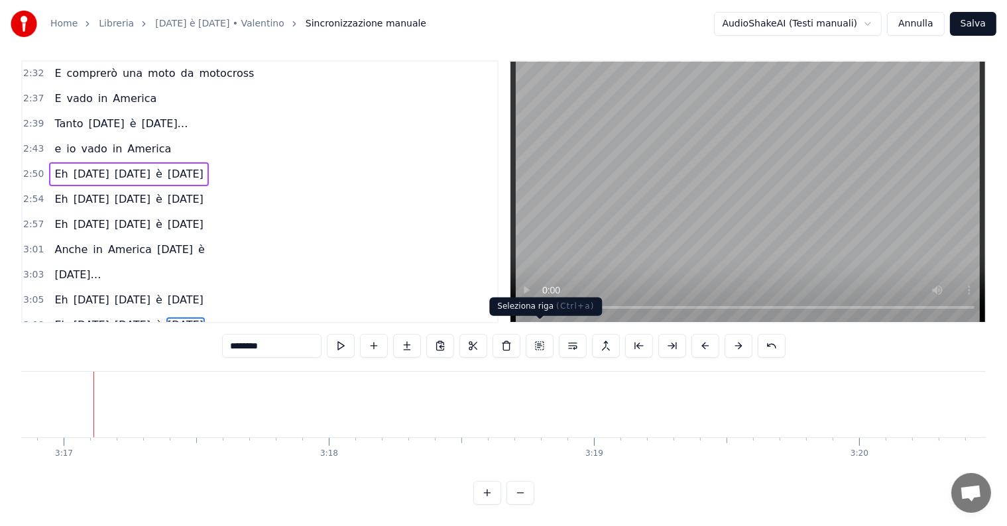
scroll to position [0, 52186]
click at [73, 162] on div "Eh [DATE] [DATE] è [DATE]" at bounding box center [128, 174] width 159 height 24
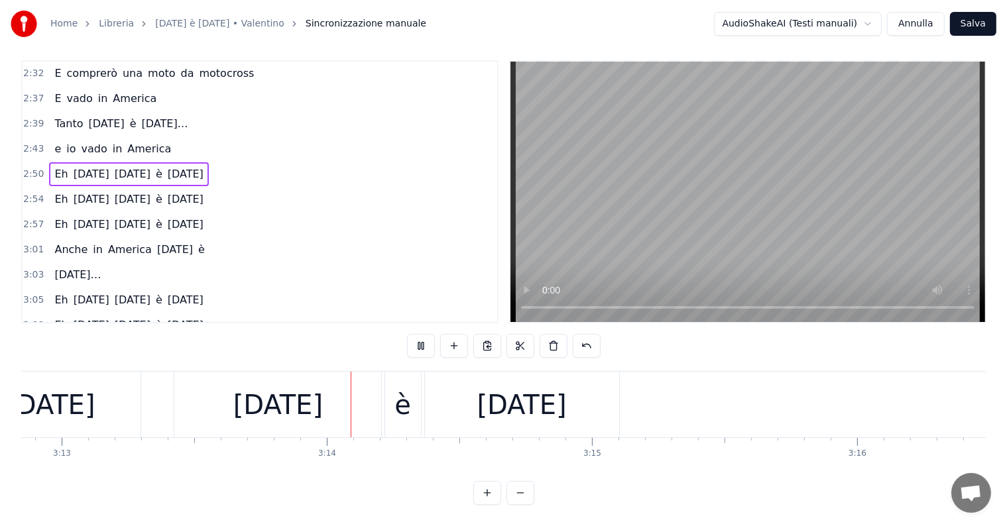
scroll to position [0, 51196]
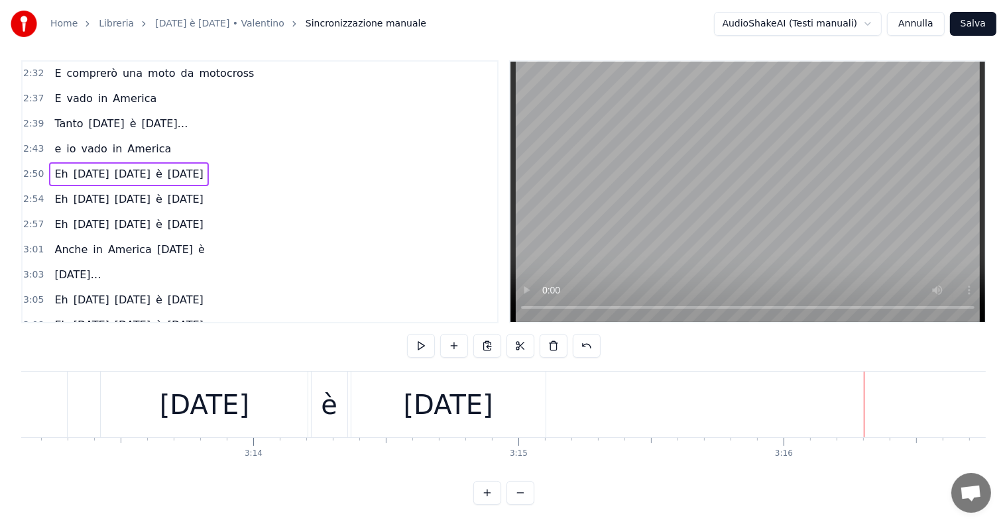
click at [978, 18] on button "Salva" at bounding box center [973, 24] width 46 height 24
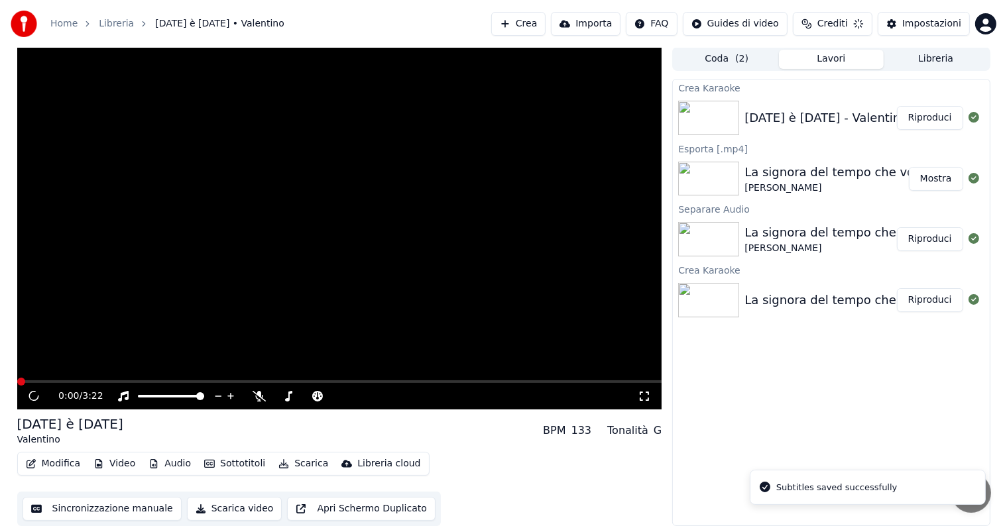
scroll to position [1, 0]
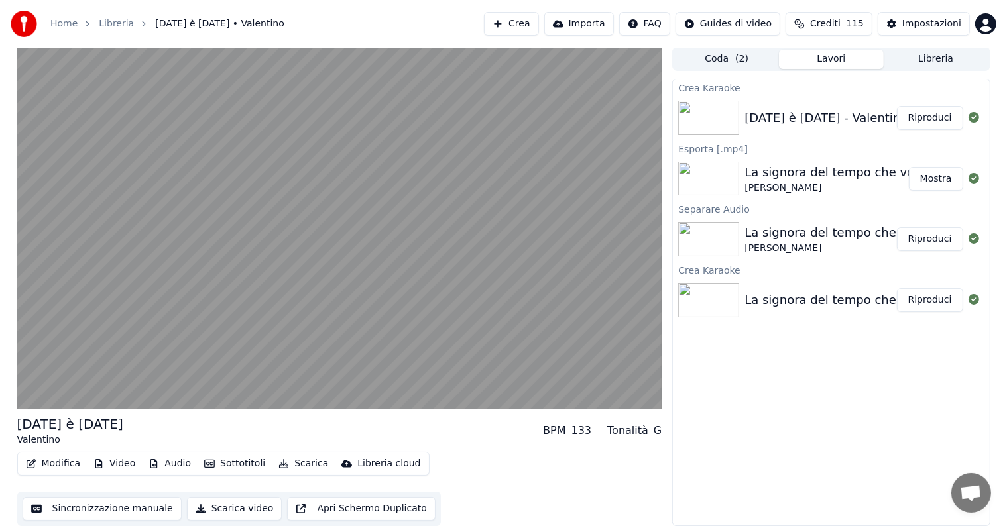
click at [930, 115] on button "Riproduci" at bounding box center [930, 118] width 66 height 24
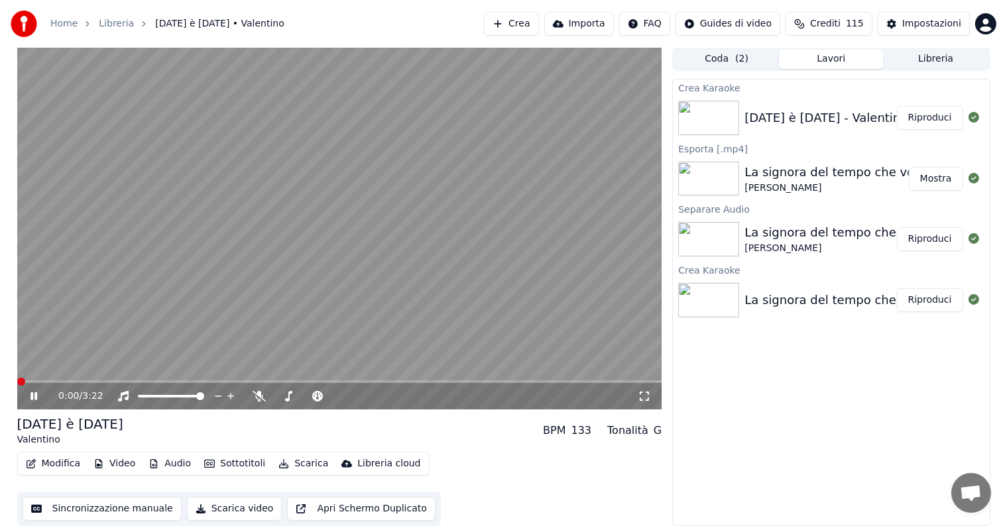
click at [30, 396] on icon at bounding box center [43, 396] width 31 height 11
click at [170, 463] on button "Audio" at bounding box center [169, 464] width 53 height 19
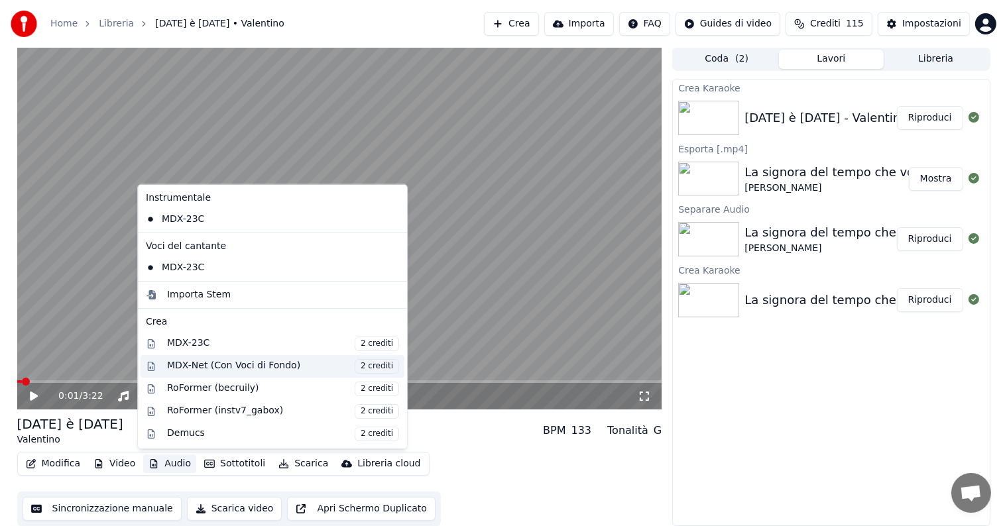
click at [215, 363] on div "MDX-Net (Con Voci di Fondo) 2 crediti" at bounding box center [283, 366] width 232 height 15
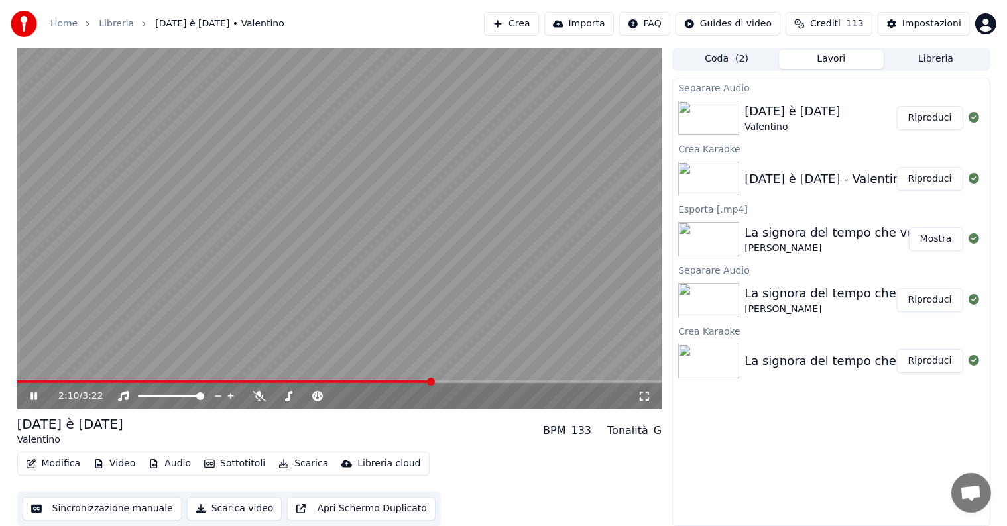
click at [939, 117] on button "Riproduci" at bounding box center [930, 118] width 66 height 24
click at [32, 396] on icon at bounding box center [33, 396] width 7 height 8
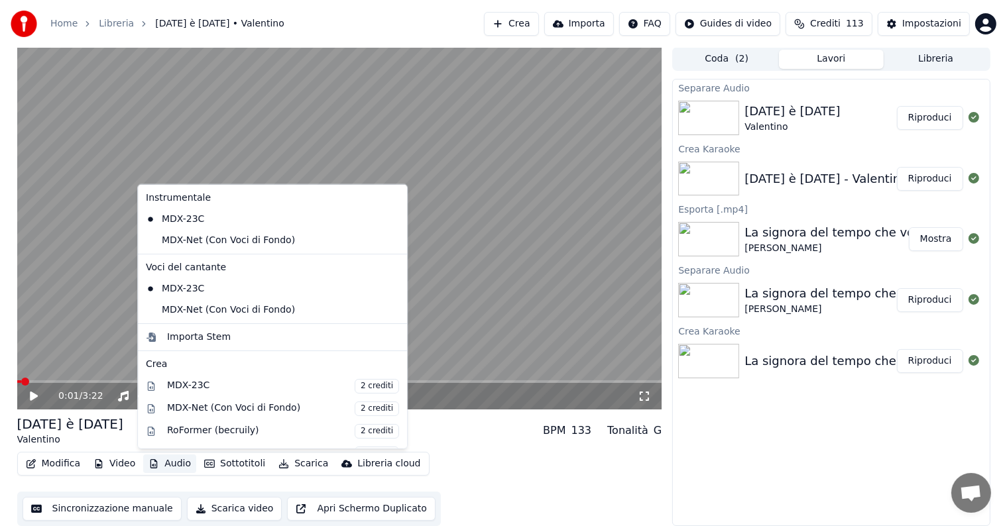
click at [165, 463] on button "Audio" at bounding box center [169, 464] width 53 height 19
click at [213, 239] on div "MDX-Net (Con Voci di Fondo)" at bounding box center [262, 240] width 244 height 21
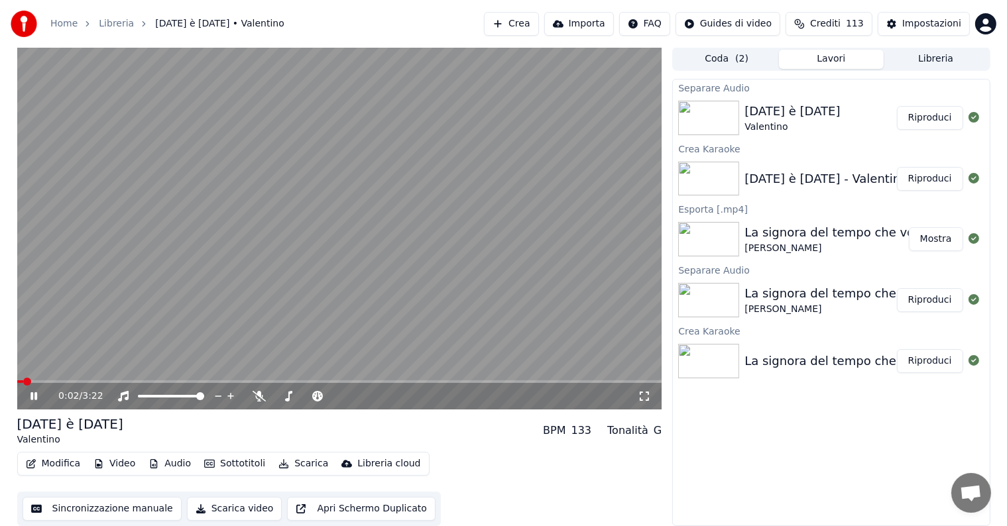
click at [34, 395] on icon at bounding box center [43, 396] width 31 height 11
click at [179, 463] on button "Audio" at bounding box center [169, 464] width 53 height 19
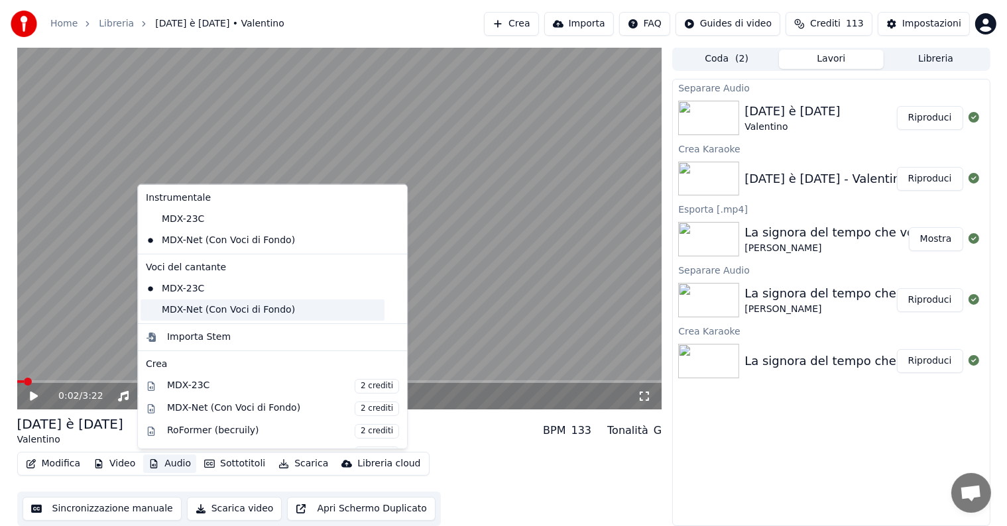
click at [183, 305] on div "MDX-Net (Con Voci di Fondo)" at bounding box center [262, 310] width 244 height 21
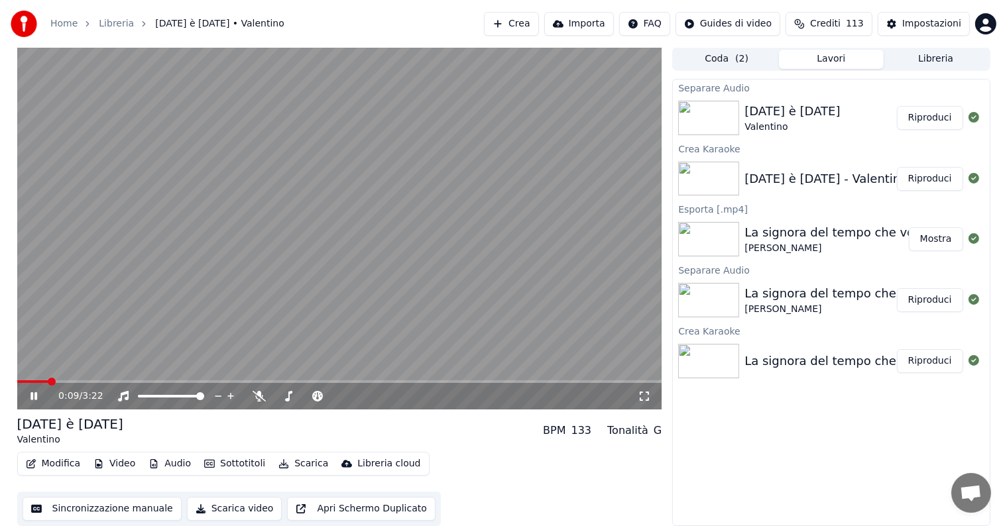
click at [34, 392] on icon at bounding box center [33, 396] width 7 height 8
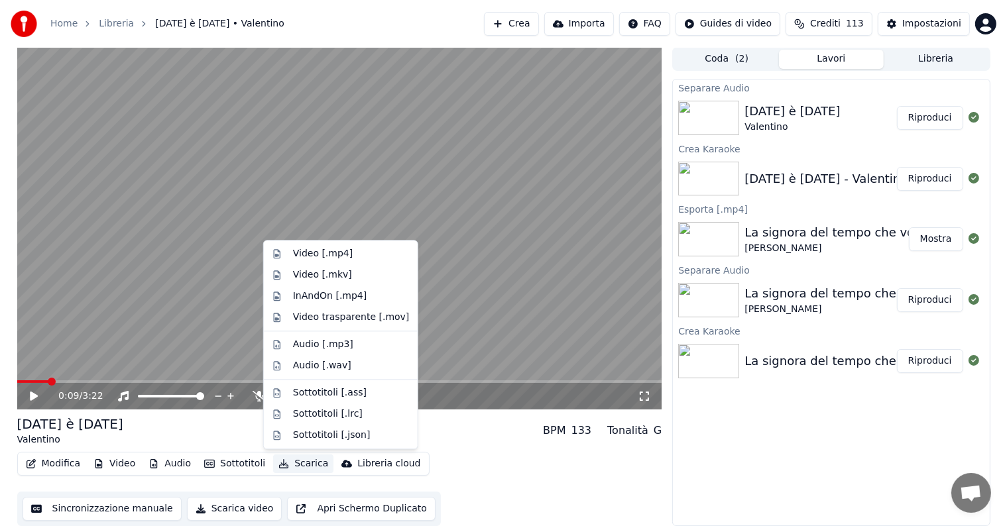
click at [307, 463] on button "Scarica" at bounding box center [303, 464] width 60 height 19
click at [328, 254] on div "Video [.mp4]" at bounding box center [323, 253] width 60 height 13
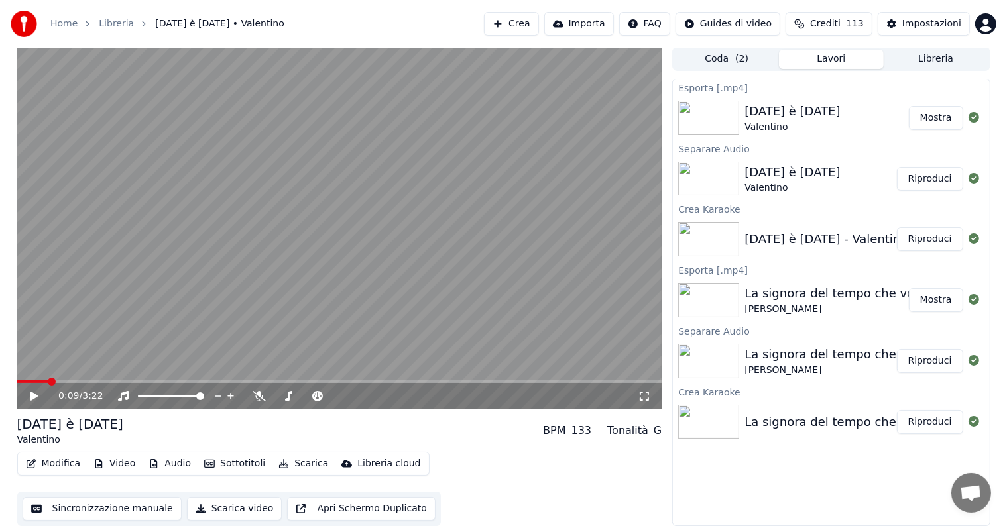
click at [925, 119] on button "Mostra" at bounding box center [936, 118] width 54 height 24
click at [52, 462] on button "Modifica" at bounding box center [54, 464] width 66 height 19
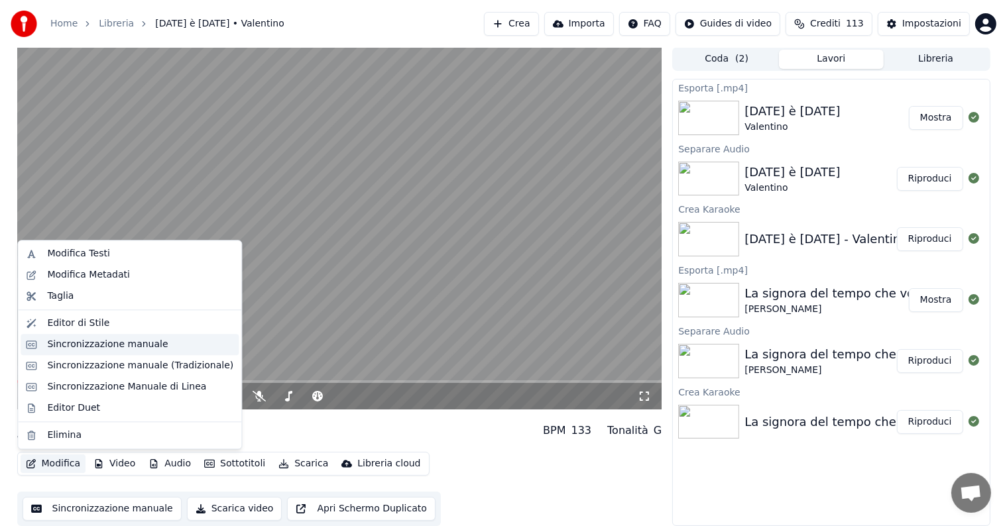
click at [122, 345] on div "Sincronizzazione manuale" at bounding box center [107, 344] width 121 height 13
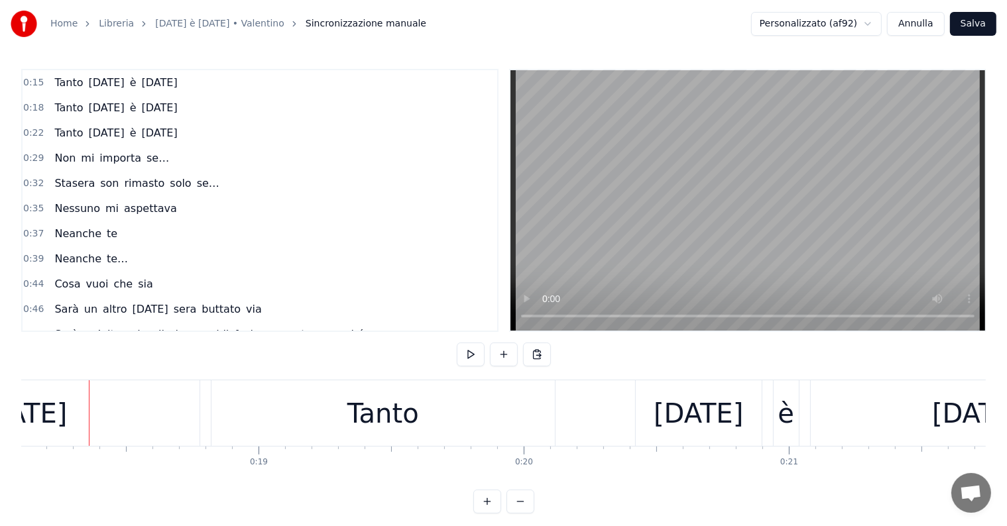
scroll to position [0, 4800]
click at [930, 21] on button "Annulla" at bounding box center [916, 24] width 58 height 24
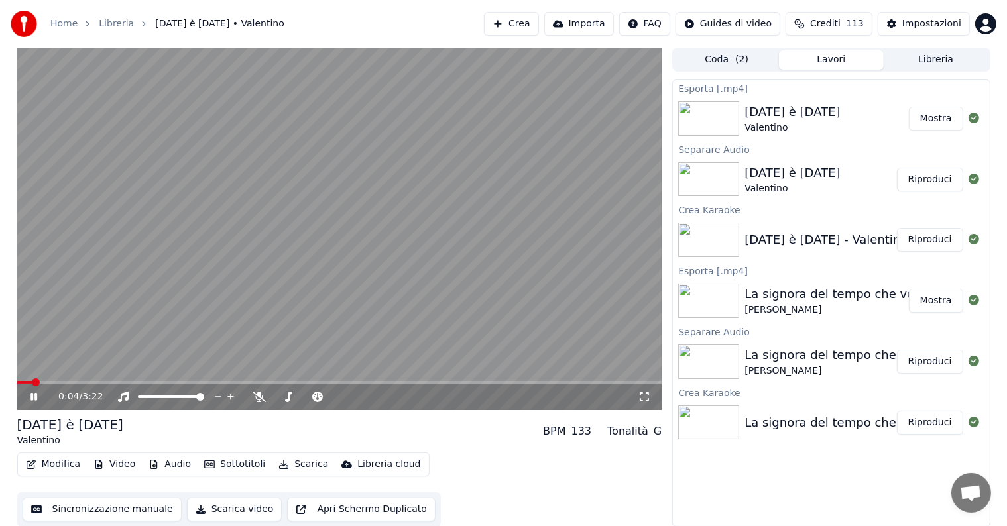
click at [32, 395] on icon at bounding box center [33, 397] width 7 height 8
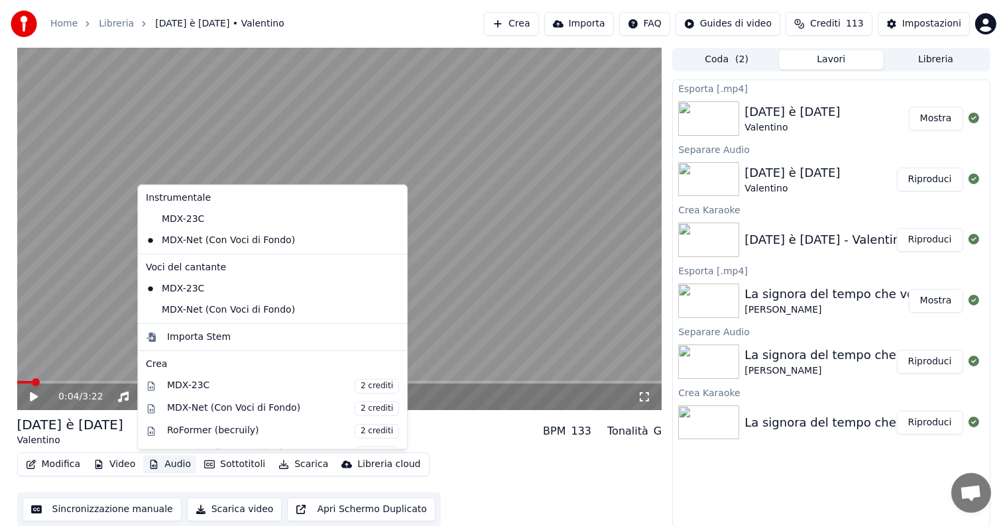
click at [164, 461] on button "Audio" at bounding box center [169, 464] width 53 height 19
click at [180, 314] on div "MDX-Net (Con Voci di Fondo)" at bounding box center [262, 310] width 244 height 21
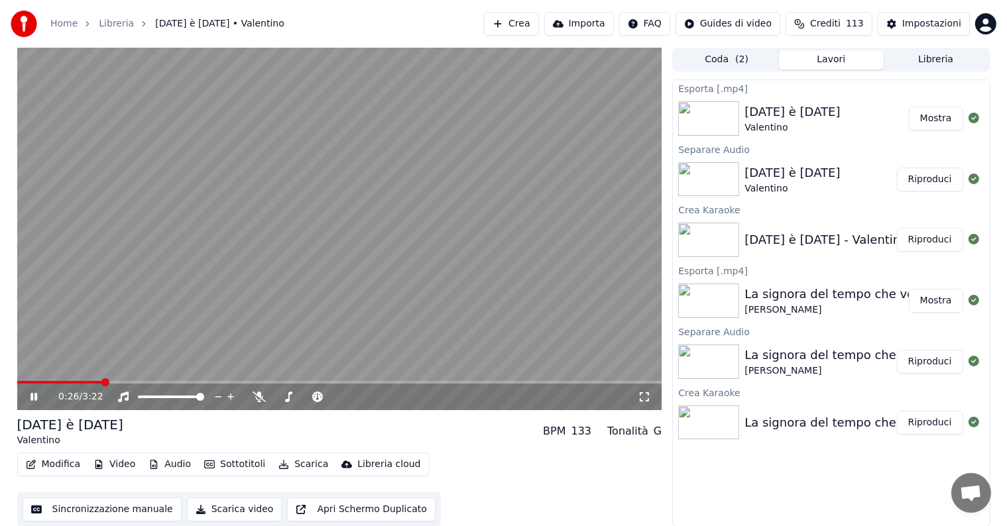
click at [33, 398] on icon at bounding box center [43, 397] width 31 height 11
click at [23, 379] on video at bounding box center [339, 229] width 645 height 363
click at [24, 380] on video at bounding box center [339, 229] width 645 height 363
click at [23, 381] on span at bounding box center [61, 382] width 89 height 3
click at [32, 395] on icon at bounding box center [34, 396] width 8 height 9
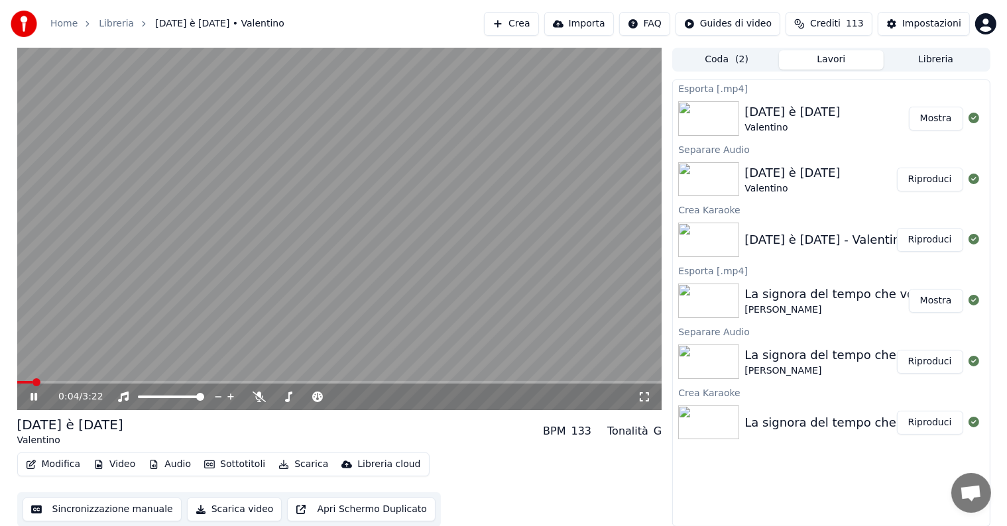
click at [172, 465] on button "Audio" at bounding box center [169, 464] width 53 height 19
click at [32, 396] on icon at bounding box center [33, 397] width 7 height 8
click at [484, 380] on video at bounding box center [339, 229] width 645 height 363
click at [429, 381] on span at bounding box center [339, 382] width 645 height 3
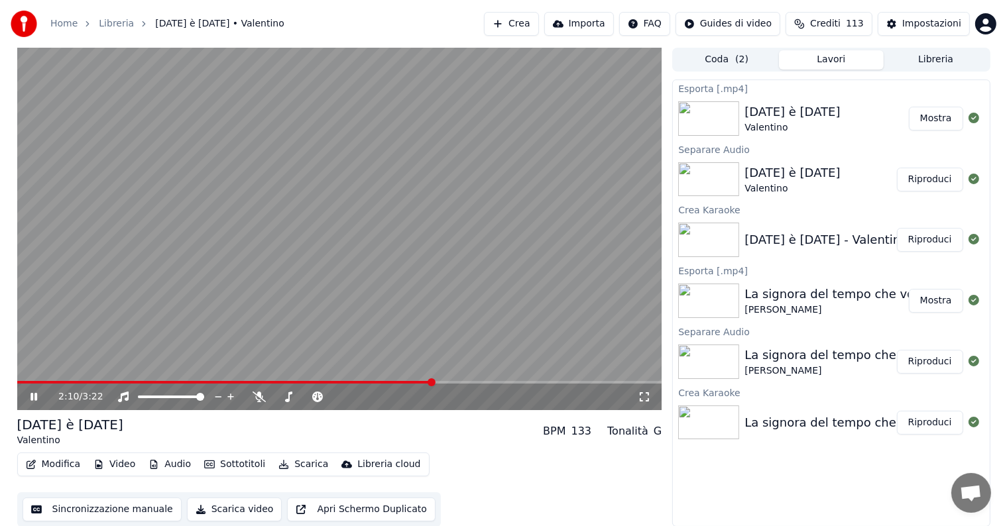
click at [32, 393] on icon at bounding box center [33, 397] width 7 height 8
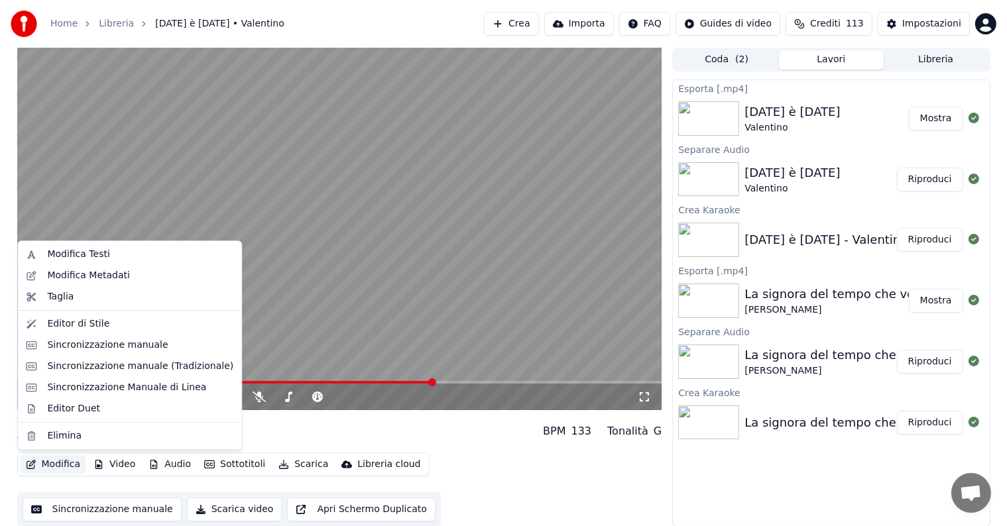
click at [56, 462] on button "Modifica" at bounding box center [54, 464] width 66 height 19
click at [135, 392] on div "Sincronizzazione Manuale di Linea" at bounding box center [126, 387] width 159 height 13
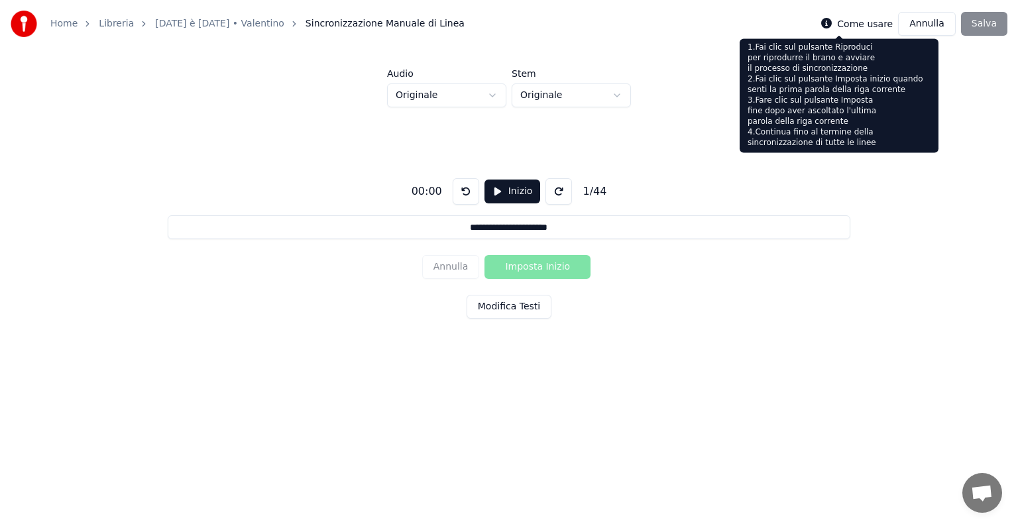
click at [832, 27] on icon at bounding box center [826, 23] width 11 height 11
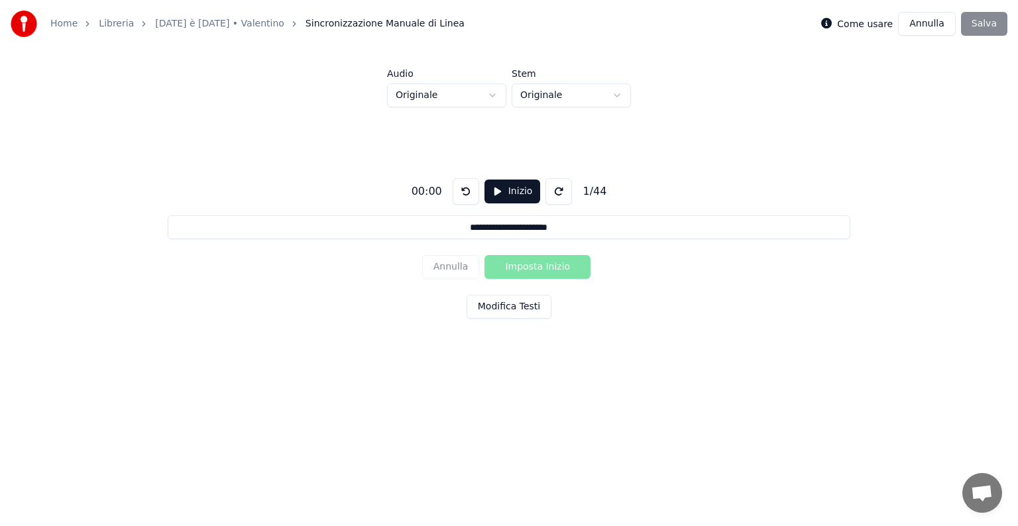
click at [941, 18] on button "Annulla" at bounding box center [927, 24] width 58 height 24
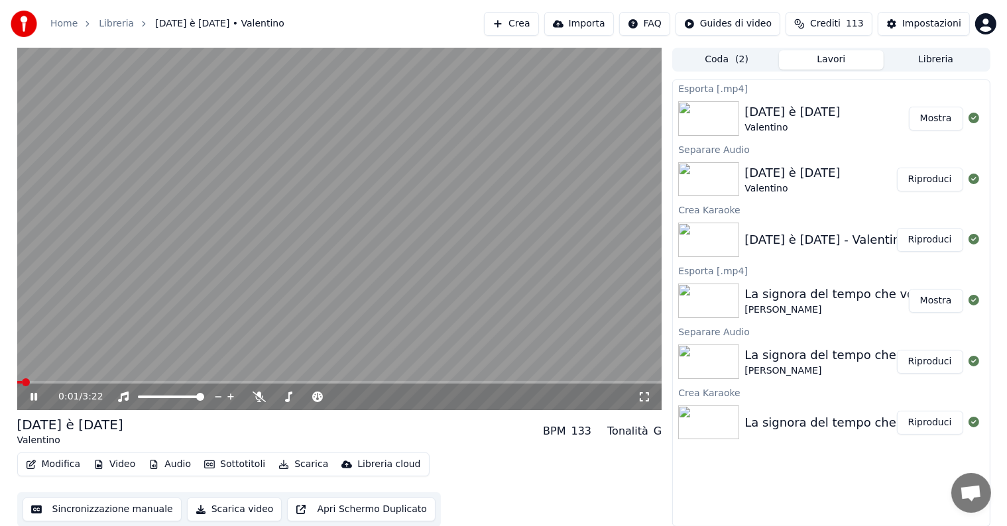
click at [35, 395] on icon at bounding box center [33, 397] width 7 height 8
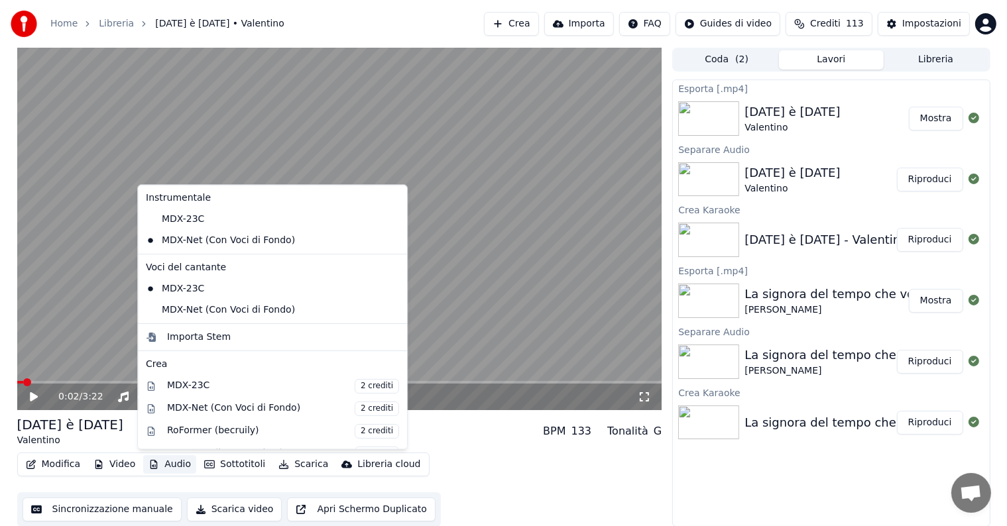
click at [162, 466] on button "Audio" at bounding box center [169, 464] width 53 height 19
click at [236, 308] on div "MDX-Net (Con Voci di Fondo)" at bounding box center [262, 310] width 244 height 21
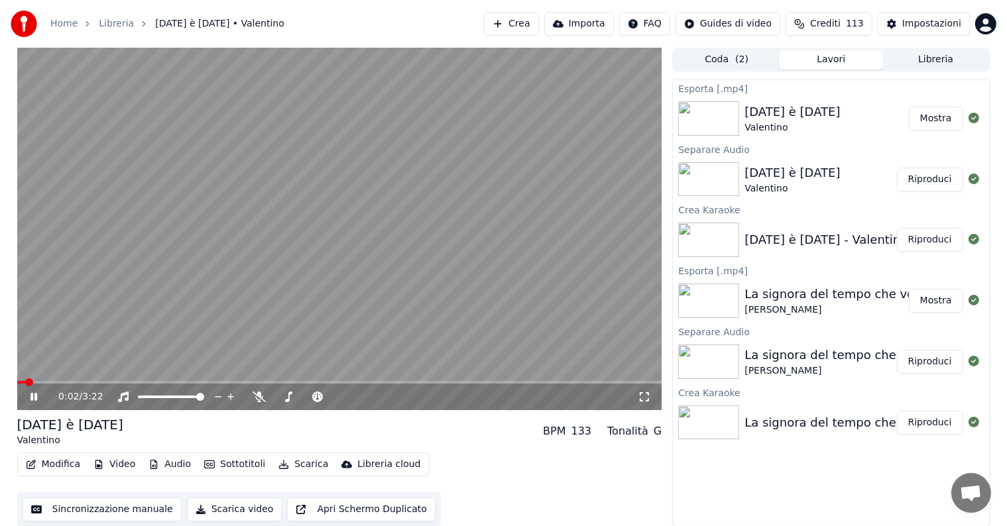
click at [31, 396] on icon at bounding box center [33, 397] width 7 height 8
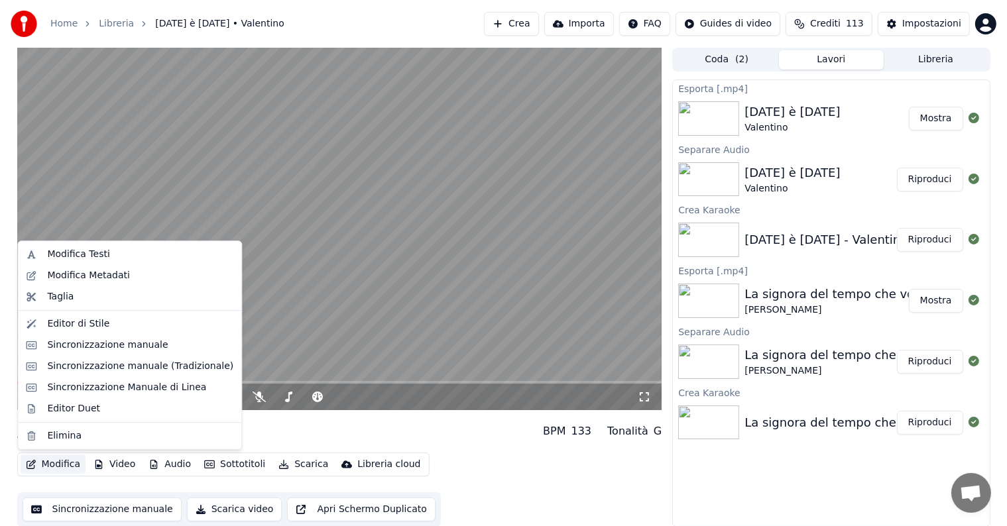
click at [66, 461] on button "Modifica" at bounding box center [54, 464] width 66 height 19
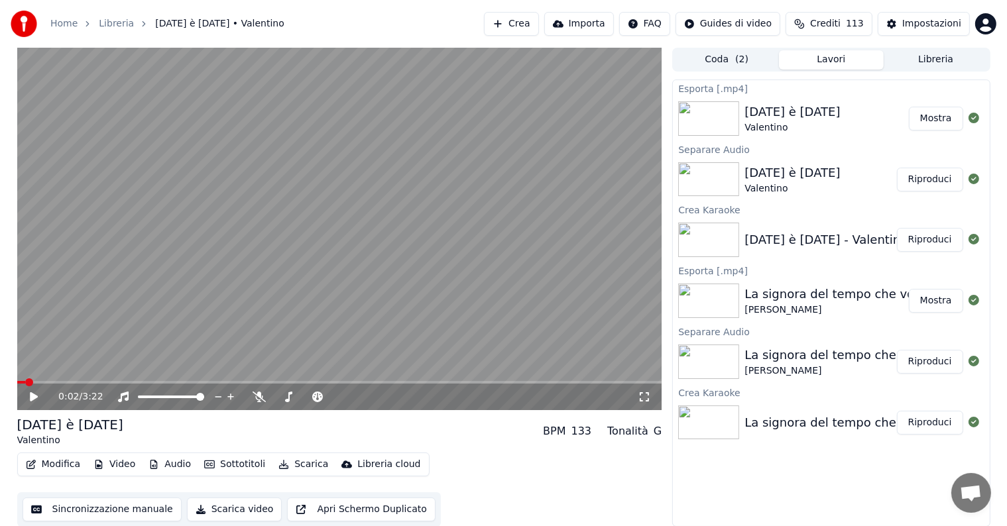
click at [480, 445] on div "[DATE] è [DATE] Valentino BPM 133 Tonalità G" at bounding box center [339, 432] width 645 height 32
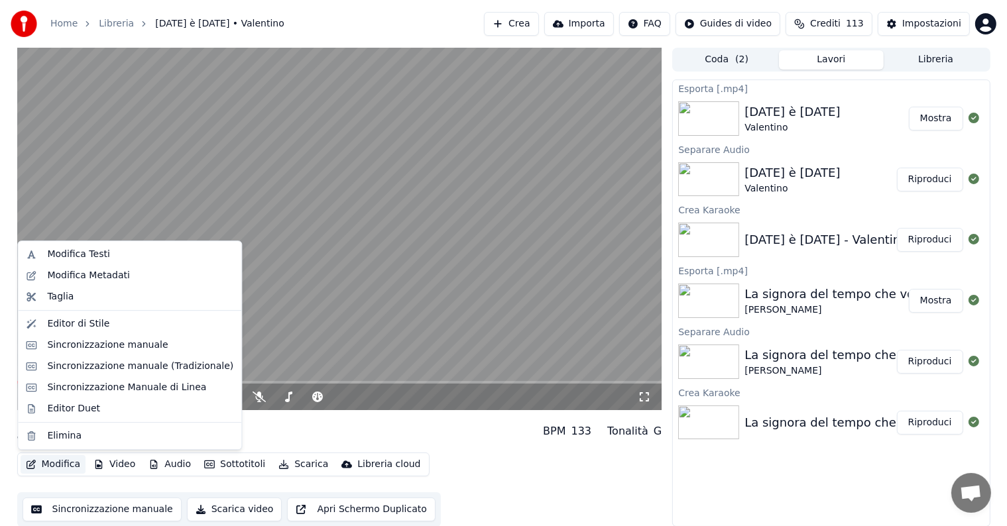
click at [53, 465] on button "Modifica" at bounding box center [54, 464] width 66 height 19
click at [166, 364] on div "Sincronizzazione manuale (Tradizionale)" at bounding box center [140, 366] width 186 height 13
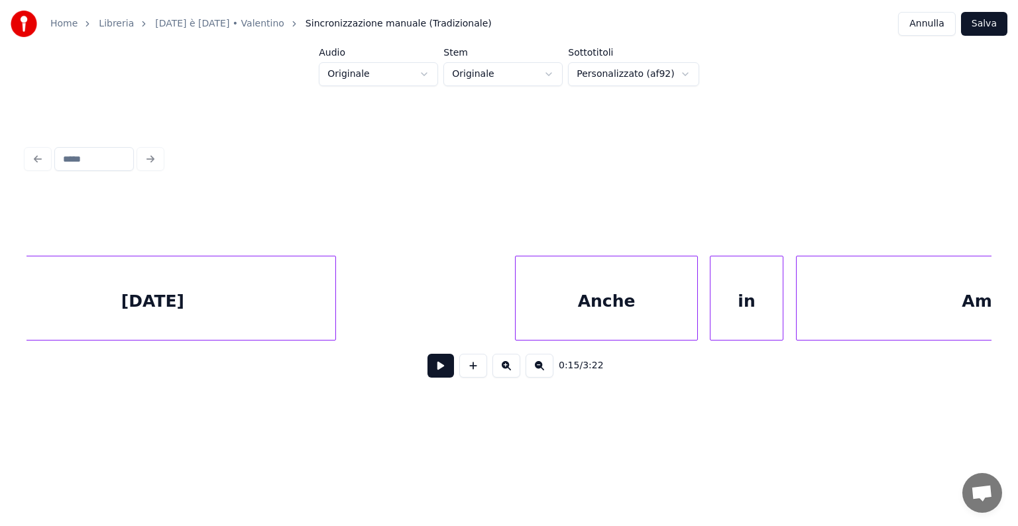
scroll to position [0, 89821]
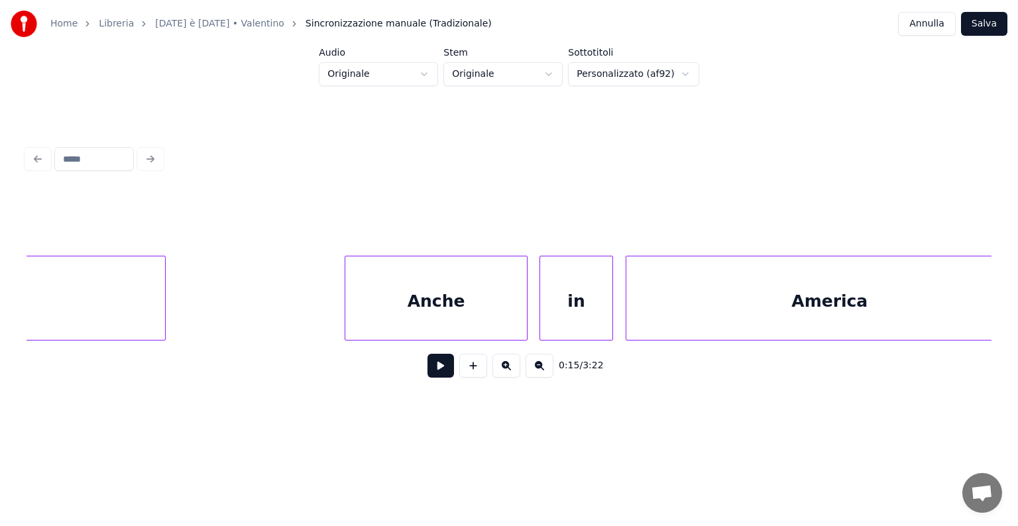
click at [438, 308] on div "Anche" at bounding box center [436, 301] width 182 height 90
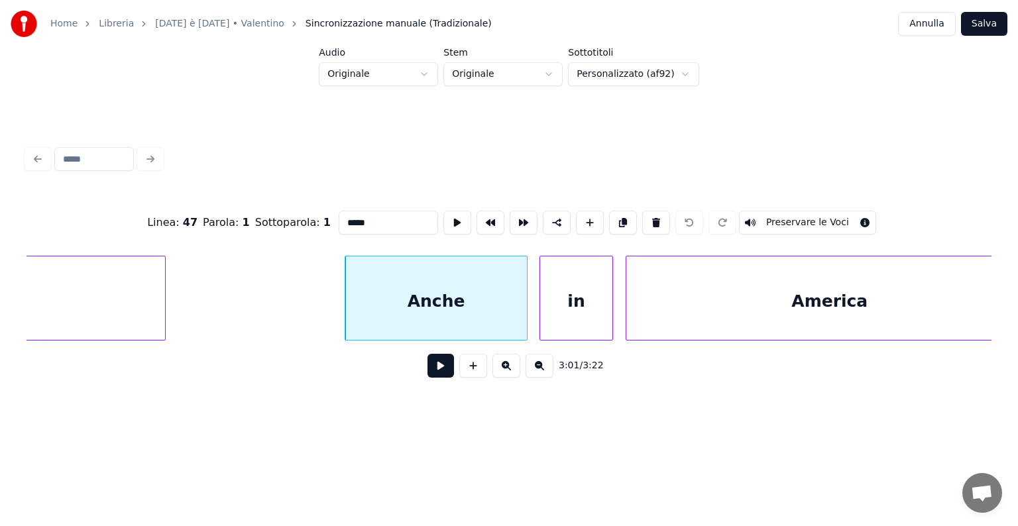
click at [799, 216] on button "Preservare le Voci" at bounding box center [807, 223] width 137 height 24
click at [592, 270] on div "in" at bounding box center [576, 301] width 72 height 90
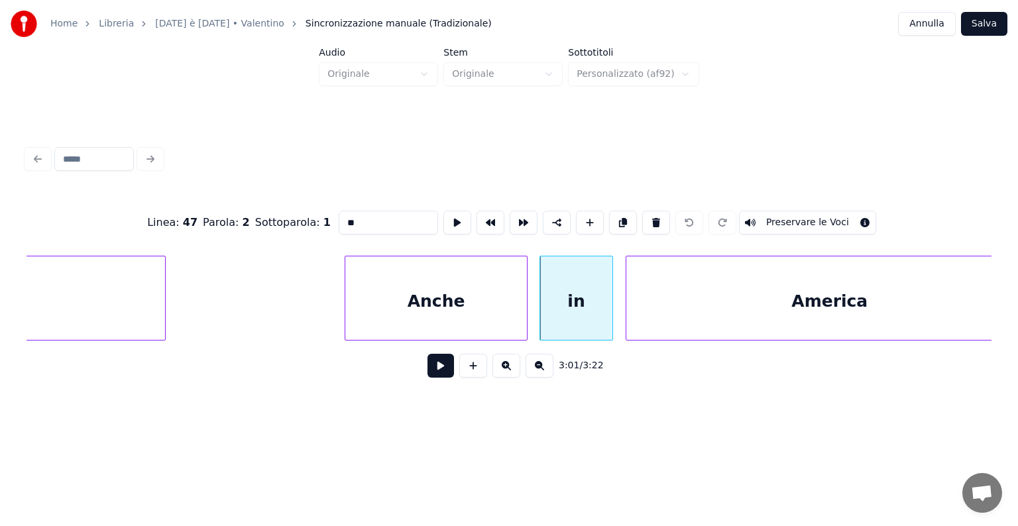
click at [803, 215] on button "Preservare le Voci" at bounding box center [807, 223] width 137 height 24
click at [769, 275] on div "America" at bounding box center [829, 301] width 406 height 90
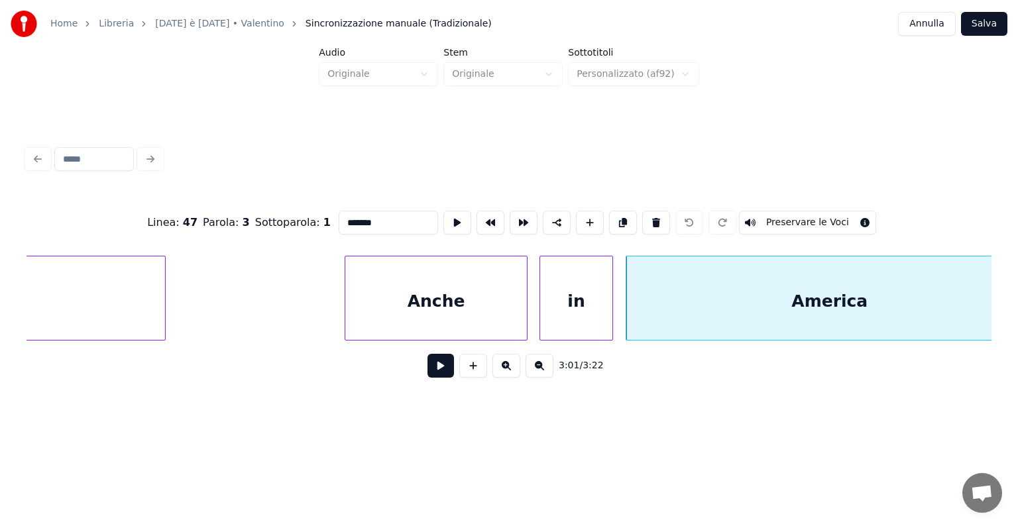
click at [777, 217] on button "Preservare le Voci" at bounding box center [807, 223] width 137 height 24
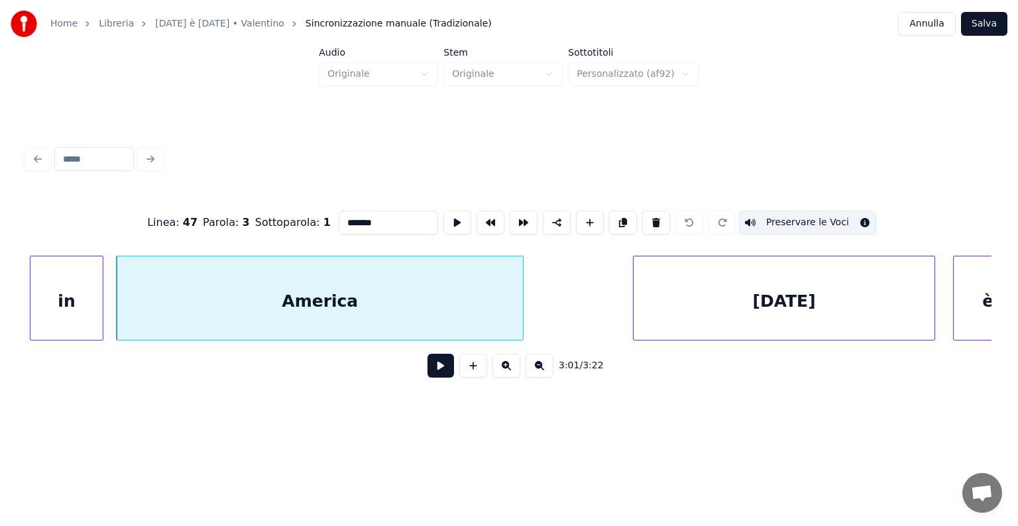
scroll to position [0, 90388]
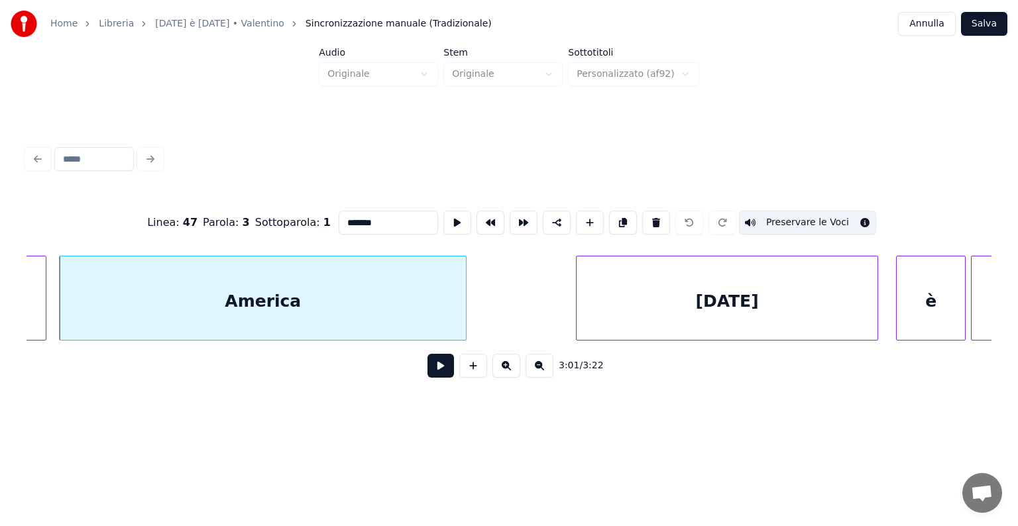
click at [776, 292] on div "[DATE]" at bounding box center [727, 301] width 301 height 90
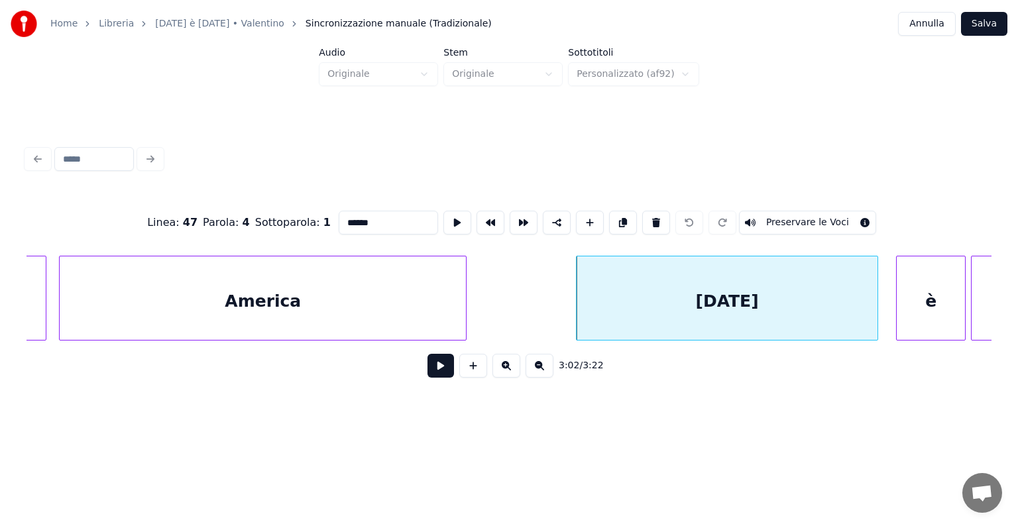
click at [775, 213] on button "Preservare le Voci" at bounding box center [807, 223] width 137 height 24
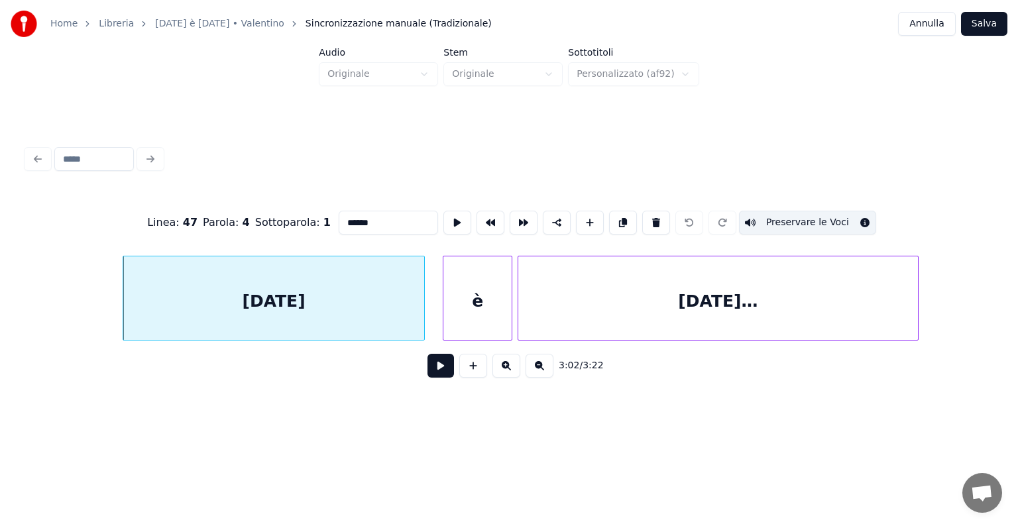
scroll to position [0, 90897]
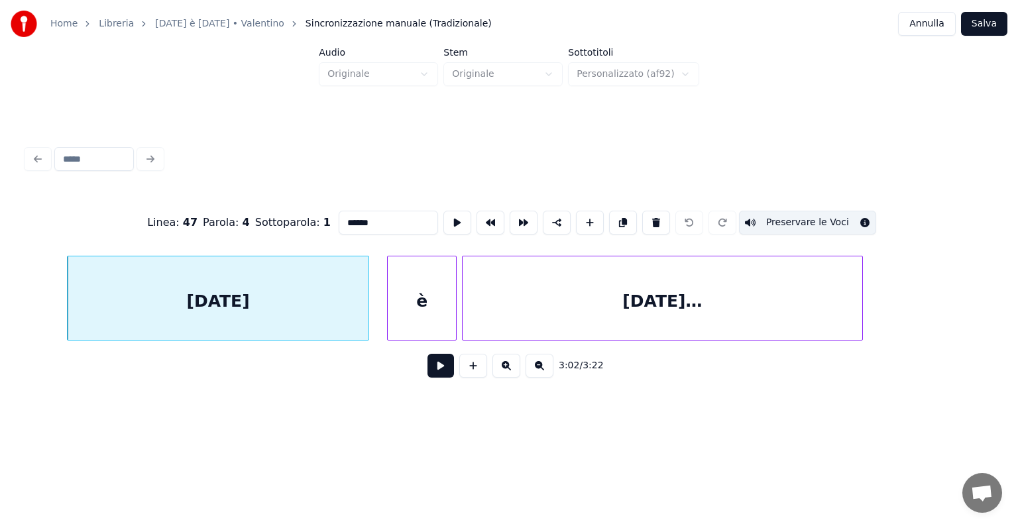
click at [423, 292] on div "è" at bounding box center [422, 301] width 68 height 90
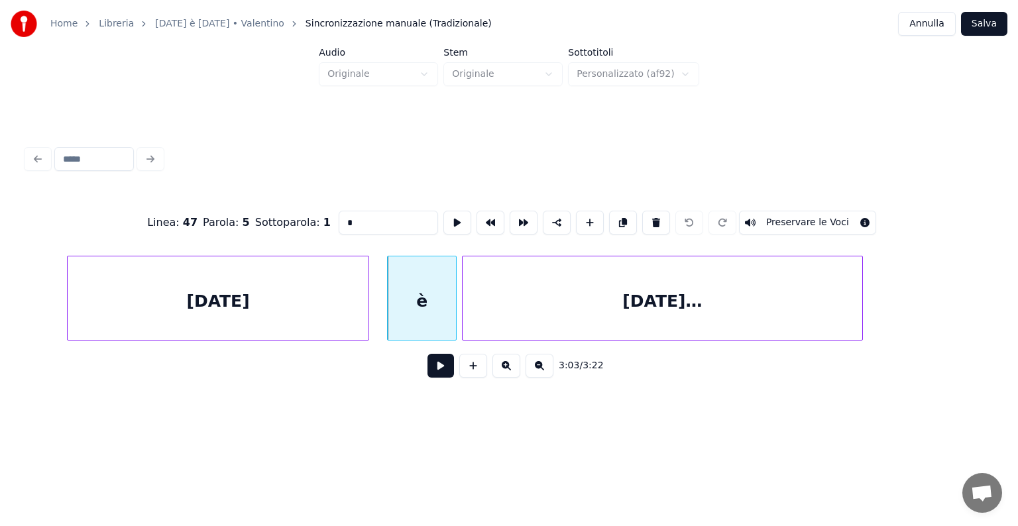
click at [770, 217] on button "Preservare le Voci" at bounding box center [807, 223] width 137 height 24
click at [637, 286] on div "[DATE]…" at bounding box center [663, 301] width 400 height 90
type input "*********"
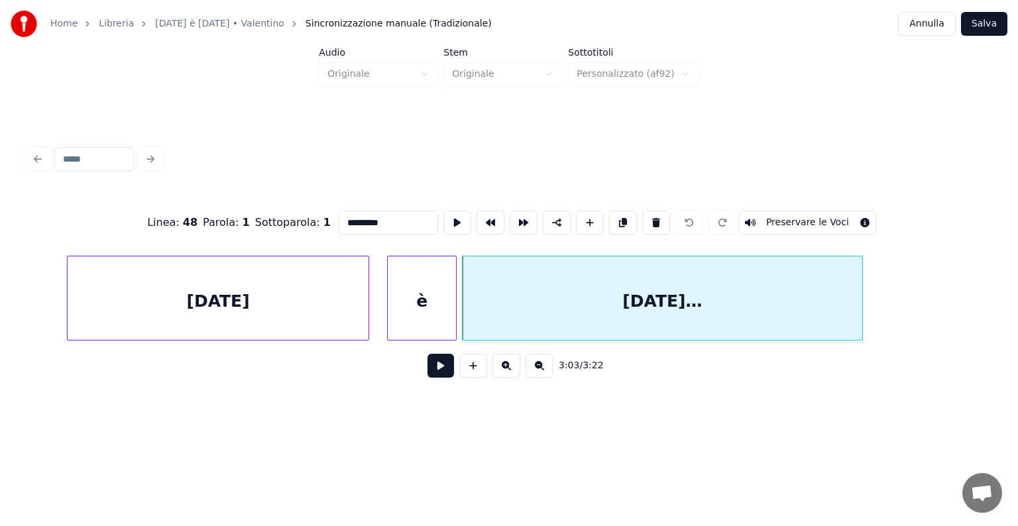
click at [791, 212] on button "Preservare le Voci" at bounding box center [807, 223] width 137 height 24
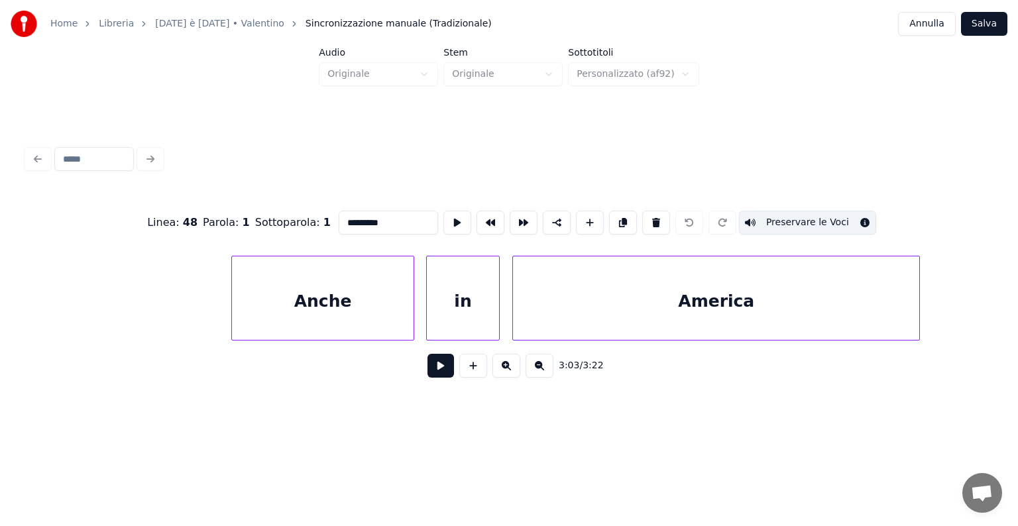
scroll to position [0, 89935]
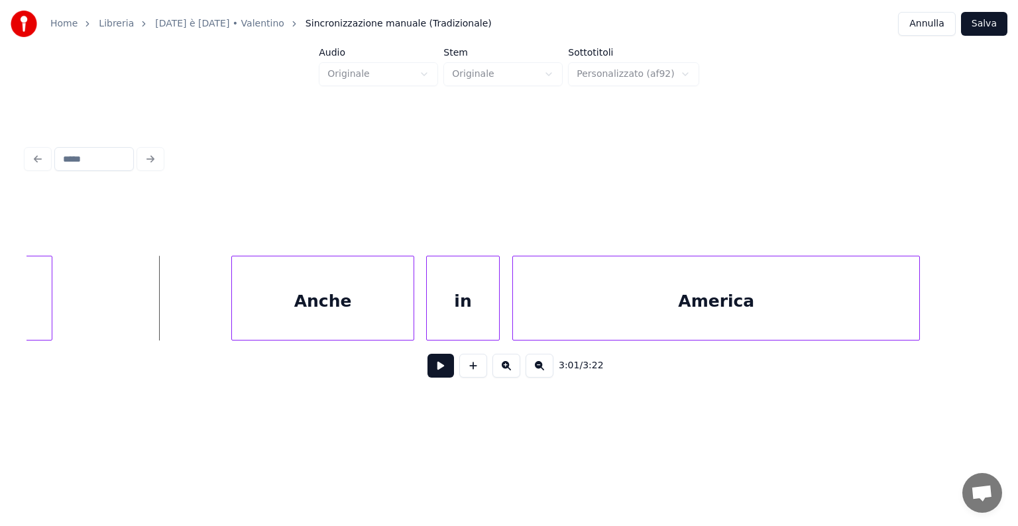
click at [434, 370] on button at bounding box center [440, 366] width 27 height 24
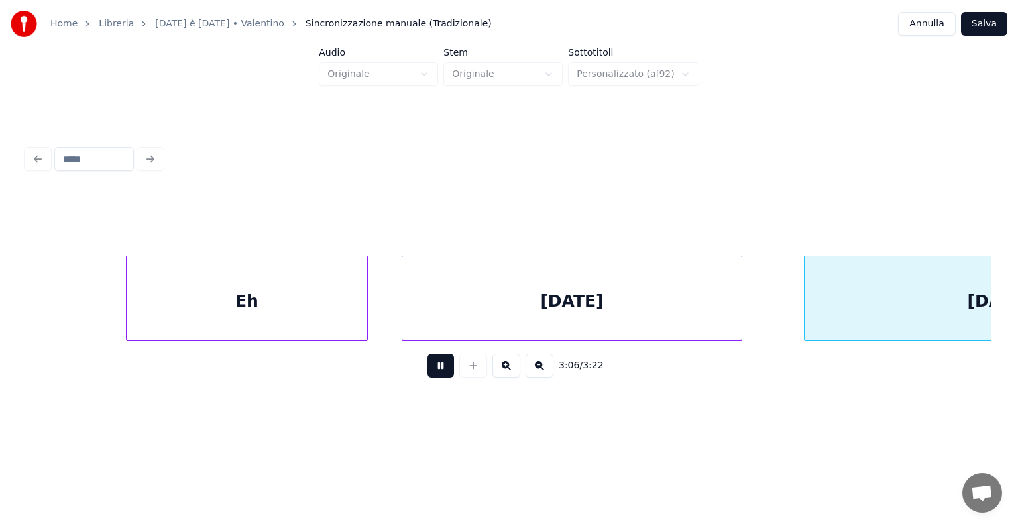
scroll to position [0, 92853]
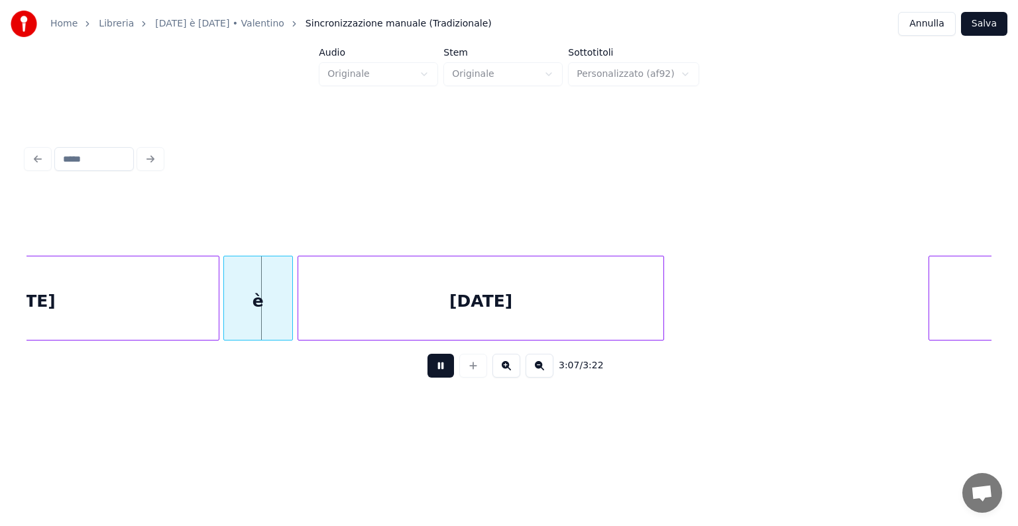
click at [434, 370] on button at bounding box center [440, 366] width 27 height 24
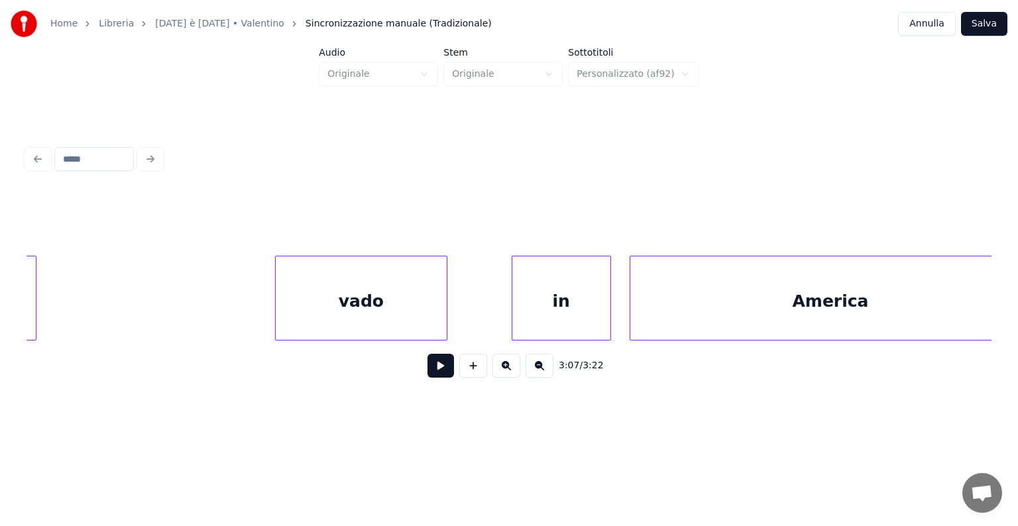
scroll to position [0, 81722]
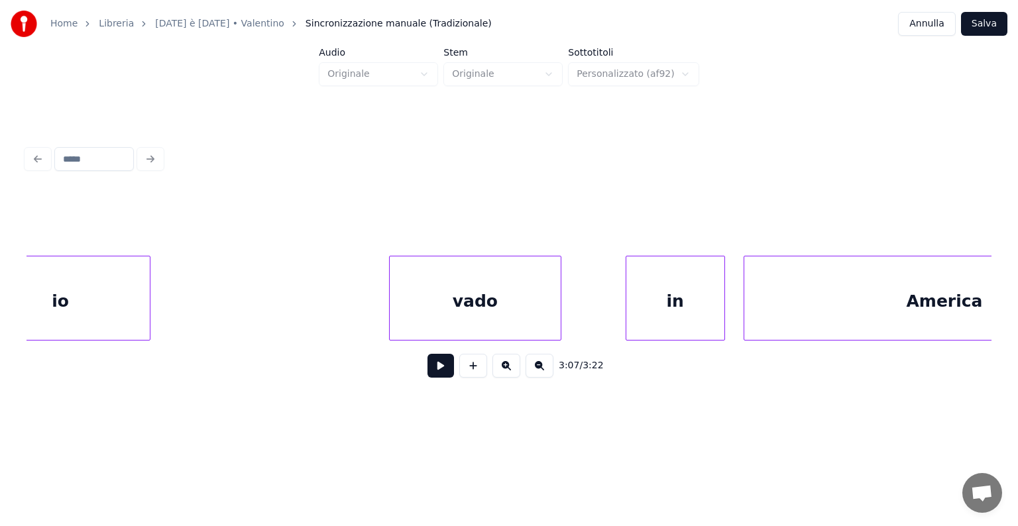
click at [449, 372] on button at bounding box center [440, 366] width 27 height 24
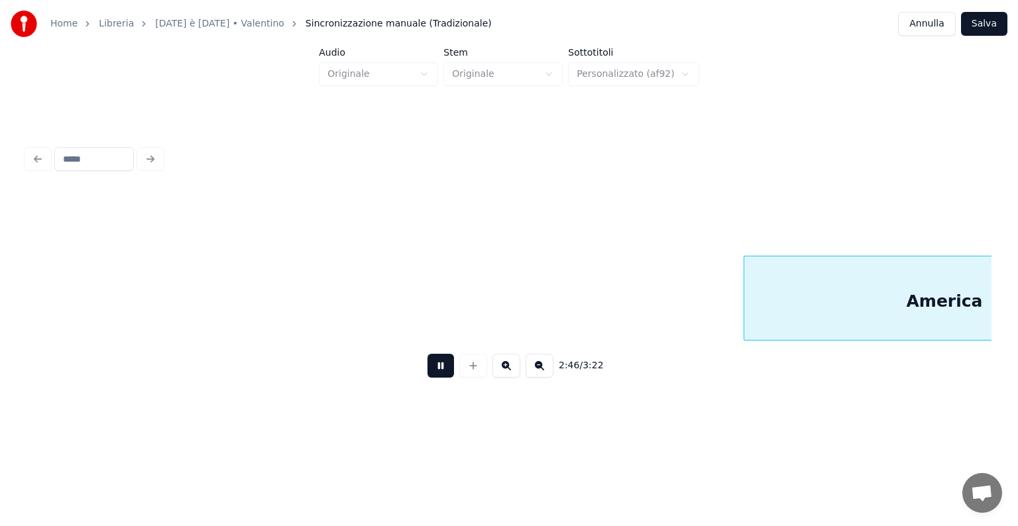
scroll to position [0, 82695]
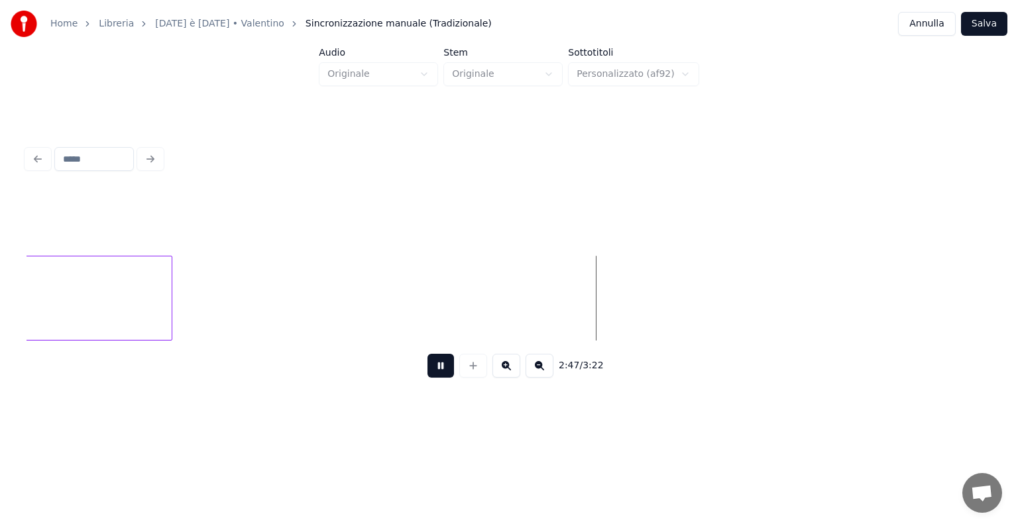
click at [437, 367] on button at bounding box center [440, 366] width 27 height 24
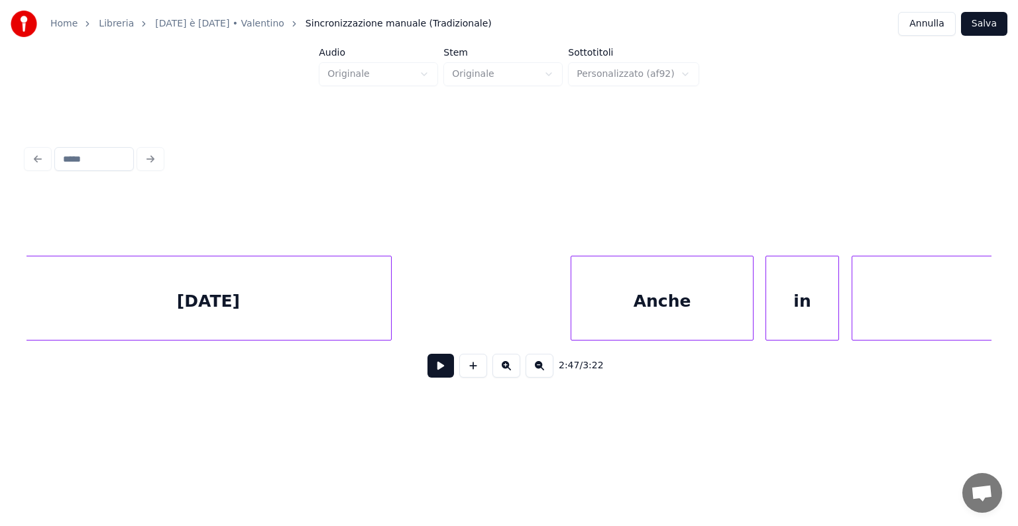
scroll to position [0, 90161]
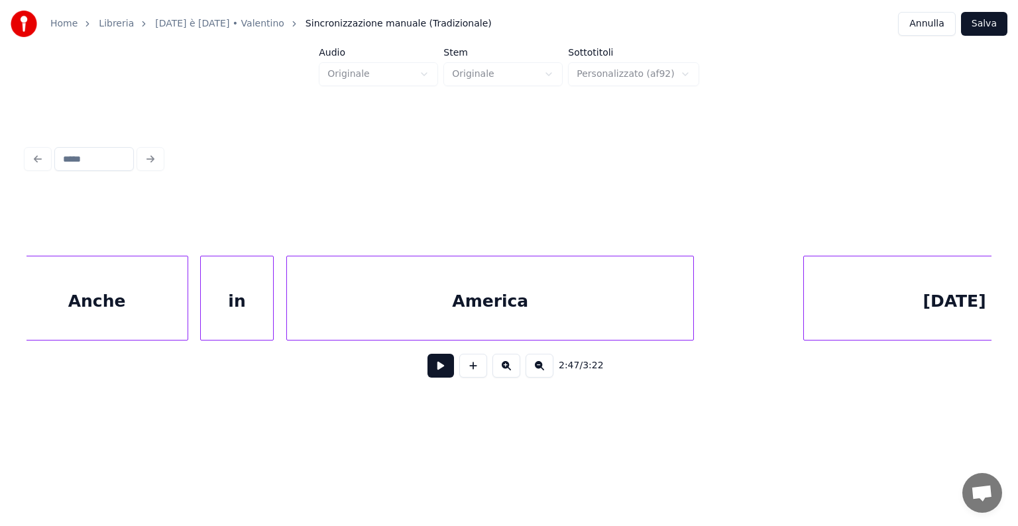
click at [520, 272] on div "America" at bounding box center [490, 301] width 406 height 90
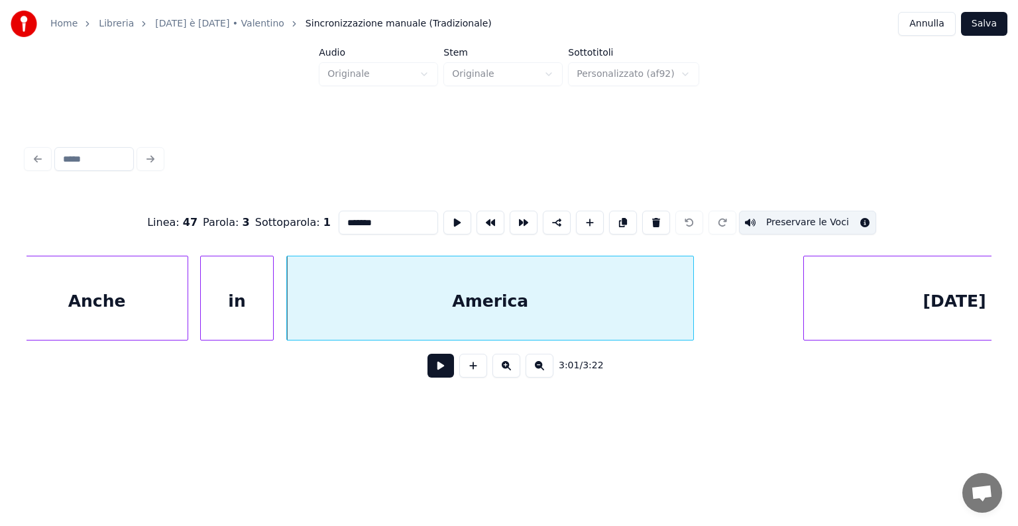
click at [981, 19] on button "Salva" at bounding box center [984, 24] width 46 height 24
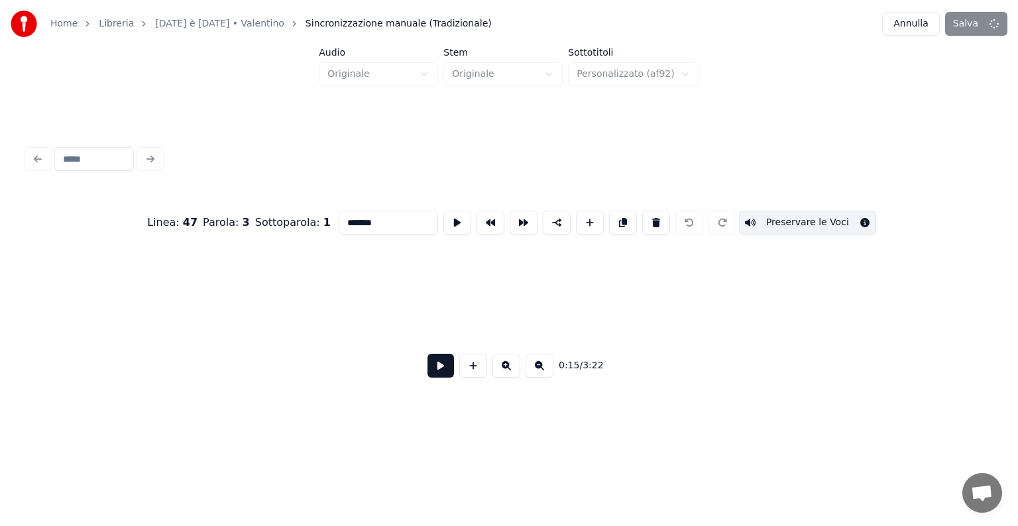
scroll to position [0, 7574]
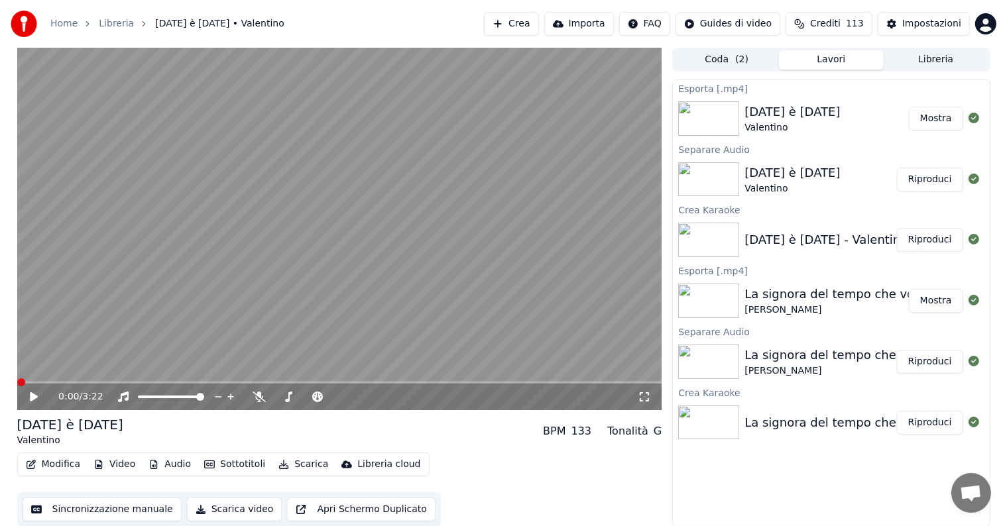
click at [32, 397] on icon at bounding box center [34, 396] width 8 height 9
click at [32, 397] on icon at bounding box center [33, 397] width 7 height 8
click at [490, 383] on span at bounding box center [339, 382] width 645 height 3
click at [536, 382] on span at bounding box center [339, 382] width 645 height 3
click at [32, 395] on icon at bounding box center [34, 396] width 8 height 9
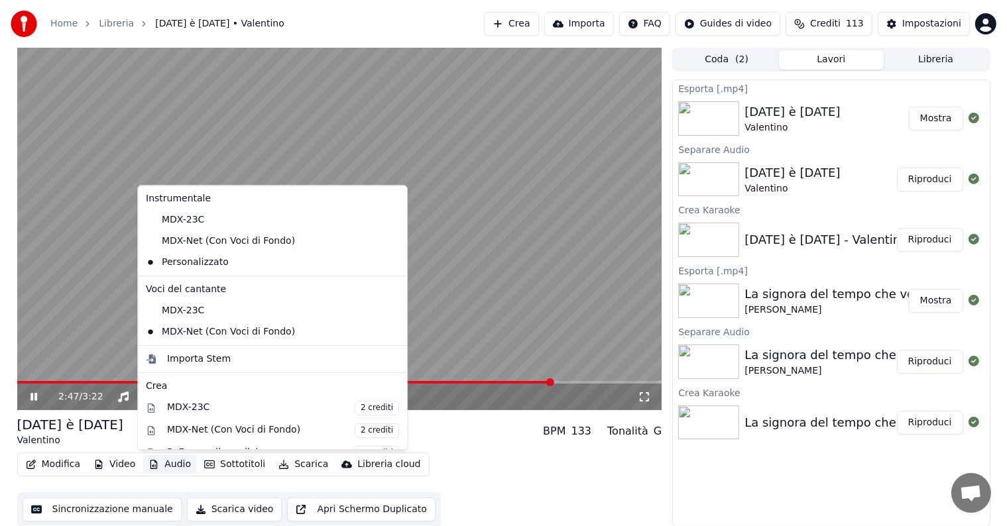
click at [173, 462] on button "Audio" at bounding box center [169, 464] width 53 height 19
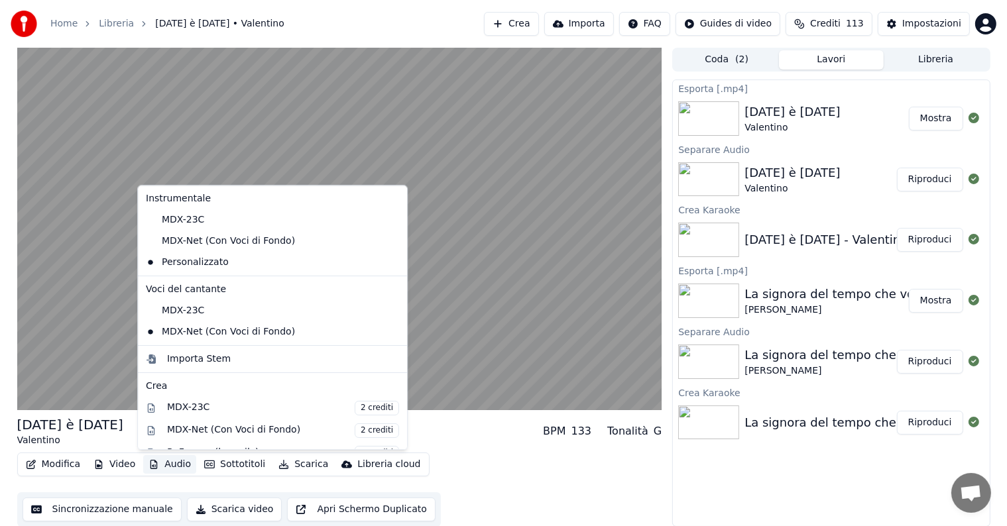
click at [173, 462] on button "Audio" at bounding box center [169, 464] width 53 height 19
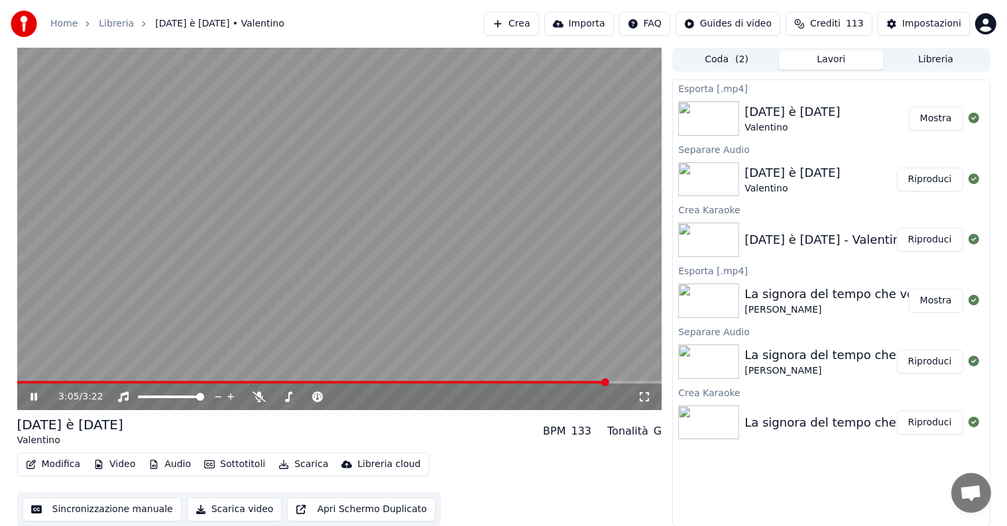
click at [32, 398] on icon at bounding box center [33, 397] width 7 height 8
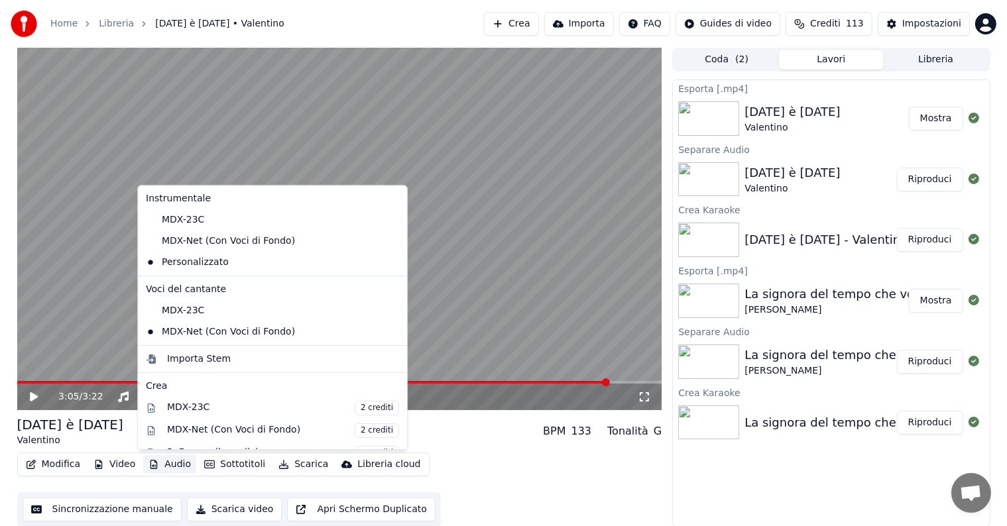
click at [172, 467] on button "Audio" at bounding box center [169, 464] width 53 height 19
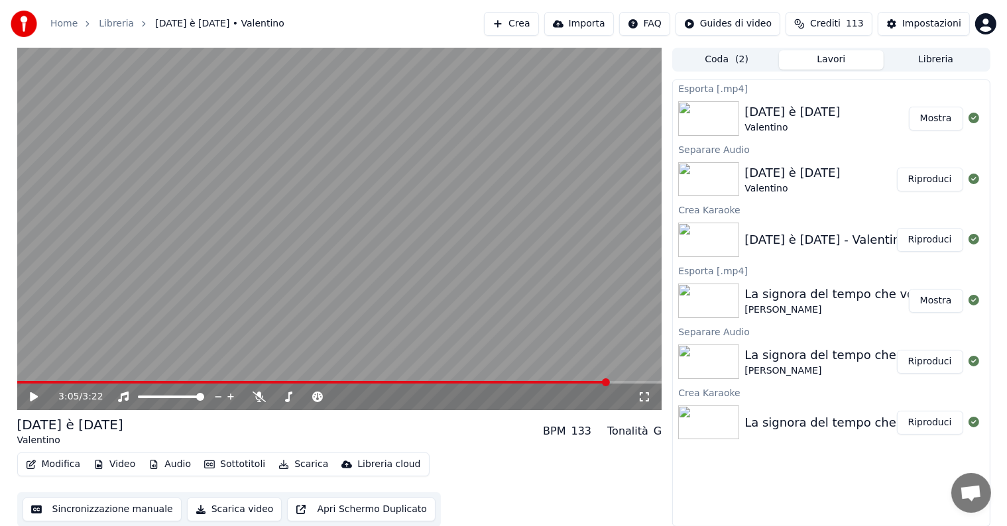
click at [286, 464] on button "Scarica" at bounding box center [303, 464] width 60 height 19
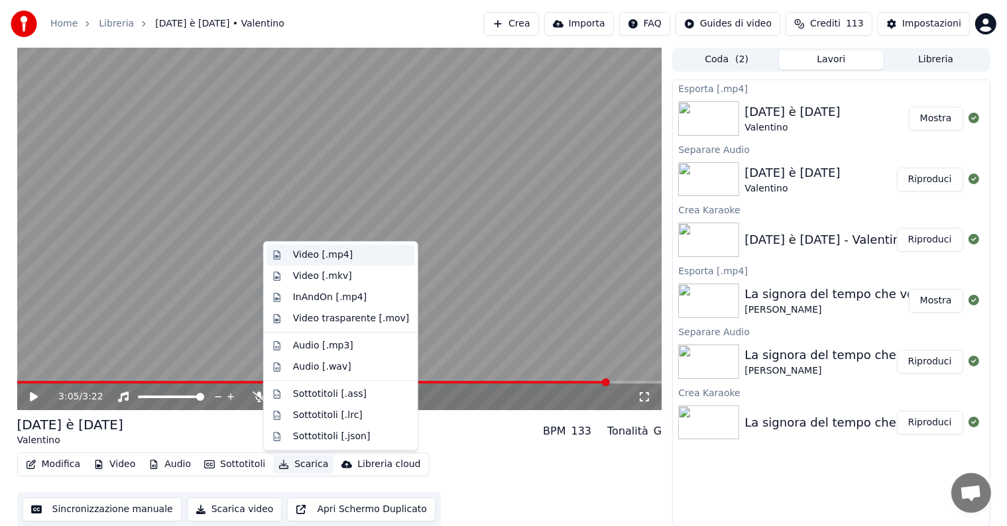
click at [323, 252] on div "Video [.mp4]" at bounding box center [323, 255] width 60 height 13
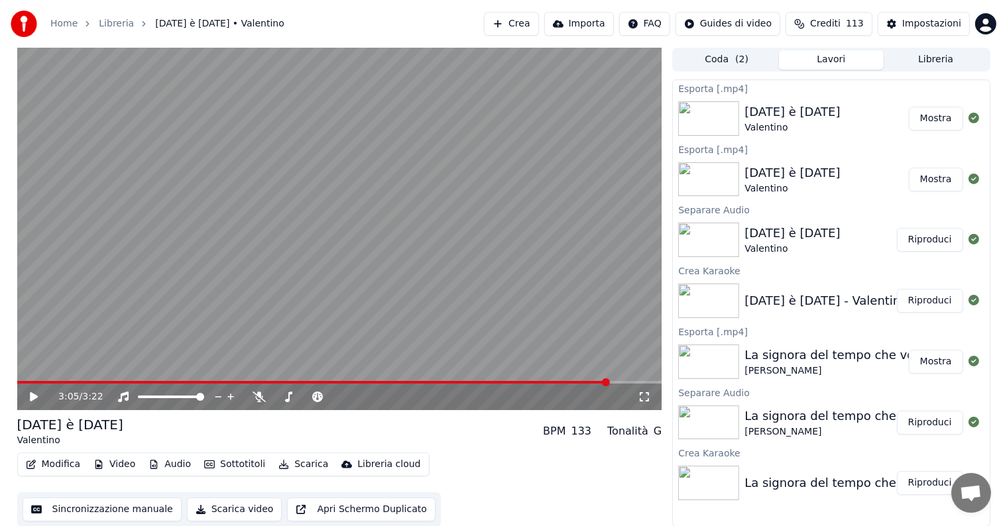
click at [941, 115] on button "Mostra" at bounding box center [936, 119] width 54 height 24
click at [67, 466] on button "Modifica" at bounding box center [54, 464] width 66 height 19
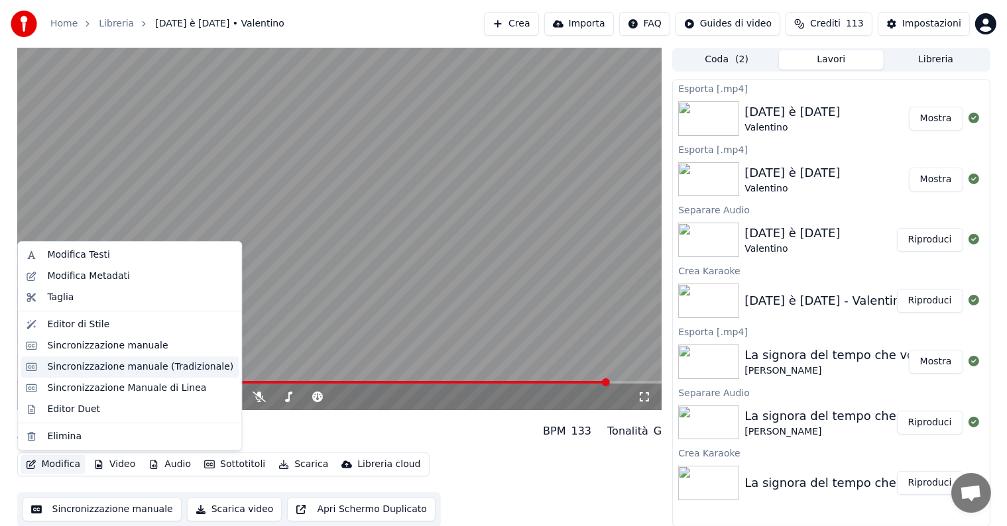
click at [121, 373] on div "Sincronizzazione manuale (Tradizionale)" at bounding box center [140, 367] width 186 height 13
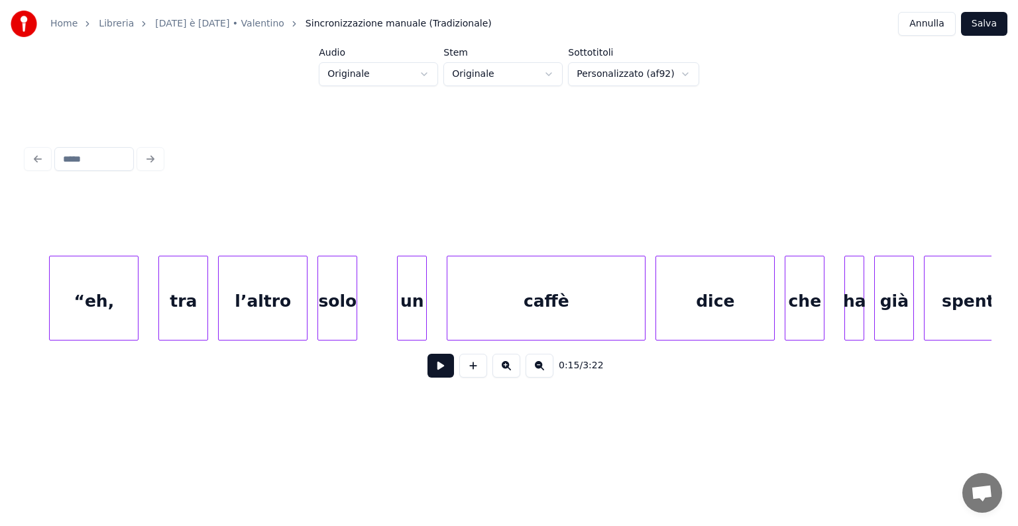
scroll to position [0, 55250]
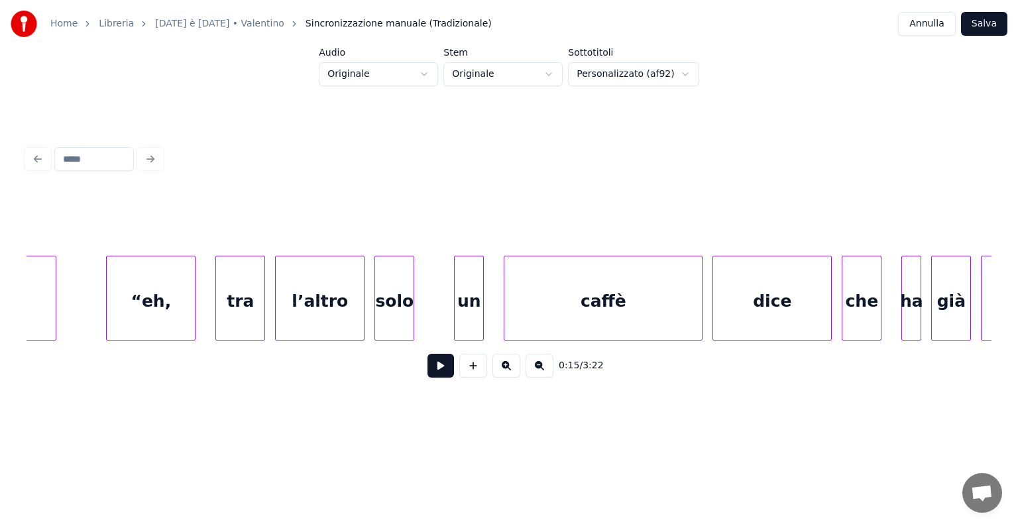
click at [137, 308] on div "“eh," at bounding box center [151, 301] width 88 height 90
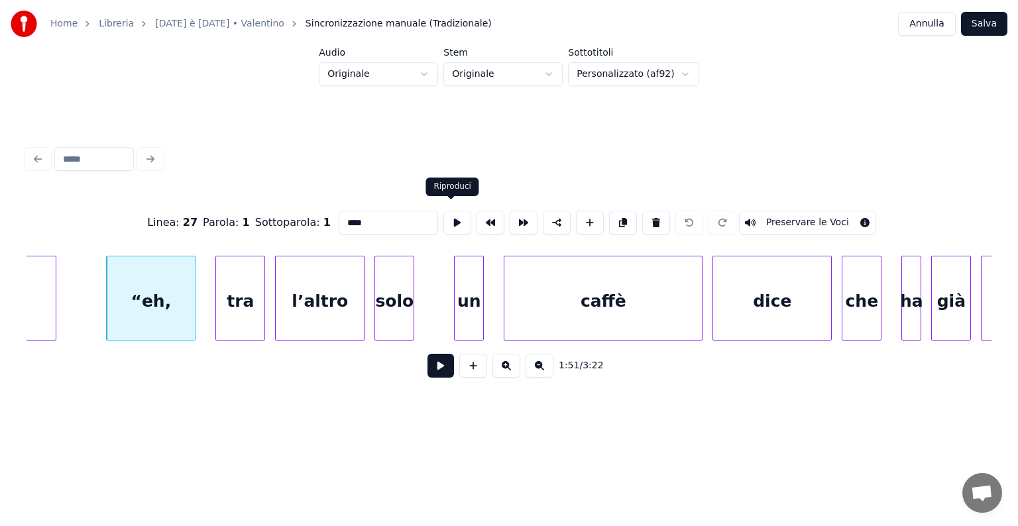
click at [454, 220] on button at bounding box center [457, 223] width 28 height 24
click at [773, 217] on button "Preservare le Voci" at bounding box center [807, 223] width 137 height 24
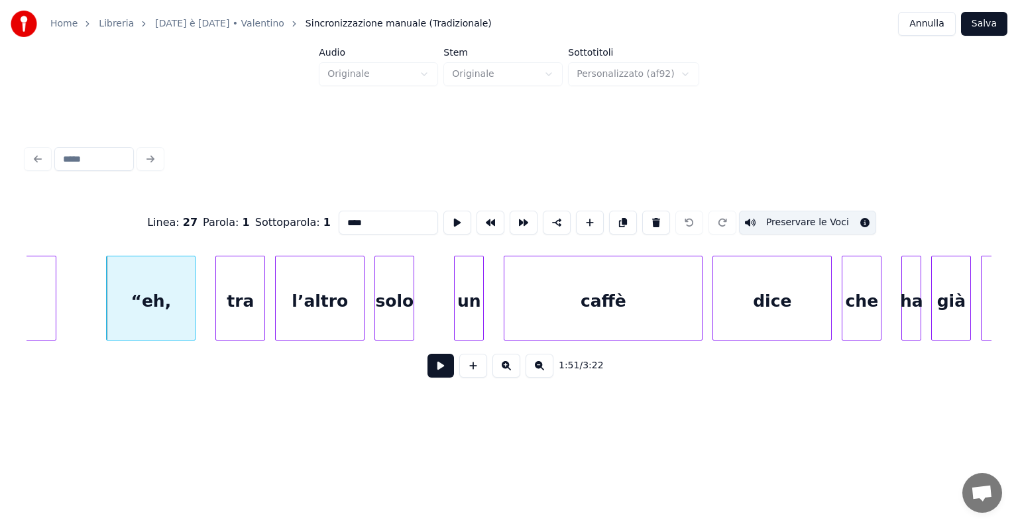
click at [228, 310] on div "tra" at bounding box center [240, 301] width 48 height 90
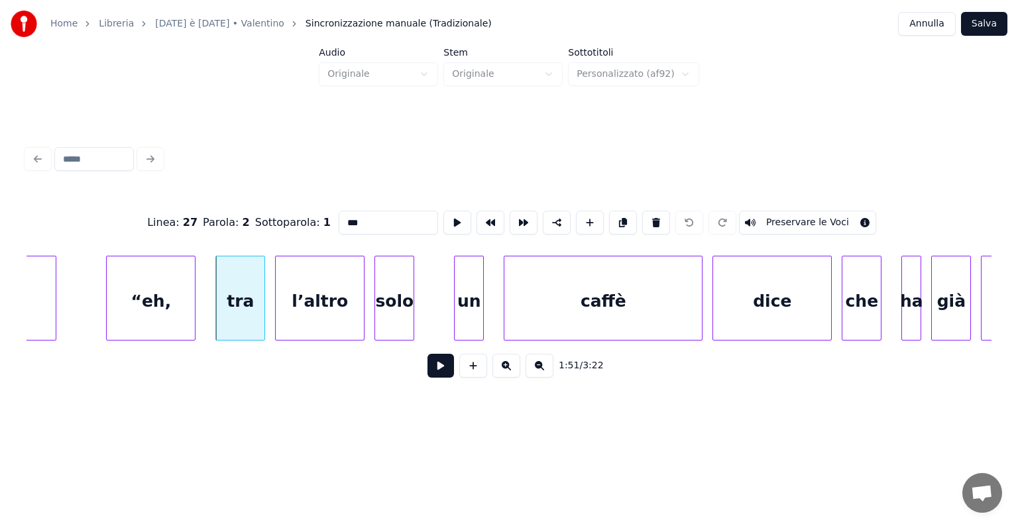
click at [781, 212] on button "Preservare le Voci" at bounding box center [807, 223] width 137 height 24
click at [339, 305] on div "l’altro" at bounding box center [320, 301] width 88 height 90
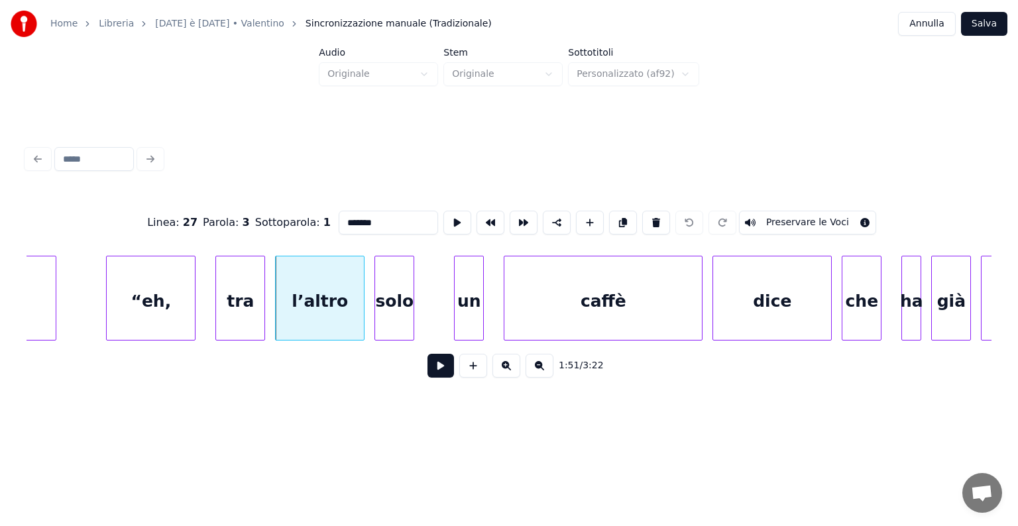
click at [761, 215] on button "Preservare le Voci" at bounding box center [807, 223] width 137 height 24
click at [394, 300] on div "solo" at bounding box center [394, 301] width 38 height 90
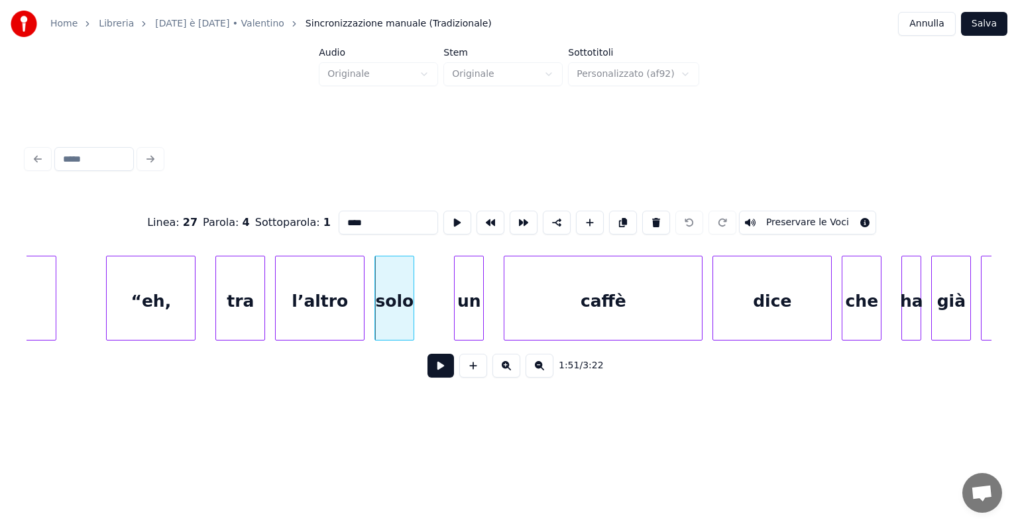
click at [765, 217] on button "Preservare le Voci" at bounding box center [807, 223] width 137 height 24
click at [464, 299] on div "un" at bounding box center [469, 301] width 28 height 90
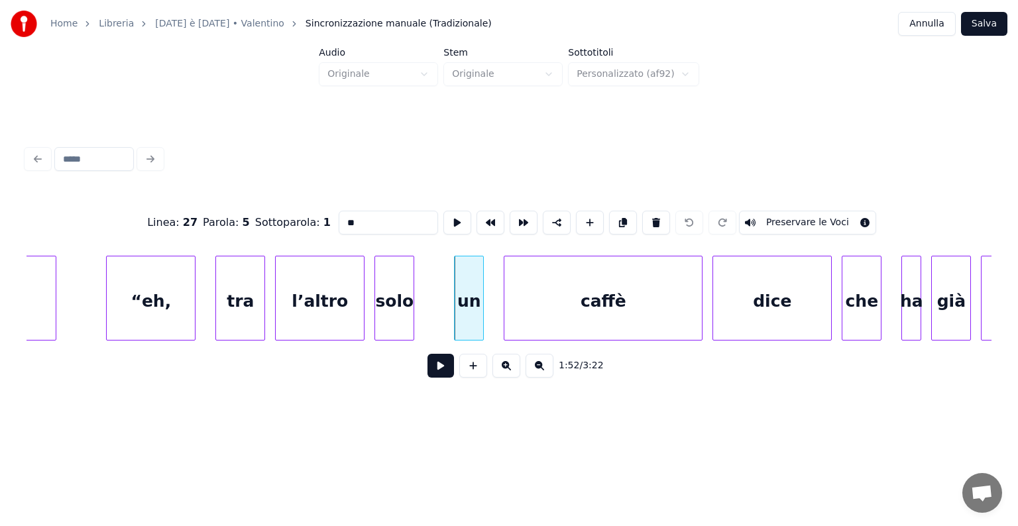
click at [767, 217] on button "Preservare le Voci" at bounding box center [807, 223] width 137 height 24
click at [610, 302] on div "caffè" at bounding box center [602, 301] width 197 height 90
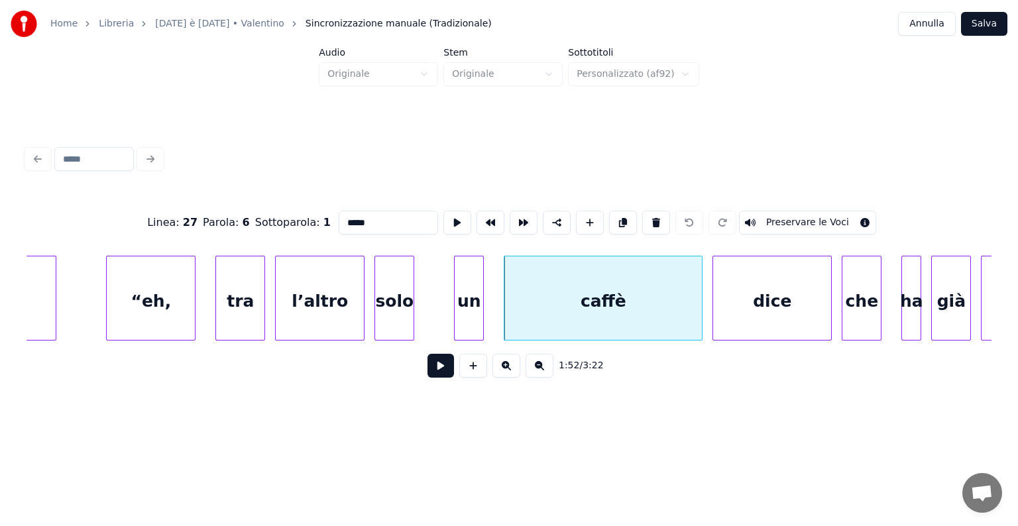
click at [781, 219] on button "Preservare le Voci" at bounding box center [807, 223] width 137 height 24
click at [776, 310] on div "dice" at bounding box center [772, 301] width 118 height 90
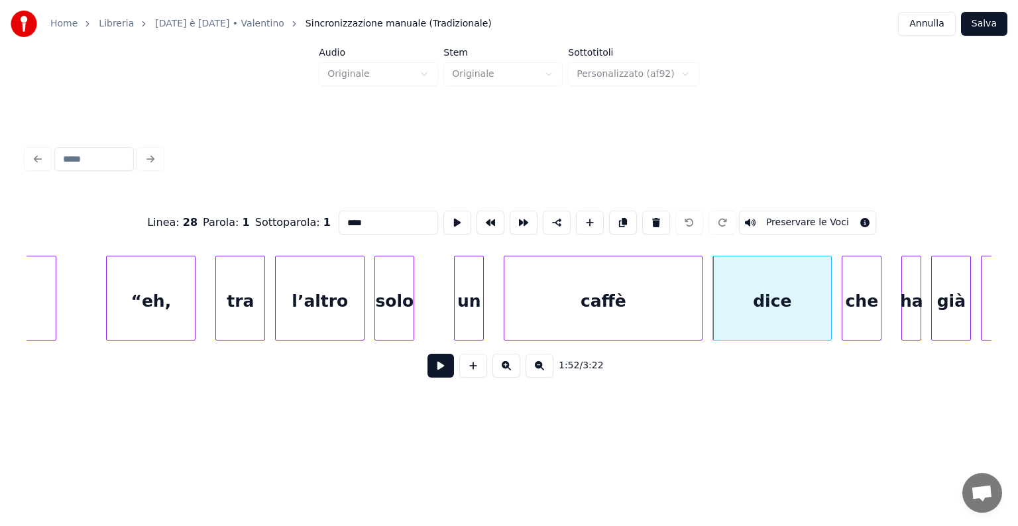
click at [773, 217] on button "Preservare le Voci" at bounding box center [807, 223] width 137 height 24
click at [867, 296] on div "che" at bounding box center [861, 301] width 38 height 90
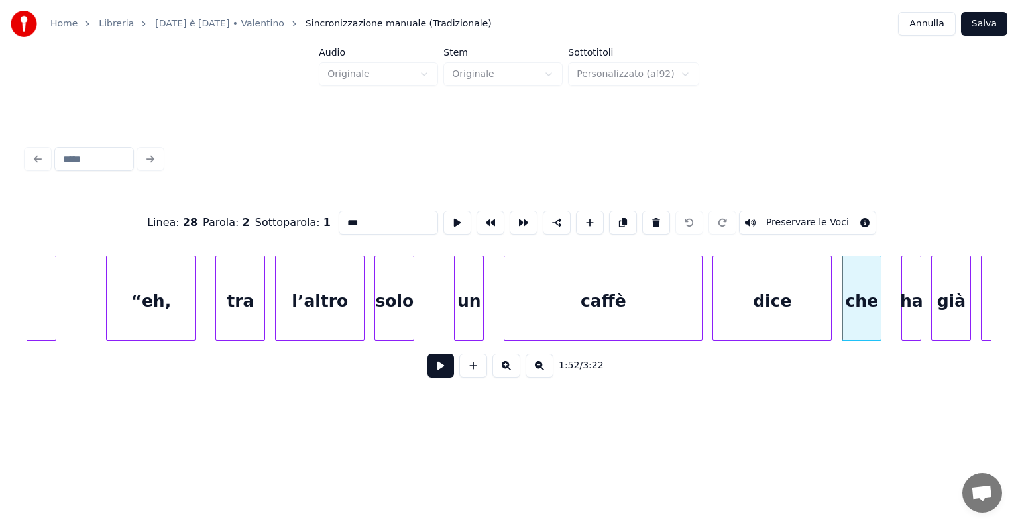
click at [788, 215] on button "Preservare le Voci" at bounding box center [807, 223] width 137 height 24
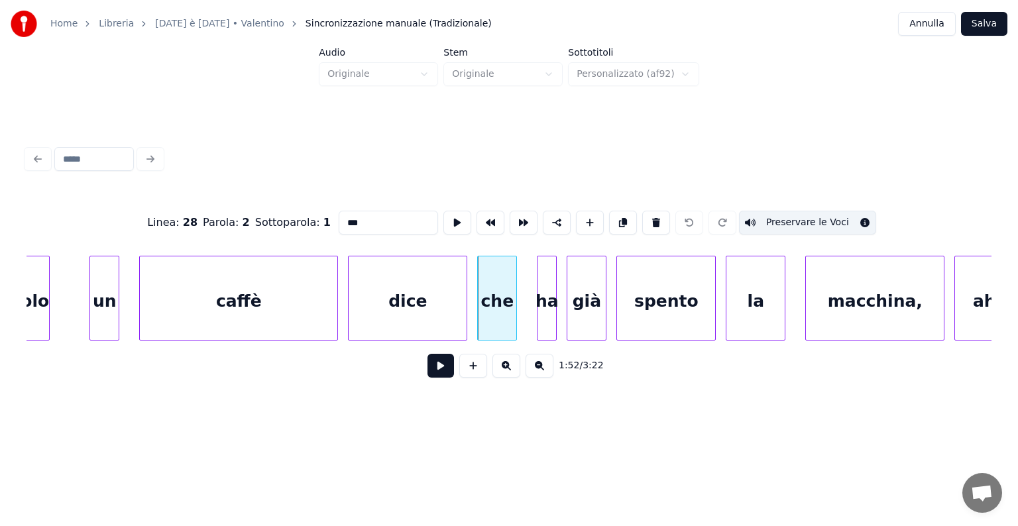
scroll to position [0, 55784]
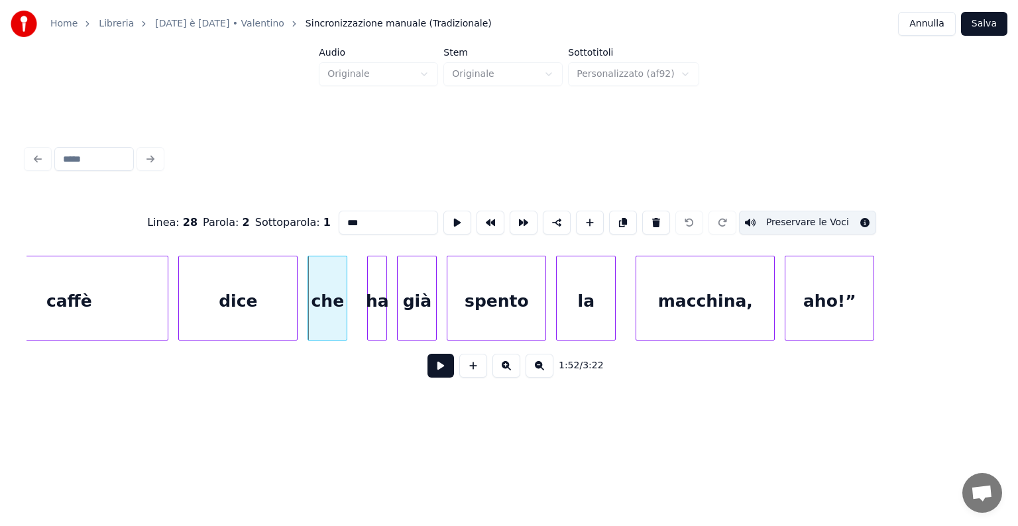
click at [380, 306] on div "ha" at bounding box center [377, 301] width 19 height 90
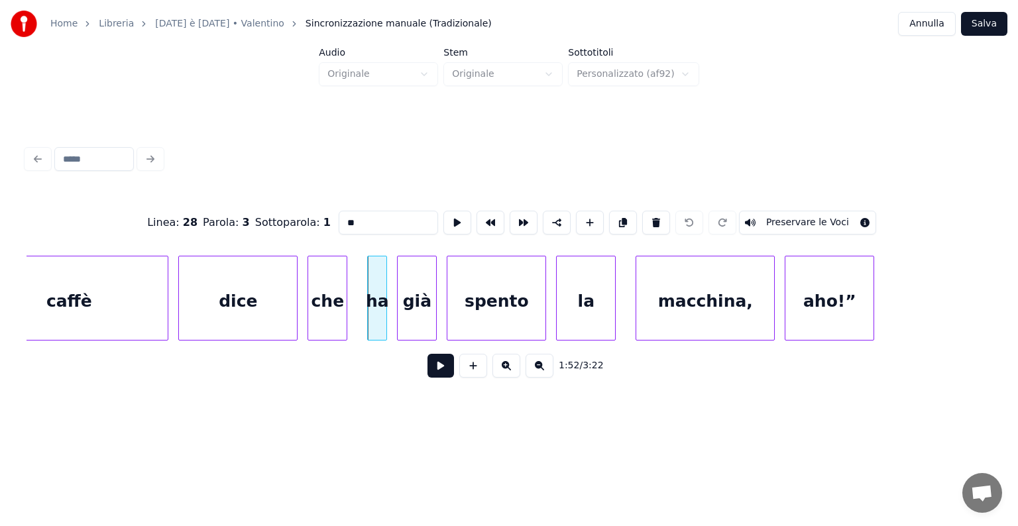
click at [761, 220] on button "Preservare le Voci" at bounding box center [807, 223] width 137 height 24
click at [419, 302] on div "già" at bounding box center [417, 301] width 38 height 90
click at [767, 217] on button "Preservare le Voci" at bounding box center [807, 223] width 137 height 24
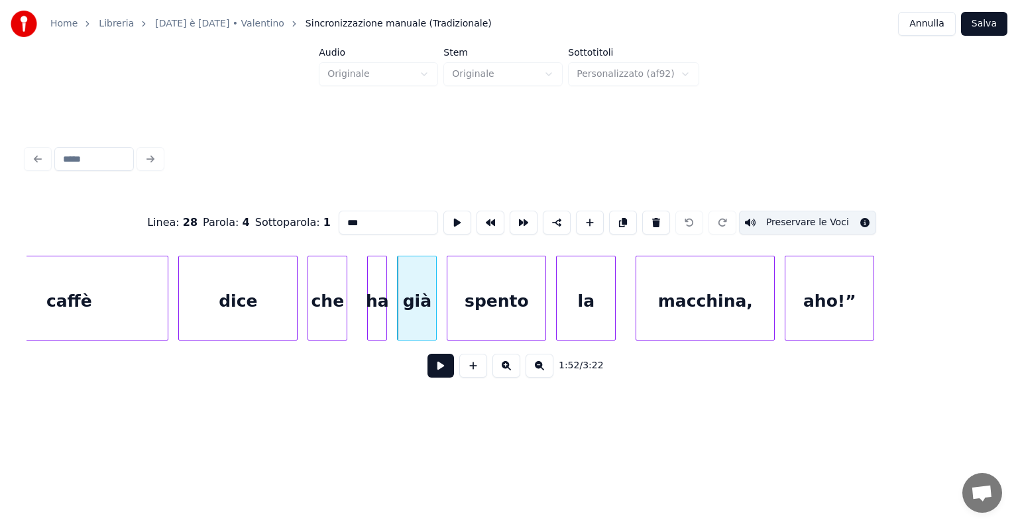
click at [509, 302] on div "spento" at bounding box center [496, 301] width 98 height 90
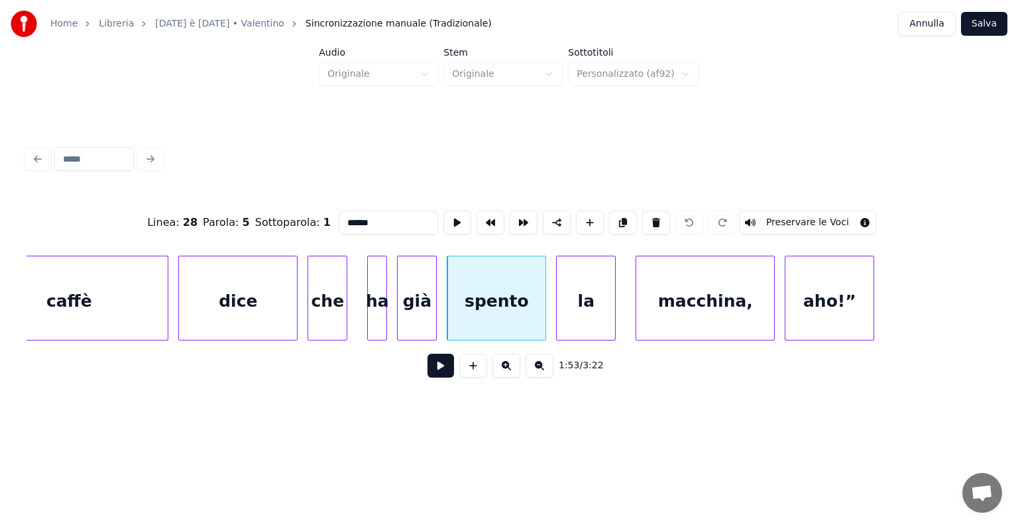
click at [785, 217] on button "Preservare le Voci" at bounding box center [807, 223] width 137 height 24
click at [569, 295] on div "la" at bounding box center [586, 301] width 58 height 90
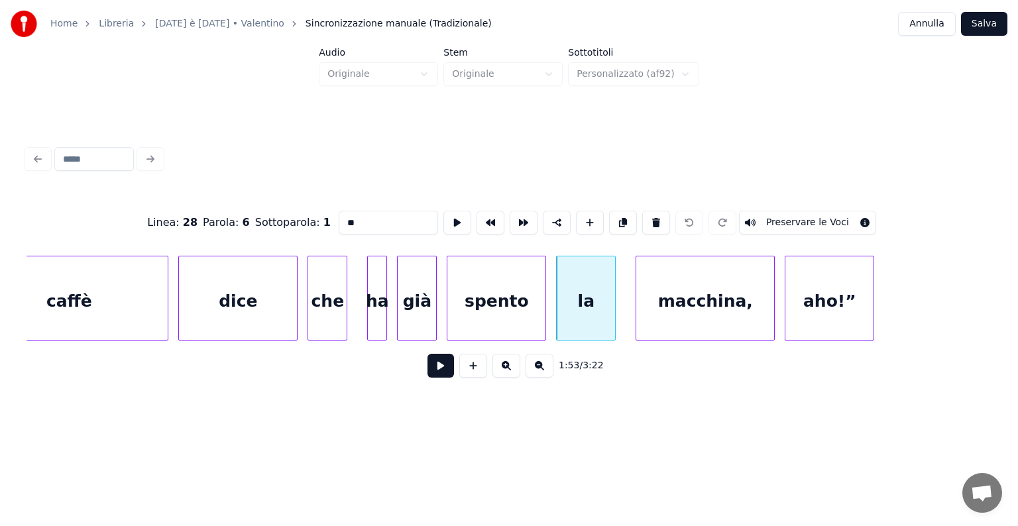
click at [785, 213] on button "Preservare le Voci" at bounding box center [807, 223] width 137 height 24
click at [700, 293] on div "macchina," at bounding box center [705, 301] width 138 height 90
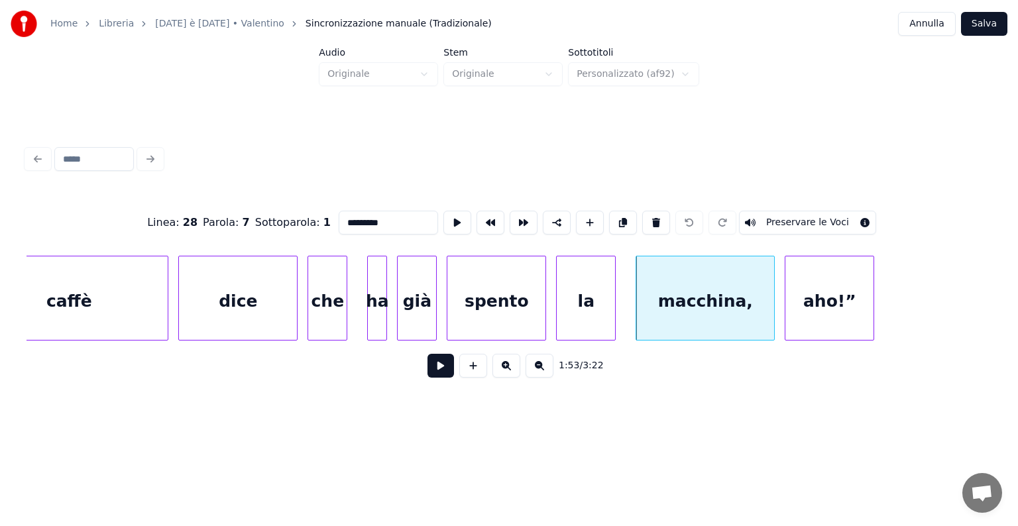
click at [778, 219] on button "Preservare le Voci" at bounding box center [807, 223] width 137 height 24
click at [807, 295] on div "aho!”" at bounding box center [829, 301] width 88 height 90
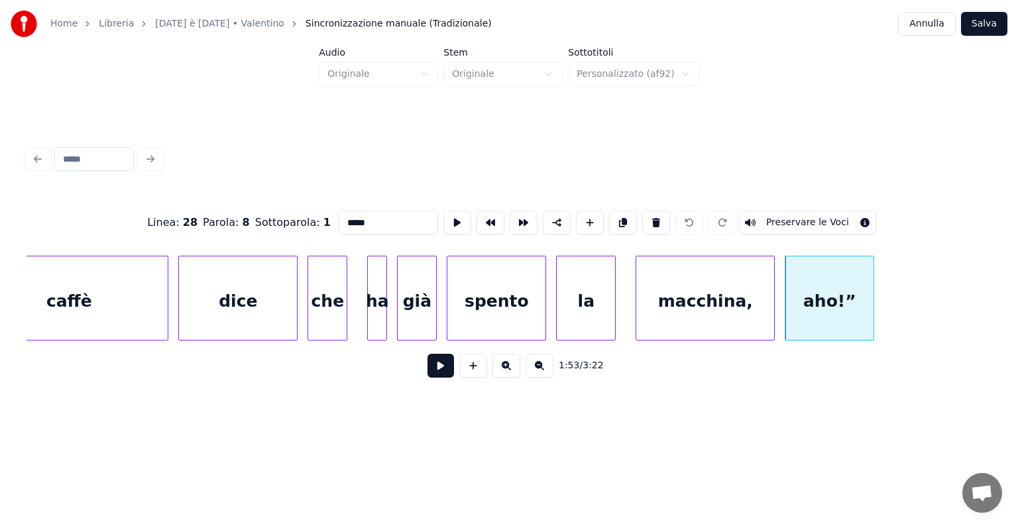
click at [777, 211] on button "Preservare le Voci" at bounding box center [807, 223] width 137 height 24
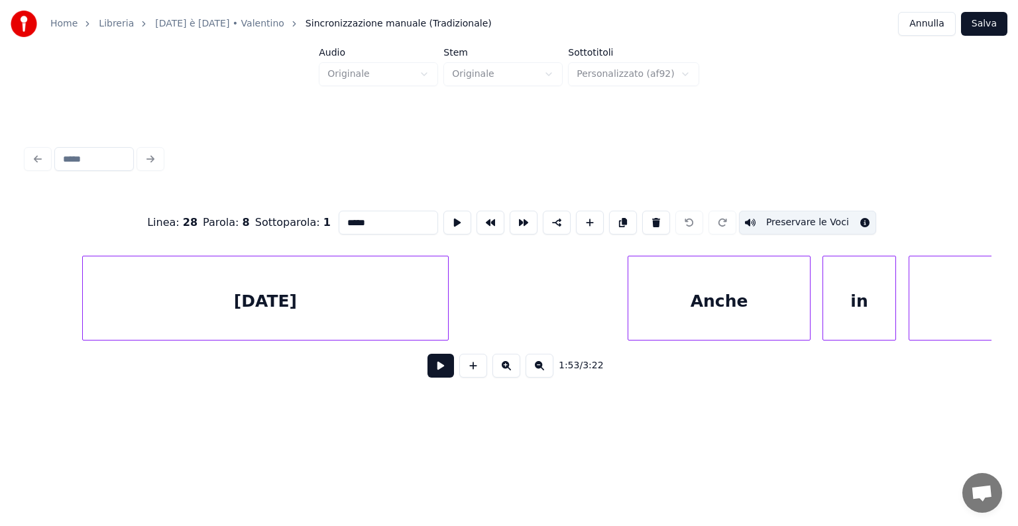
scroll to position [0, 89821]
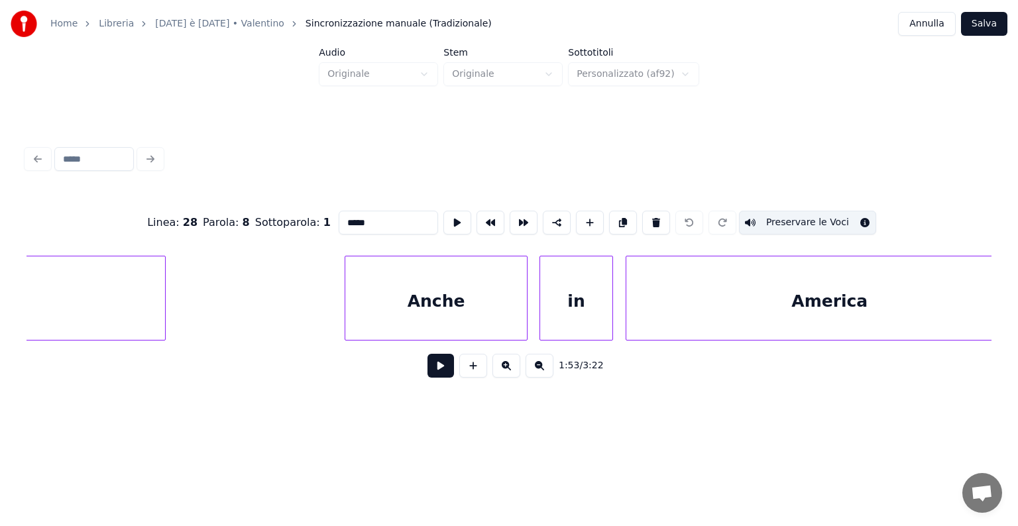
click at [457, 294] on div "Anche" at bounding box center [436, 301] width 182 height 90
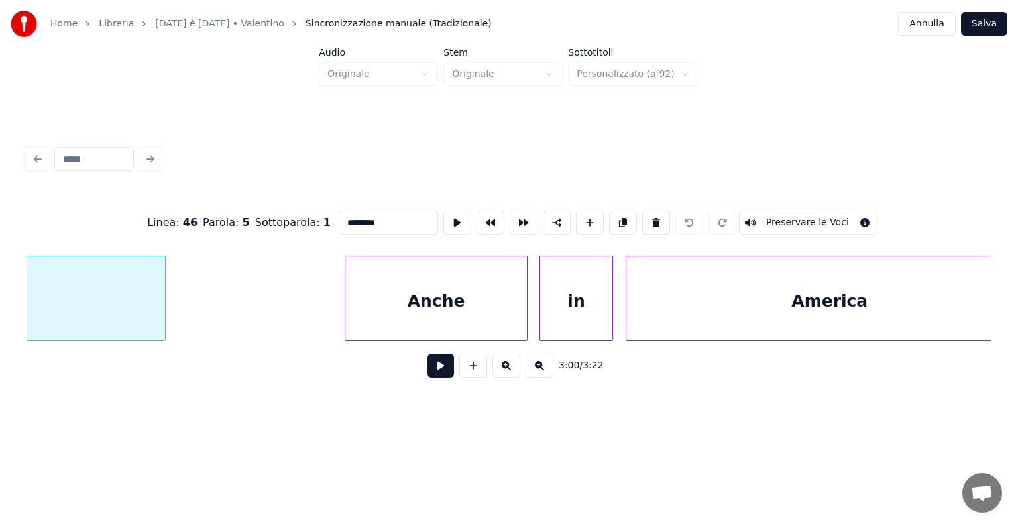
scroll to position [0, 89594]
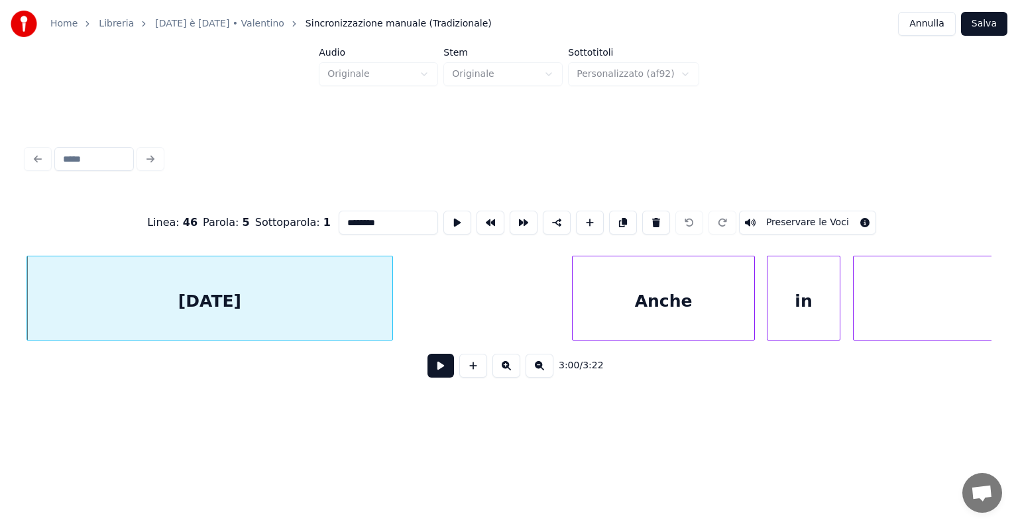
click at [682, 289] on div "Anche" at bounding box center [664, 301] width 182 height 90
type input "*****"
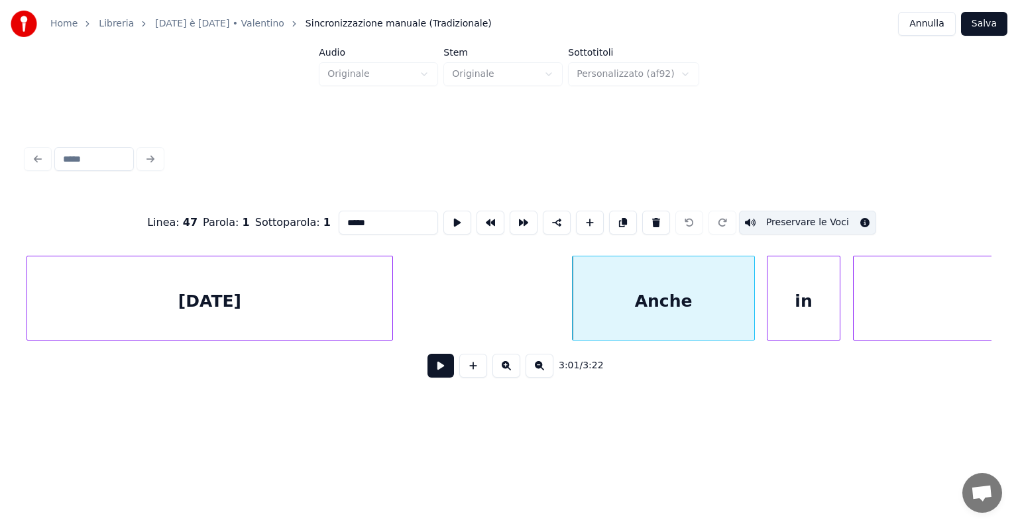
click at [852, 144] on div at bounding box center [509, 158] width 976 height 29
click at [976, 17] on button "Salva" at bounding box center [984, 24] width 46 height 24
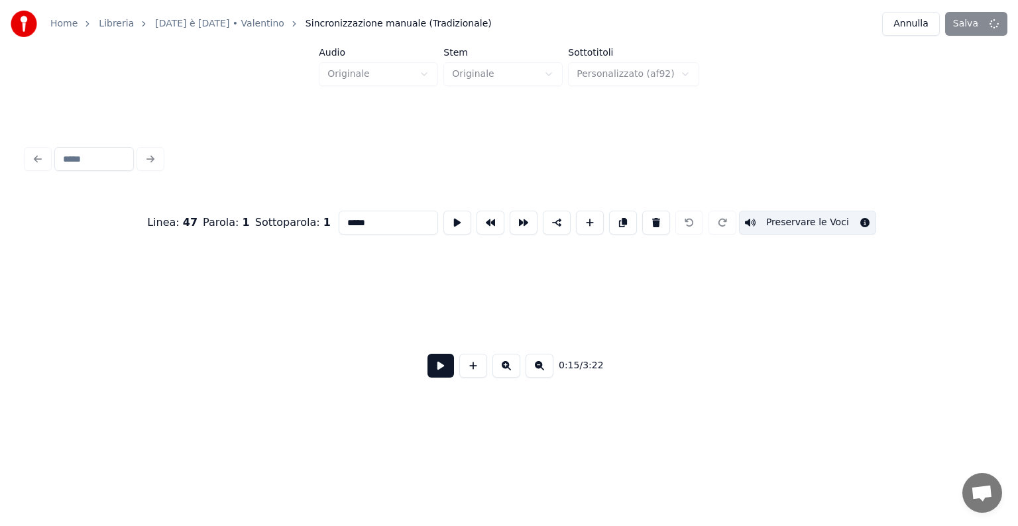
scroll to position [0, 7574]
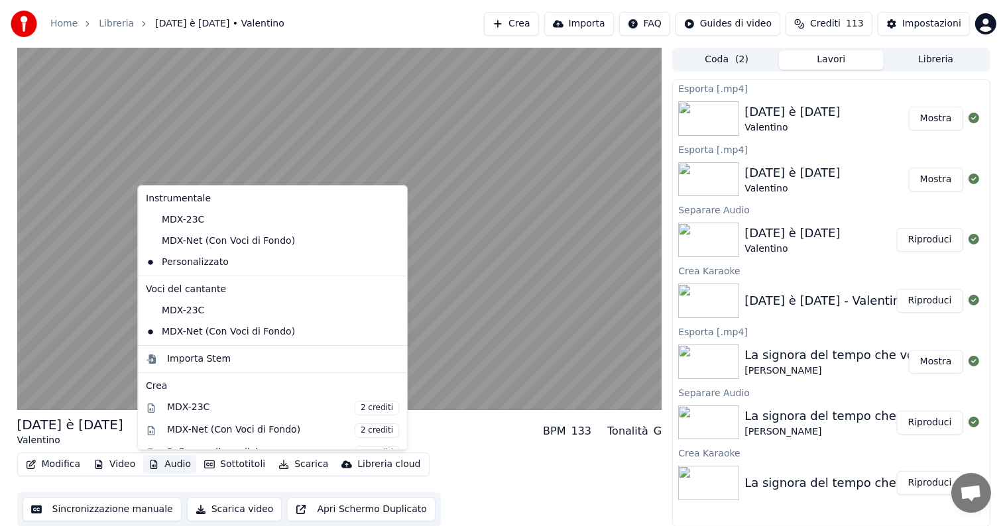
click at [161, 466] on button "Audio" at bounding box center [169, 464] width 53 height 19
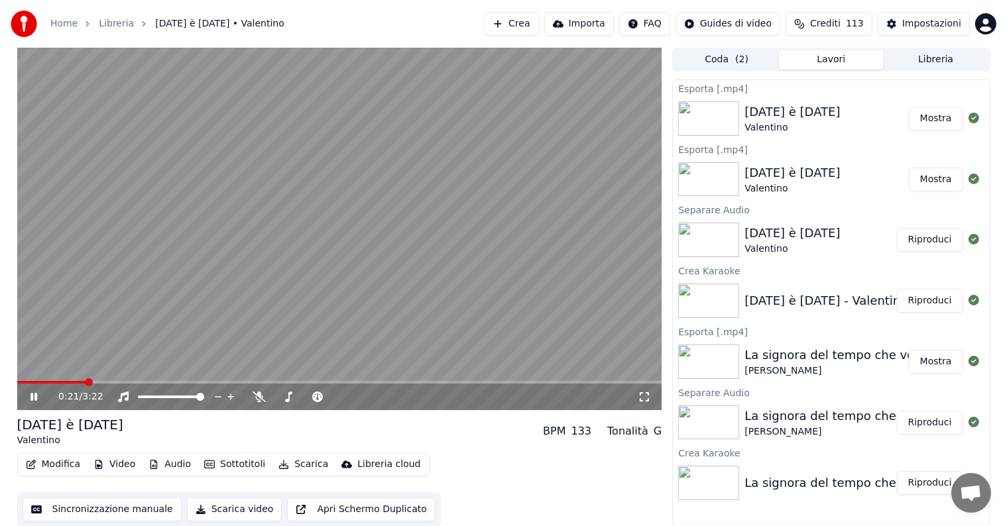
click at [273, 384] on span at bounding box center [339, 382] width 645 height 3
click at [322, 382] on span at bounding box center [339, 382] width 645 height 3
click at [321, 382] on span at bounding box center [339, 382] width 645 height 3
click at [357, 382] on span at bounding box center [339, 382] width 645 height 3
click at [502, 384] on span at bounding box center [339, 382] width 645 height 3
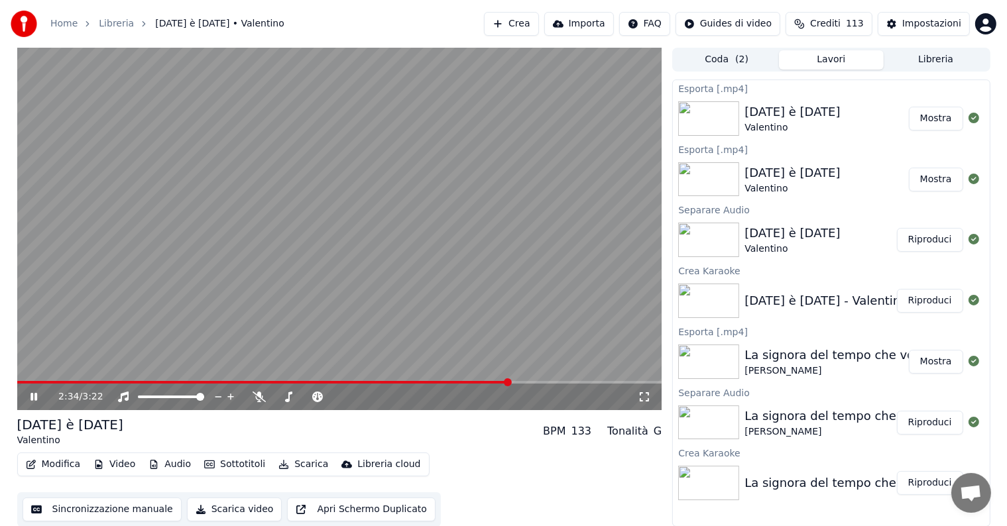
click at [535, 382] on span at bounding box center [339, 382] width 645 height 3
click at [34, 395] on icon at bounding box center [33, 397] width 7 height 8
click at [172, 465] on button "Audio" at bounding box center [169, 464] width 53 height 19
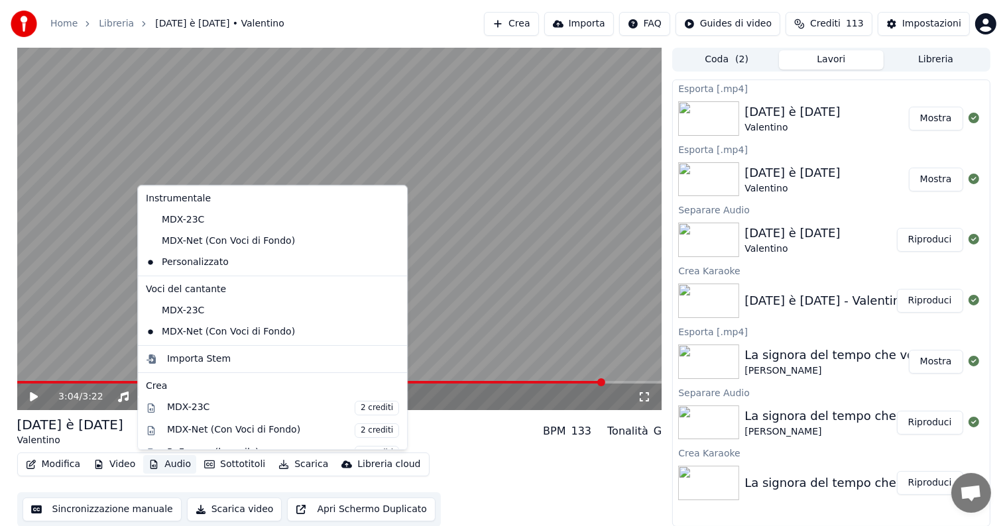
click at [471, 458] on div "Modifica Video Audio Sottotitoli Scarica Libreria cloud Sincronizzazione manual…" at bounding box center [339, 490] width 645 height 74
click at [176, 463] on button "Audio" at bounding box center [169, 464] width 53 height 19
click at [207, 243] on div "MDX-Net (Con Voci di Fondo)" at bounding box center [262, 241] width 244 height 21
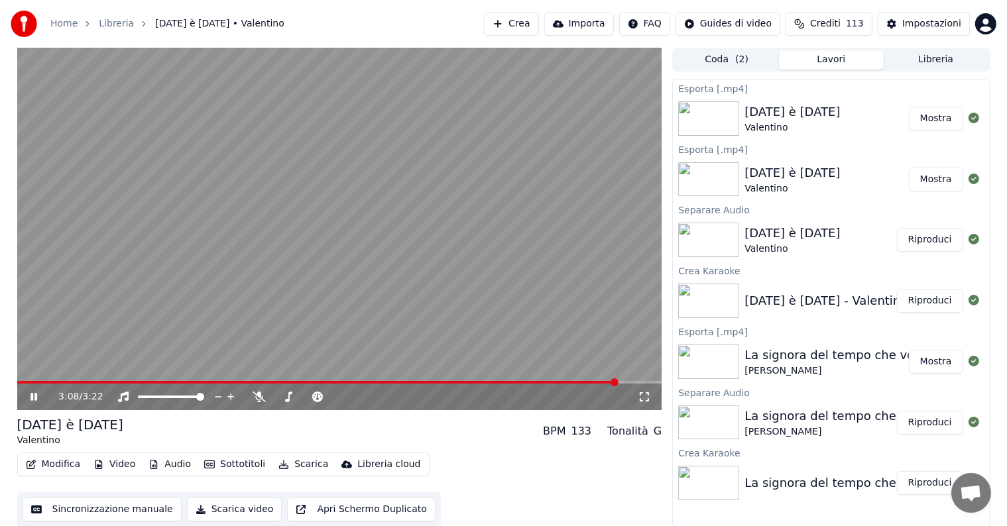
click at [579, 381] on span at bounding box center [317, 382] width 601 height 3
click at [32, 398] on icon at bounding box center [33, 397] width 7 height 8
click at [156, 462] on button "Audio" at bounding box center [169, 464] width 53 height 19
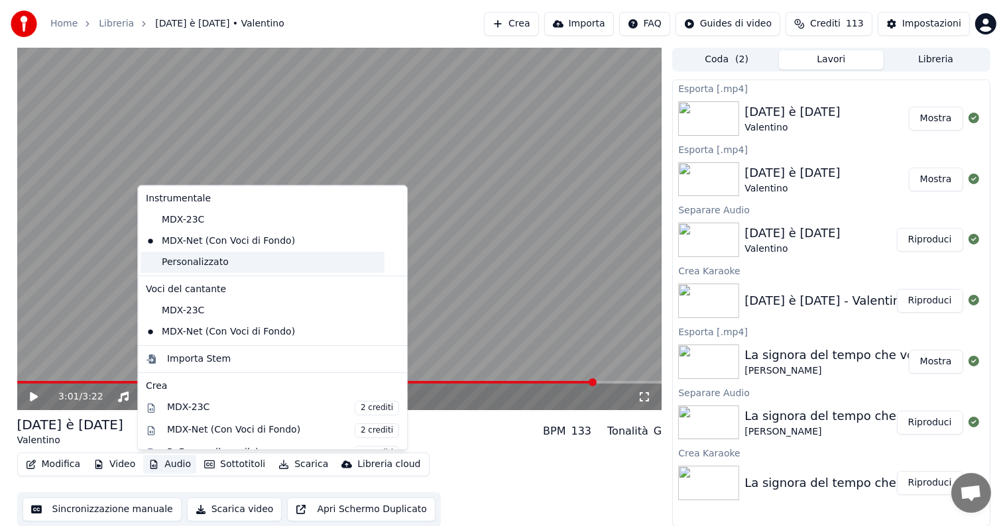
click at [217, 259] on div "Personalizzato" at bounding box center [262, 262] width 244 height 21
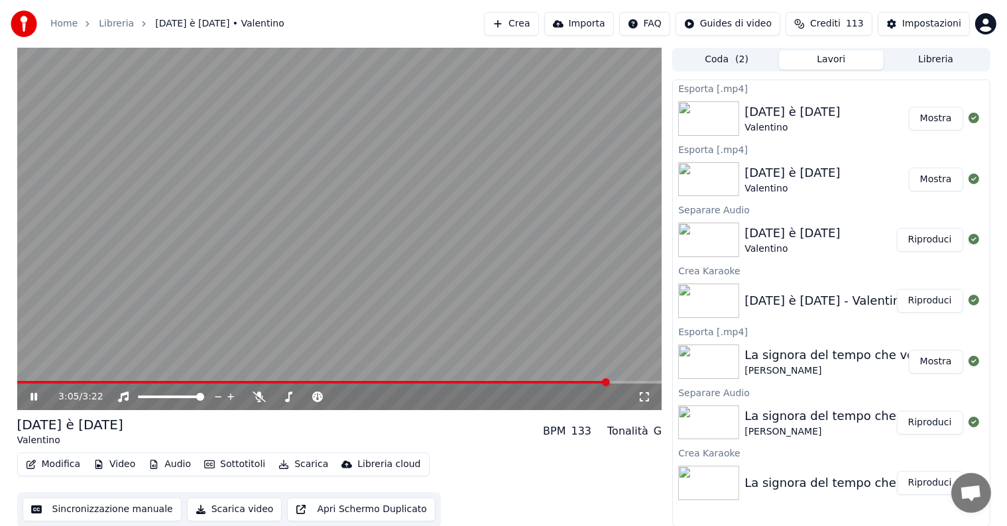
click at [36, 398] on icon at bounding box center [33, 397] width 7 height 8
click at [162, 467] on button "Audio" at bounding box center [169, 464] width 53 height 19
click at [475, 445] on div "[DATE] è [DATE] Valentino BPM 133 Tonalità G" at bounding box center [339, 432] width 645 height 32
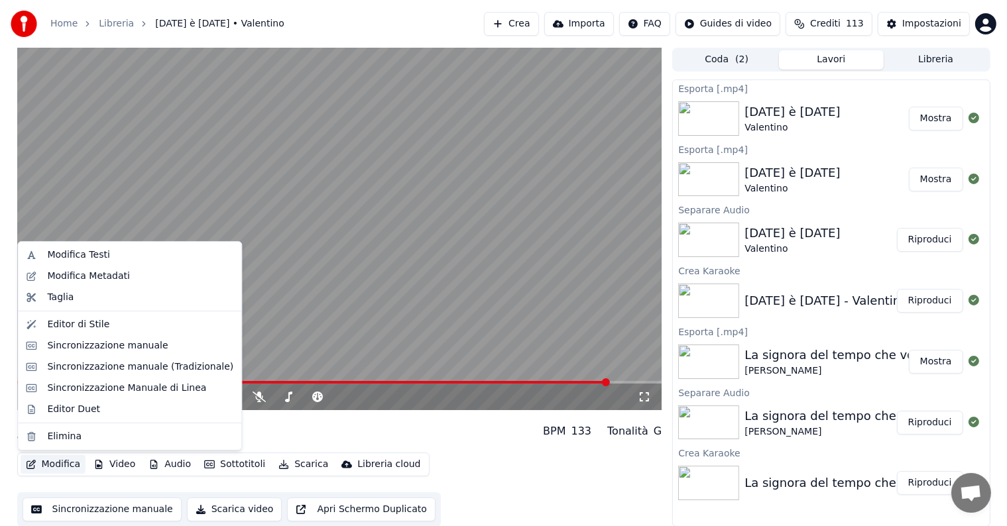
click at [45, 467] on button "Modifica" at bounding box center [54, 464] width 66 height 19
click at [90, 366] on div "Sincronizzazione manuale (Tradizionale)" at bounding box center [140, 367] width 186 height 13
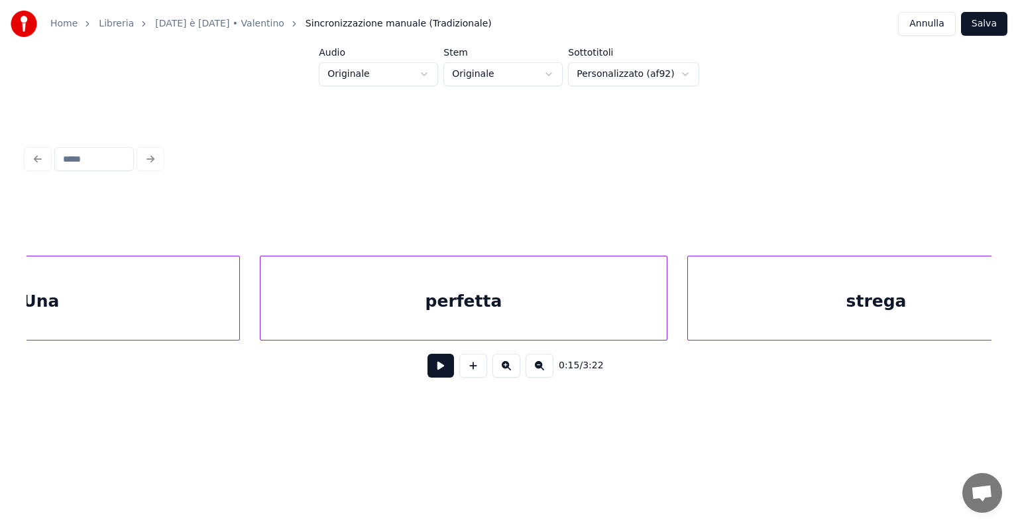
scroll to position [0, 34207]
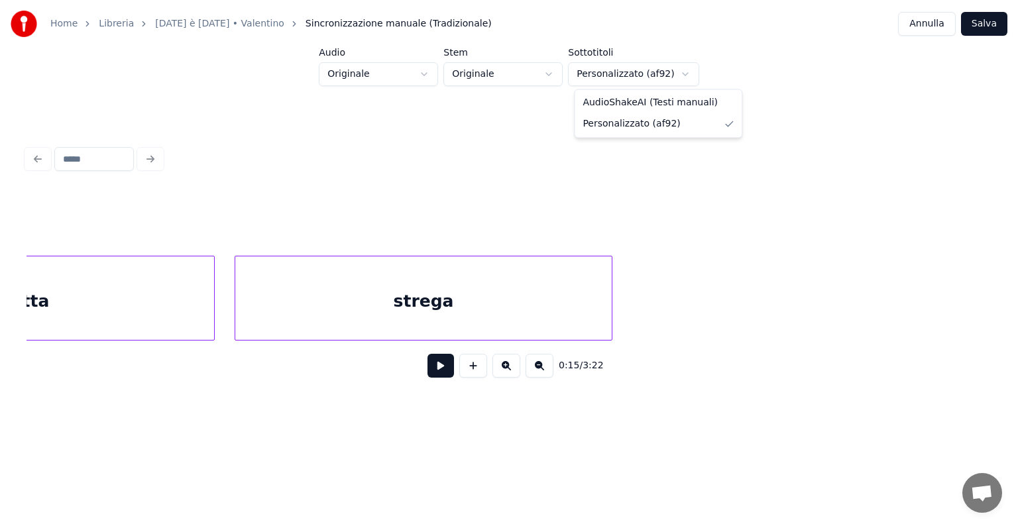
click at [678, 76] on html "Home Libreria [DATE] è [DATE] • Valentino Sincronizzazione manuale (Tradizional…" at bounding box center [509, 222] width 1018 height 444
click at [657, 179] on html "Home Libreria [DATE] è [DATE] • Valentino Sincronizzazione manuale (Tradizional…" at bounding box center [509, 222] width 1018 height 444
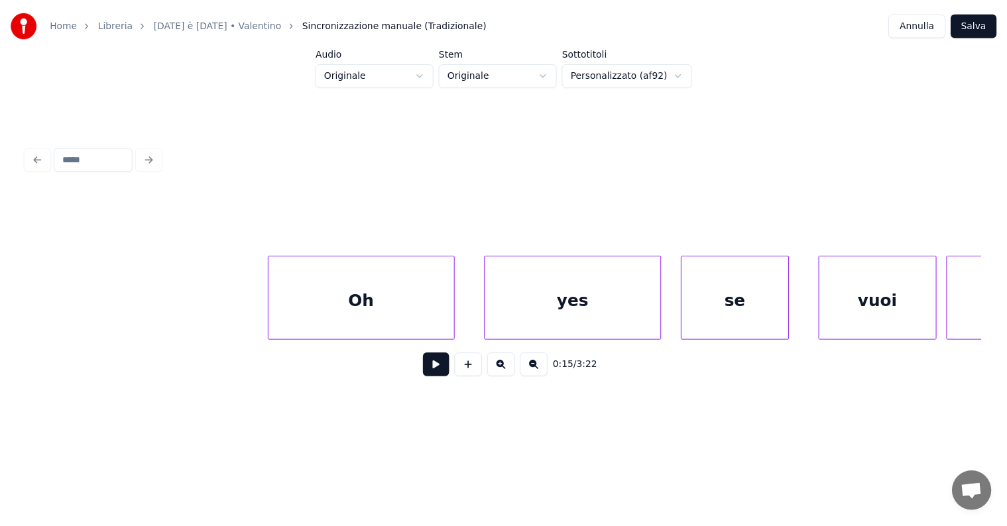
scroll to position [0, 35509]
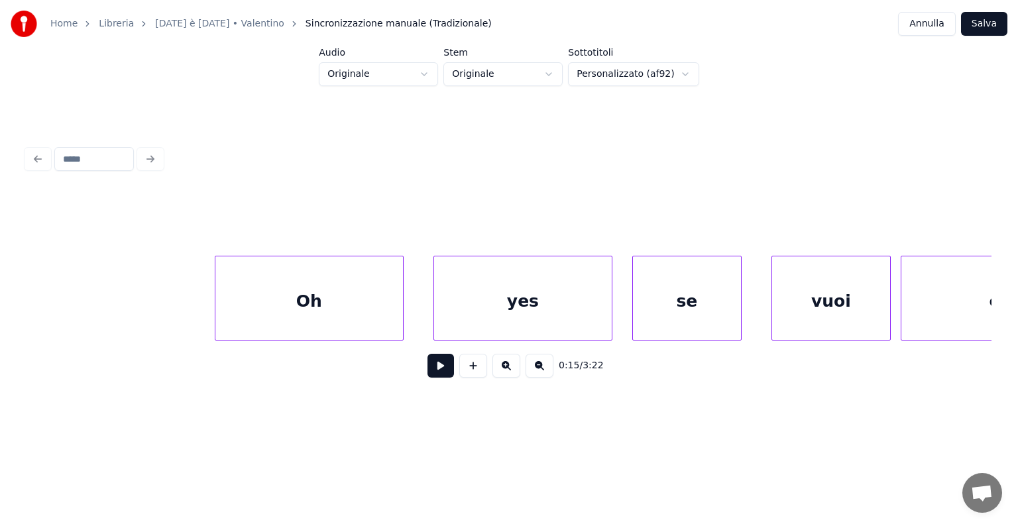
click at [926, 24] on button "Annulla" at bounding box center [927, 24] width 58 height 24
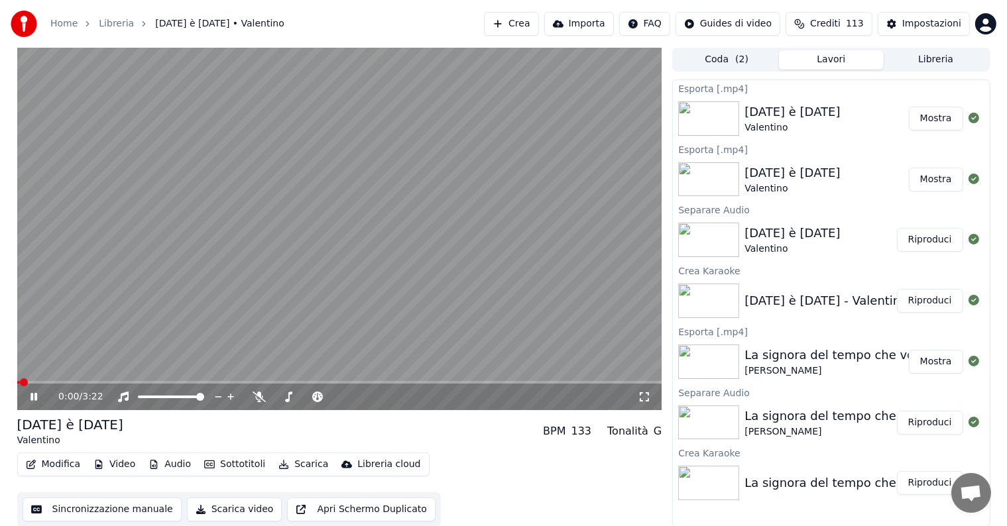
click at [172, 463] on button "Audio" at bounding box center [169, 464] width 53 height 19
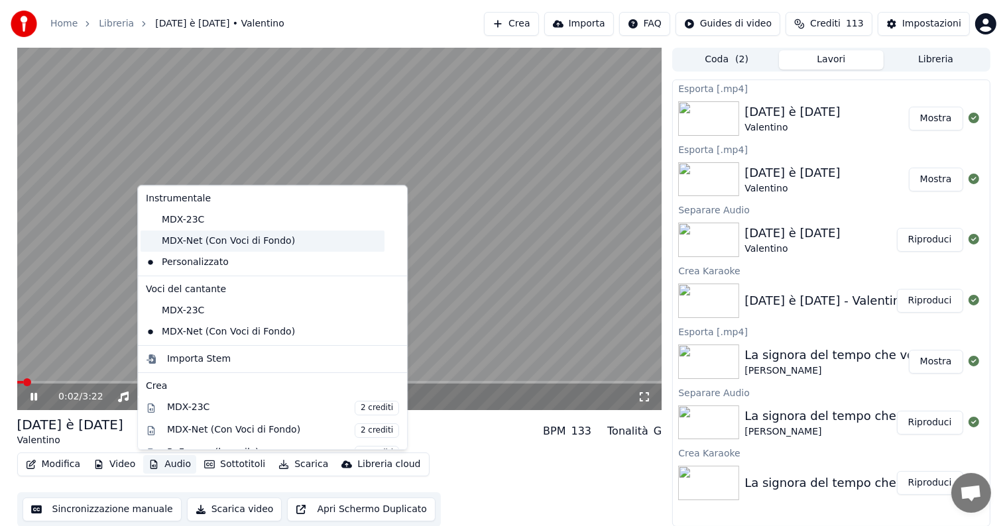
click at [199, 237] on div "MDX-Net (Con Voci di Fondo)" at bounding box center [262, 241] width 244 height 21
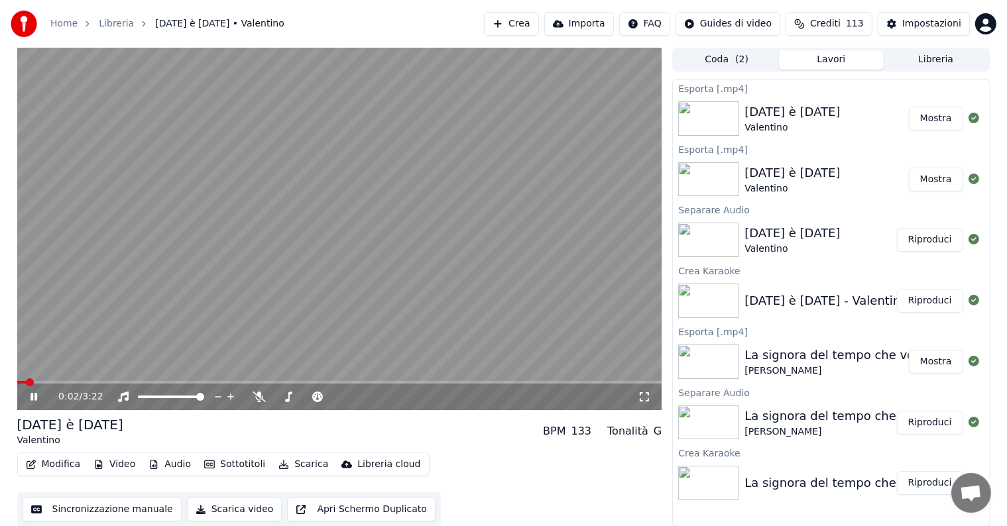
click at [32, 398] on icon at bounding box center [33, 397] width 7 height 8
click at [56, 461] on button "Modifica" at bounding box center [54, 464] width 66 height 19
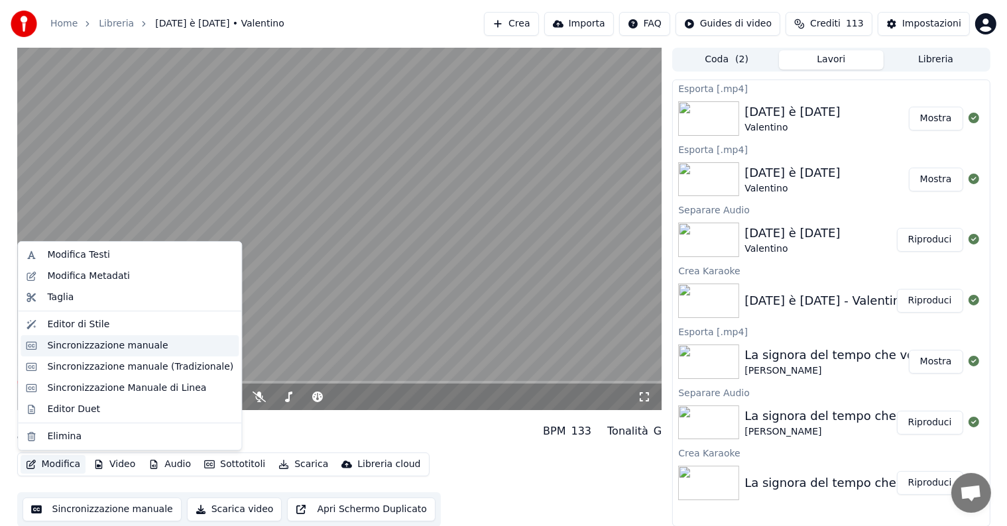
click at [126, 341] on div "Sincronizzazione manuale" at bounding box center [107, 345] width 121 height 13
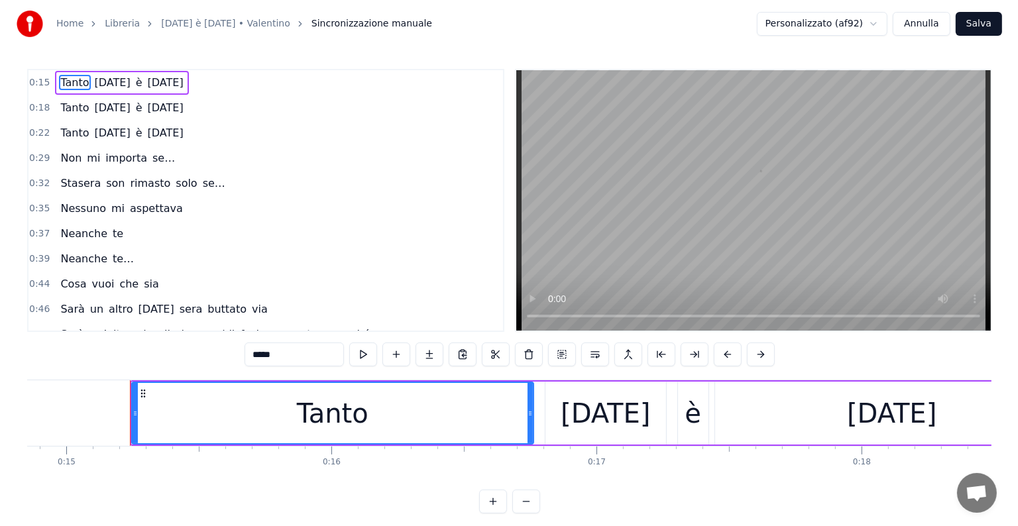
scroll to position [0, 3973]
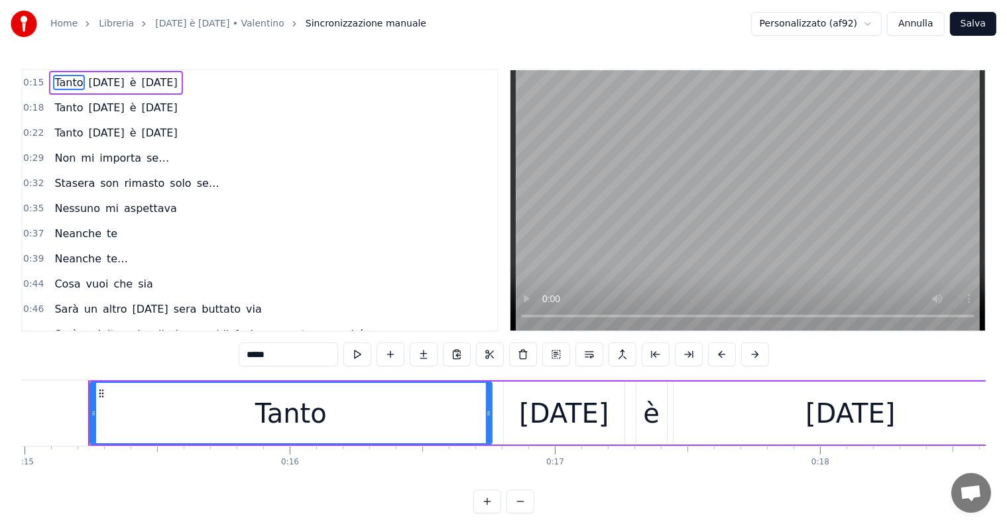
click at [917, 32] on button "Annulla" at bounding box center [916, 24] width 58 height 24
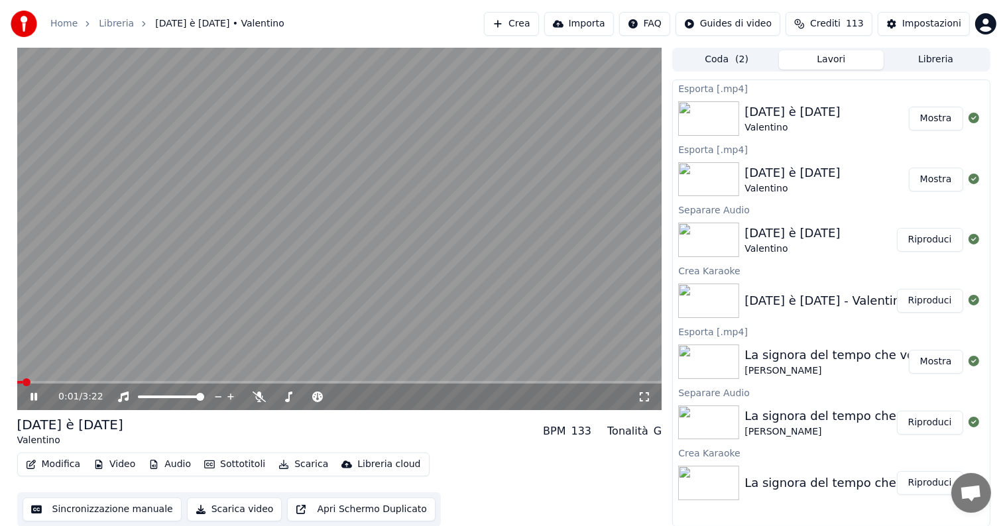
click at [38, 395] on icon at bounding box center [43, 397] width 31 height 11
click at [168, 467] on button "Audio" at bounding box center [169, 464] width 53 height 19
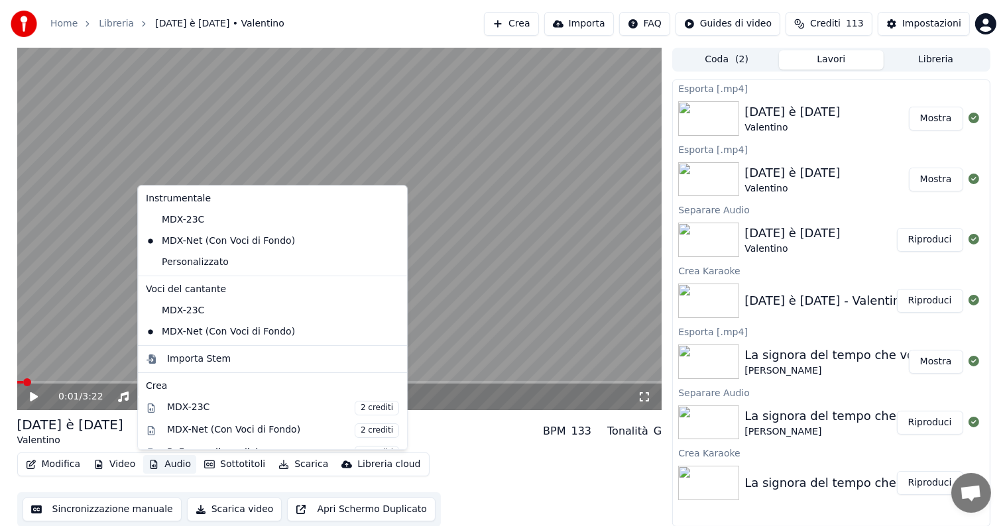
click at [168, 467] on button "Audio" at bounding box center [169, 464] width 53 height 19
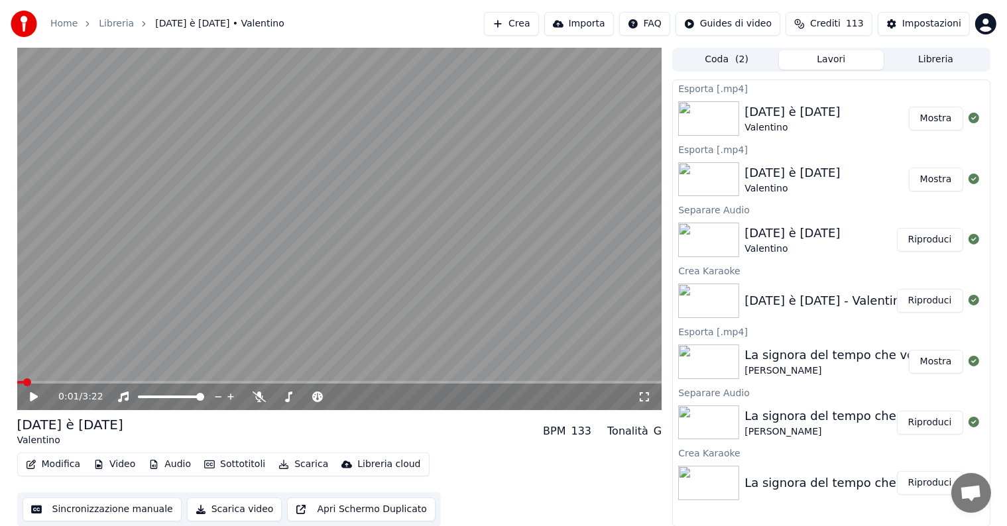
click at [54, 461] on button "Modifica" at bounding box center [54, 464] width 66 height 19
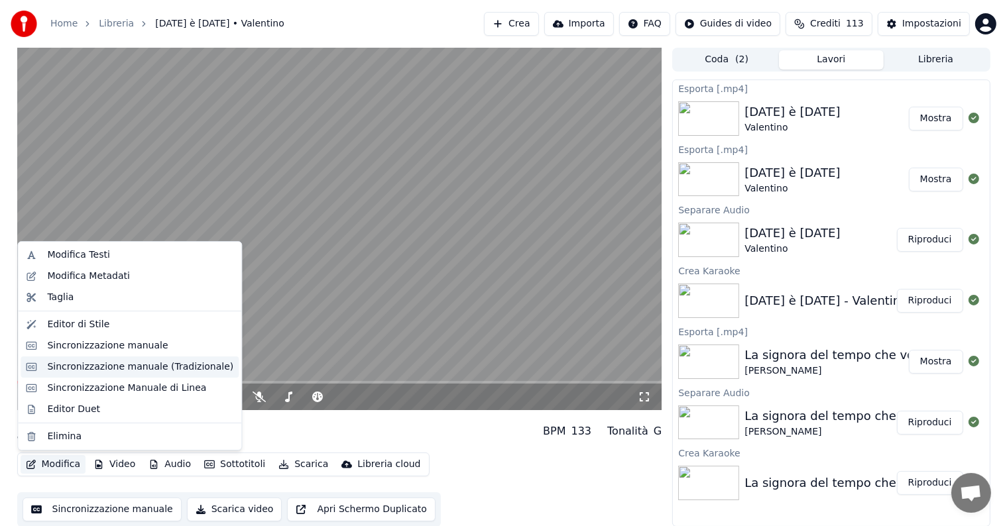
click at [85, 366] on div "Sincronizzazione manuale (Tradizionale)" at bounding box center [140, 367] width 186 height 13
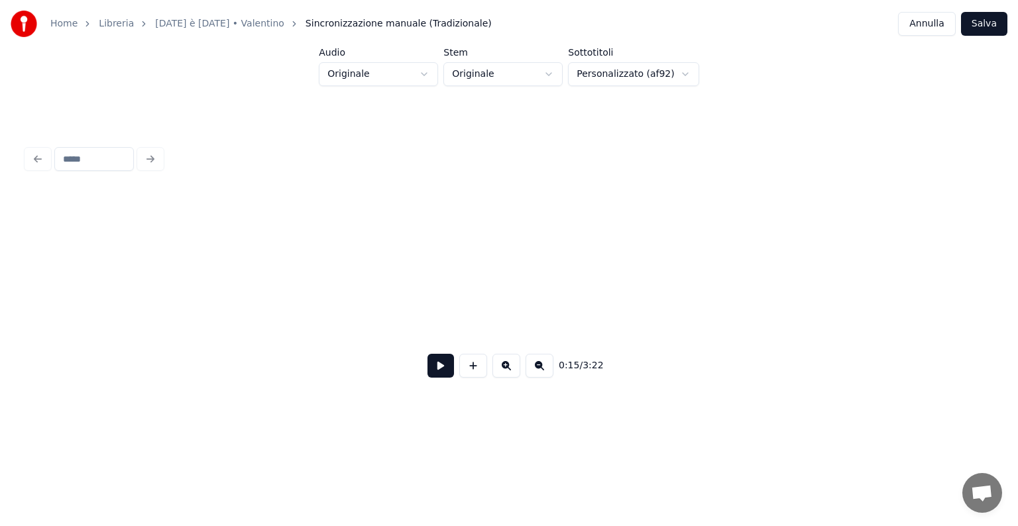
scroll to position [0, 63600]
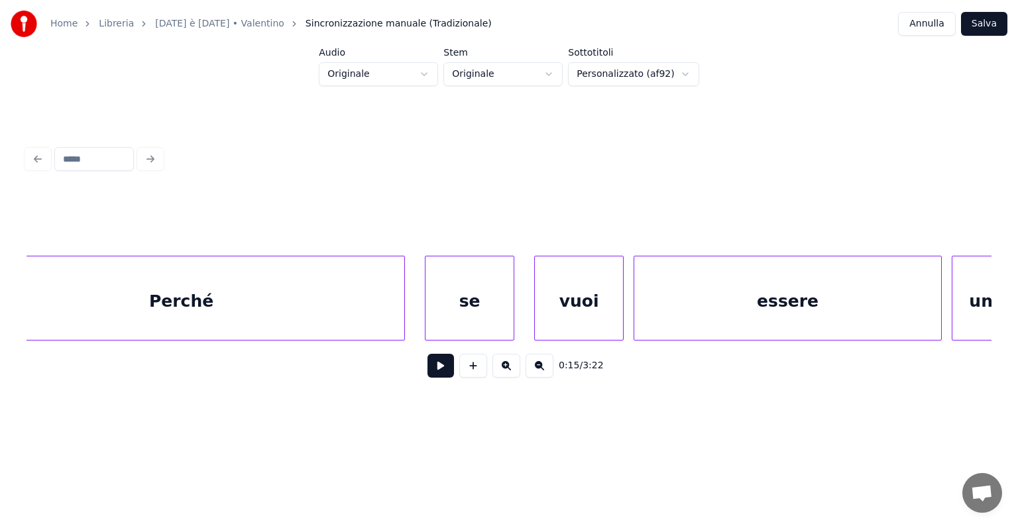
click at [503, 317] on div "se" at bounding box center [469, 301] width 88 height 90
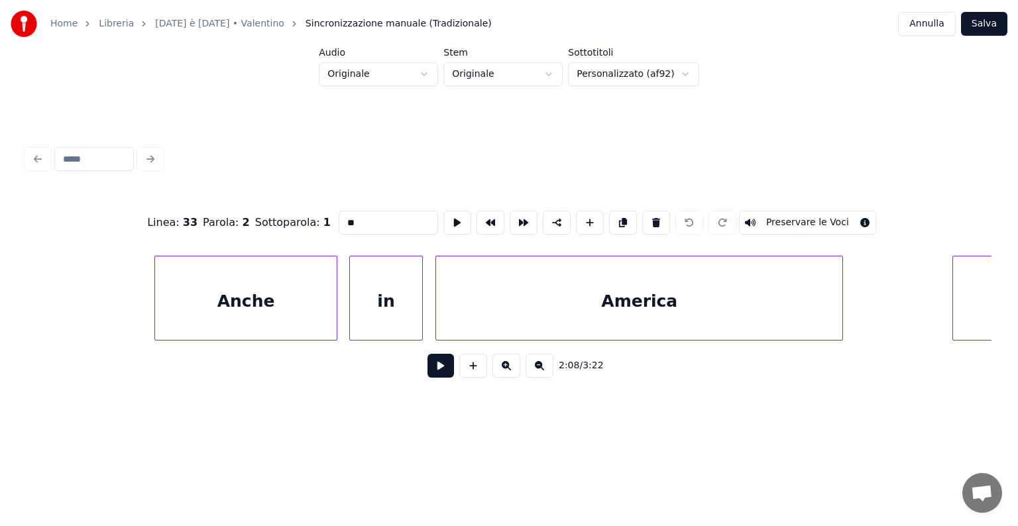
scroll to position [0, 90055]
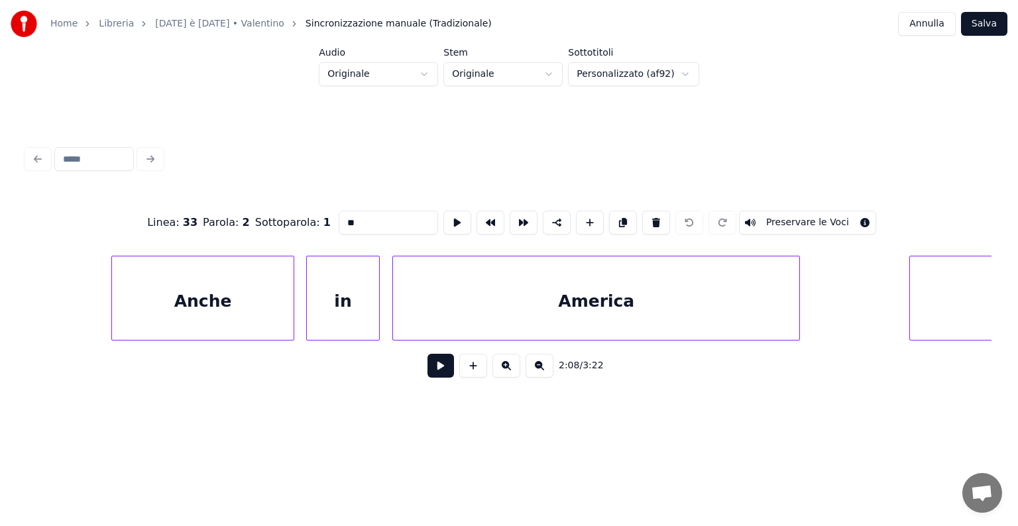
click at [215, 292] on div "Anche" at bounding box center [203, 301] width 182 height 90
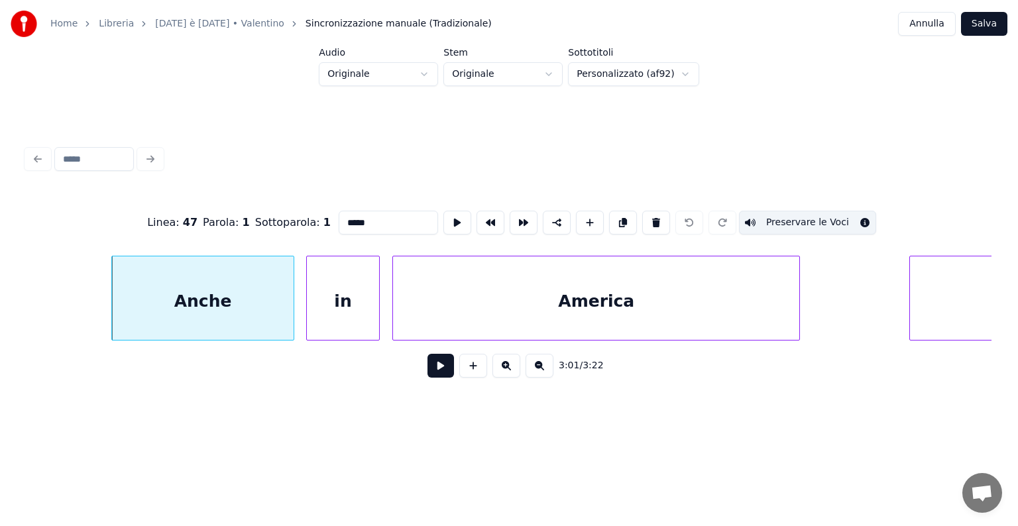
click at [783, 217] on button "Preservare le Voci" at bounding box center [807, 223] width 137 height 24
click at [793, 219] on button "Preservare le Voci" at bounding box center [807, 223] width 137 height 24
click at [347, 302] on div "in" at bounding box center [343, 301] width 72 height 90
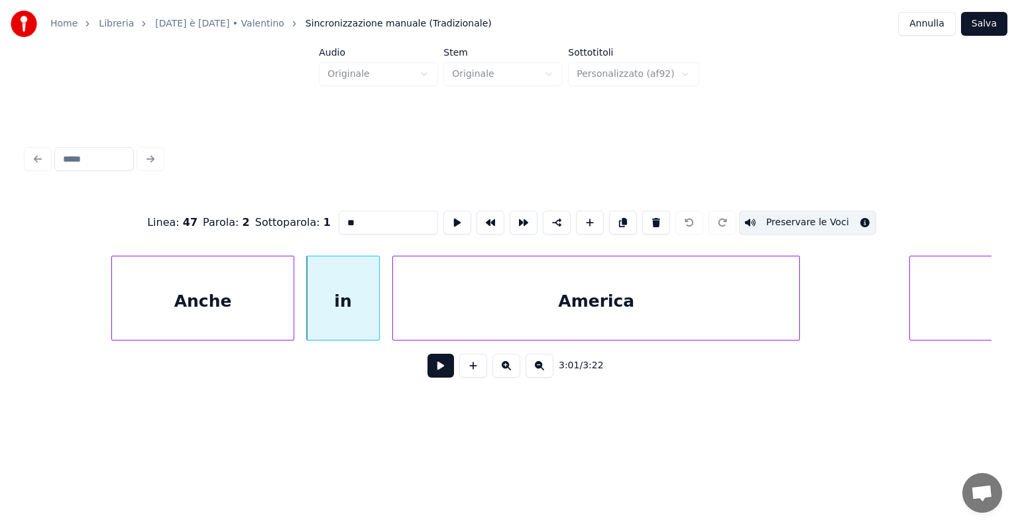
click at [541, 289] on div "America" at bounding box center [596, 301] width 406 height 90
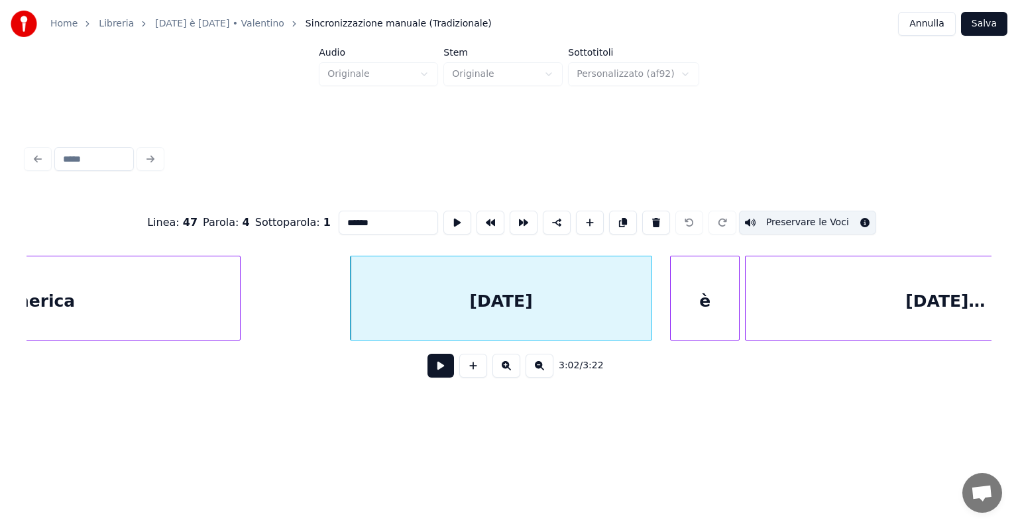
scroll to position [0, 90898]
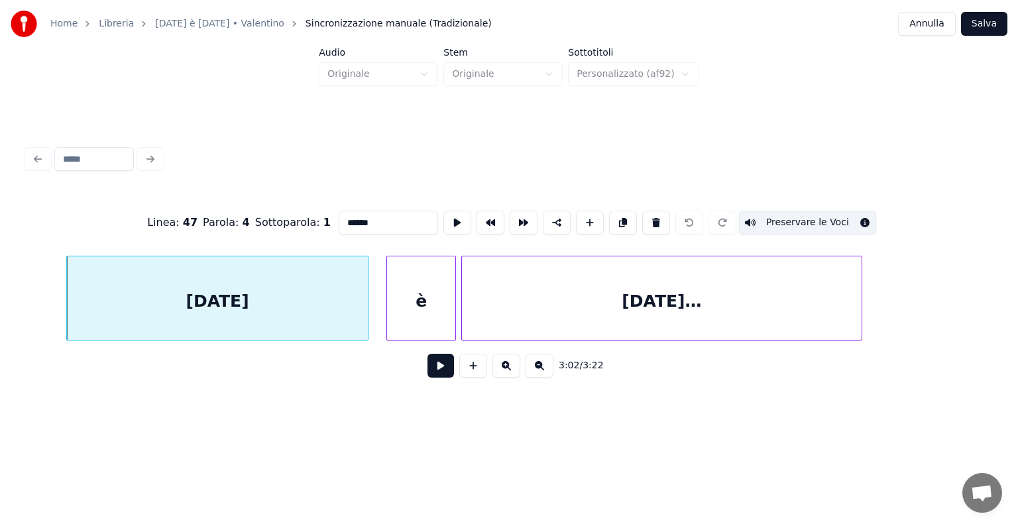
click at [778, 312] on div "[DATE]…" at bounding box center [662, 301] width 400 height 90
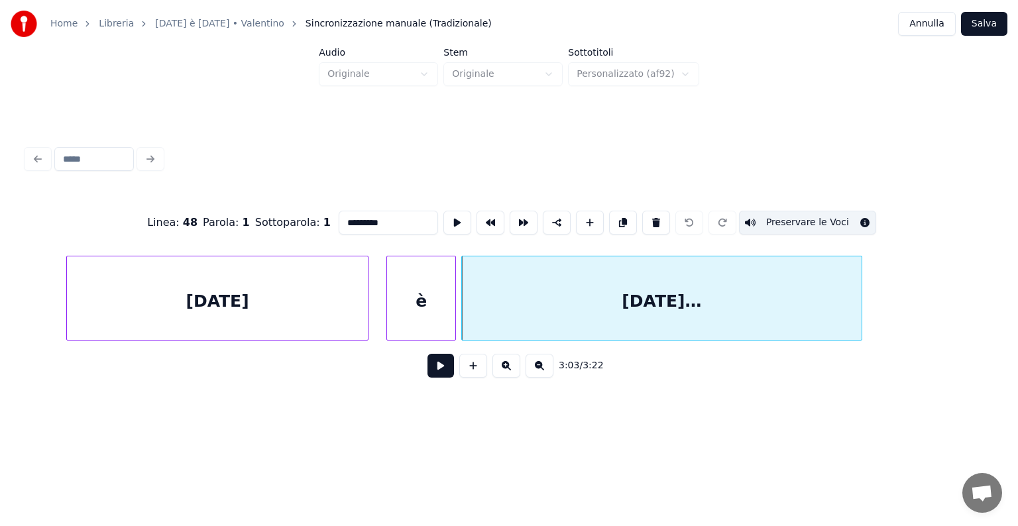
click at [414, 316] on div "è" at bounding box center [421, 301] width 68 height 90
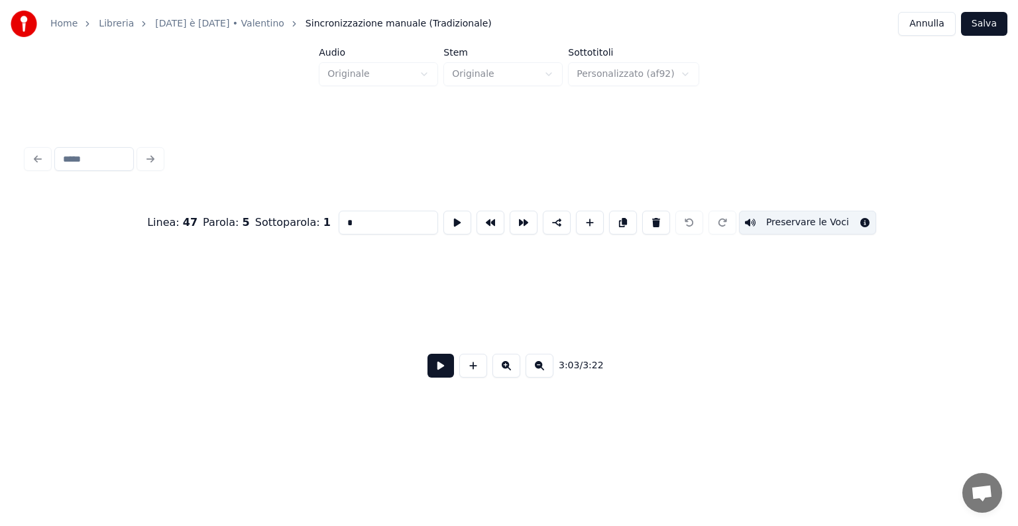
scroll to position [0, 43835]
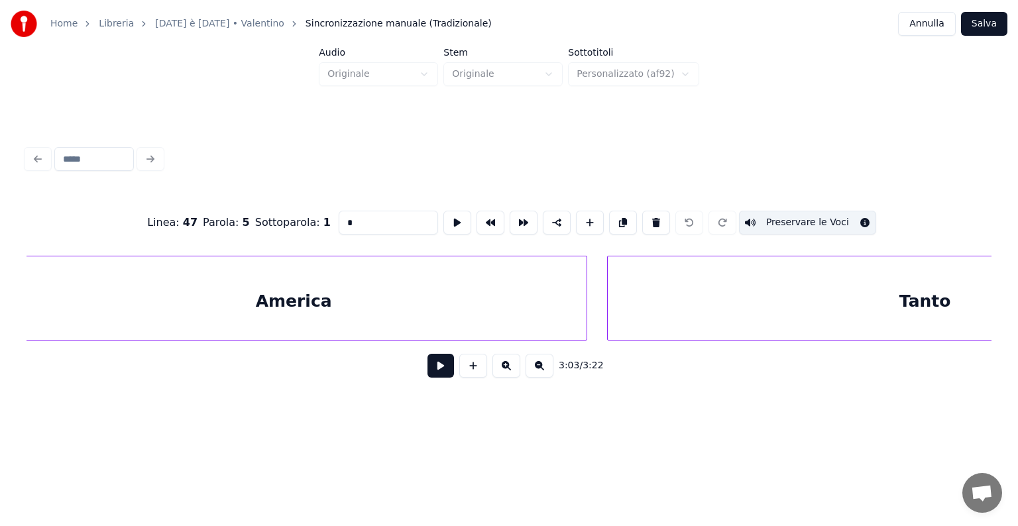
click at [331, 323] on div "America" at bounding box center [293, 301] width 585 height 90
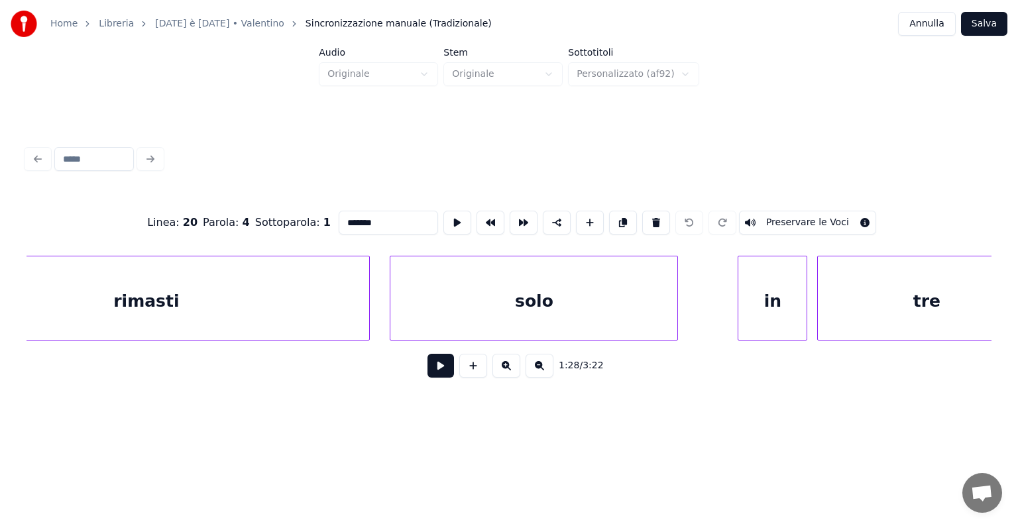
scroll to position [0, 53519]
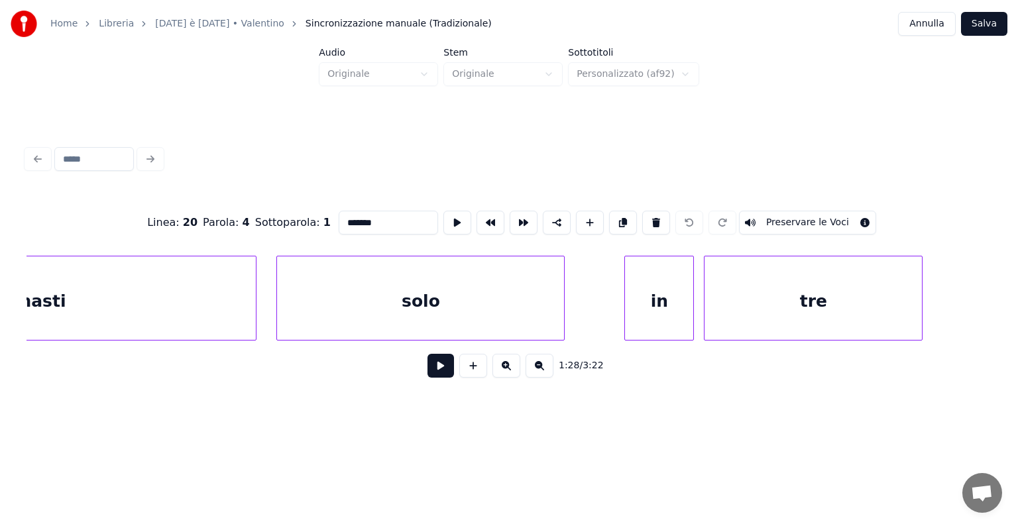
click at [451, 297] on div "solo" at bounding box center [420, 301] width 287 height 90
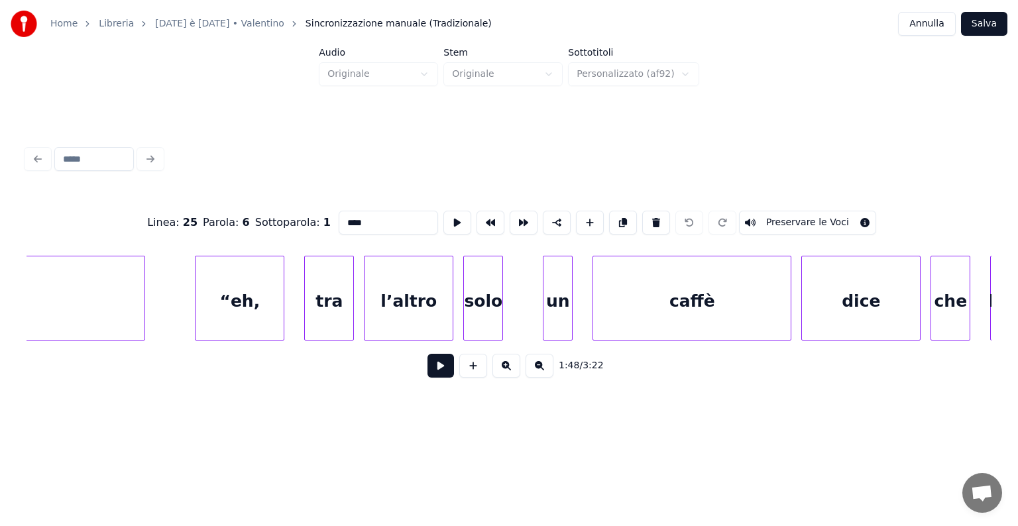
scroll to position [0, 55218]
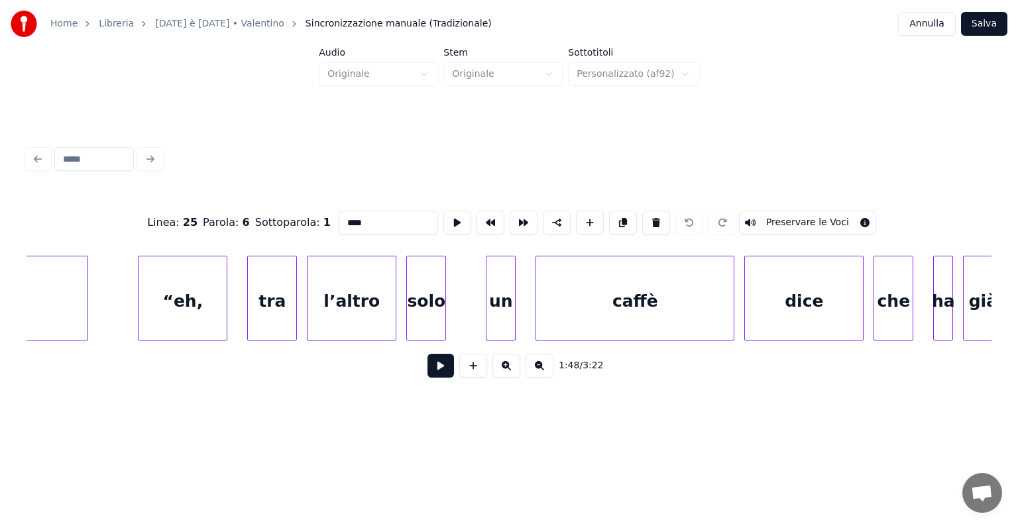
click at [175, 290] on div "“eh," at bounding box center [183, 301] width 88 height 90
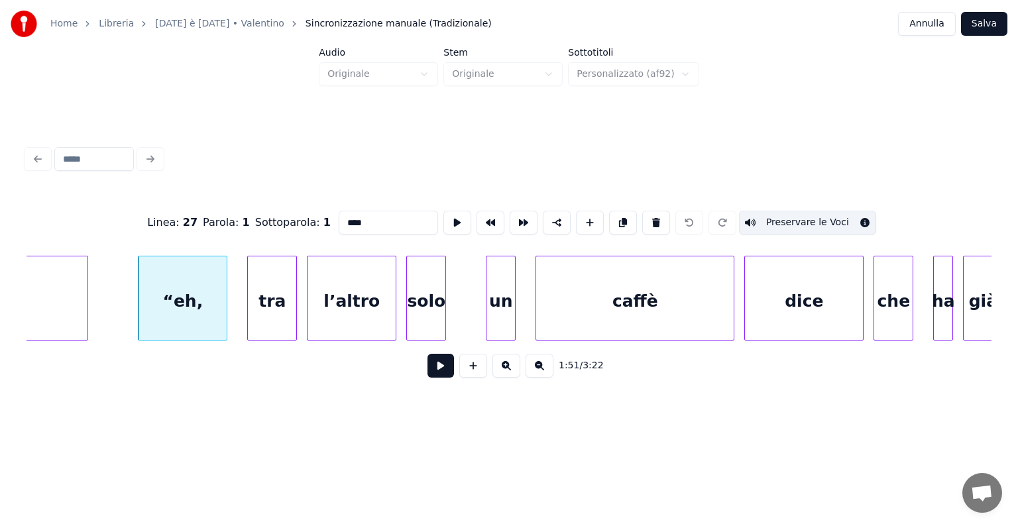
click at [268, 296] on div "tra" at bounding box center [272, 301] width 48 height 90
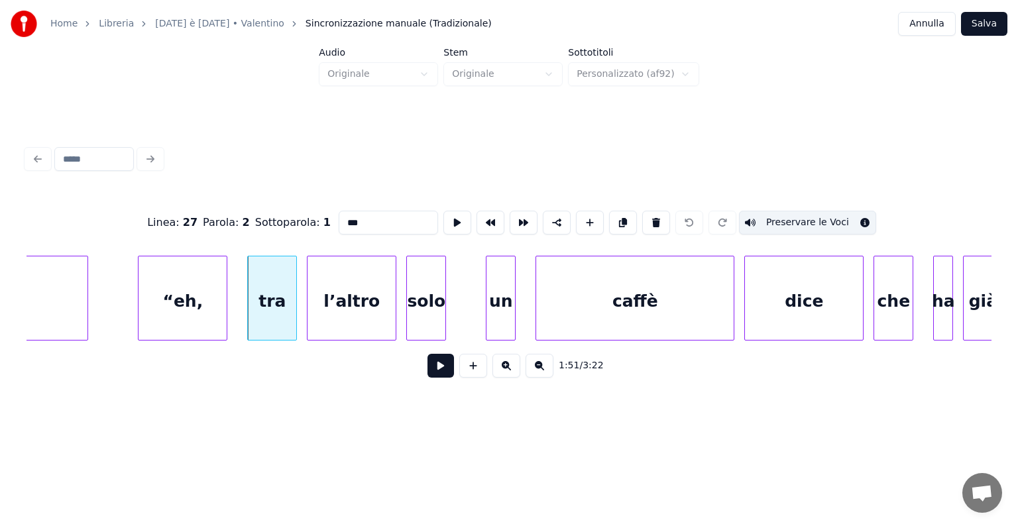
click at [349, 286] on div "l’altro" at bounding box center [352, 301] width 88 height 90
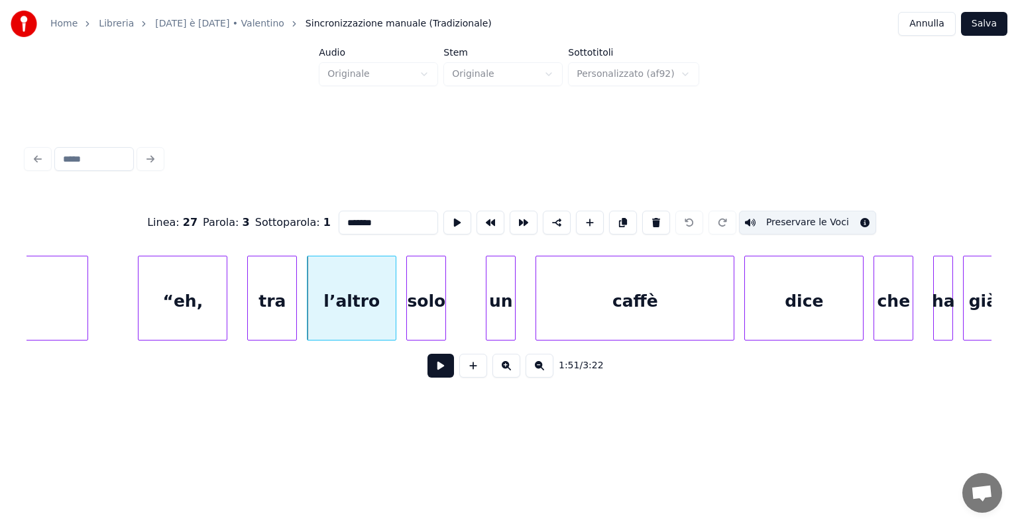
click at [439, 284] on div "solo" at bounding box center [426, 301] width 38 height 90
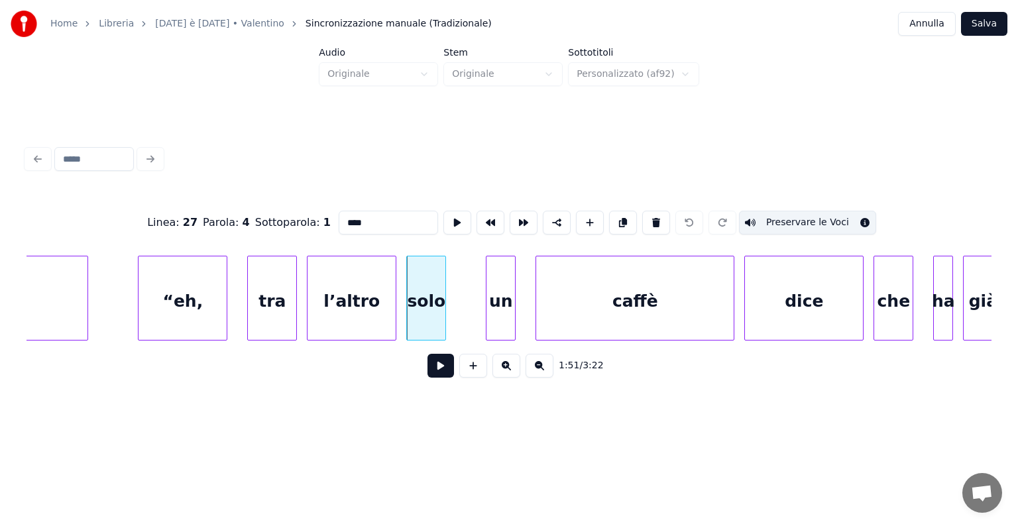
click at [502, 288] on div "un" at bounding box center [500, 301] width 28 height 90
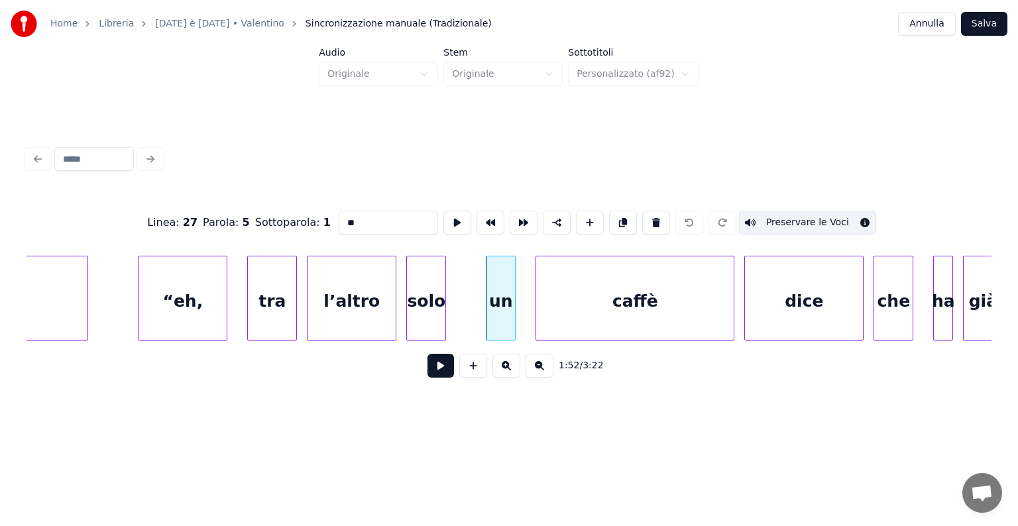
click at [186, 290] on div "“eh," at bounding box center [183, 301] width 88 height 90
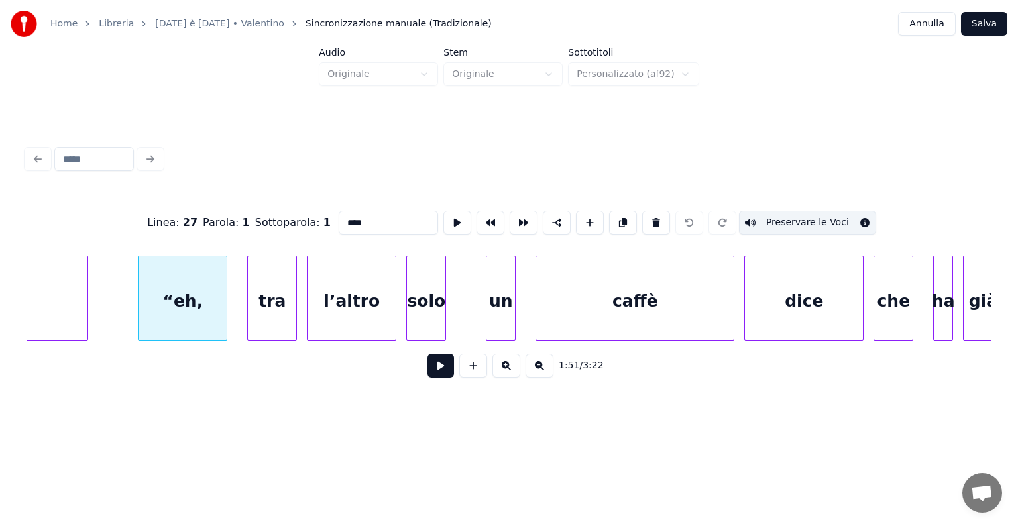
click at [818, 211] on button "Preservare le Voci" at bounding box center [807, 223] width 137 height 24
click at [811, 213] on button "Preservare le Voci" at bounding box center [807, 223] width 137 height 24
click at [270, 289] on div "tra" at bounding box center [272, 301] width 48 height 90
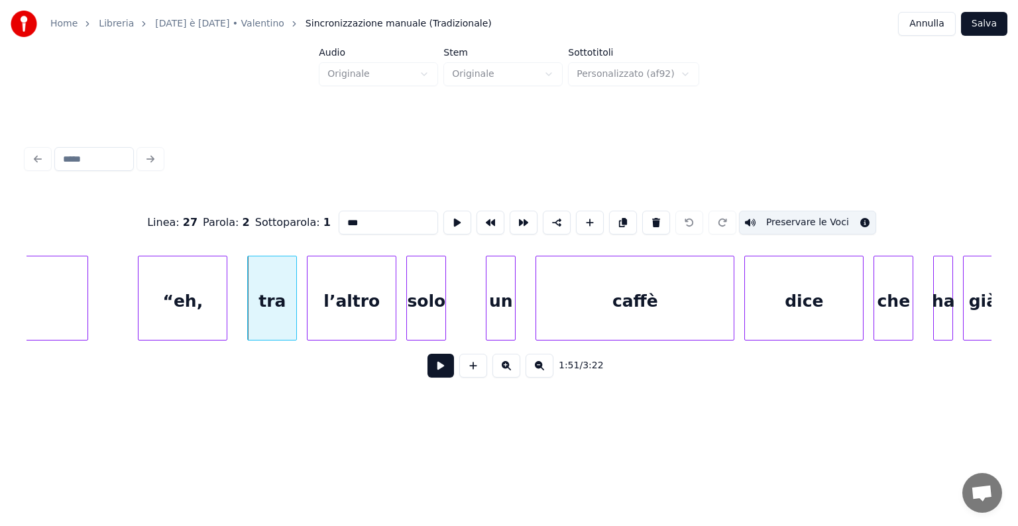
click at [763, 217] on button "Preservare le Voci" at bounding box center [807, 223] width 137 height 24
click at [795, 217] on button "Preservare le Voci" at bounding box center [807, 223] width 137 height 24
click at [347, 308] on div "l’altro" at bounding box center [352, 301] width 88 height 90
type input "*******"
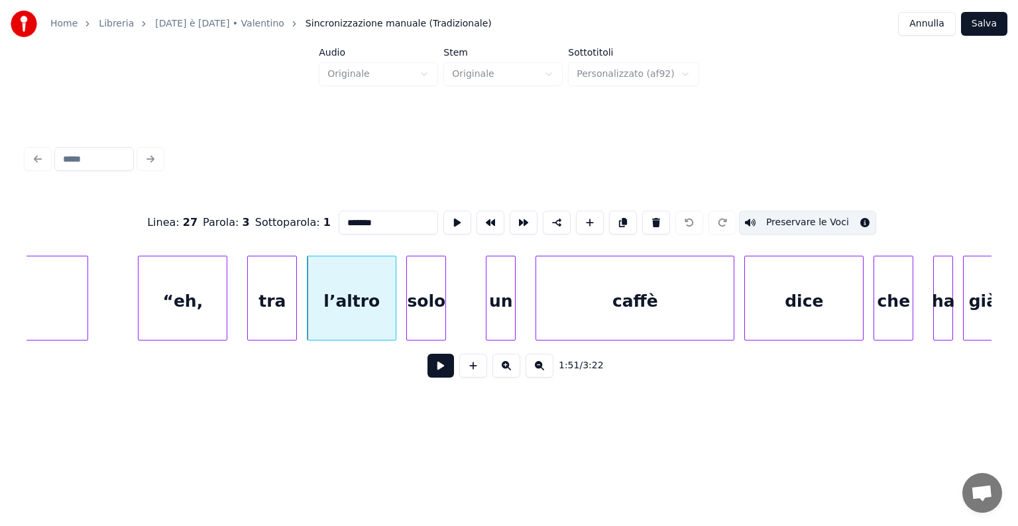
click at [787, 216] on button "Preservare le Voci" at bounding box center [807, 223] width 137 height 24
click at [790, 223] on button "Preservare le Voci" at bounding box center [807, 223] width 137 height 24
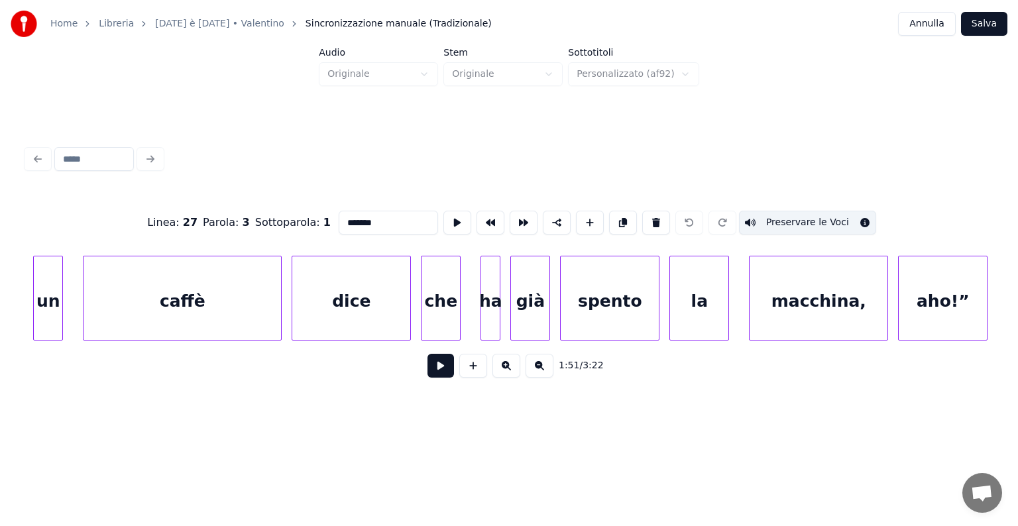
scroll to position [0, 56011]
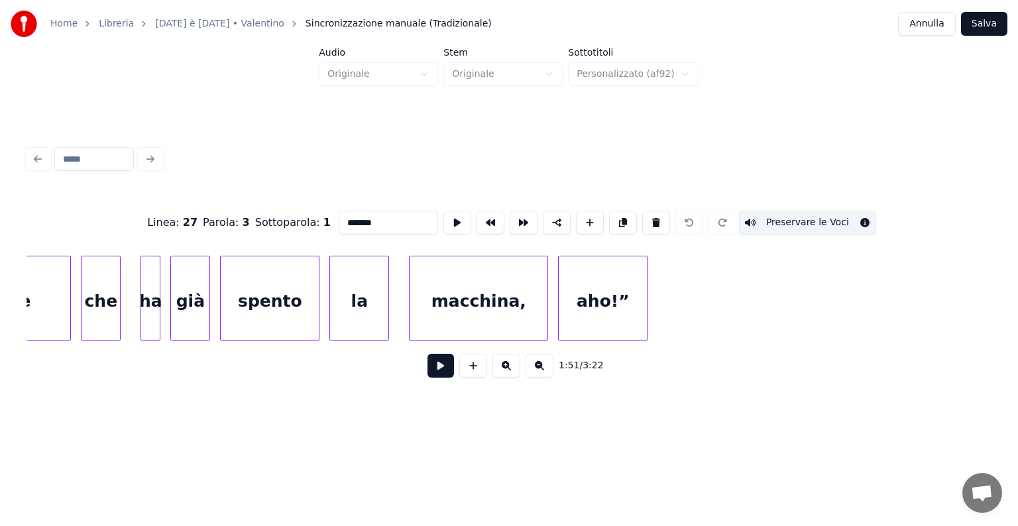
click at [981, 15] on button "Salva" at bounding box center [984, 24] width 46 height 24
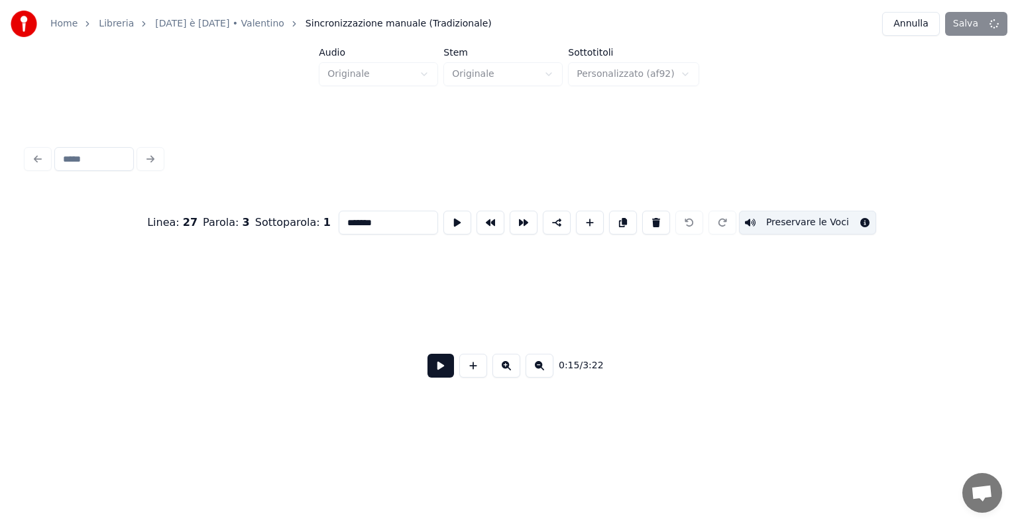
scroll to position [0, 7574]
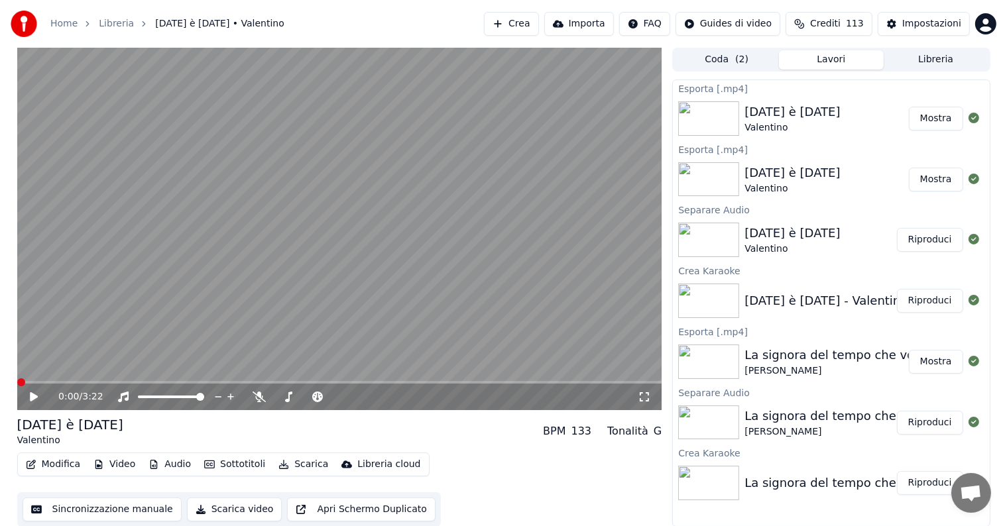
click at [177, 467] on button "Audio" at bounding box center [169, 464] width 53 height 19
click at [449, 429] on div "[DATE] è [DATE] Valentino BPM 133 Tonalità G" at bounding box center [339, 432] width 645 height 32
click at [32, 398] on icon at bounding box center [34, 396] width 8 height 9
click at [50, 382] on span at bounding box center [339, 382] width 645 height 3
click at [228, 381] on span at bounding box center [339, 382] width 645 height 3
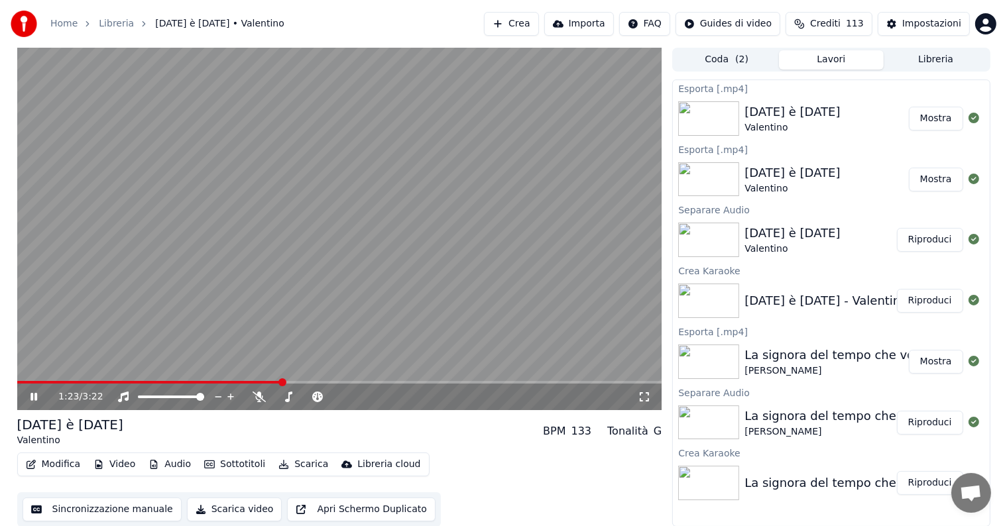
click at [281, 382] on span at bounding box center [339, 382] width 645 height 3
click at [335, 382] on span at bounding box center [339, 382] width 645 height 3
click at [477, 382] on span at bounding box center [339, 382] width 645 height 3
click at [506, 382] on span at bounding box center [339, 382] width 645 height 3
click at [32, 397] on icon at bounding box center [33, 397] width 7 height 8
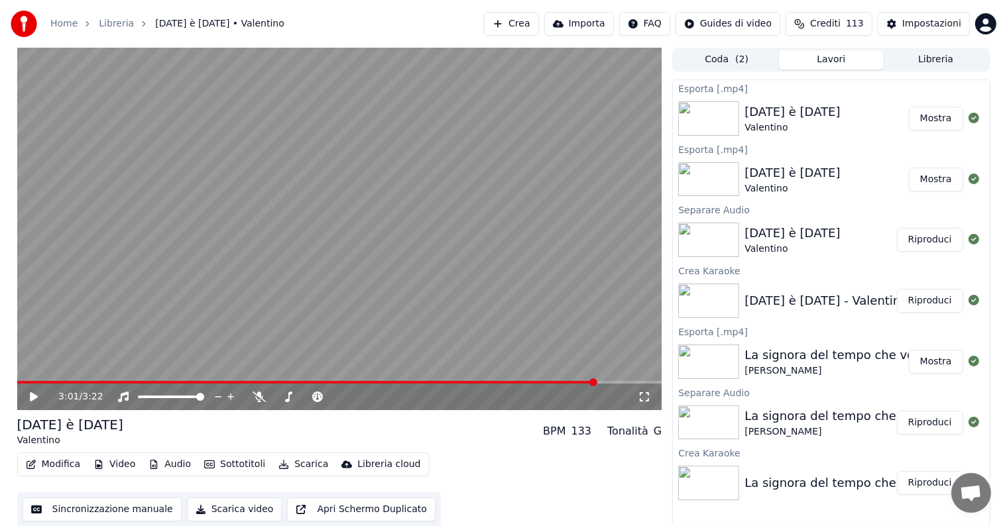
click at [296, 462] on button "Scarica" at bounding box center [303, 464] width 60 height 19
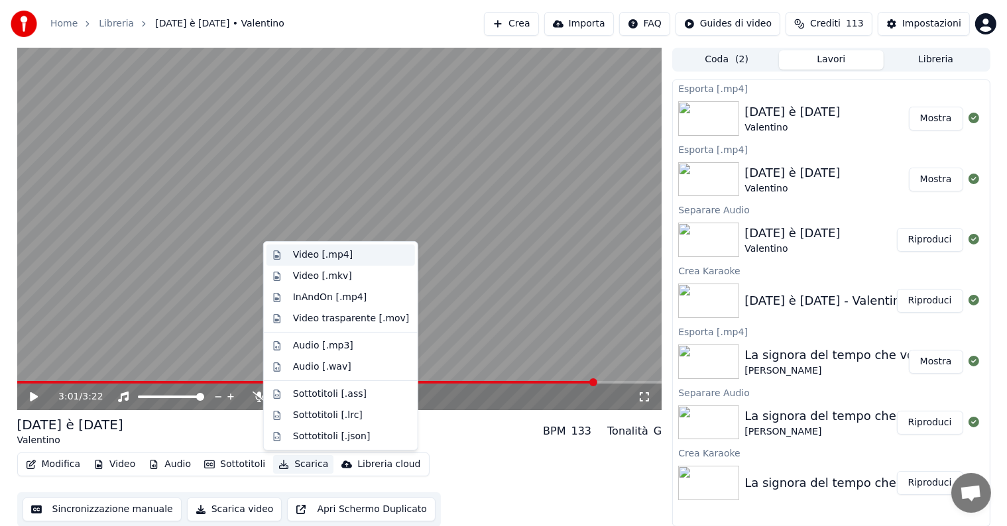
click at [333, 252] on div "Video [.mp4]" at bounding box center [323, 255] width 60 height 13
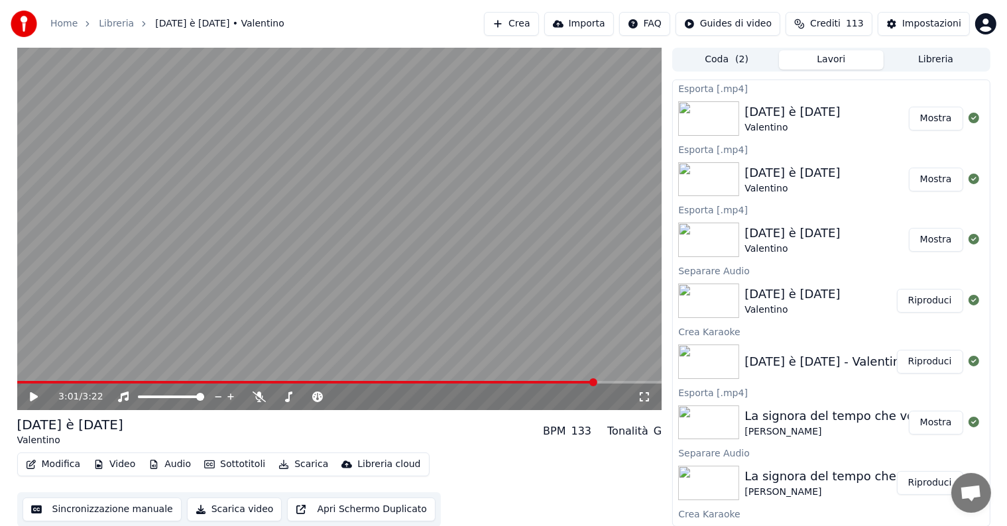
click at [920, 118] on button "Mostra" at bounding box center [936, 119] width 54 height 24
click at [528, 27] on button "Crea" at bounding box center [511, 24] width 54 height 24
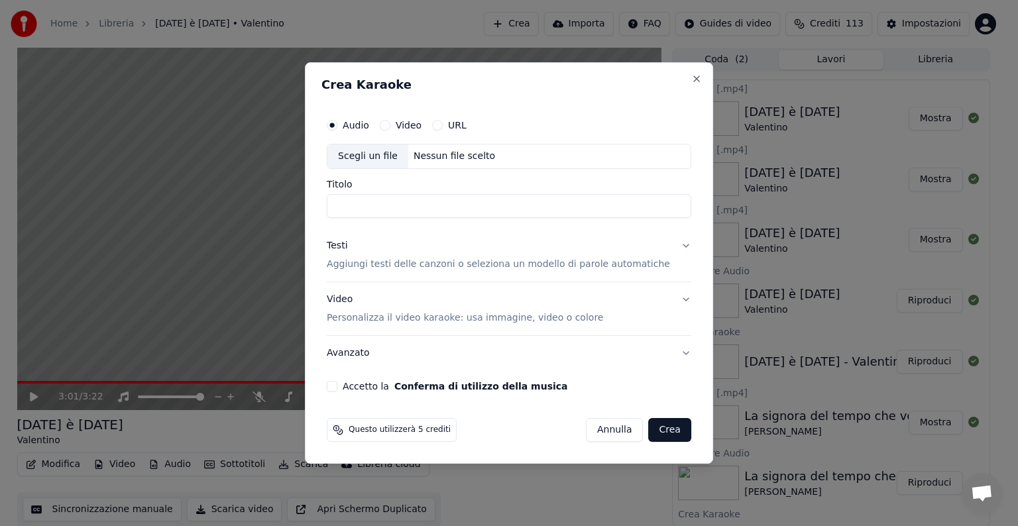
click at [451, 156] on div "Nessun file scelto" at bounding box center [454, 156] width 92 height 13
type input "**********"
click at [671, 243] on button "Testi Aggiungi testi delle canzoni o seleziona un modello di parole automatiche" at bounding box center [509, 255] width 364 height 53
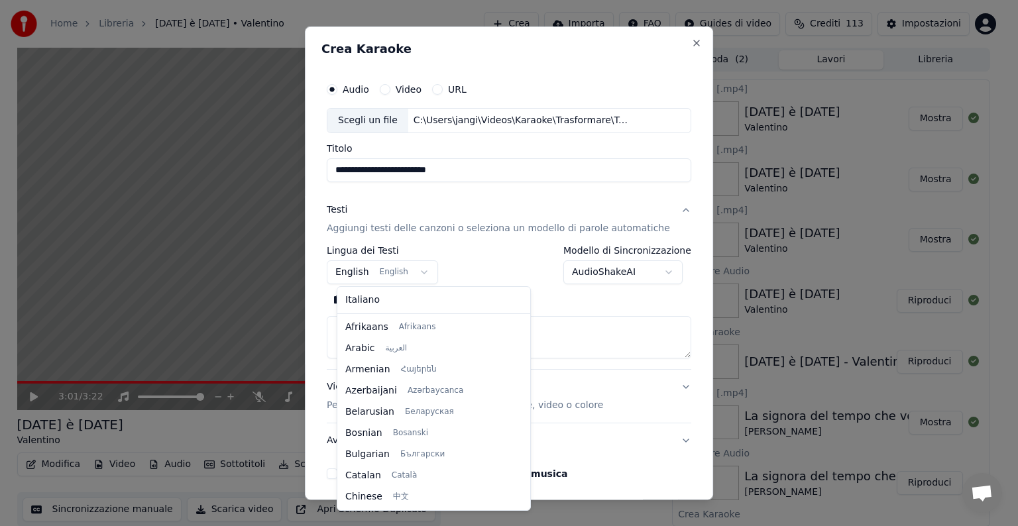
click at [425, 266] on body "**********" at bounding box center [503, 263] width 1007 height 526
select select "**"
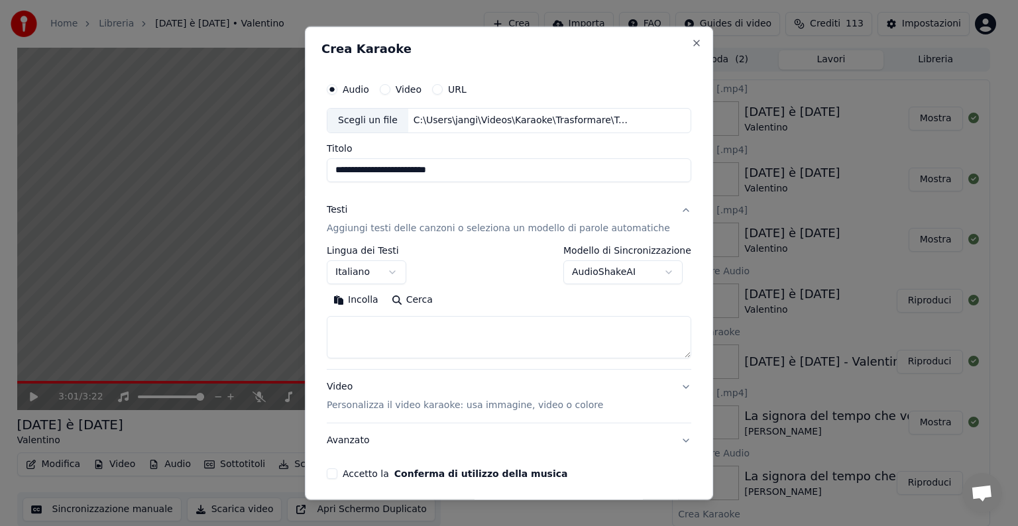
click at [375, 330] on textarea at bounding box center [509, 337] width 364 height 42
click at [370, 299] on button "Incolla" at bounding box center [356, 300] width 58 height 21
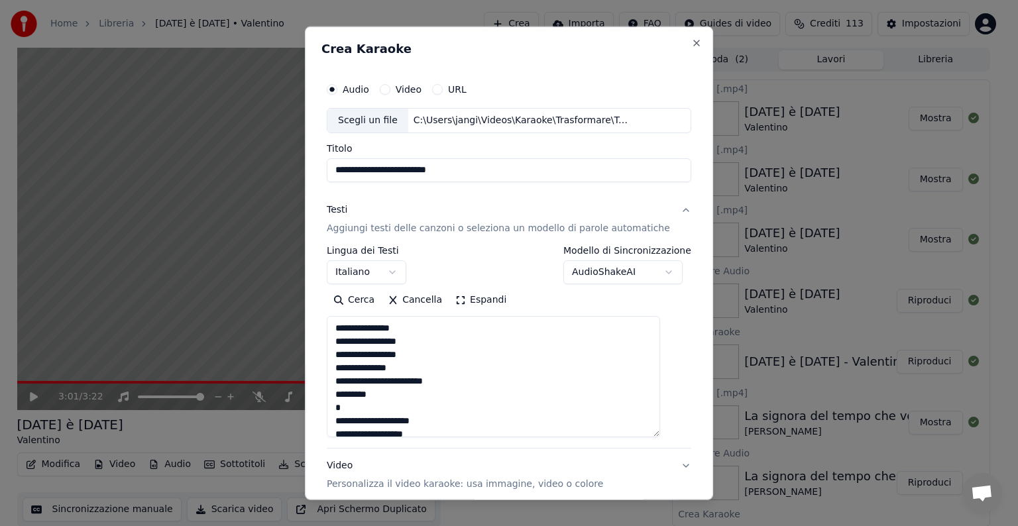
drag, startPoint x: 666, startPoint y: 356, endPoint x: 660, endPoint y: 435, distance: 79.1
click at [660, 435] on textarea "**********" at bounding box center [493, 376] width 333 height 121
click at [383, 398] on textarea "**********" at bounding box center [493, 376] width 333 height 121
type textarea "**********"
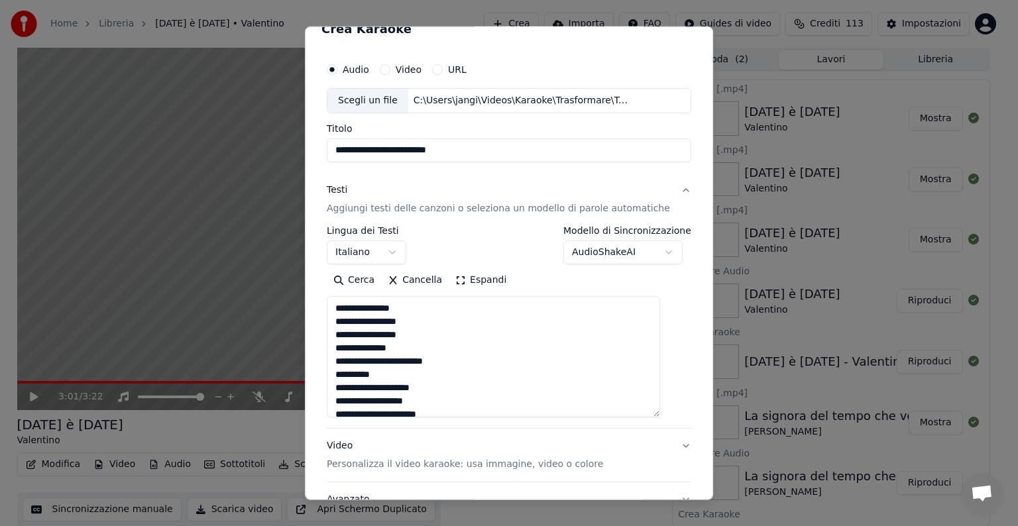
scroll to position [0, 0]
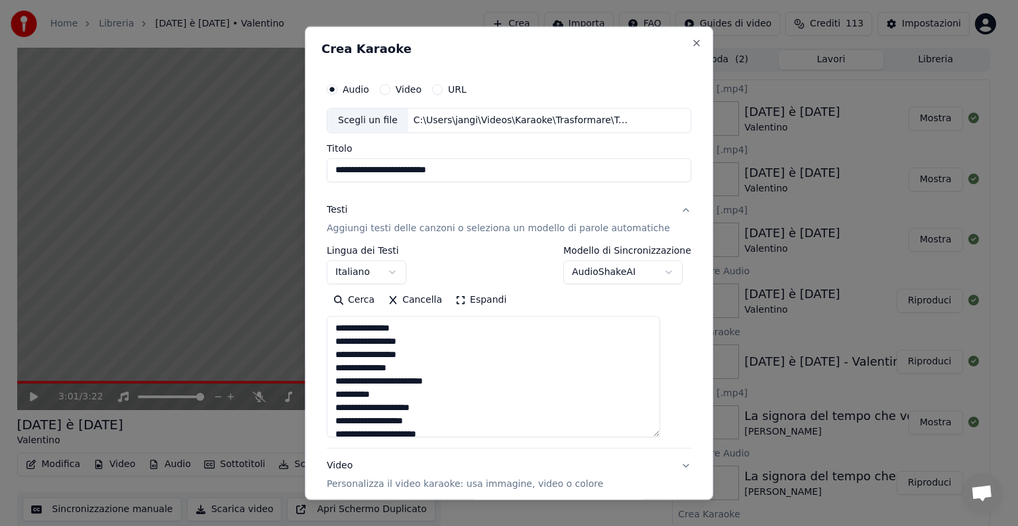
drag, startPoint x: 590, startPoint y: 355, endPoint x: 339, endPoint y: 323, distance: 253.8
click at [339, 323] on textarea "**********" at bounding box center [493, 376] width 333 height 121
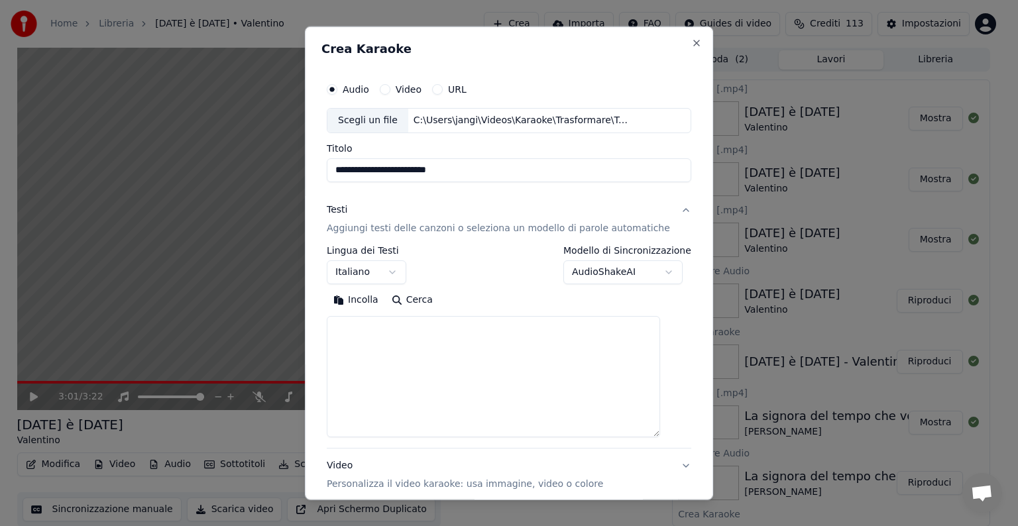
click at [376, 337] on textarea at bounding box center [493, 376] width 333 height 121
click at [370, 300] on button "Incolla" at bounding box center [356, 300] width 58 height 21
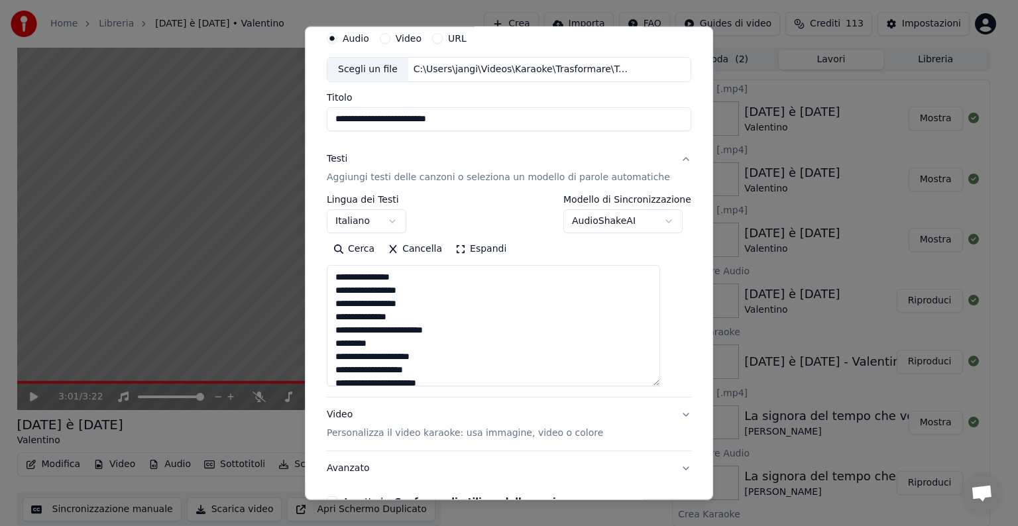
scroll to position [129, 0]
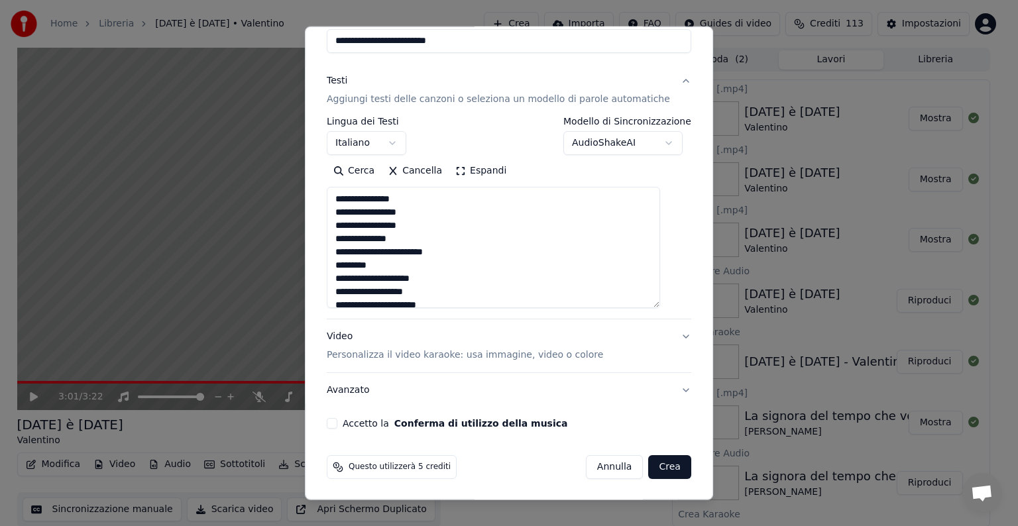
click at [662, 334] on button "Video Personalizza il video karaoke: usa immagine, video o colore" at bounding box center [509, 345] width 364 height 53
type textarea "**********"
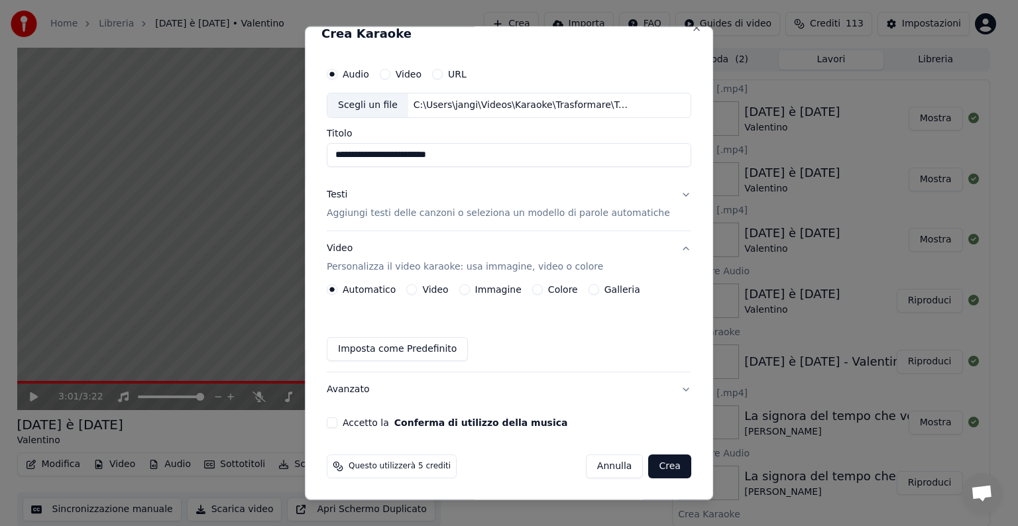
scroll to position [15, 0]
click at [469, 292] on button "Immagine" at bounding box center [464, 290] width 11 height 11
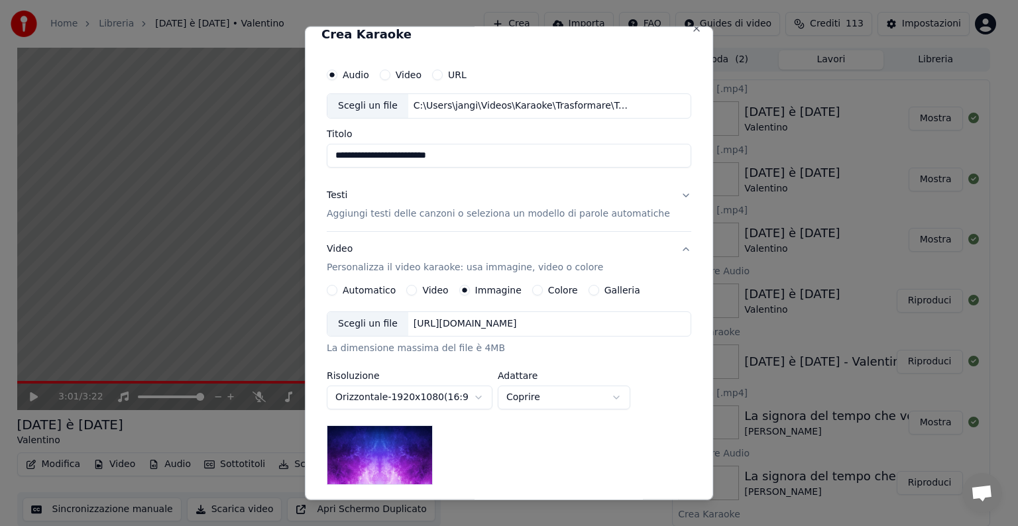
click at [522, 321] on div "[URL][DOMAIN_NAME]" at bounding box center [465, 323] width 114 height 13
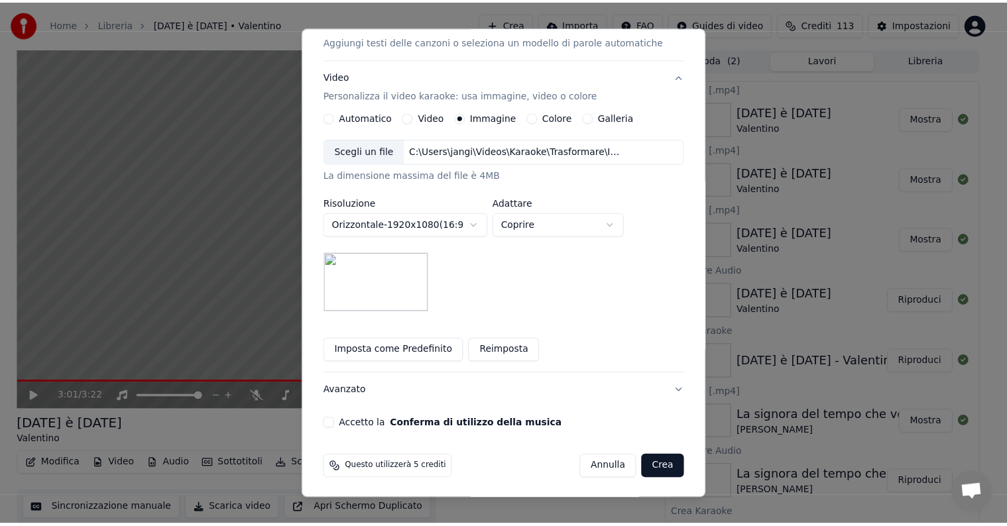
scroll to position [188, 0]
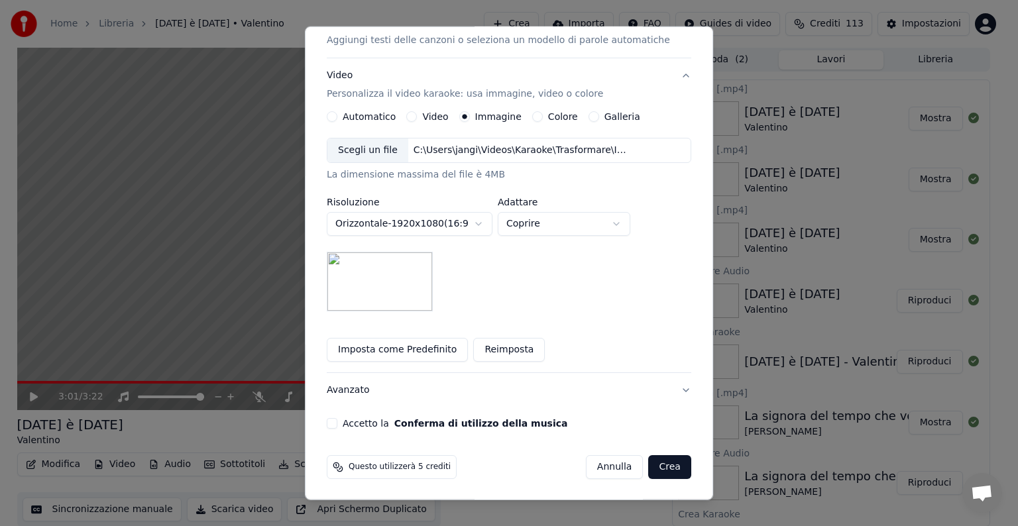
click at [337, 423] on button "Accetto la Conferma di utilizzo della musica" at bounding box center [332, 423] width 11 height 11
click at [652, 465] on button "Crea" at bounding box center [670, 467] width 42 height 24
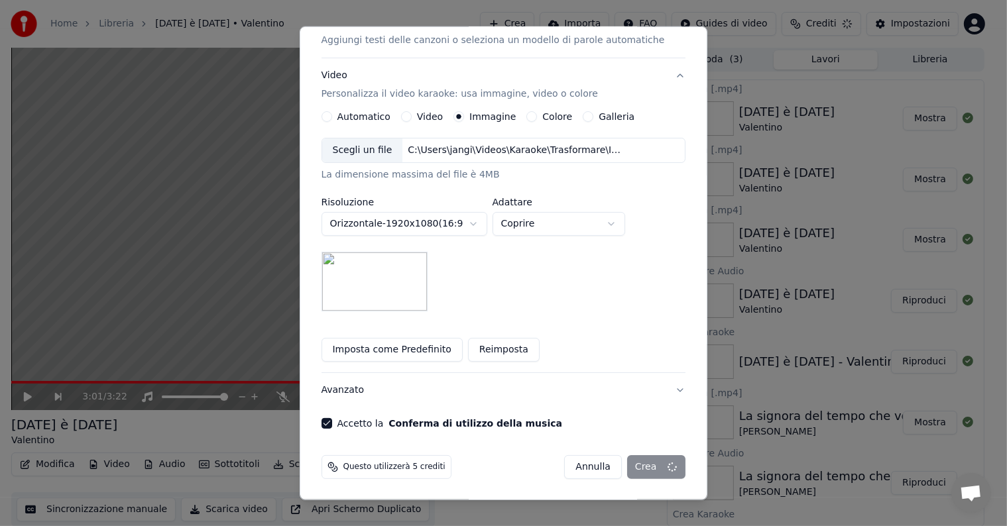
scroll to position [15, 0]
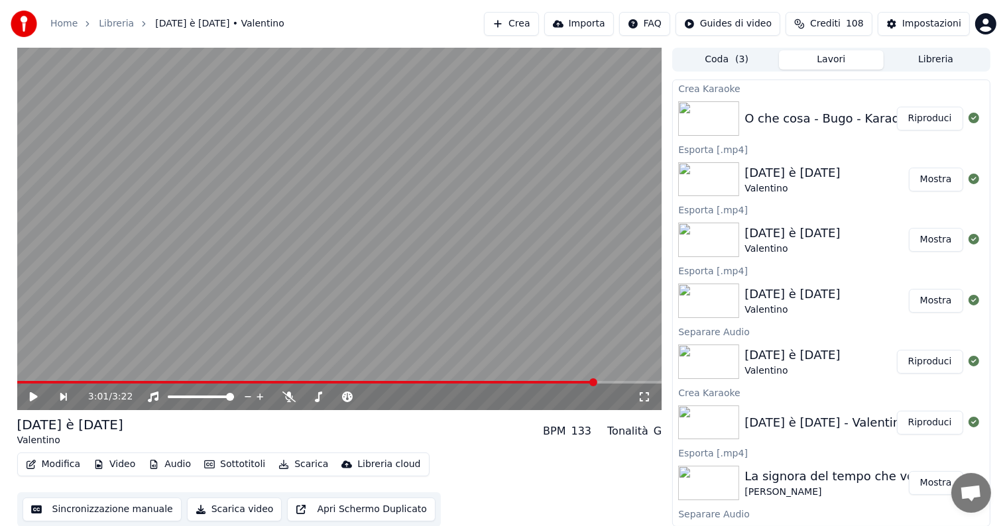
click at [922, 122] on button "Riproduci" at bounding box center [930, 119] width 66 height 24
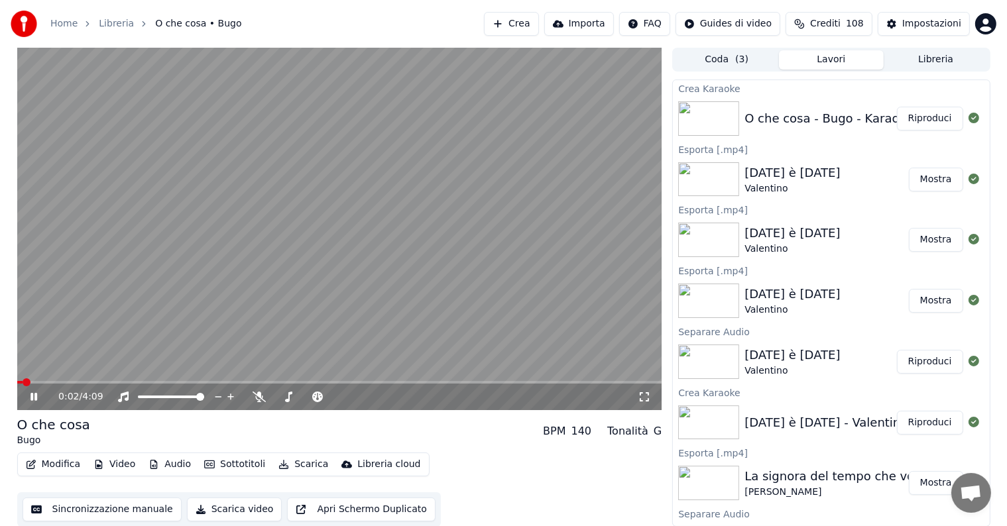
click at [33, 398] on icon at bounding box center [43, 397] width 31 height 11
click at [53, 465] on button "Modifica" at bounding box center [54, 464] width 66 height 19
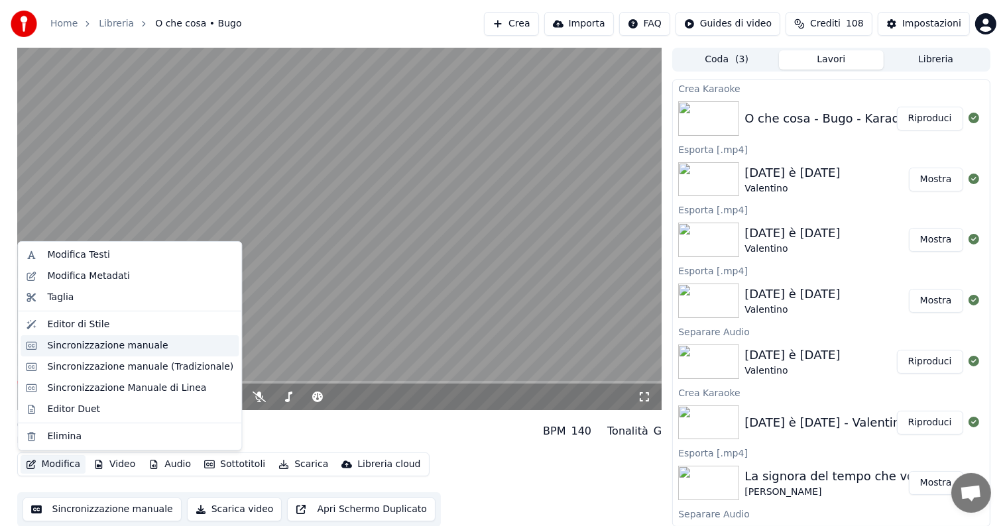
click at [116, 346] on div "Sincronizzazione manuale" at bounding box center [107, 345] width 121 height 13
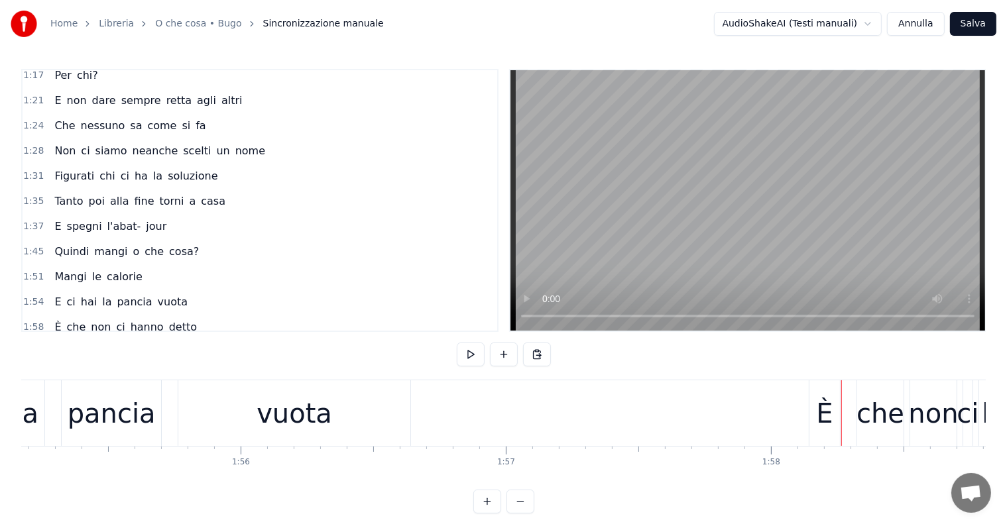
scroll to position [331, 0]
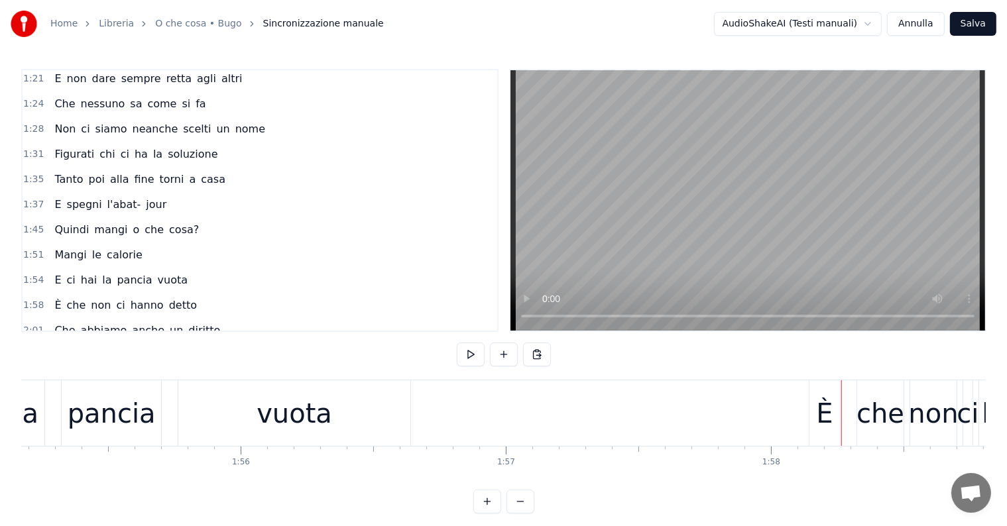
click at [66, 272] on span "ci" at bounding box center [71, 279] width 11 height 15
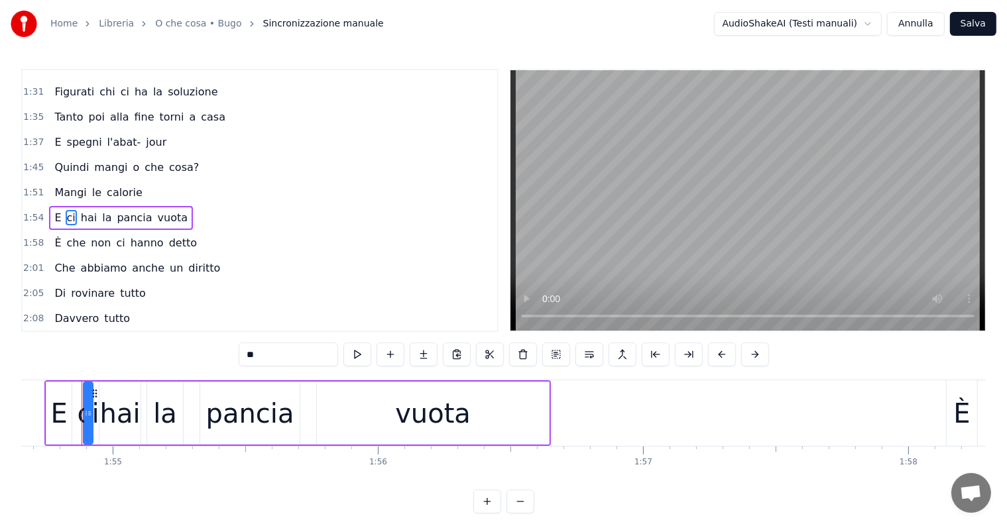
scroll to position [0, 30387]
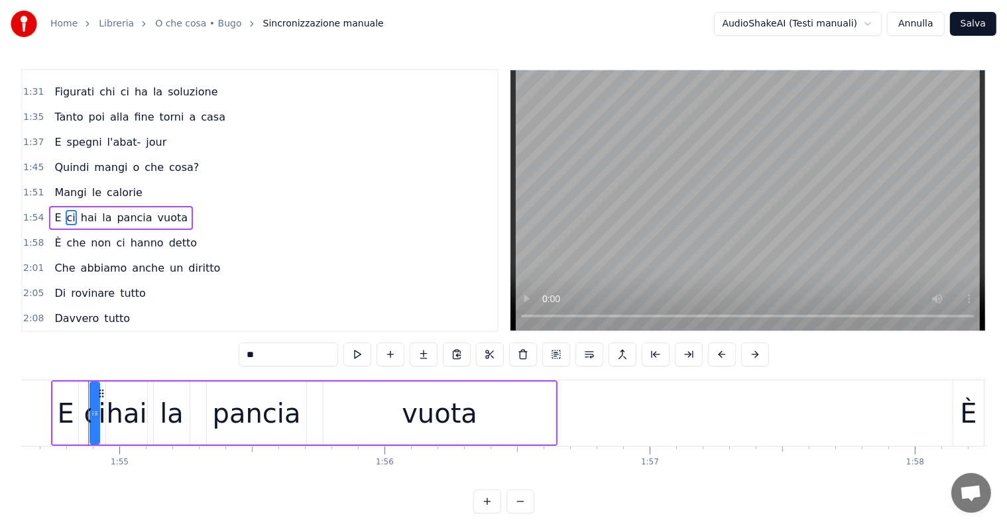
click at [282, 358] on input "**" at bounding box center [288, 355] width 99 height 24
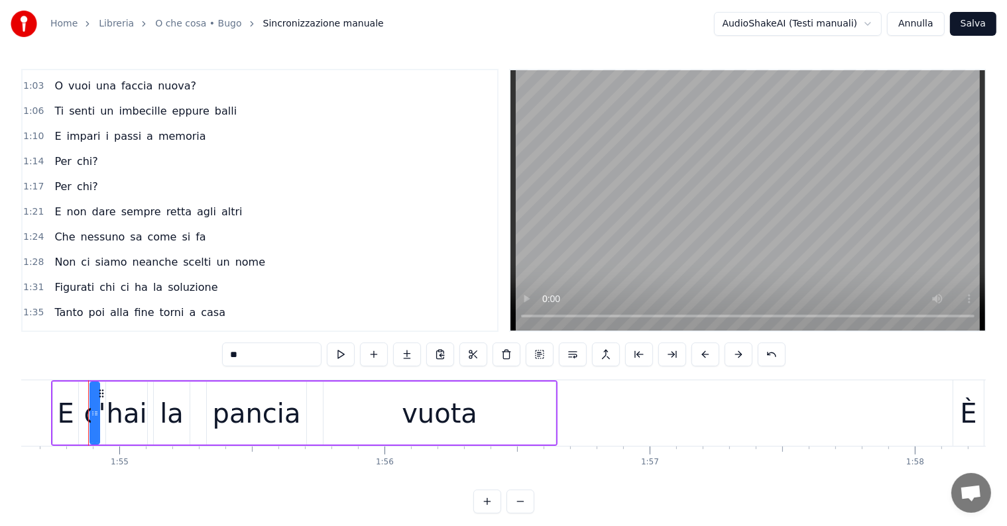
scroll to position [199, 0]
click at [119, 279] on span "ci" at bounding box center [124, 286] width 11 height 15
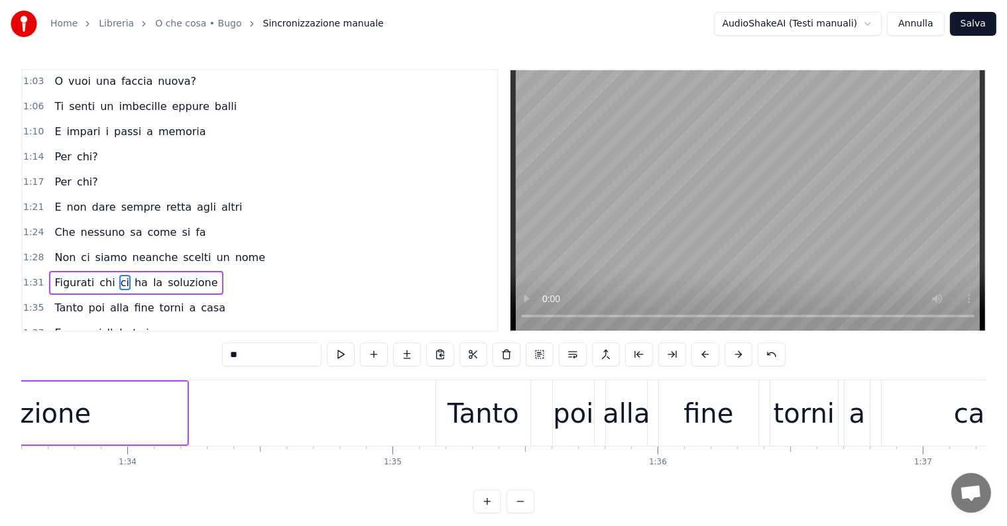
scroll to position [0, 24481]
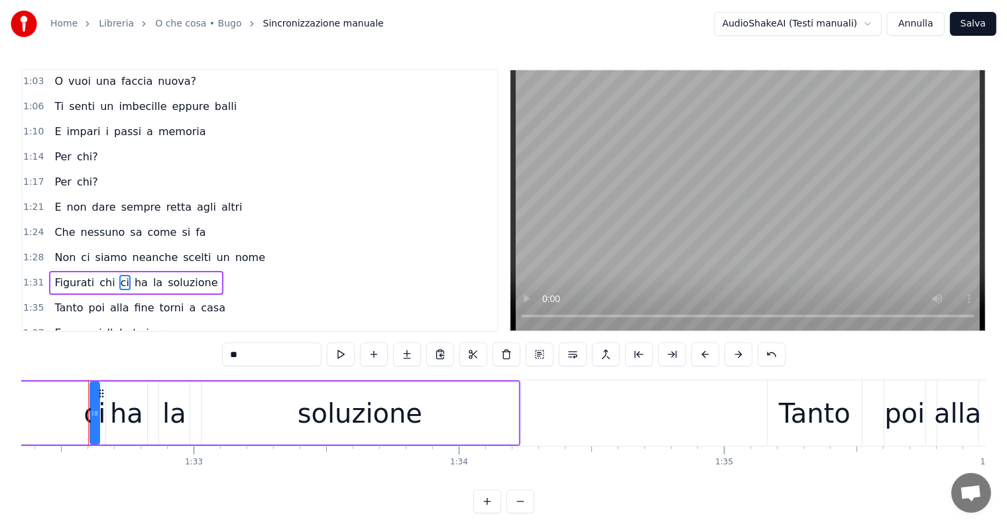
click at [255, 358] on input "**" at bounding box center [271, 355] width 99 height 24
type input "**"
click at [50, 271] on div "Figurati chi c' ha la soluzione" at bounding box center [136, 283] width 174 height 24
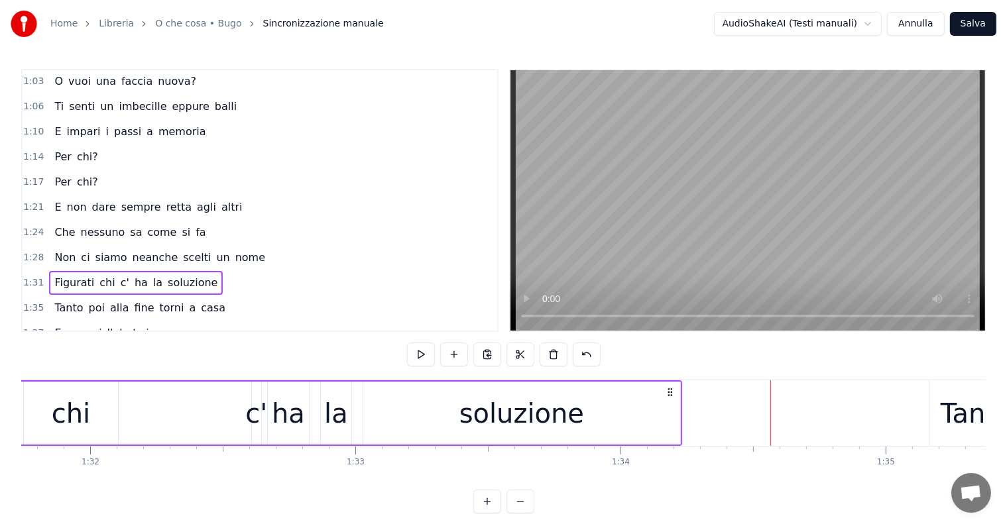
scroll to position [0, 24170]
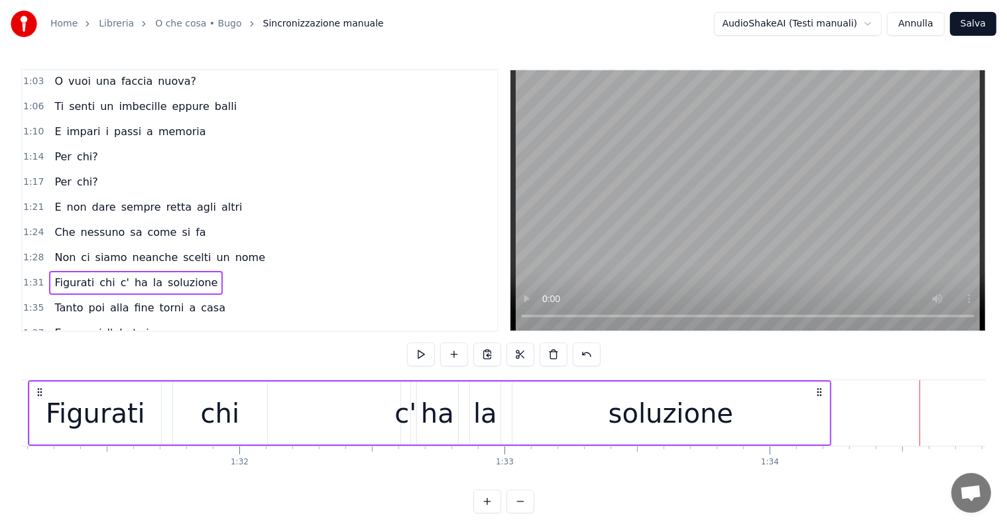
click at [405, 421] on div "c'" at bounding box center [405, 414] width 22 height 40
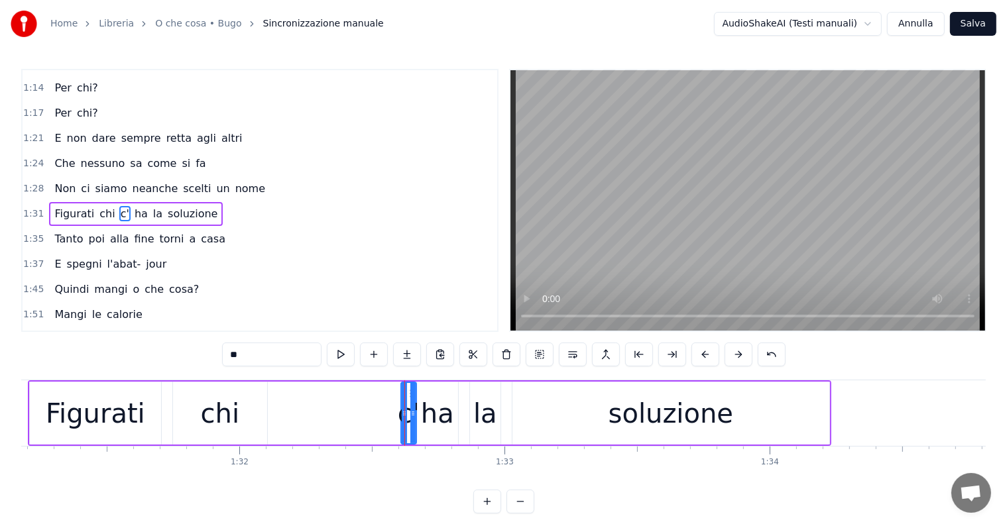
click at [414, 415] on circle at bounding box center [414, 415] width 1 height 1
click at [441, 411] on div "ha" at bounding box center [437, 414] width 33 height 40
drag, startPoint x: 427, startPoint y: 392, endPoint x: 437, endPoint y: 392, distance: 9.9
click at [437, 392] on icon at bounding box center [436, 393] width 11 height 11
click at [406, 416] on div "c'" at bounding box center [409, 414] width 22 height 40
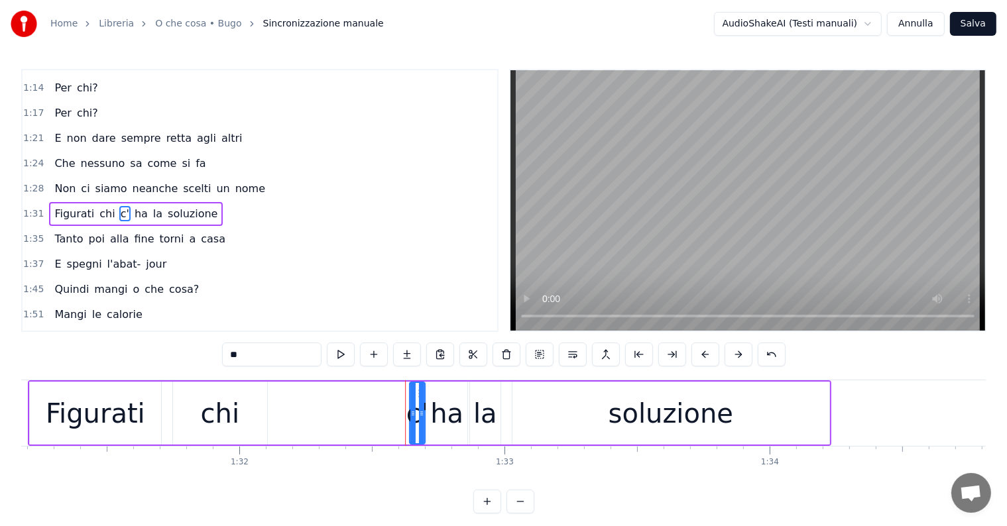
drag, startPoint x: 407, startPoint y: 390, endPoint x: 416, endPoint y: 391, distance: 8.7
click at [416, 391] on icon at bounding box center [421, 393] width 11 height 11
click at [203, 405] on div "chi" at bounding box center [220, 414] width 38 height 40
type input "***"
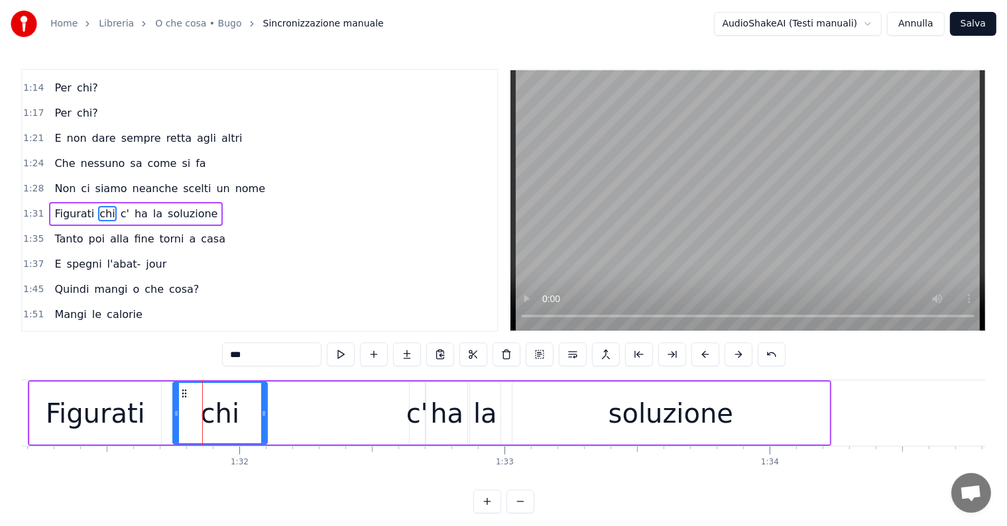
click at [49, 202] on div "Figurati chi c' ha la soluzione" at bounding box center [136, 214] width 174 height 24
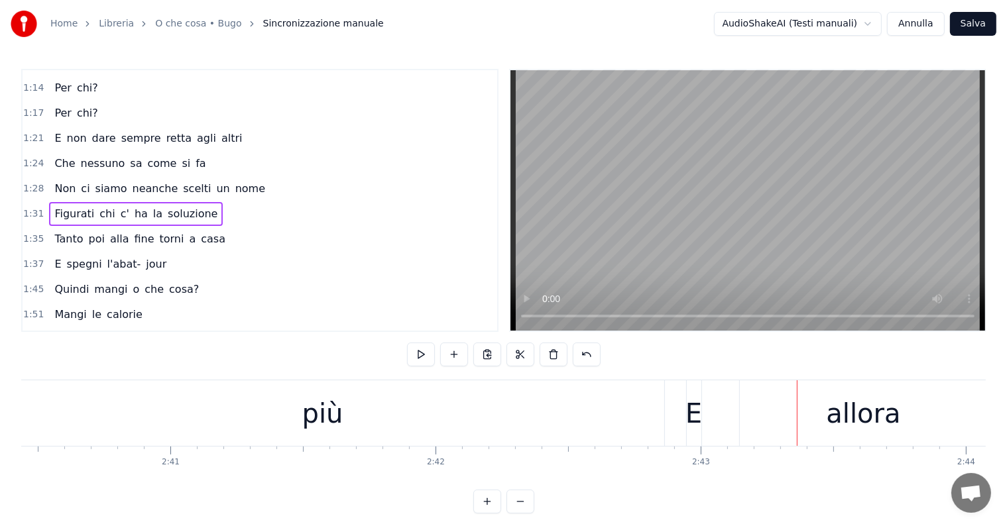
scroll to position [0, 42269]
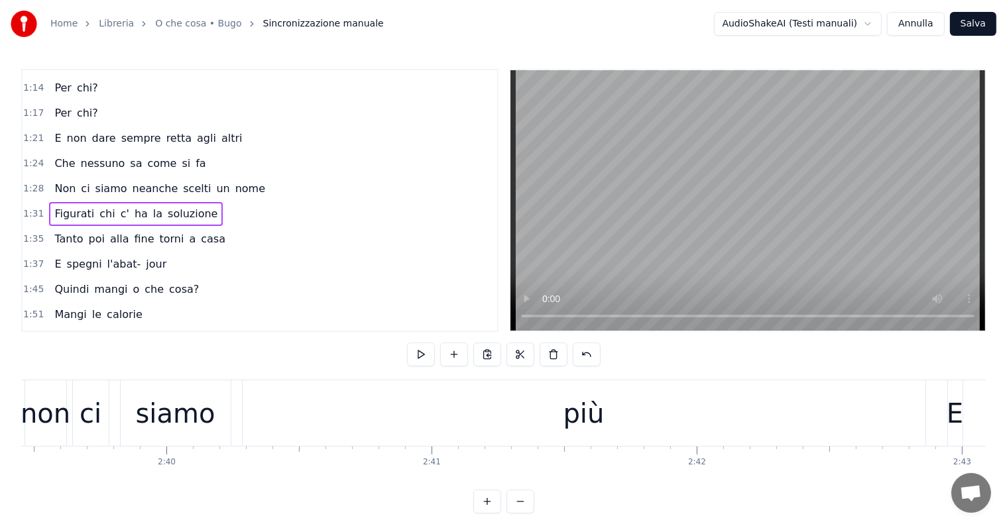
click at [601, 424] on div "più" at bounding box center [583, 414] width 41 height 40
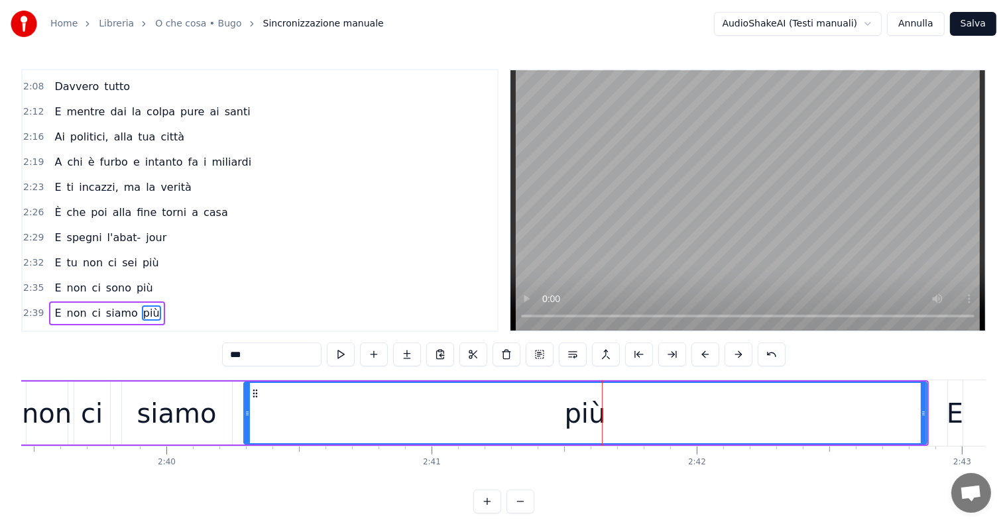
scroll to position [710, 0]
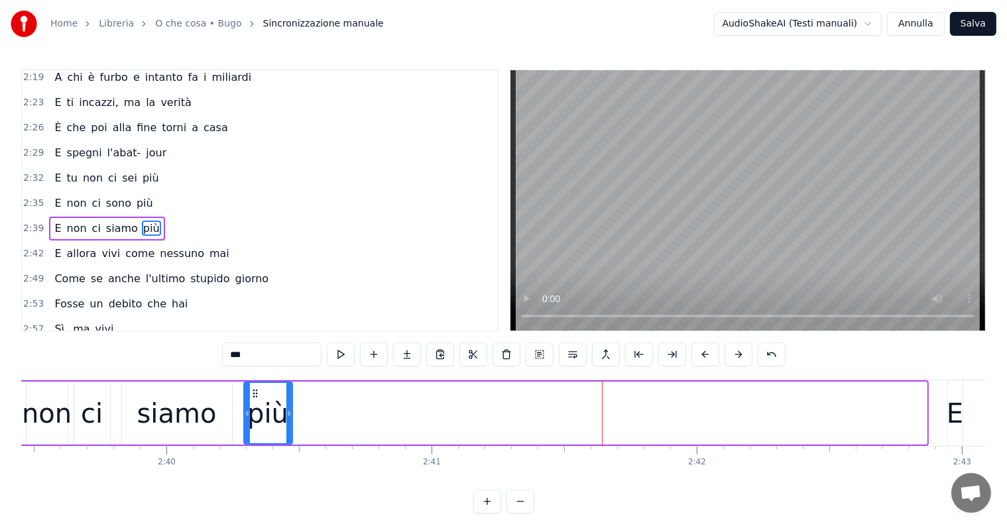
drag, startPoint x: 921, startPoint y: 400, endPoint x: 287, endPoint y: 419, distance: 634.5
click at [287, 419] on div at bounding box center [288, 413] width 5 height 60
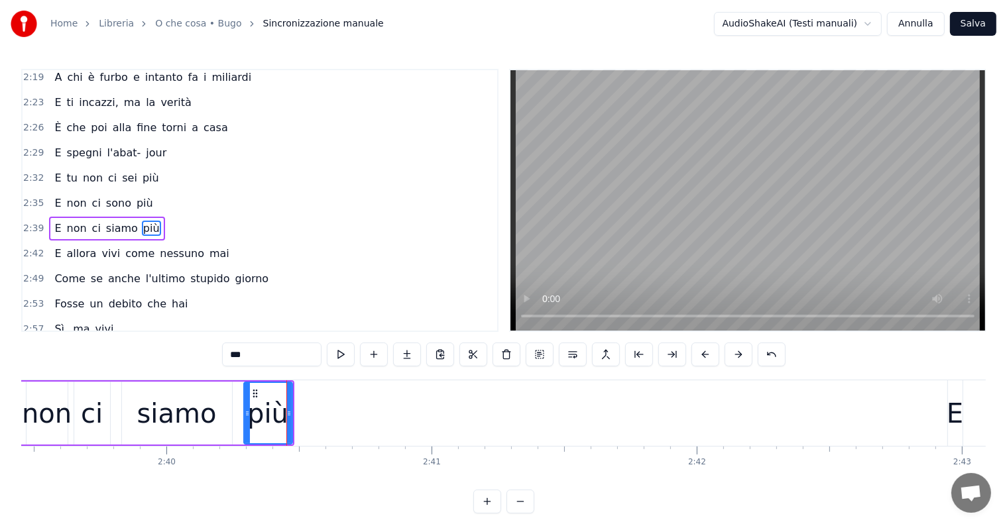
click at [260, 356] on input "***" at bounding box center [271, 355] width 99 height 24
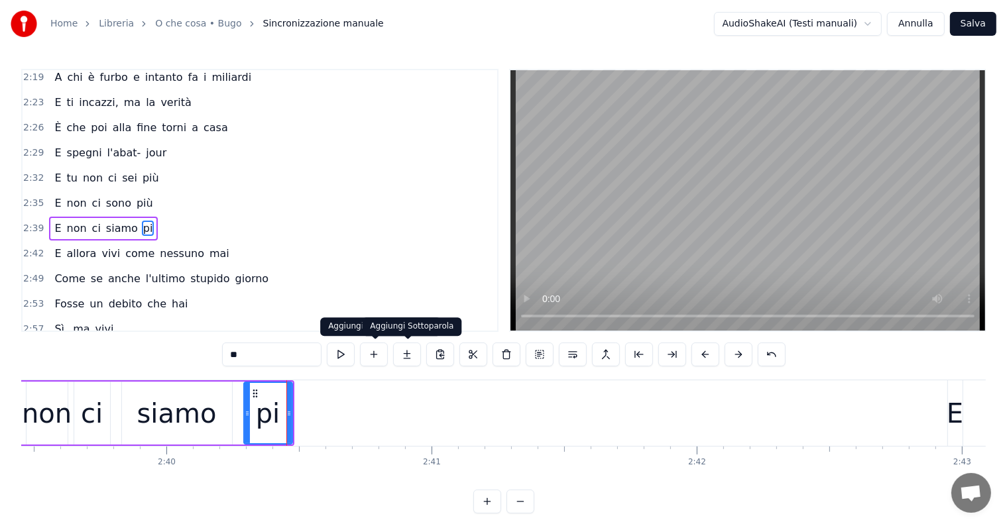
type input "**"
click at [405, 356] on button at bounding box center [407, 355] width 28 height 24
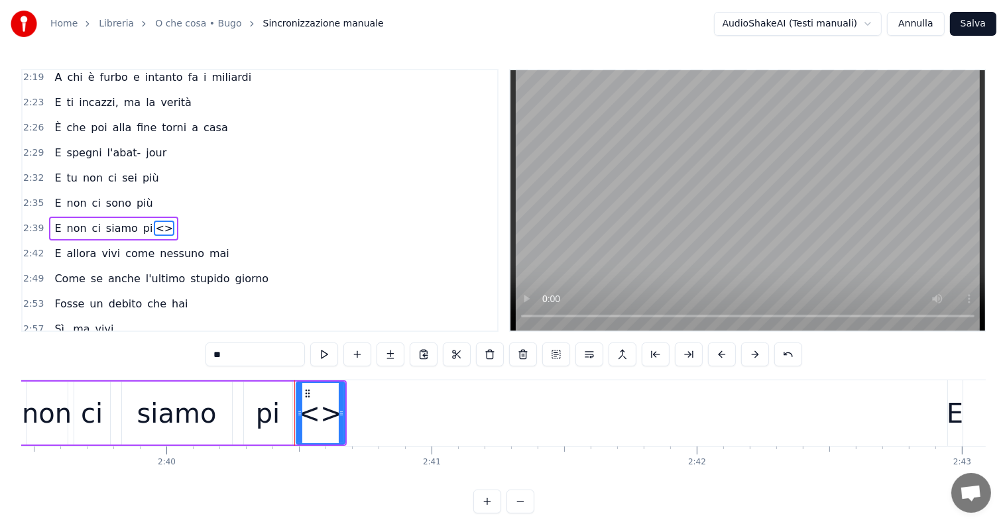
click at [251, 353] on input "**" at bounding box center [254, 355] width 99 height 24
type input "*"
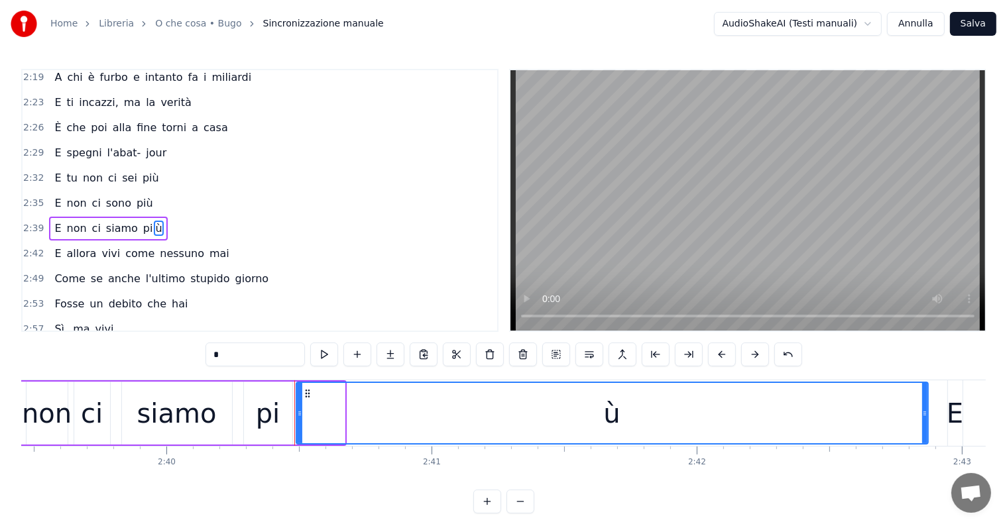
drag, startPoint x: 342, startPoint y: 405, endPoint x: 925, endPoint y: 401, distance: 583.2
click at [925, 401] on div at bounding box center [924, 413] width 5 height 60
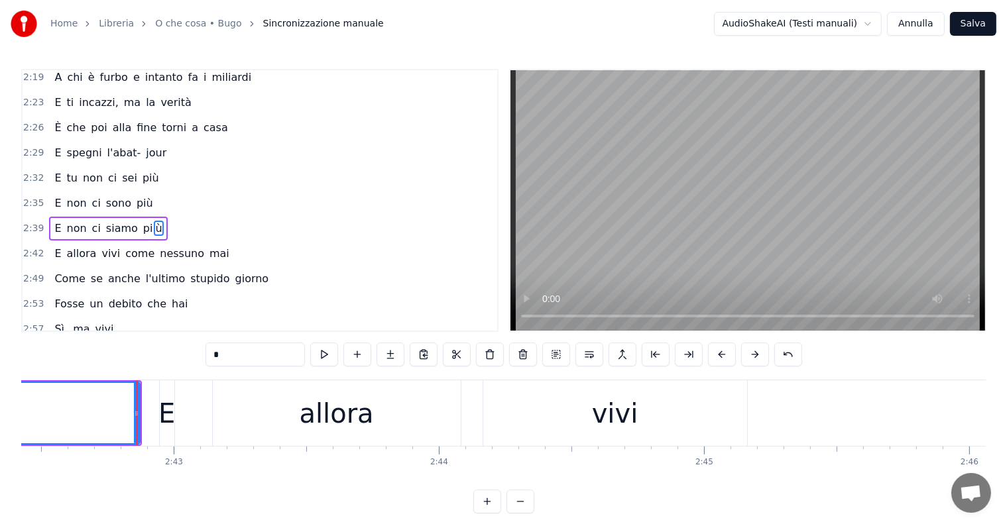
scroll to position [0, 43106]
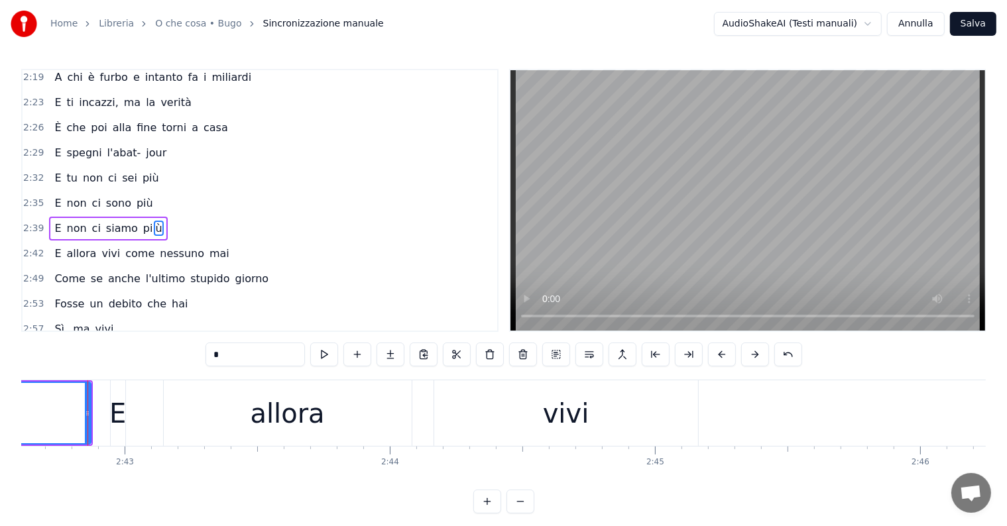
type input "*"
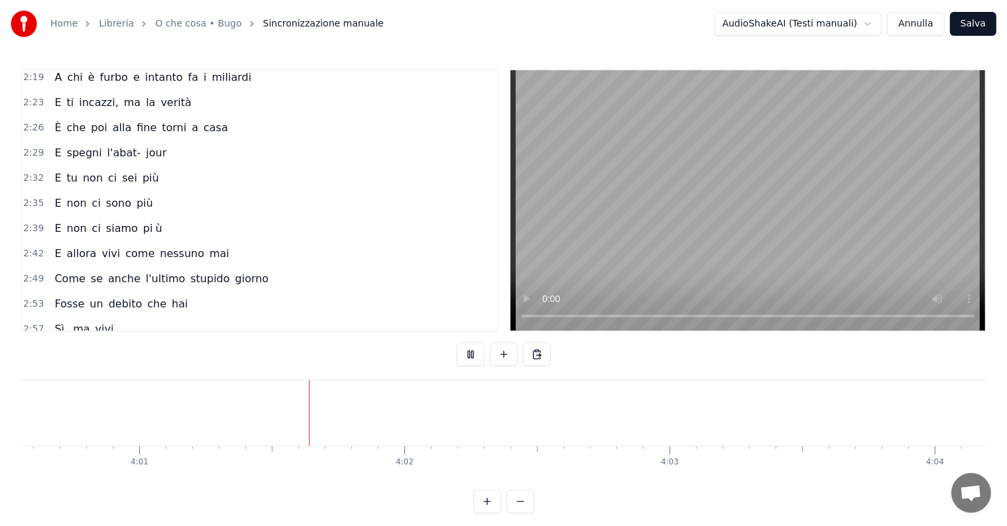
scroll to position [0, 63844]
click at [973, 24] on button "Salva" at bounding box center [973, 24] width 46 height 24
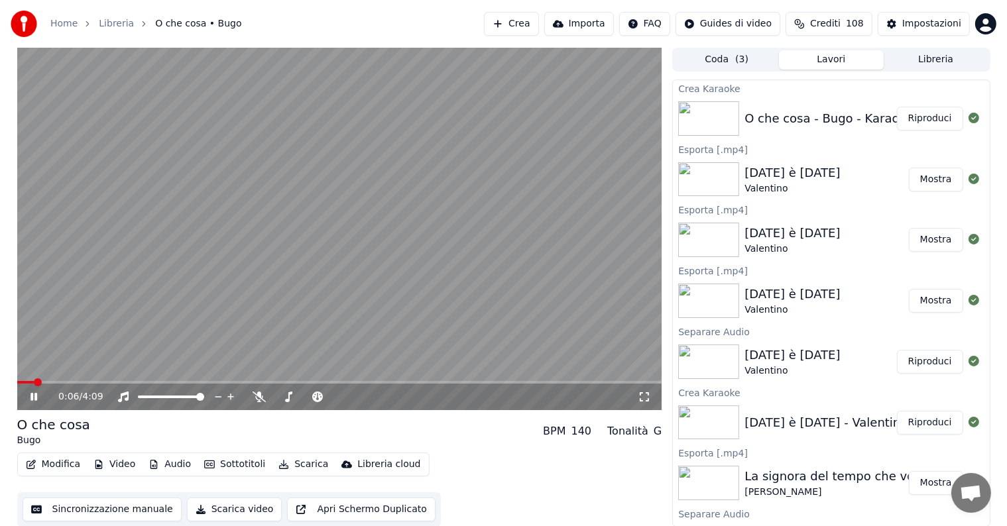
click at [30, 392] on icon at bounding box center [43, 397] width 31 height 11
click at [922, 123] on button "Riproduci" at bounding box center [930, 119] width 66 height 24
click at [25, 398] on div "0:01 / 4:09" at bounding box center [340, 396] width 634 height 13
click at [32, 396] on icon at bounding box center [33, 397] width 7 height 8
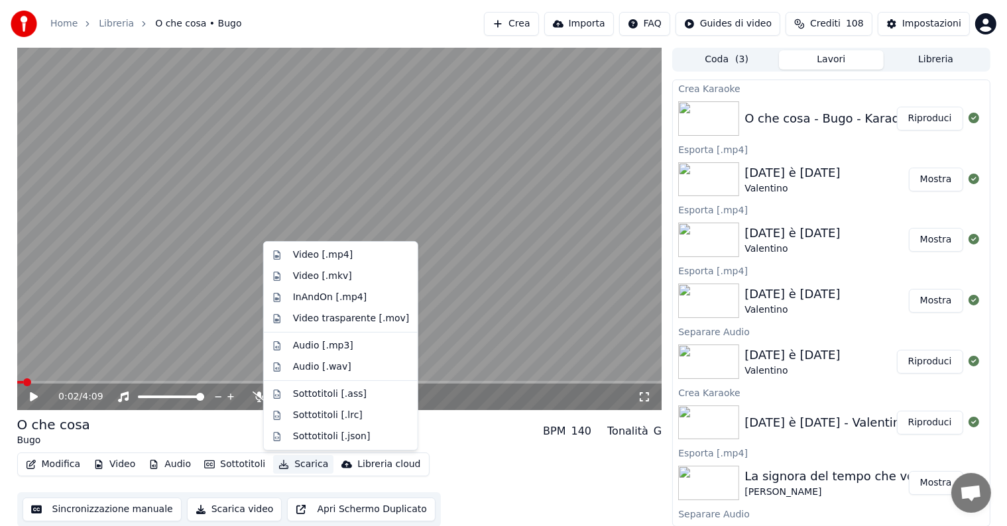
click at [298, 466] on button "Scarica" at bounding box center [303, 464] width 60 height 19
click at [330, 251] on div "Video [.mp4]" at bounding box center [323, 255] width 60 height 13
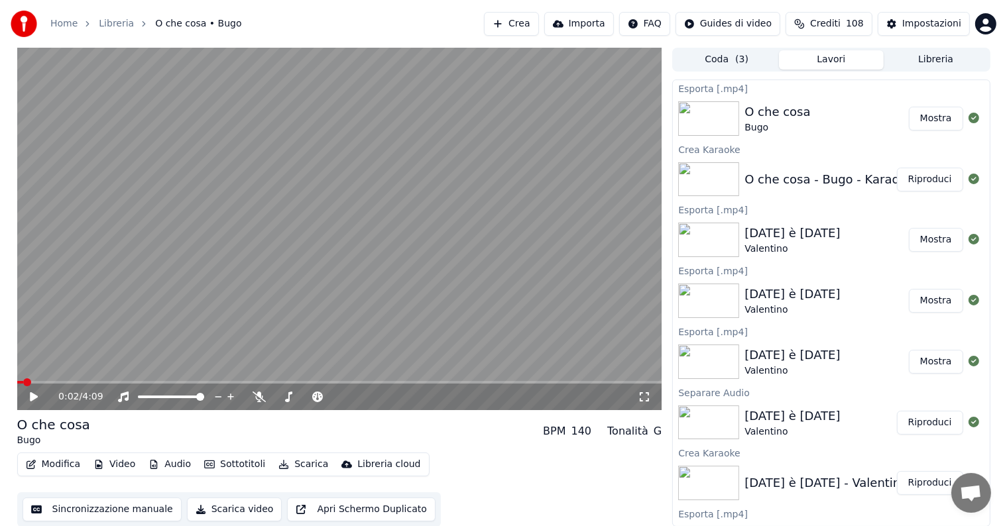
click at [915, 117] on button "Mostra" at bounding box center [936, 119] width 54 height 24
